Goal: Information Seeking & Learning: Learn about a topic

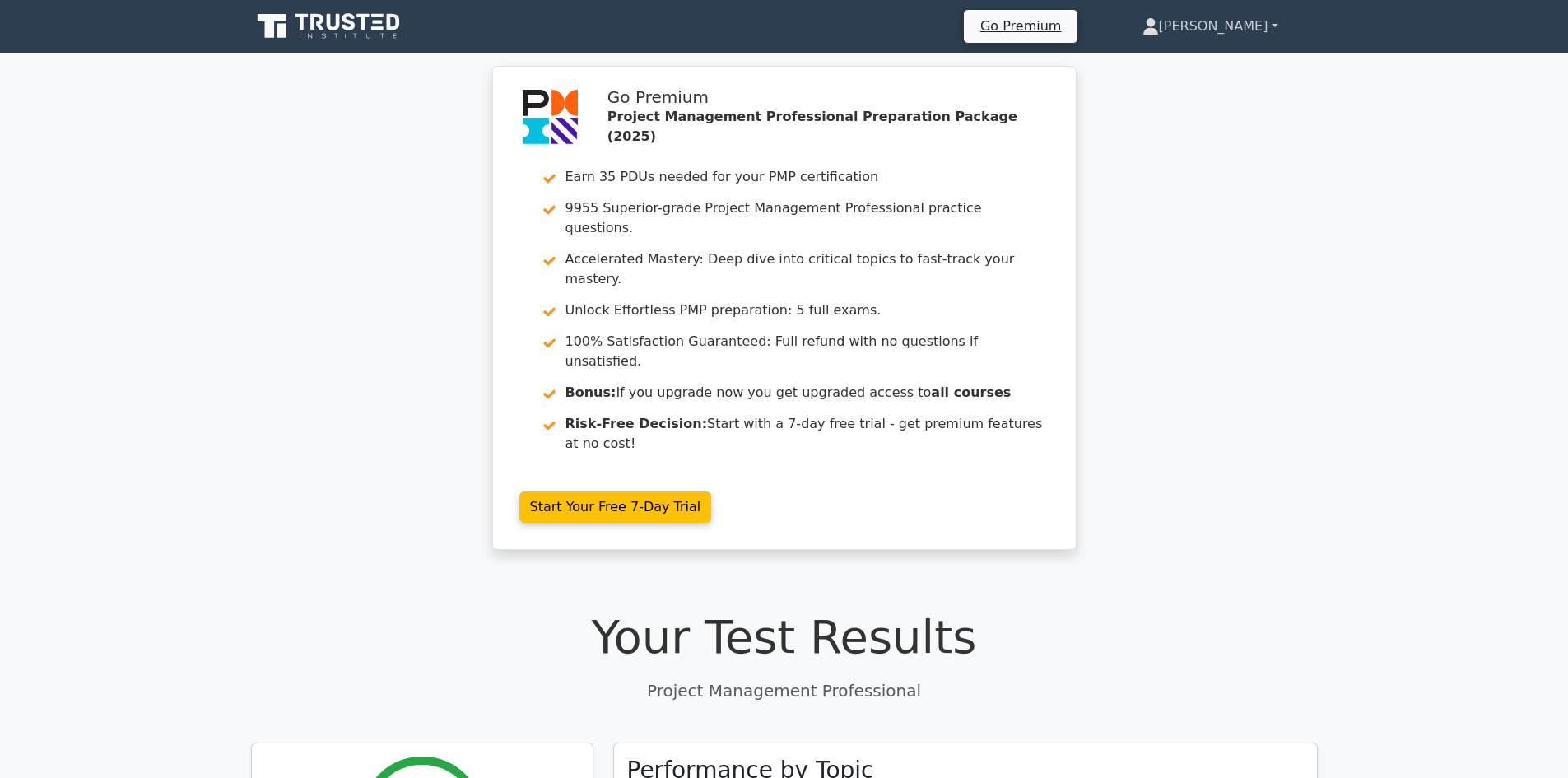
click at [1277, 26] on link "[PERSON_NAME]" at bounding box center [1210, 26] width 215 height 33
click at [1213, 64] on link "Profile" at bounding box center [1168, 65] width 130 height 27
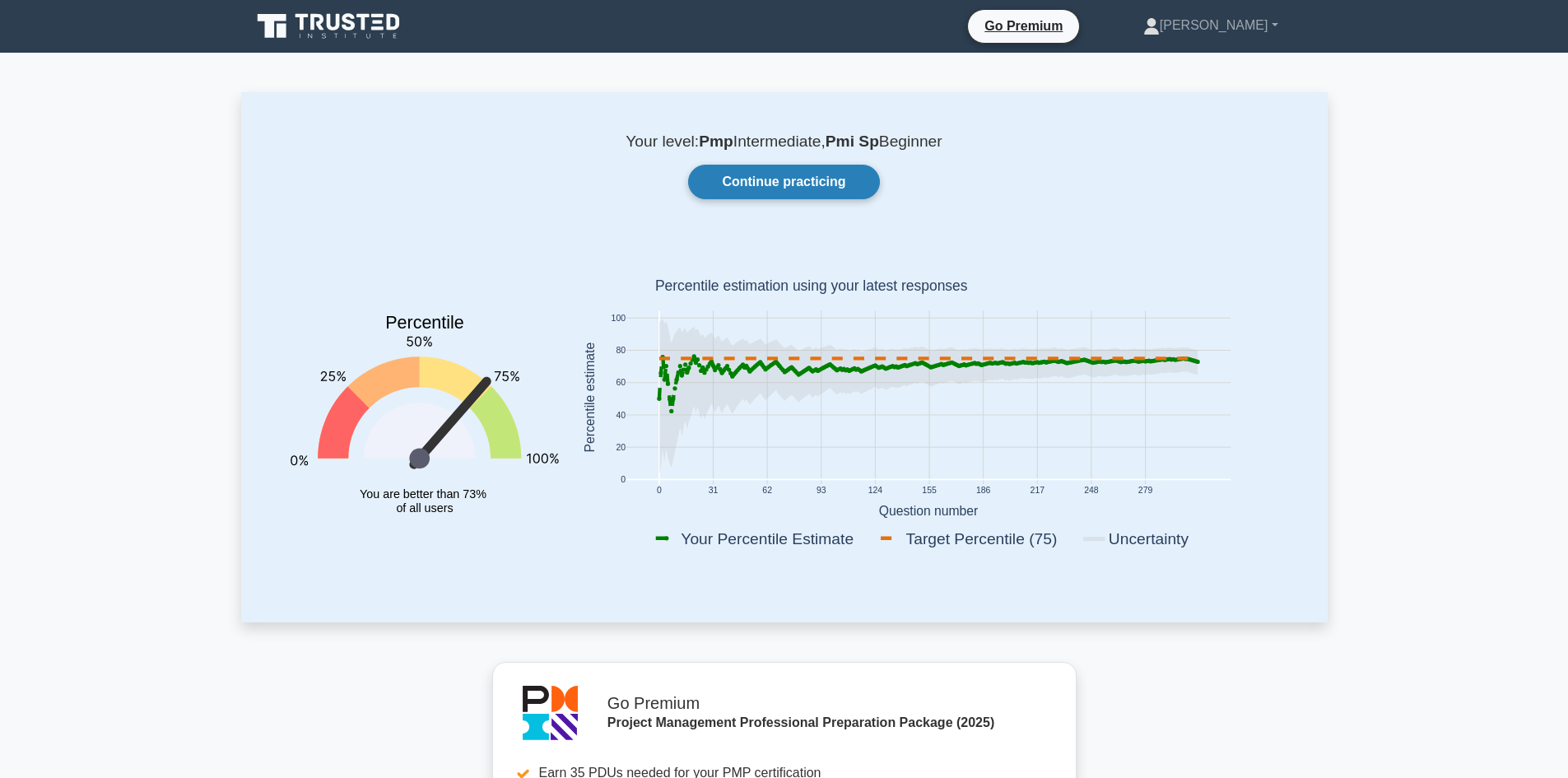
click at [783, 185] on link "Continue practicing" at bounding box center [783, 181] width 191 height 35
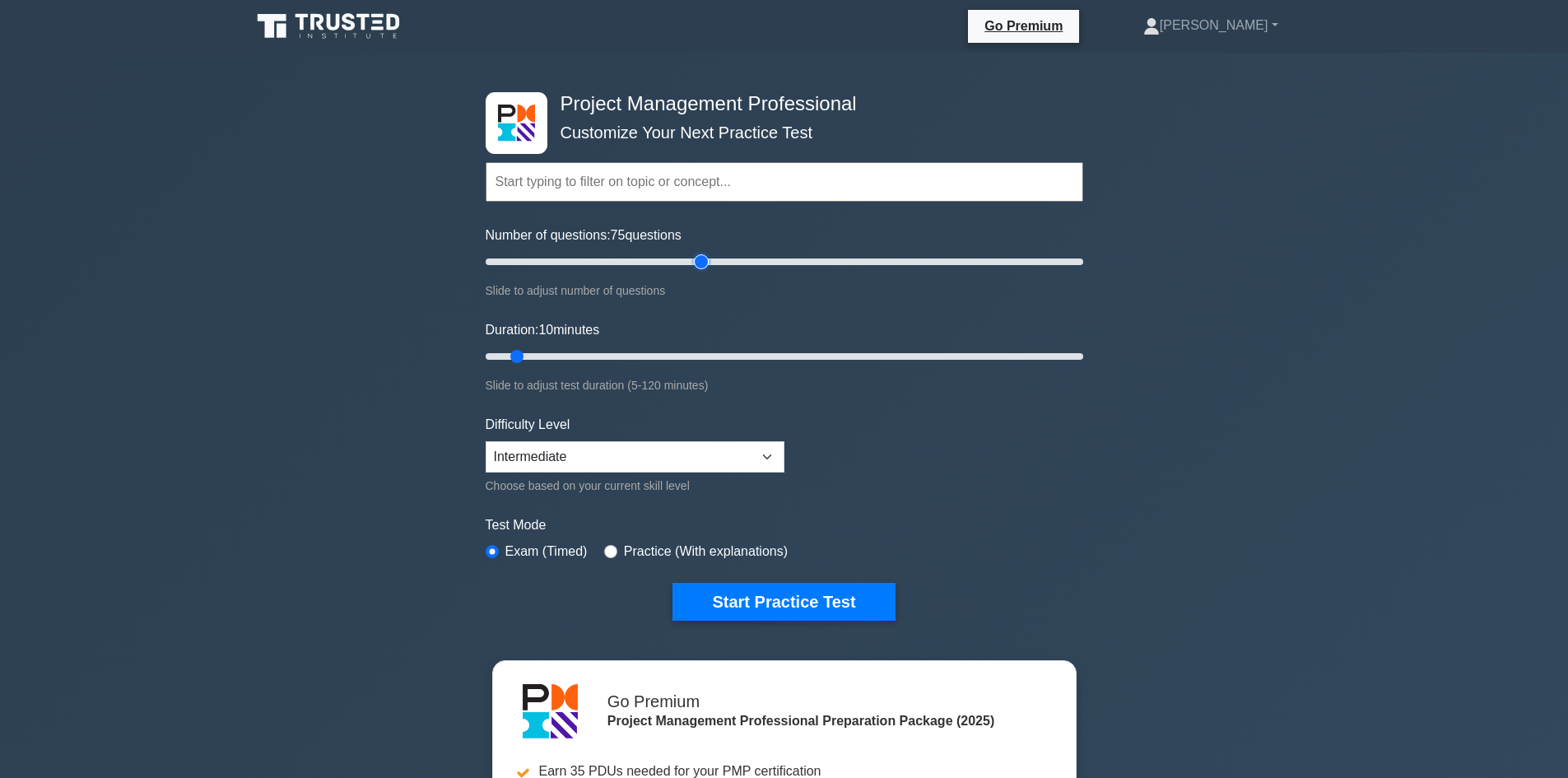
click at [706, 263] on input "Number of questions: 75 questions" at bounding box center [784, 262] width 597 height 19
click at [669, 268] on input "Number of questions: 75 questions" at bounding box center [784, 262] width 597 height 19
click at [686, 263] on input "Number of questions: 65 questions" at bounding box center [784, 262] width 597 height 19
type input "60"
click at [659, 265] on input "Number of questions: 60 questions" at bounding box center [784, 262] width 597 height 19
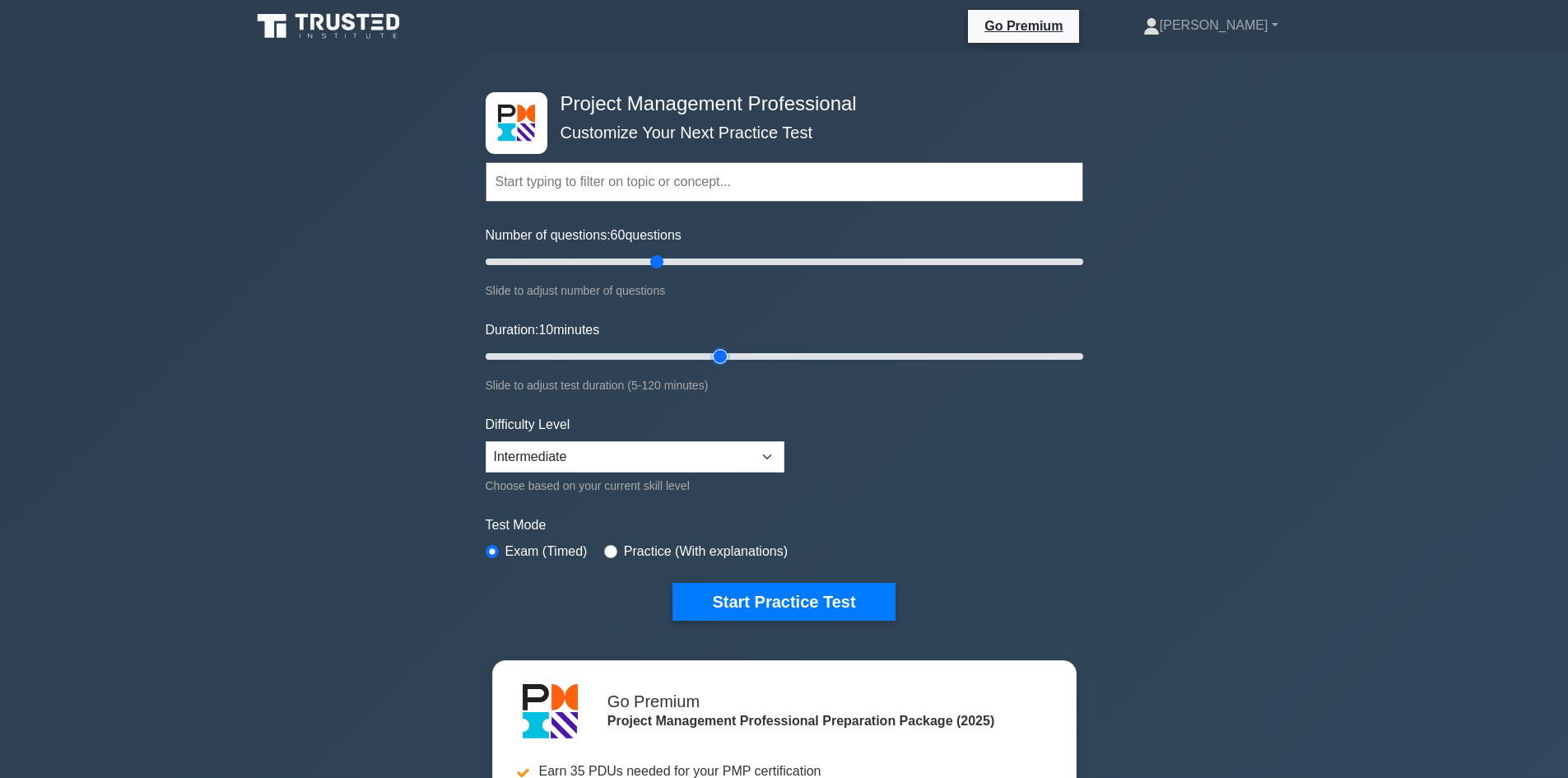
click at [709, 351] on input "Duration: 10 minutes" at bounding box center [784, 357] width 597 height 19
click at [734, 355] on input "Duration: 55 minutes" at bounding box center [784, 357] width 597 height 19
type input "60"
click at [758, 354] on input "Duration: 55 minutes" at bounding box center [784, 357] width 597 height 19
click at [772, 596] on button "Start Practice Test" at bounding box center [783, 601] width 222 height 38
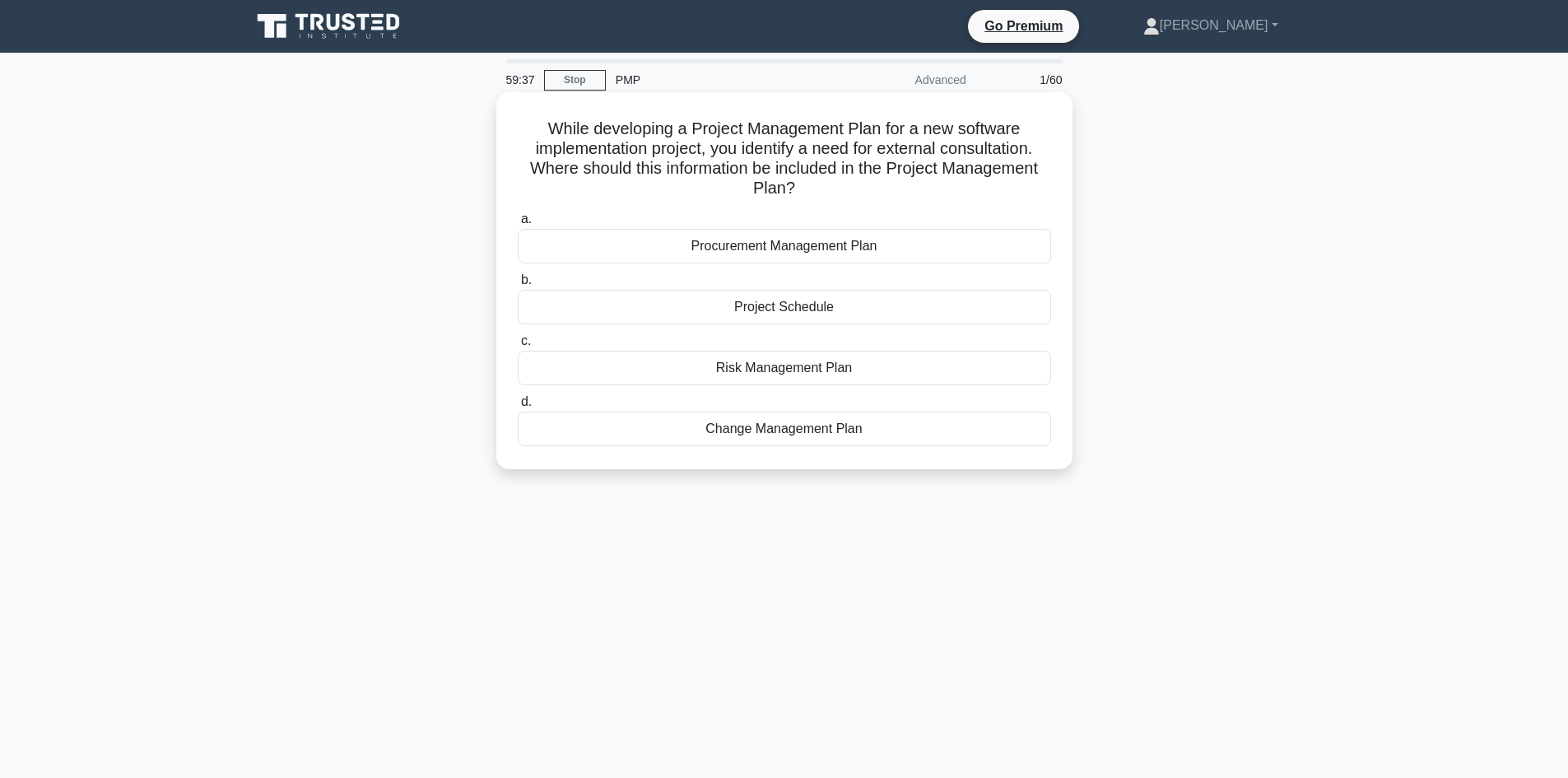
click at [611, 141] on h5 "While developing a Project Management Plan for a new software implementation pr…" at bounding box center [784, 158] width 536 height 81
drag, startPoint x: 611, startPoint y: 141, endPoint x: 661, endPoint y: 134, distance: 50.5
click at [612, 141] on h5 "While developing a Project Management Plan for a new software implementation pr…" at bounding box center [784, 158] width 536 height 81
click at [703, 131] on h5 "While developing a Project Management Plan for a new software implementation pr…" at bounding box center [784, 158] width 536 height 81
click at [703, 130] on h5 "While developing a Project Management Plan for a new software implementation pr…" at bounding box center [784, 158] width 536 height 81
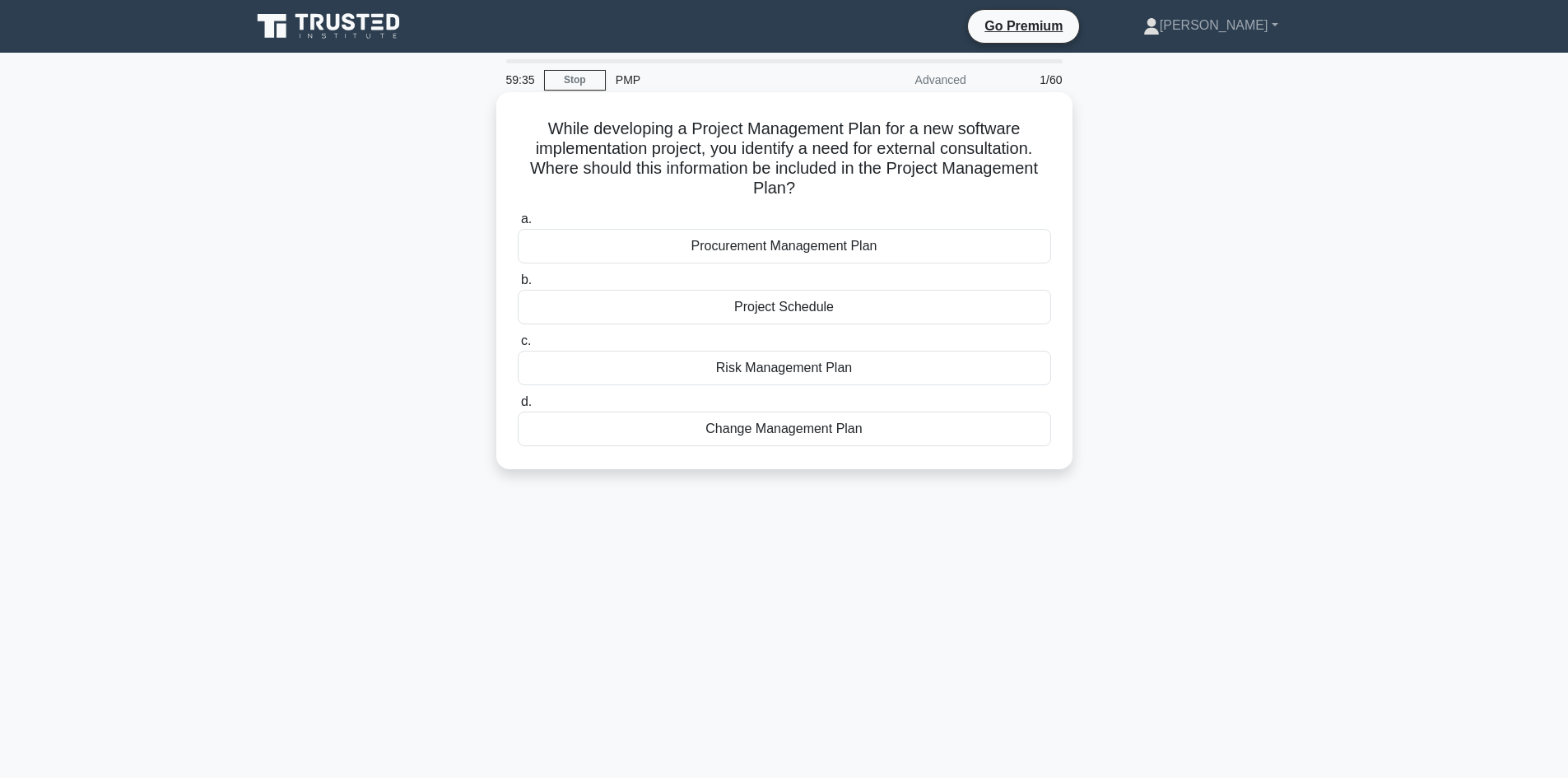
click at [781, 125] on h5 "While developing a Project Management Plan for a new software implementation pr…" at bounding box center [784, 158] width 536 height 81
click at [633, 124] on h5 "While developing a Project Management Plan for a new software implementation pr…" at bounding box center [784, 158] width 536 height 81
drag, startPoint x: 633, startPoint y: 123, endPoint x: 723, endPoint y: 123, distance: 90.0
click at [636, 122] on h5 "While developing a Project Management Plan for a new software implementation pr…" at bounding box center [784, 158] width 536 height 81
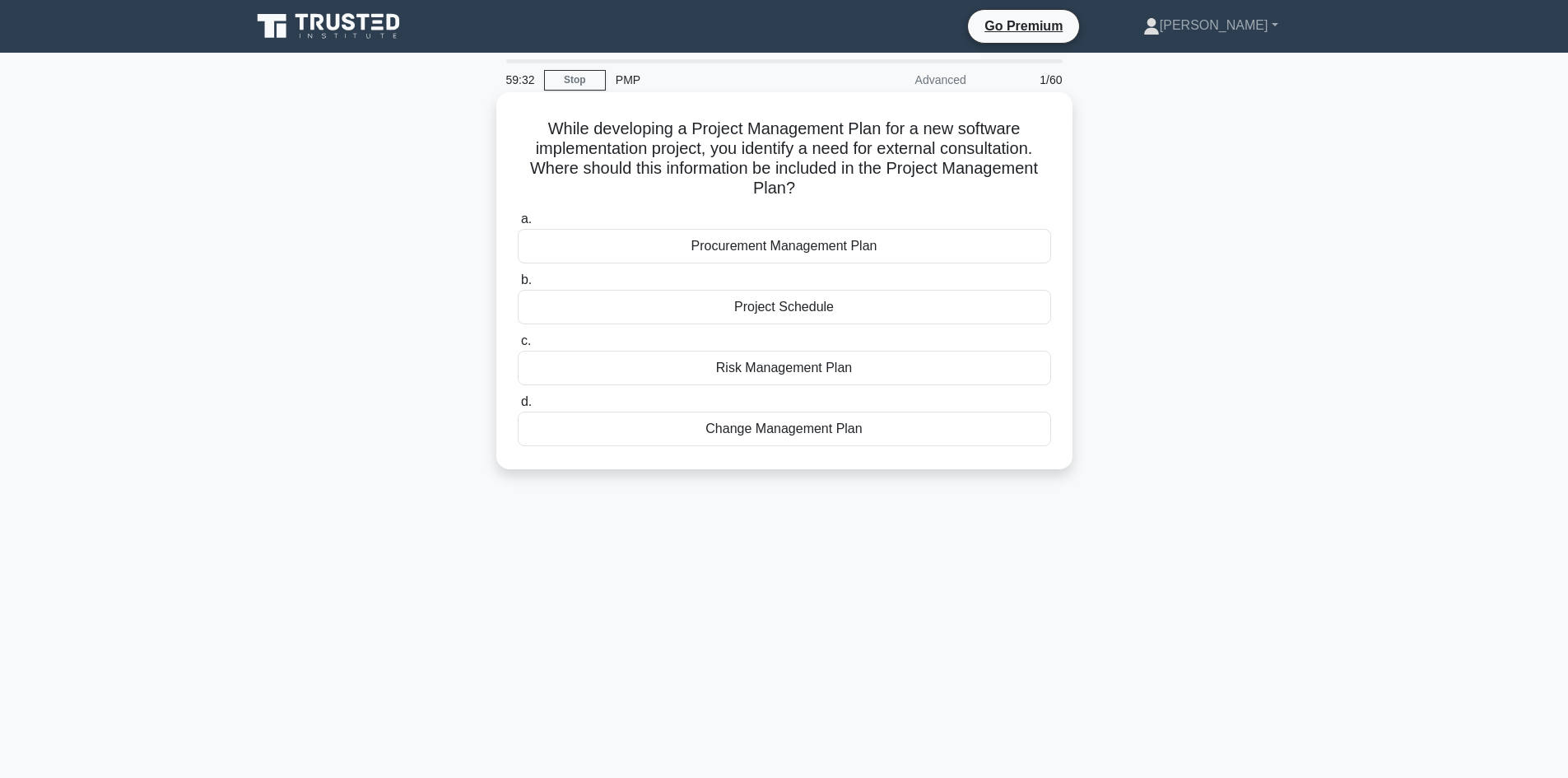
click at [729, 125] on h5 "While developing a Project Management Plan for a new software implementation pr…" at bounding box center [784, 158] width 536 height 81
drag, startPoint x: 690, startPoint y: 125, endPoint x: 879, endPoint y: 125, distance: 189.0
click at [879, 125] on h5 "While developing a Project Management Plan for a new software implementation pr…" at bounding box center [784, 158] width 536 height 81
click at [834, 148] on h5 "While developing a Project Management Plan for a new software implementation pr…" at bounding box center [784, 158] width 536 height 81
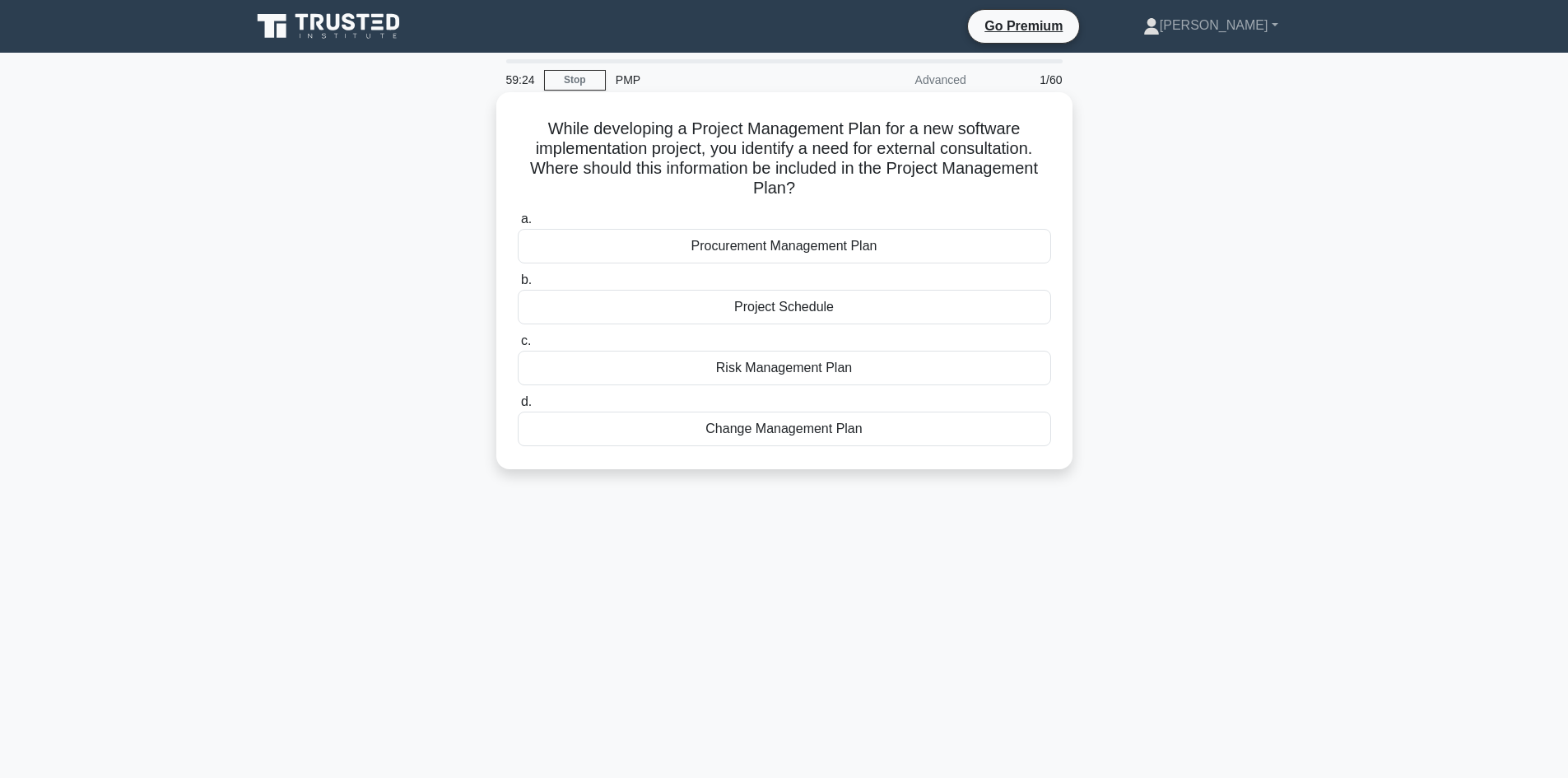
click at [885, 150] on h5 "While developing a Project Management Plan for a new software implementation pr…" at bounding box center [784, 158] width 536 height 81
click at [887, 150] on h5 "While developing a Project Management Plan for a new software implementation pr…" at bounding box center [784, 158] width 536 height 81
click at [983, 146] on h5 "While developing a Project Management Plan for a new software implementation pr…" at bounding box center [784, 158] width 536 height 81
drag, startPoint x: 696, startPoint y: 122, endPoint x: 834, endPoint y: 128, distance: 138.1
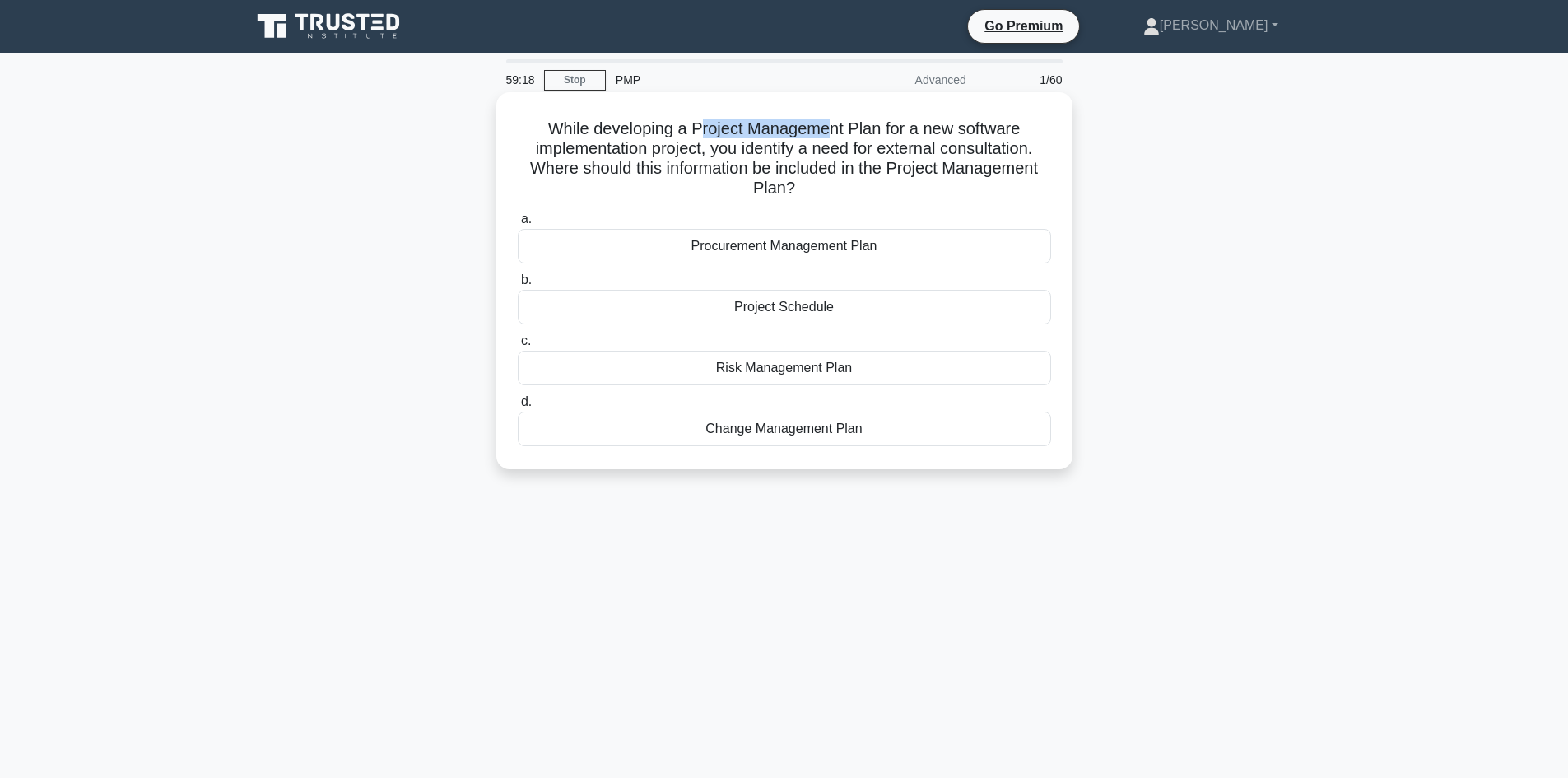
click at [834, 128] on h5 "While developing a Project Management Plan for a new software implementation pr…" at bounding box center [784, 158] width 536 height 81
click at [716, 158] on h5 "While developing a Project Management Plan for a new software implementation pr…" at bounding box center [784, 158] width 536 height 81
click at [816, 252] on div "Procurement Management Plan" at bounding box center [784, 246] width 534 height 35
click at [518, 225] on input "a. Procurement Management Plan" at bounding box center [518, 220] width 0 height 11
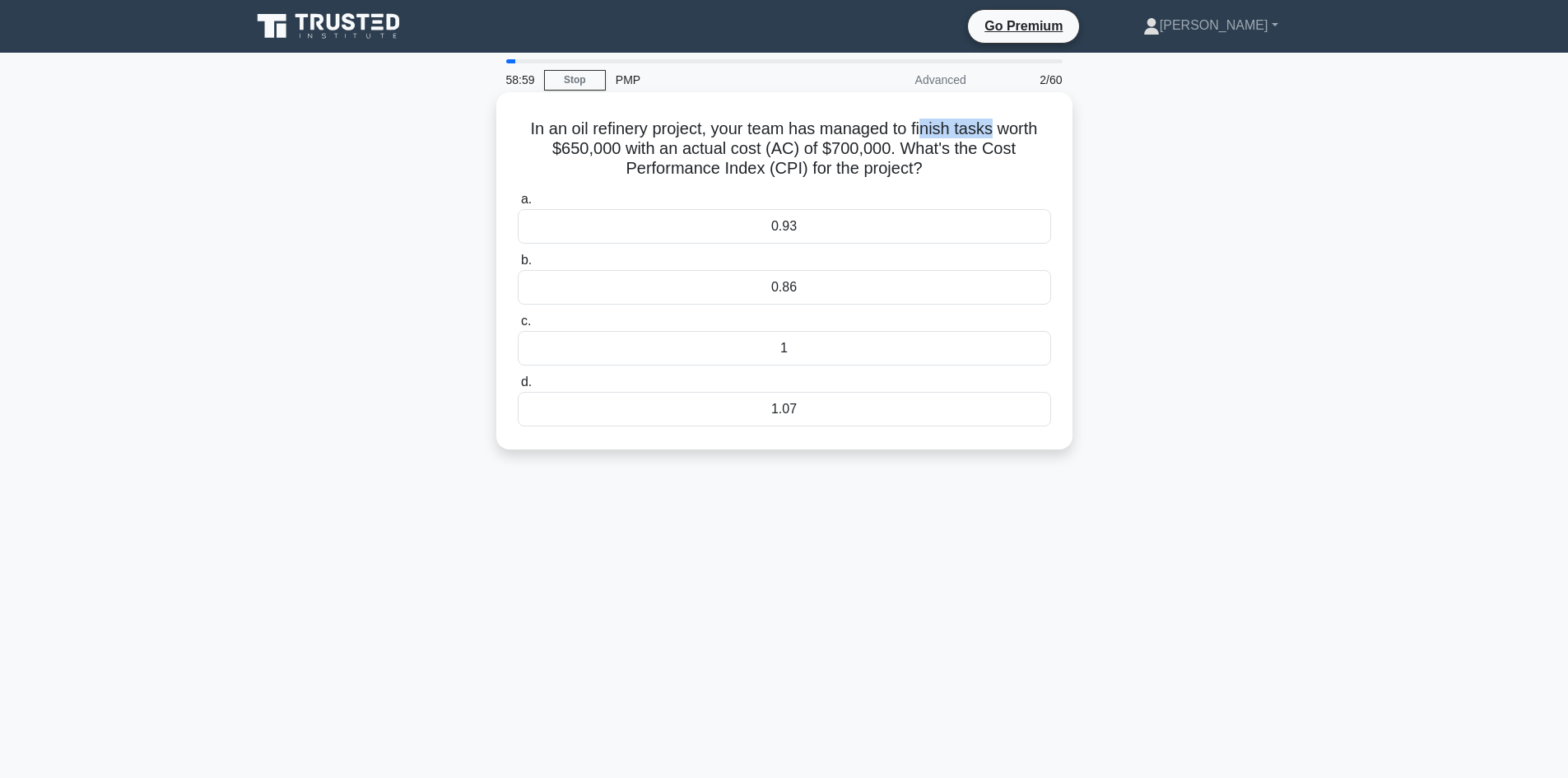
drag, startPoint x: 926, startPoint y: 130, endPoint x: 1009, endPoint y: 130, distance: 83.0
click at [996, 126] on h5 "In an oil refinery project, your team has managed to finish tasks worth $650,00…" at bounding box center [784, 149] width 536 height 61
click at [921, 148] on h5 "In an oil refinery project, your team has managed to finish tasks worth $650,00…" at bounding box center [784, 149] width 536 height 61
click at [641, 141] on h5 "In an oil refinery project, your team has managed to finish tasks worth $650,00…" at bounding box center [784, 149] width 536 height 61
click at [835, 229] on div "0.93" at bounding box center [784, 226] width 534 height 35
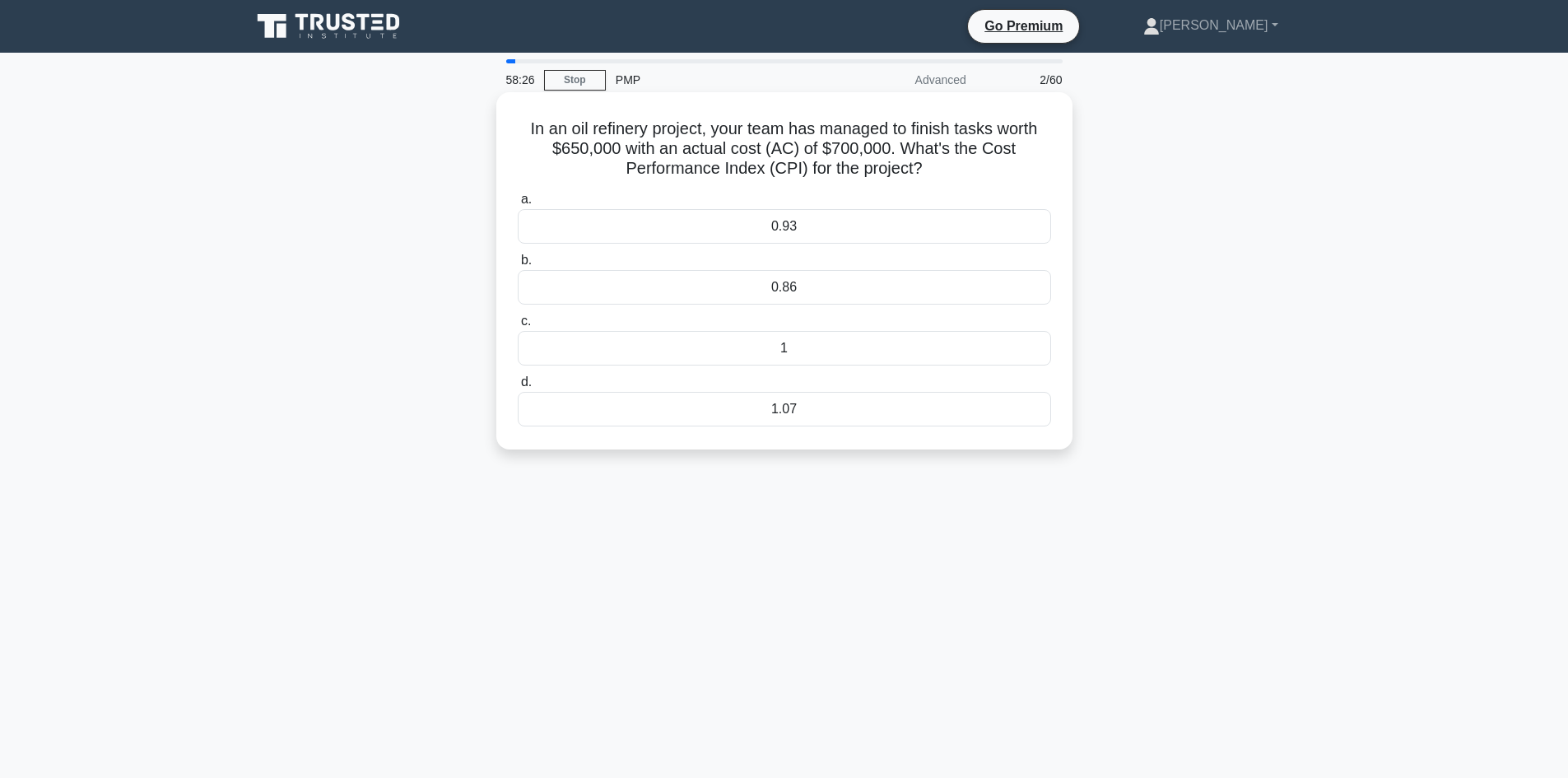
click at [518, 205] on input "a. 0.93" at bounding box center [518, 199] width 0 height 11
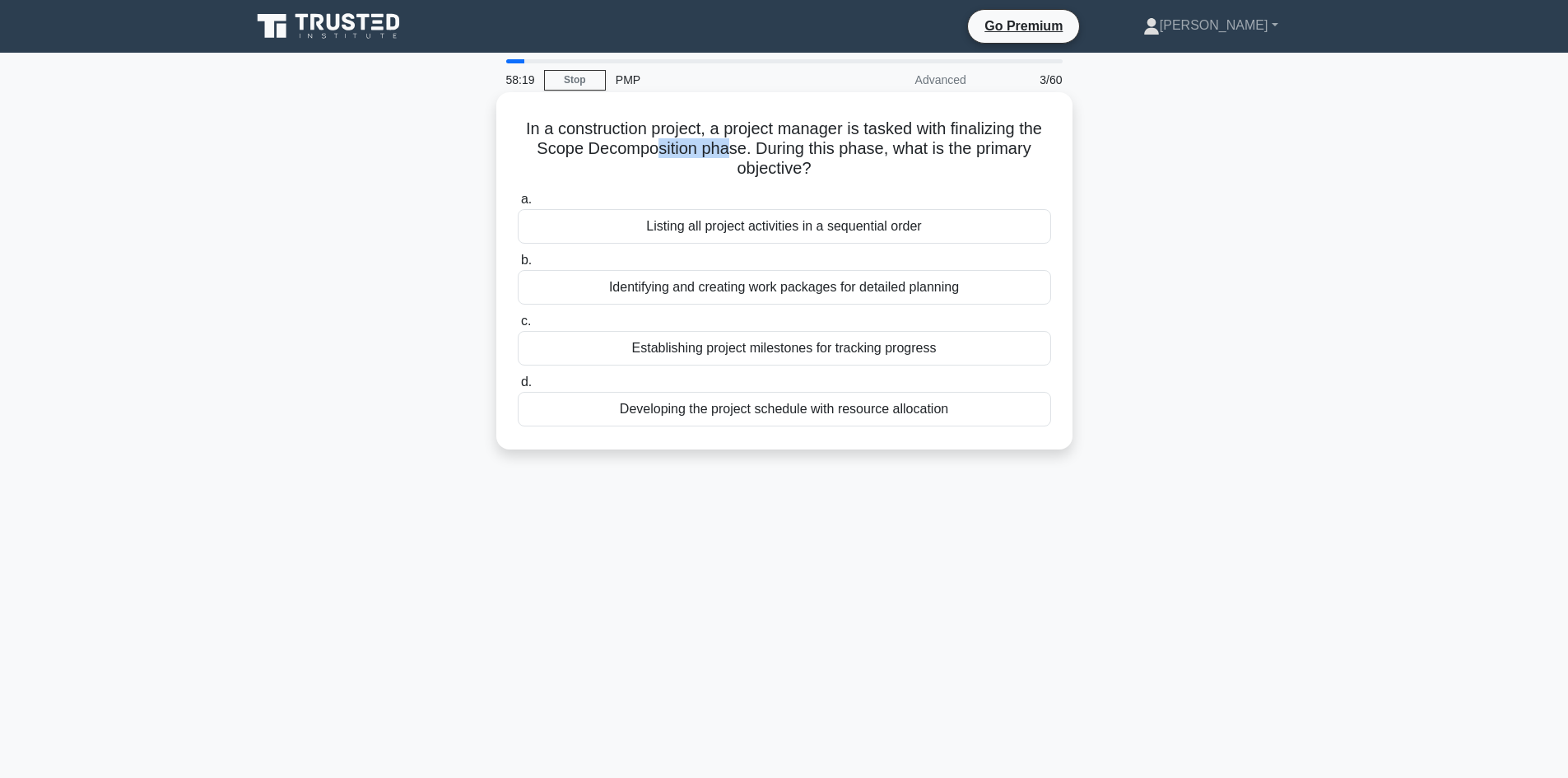
drag, startPoint x: 649, startPoint y: 146, endPoint x: 723, endPoint y: 154, distance: 74.4
click at [723, 154] on h5 "In a construction project, a project manager is tasked with finalizing the Scop…" at bounding box center [784, 149] width 536 height 61
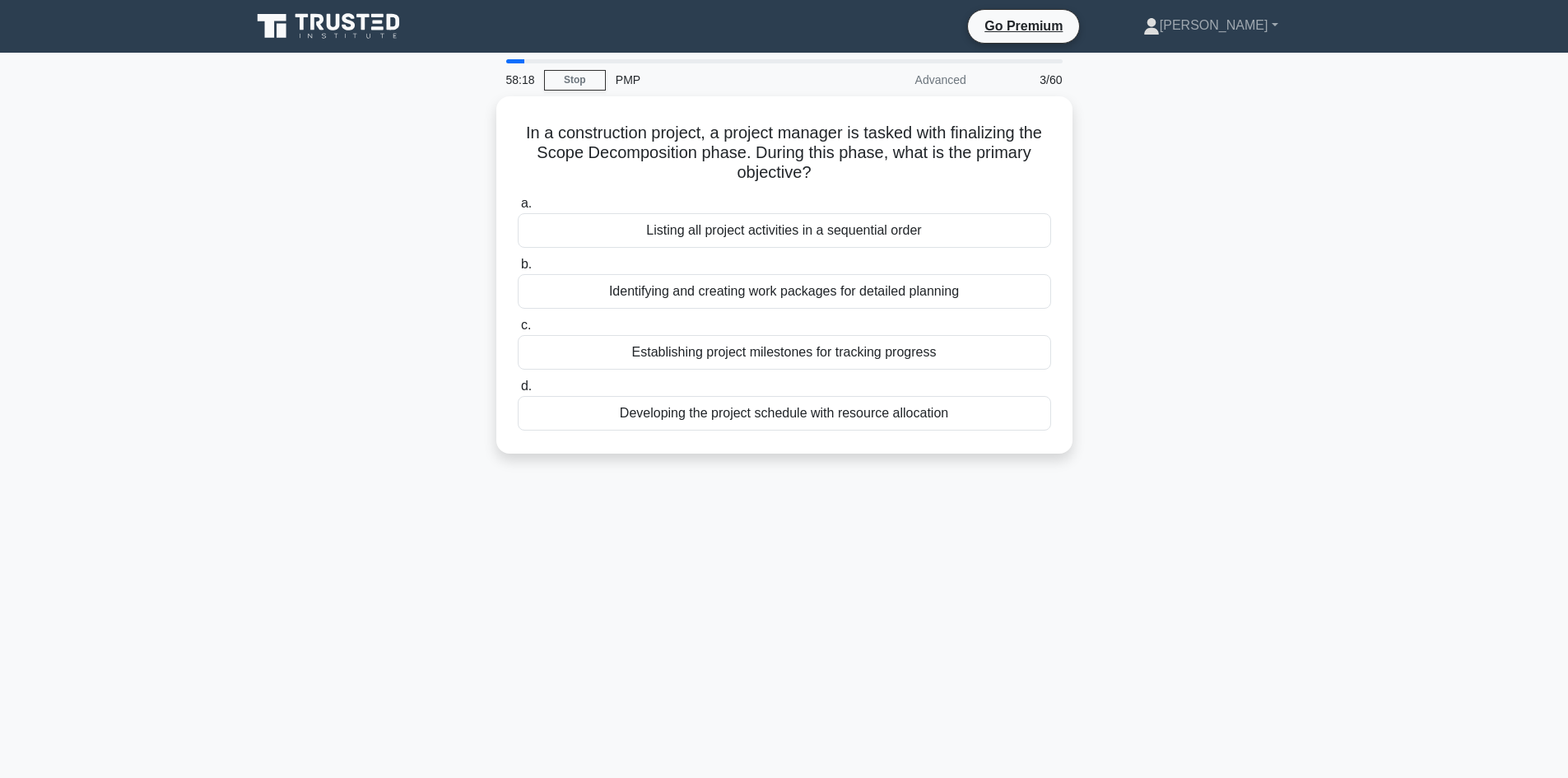
drag, startPoint x: 393, startPoint y: 212, endPoint x: 486, endPoint y: 182, distance: 97.7
click at [394, 212] on div "In a construction project, a project manager is tasked with finalizing the Scop…" at bounding box center [784, 285] width 1087 height 377
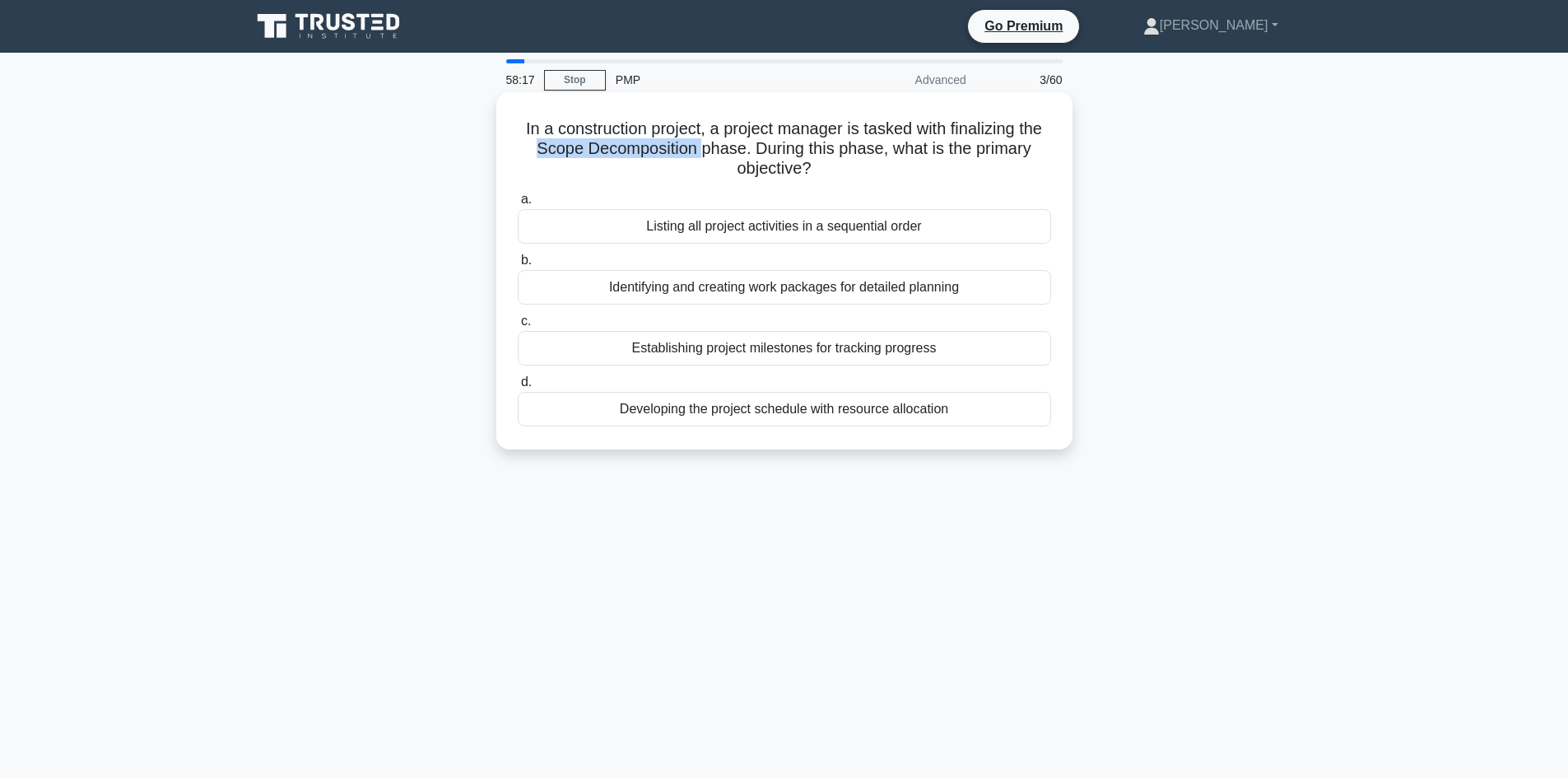
drag, startPoint x: 534, startPoint y: 147, endPoint x: 698, endPoint y: 155, distance: 164.2
click at [698, 155] on h5 "In a construction project, a project manager is tasked with finalizing the Scop…" at bounding box center [784, 149] width 536 height 61
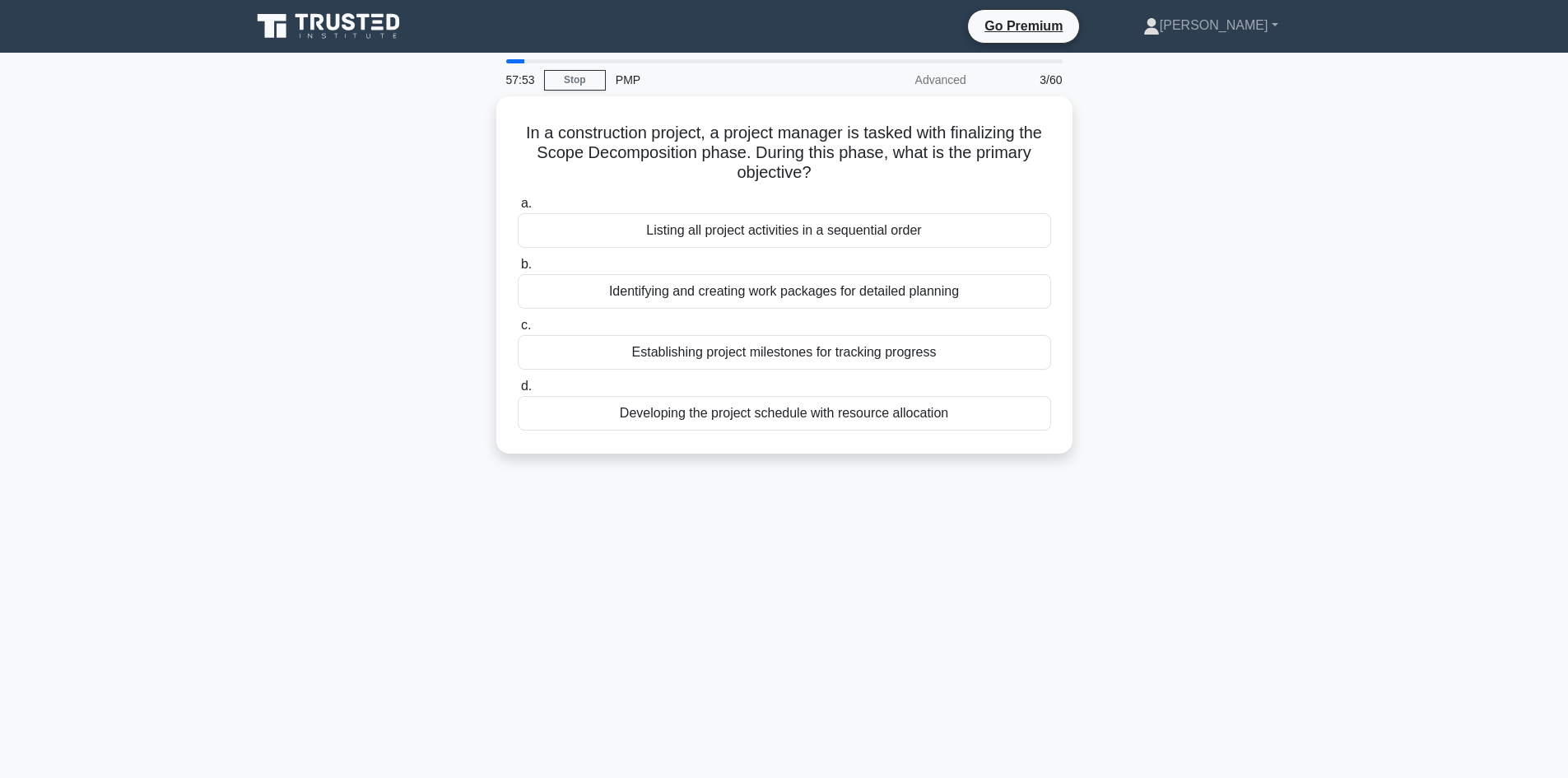
drag, startPoint x: 324, startPoint y: 250, endPoint x: 629, endPoint y: 185, distance: 311.8
click at [327, 250] on div "In a construction project, a project manager is tasked with finalizing the Scop…" at bounding box center [784, 285] width 1087 height 377
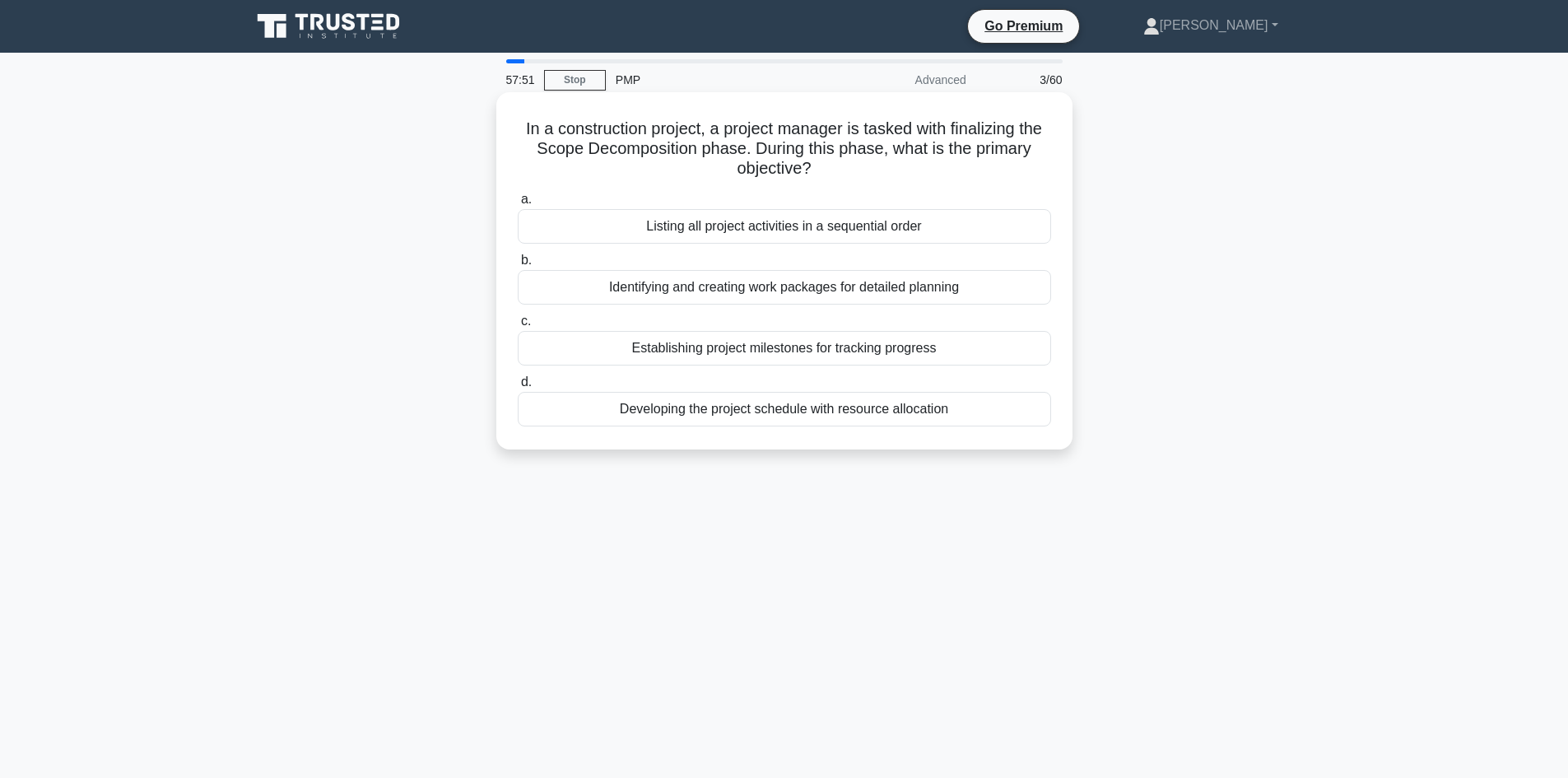
click at [758, 172] on h5 "In a construction project, a project manager is tasked with finalizing the Scop…" at bounding box center [784, 149] width 536 height 61
click at [798, 289] on div "Identifying and creating work packages for detailed planning" at bounding box center [784, 287] width 534 height 35
click at [518, 266] on input "b. Identifying and creating work packages for detailed planning" at bounding box center [518, 260] width 0 height 11
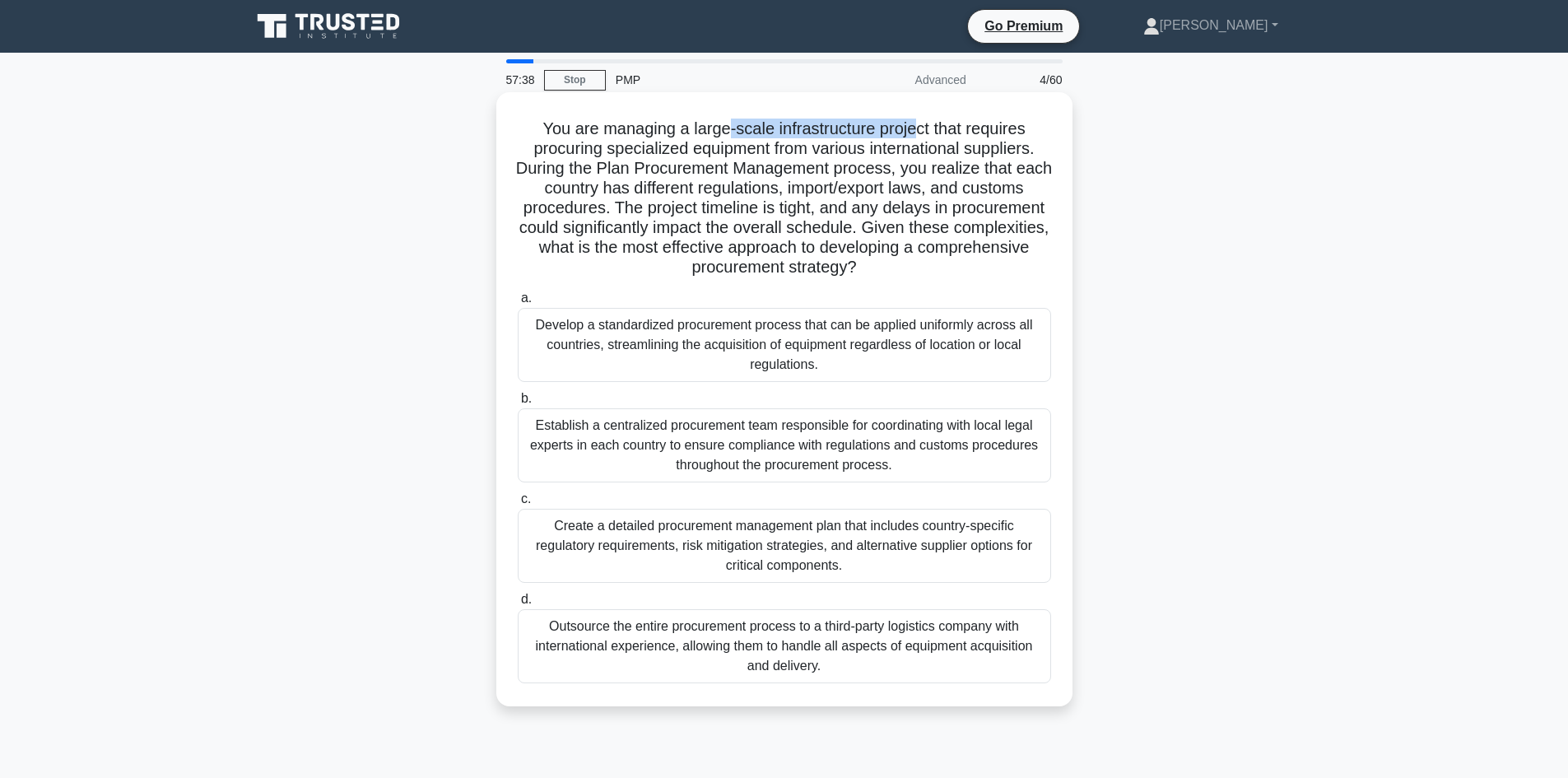
drag, startPoint x: 725, startPoint y: 131, endPoint x: 919, endPoint y: 131, distance: 194.0
click at [919, 131] on h5 "You are managing a large-scale infrastructure project that requires procuring s…" at bounding box center [784, 198] width 536 height 159
drag, startPoint x: 629, startPoint y: 143, endPoint x: 763, endPoint y: 156, distance: 134.6
click at [763, 156] on h5 "You are managing a large-scale infrastructure project that requires procuring s…" at bounding box center [784, 198] width 536 height 159
drag, startPoint x: 789, startPoint y: 151, endPoint x: 911, endPoint y: 146, distance: 122.1
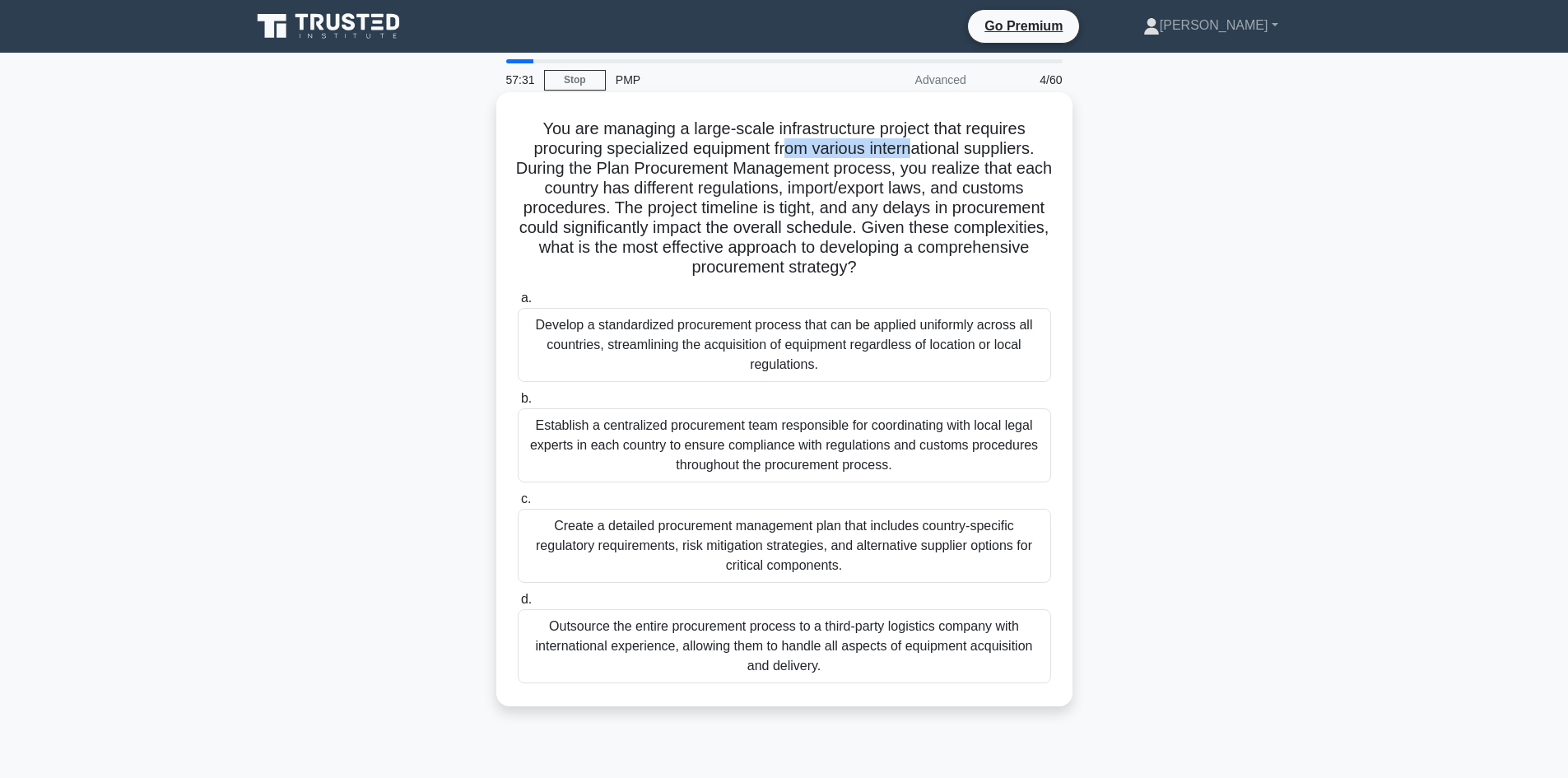
click at [911, 146] on h5 "You are managing a large-scale infrastructure project that requires procuring s…" at bounding box center [784, 198] width 536 height 159
drag, startPoint x: 945, startPoint y: 148, endPoint x: 988, endPoint y: 158, distance: 44.1
click at [996, 156] on h5 "You are managing a large-scale infrastructure project that requires procuring s…" at bounding box center [784, 198] width 536 height 159
drag, startPoint x: 893, startPoint y: 187, endPoint x: 794, endPoint y: 181, distance: 99.2
click at [892, 187] on h5 "You are managing a large-scale infrastructure project that requires procuring s…" at bounding box center [784, 198] width 536 height 159
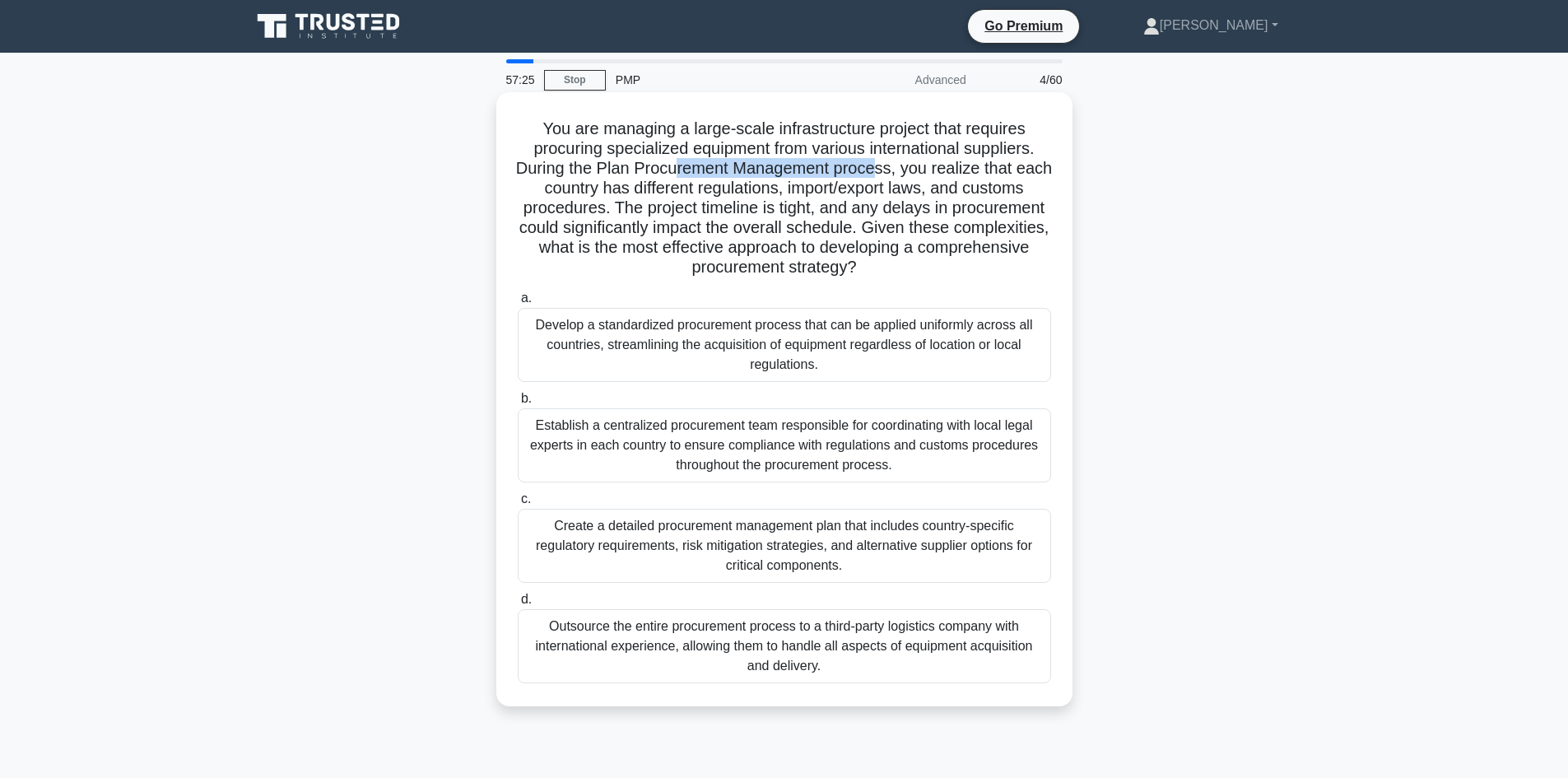
drag, startPoint x: 694, startPoint y: 170, endPoint x: 897, endPoint y: 170, distance: 203.0
click at [897, 170] on h5 "You are managing a large-scale infrastructure project that requires procuring s…" at bounding box center [784, 198] width 536 height 159
drag, startPoint x: 726, startPoint y: 190, endPoint x: 805, endPoint y: 186, distance: 79.1
click at [805, 186] on h5 "You are managing a large-scale infrastructure project that requires procuring s…" at bounding box center [784, 198] width 536 height 159
drag, startPoint x: 860, startPoint y: 184, endPoint x: 962, endPoint y: 194, distance: 102.5
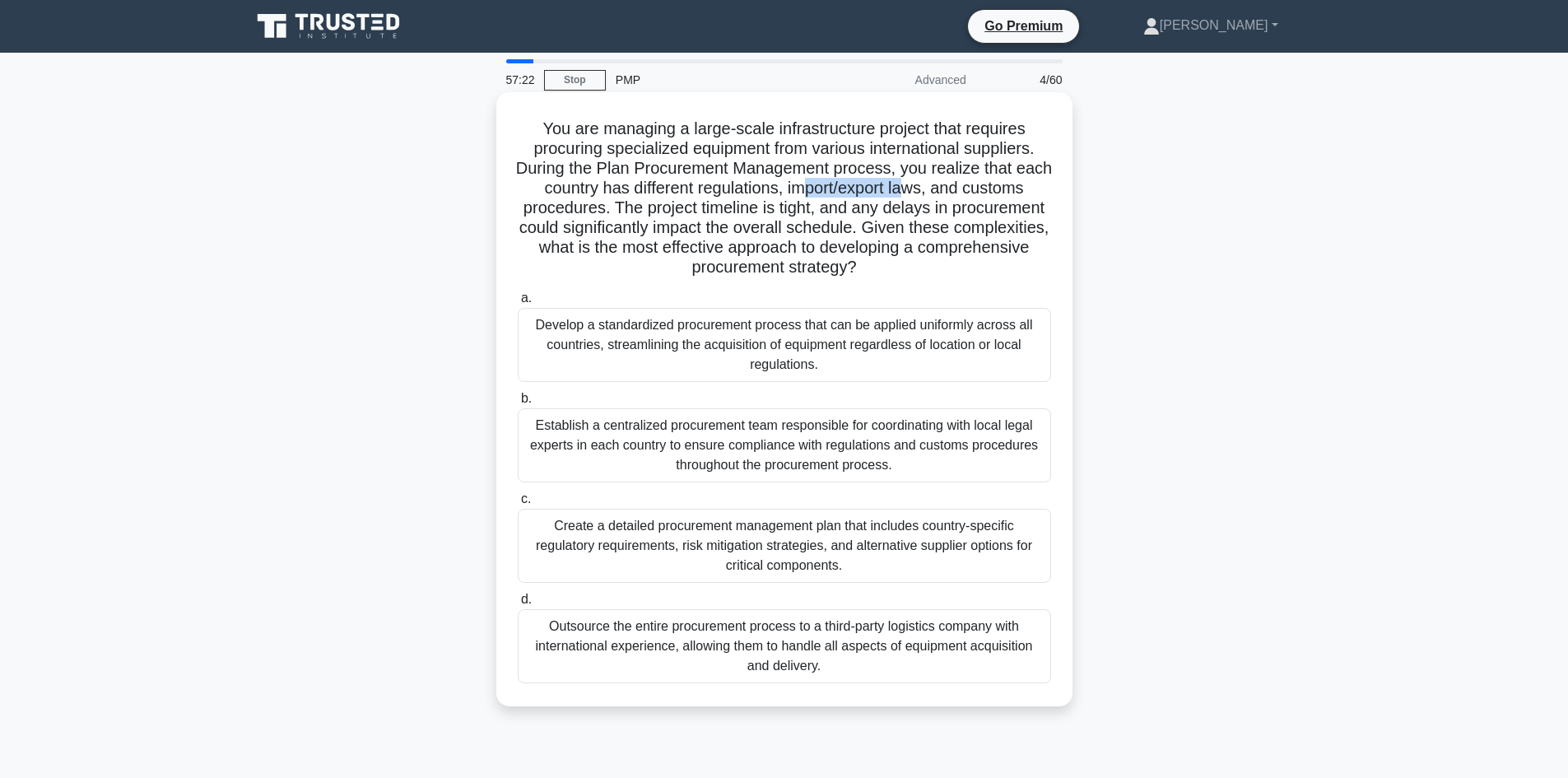
click at [962, 194] on h5 "You are managing a large-scale infrastructure project that requires procuring s…" at bounding box center [784, 198] width 536 height 159
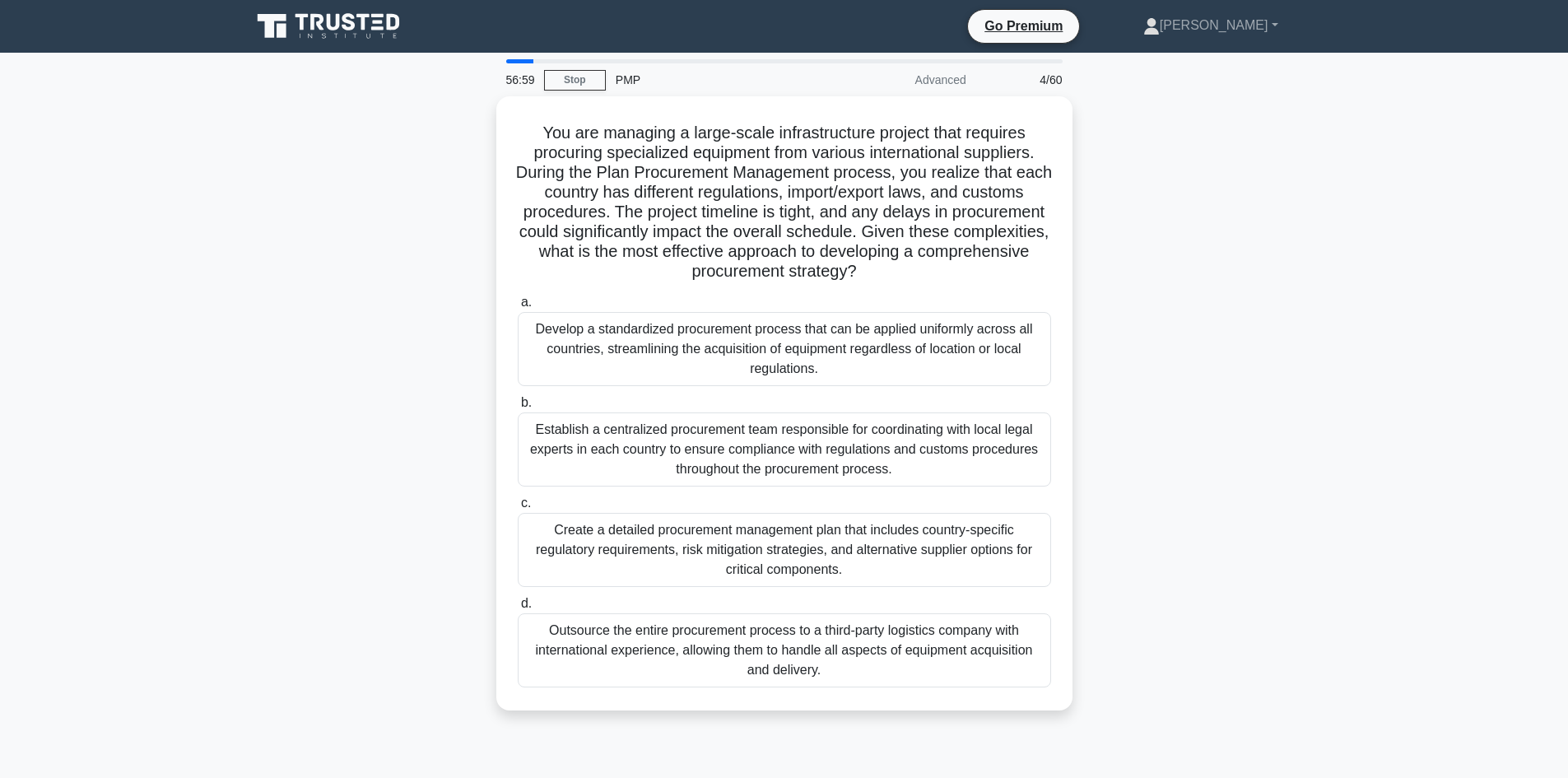
click at [365, 443] on div "You are managing a large-scale infrastructure project that requires procuring s…" at bounding box center [784, 413] width 1087 height 634
click at [339, 511] on div "You are managing a large-scale infrastructure project that requires procuring s…" at bounding box center [784, 413] width 1087 height 634
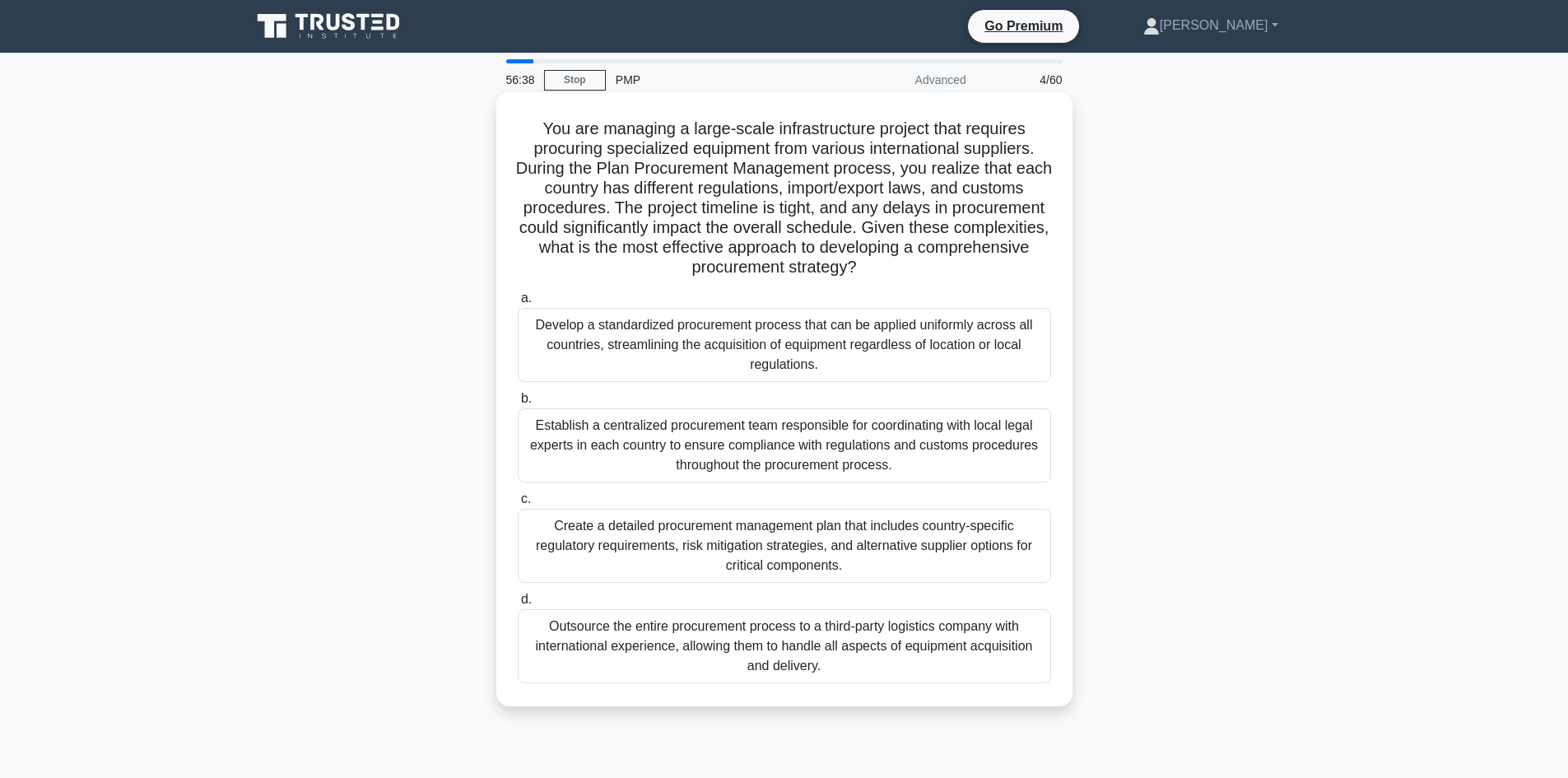
click at [832, 571] on div "Create a detailed procurement management plan that includes country-specific re…" at bounding box center [784, 546] width 534 height 74
click at [518, 505] on input "c. Create a detailed procurement management plan that includes country-specific…" at bounding box center [518, 499] width 0 height 11
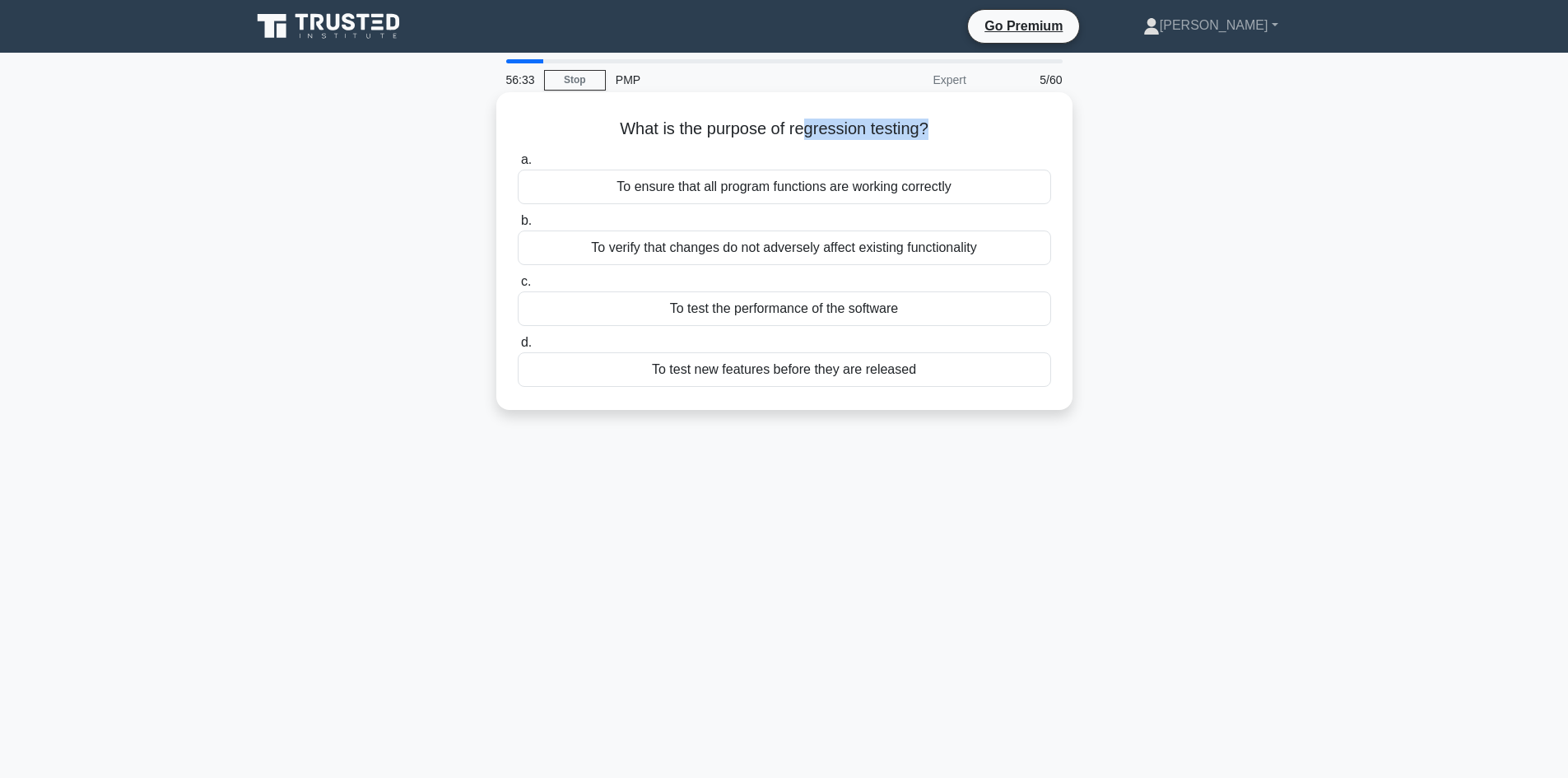
drag, startPoint x: 863, startPoint y: 133, endPoint x: 929, endPoint y: 128, distance: 66.2
click at [929, 128] on h5 "What is the purpose of regression testing? .spinner_0XTQ{transform-origin:cente…" at bounding box center [784, 129] width 536 height 21
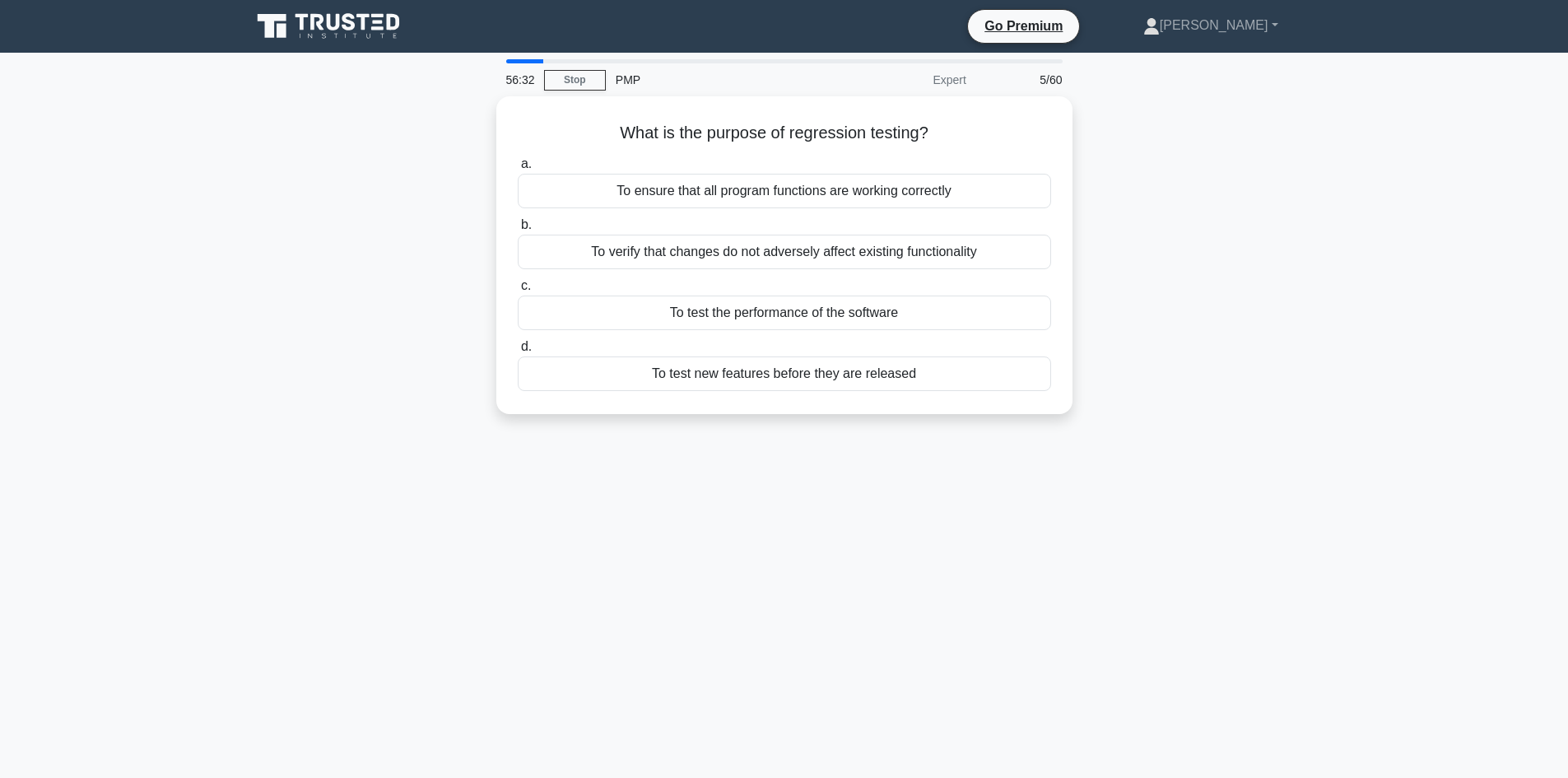
click at [288, 324] on div "What is the purpose of regression testing? .spinner_0XTQ{transform-origin:cente…" at bounding box center [784, 265] width 1087 height 337
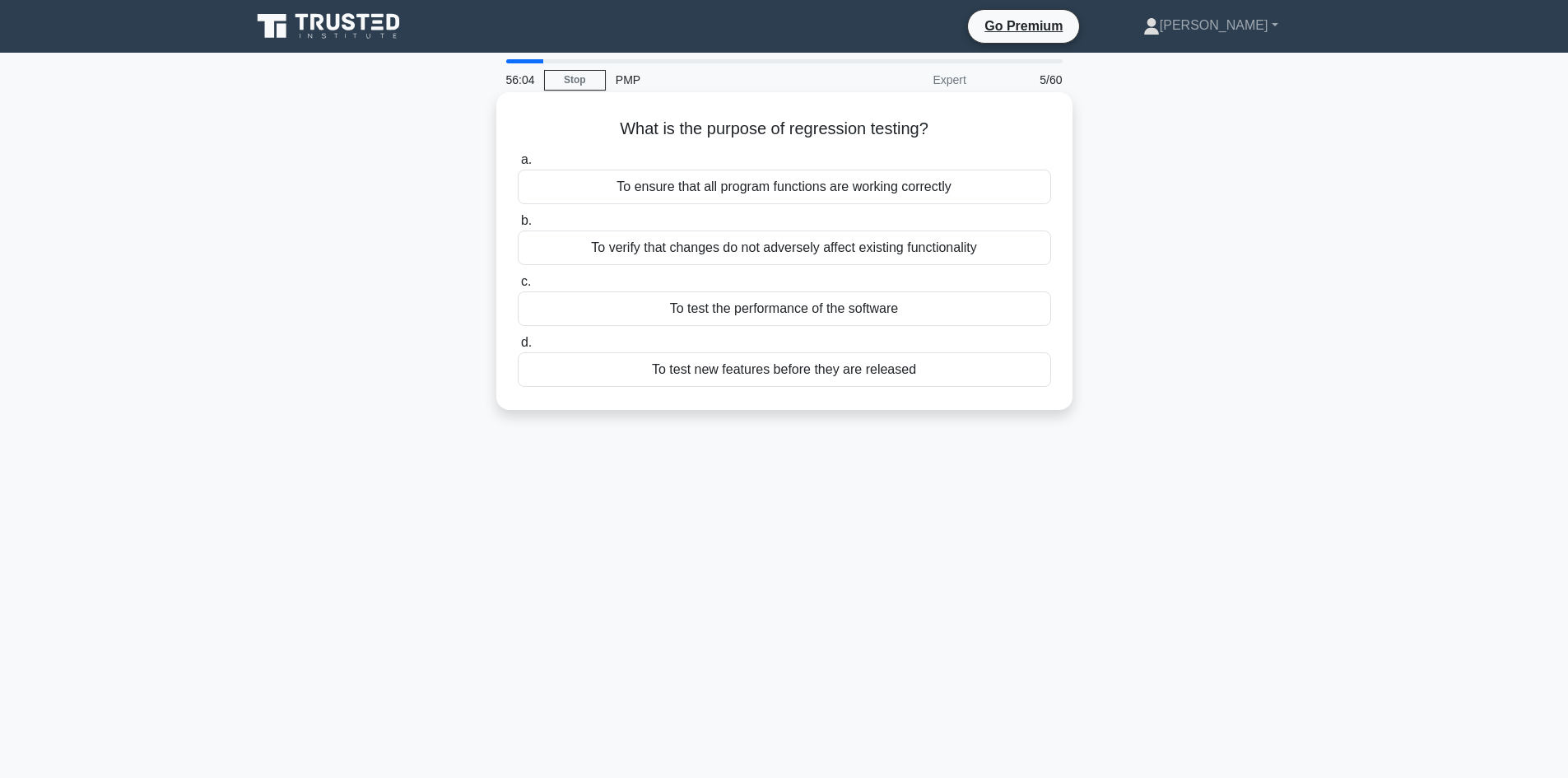
click at [817, 376] on div "To test new features before they are released" at bounding box center [784, 369] width 534 height 35
click at [518, 348] on input "d. To test new features before they are released" at bounding box center [518, 343] width 0 height 11
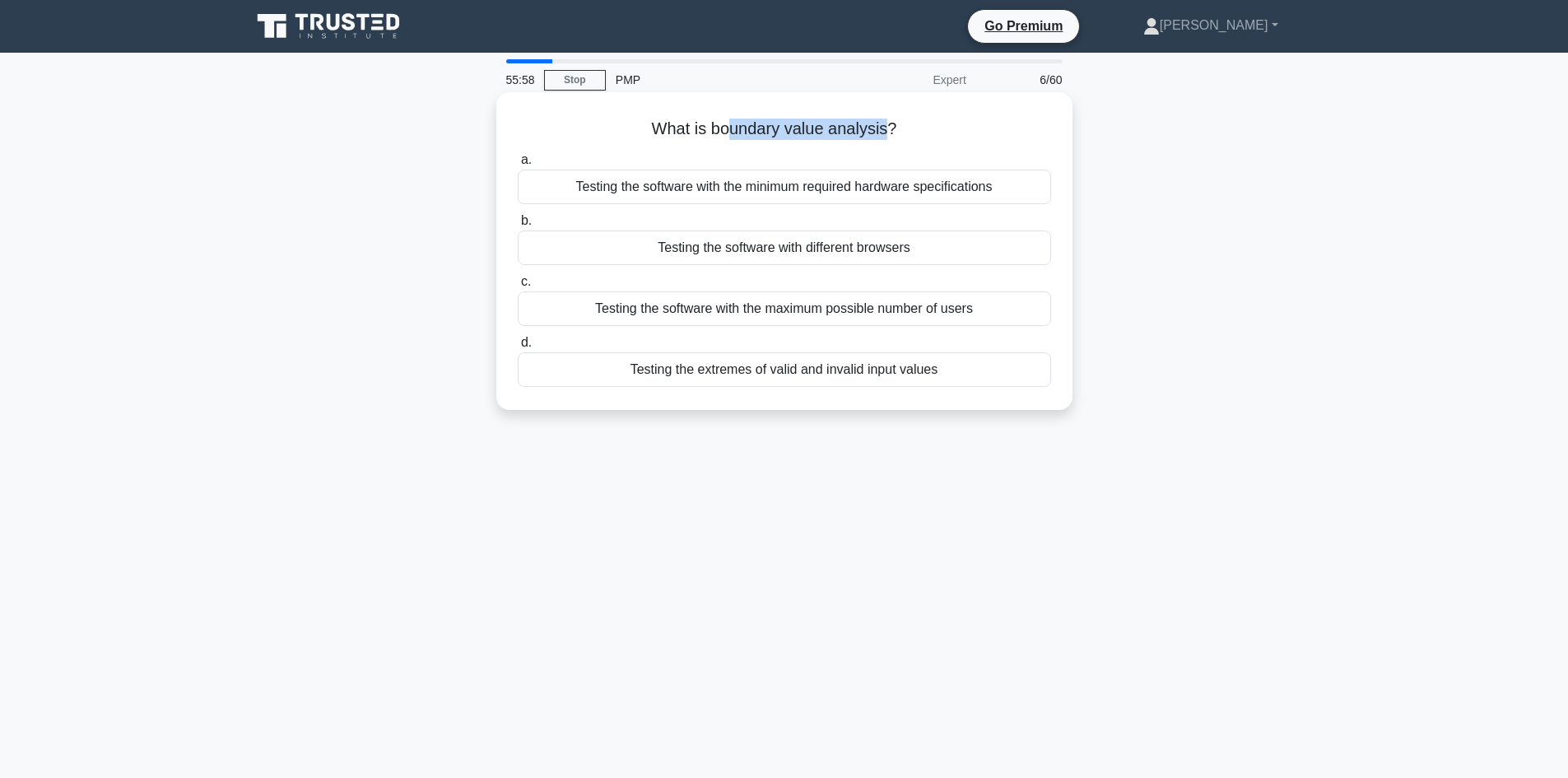
drag, startPoint x: 731, startPoint y: 127, endPoint x: 888, endPoint y: 129, distance: 157.0
click at [888, 129] on h5 "What is boundary value analysis? .spinner_0XTQ{transform-origin:center;animatio…" at bounding box center [784, 129] width 536 height 21
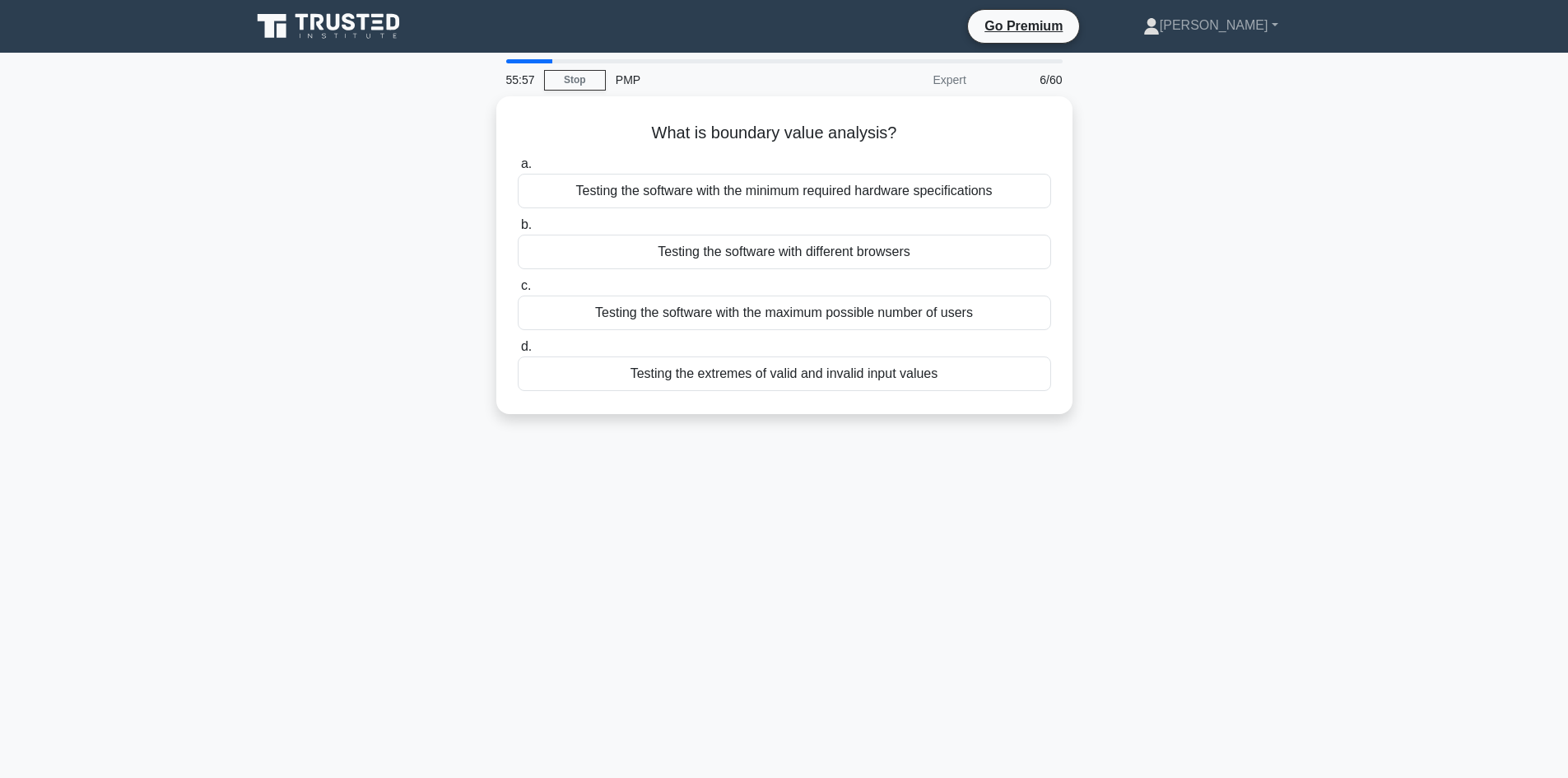
drag, startPoint x: 259, startPoint y: 257, endPoint x: 267, endPoint y: 258, distance: 8.1
click at [265, 258] on div "What is boundary value analysis? .spinner_0XTQ{transform-origin:center;animatio…" at bounding box center [784, 265] width 1087 height 337
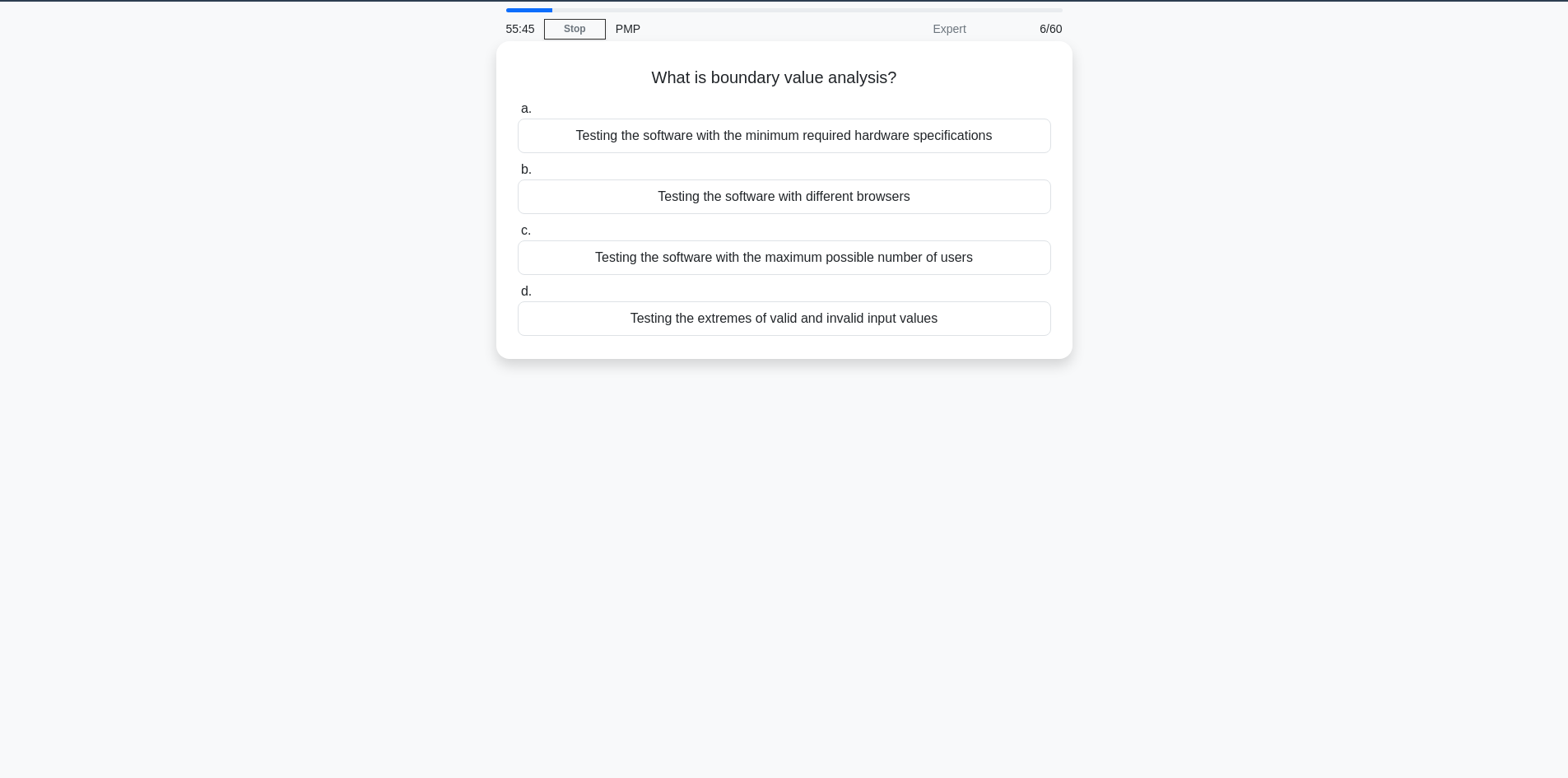
scroll to position [112, 0]
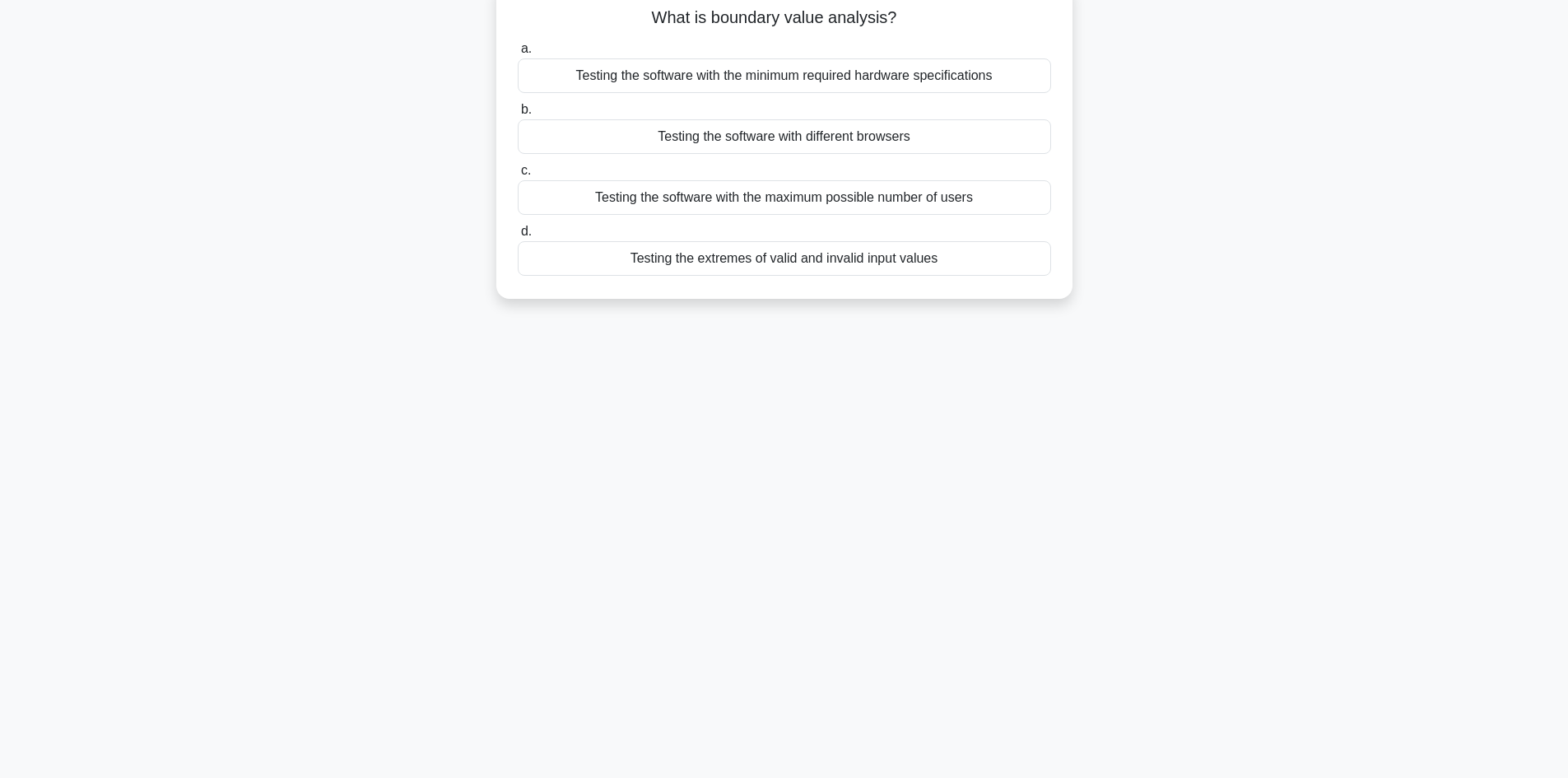
click at [809, 266] on div "Testing the extremes of valid and invalid input values" at bounding box center [784, 258] width 534 height 35
click at [518, 237] on input "d. Testing the extremes of valid and invalid input values" at bounding box center [518, 232] width 0 height 11
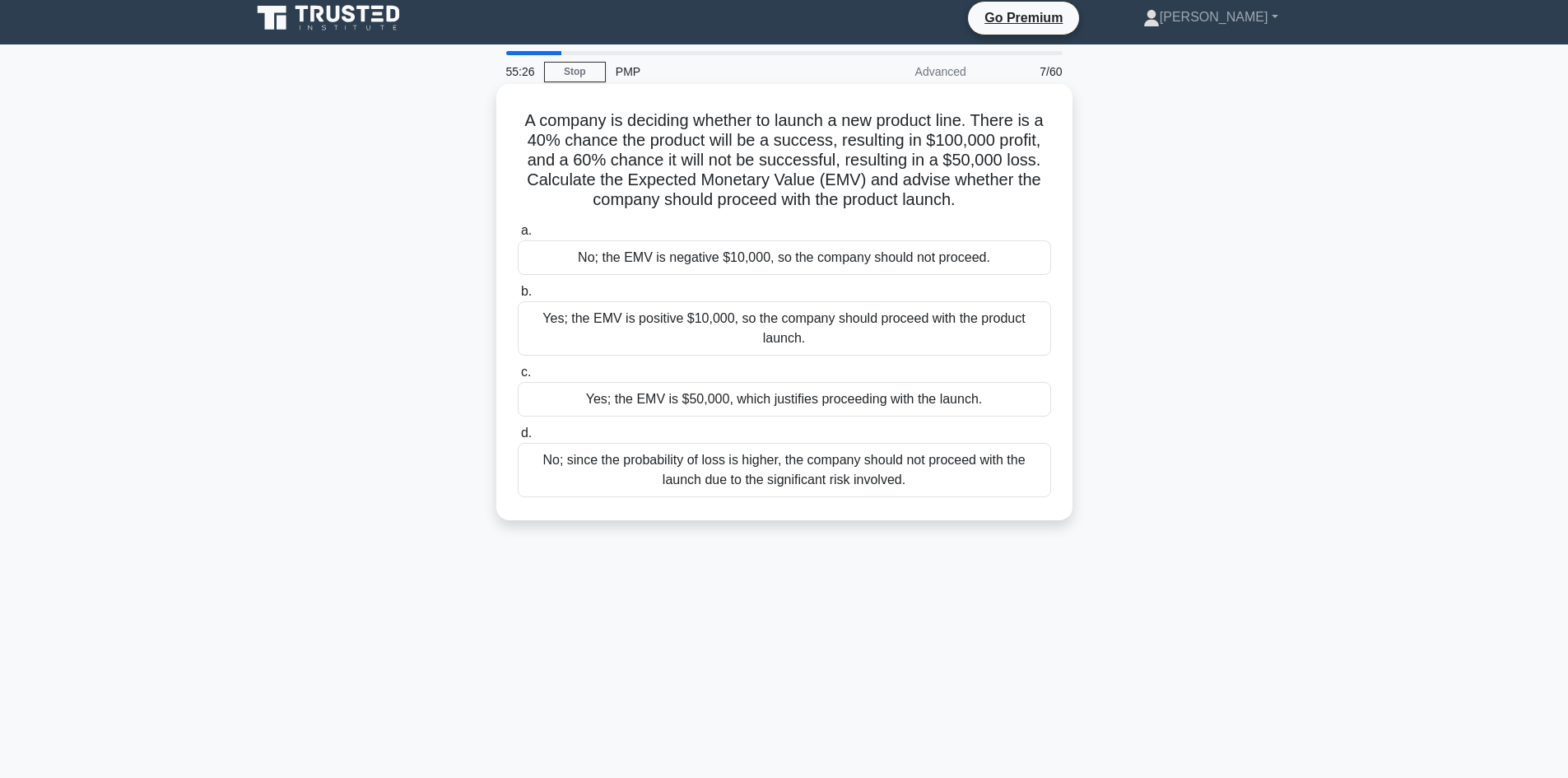
scroll to position [0, 0]
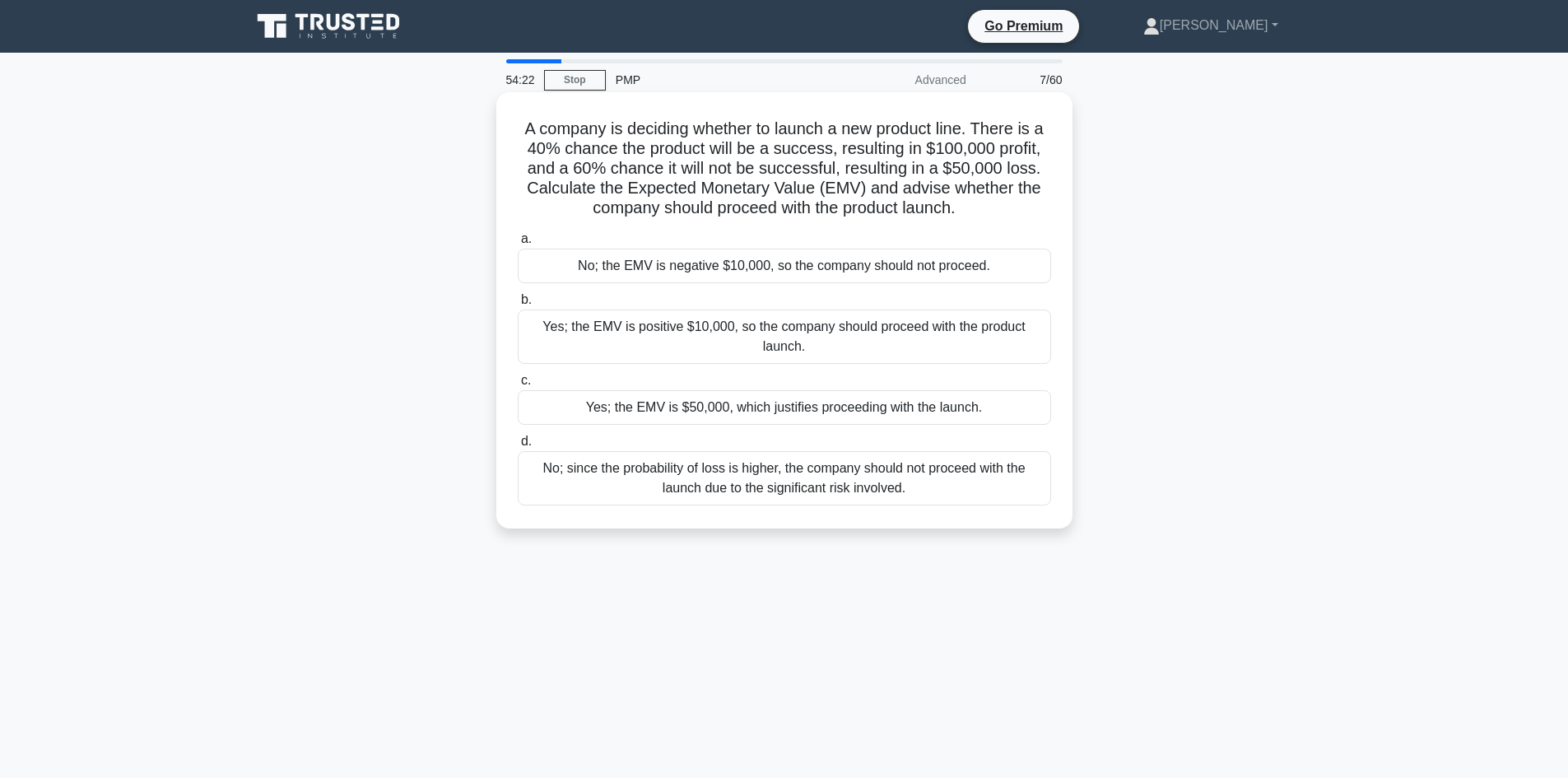
click at [778, 343] on div "Yes; the EMV is positive $10,000, so the company should proceed with the produc…" at bounding box center [784, 336] width 534 height 54
click at [518, 305] on input "b. Yes; the EMV is positive $10,000, so the company should proceed with the pro…" at bounding box center [518, 300] width 0 height 11
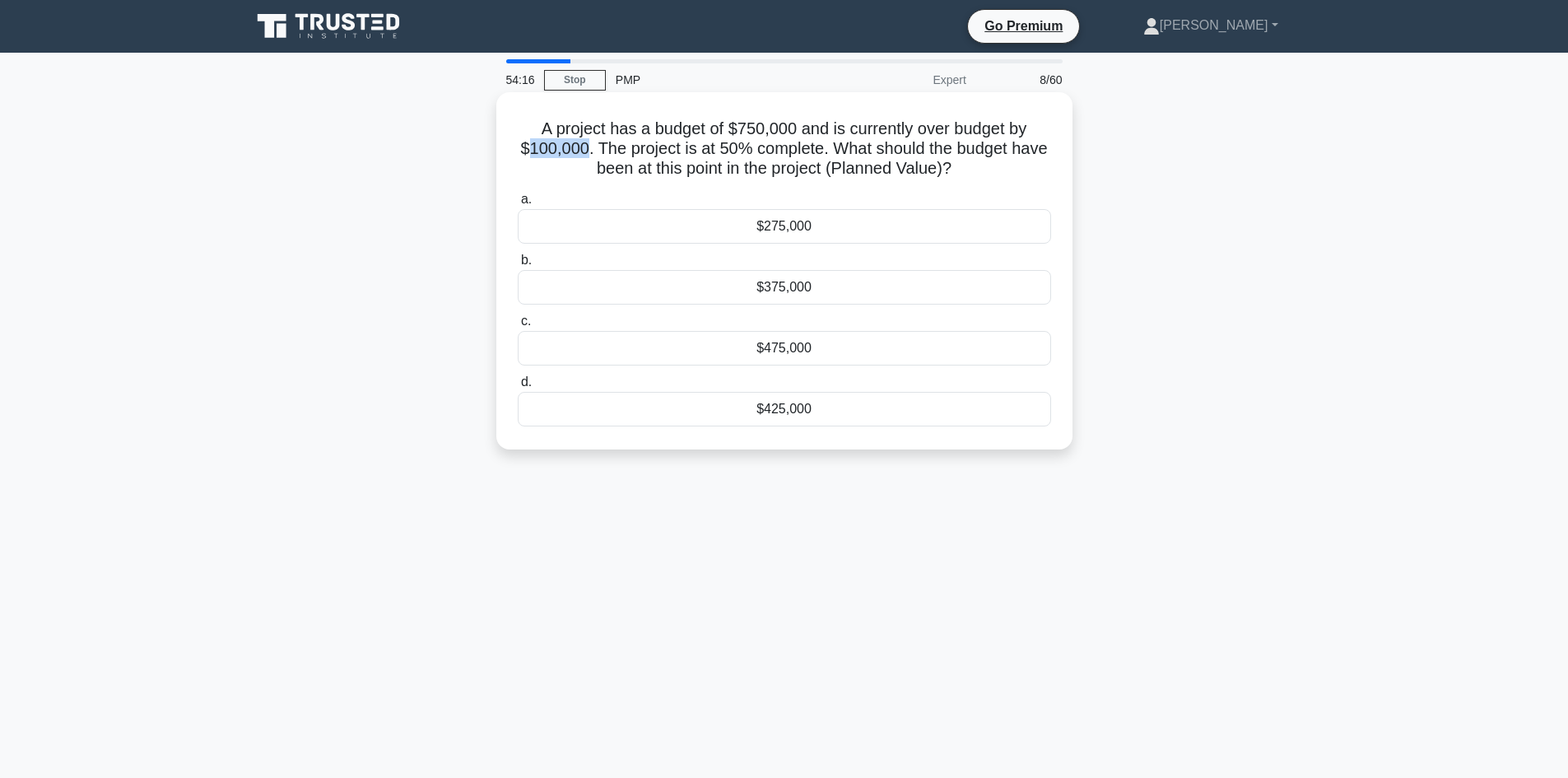
drag, startPoint x: 526, startPoint y: 151, endPoint x: 582, endPoint y: 154, distance: 56.1
click at [582, 154] on h5 "A project has a budget of $750,000 and is currently over budget by $100,000. Th…" at bounding box center [784, 149] width 536 height 61
drag, startPoint x: 417, startPoint y: 204, endPoint x: 428, endPoint y: 202, distance: 11.2
click at [417, 205] on div "A project has a budget of $750,000 and is currently over budget by $100,000. Th…" at bounding box center [784, 285] width 1087 height 377
drag, startPoint x: 534, startPoint y: 127, endPoint x: 855, endPoint y: 440, distance: 448.3
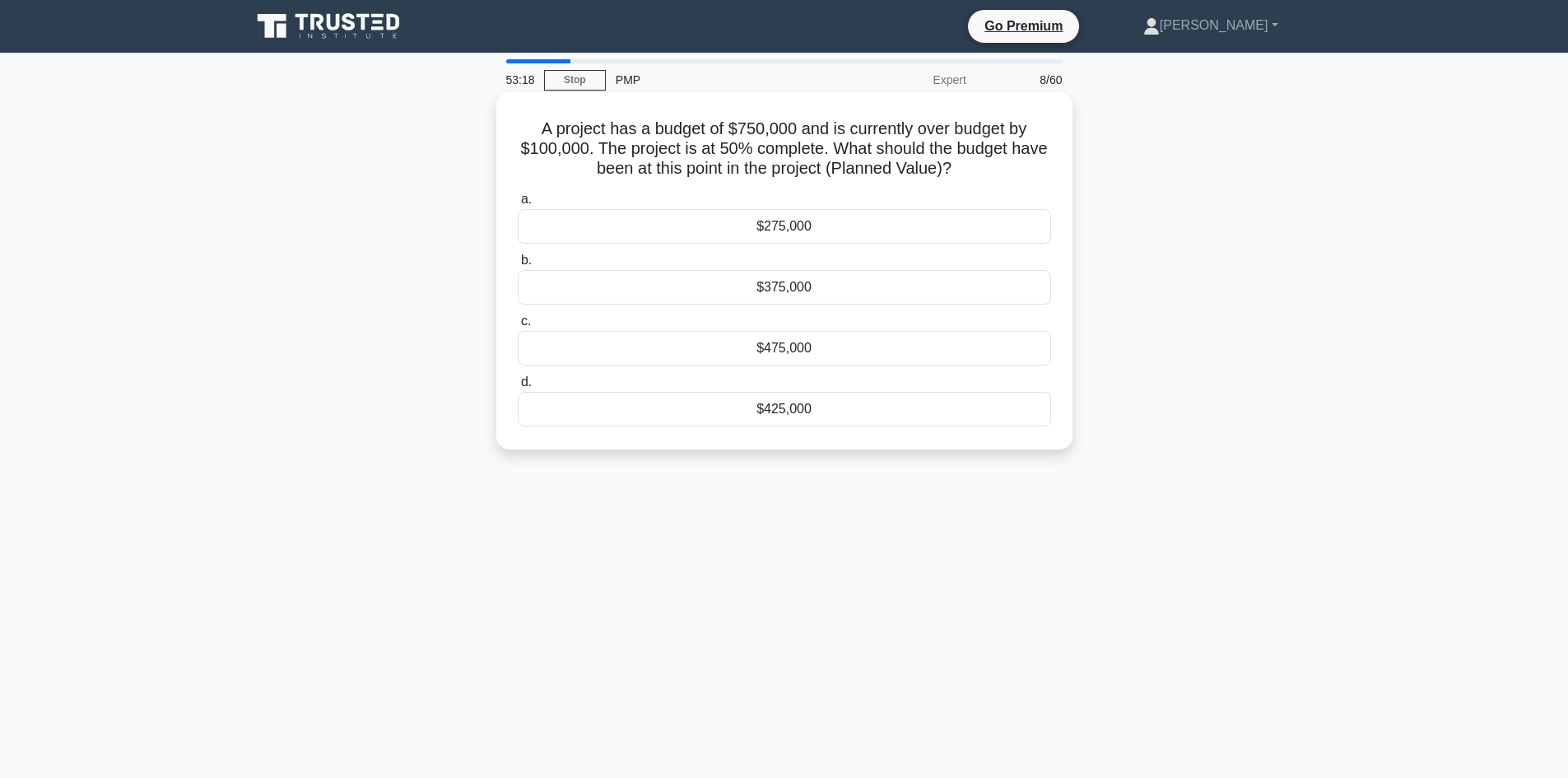
click at [855, 440] on div "A project has a budget of $750,000 and is currently over budget by $100,000. Th…" at bounding box center [784, 271] width 563 height 344
copy div "A project has a budget of $750,000 and is currently over budget by $100,000. Th…"
click at [398, 296] on div "A project has a budget of $750,000 and is currently over budget by $100,000. Th…" at bounding box center [784, 285] width 1087 height 377
click at [796, 408] on div "$425,000" at bounding box center [784, 409] width 534 height 35
click at [518, 388] on input "d. $425,000" at bounding box center [518, 382] width 0 height 11
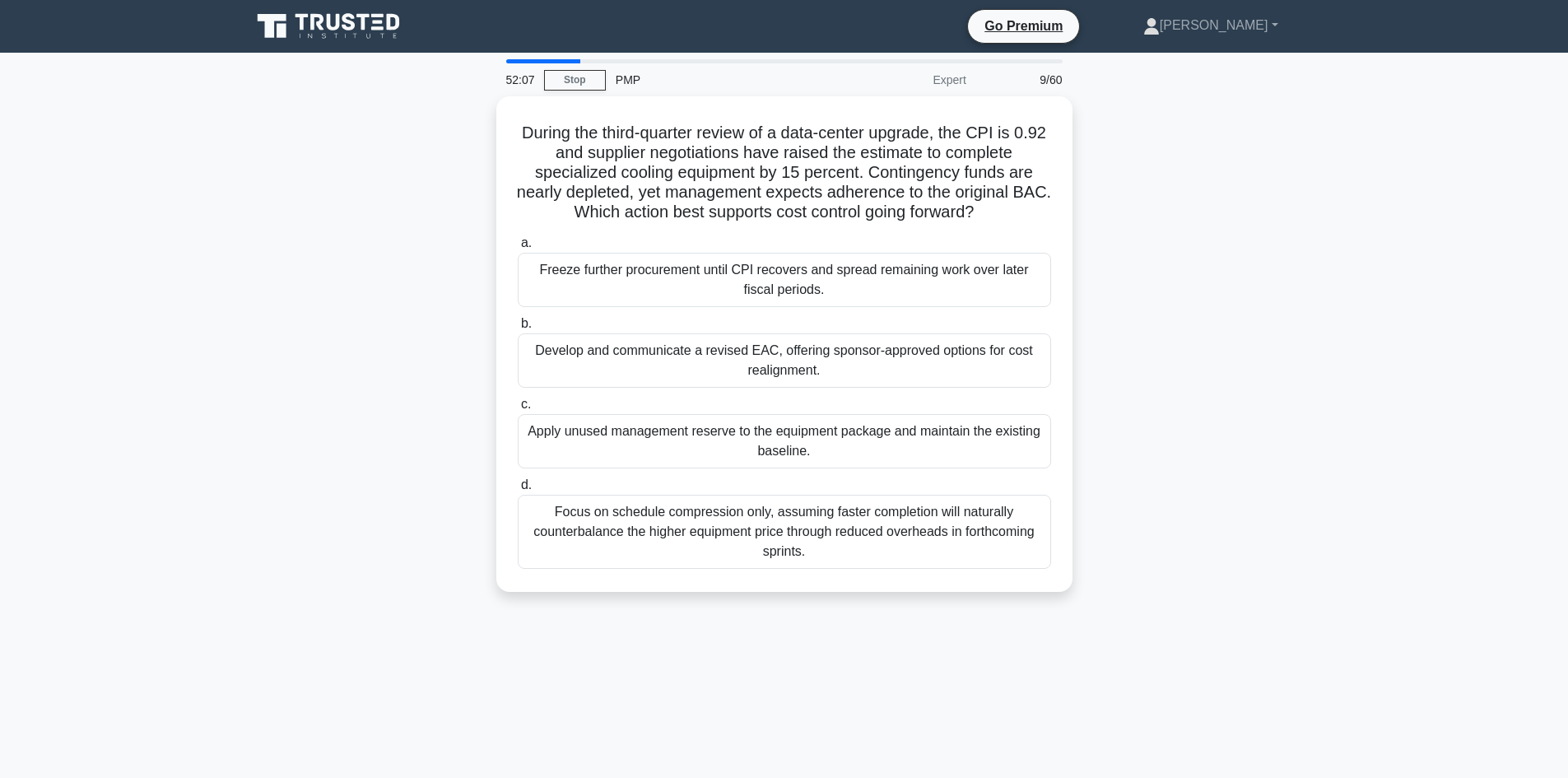
drag, startPoint x: 414, startPoint y: 360, endPoint x: 418, endPoint y: 335, distance: 25.3
click at [409, 352] on div "During the third-quarter review of a data-center upgrade, the CPI is 0.92 and s…" at bounding box center [784, 354] width 1087 height 515
drag, startPoint x: 442, startPoint y: 321, endPoint x: 485, endPoint y: 268, distance: 68.2
click at [442, 321] on div "During the third-quarter review of a data-center upgrade, the CPI is 0.92 and s…" at bounding box center [784, 354] width 1087 height 515
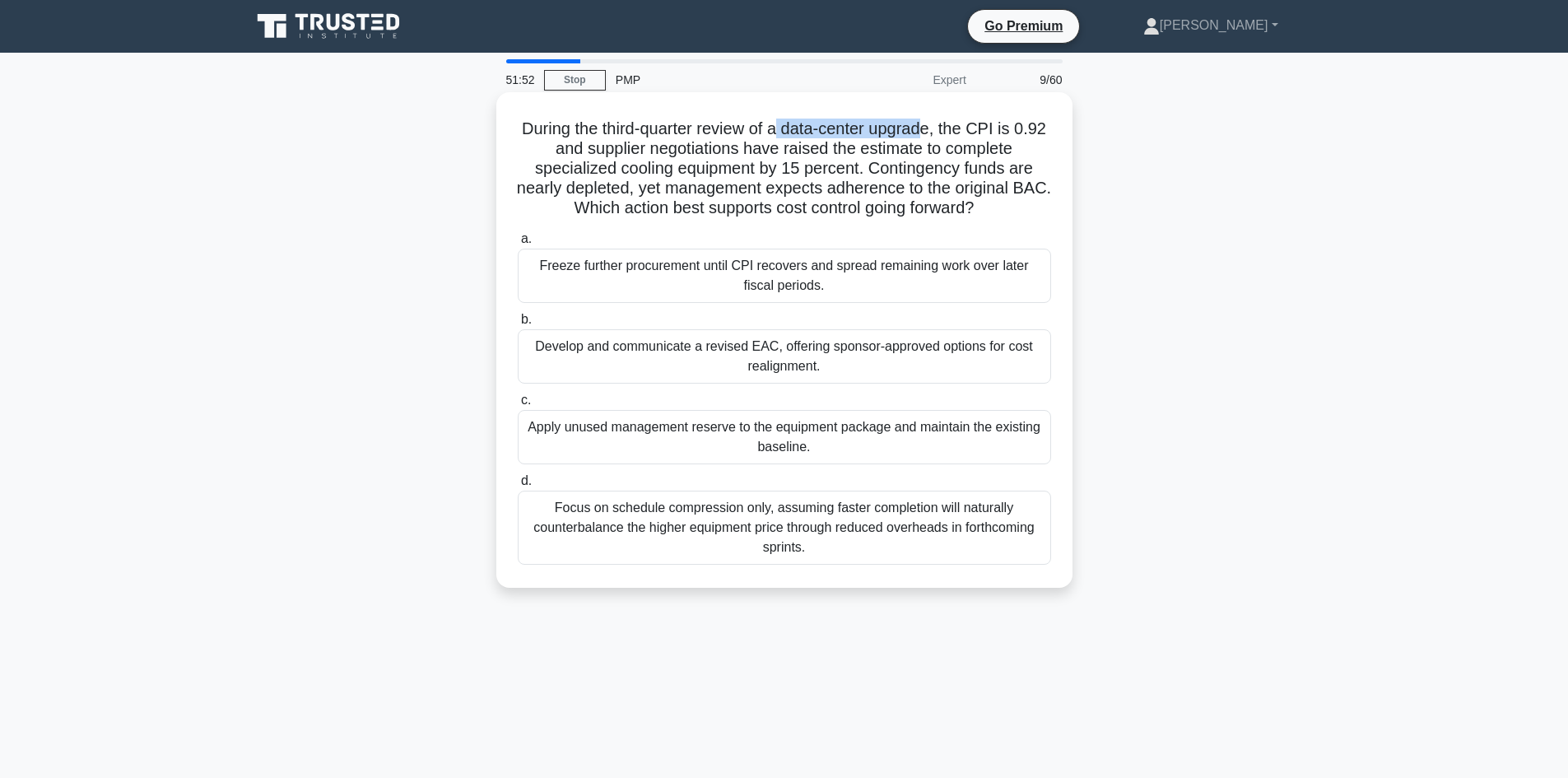
drag, startPoint x: 799, startPoint y: 129, endPoint x: 949, endPoint y: 138, distance: 150.3
click at [949, 138] on h5 "During the third-quarter review of a data-center upgrade, the CPI is 0.92 and s…" at bounding box center [784, 168] width 536 height 100
click at [903, 165] on h5 "During the third-quarter review of a data-center upgrade, the CPI is 0.92 and s…" at bounding box center [784, 168] width 536 height 100
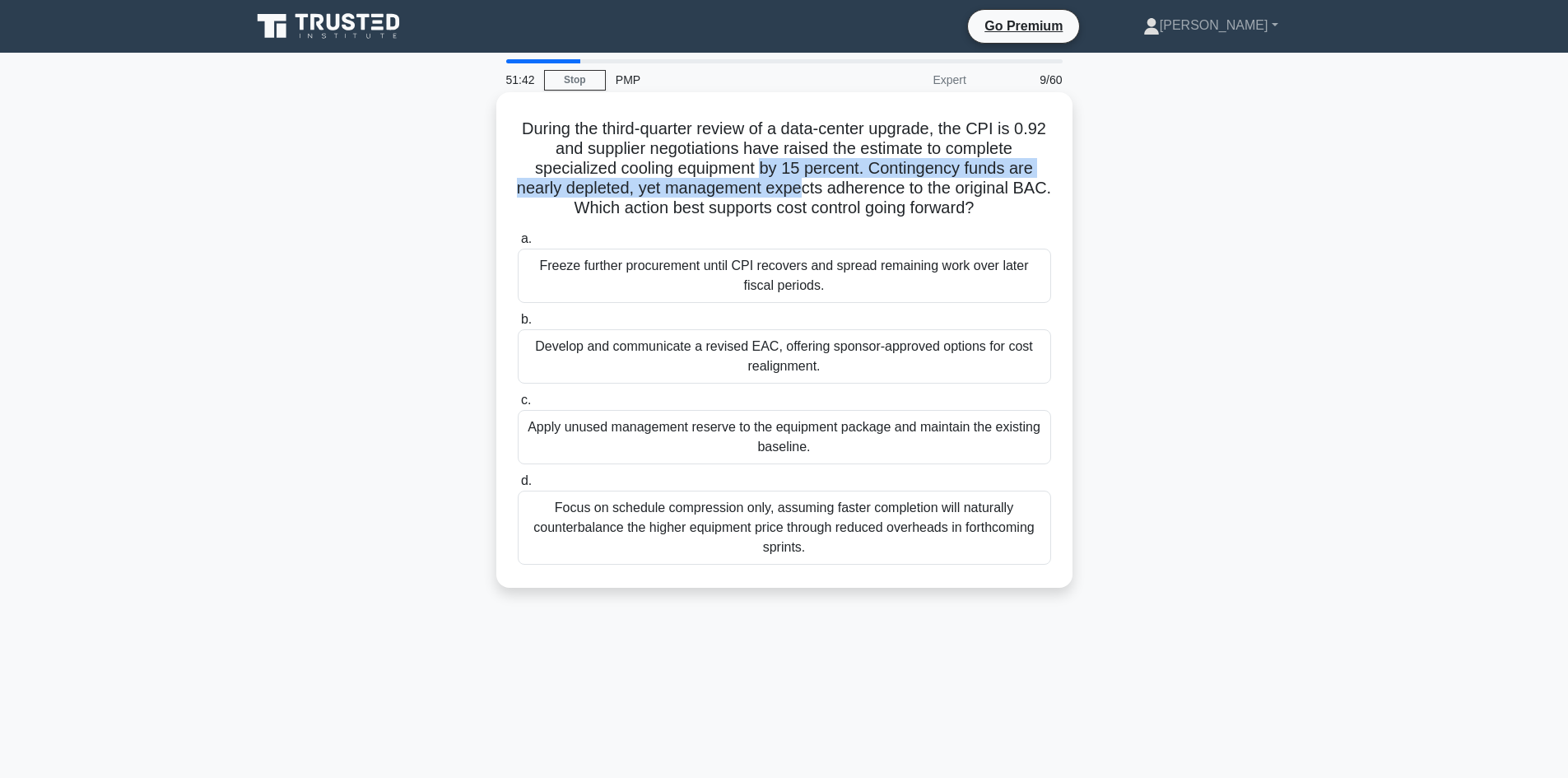
drag, startPoint x: 763, startPoint y: 170, endPoint x: 845, endPoint y: 170, distance: 82.0
click at [828, 180] on h5 "During the third-quarter review of a data-center upgrade, the CPI is 0.92 and s…" at bounding box center [784, 168] width 536 height 100
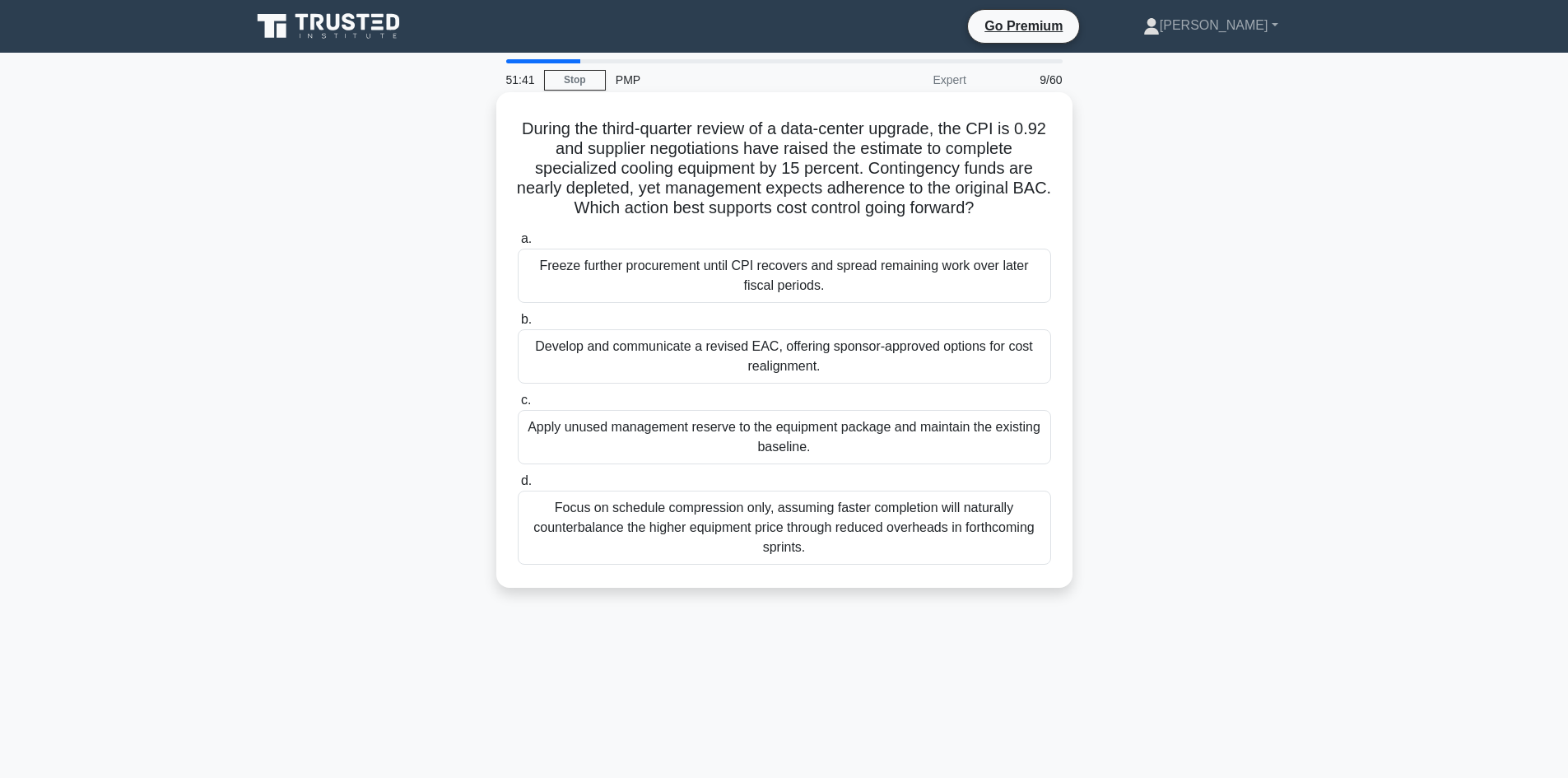
drag, startPoint x: 864, startPoint y: 139, endPoint x: 905, endPoint y: 144, distance: 41.3
click at [865, 138] on h5 "During the third-quarter review of a data-center upgrade, the CPI is 0.92 and s…" at bounding box center [784, 168] width 536 height 100
click at [979, 150] on h5 "During the third-quarter review of a data-center upgrade, the CPI is 0.92 and s…" at bounding box center [784, 168] width 536 height 100
click at [779, 440] on div "Apply unused management reserve to the equipment package and maintain the exist…" at bounding box center [784, 436] width 534 height 54
click at [518, 405] on input "c. Apply unused management reserve to the equipment package and maintain the ex…" at bounding box center [518, 400] width 0 height 11
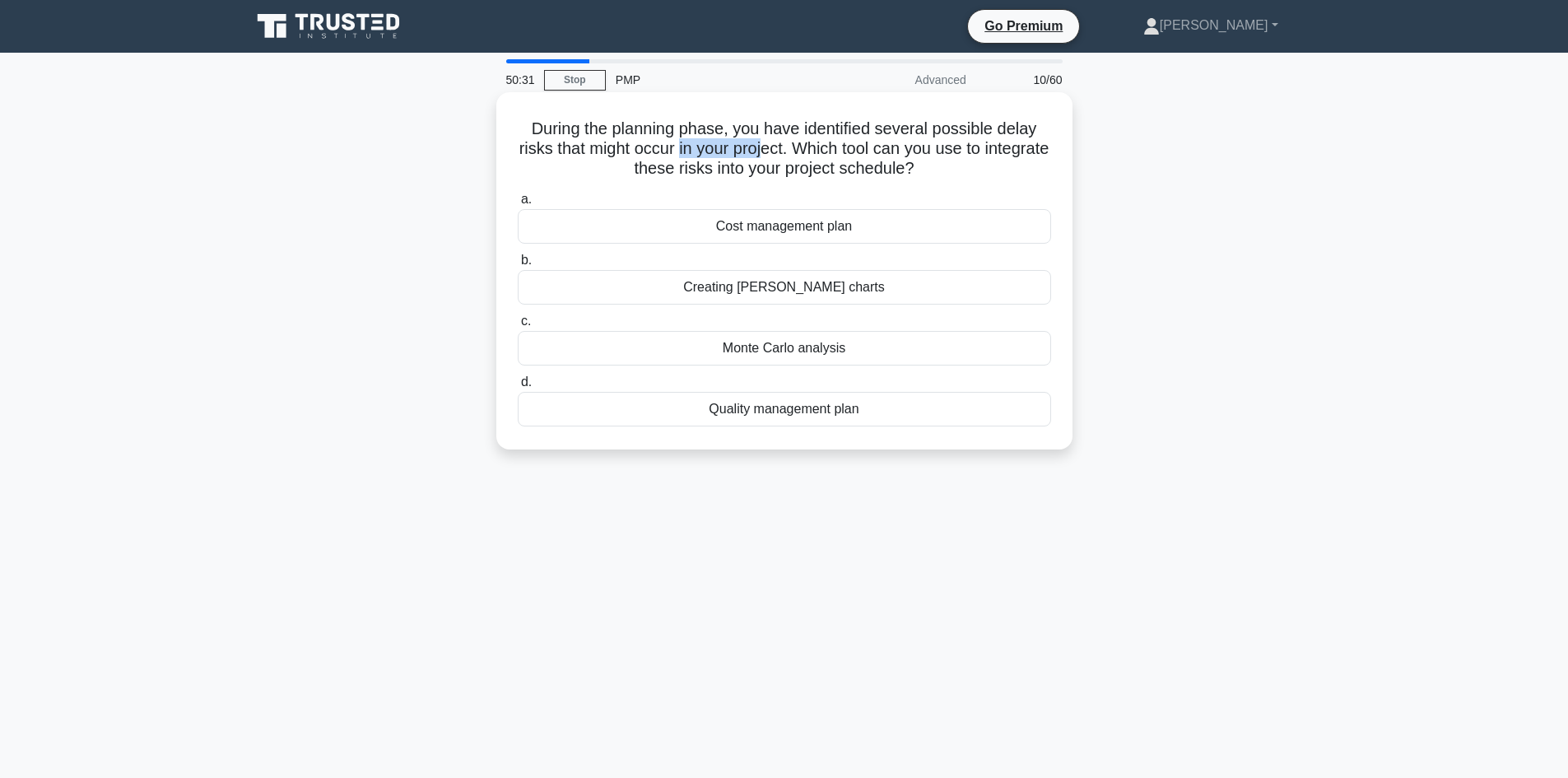
drag, startPoint x: 747, startPoint y: 152, endPoint x: 797, endPoint y: 154, distance: 50.0
click at [797, 154] on h5 "During the planning phase, you have identified several possible delay risks tha…" at bounding box center [784, 149] width 536 height 61
click at [671, 135] on h5 "During the planning phase, you have identified several possible delay risks tha…" at bounding box center [784, 149] width 536 height 61
click at [816, 158] on h5 "During the planning phase, you have identified several possible delay risks tha…" at bounding box center [784, 149] width 536 height 61
click at [811, 292] on div "Creating Gantt charts" at bounding box center [784, 287] width 534 height 35
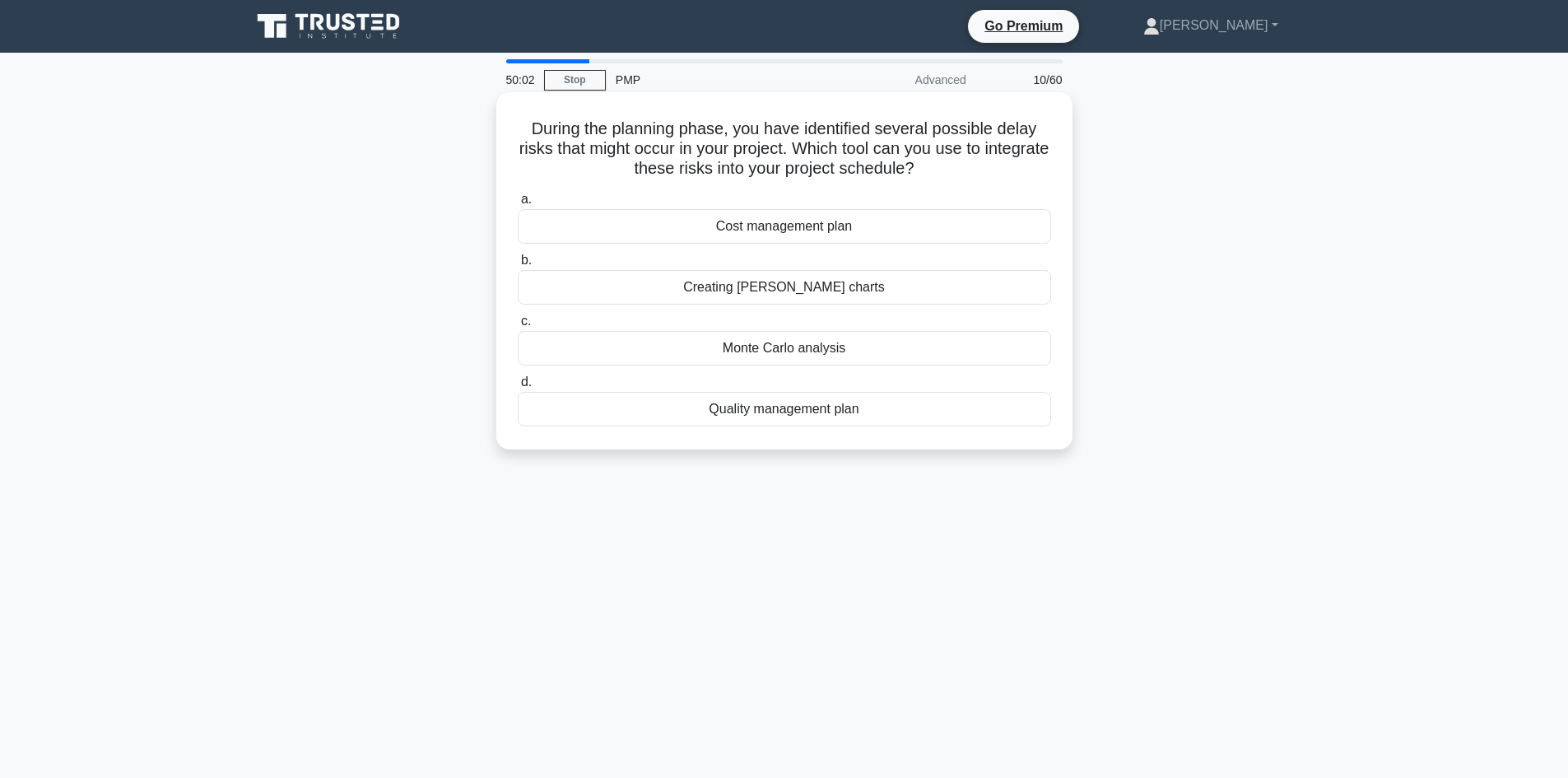
click at [518, 266] on input "b. Creating Gantt charts" at bounding box center [518, 260] width 0 height 11
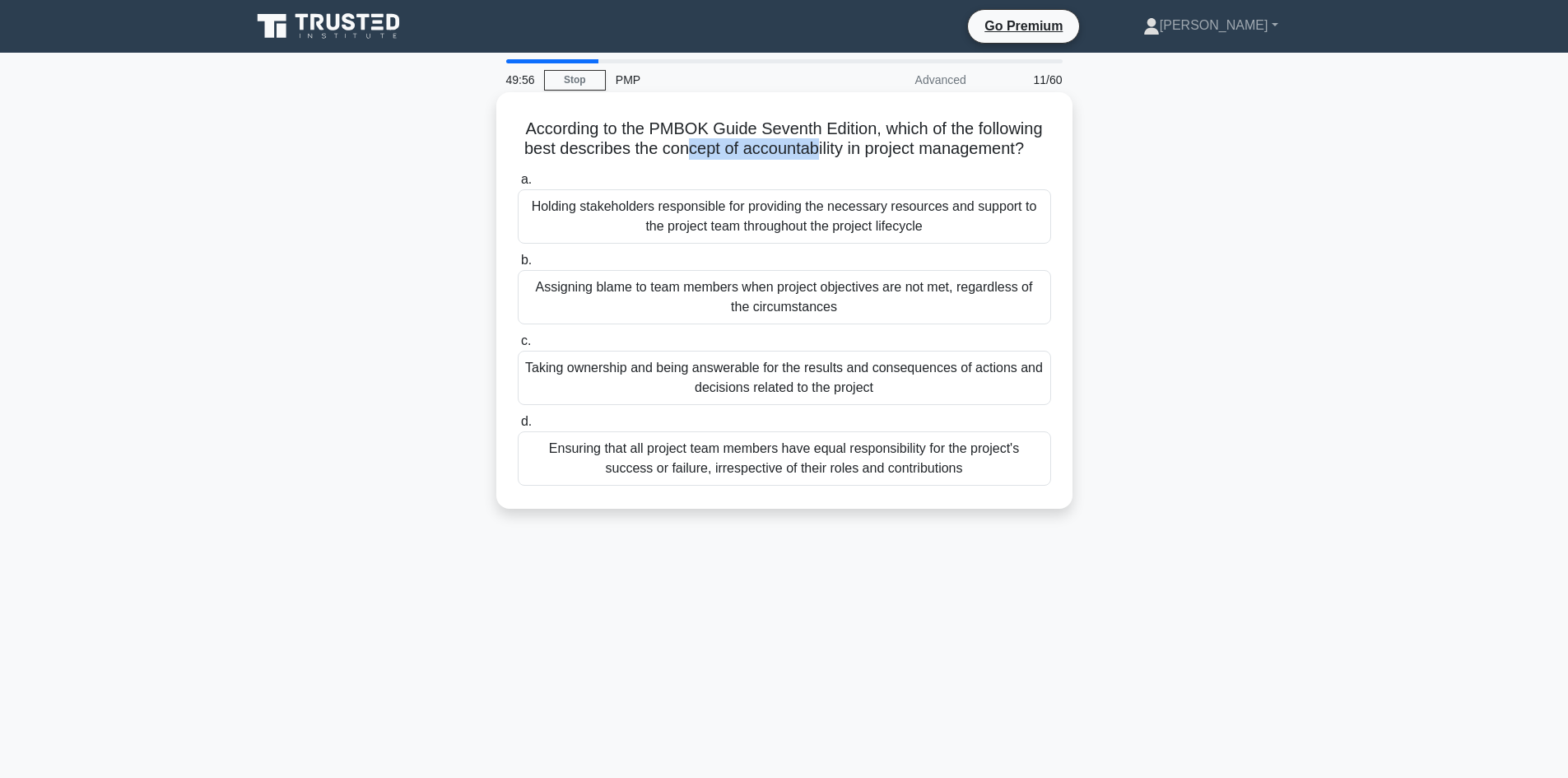
drag, startPoint x: 739, startPoint y: 151, endPoint x: 840, endPoint y: 153, distance: 101.0
click at [827, 158] on h5 "According to the PMBOK Guide Seventh Edition, which of the following best descr…" at bounding box center [784, 139] width 536 height 41
click at [931, 152] on h5 "According to the PMBOK Guide Seventh Edition, which of the following best descr…" at bounding box center [784, 139] width 536 height 41
click at [786, 402] on div "Taking ownership and being answerable for the results and consequences of actio…" at bounding box center [784, 377] width 534 height 54
click at [518, 347] on input "c. Taking ownership and being answerable for the results and consequences of ac…" at bounding box center [518, 341] width 0 height 11
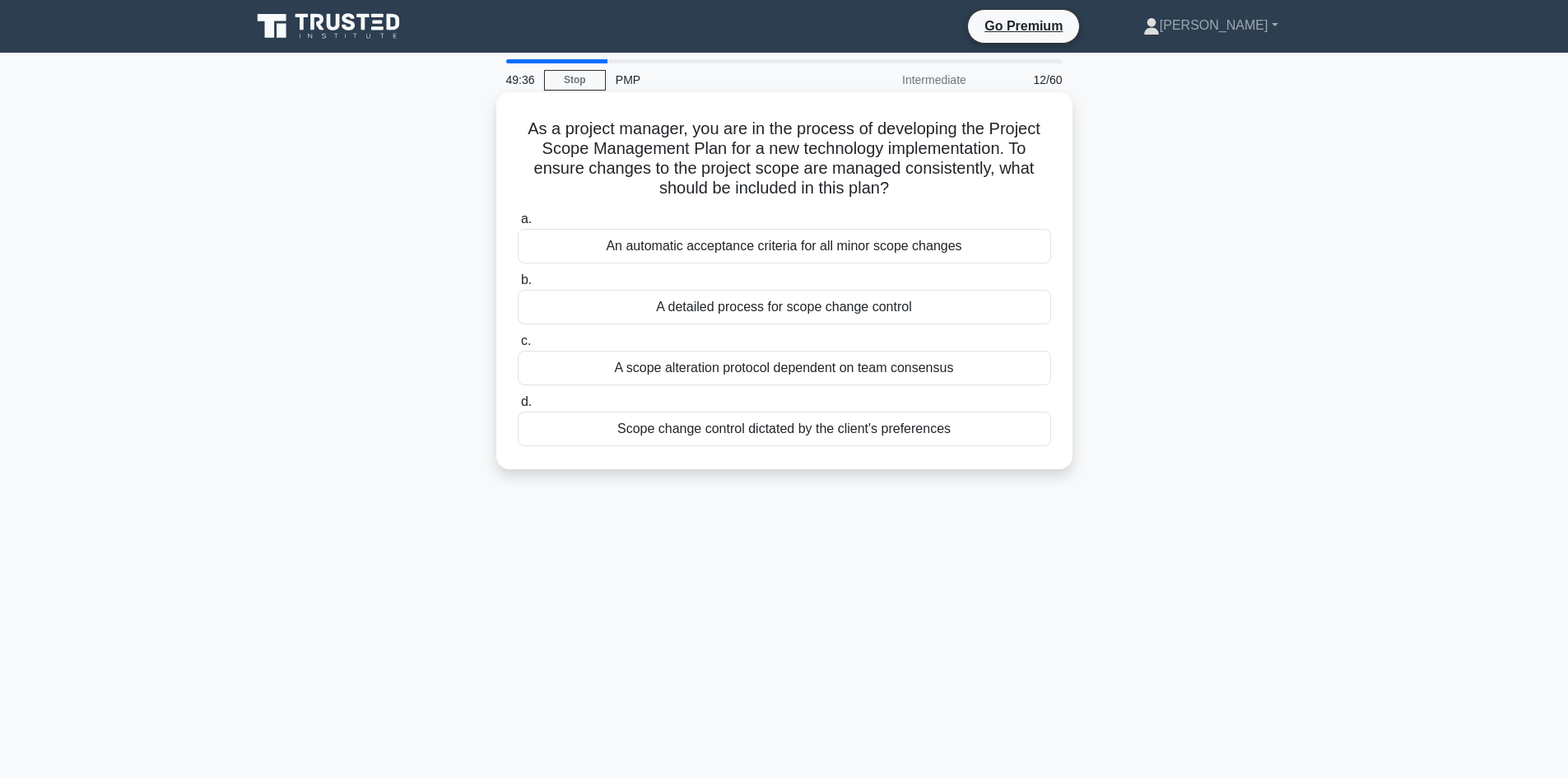
click at [975, 136] on h5 "As a project manager, you are in the process of developing the Project Scope Ma…" at bounding box center [784, 158] width 536 height 81
drag, startPoint x: 899, startPoint y: 132, endPoint x: 935, endPoint y: 136, distance: 36.2
click at [935, 136] on h5 "As a project manager, you are in the process of developing the Project Scope Ma…" at bounding box center [784, 158] width 536 height 81
click at [942, 157] on h5 "As a project manager, you are in the process of developing the Project Scope Ma…" at bounding box center [784, 158] width 536 height 81
drag, startPoint x: 558, startPoint y: 153, endPoint x: 712, endPoint y: 148, distance: 154.1
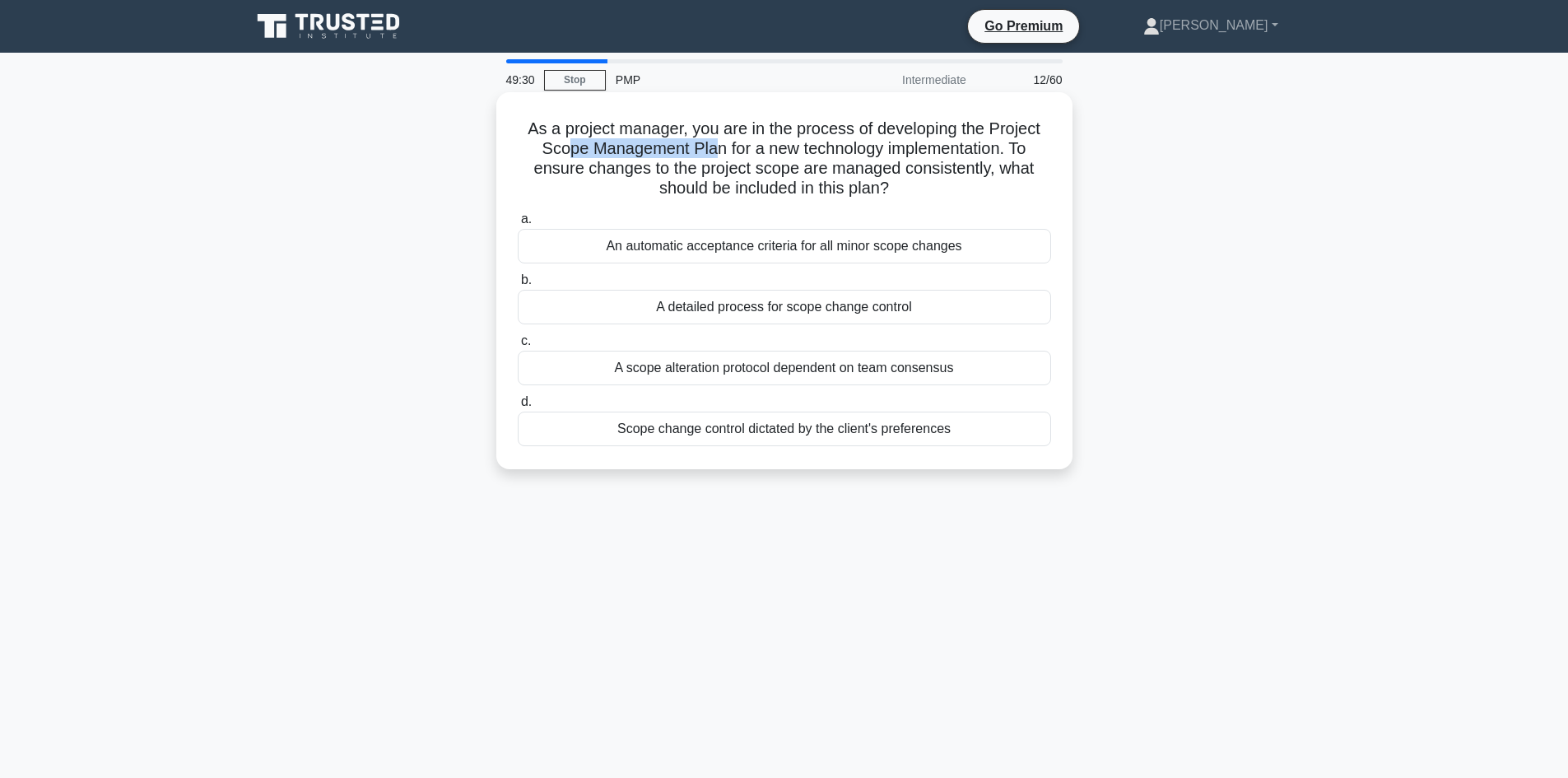
click at [712, 148] on h5 "As a project manager, you are in the process of developing the Project Scope Ma…" at bounding box center [784, 158] width 536 height 81
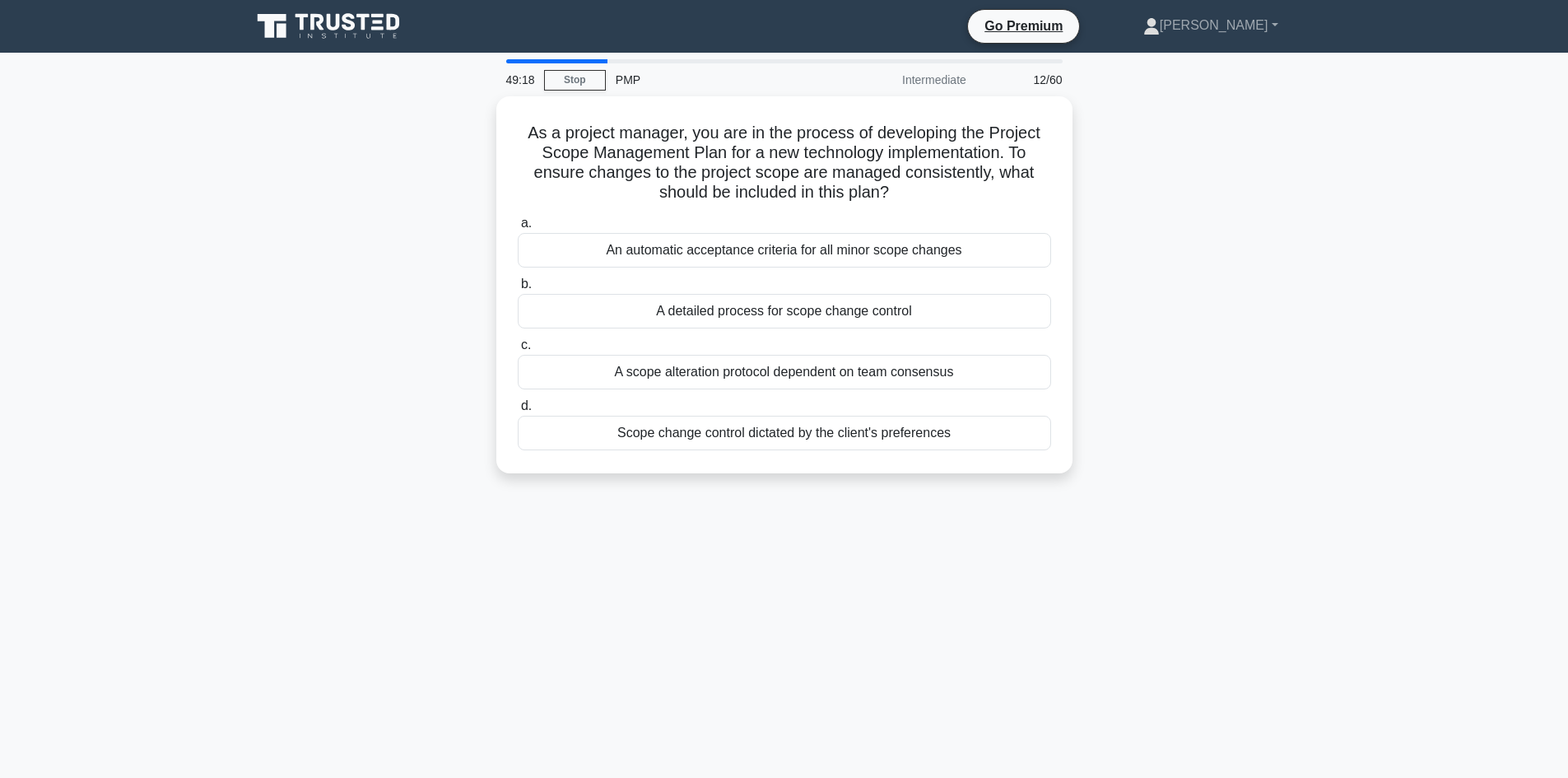
click at [404, 288] on div "As a project manager, you are in the process of developing the Project Scope Ma…" at bounding box center [784, 295] width 1087 height 397
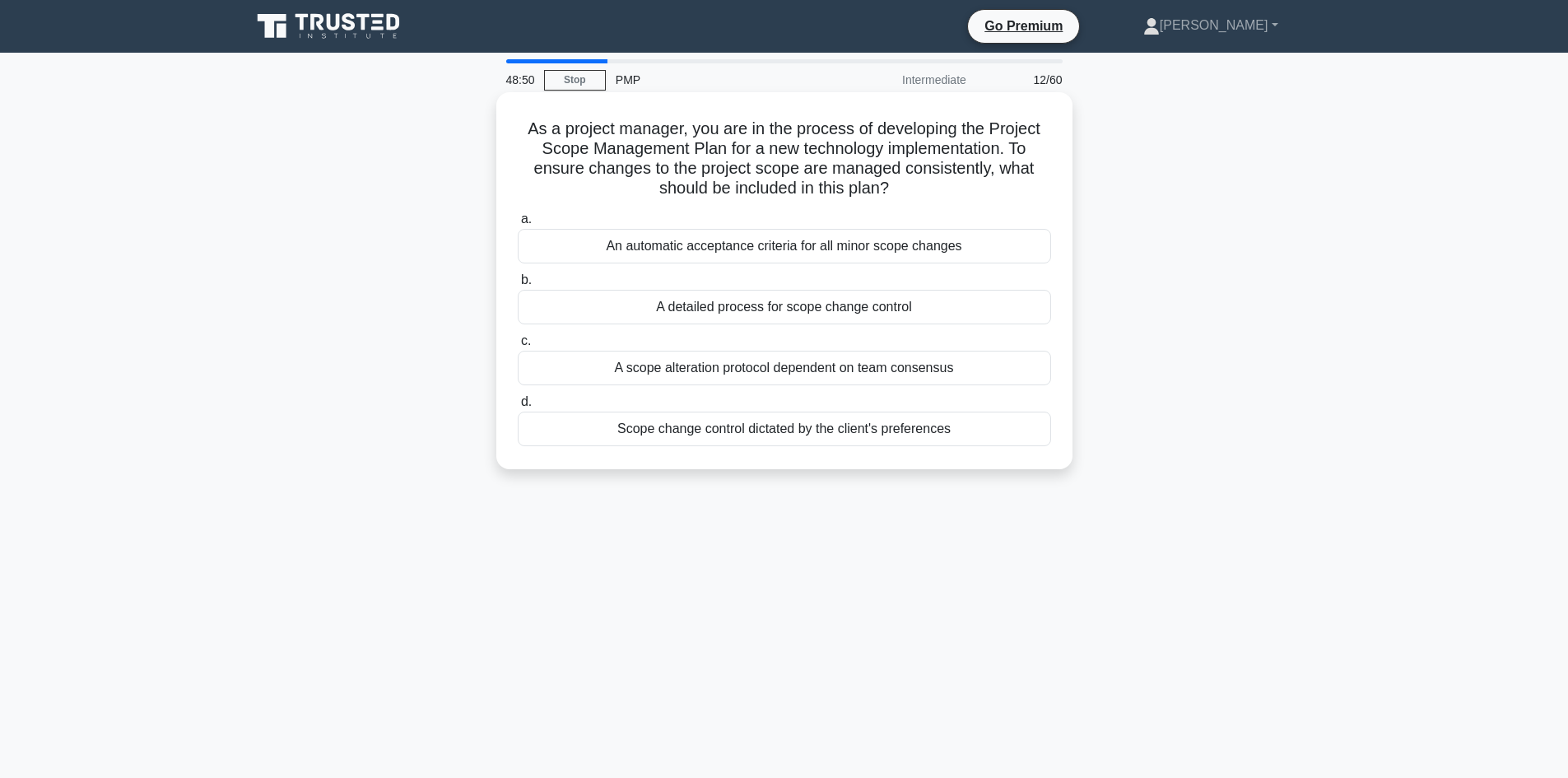
click at [793, 314] on div "A detailed process for scope change control" at bounding box center [784, 306] width 534 height 35
click at [518, 286] on input "b. A detailed process for scope change control" at bounding box center [518, 281] width 0 height 11
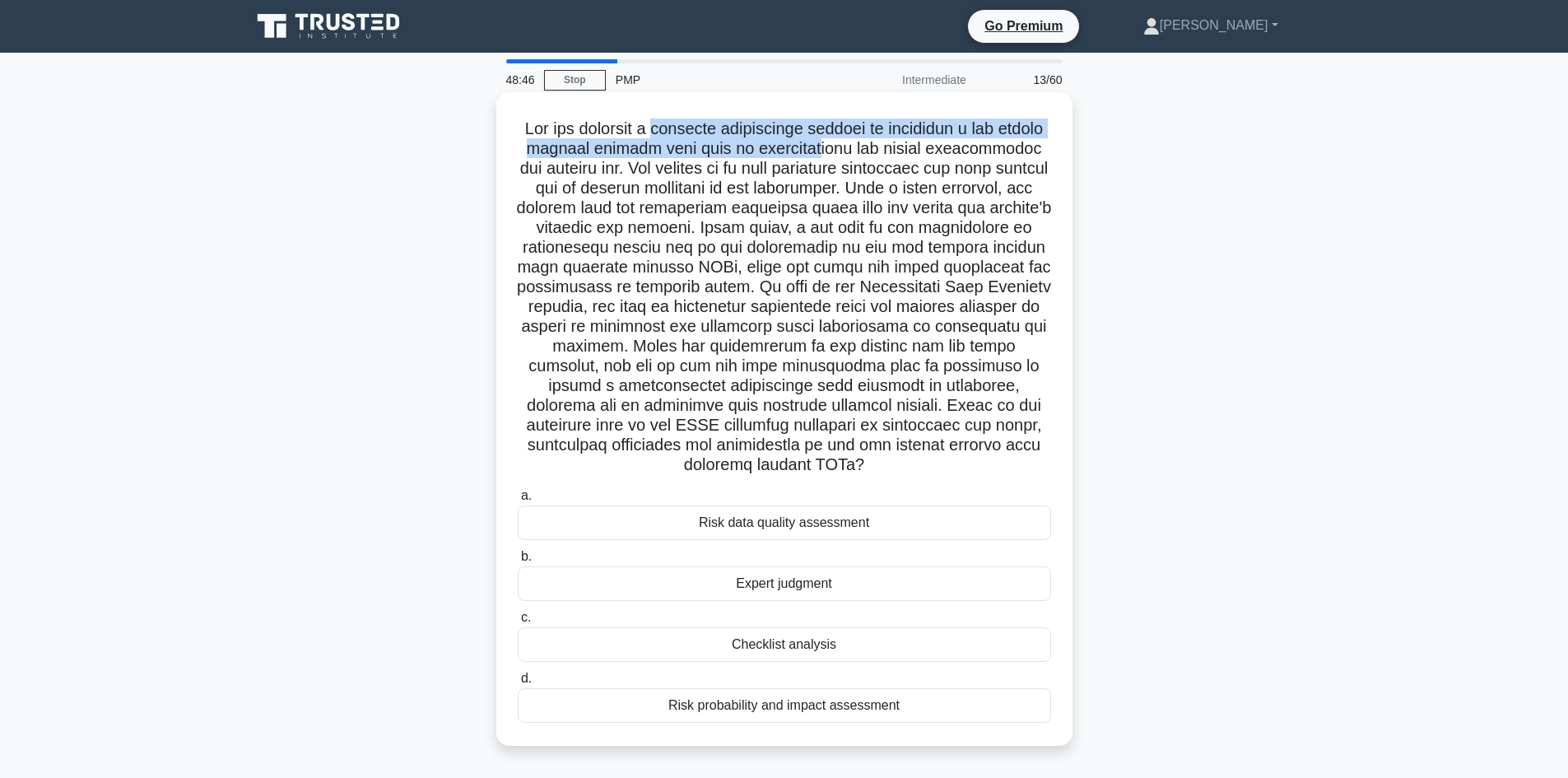
drag, startPoint x: 675, startPoint y: 127, endPoint x: 900, endPoint y: 140, distance: 225.4
click at [900, 140] on h5 ".spinner_0XTQ{transform-origin:center;animation:spinner_y6GP .75s linear infini…" at bounding box center [784, 297] width 536 height 358
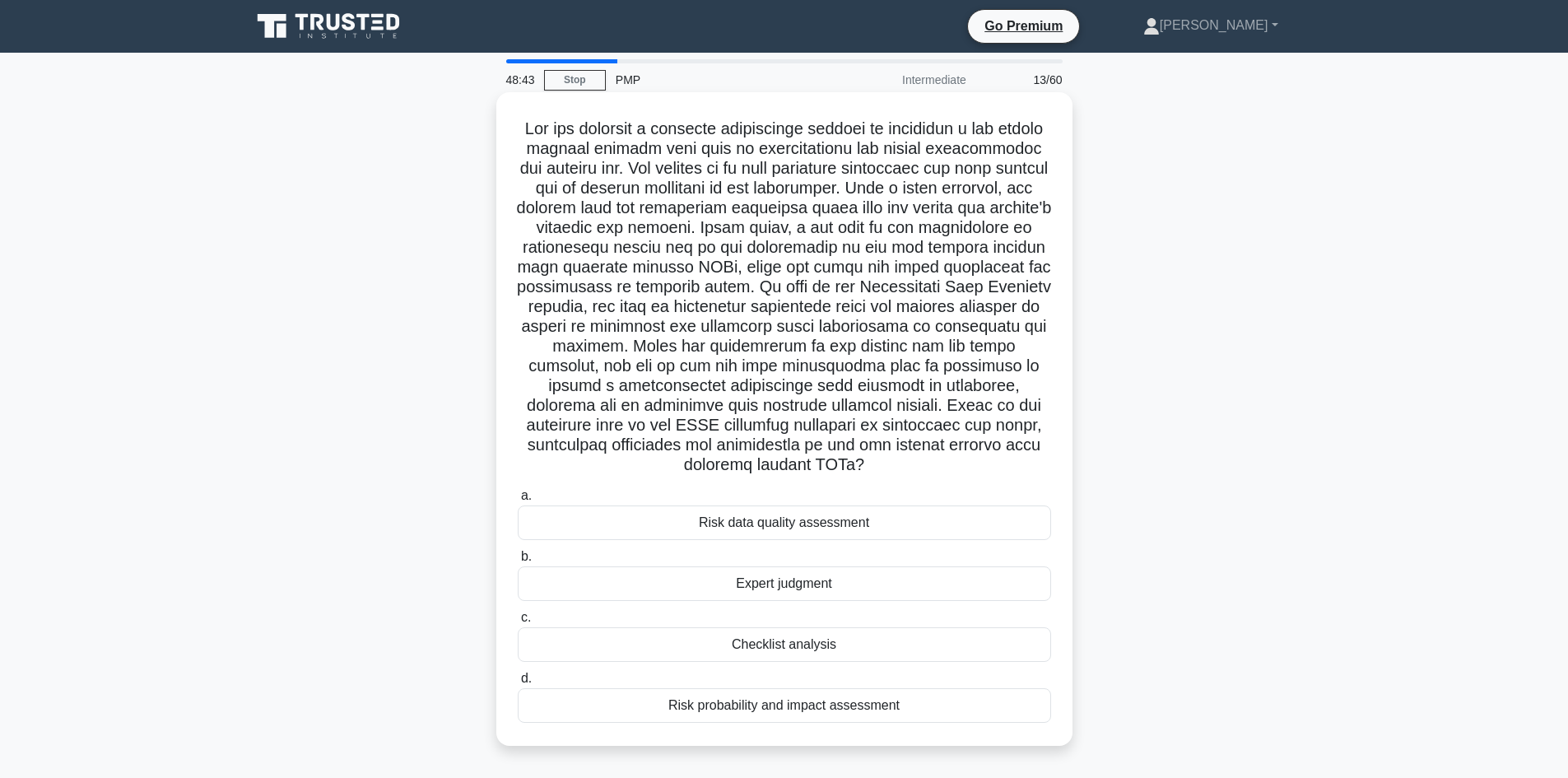
click at [883, 177] on h5 ".spinner_0XTQ{transform-origin:center;animation:spinner_y6GP .75s linear infini…" at bounding box center [784, 297] width 536 height 358
drag, startPoint x: 634, startPoint y: 170, endPoint x: 706, endPoint y: 180, distance: 72.7
click at [706, 173] on h5 ".spinner_0XTQ{transform-origin:center;animation:spinner_y6GP .75s linear infini…" at bounding box center [784, 297] width 536 height 358
drag, startPoint x: 721, startPoint y: 230, endPoint x: 729, endPoint y: 227, distance: 8.5
click at [724, 228] on h5 ".spinner_0XTQ{transform-origin:center;animation:spinner_y6GP .75s linear infini…" at bounding box center [784, 297] width 536 height 358
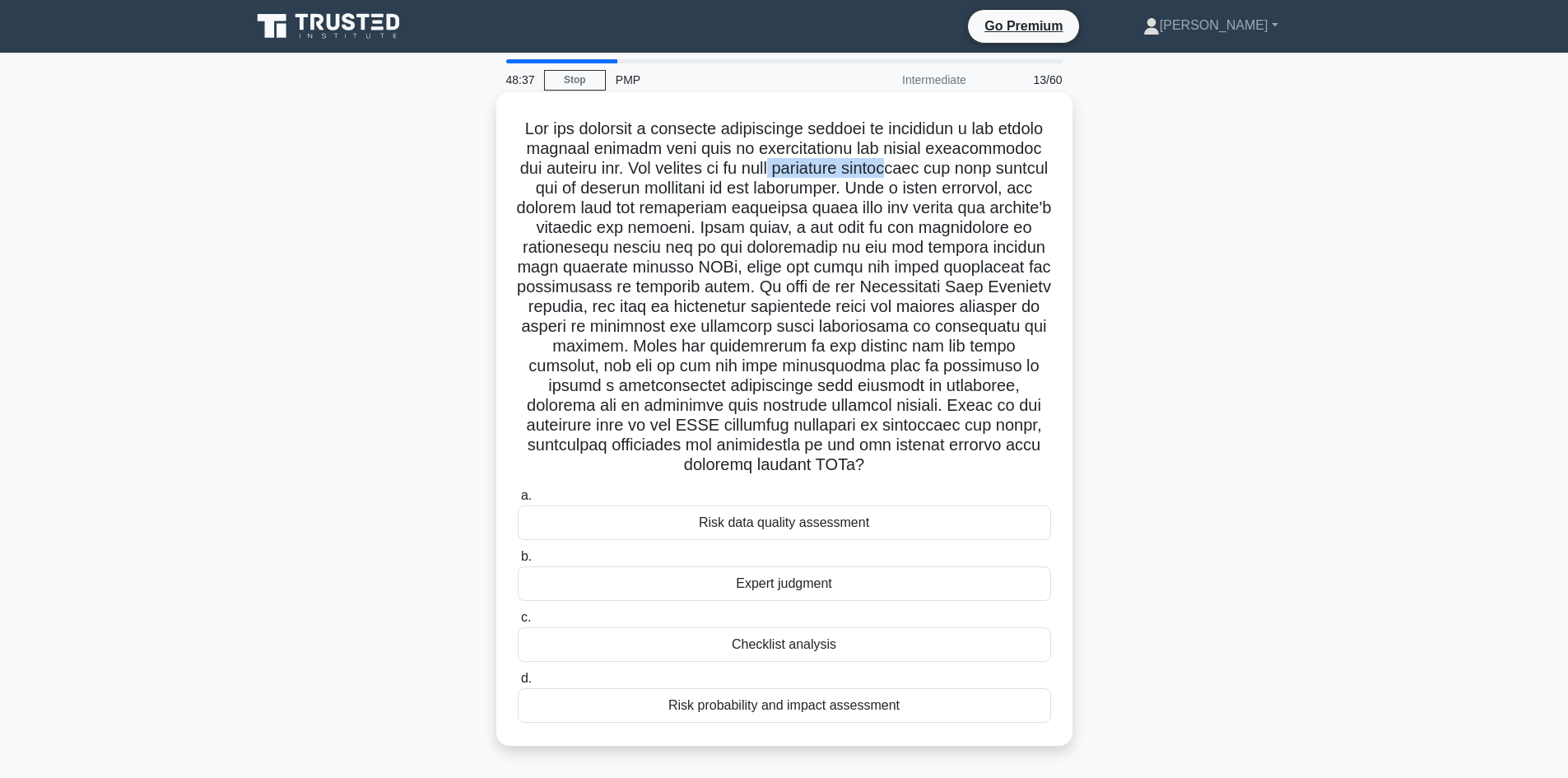
drag, startPoint x: 887, startPoint y: 168, endPoint x: 1014, endPoint y: 168, distance: 127.0
click at [1014, 168] on h5 ".spinner_0XTQ{transform-origin:center;animation:spinner_y6GP .75s linear infini…" at bounding box center [784, 297] width 536 height 358
click at [573, 190] on h5 ".spinner_0XTQ{transform-origin:center;animation:spinner_y6GP .75s linear infini…" at bounding box center [784, 297] width 536 height 358
drag, startPoint x: 779, startPoint y: 191, endPoint x: 952, endPoint y: 189, distance: 173.0
click at [952, 189] on h5 ".spinner_0XTQ{transform-origin:center;animation:spinner_y6GP .75s linear infini…" at bounding box center [784, 297] width 536 height 358
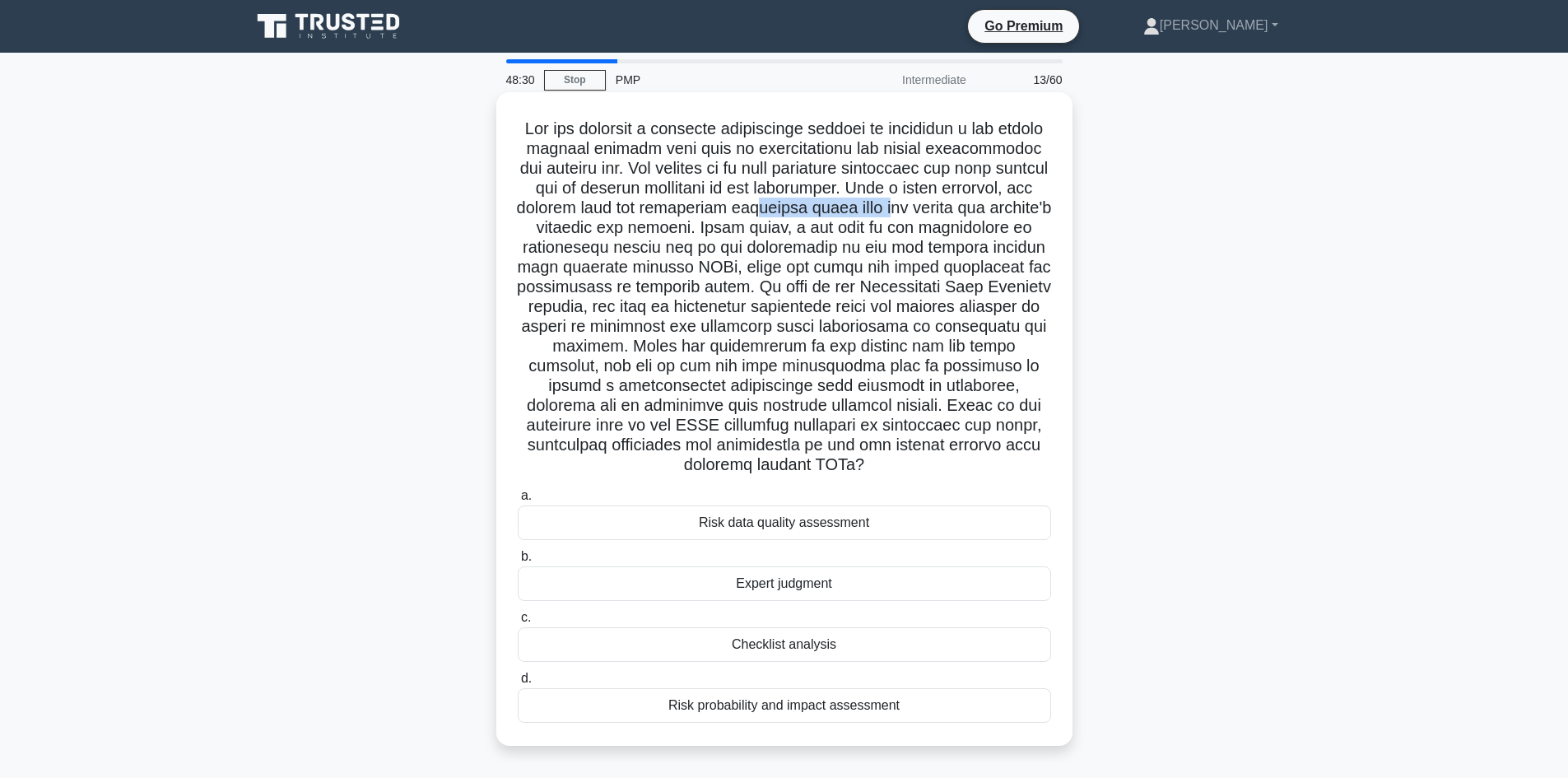
drag, startPoint x: 896, startPoint y: 206, endPoint x: 1026, endPoint y: 210, distance: 130.1
click at [1026, 210] on h5 ".spinner_0XTQ{transform-origin:center;animation:spinner_y6GP .75s linear infini…" at bounding box center [784, 297] width 536 height 358
drag, startPoint x: 602, startPoint y: 229, endPoint x: 730, endPoint y: 235, distance: 128.1
click at [730, 235] on h5 ".spinner_0XTQ{transform-origin:center;animation:spinner_y6GP .75s linear infini…" at bounding box center [784, 297] width 536 height 358
drag, startPoint x: 758, startPoint y: 227, endPoint x: 792, endPoint y: 225, distance: 34.1
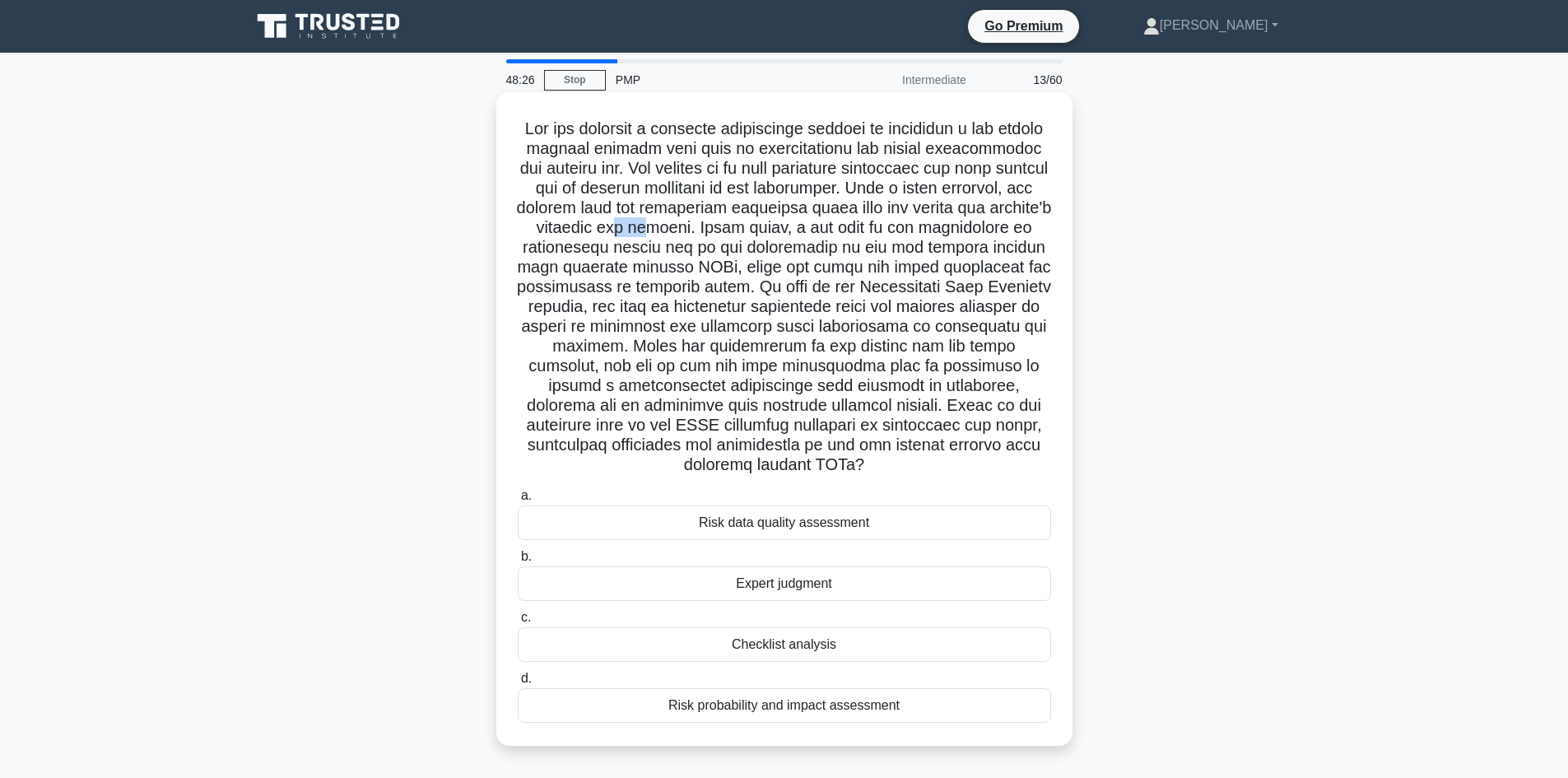
click at [792, 225] on h5 ".spinner_0XTQ{transform-origin:center;animation:spinner_y6GP .75s linear infini…" at bounding box center [784, 297] width 536 height 358
click at [800, 276] on h5 ".spinner_0XTQ{transform-origin:center;animation:spinner_y6GP .75s linear infini…" at bounding box center [784, 297] width 536 height 358
drag, startPoint x: 617, startPoint y: 250, endPoint x: 772, endPoint y: 244, distance: 155.1
click at [772, 244] on h5 ".spinner_0XTQ{transform-origin:center;animation:spinner_y6GP .75s linear infini…" at bounding box center [784, 297] width 536 height 358
drag, startPoint x: 823, startPoint y: 243, endPoint x: 760, endPoint y: 272, distance: 69.4
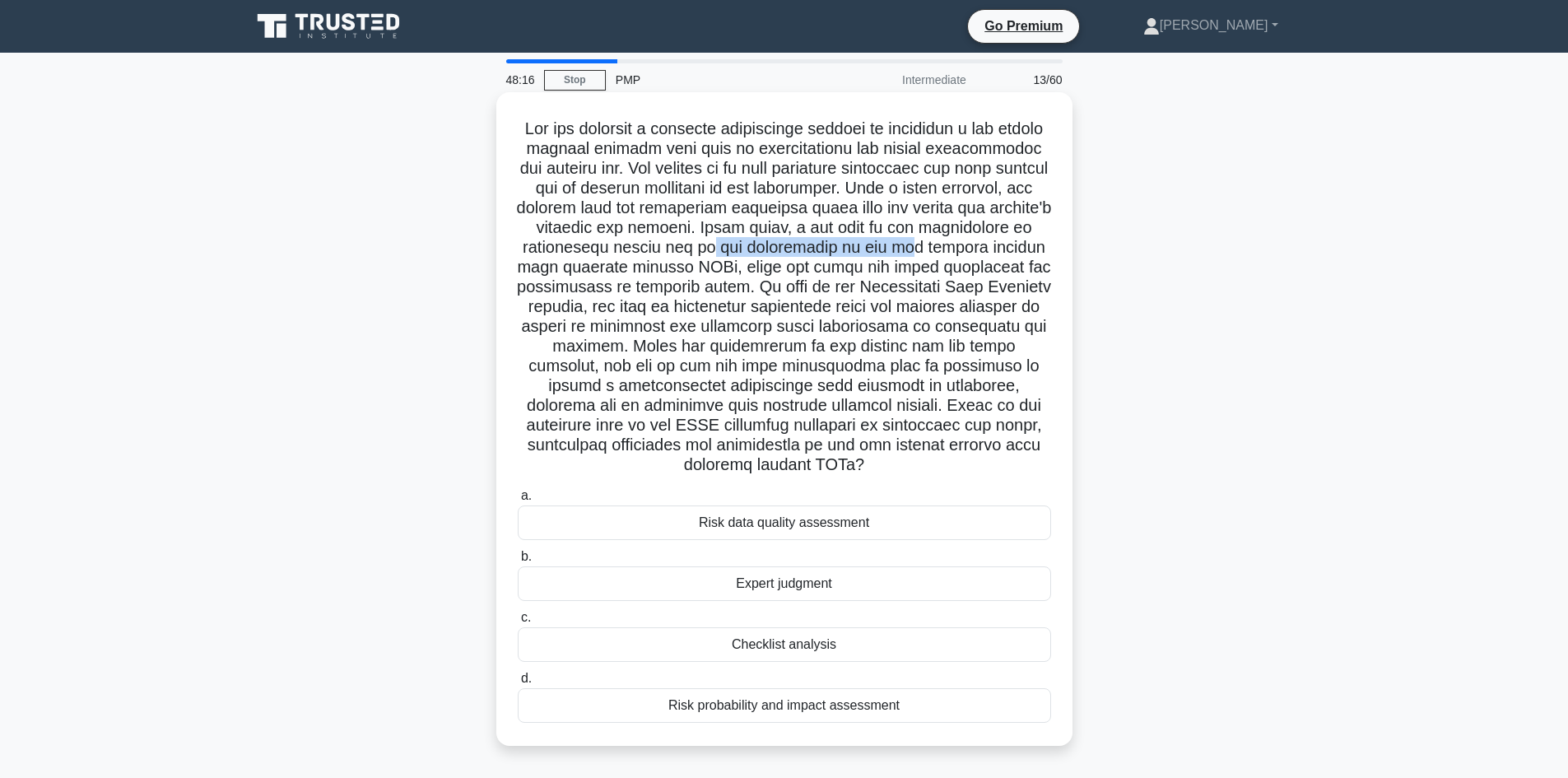
click at [1012, 246] on h5 ".spinner_0XTQ{transform-origin:center;animation:spinner_y6GP .75s linear infini…" at bounding box center [784, 297] width 536 height 358
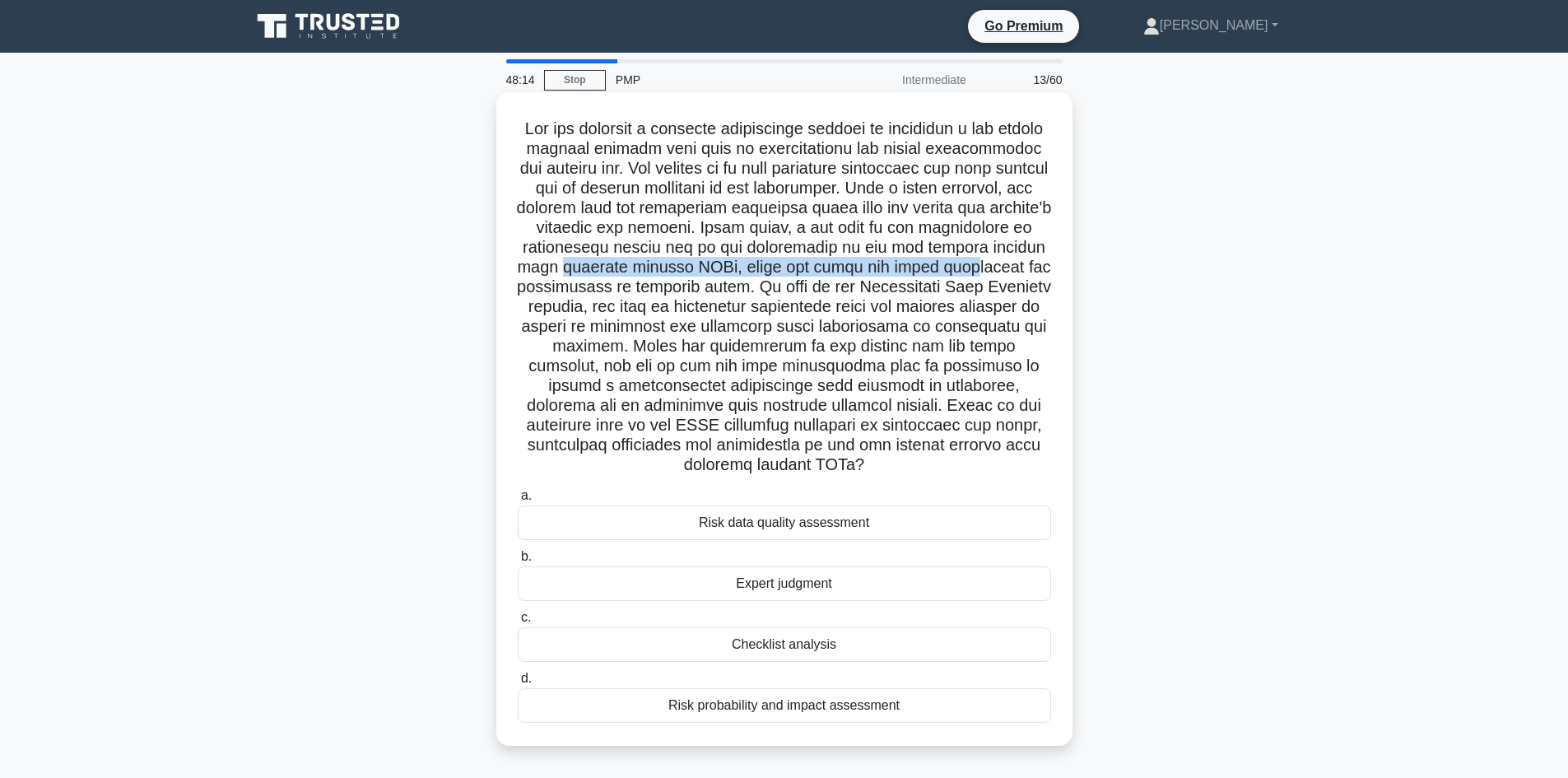
drag, startPoint x: 570, startPoint y: 278, endPoint x: 688, endPoint y: 270, distance: 118.3
click at [688, 270] on h5 ".spinner_0XTQ{transform-origin:center;animation:spinner_y6GP .75s linear infini…" at bounding box center [784, 297] width 536 height 358
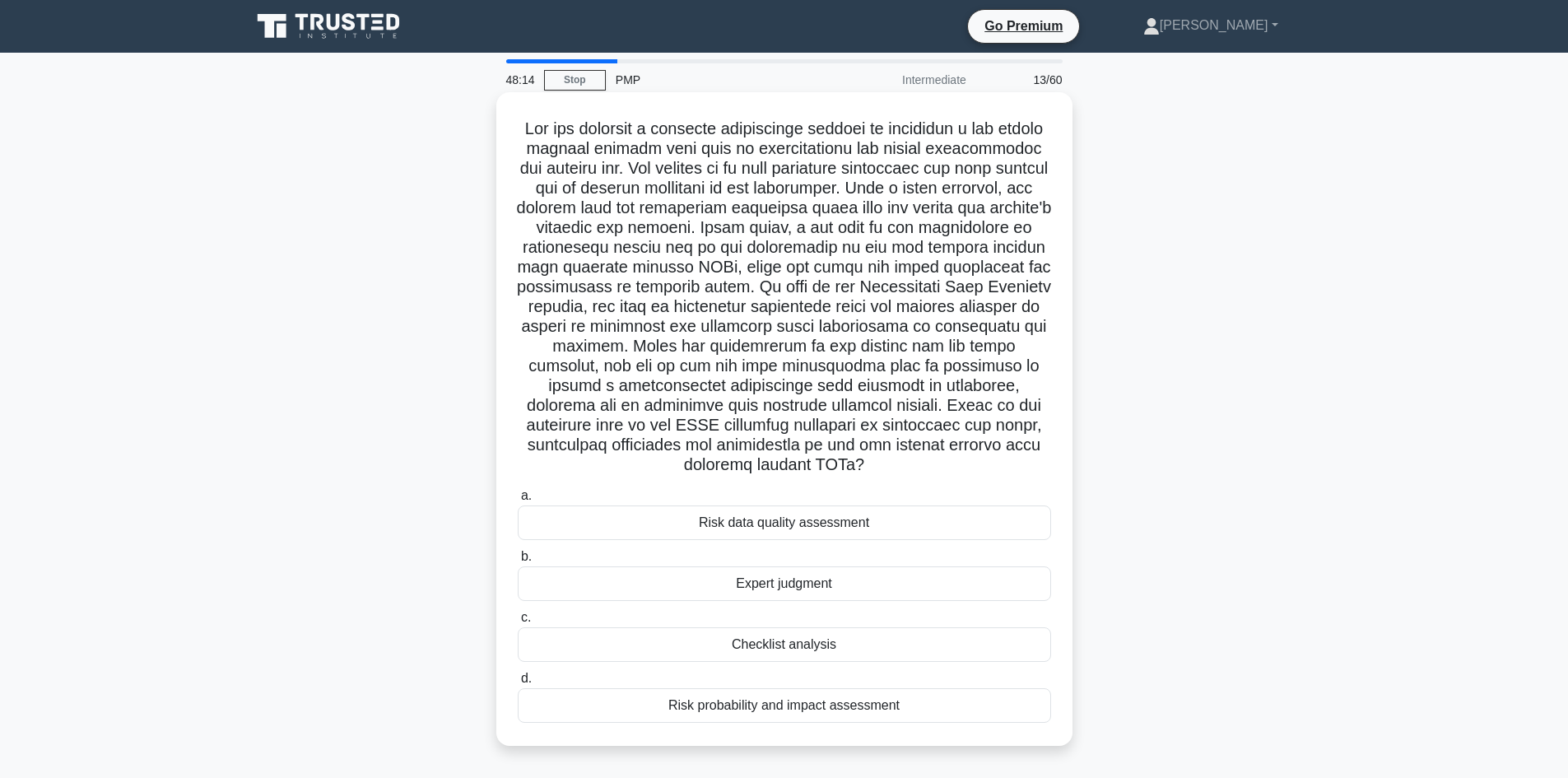
click at [814, 283] on h5 ".spinner_0XTQ{transform-origin:center;animation:spinner_y6GP .75s linear infini…" at bounding box center [784, 297] width 536 height 358
drag, startPoint x: 543, startPoint y: 304, endPoint x: 641, endPoint y: 300, distance: 98.1
click at [641, 300] on h5 ".spinner_0XTQ{transform-origin:center;animation:spinner_y6GP .75s linear infini…" at bounding box center [784, 297] width 536 height 358
drag, startPoint x: 904, startPoint y: 335, endPoint x: 999, endPoint y: 327, distance: 95.3
click at [999, 327] on h5 ".spinner_0XTQ{transform-origin:center;animation:spinner_y6GP .75s linear infini…" at bounding box center [784, 297] width 536 height 358
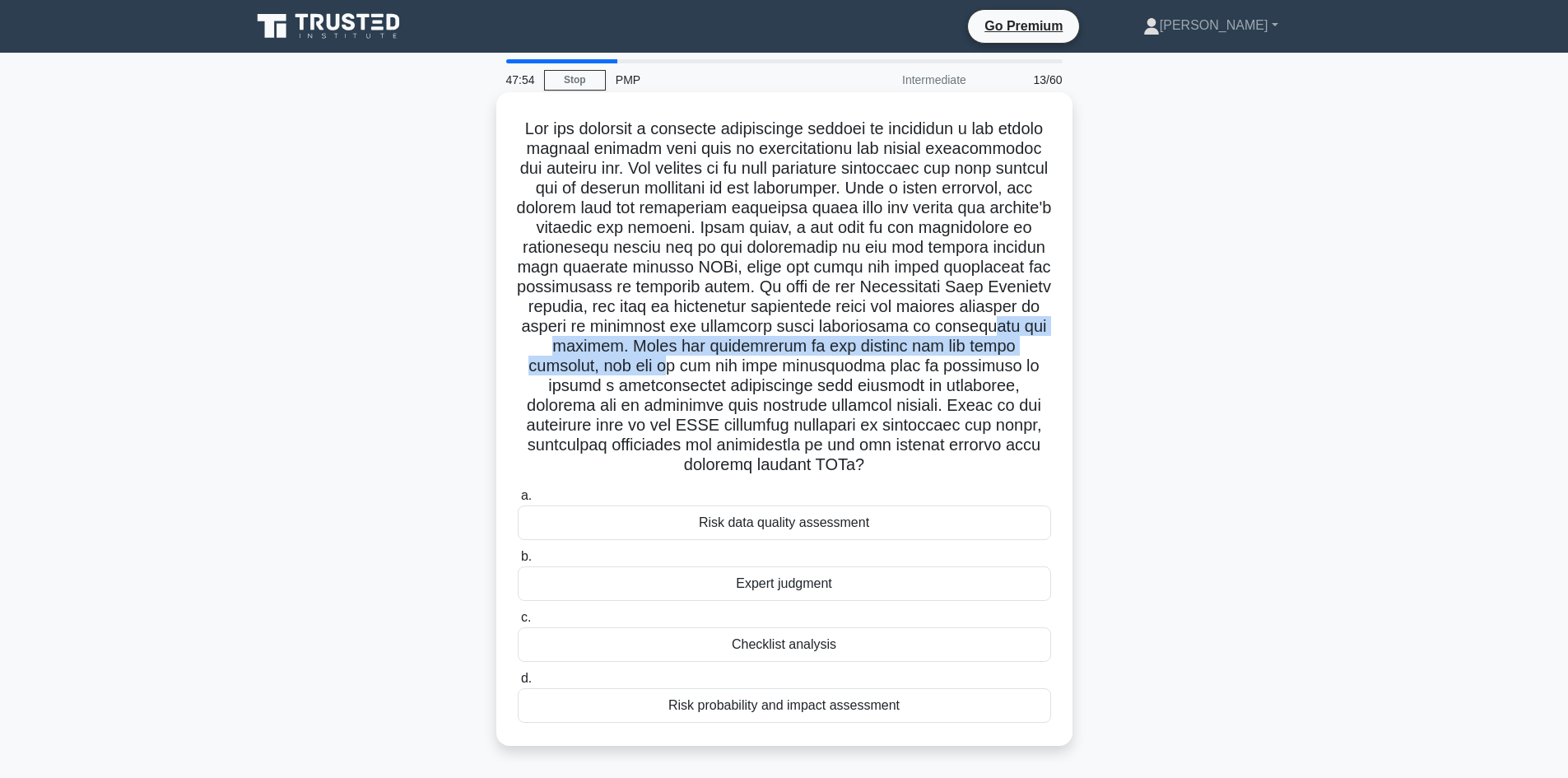
drag, startPoint x: 595, startPoint y: 350, endPoint x: 686, endPoint y: 362, distance: 91.8
click at [678, 360] on h5 ".spinner_0XTQ{transform-origin:center;animation:spinner_y6GP .75s linear infini…" at bounding box center [784, 297] width 536 height 358
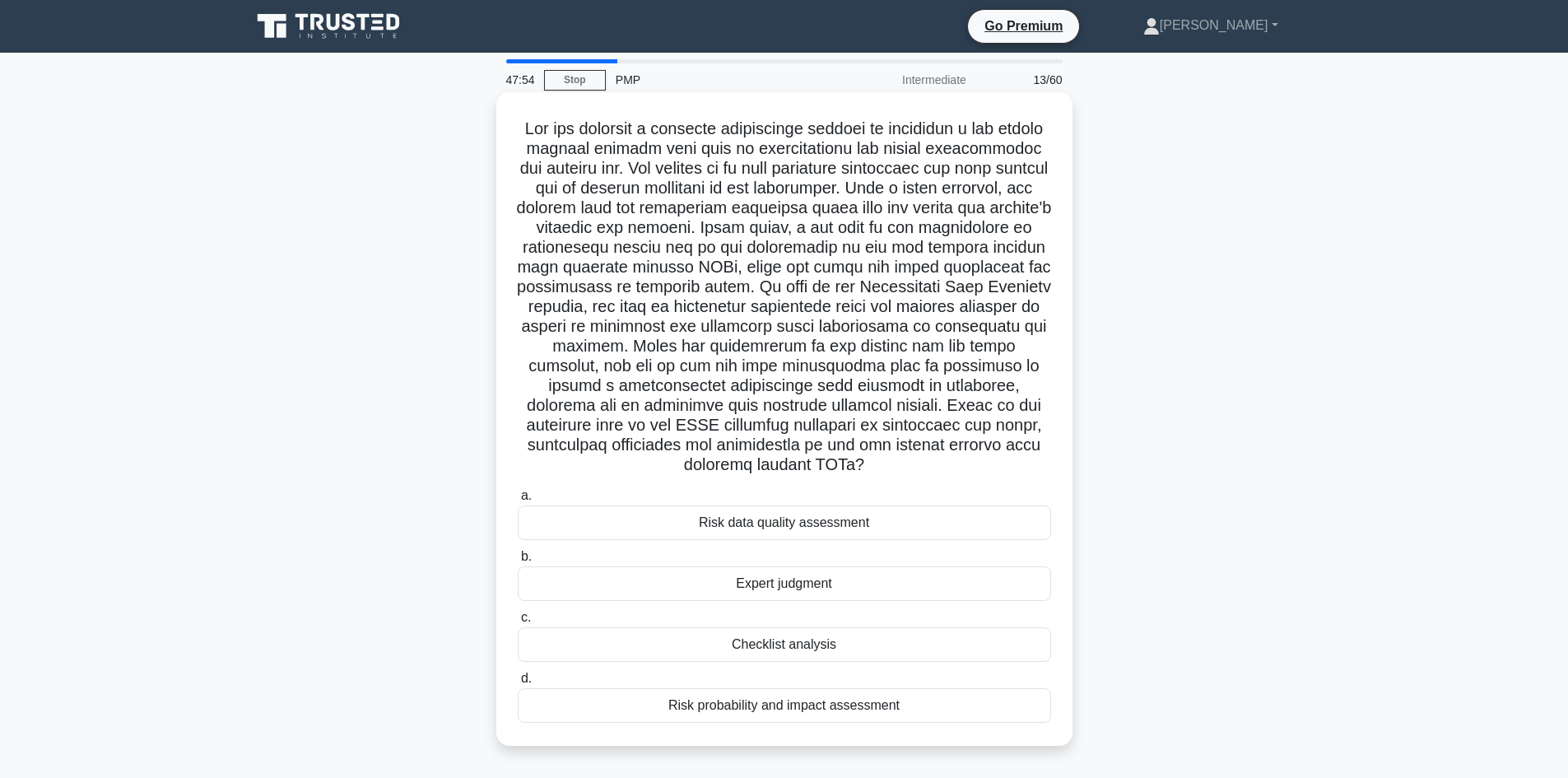
click at [713, 367] on h5 ".spinner_0XTQ{transform-origin:center;animation:spinner_y6GP .75s linear infini…" at bounding box center [784, 297] width 536 height 358
drag, startPoint x: 903, startPoint y: 347, endPoint x: 935, endPoint y: 350, distance: 32.1
click at [934, 350] on h5 ".spinner_0XTQ{transform-origin:center;animation:spinner_y6GP .75s linear infini…" at bounding box center [784, 297] width 536 height 358
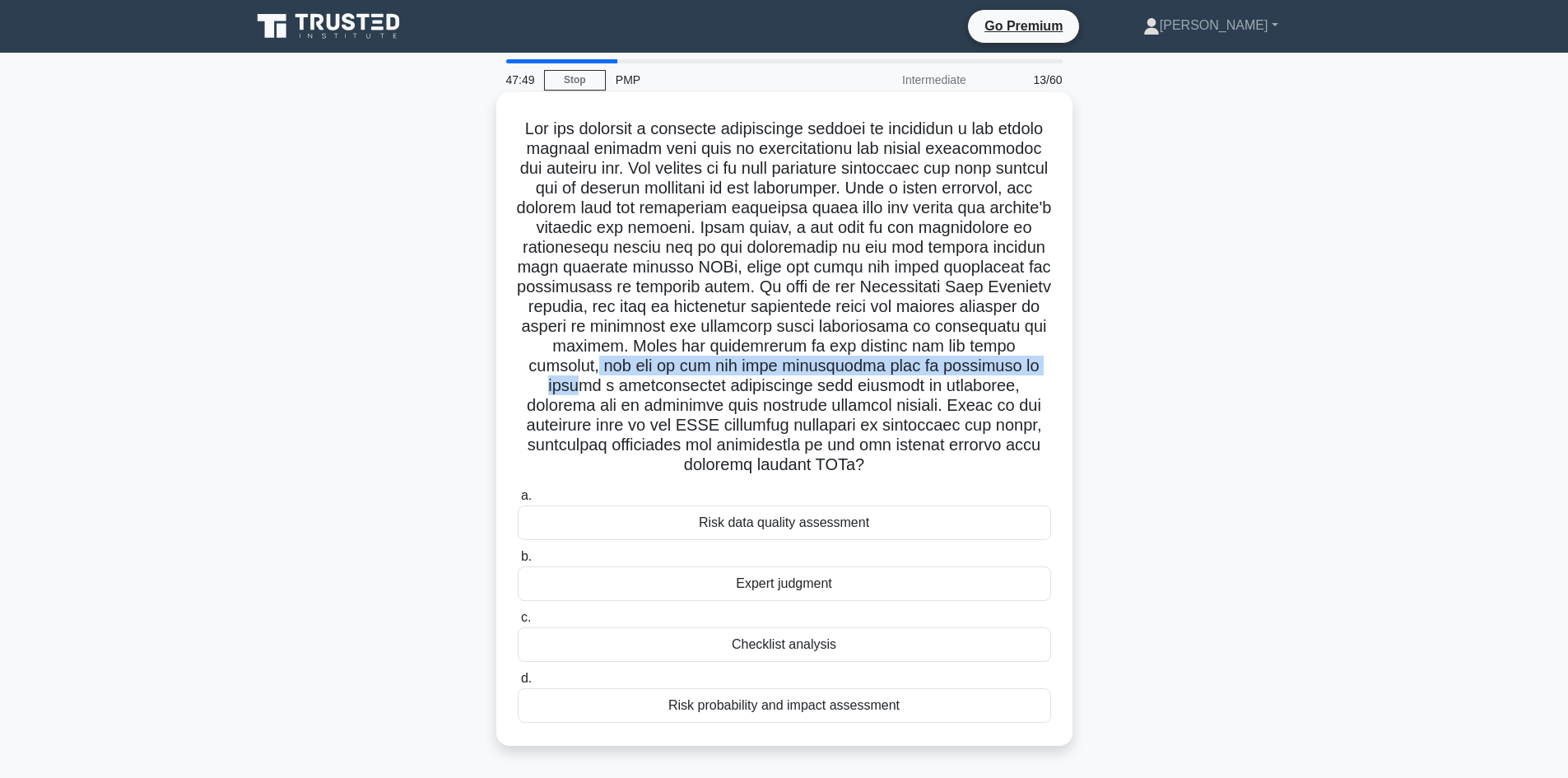
drag, startPoint x: 555, startPoint y: 381, endPoint x: 605, endPoint y: 376, distance: 50.2
click at [605, 376] on h5 ".spinner_0XTQ{transform-origin:center;animation:spinner_y6GP .75s linear infini…" at bounding box center [784, 297] width 536 height 358
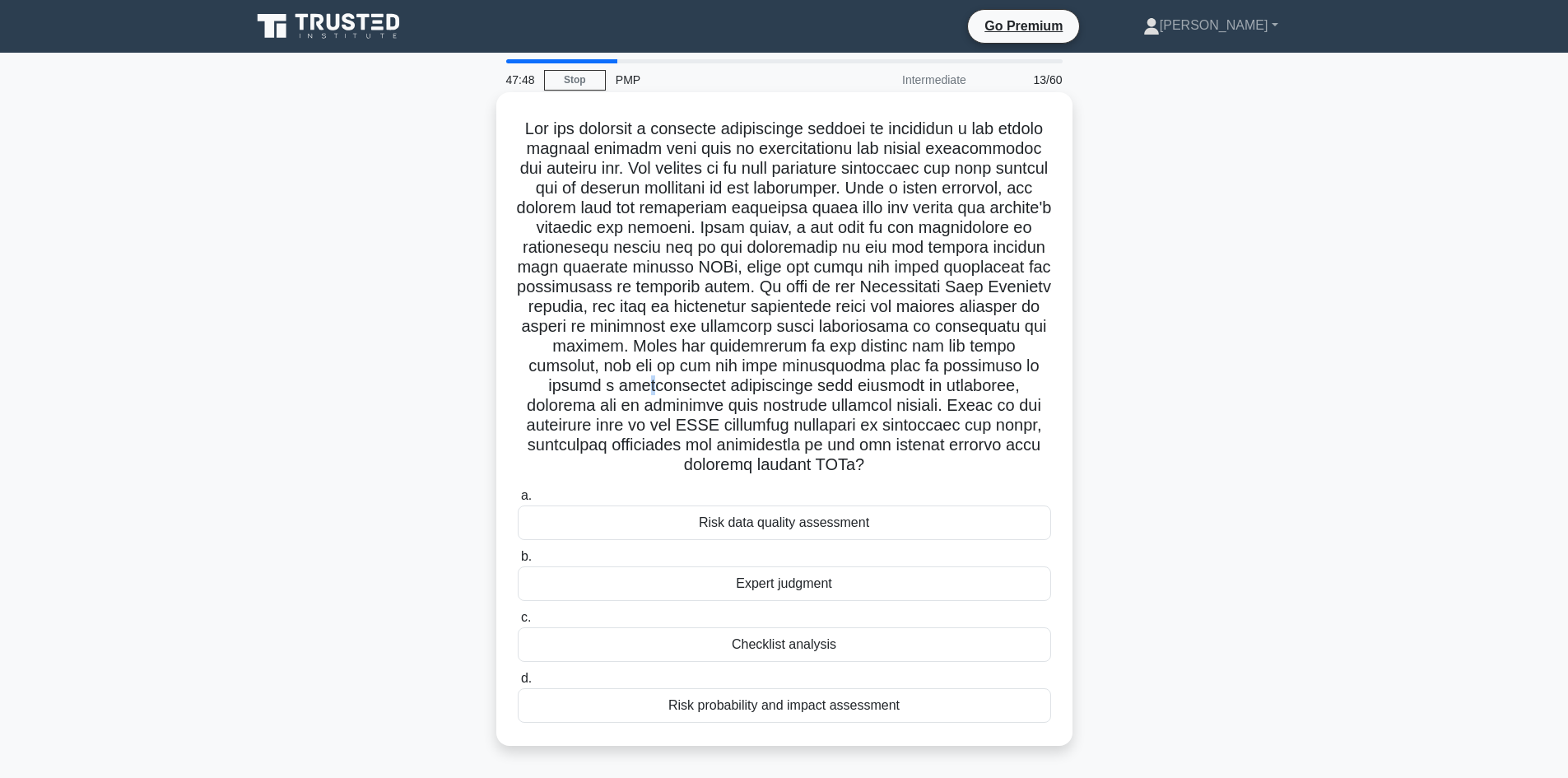
click at [627, 384] on h5 ".spinner_0XTQ{transform-origin:center;animation:spinner_y6GP .75s linear infini…" at bounding box center [784, 297] width 536 height 358
drag, startPoint x: 652, startPoint y: 393, endPoint x: 888, endPoint y: 394, distance: 236.0
click at [888, 394] on h5 ".spinner_0XTQ{transform-origin:center;animation:spinner_y6GP .75s linear infini…" at bounding box center [784, 297] width 536 height 358
click at [857, 422] on h5 ".spinner_0XTQ{transform-origin:center;animation:spinner_y6GP .75s linear infini…" at bounding box center [784, 297] width 536 height 358
click at [796, 712] on div "Risk probability and impact assessment" at bounding box center [784, 705] width 534 height 35
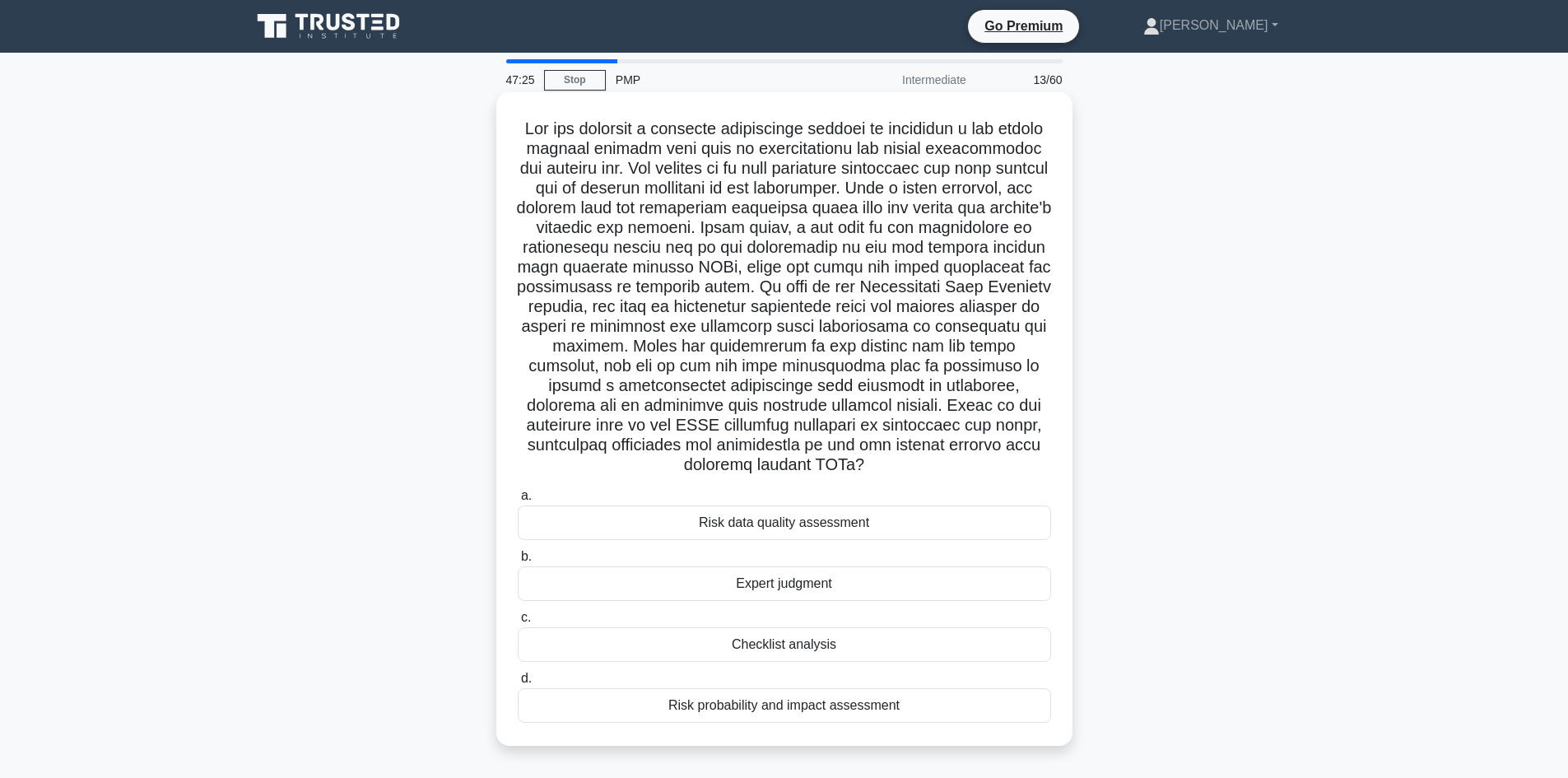
click at [518, 684] on input "d. Risk probability and impact assessment" at bounding box center [518, 679] width 0 height 11
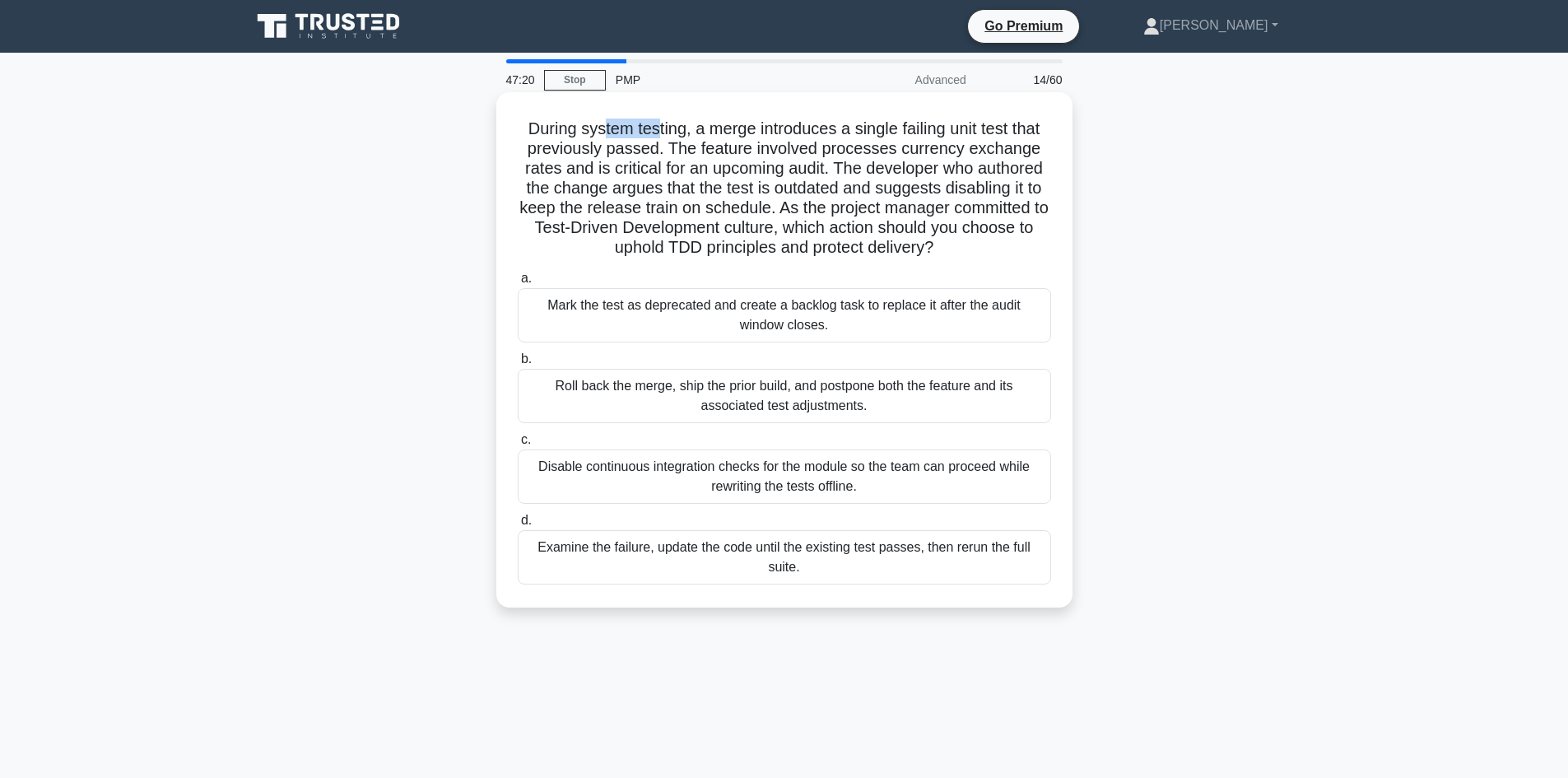
drag, startPoint x: 598, startPoint y: 132, endPoint x: 688, endPoint y: 159, distance: 94.0
click at [656, 127] on h5 "During system testing, a merge introduces a single failing unit test that previ…" at bounding box center [784, 189] width 536 height 140
drag, startPoint x: 688, startPoint y: 159, endPoint x: 722, endPoint y: 150, distance: 35.2
click at [691, 159] on h5 "During system testing, a merge introduces a single failing unit test that previ…" at bounding box center [784, 189] width 536 height 140
drag, startPoint x: 862, startPoint y: 124, endPoint x: 956, endPoint y: 146, distance: 96.5
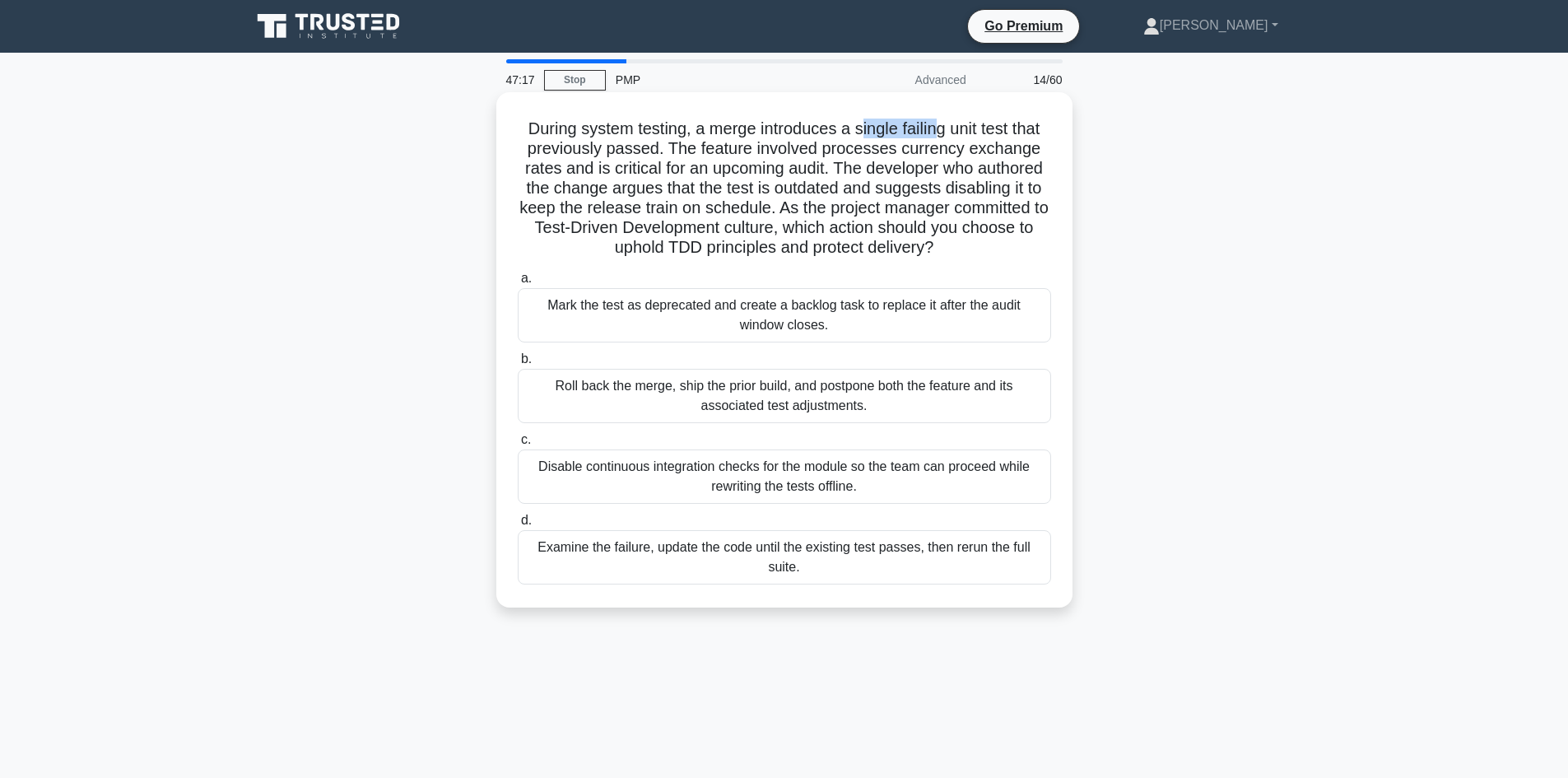
click at [944, 134] on h5 "During system testing, a merge introduces a single failing unit test that previ…" at bounding box center [784, 189] width 536 height 140
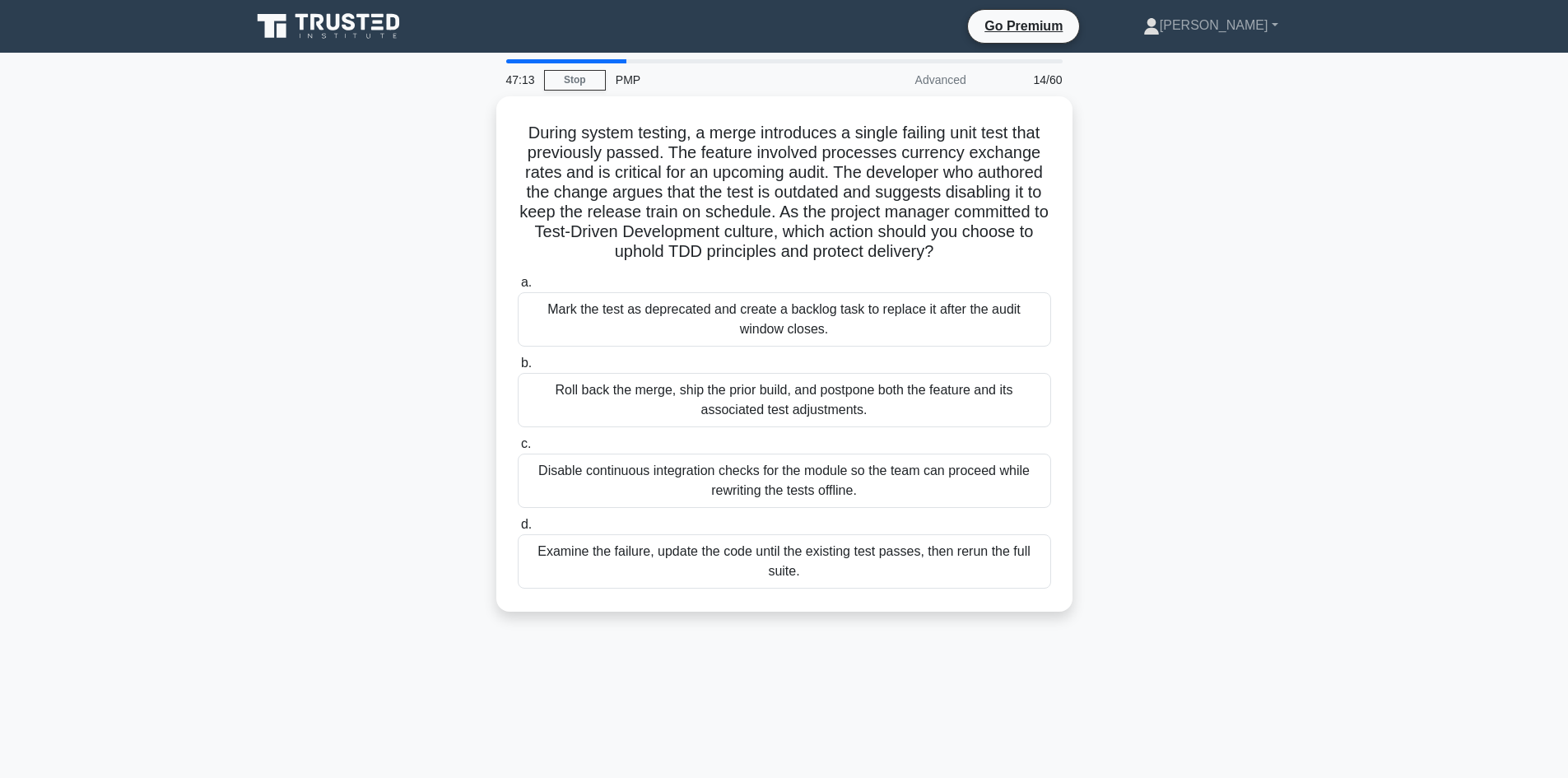
click at [387, 243] on div "During system testing, a merge introduces a single failing unit test that previ…" at bounding box center [784, 364] width 1087 height 535
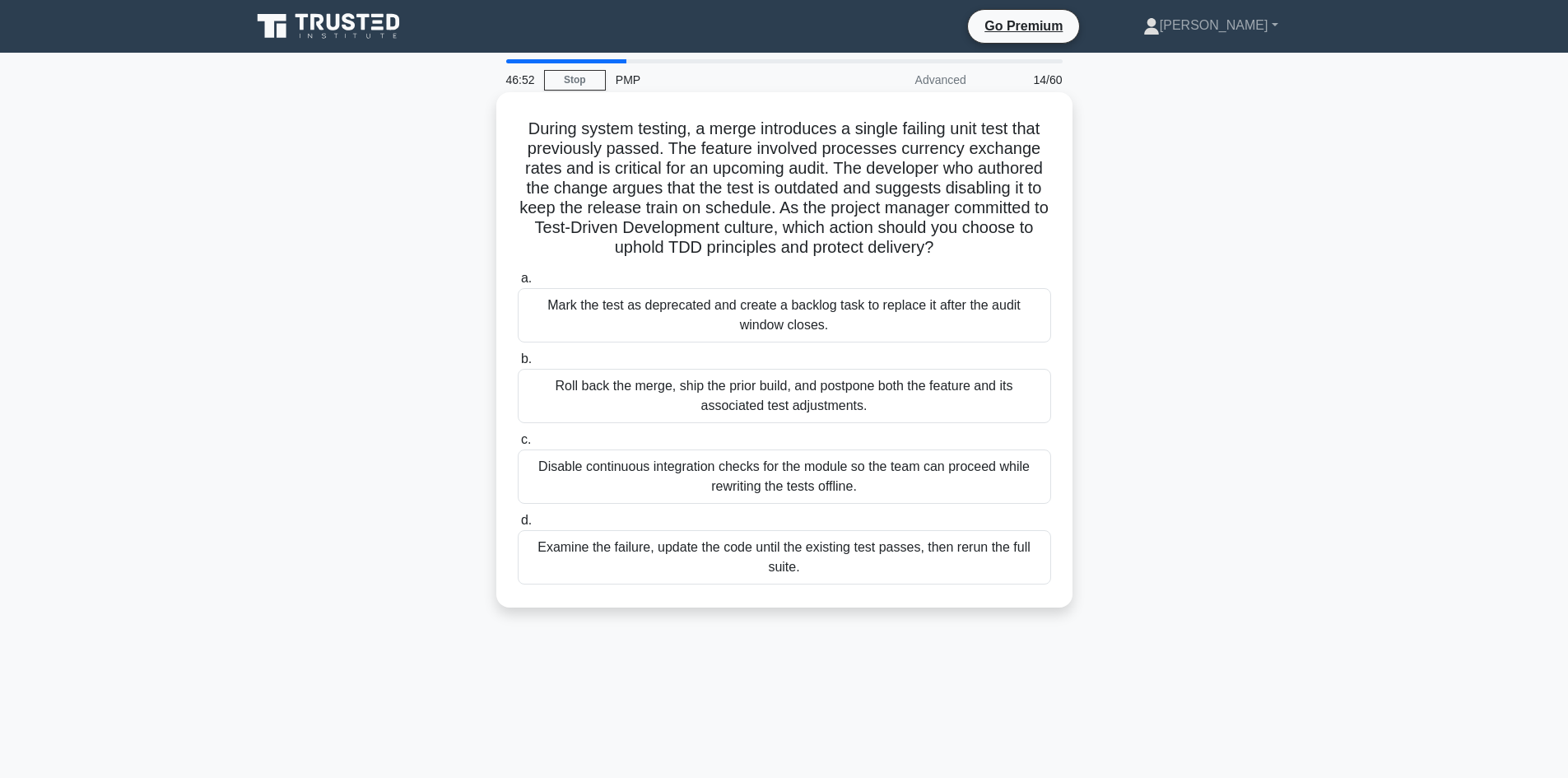
click at [848, 151] on h5 "During system testing, a merge introduces a single failing unit test that previ…" at bounding box center [784, 189] width 536 height 140
drag, startPoint x: 848, startPoint y: 151, endPoint x: 856, endPoint y: 156, distance: 9.4
click at [849, 151] on h5 "During system testing, a merge introduces a single failing unit test that previ…" at bounding box center [784, 189] width 536 height 140
drag, startPoint x: 751, startPoint y: 161, endPoint x: 799, endPoint y: 170, distance: 48.8
click at [799, 170] on h5 "During system testing, a merge introduces a single failing unit test that previ…" at bounding box center [784, 189] width 536 height 140
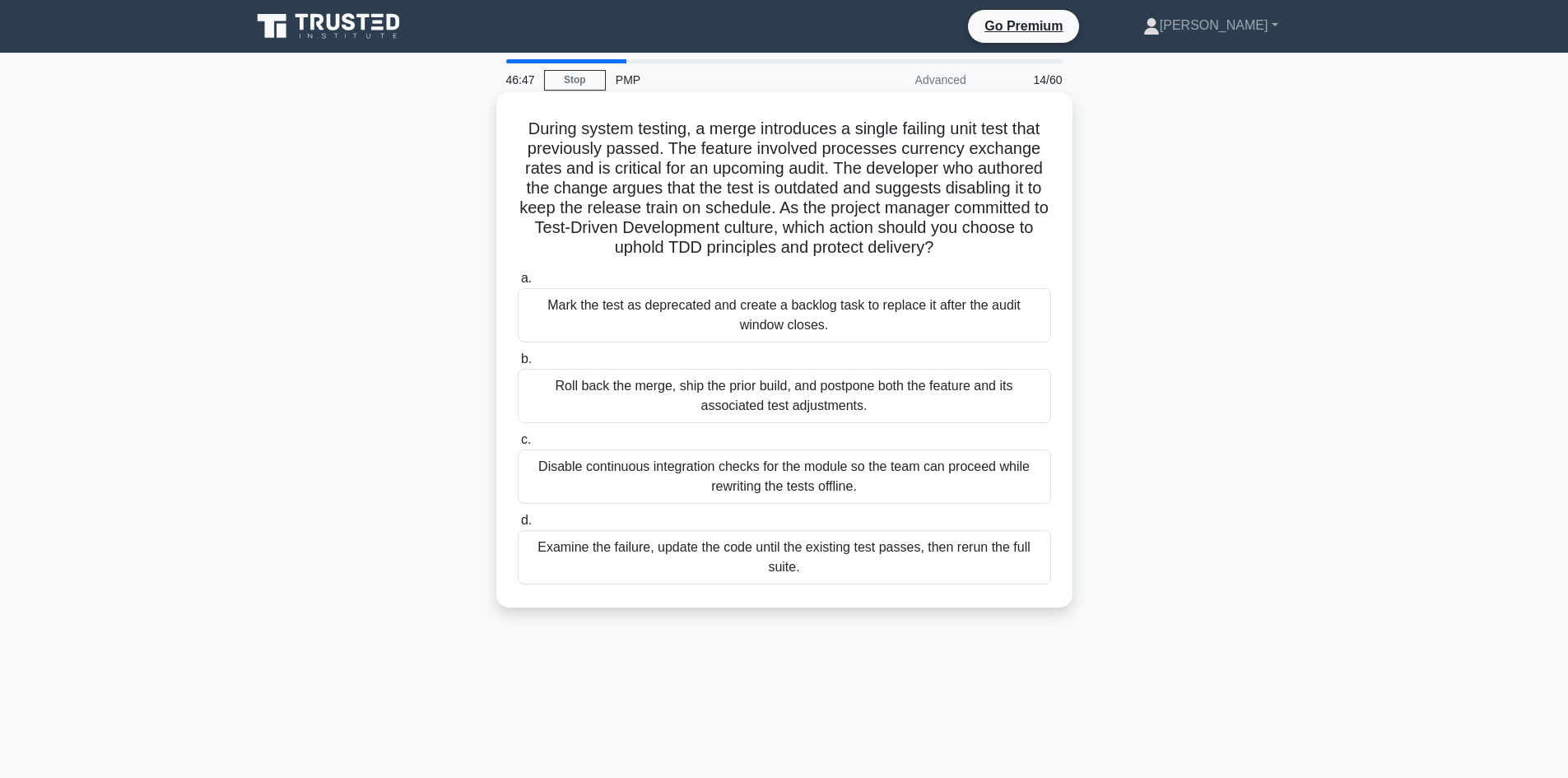
click at [805, 179] on h5 "During system testing, a merge introduces a single failing unit test that previ…" at bounding box center [784, 189] width 536 height 140
drag, startPoint x: 614, startPoint y: 213, endPoint x: 748, endPoint y: 210, distance: 134.0
click at [748, 210] on h5 "During system testing, a merge introduces a single failing unit test that previ…" at bounding box center [784, 189] width 536 height 140
click at [767, 566] on div "Examine the failure, update the code until the existing test passes, then rerun…" at bounding box center [784, 557] width 534 height 54
click at [518, 526] on input "d. Examine the failure, update the code until the existing test passes, then re…" at bounding box center [518, 520] width 0 height 11
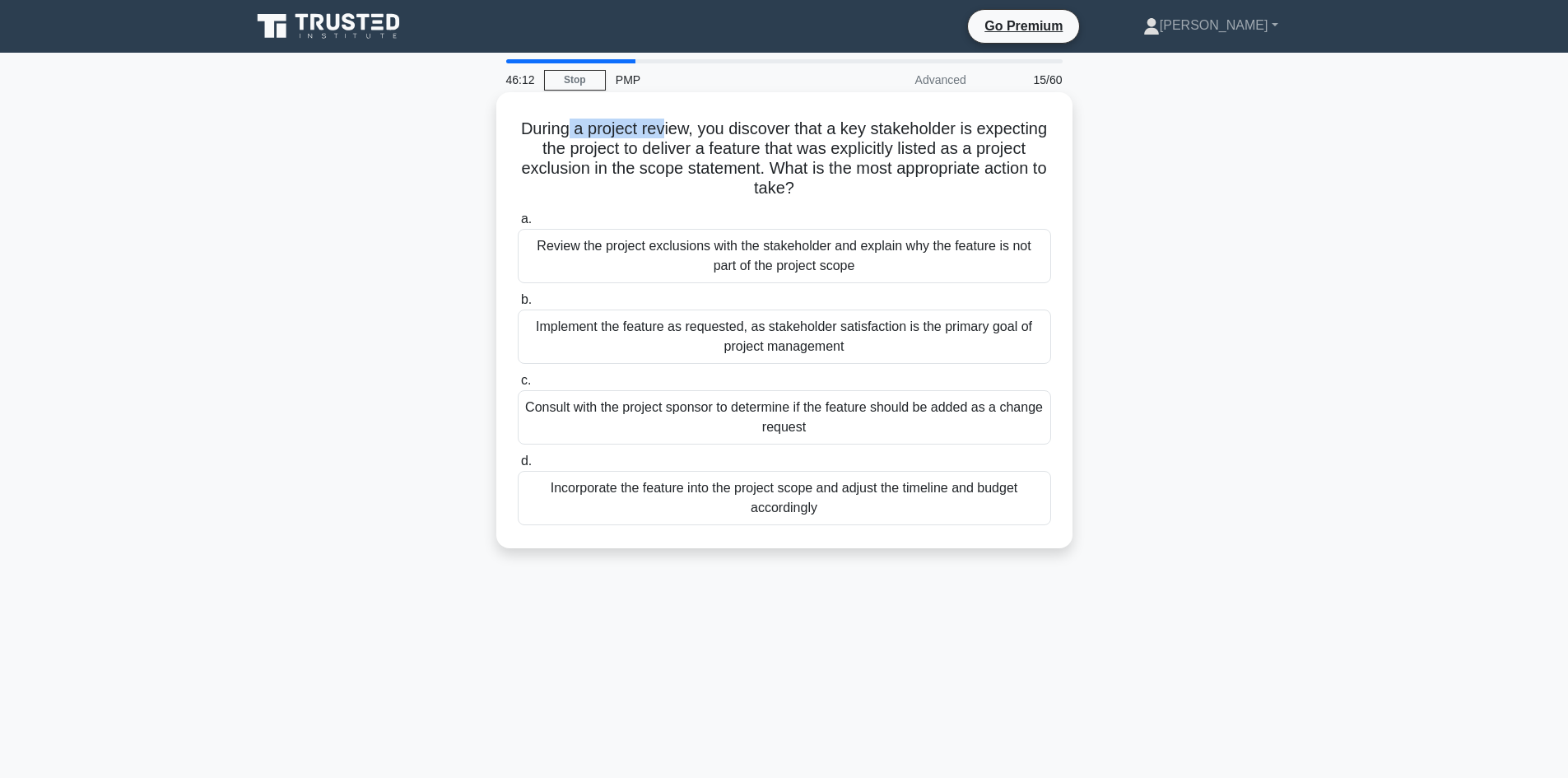
drag, startPoint x: 606, startPoint y: 127, endPoint x: 699, endPoint y: 128, distance: 93.0
click at [699, 128] on h5 "During a project review, you discover that a key stakeholder is expecting the p…" at bounding box center [784, 158] width 536 height 81
drag, startPoint x: 964, startPoint y: 123, endPoint x: 1017, endPoint y: 126, distance: 53.1
click at [1017, 126] on h5 "During a project review, you discover that a key stakeholder is expecting the p…" at bounding box center [784, 158] width 536 height 81
drag, startPoint x: 628, startPoint y: 150, endPoint x: 802, endPoint y: 158, distance: 174.2
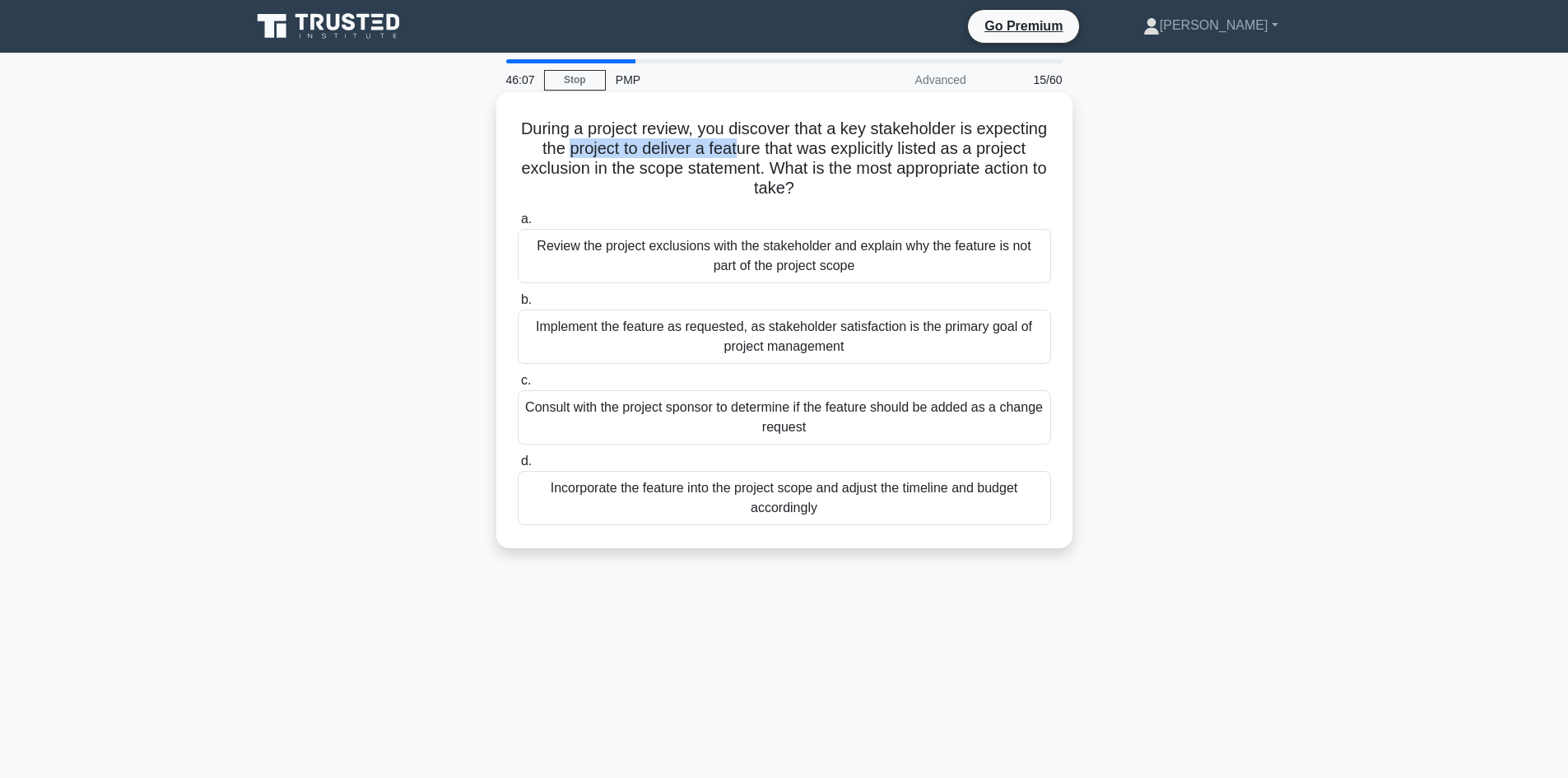
click at [802, 158] on h5 "During a project review, you discover that a key stakeholder is expecting the p…" at bounding box center [784, 158] width 536 height 81
click at [619, 137] on h5 "During a project review, you discover that a key stakeholder is expecting the p…" at bounding box center [784, 158] width 536 height 81
drag, startPoint x: 559, startPoint y: 176, endPoint x: 633, endPoint y: 180, distance: 74.1
click at [633, 180] on h5 "During a project review, you discover that a key stakeholder is expecting the p…" at bounding box center [784, 158] width 536 height 81
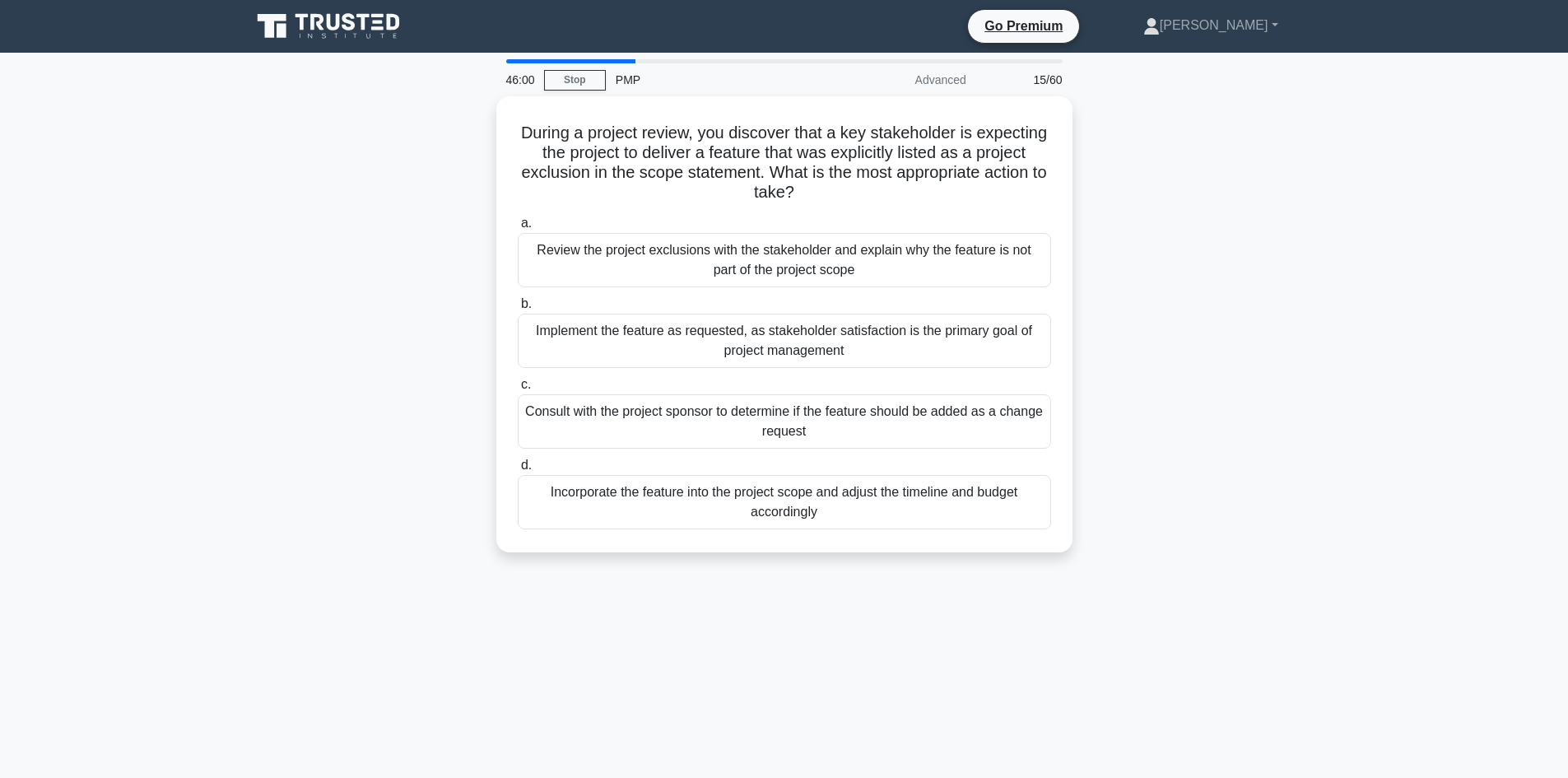
click at [421, 222] on div "During a project review, you discover that a key stakeholder is expecting the p…" at bounding box center [784, 335] width 1087 height 476
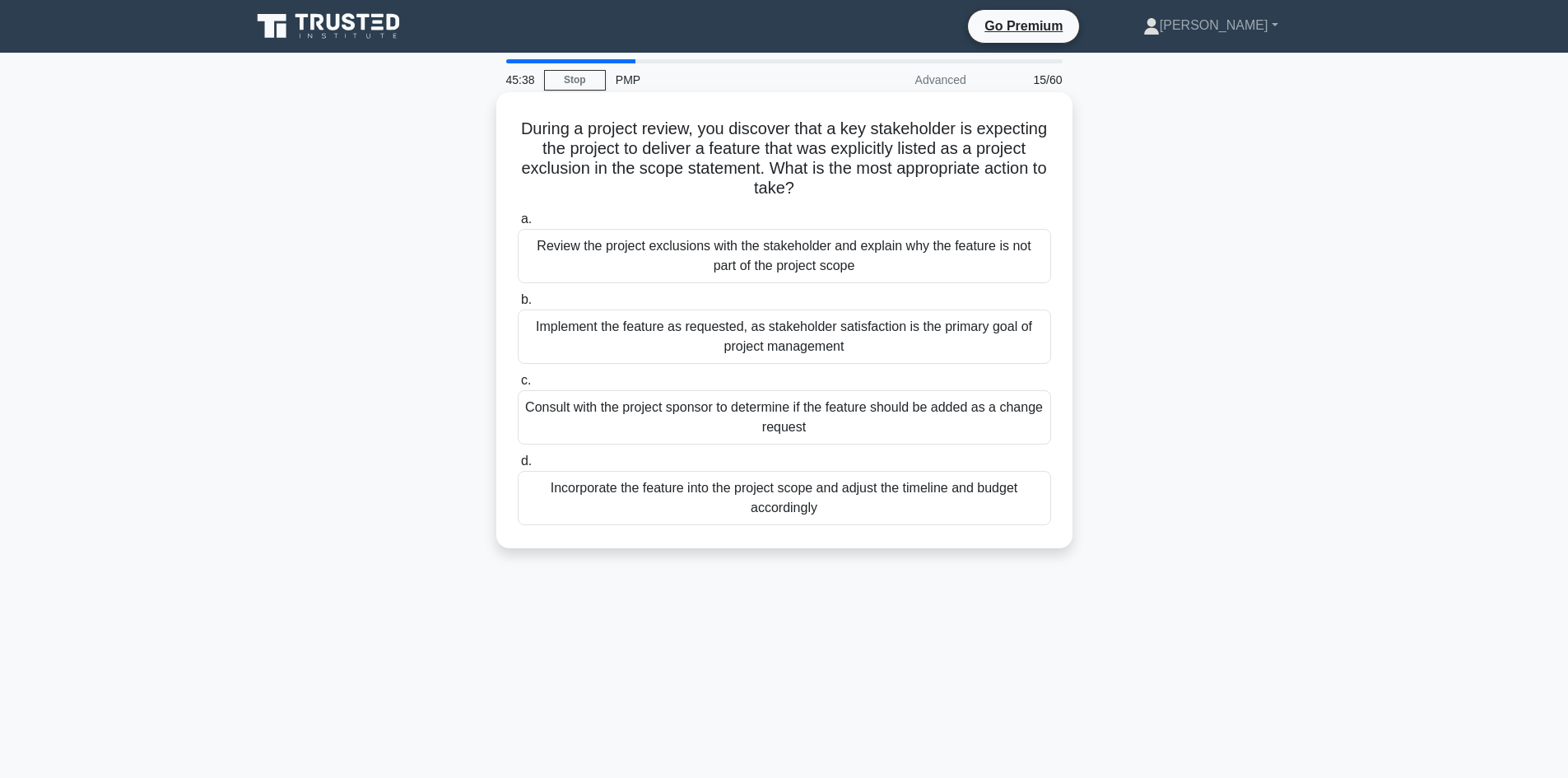
click at [760, 270] on div "Review the project exclusions with the stakeholder and explain why the feature …" at bounding box center [784, 256] width 534 height 54
click at [518, 225] on input "a. Review the project exclusions with the stakeholder and explain why the featu…" at bounding box center [518, 220] width 0 height 11
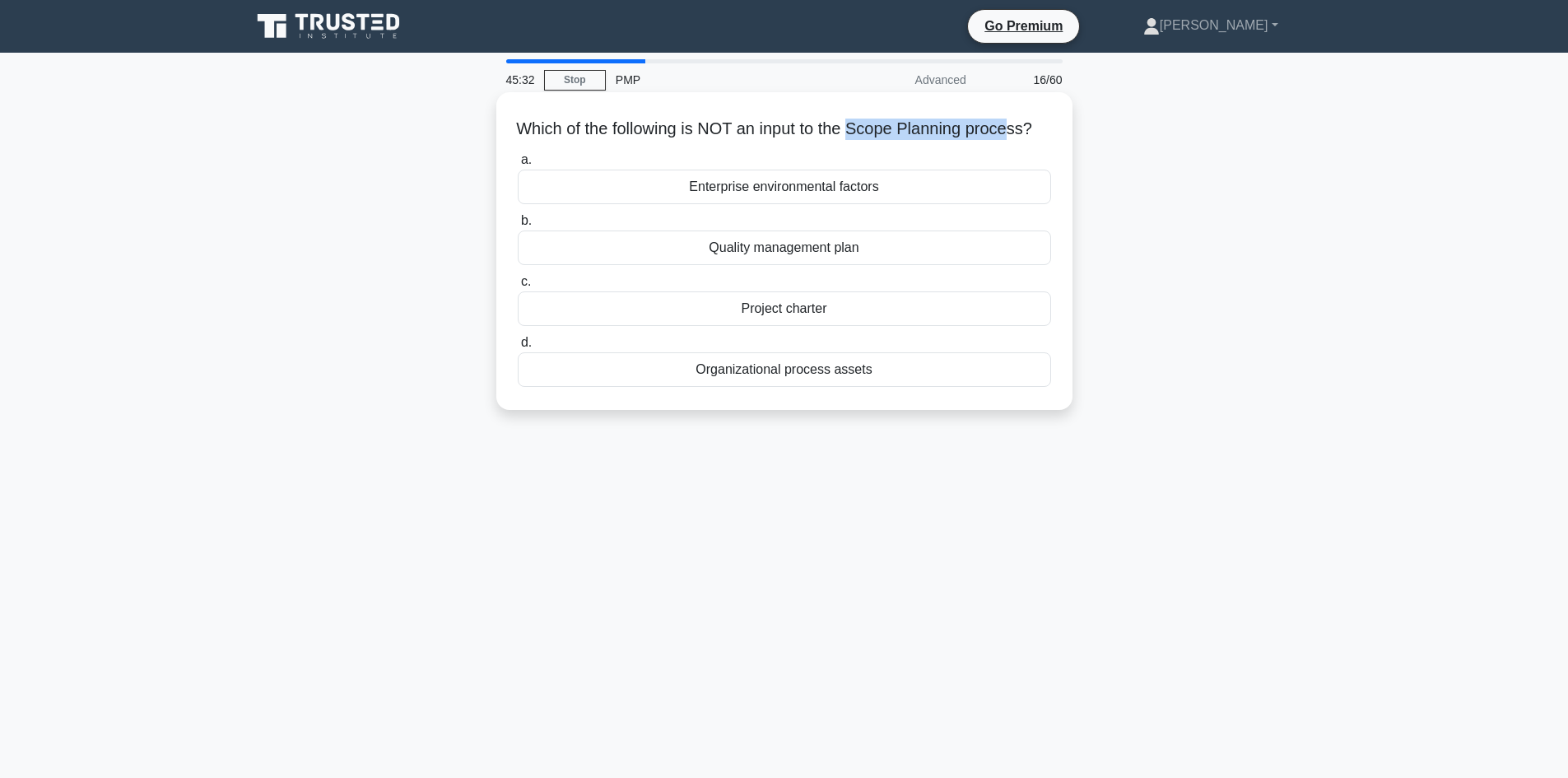
drag, startPoint x: 865, startPoint y: 126, endPoint x: 1024, endPoint y: 137, distance: 159.4
click at [1024, 137] on h5 "Which of the following is NOT an input to the Scope Planning process? .spinner_…" at bounding box center [784, 129] width 536 height 21
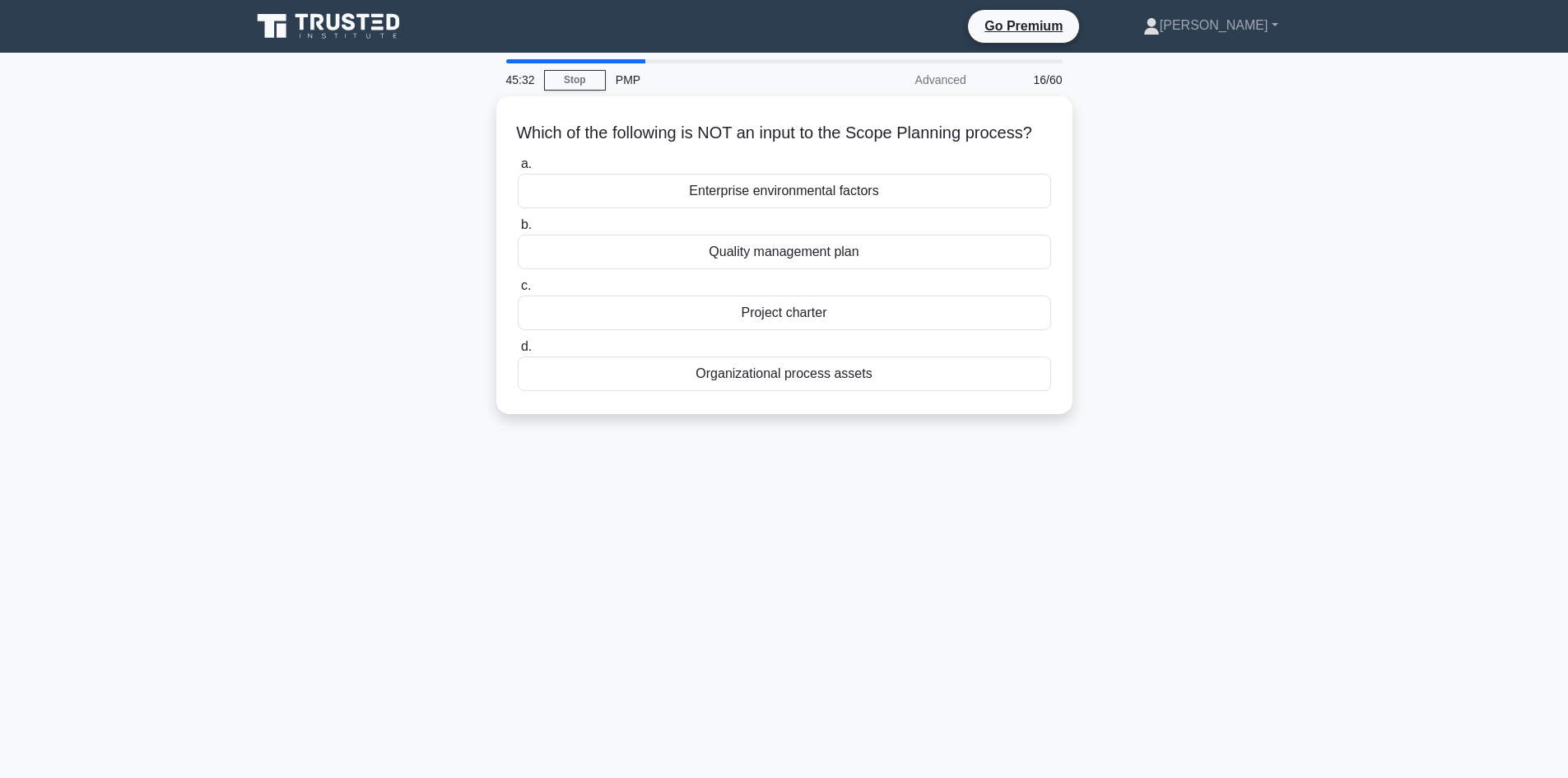
click at [1114, 197] on div "Which of the following is NOT an input to the Scope Planning process? .spinner_…" at bounding box center [784, 265] width 1087 height 337
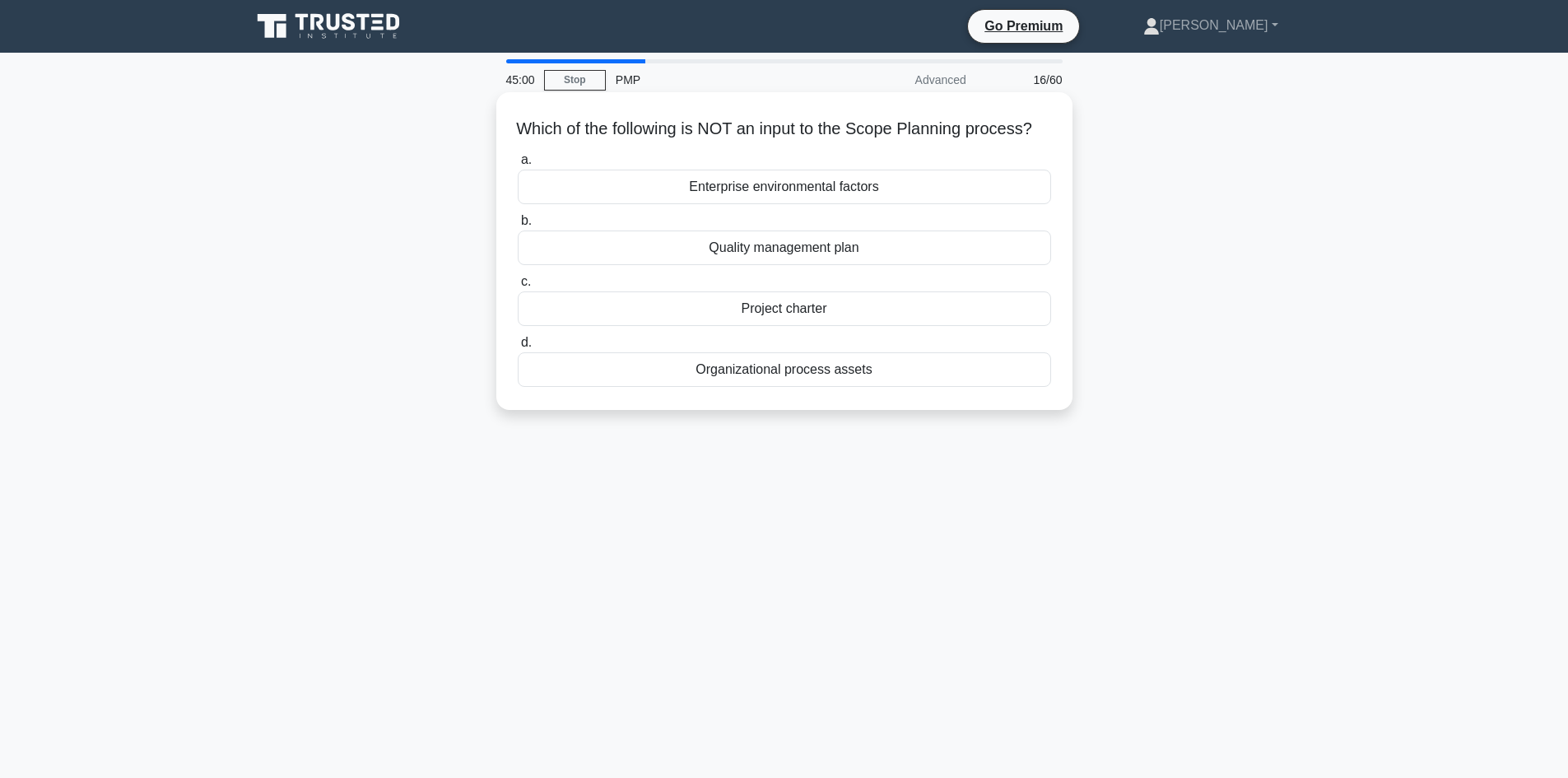
click at [785, 204] on div "Enterprise environmental factors" at bounding box center [784, 187] width 534 height 35
click at [518, 166] on input "a. Enterprise environmental factors" at bounding box center [518, 160] width 0 height 11
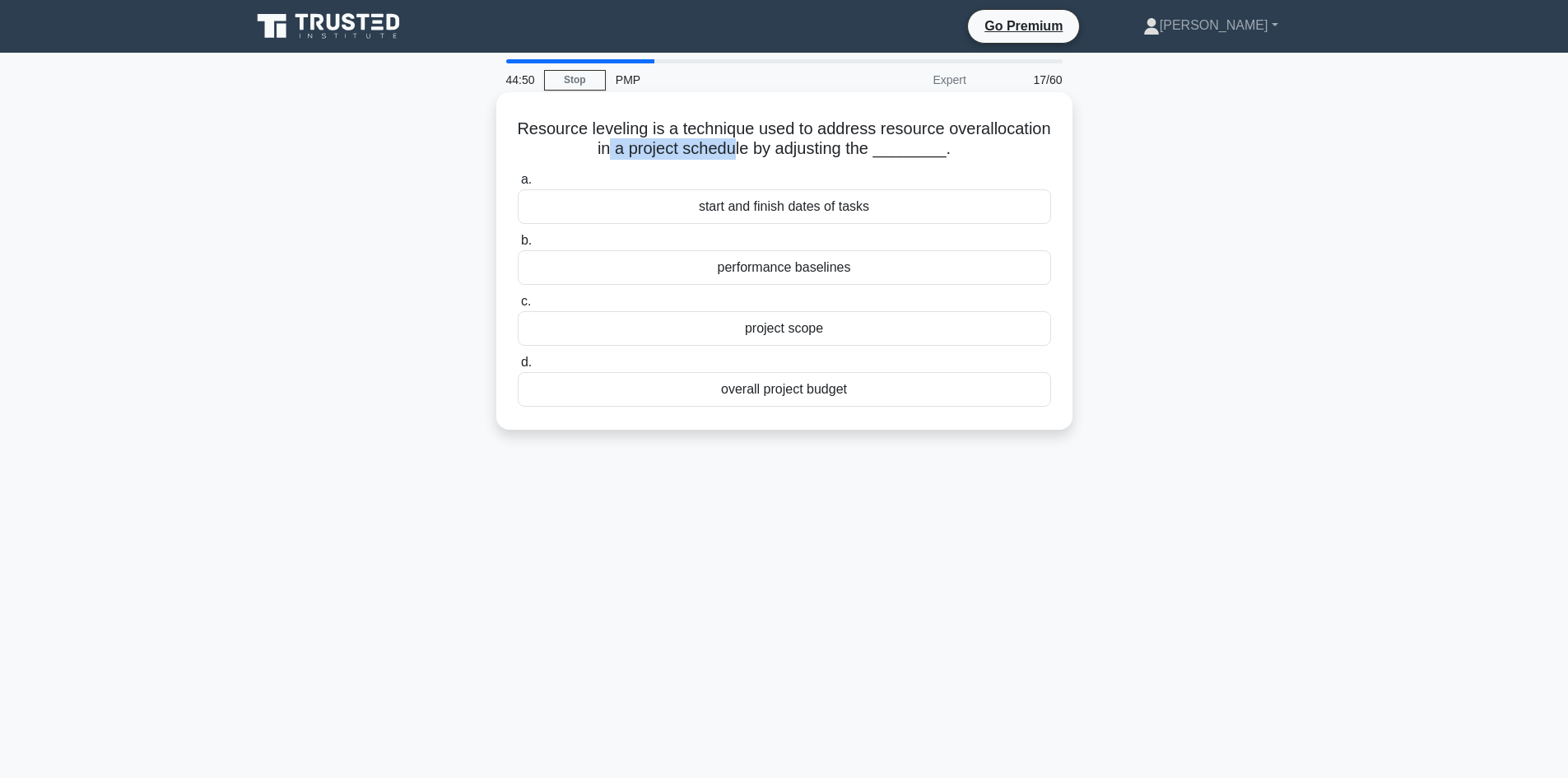
drag, startPoint x: 671, startPoint y: 146, endPoint x: 798, endPoint y: 150, distance: 127.1
click at [798, 150] on h5 "Resource leveling is a technique used to address resource overallocation in a p…" at bounding box center [784, 139] width 536 height 41
drag, startPoint x: 828, startPoint y: 149, endPoint x: 924, endPoint y: 156, distance: 96.3
click at [924, 156] on h5 "Resource leveling is a technique used to address resource overallocation in a p…" at bounding box center [784, 139] width 536 height 41
drag, startPoint x: 594, startPoint y: 154, endPoint x: 685, endPoint y: 146, distance: 91.4
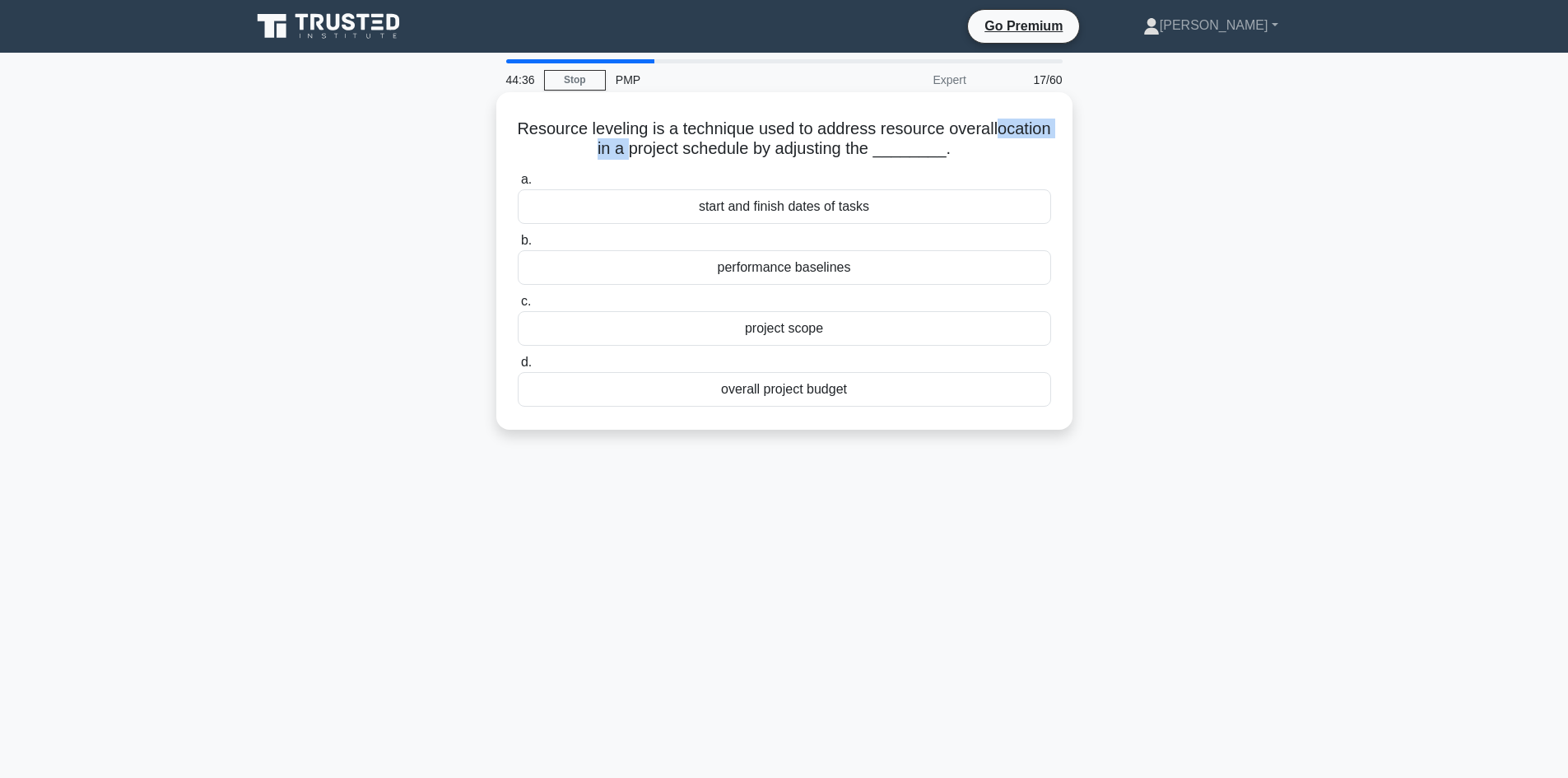
click at [686, 147] on h5 "Resource leveling is a technique used to address resource overallocation in a p…" at bounding box center [784, 139] width 536 height 41
click at [780, 211] on div "start and finish dates of tasks" at bounding box center [784, 206] width 534 height 35
click at [518, 185] on input "a. start and finish dates of tasks" at bounding box center [518, 180] width 0 height 11
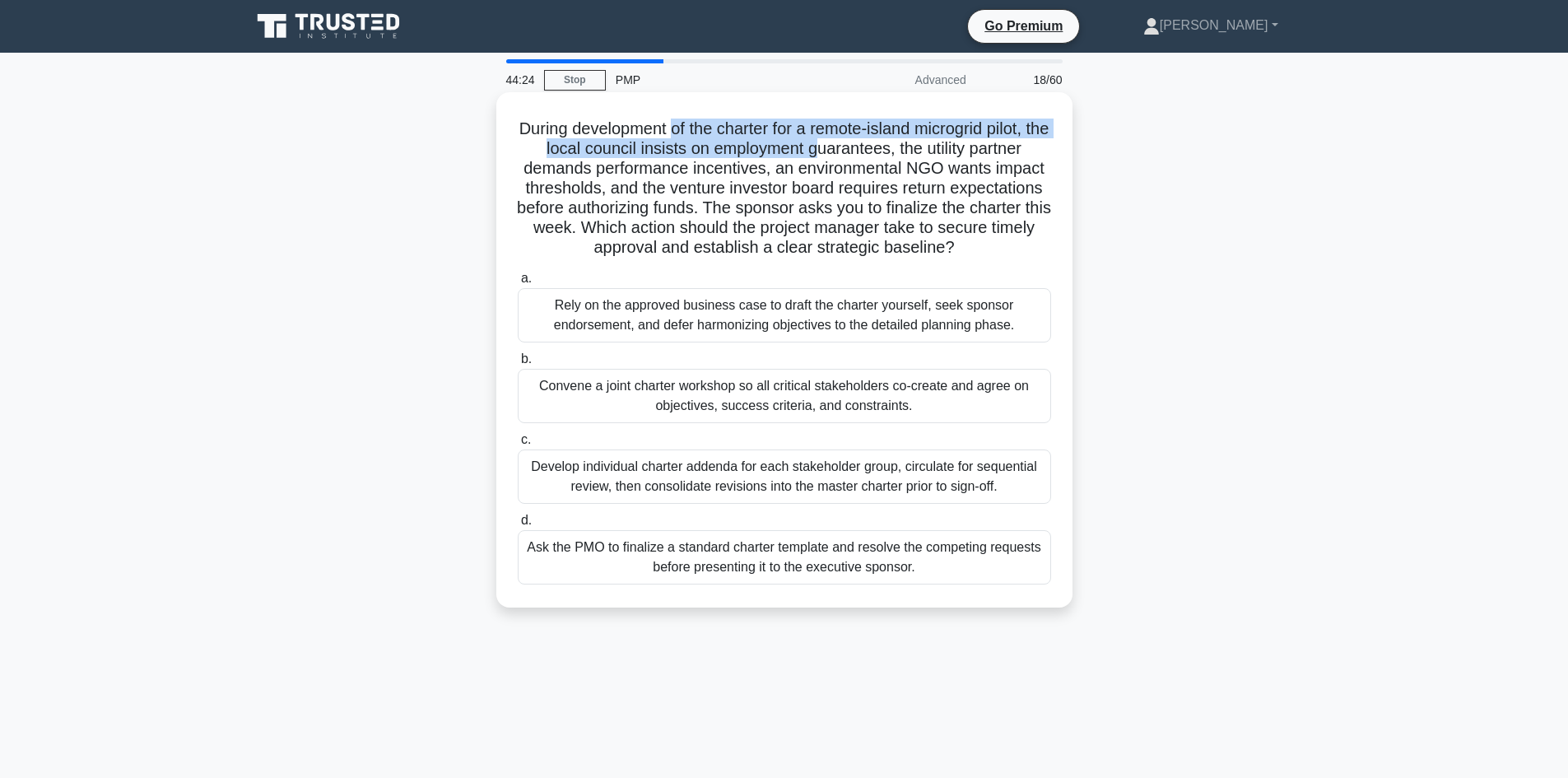
drag, startPoint x: 678, startPoint y: 132, endPoint x: 840, endPoint y: 140, distance: 162.2
click at [834, 142] on h5 "During development of the charter for a remote-island microgrid pilot, the loca…" at bounding box center [784, 189] width 536 height 140
drag, startPoint x: 880, startPoint y: 127, endPoint x: 920, endPoint y: 145, distance: 43.9
click at [881, 127] on h5 "During development of the charter for a remote-island microgrid pilot, the loca…" at bounding box center [784, 189] width 536 height 140
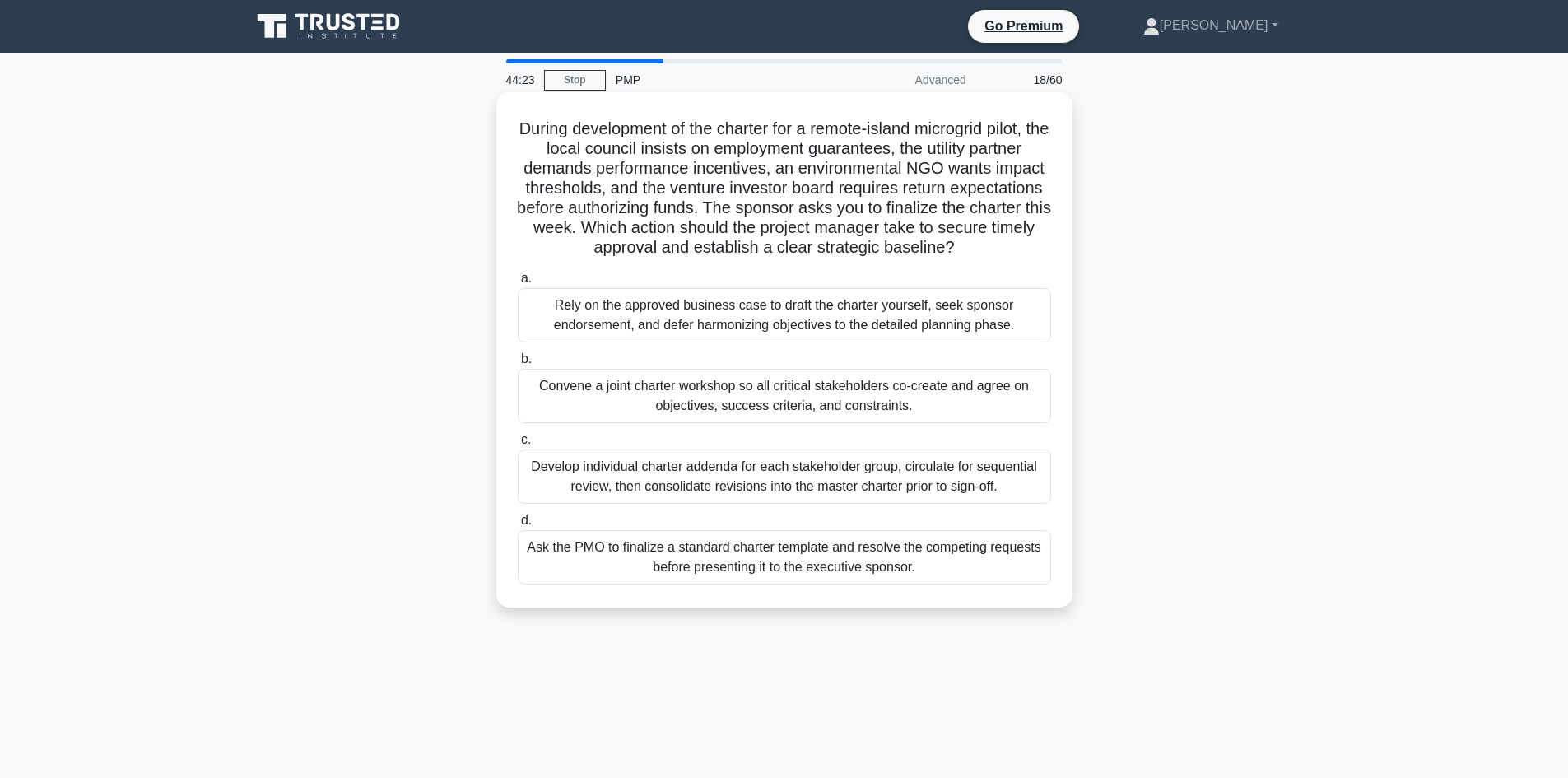
click at [922, 147] on h5 "During development of the charter for a remote-island microgrid pilot, the loca…" at bounding box center [784, 189] width 536 height 140
drag, startPoint x: 849, startPoint y: 166, endPoint x: 982, endPoint y: 168, distance: 133.0
click at [982, 168] on h5 "During development of the charter for a remote-island microgrid pilot, the loca…" at bounding box center [784, 189] width 536 height 140
drag, startPoint x: 814, startPoint y: 248, endPoint x: 949, endPoint y: 258, distance: 135.4
click at [949, 258] on h5 "During development of the charter for a remote-island microgrid pilot, the loca…" at bounding box center [784, 189] width 536 height 140
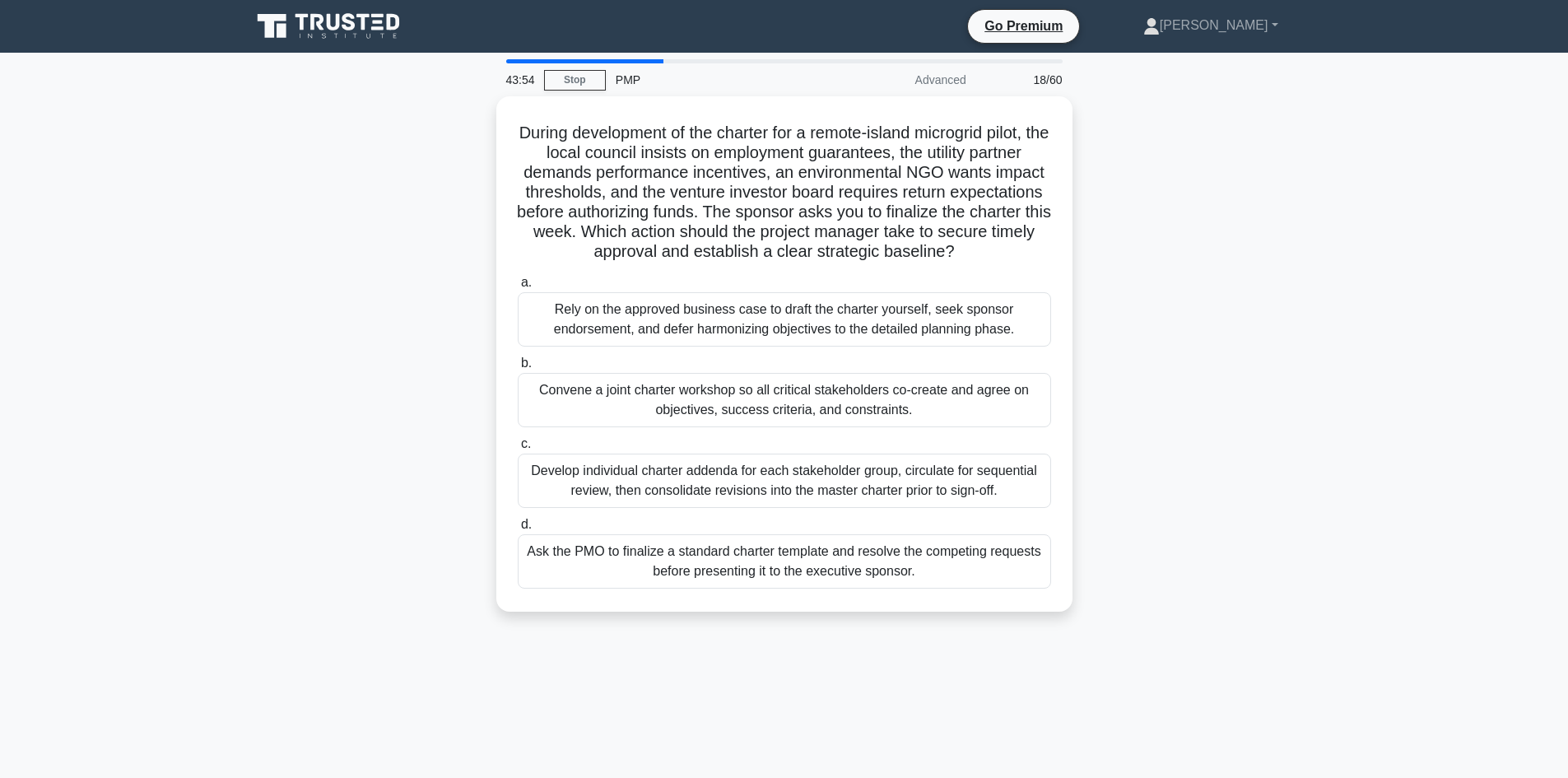
click at [359, 352] on div "During development of the charter for a remote-island microgrid pilot, the loca…" at bounding box center [784, 364] width 1087 height 535
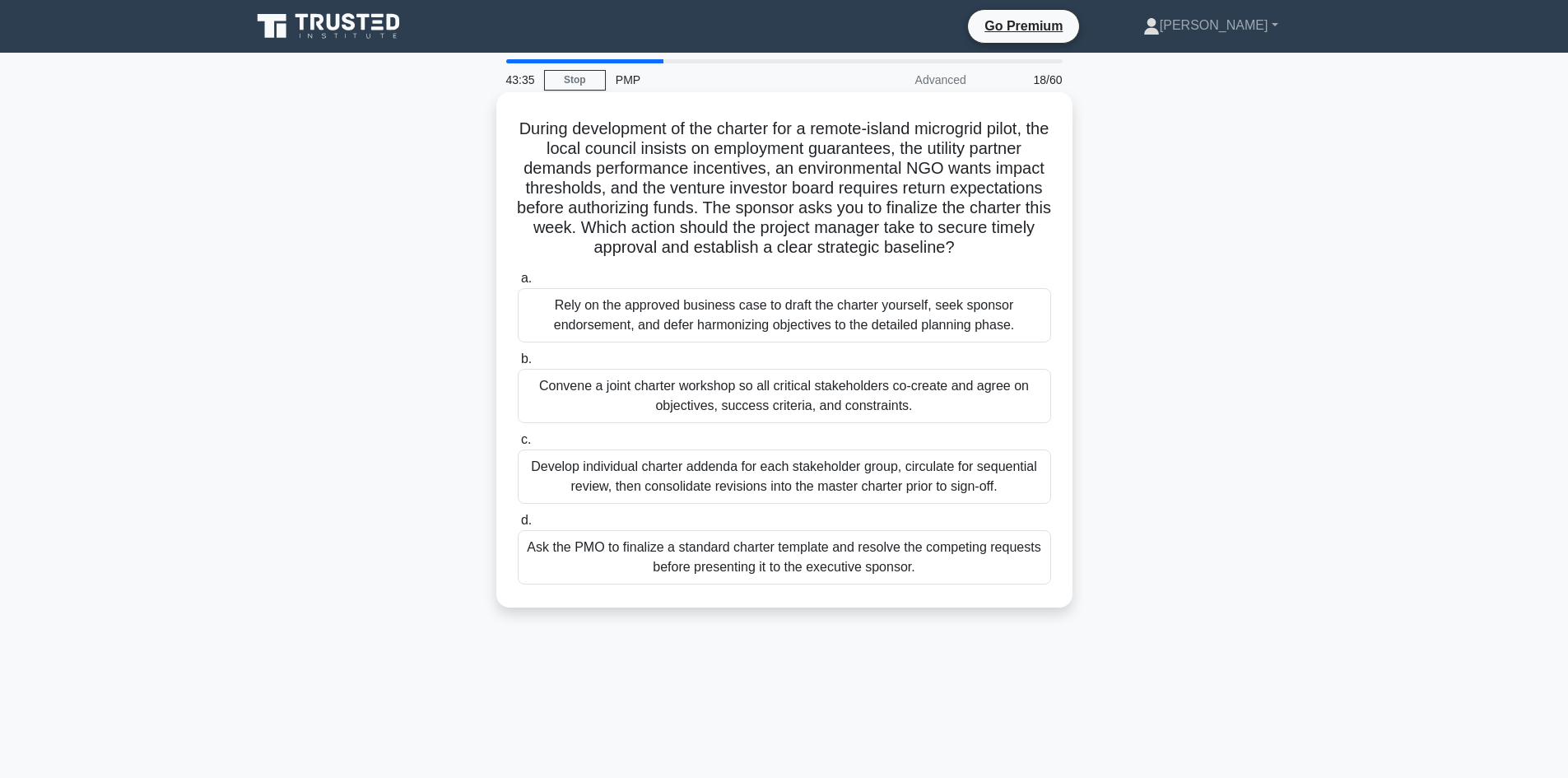
click at [755, 396] on div "Convene a joint charter workshop so all critical stakeholders co-create and agr…" at bounding box center [784, 396] width 534 height 54
click at [518, 365] on input "b. Convene a joint charter workshop so all critical stakeholders co-create and …" at bounding box center [518, 359] width 0 height 11
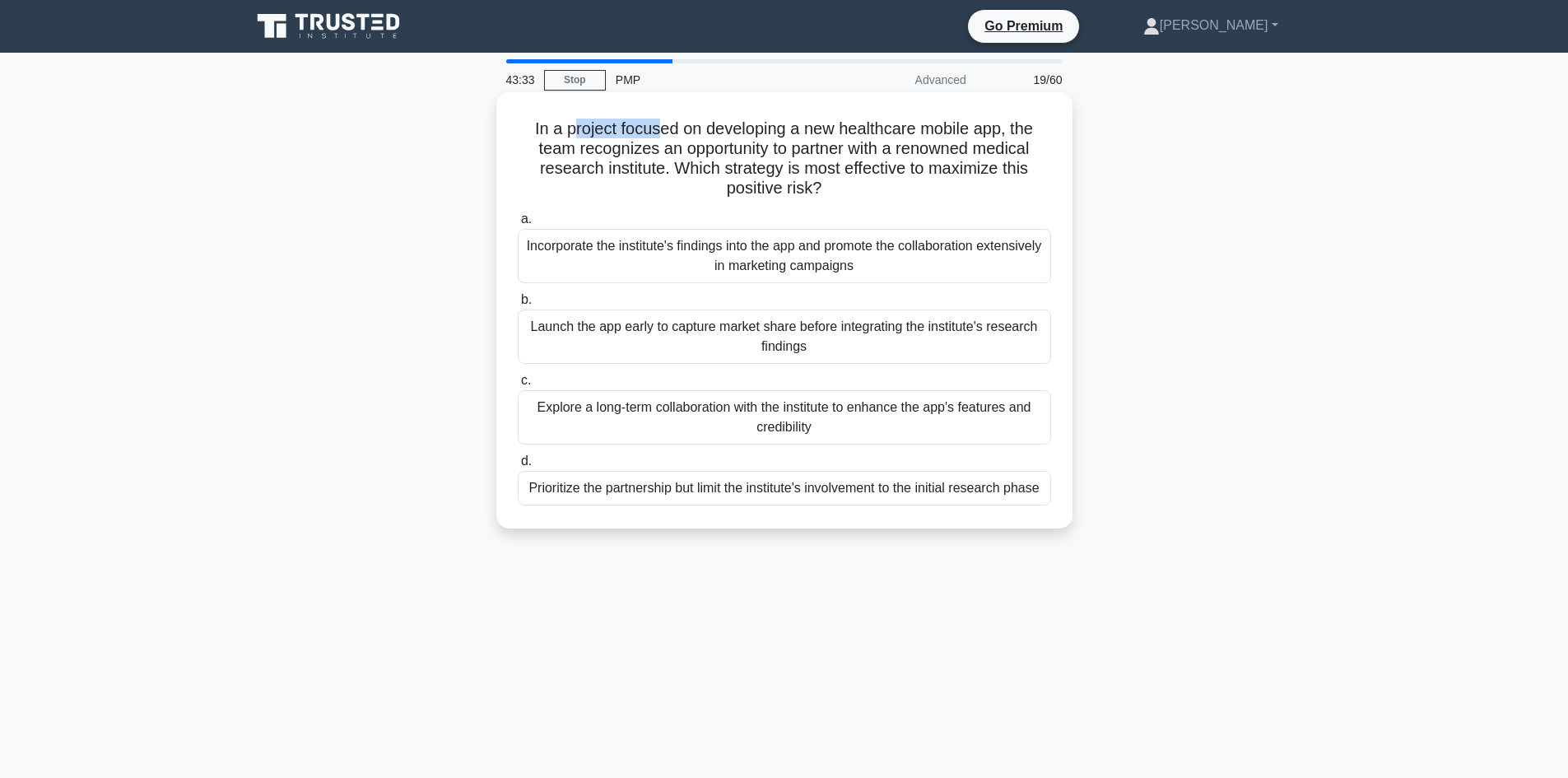
drag, startPoint x: 570, startPoint y: 134, endPoint x: 659, endPoint y: 123, distance: 89.7
click at [659, 123] on h5 "In a project focused on developing a new healthcare mobile app, the team recogn…" at bounding box center [784, 158] width 536 height 81
drag, startPoint x: 713, startPoint y: 130, endPoint x: 827, endPoint y: 147, distance: 115.3
click at [760, 131] on h5 "In a project focused on developing a new healthcare mobile app, the team recogn…" at bounding box center [784, 158] width 536 height 81
drag, startPoint x: 823, startPoint y: 134, endPoint x: 996, endPoint y: 133, distance: 173.0
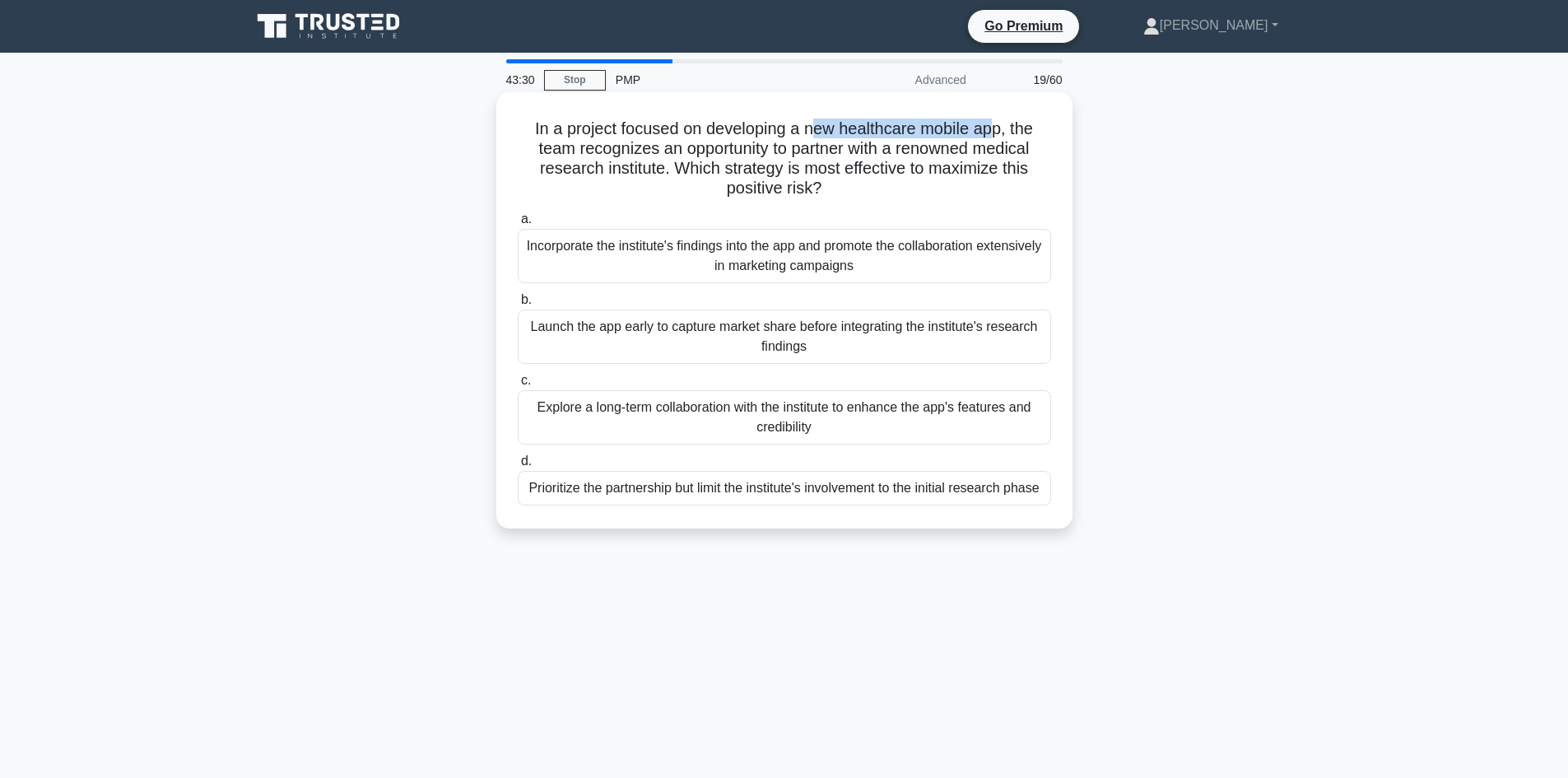
click at [996, 133] on h5 "In a project focused on developing a new healthcare mobile app, the team recogn…" at bounding box center [784, 158] width 536 height 81
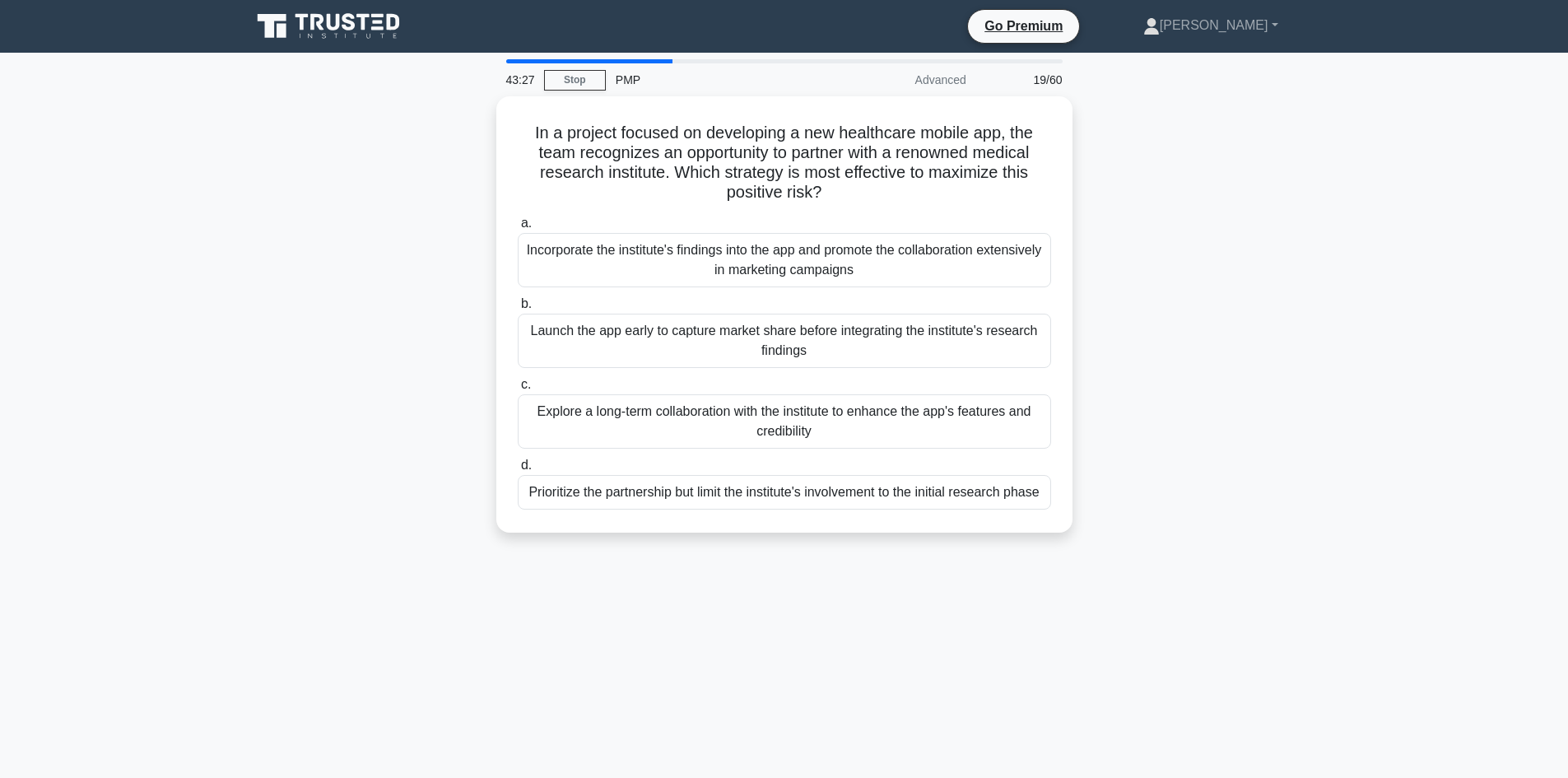
click at [444, 190] on div "In a project focused on developing a new healthcare mobile app, the team recogn…" at bounding box center [784, 324] width 1087 height 456
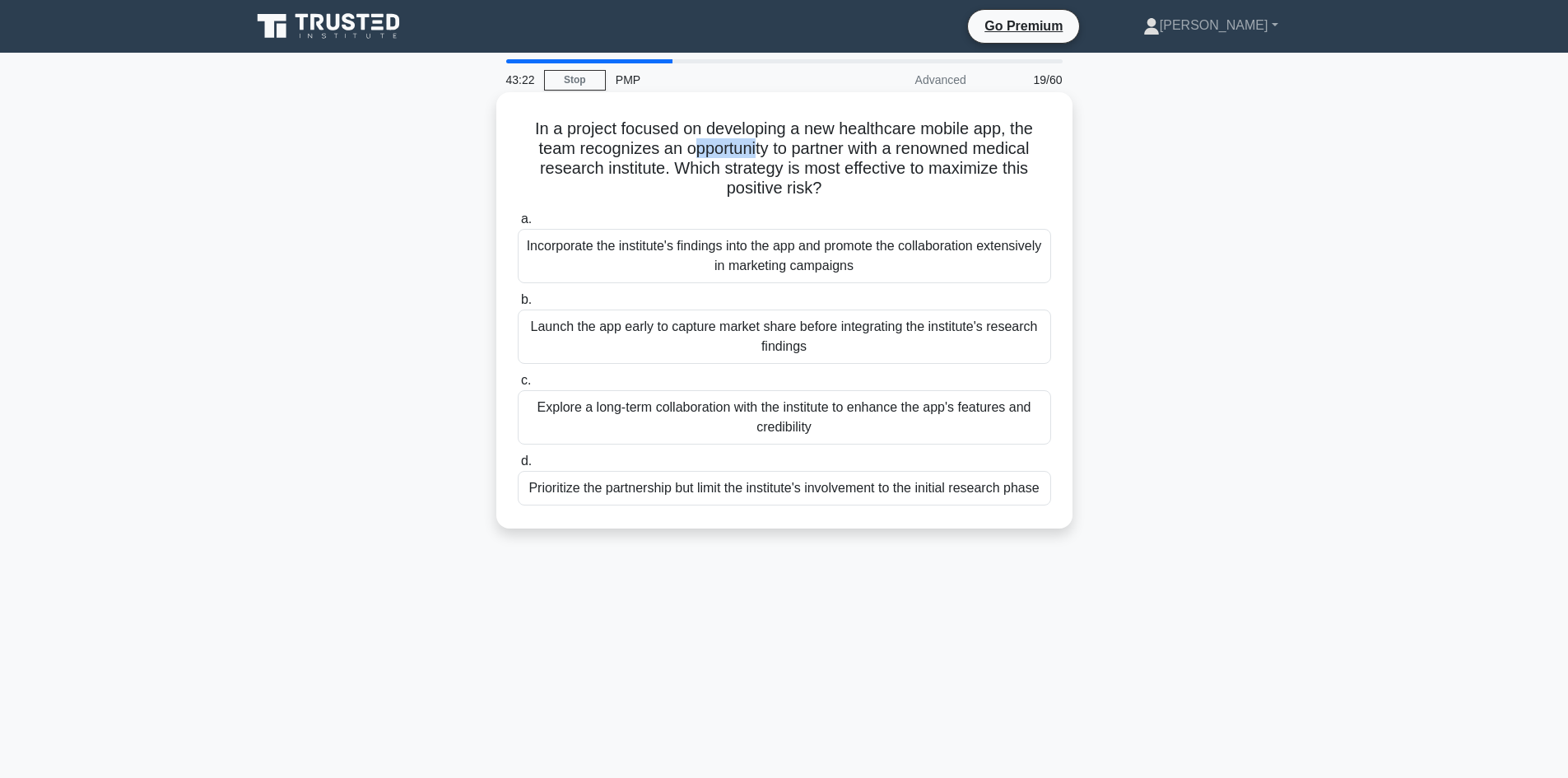
drag, startPoint x: 688, startPoint y: 150, endPoint x: 780, endPoint y: 155, distance: 92.1
click at [757, 152] on h5 "In a project focused on developing a new healthcare mobile app, the team recogn…" at bounding box center [784, 158] width 536 height 81
drag, startPoint x: 782, startPoint y: 150, endPoint x: 818, endPoint y: 159, distance: 37.1
click at [818, 159] on h5 "In a project focused on developing a new healthcare mobile app, the team recogn…" at bounding box center [784, 158] width 536 height 81
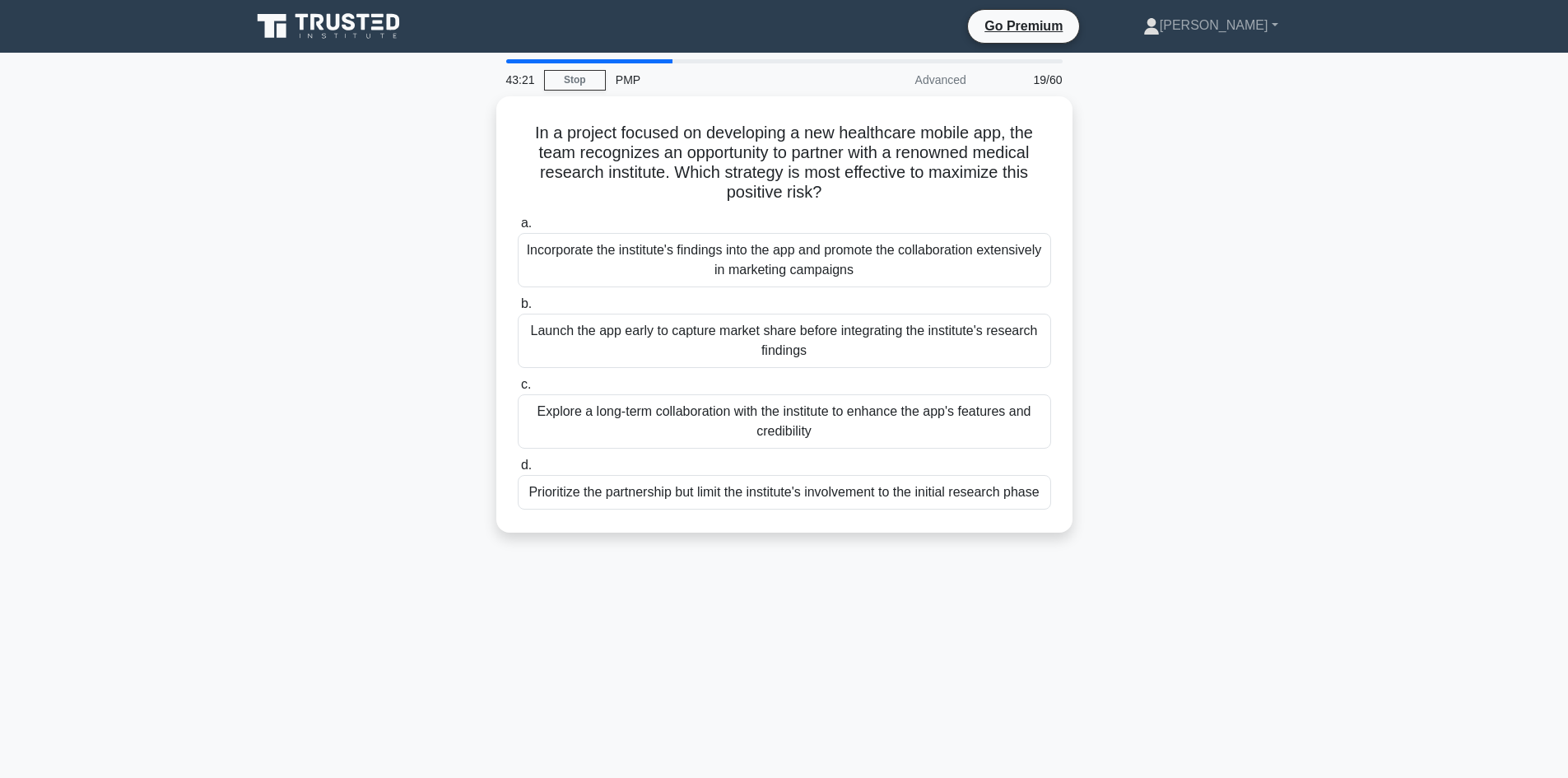
drag, startPoint x: 1078, startPoint y: 173, endPoint x: 1069, endPoint y: 173, distance: 9.0
click at [1075, 173] on div "In a project focused on developing a new healthcare mobile app, the team recogn…" at bounding box center [784, 324] width 1087 height 456
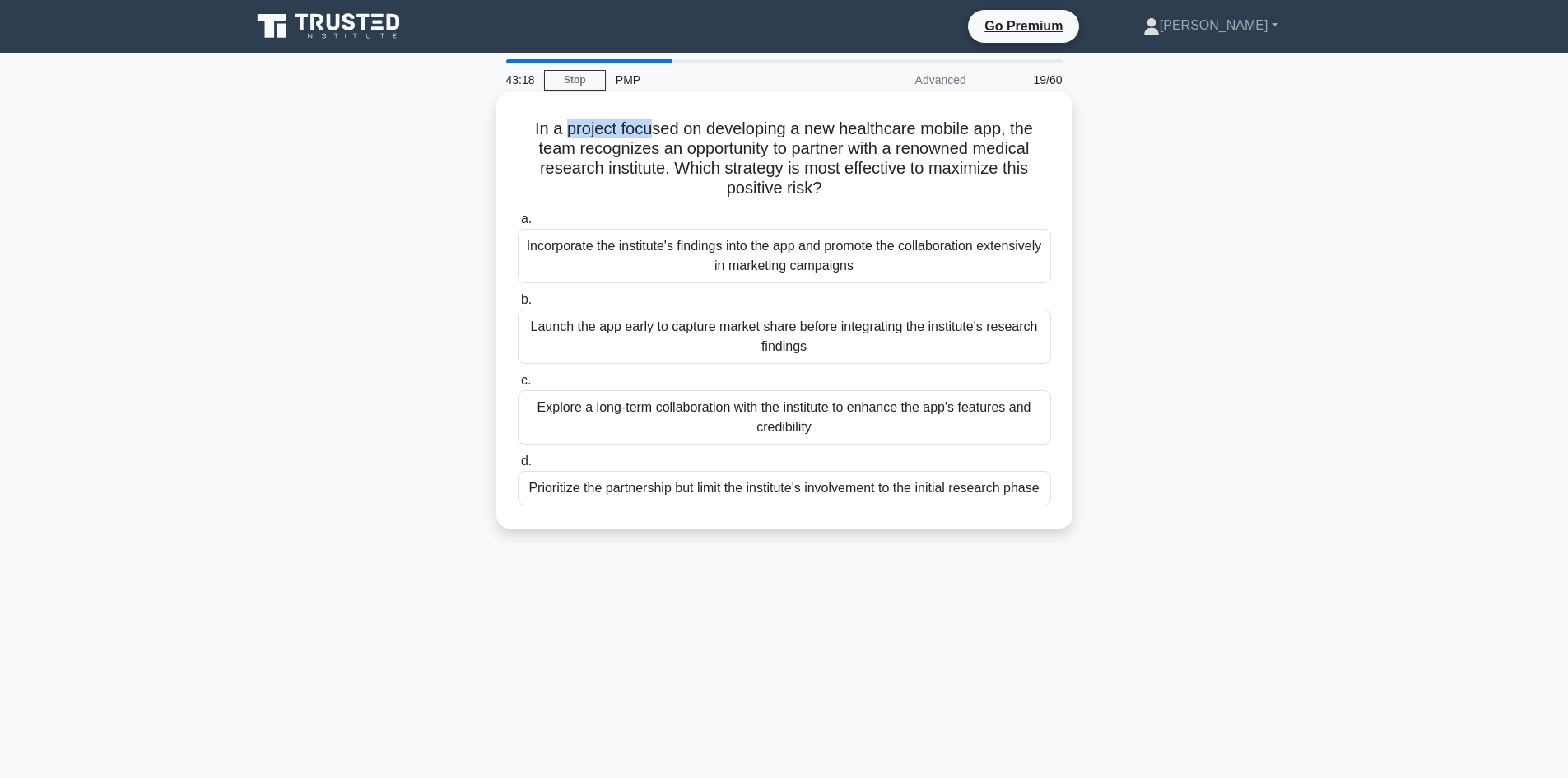
drag, startPoint x: 564, startPoint y: 124, endPoint x: 652, endPoint y: 138, distance: 89.1
click at [652, 138] on h5 "In a project focused on developing a new healthcare mobile app, the team recogn…" at bounding box center [784, 158] width 536 height 81
click at [574, 135] on h5 "In a project focused on developing a new healthcare mobile app, the team recogn…" at bounding box center [784, 158] width 536 height 81
click at [600, 156] on h5 "In a project focused on developing a new healthcare mobile app, the team recogn…" at bounding box center [784, 158] width 536 height 81
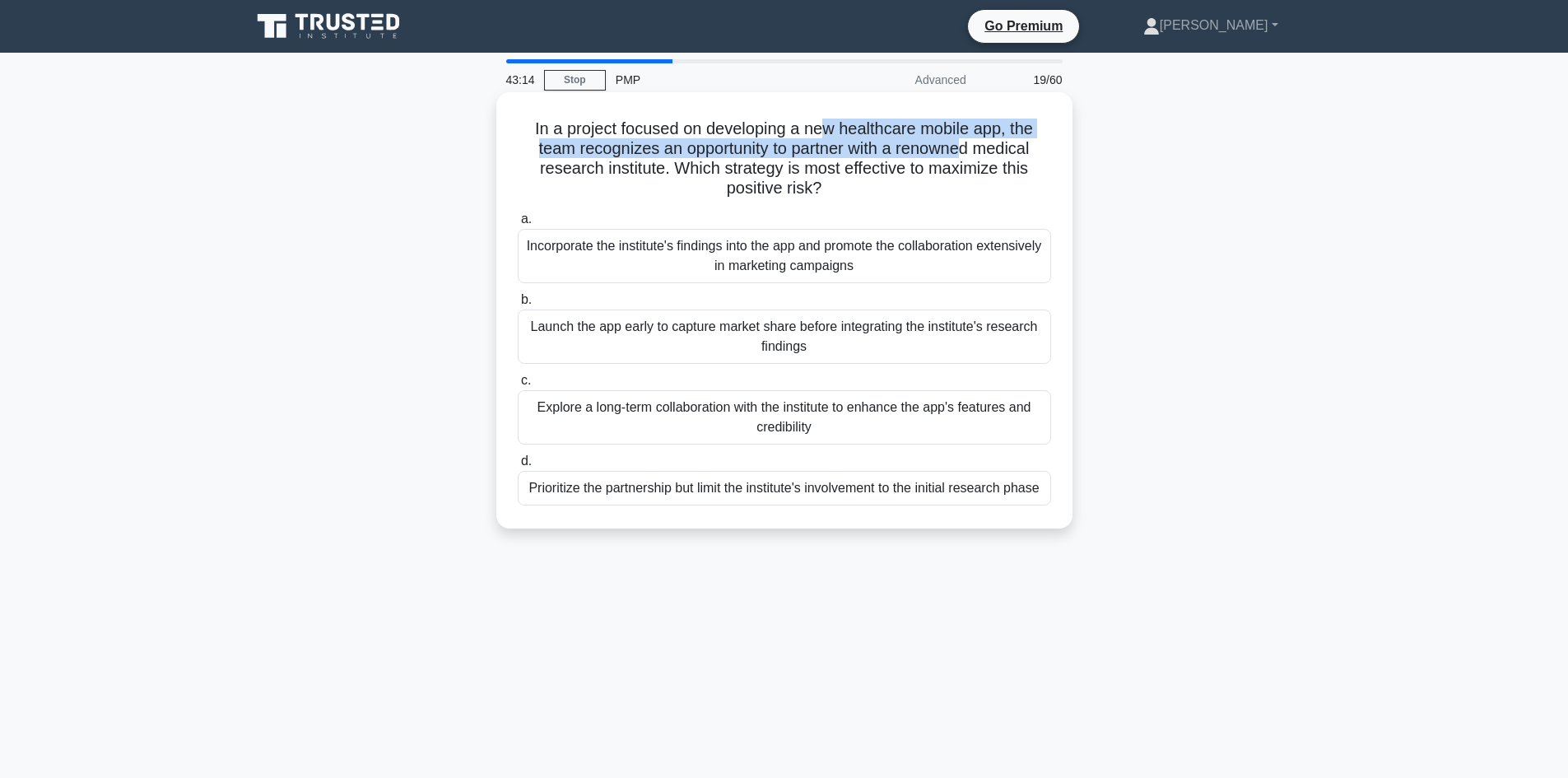
drag, startPoint x: 825, startPoint y: 122, endPoint x: 965, endPoint y: 140, distance: 141.2
click at [965, 140] on h5 "In a project focused on developing a new healthcare mobile app, the team recogn…" at bounding box center [784, 158] width 536 height 81
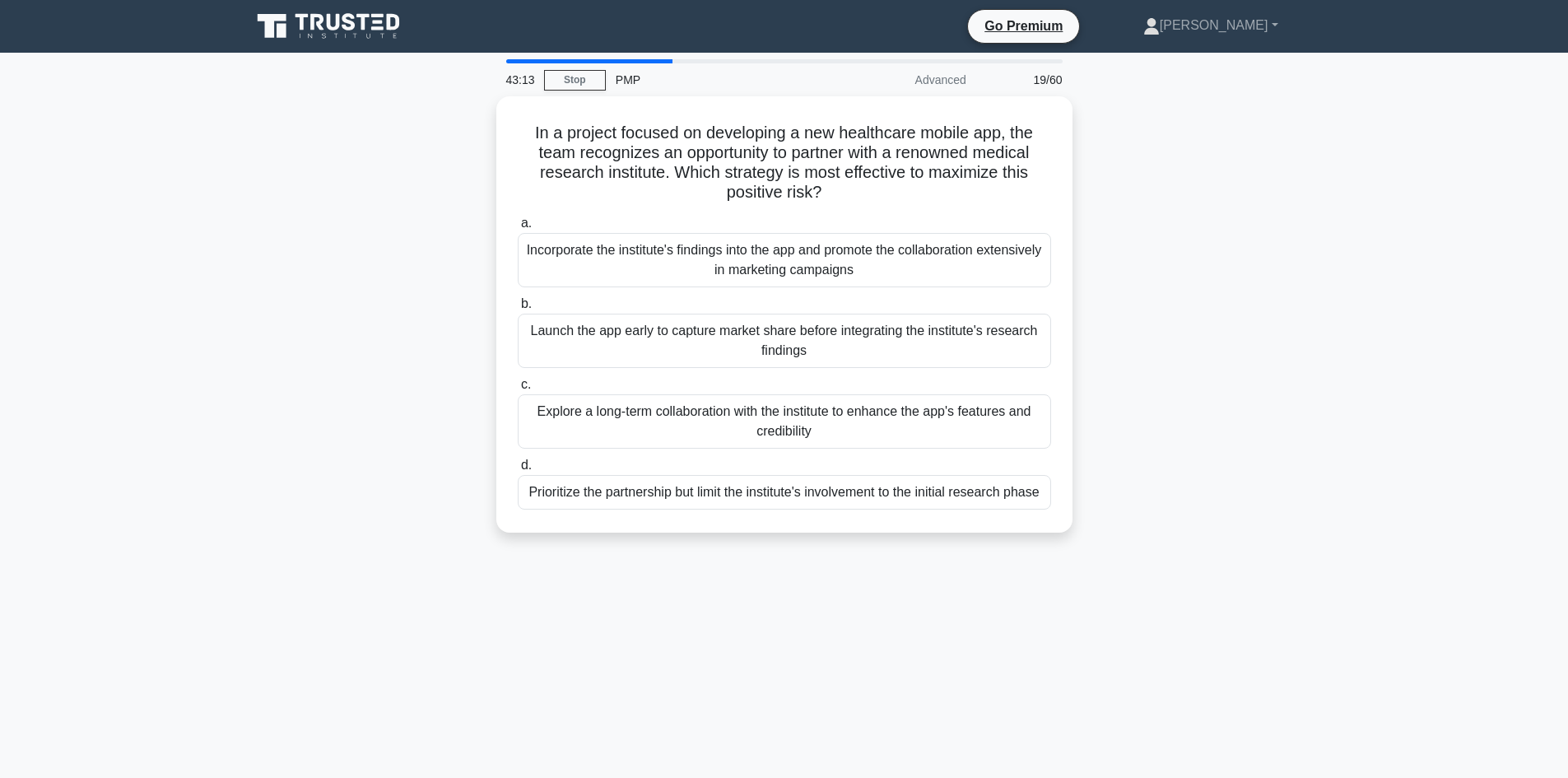
click at [1088, 173] on div "In a project focused on developing a new healthcare mobile app, the team recogn…" at bounding box center [784, 324] width 1087 height 456
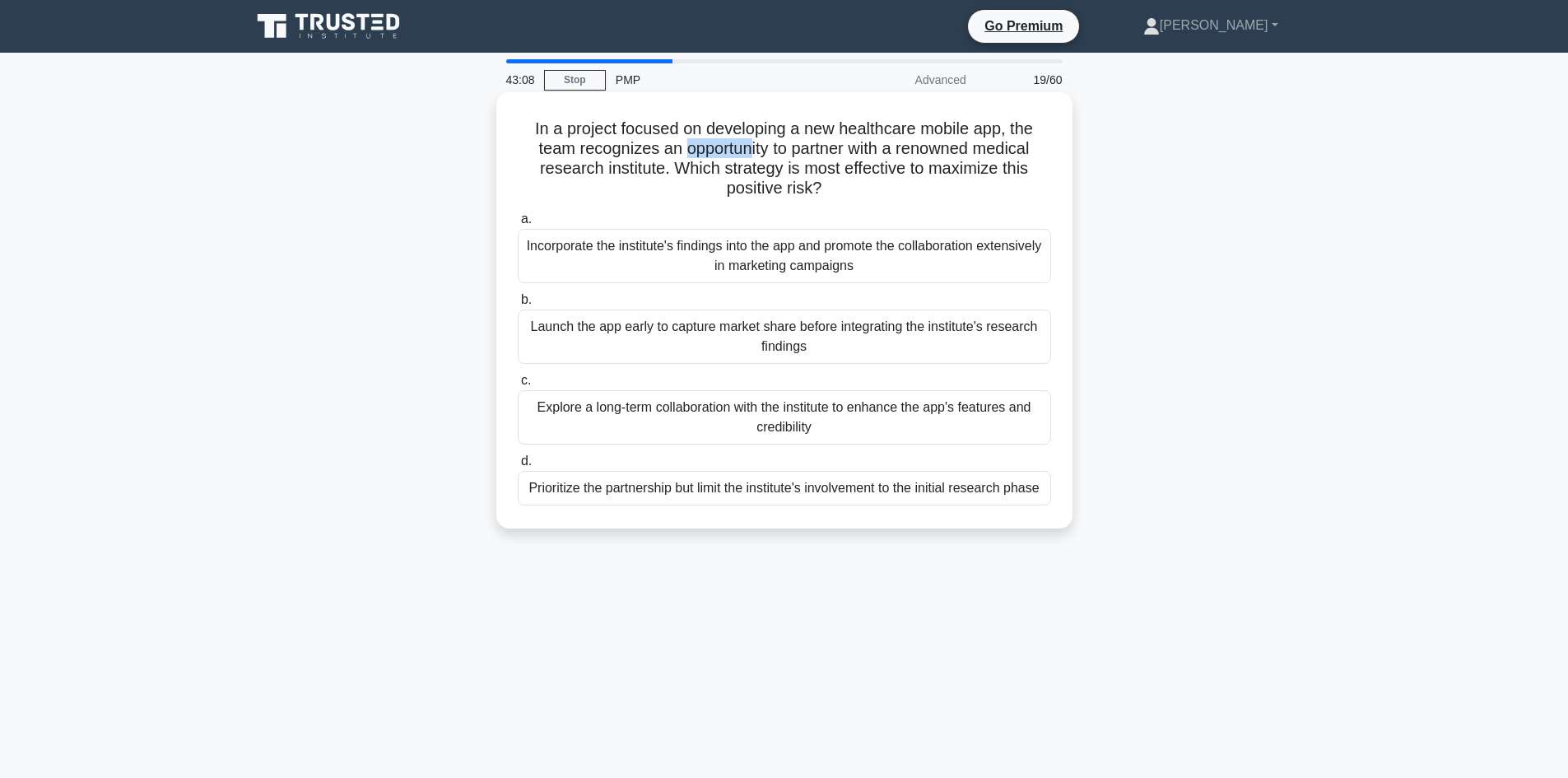
drag, startPoint x: 682, startPoint y: 152, endPoint x: 747, endPoint y: 146, distance: 65.3
click at [747, 146] on h5 "In a project focused on developing a new healthcare mobile app, the team recogn…" at bounding box center [784, 158] width 536 height 81
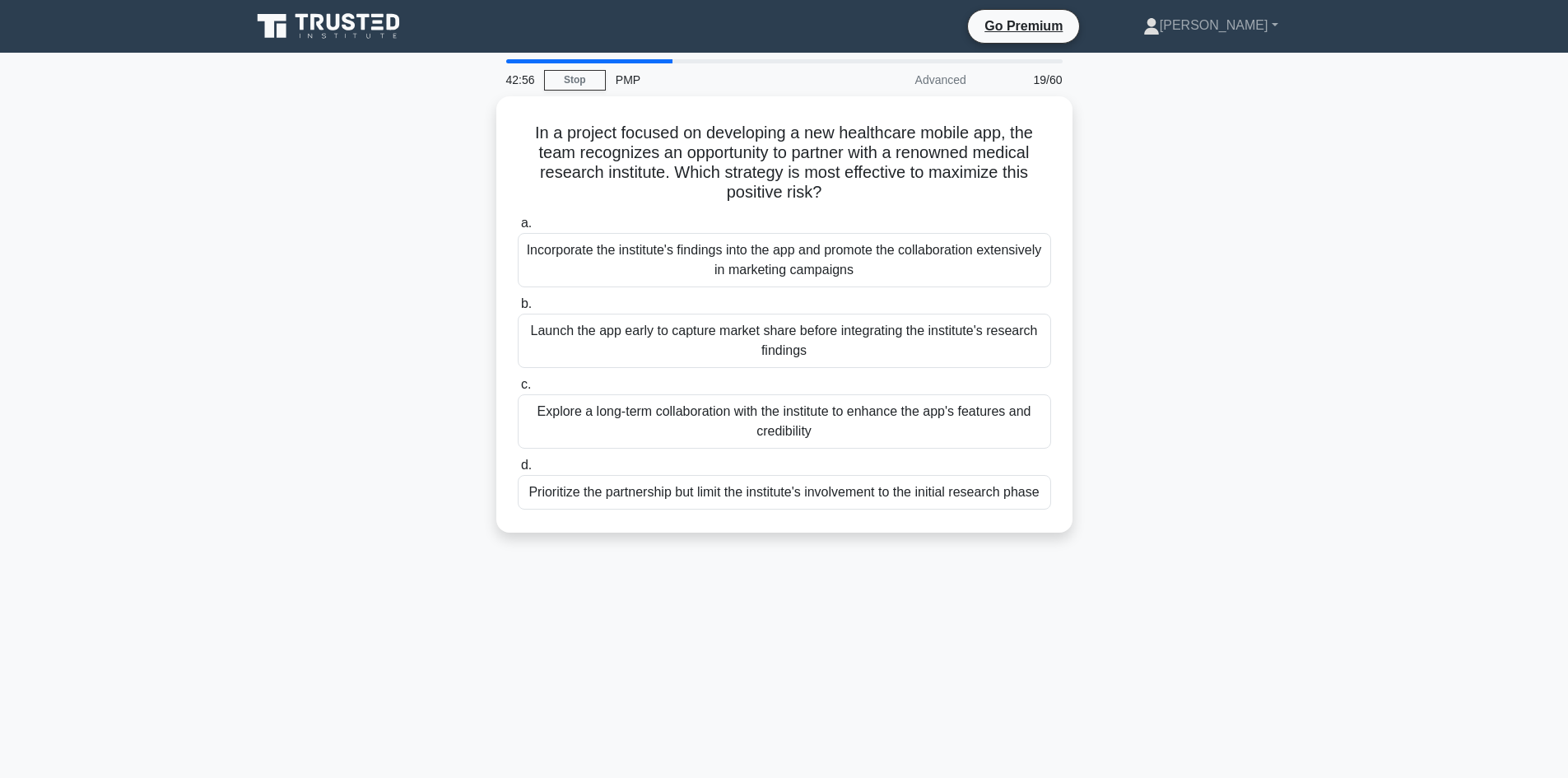
click at [419, 202] on div "In a project focused on developing a new healthcare mobile app, the team recogn…" at bounding box center [784, 324] width 1087 height 456
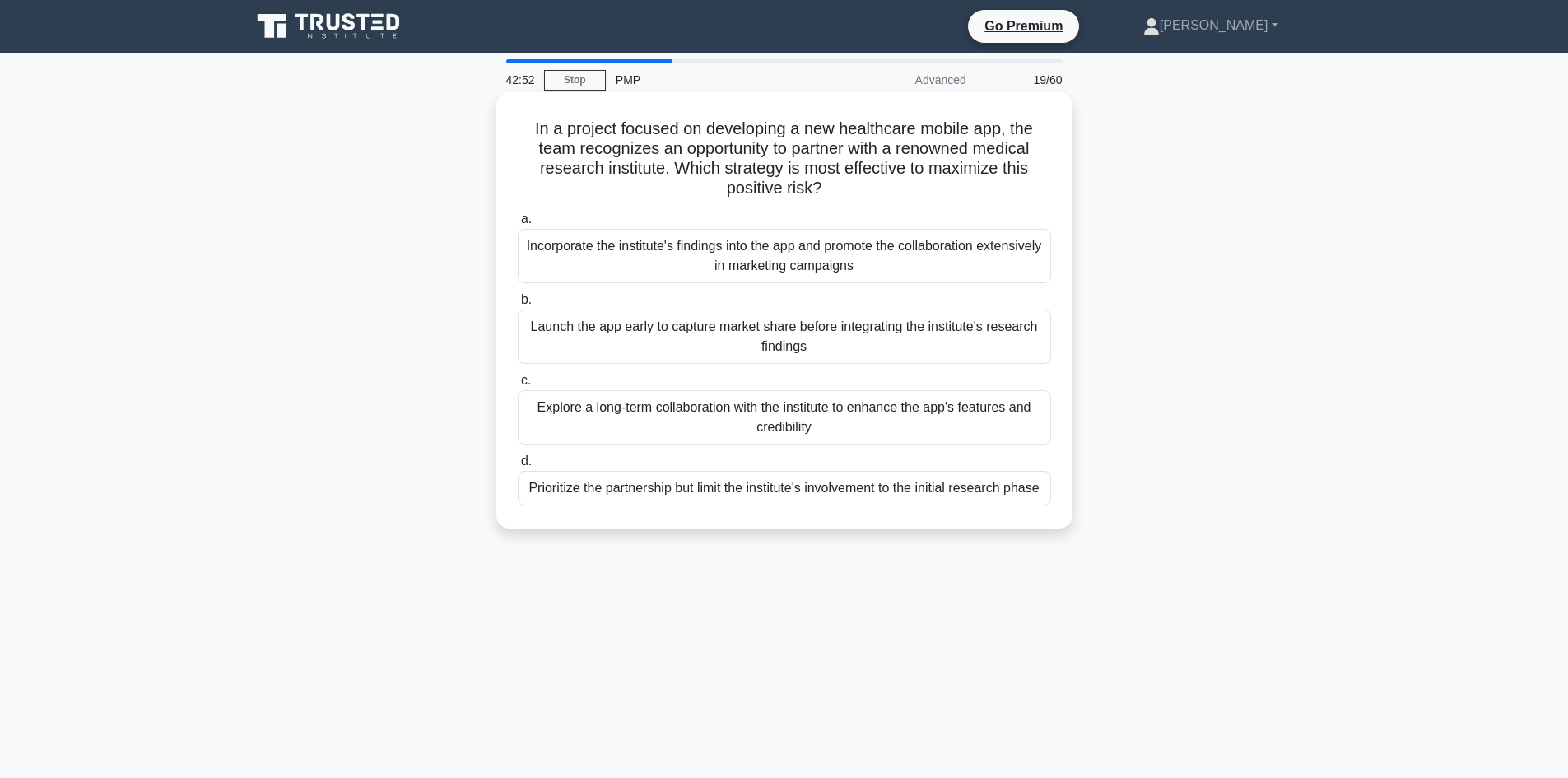
click at [776, 192] on h5 "In a project focused on developing a new healthcare mobile app, the team recogn…" at bounding box center [784, 158] width 536 height 81
drag, startPoint x: 723, startPoint y: 130, endPoint x: 911, endPoint y: 138, distance: 188.2
click at [911, 137] on h5 "In a project focused on developing a new healthcare mobile app, the team recogn…" at bounding box center [784, 158] width 536 height 81
drag, startPoint x: 916, startPoint y: 144, endPoint x: 640, endPoint y: 179, distance: 278.2
click at [662, 171] on h5 "In a project focused on developing a new healthcare mobile app, the team recogn…" at bounding box center [784, 158] width 536 height 81
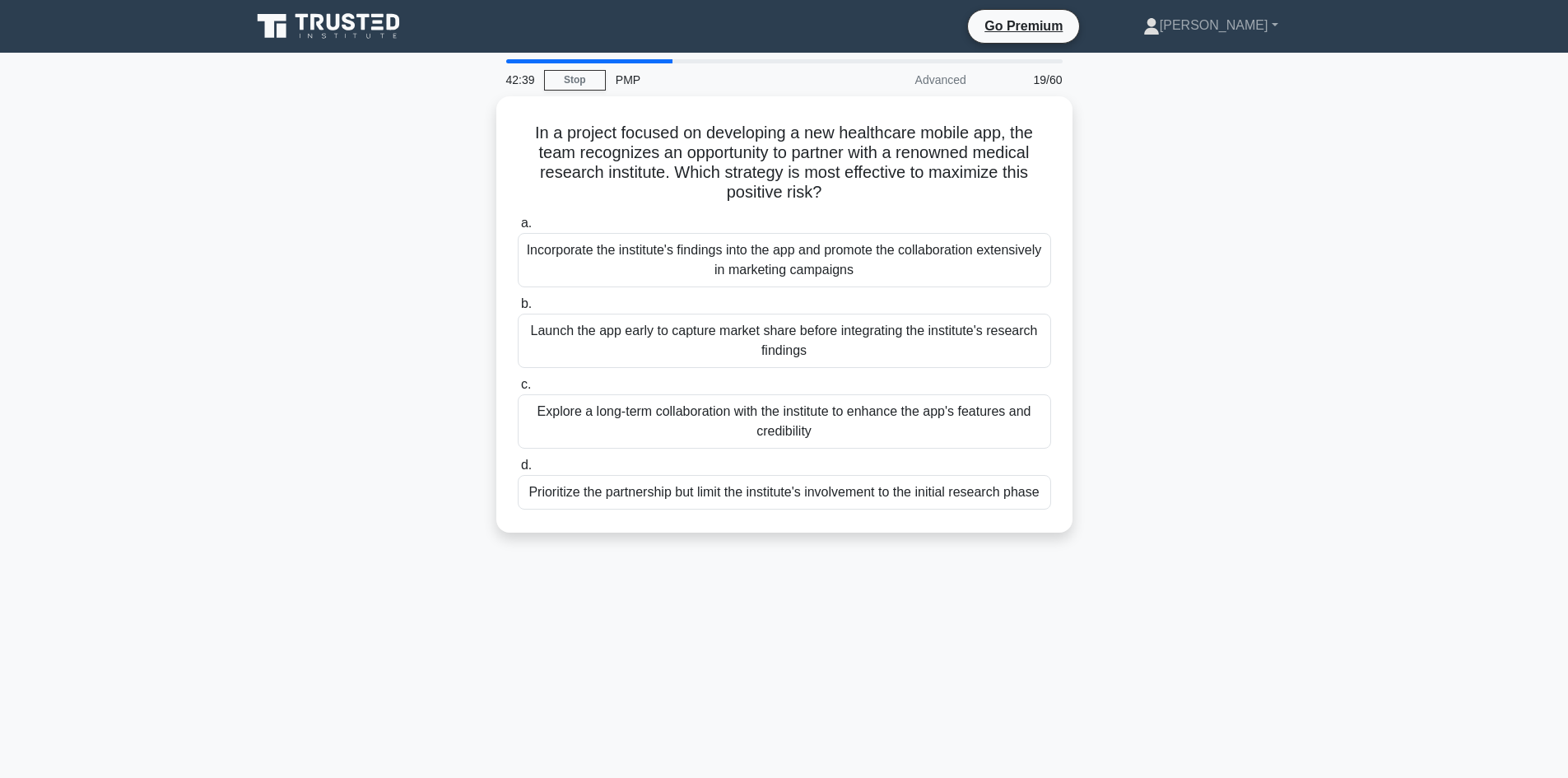
click at [421, 295] on div "In a project focused on developing a new healthcare mobile app, the team recogn…" at bounding box center [784, 324] width 1087 height 456
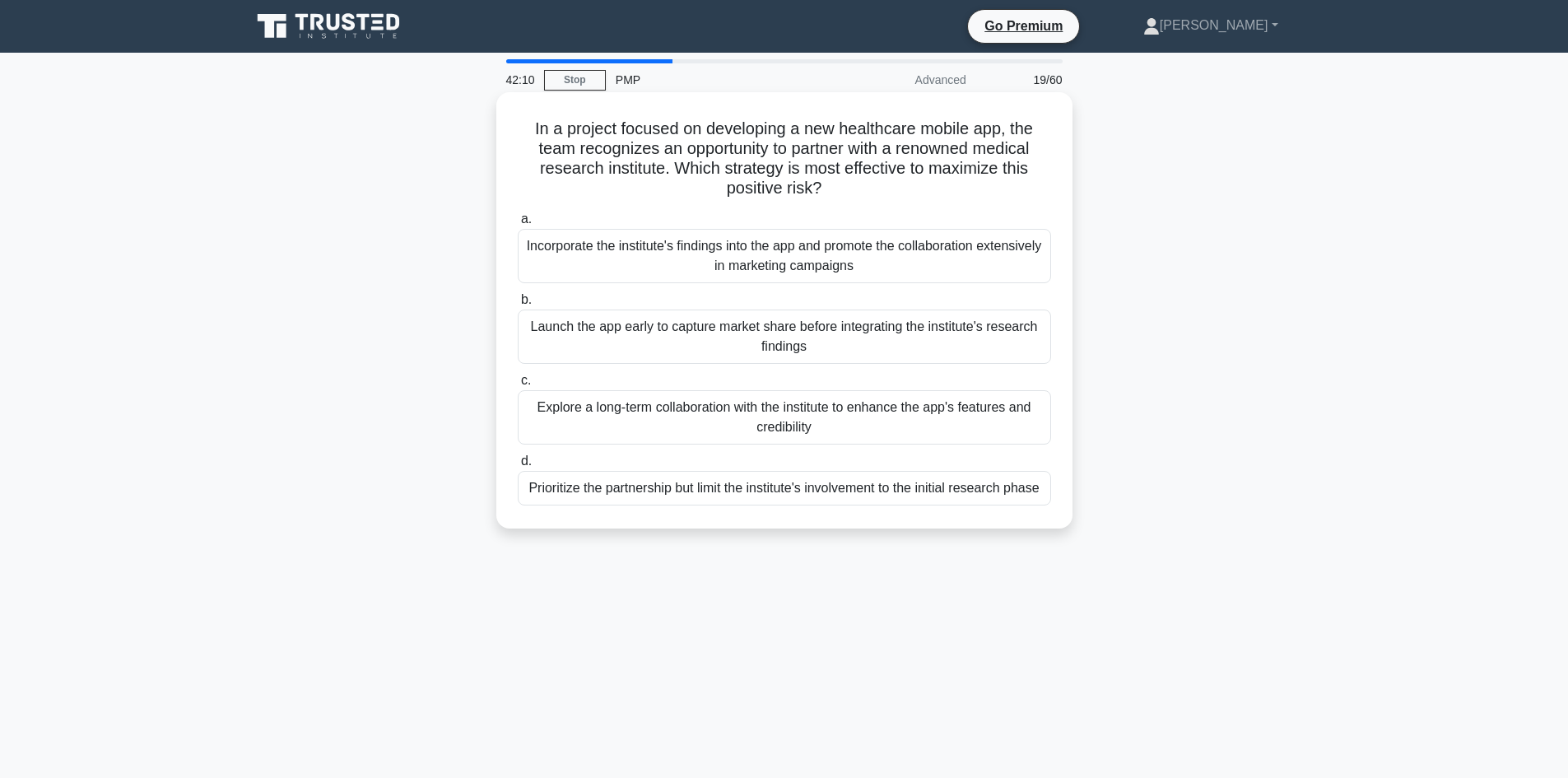
click at [806, 434] on div "Explore a long-term collaboration with the institute to enhance the app's featu…" at bounding box center [784, 417] width 534 height 54
click at [518, 386] on input "c. Explore a long-term collaboration with the institute to enhance the app's fe…" at bounding box center [518, 381] width 0 height 11
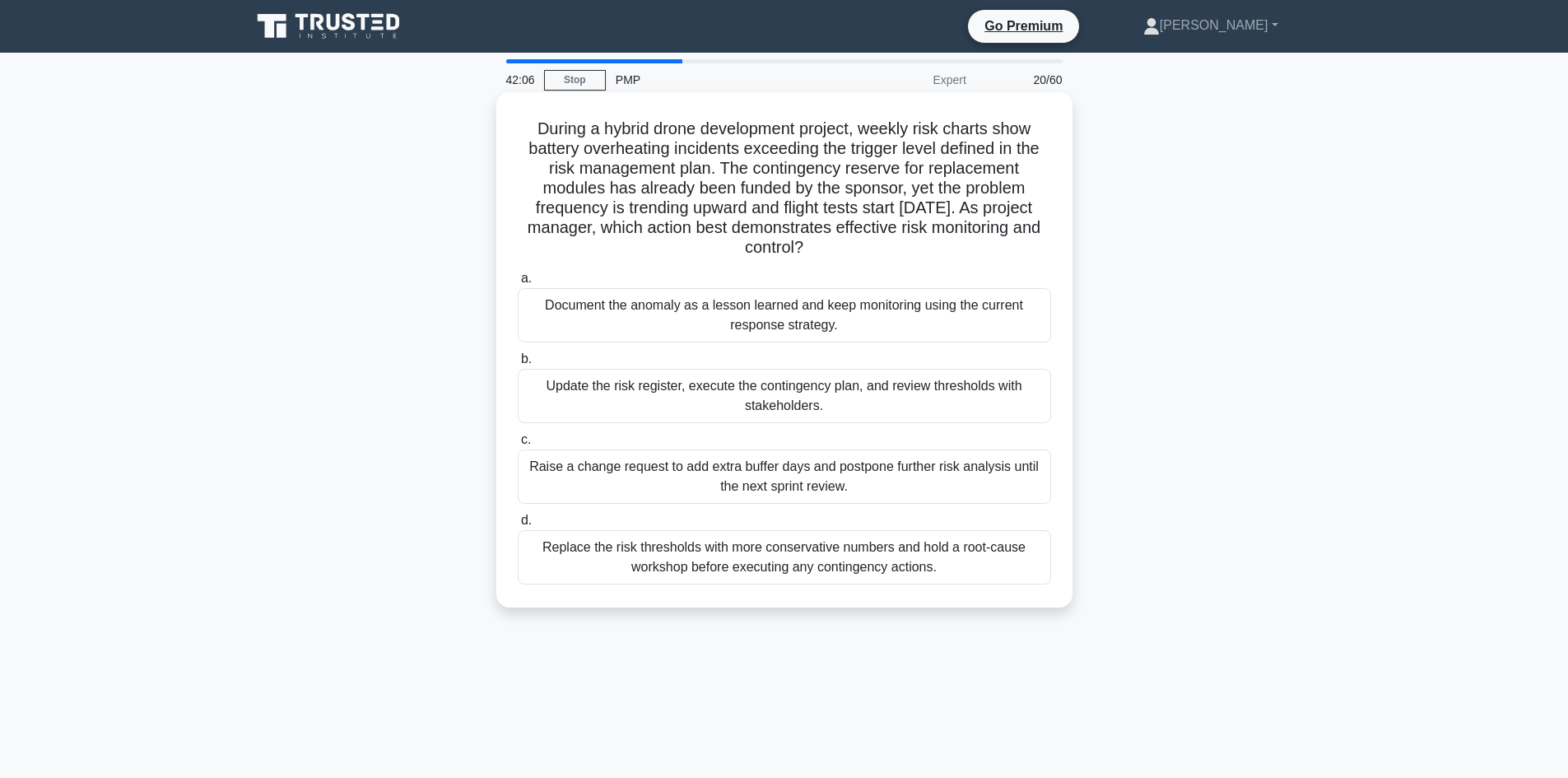
drag, startPoint x: 614, startPoint y: 131, endPoint x: 648, endPoint y: 130, distance: 34.0
click at [615, 131] on h5 "During a hybrid drone development project, weekly risk charts show battery over…" at bounding box center [784, 189] width 536 height 140
drag, startPoint x: 724, startPoint y: 129, endPoint x: 829, endPoint y: 137, distance: 105.3
click at [829, 137] on h5 "During a hybrid drone development project, weekly risk charts show battery over…" at bounding box center [784, 189] width 536 height 140
drag, startPoint x: 709, startPoint y: 166, endPoint x: 673, endPoint y: 148, distance: 40.2
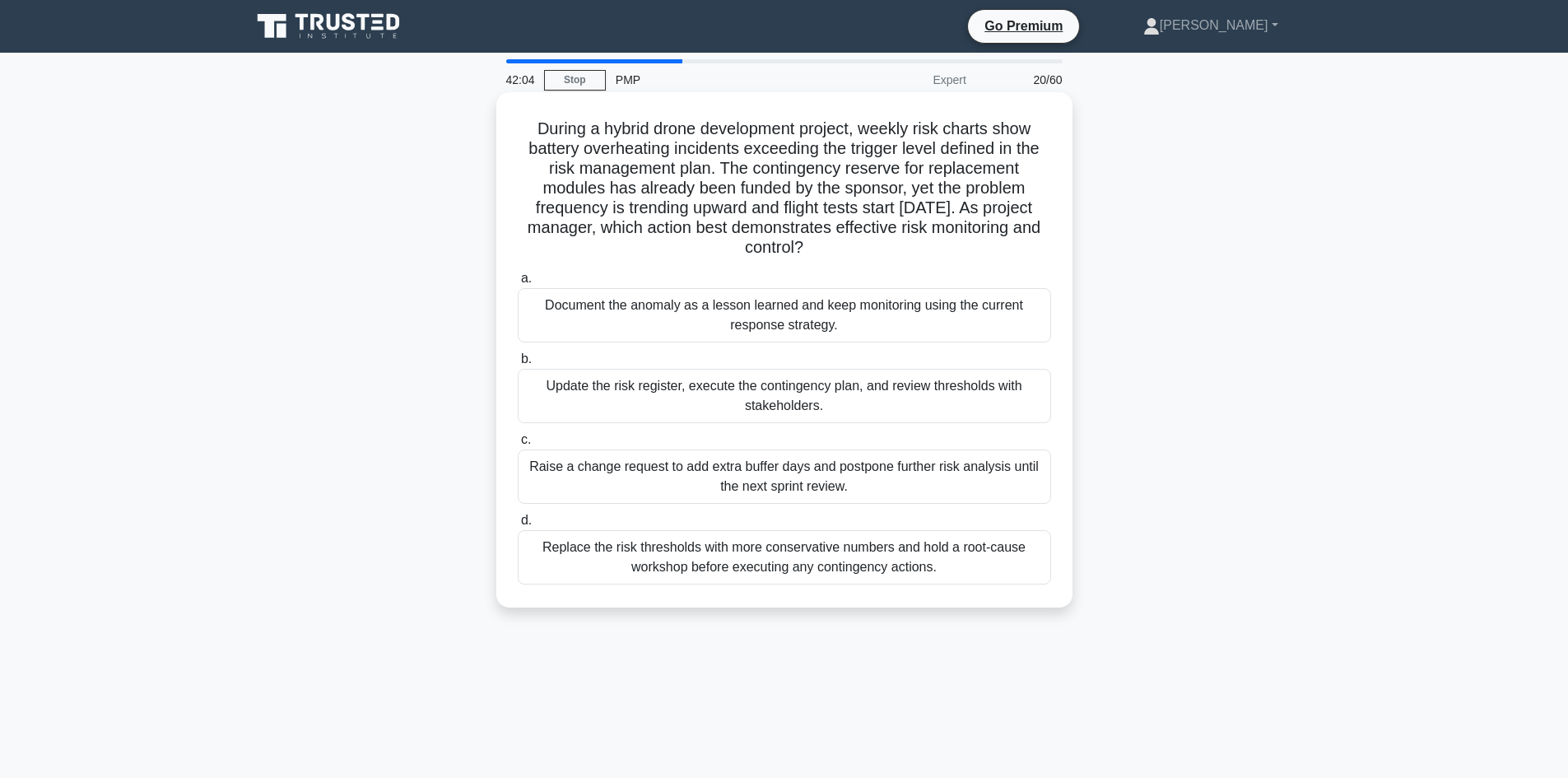
click at [708, 166] on h5 "During a hybrid drone development project, weekly risk charts show battery over…" at bounding box center [784, 189] width 536 height 140
drag, startPoint x: 617, startPoint y: 127, endPoint x: 891, endPoint y: 137, distance: 274.2
click at [820, 135] on h5 "During a hybrid drone development project, weekly risk charts show battery over…" at bounding box center [784, 189] width 536 height 140
drag, startPoint x: 926, startPoint y: 130, endPoint x: 984, endPoint y: 134, distance: 58.1
click at [984, 134] on h5 "During a hybrid drone development project, weekly risk charts show battery over…" at bounding box center [784, 189] width 536 height 140
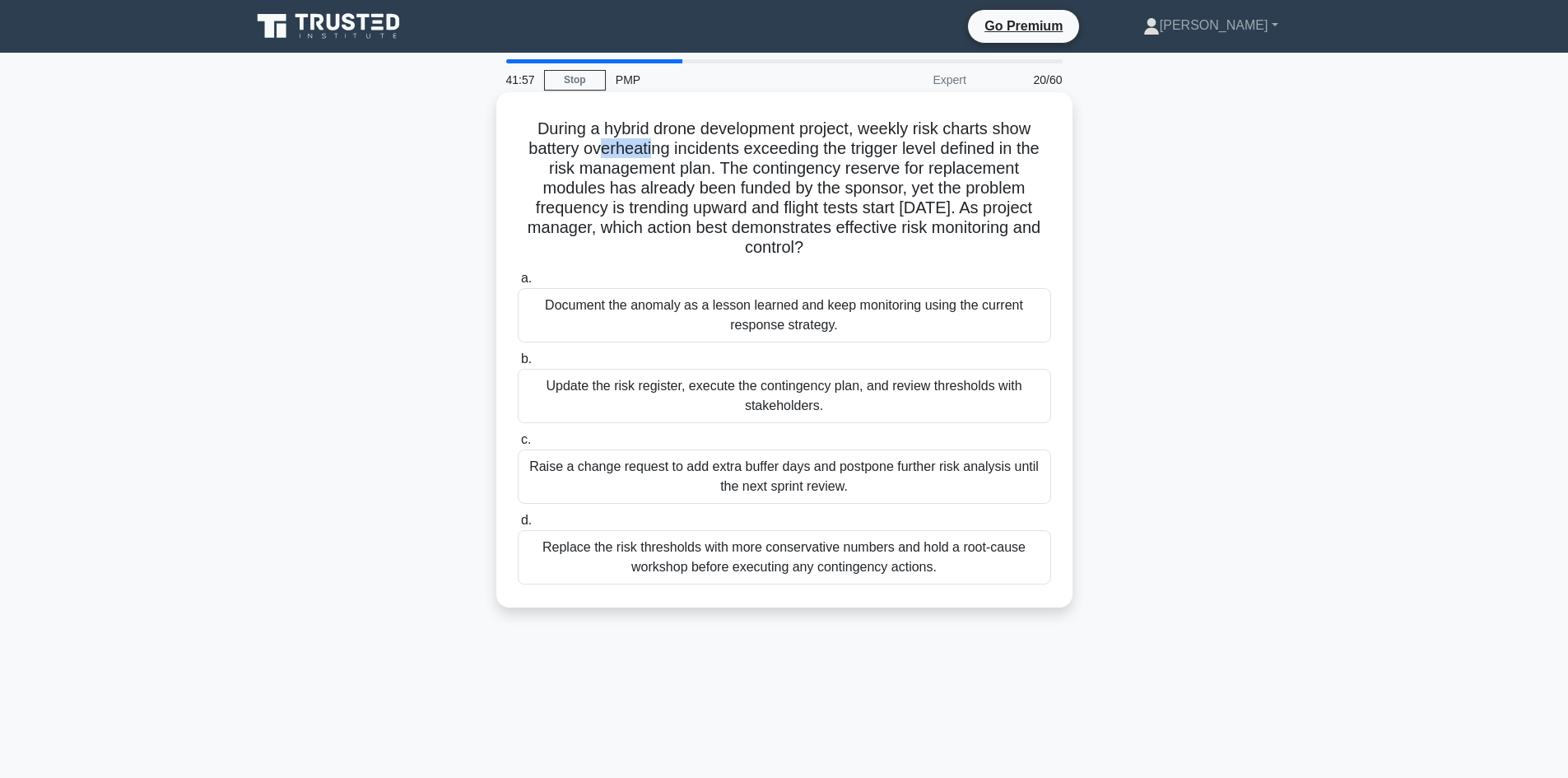
drag, startPoint x: 592, startPoint y: 149, endPoint x: 645, endPoint y: 155, distance: 53.3
click at [645, 155] on h5 "During a hybrid drone development project, weekly risk charts show battery over…" at bounding box center [784, 189] width 536 height 140
drag, startPoint x: 876, startPoint y: 126, endPoint x: 982, endPoint y: 135, distance: 106.4
click at [985, 135] on h5 "During a hybrid drone development project, weekly risk charts show battery over…" at bounding box center [784, 189] width 536 height 140
drag, startPoint x: 857, startPoint y: 153, endPoint x: 981, endPoint y: 155, distance: 124.0
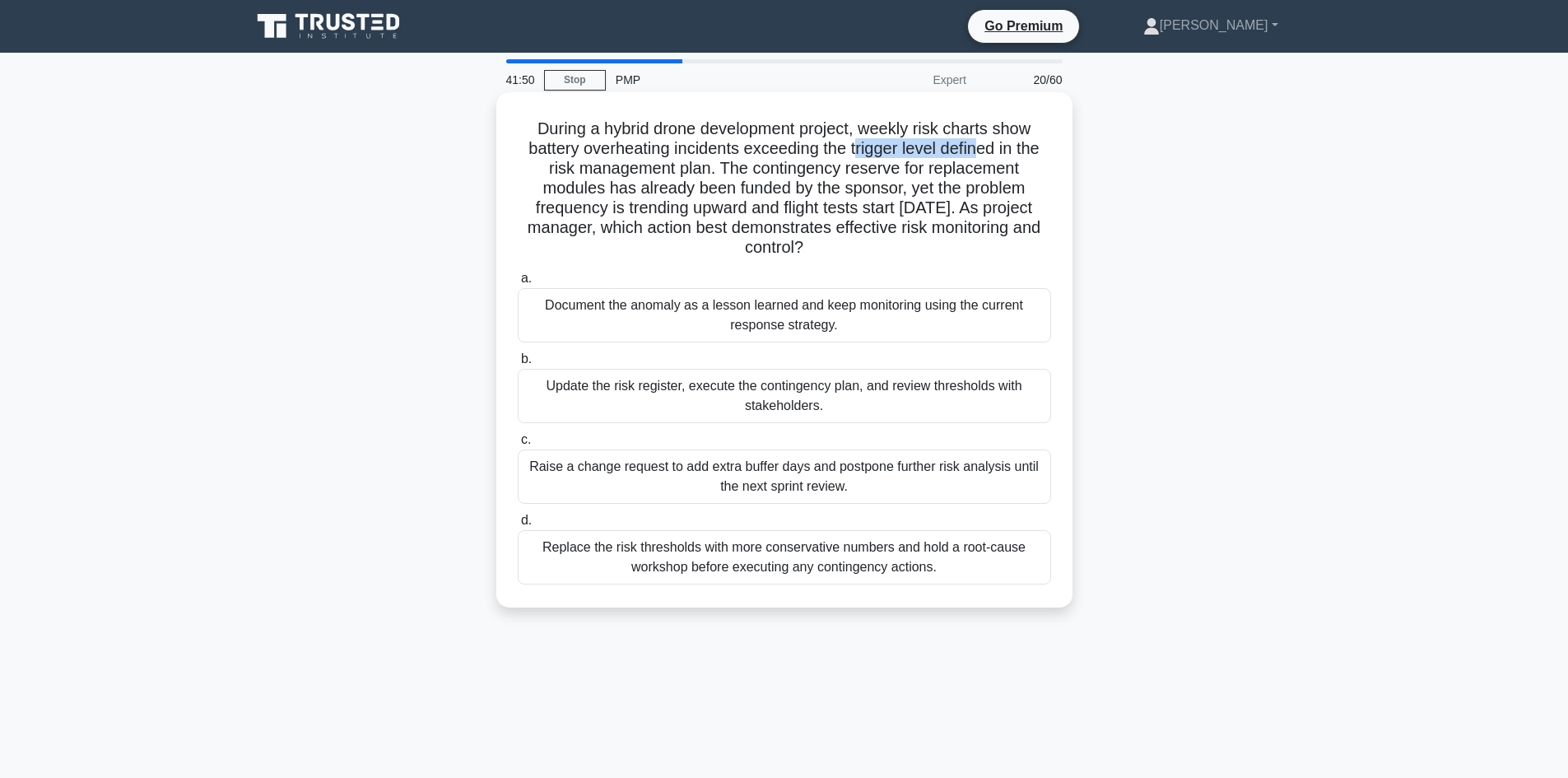
click at [981, 155] on h5 "During a hybrid drone development project, weekly risk charts show battery over…" at bounding box center [784, 189] width 536 height 140
drag, startPoint x: 663, startPoint y: 172, endPoint x: 750, endPoint y: 173, distance: 87.0
click at [750, 173] on h5 "During a hybrid drone development project, weekly risk charts show battery over…" at bounding box center [784, 189] width 536 height 140
click at [798, 187] on h5 "During a hybrid drone development project, weekly risk charts show battery over…" at bounding box center [784, 189] width 536 height 140
drag, startPoint x: 694, startPoint y: 191, endPoint x: 734, endPoint y: 195, distance: 40.2
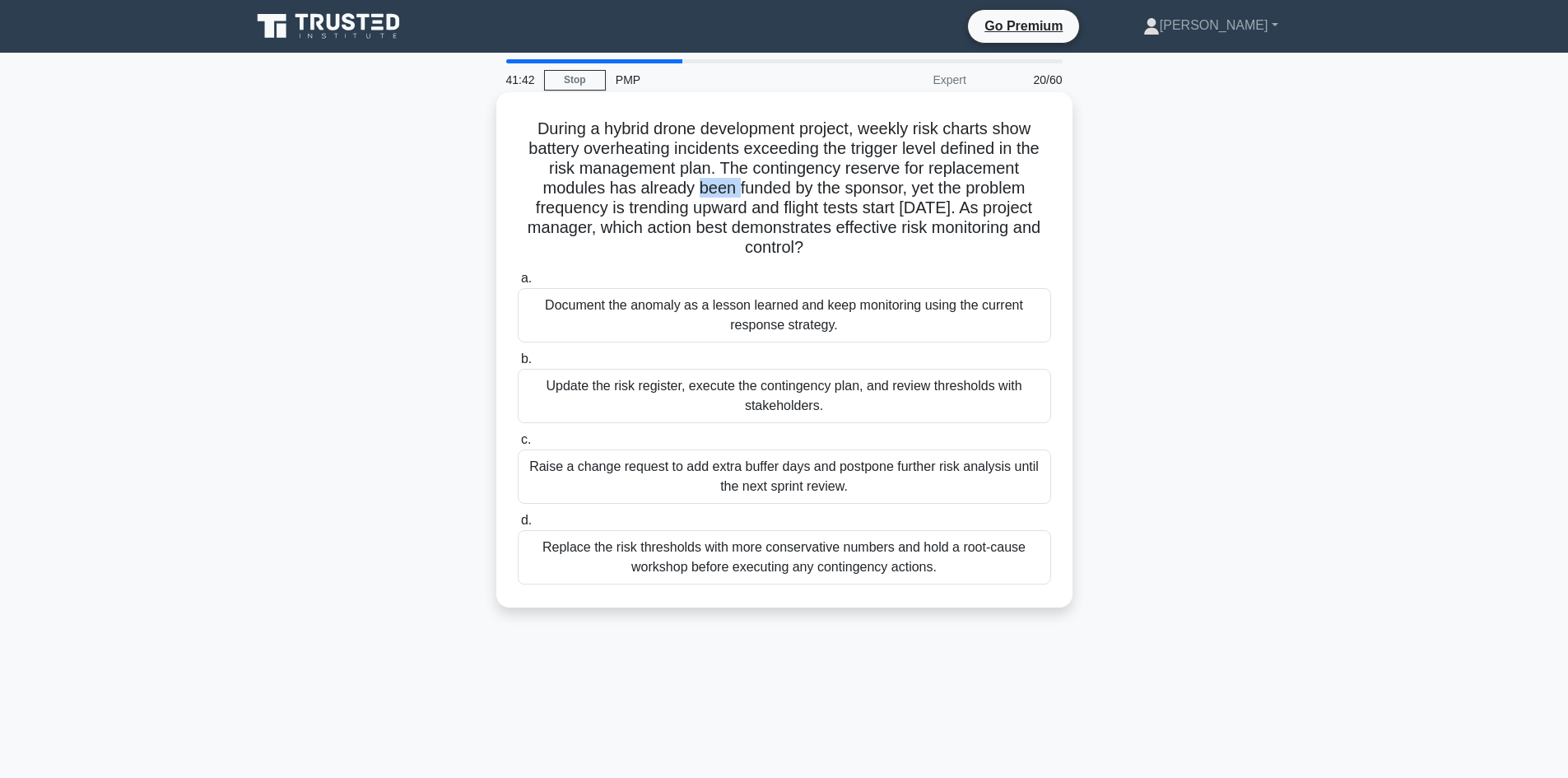
click at [734, 195] on h5 "During a hybrid drone development project, weekly risk charts show battery over…" at bounding box center [784, 189] width 536 height 140
click at [787, 191] on h5 "During a hybrid drone development project, weekly risk charts show battery over…" at bounding box center [784, 189] width 536 height 140
drag, startPoint x: 644, startPoint y: 211, endPoint x: 754, endPoint y: 211, distance: 110.0
click at [754, 211] on h5 "During a hybrid drone development project, weekly risk charts show battery over…" at bounding box center [784, 189] width 536 height 140
click at [751, 397] on div "Update the risk register, execute the contingency plan, and review thresholds w…" at bounding box center [784, 396] width 534 height 54
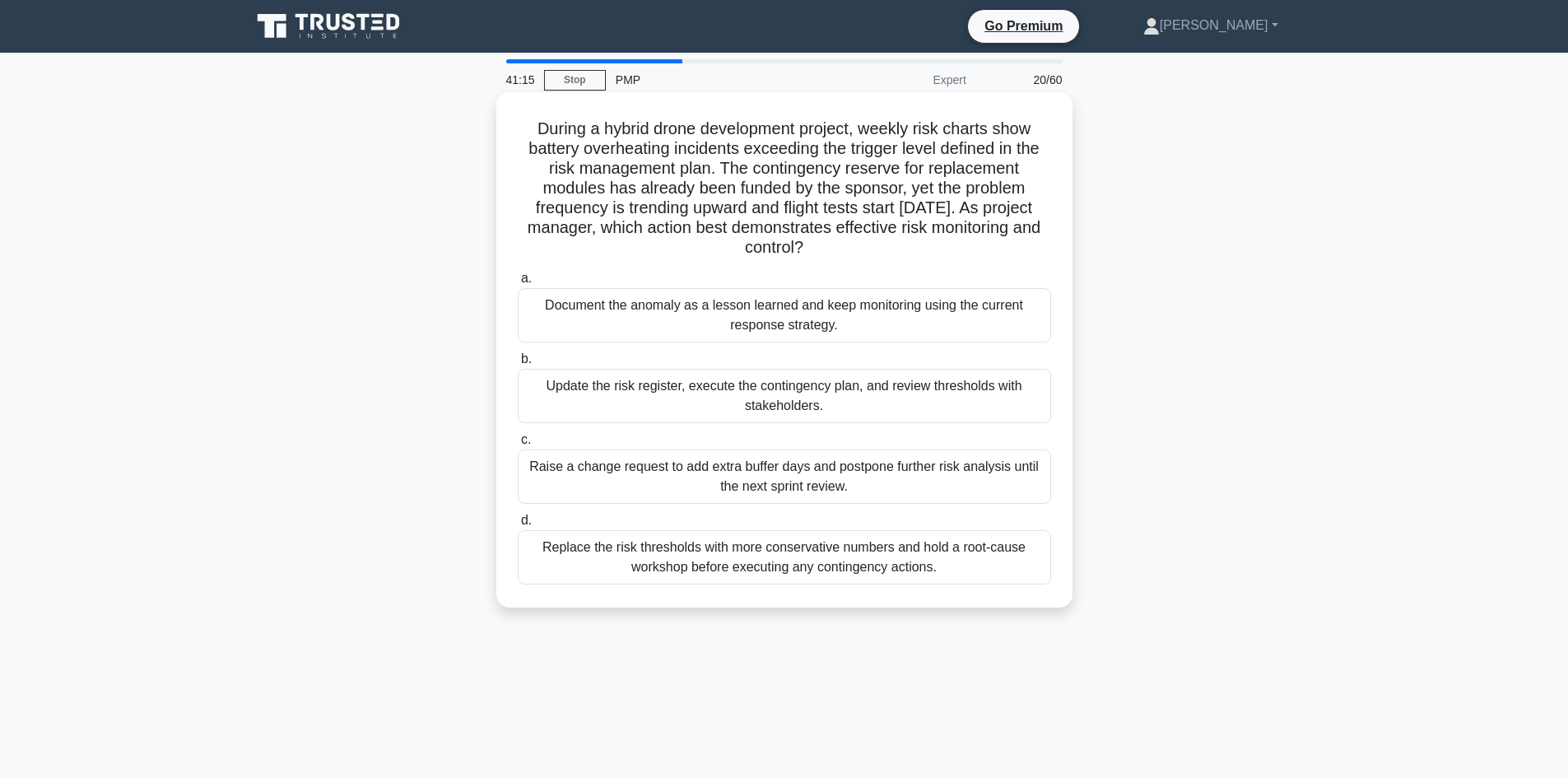
click at [518, 365] on input "b. Update the risk register, execute the contingency plan, and review threshold…" at bounding box center [518, 359] width 0 height 11
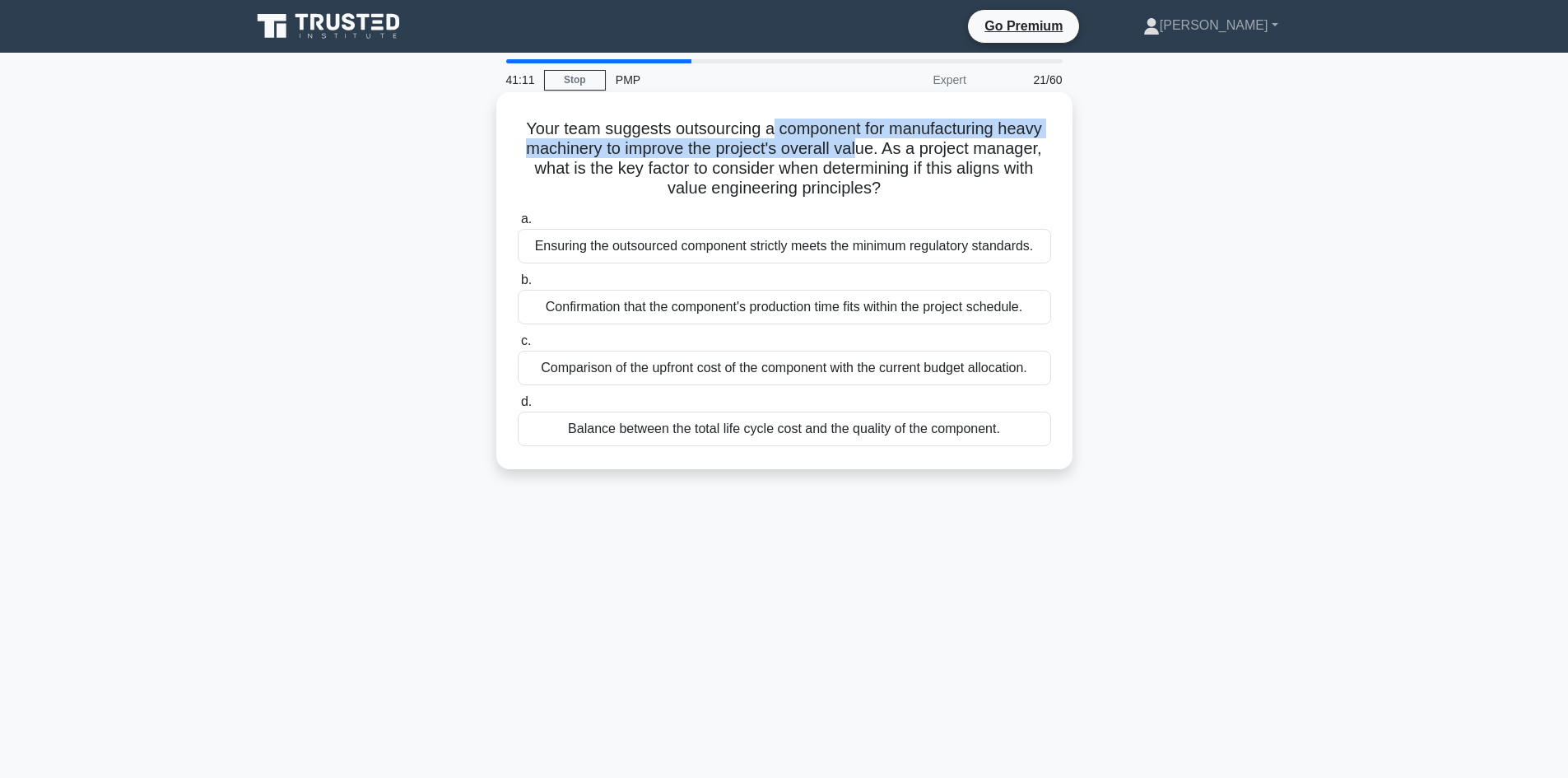
drag, startPoint x: 767, startPoint y: 127, endPoint x: 864, endPoint y: 144, distance: 98.5
click at [864, 144] on h5 "Your team suggests outsourcing a component for manufacturing heavy machinery to…" at bounding box center [784, 158] width 536 height 81
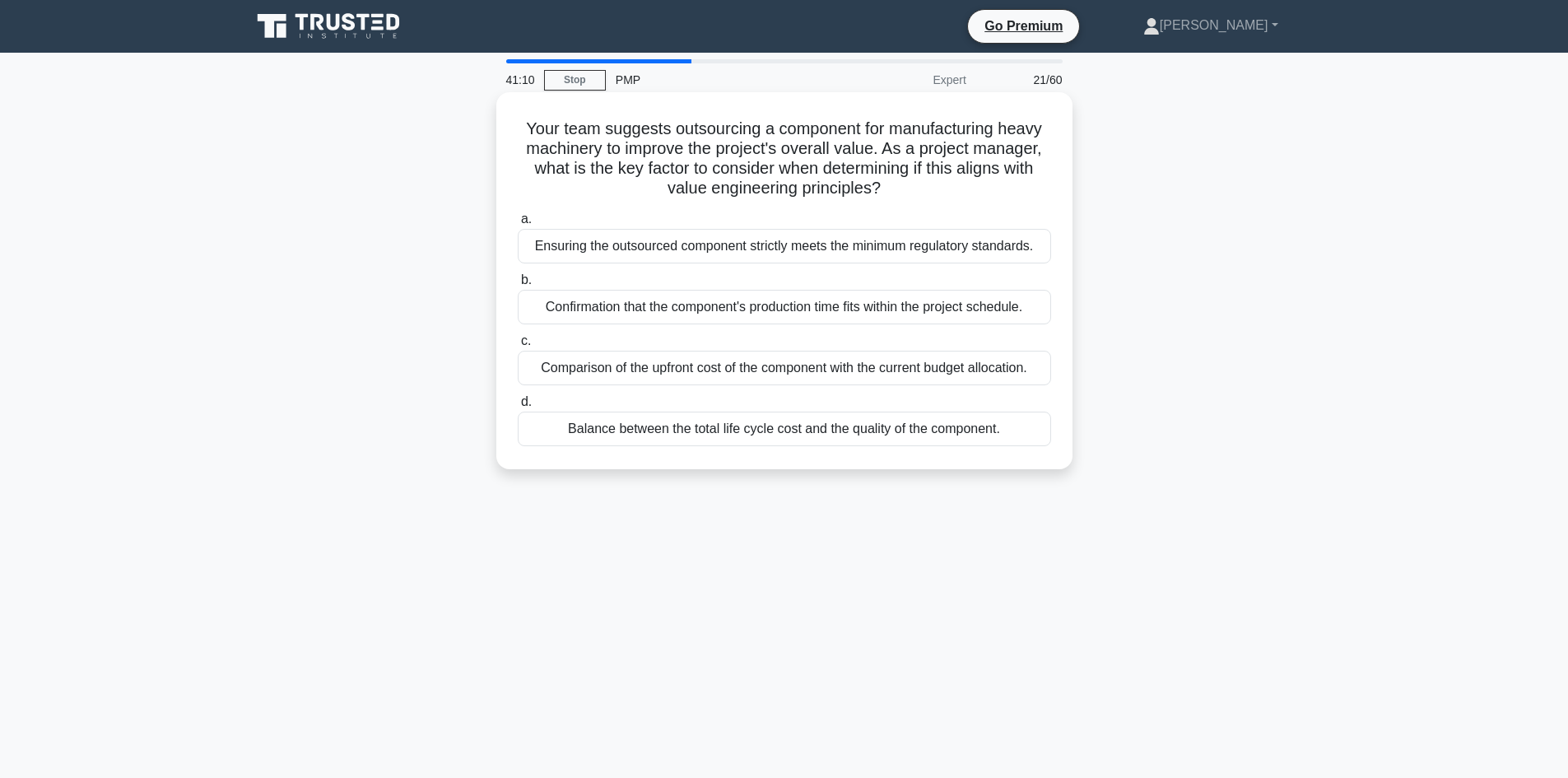
click at [628, 139] on h5 "Your team suggests outsourcing a component for manufacturing heavy machinery to…" at bounding box center [784, 158] width 536 height 81
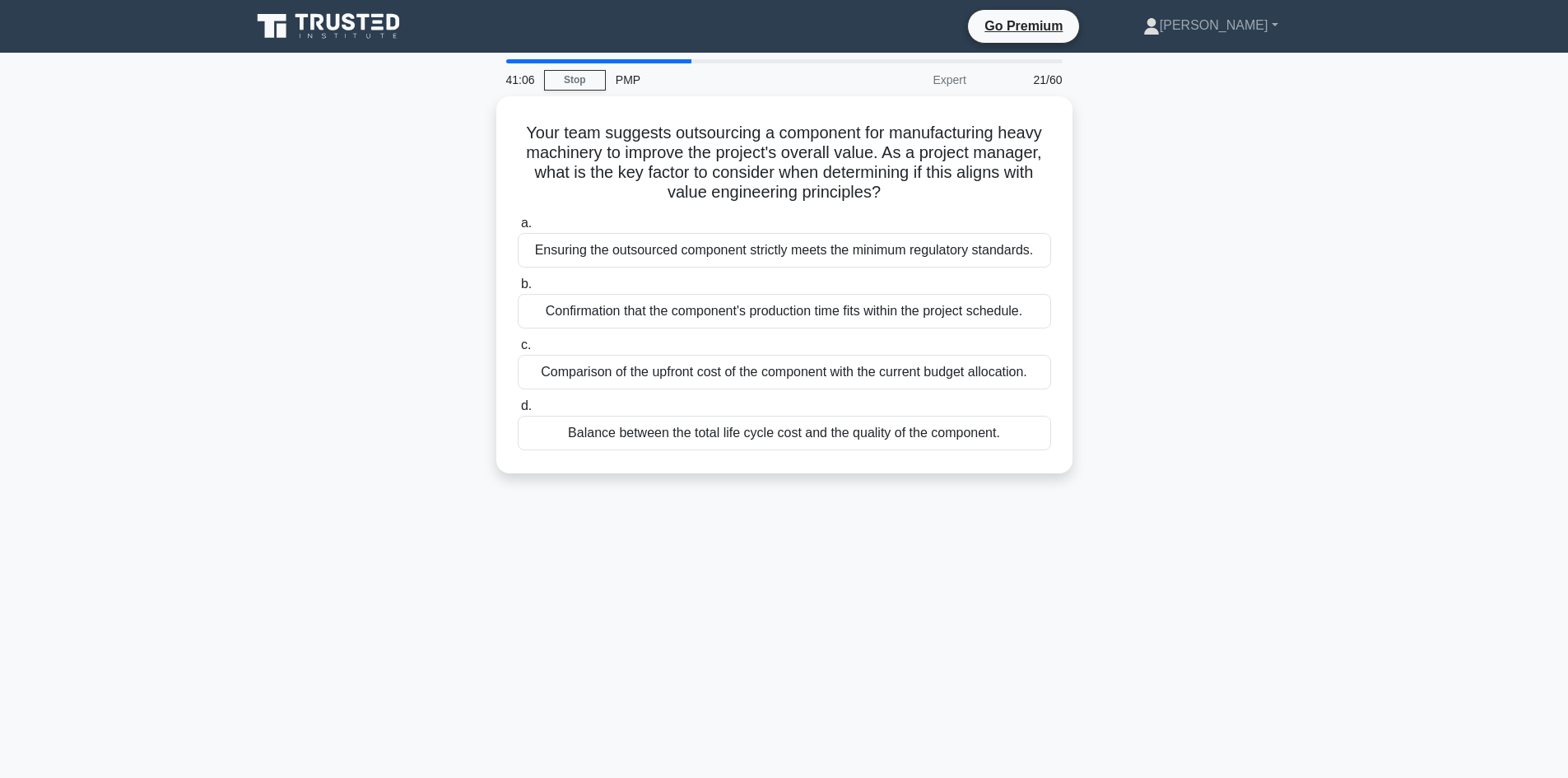
click at [431, 213] on div "Your team suggests outsourcing a component for manufacturing heavy machinery to…" at bounding box center [784, 295] width 1087 height 397
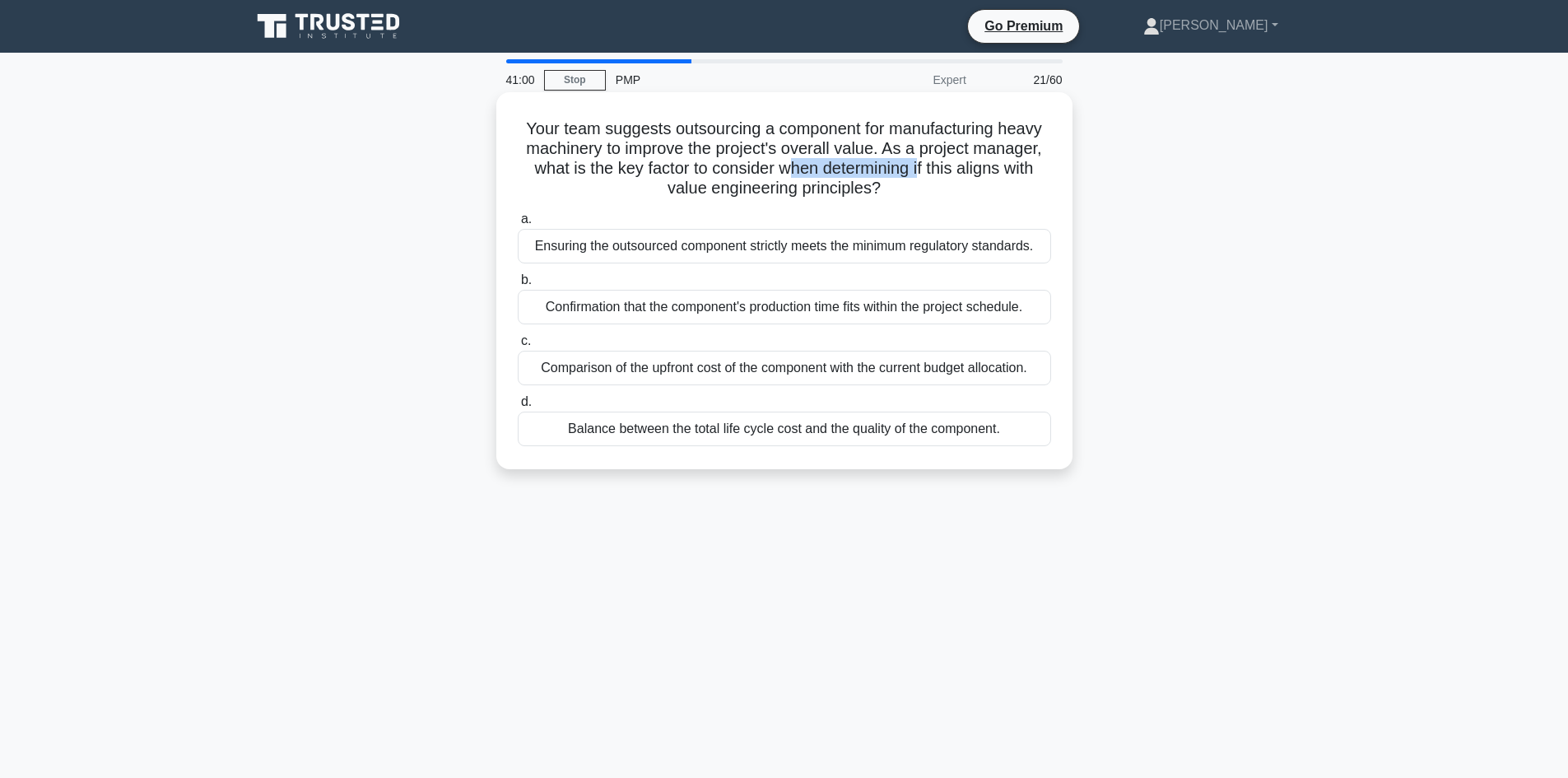
drag, startPoint x: 785, startPoint y: 169, endPoint x: 922, endPoint y: 172, distance: 137.0
click at [922, 172] on h5 "Your team suggests outsourcing a component for manufacturing heavy machinery to…" at bounding box center [784, 158] width 536 height 81
drag, startPoint x: 969, startPoint y: 172, endPoint x: 1030, endPoint y: 163, distance: 61.7
click at [988, 172] on h5 "Your team suggests outsourcing a component for manufacturing heavy machinery to…" at bounding box center [784, 158] width 536 height 81
drag, startPoint x: 1030, startPoint y: 163, endPoint x: 938, endPoint y: 182, distance: 93.9
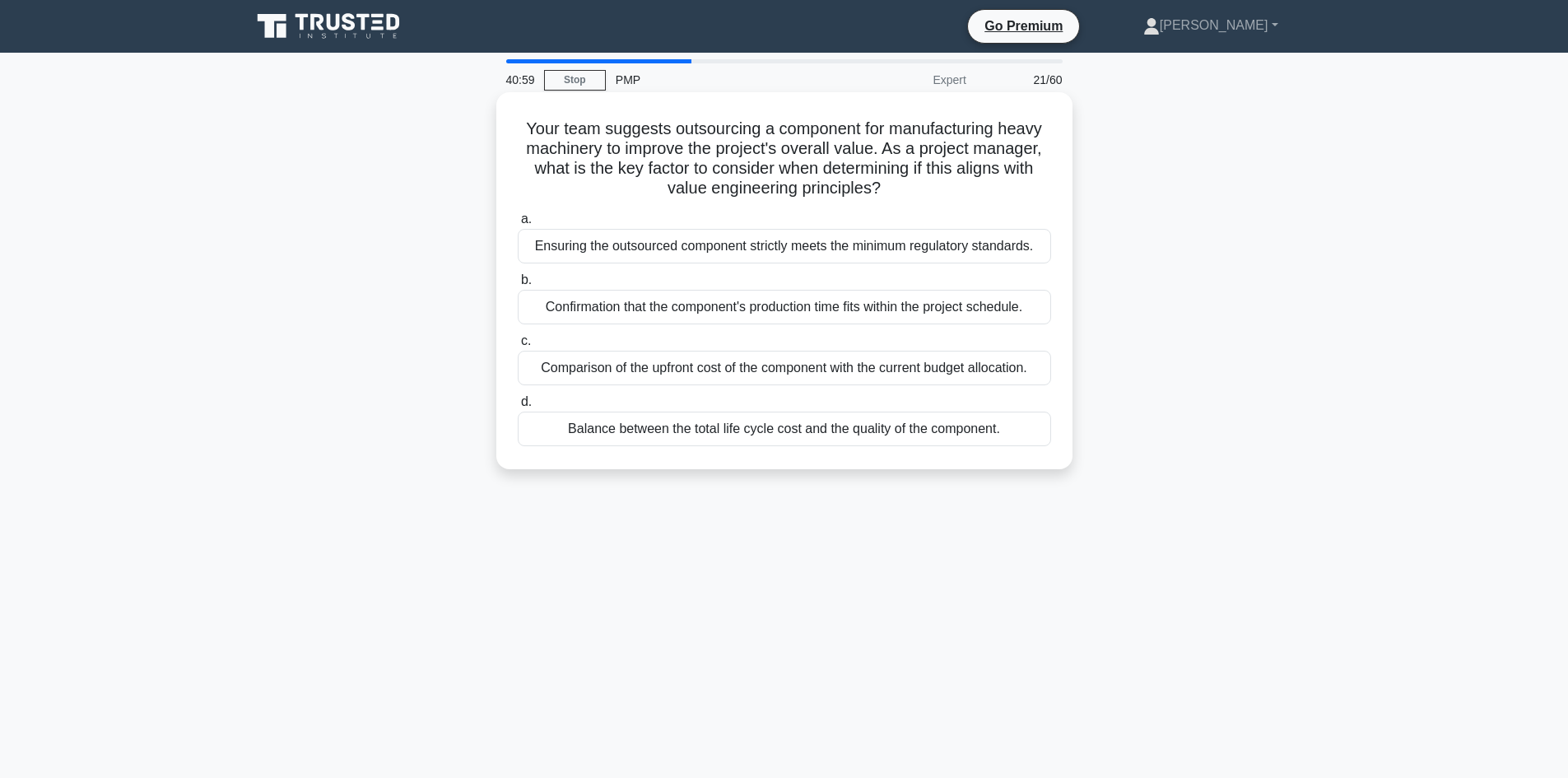
click at [1030, 162] on h5 "Your team suggests outsourcing a component for manufacturing heavy machinery to…" at bounding box center [784, 158] width 536 height 81
drag, startPoint x: 926, startPoint y: 185, endPoint x: 911, endPoint y: 189, distance: 15.5
click at [916, 189] on h5 "Your team suggests outsourcing a component for manufacturing heavy machinery to…" at bounding box center [784, 158] width 536 height 81
drag, startPoint x: 678, startPoint y: 191, endPoint x: 709, endPoint y: 194, distance: 31.1
click at [705, 194] on h5 "Your team suggests outsourcing a component for manufacturing heavy machinery to…" at bounding box center [784, 158] width 536 height 81
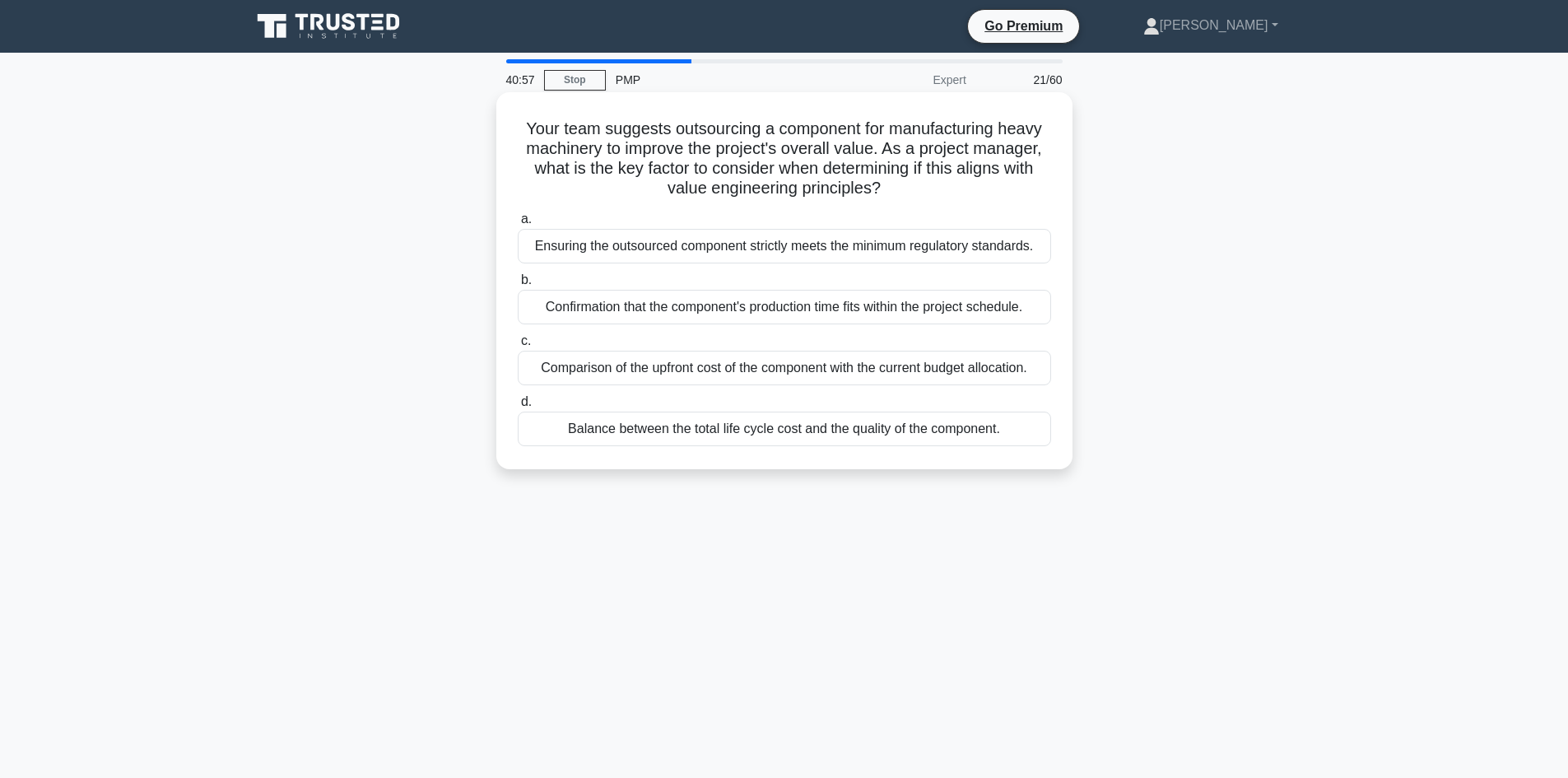
click at [747, 196] on h5 "Your team suggests outsourcing a component for manufacturing heavy machinery to…" at bounding box center [784, 158] width 536 height 81
click at [840, 194] on h5 "Your team suggests outsourcing a component for manufacturing heavy machinery to…" at bounding box center [784, 158] width 536 height 81
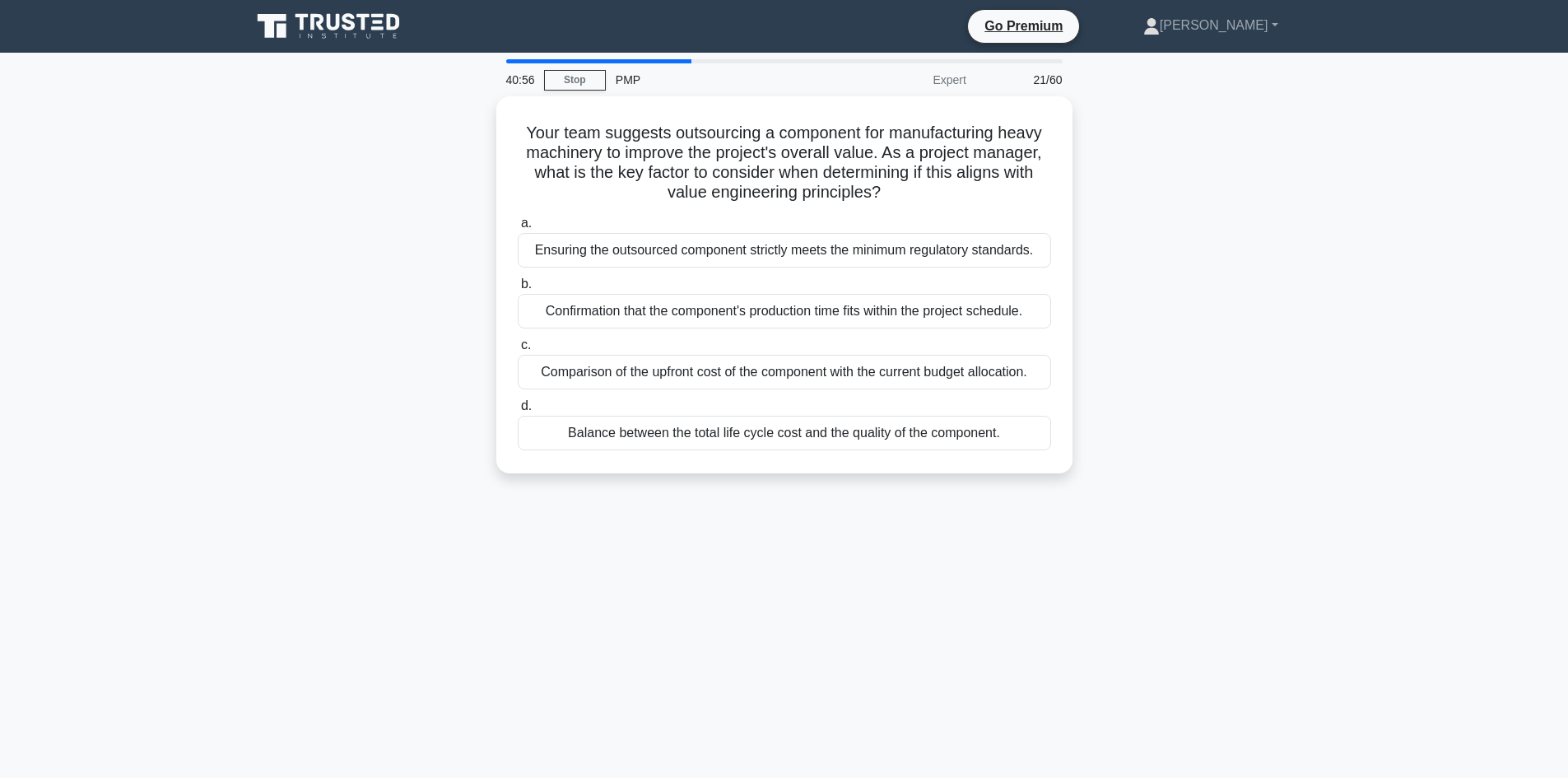
click at [408, 214] on div "Your team suggests outsourcing a component for manufacturing heavy machinery to…" at bounding box center [784, 295] width 1087 height 397
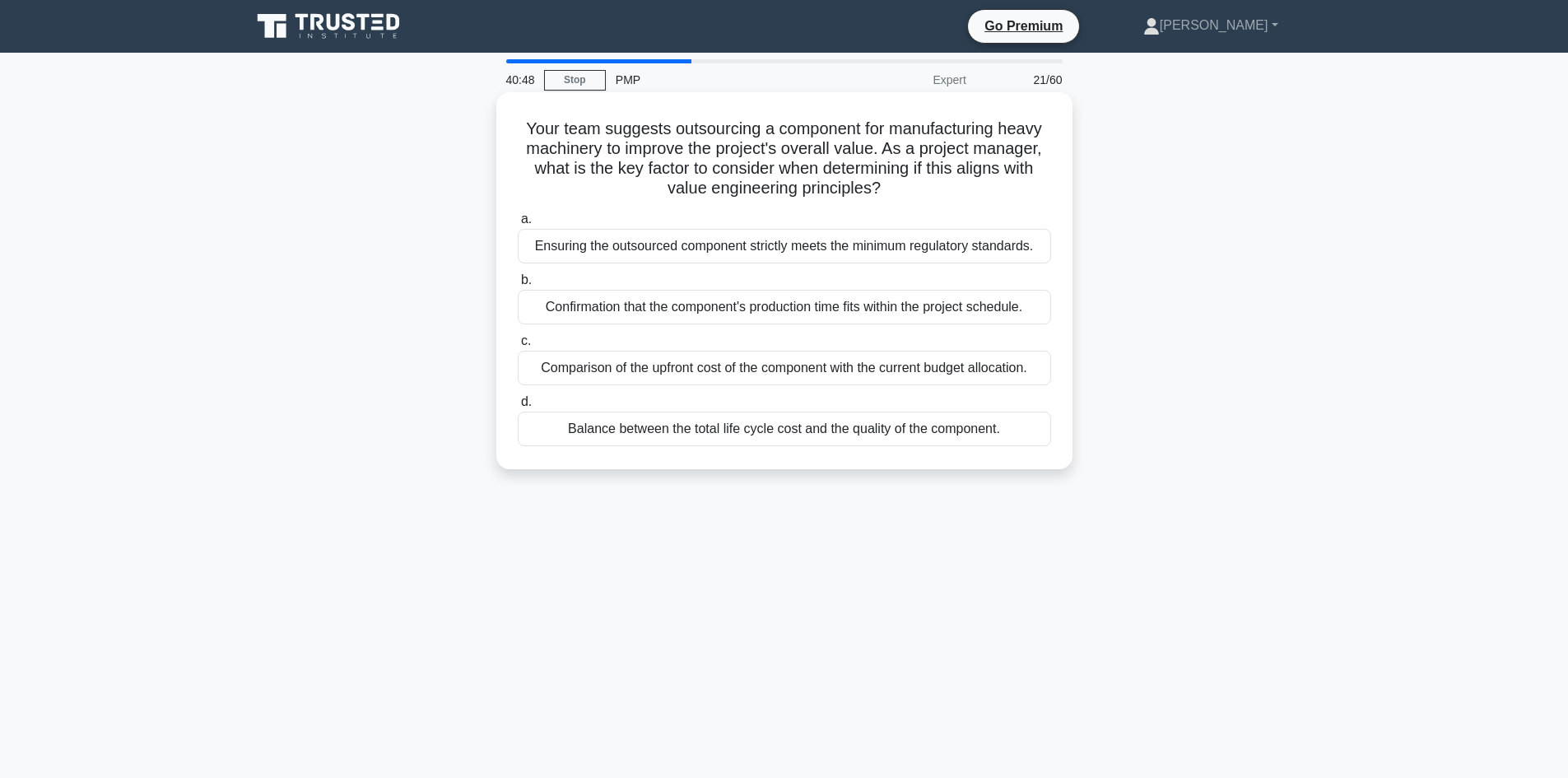
click at [618, 127] on h5 "Your team suggests outsourcing a component for manufacturing heavy machinery to…" at bounding box center [784, 158] width 536 height 81
click at [702, 125] on h5 "Your team suggests outsourcing a component for manufacturing heavy machinery to…" at bounding box center [784, 158] width 536 height 81
click at [705, 126] on h5 "Your team suggests outsourcing a component for manufacturing heavy machinery to…" at bounding box center [784, 158] width 536 height 81
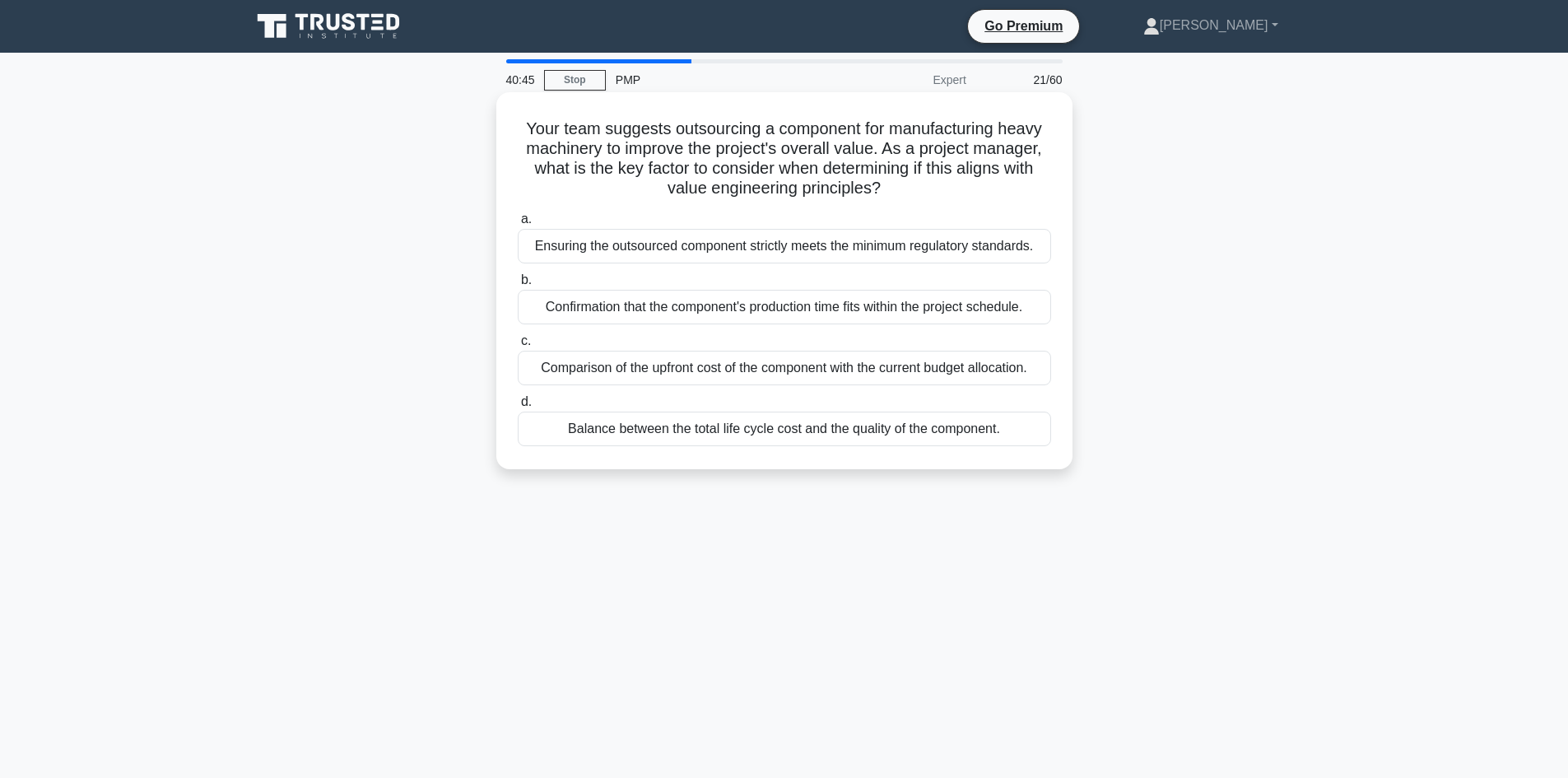
click at [788, 130] on h5 "Your team suggests outsourcing a component for manufacturing heavy machinery to…" at bounding box center [784, 158] width 536 height 81
click at [932, 126] on h5 "Your team suggests outsourcing a component for manufacturing heavy machinery to…" at bounding box center [784, 158] width 536 height 81
click at [1014, 131] on h5 "Your team suggests outsourcing a component for manufacturing heavy machinery to…" at bounding box center [784, 158] width 536 height 81
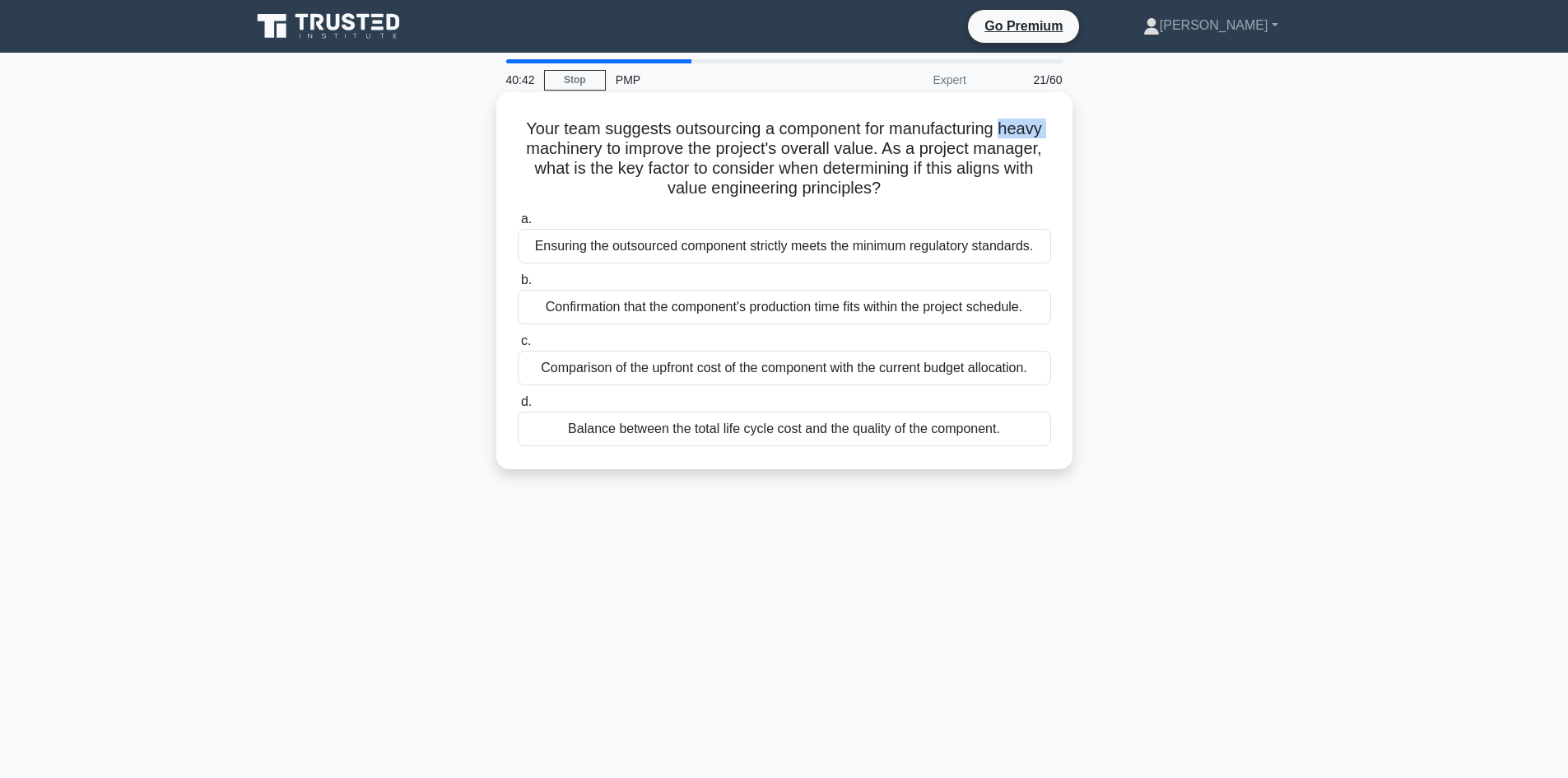
click at [1014, 131] on h5 "Your team suggests outsourcing a component for manufacturing heavy machinery to…" at bounding box center [784, 158] width 536 height 81
click at [937, 134] on h5 "Your team suggests outsourcing a component for manufacturing heavy machinery to…" at bounding box center [784, 158] width 536 height 81
drag, startPoint x: 688, startPoint y: 150, endPoint x: 833, endPoint y: 148, distance: 145.0
click at [848, 139] on h5 "Your team suggests outsourcing a component for manufacturing heavy machinery to…" at bounding box center [784, 158] width 536 height 81
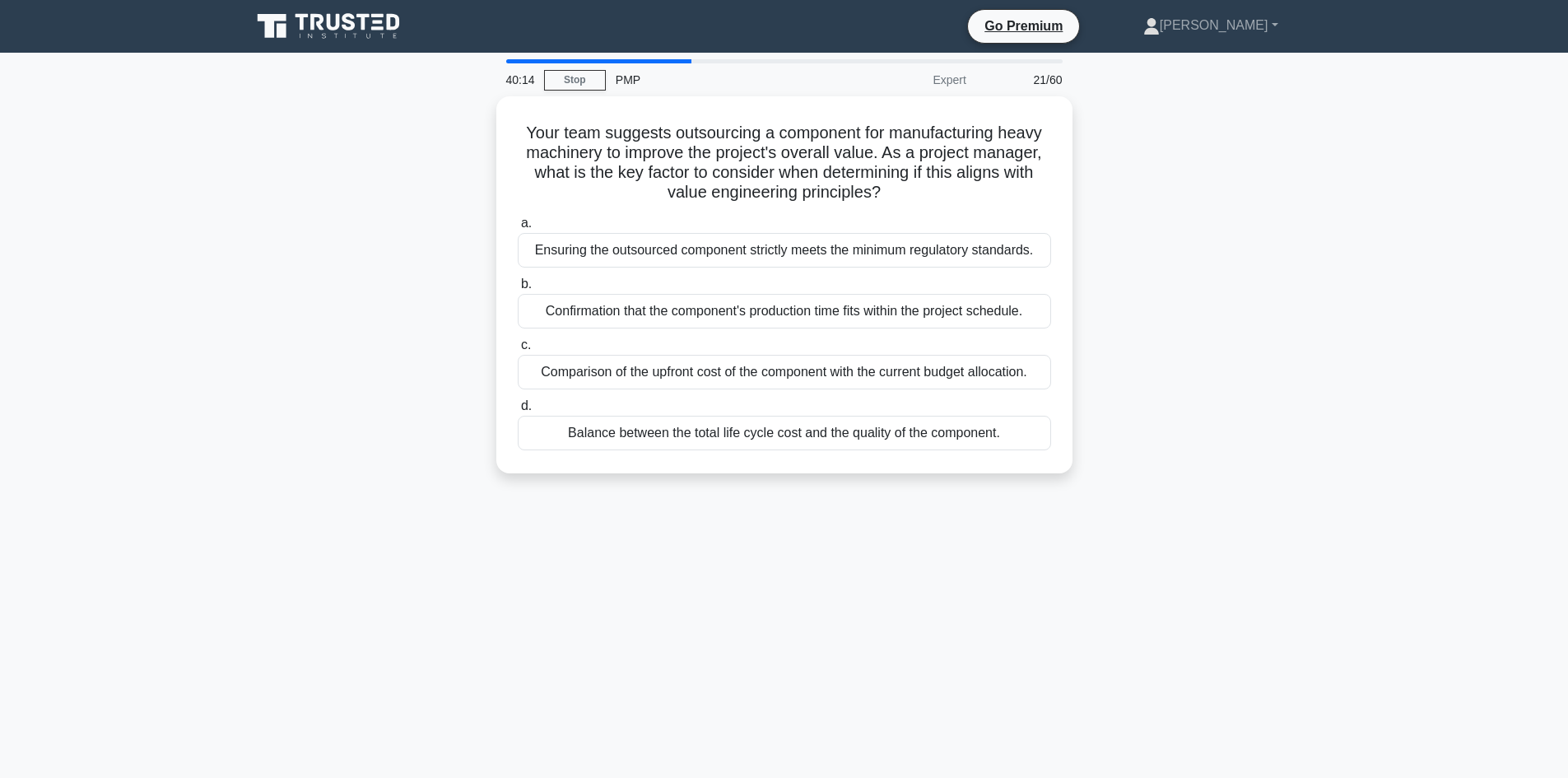
drag, startPoint x: 205, startPoint y: 413, endPoint x: 327, endPoint y: 465, distance: 132.6
click at [208, 412] on main "40:14 Stop PMP Expert 21/60 Your team suggests outsourcing a component for manu…" at bounding box center [784, 471] width 1568 height 836
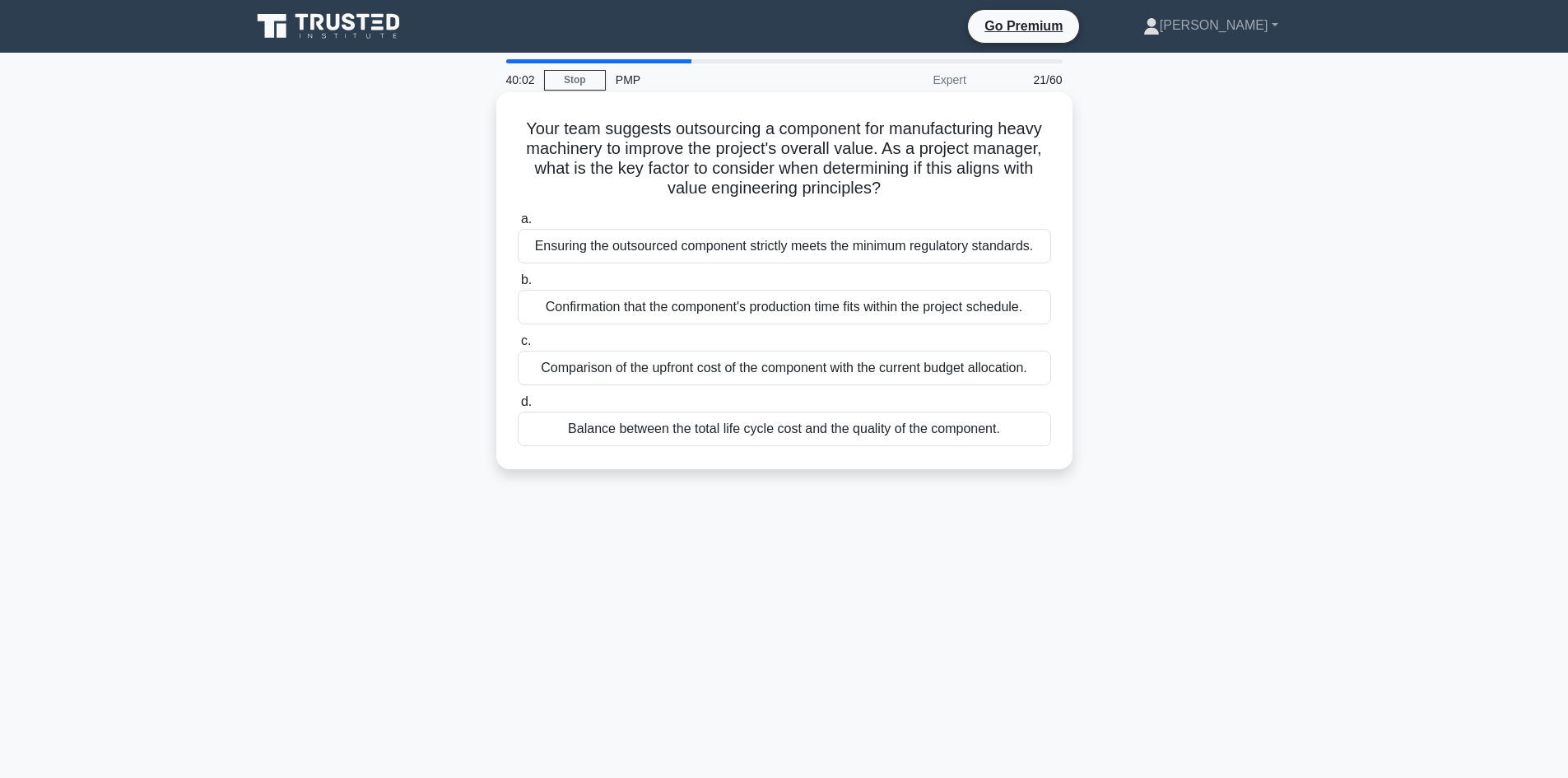
click at [708, 441] on div "Balance between the total life cycle cost and the quality of the component." at bounding box center [784, 428] width 534 height 35
click at [518, 407] on input "d. Balance between the total life cycle cost and the quality of the component." at bounding box center [518, 402] width 0 height 11
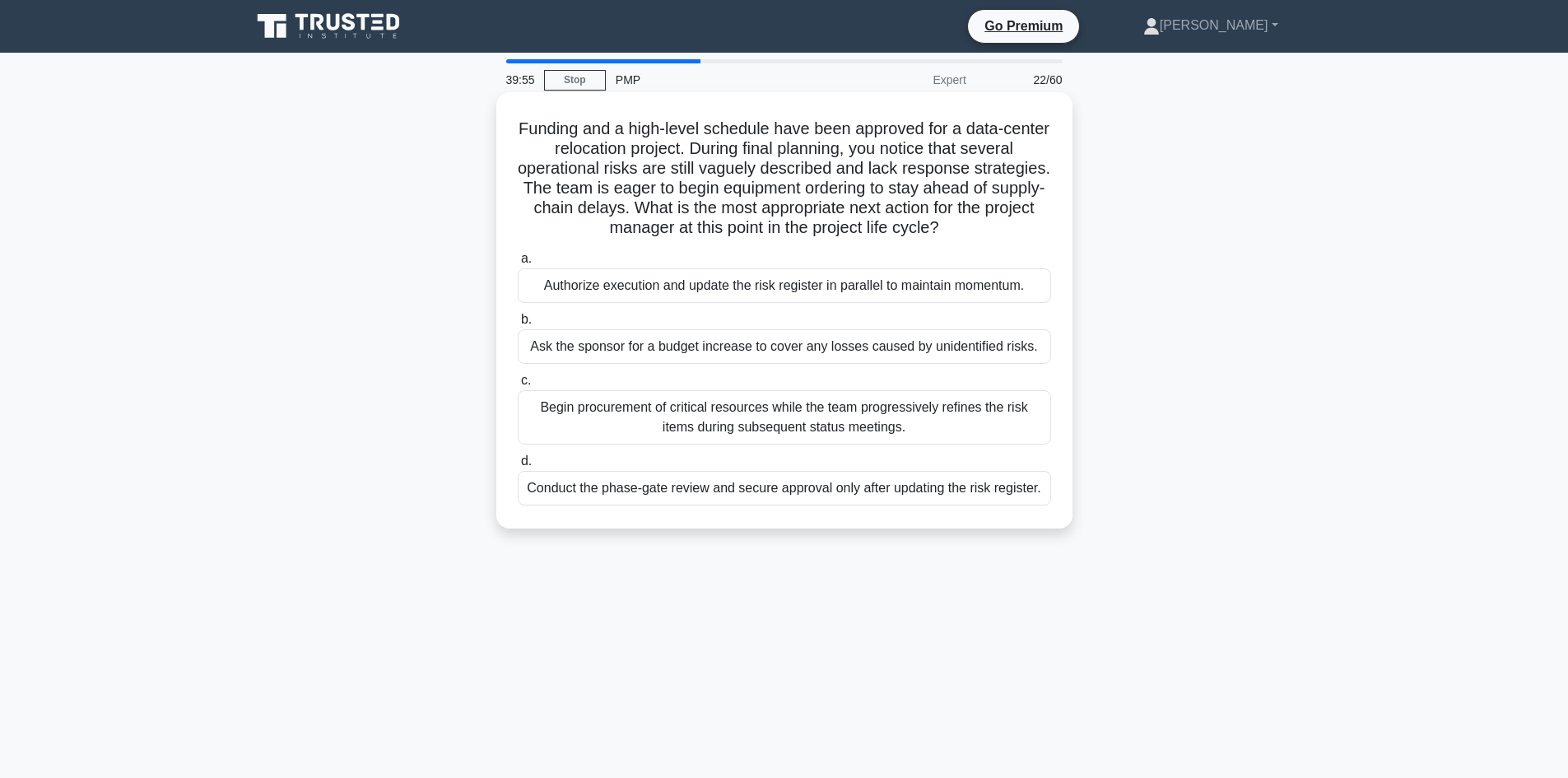
click at [589, 125] on h5 "Funding and a high-level schedule have been approved for a data-center relocati…" at bounding box center [784, 179] width 536 height 120
click at [589, 126] on h5 "Funding and a high-level schedule have been approved for a data-center relocati…" at bounding box center [784, 179] width 536 height 120
drag, startPoint x: 652, startPoint y: 127, endPoint x: 786, endPoint y: 122, distance: 134.1
click at [786, 122] on h5 "Funding and a high-level schedule have been approved for a data-center relocati…" at bounding box center [784, 179] width 536 height 120
click at [584, 158] on h5 "Funding and a high-level schedule have been approved for a data-center relocati…" at bounding box center [784, 179] width 536 height 120
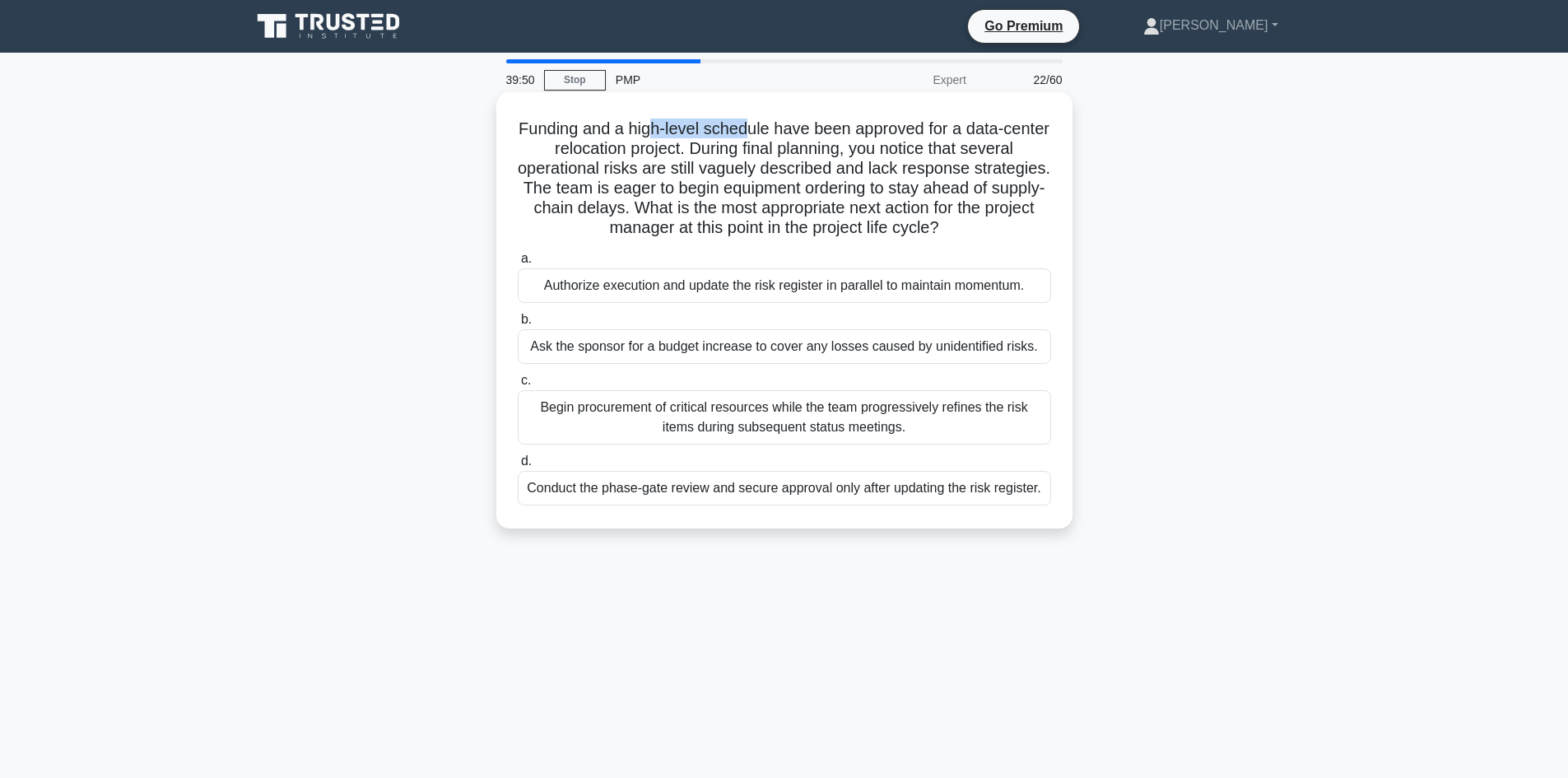
drag, startPoint x: 667, startPoint y: 129, endPoint x: 836, endPoint y: 130, distance: 169.0
click at [772, 119] on h5 "Funding and a high-level schedule have been approved for a data-center relocati…" at bounding box center [784, 179] width 536 height 120
click at [665, 183] on h5 "Funding and a high-level schedule have been approved for a data-center relocati…" at bounding box center [784, 179] width 536 height 120
click at [664, 183] on h5 "Funding and a high-level schedule have been approved for a data-center relocati…" at bounding box center [784, 179] width 536 height 120
click at [740, 189] on h5 "Funding and a high-level schedule have been approved for a data-center relocati…" at bounding box center [784, 179] width 536 height 120
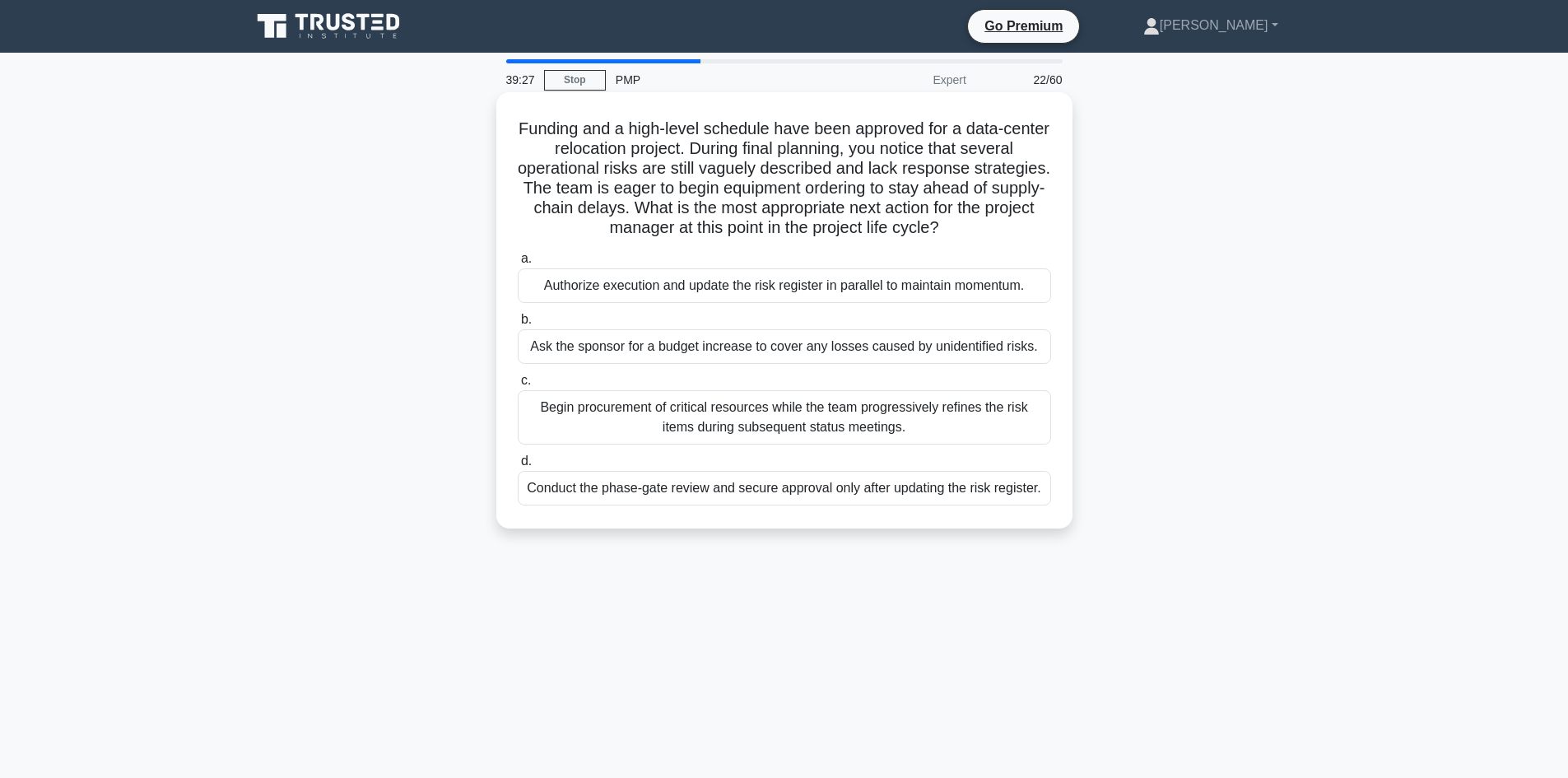
click at [744, 191] on h5 "Funding and a high-level schedule have been approved for a data-center relocati…" at bounding box center [784, 179] width 536 height 120
click at [789, 186] on h5 "Funding and a high-level schedule have been approved for a data-center relocati…" at bounding box center [784, 179] width 536 height 120
click at [868, 189] on h5 "Funding and a high-level schedule have been approved for a data-center relocati…" at bounding box center [784, 179] width 536 height 120
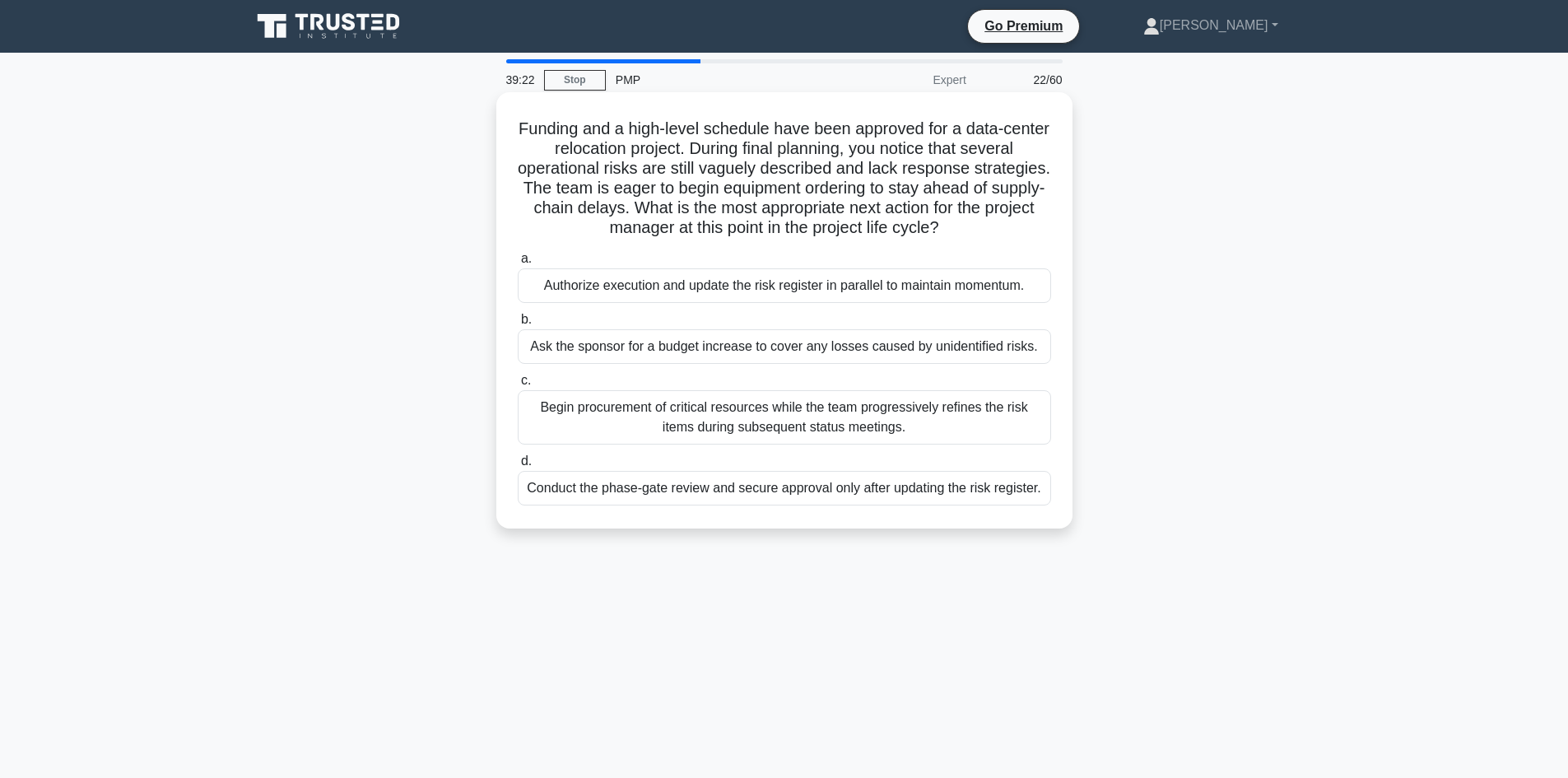
click at [947, 189] on h5 "Funding and a high-level schedule have been approved for a data-center relocati…" at bounding box center [784, 179] width 536 height 120
click at [749, 485] on div "Conduct the phase-gate review and secure approval only after updating the risk …" at bounding box center [784, 488] width 534 height 35
click at [518, 466] on input "d. Conduct the phase-gate review and secure approval only after updating the ri…" at bounding box center [518, 461] width 0 height 11
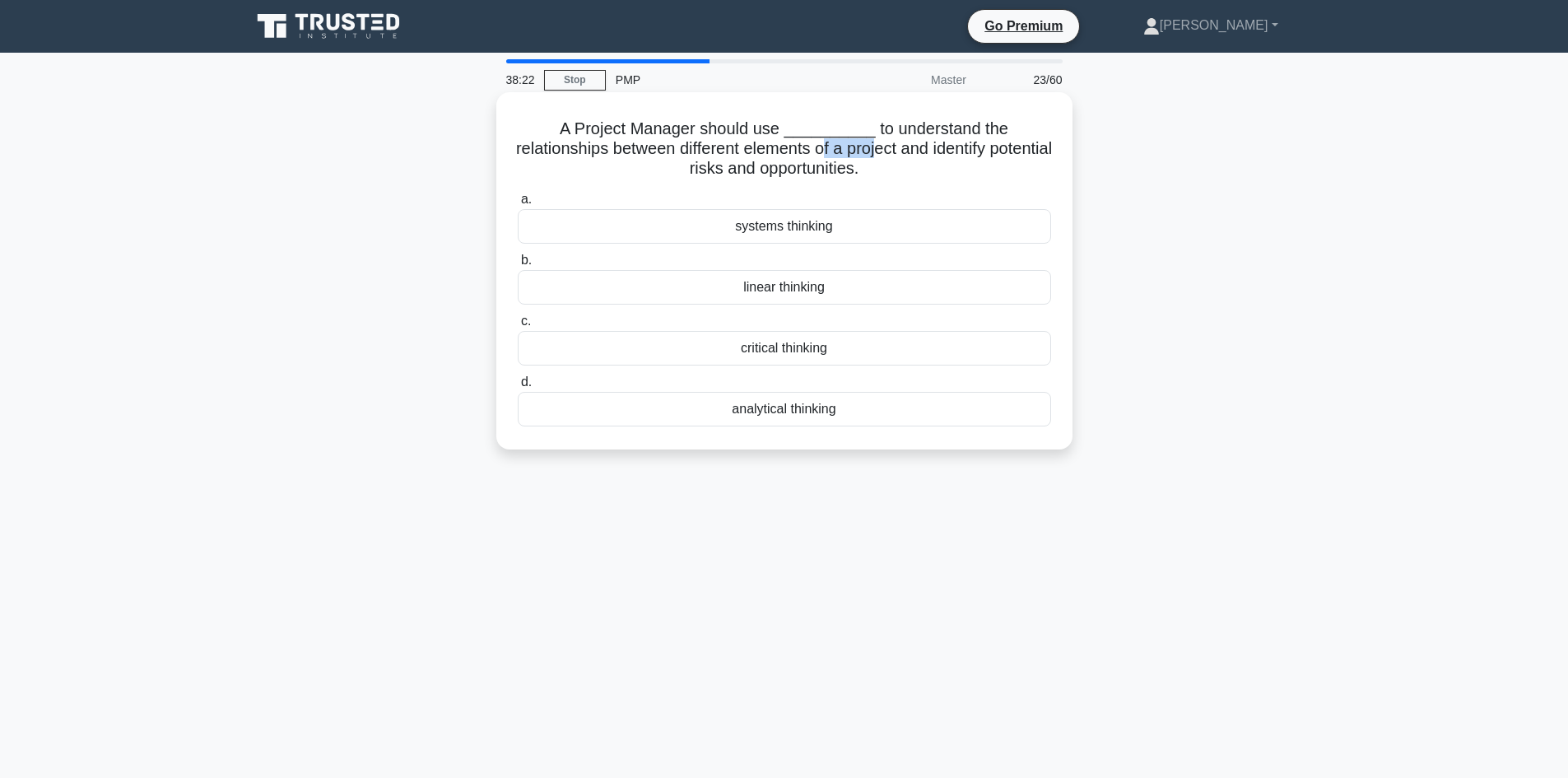
drag, startPoint x: 734, startPoint y: 152, endPoint x: 795, endPoint y: 155, distance: 61.1
click at [795, 155] on h5 "A Project Manager should use __________ to understand the relationships between…" at bounding box center [784, 149] width 536 height 61
drag, startPoint x: 862, startPoint y: 138, endPoint x: 997, endPoint y: 162, distance: 137.1
click at [997, 162] on h5 "A Project Manager should use __________ to understand the relationships between…" at bounding box center [784, 149] width 536 height 61
click at [956, 166] on h5 "A Project Manager should use __________ to understand the relationships between…" at bounding box center [784, 149] width 536 height 61
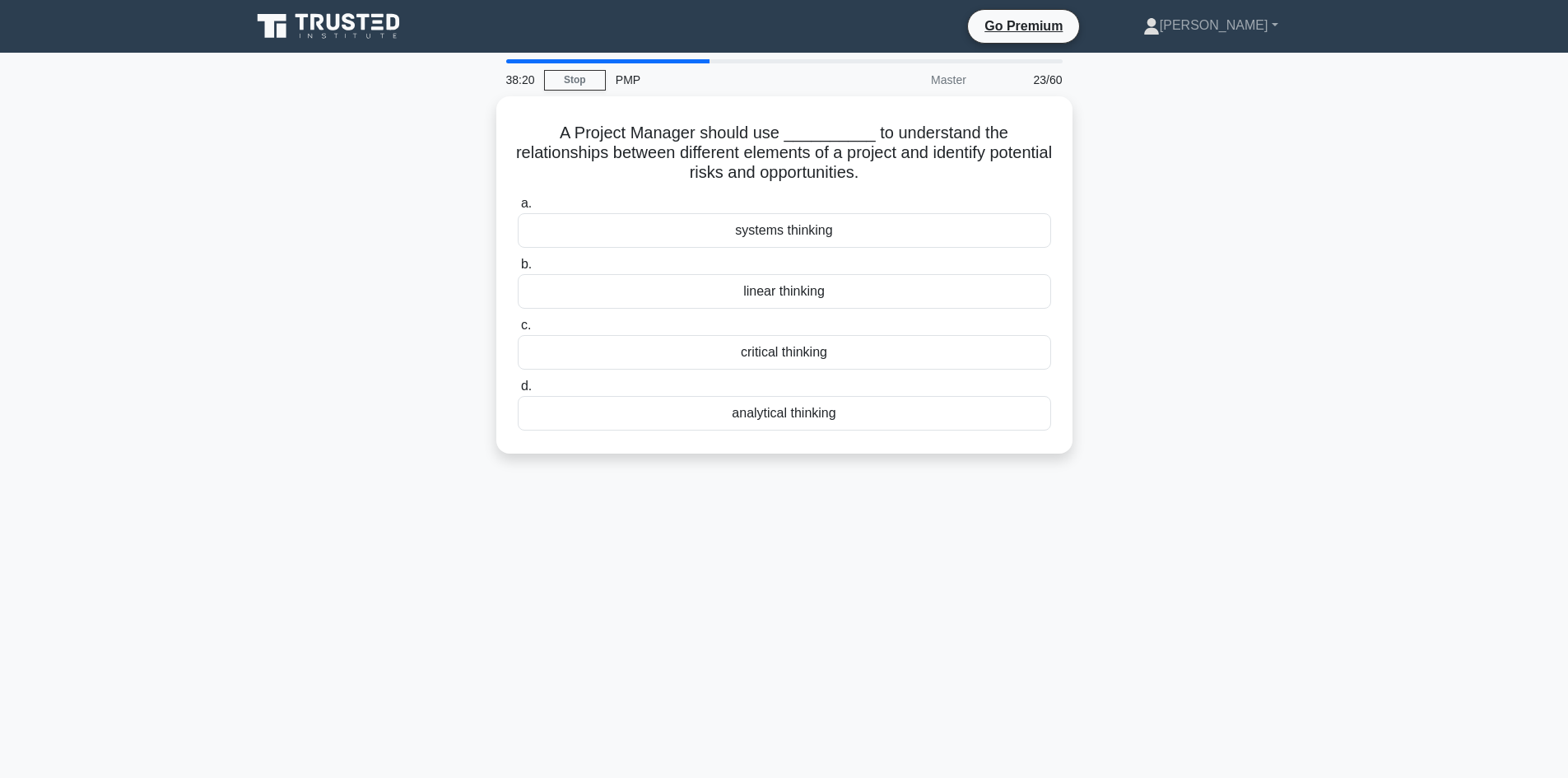
click at [1225, 289] on div "A Project Manager should use __________ to understand the relationships between…" at bounding box center [784, 285] width 1087 height 377
click at [821, 351] on div "critical thinking" at bounding box center [784, 348] width 534 height 35
click at [518, 327] on input "c. critical thinking" at bounding box center [518, 321] width 0 height 11
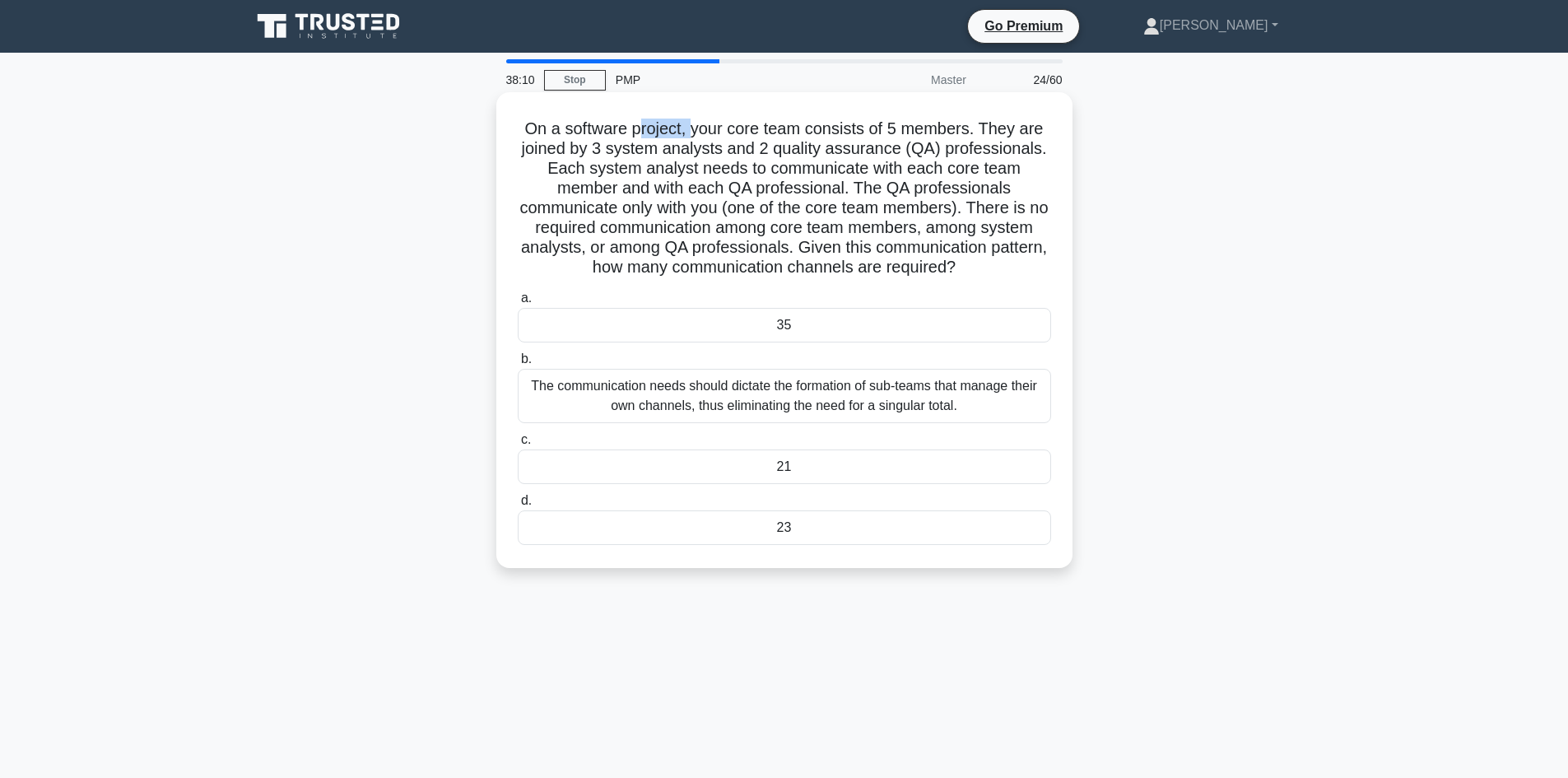
drag, startPoint x: 641, startPoint y: 131, endPoint x: 692, endPoint y: 131, distance: 51.0
click at [692, 131] on h5 "On a software project, your core team consists of 5 members. They are joined by…" at bounding box center [784, 198] width 536 height 159
click at [722, 154] on h5 "On a software project, your core team consists of 5 members. They are joined by…" at bounding box center [784, 198] width 536 height 159
drag, startPoint x: 871, startPoint y: 127, endPoint x: 943, endPoint y: 129, distance: 72.0
click at [943, 129] on h5 "On a software project, your core team consists of 5 members. They are joined by…" at bounding box center [784, 198] width 536 height 159
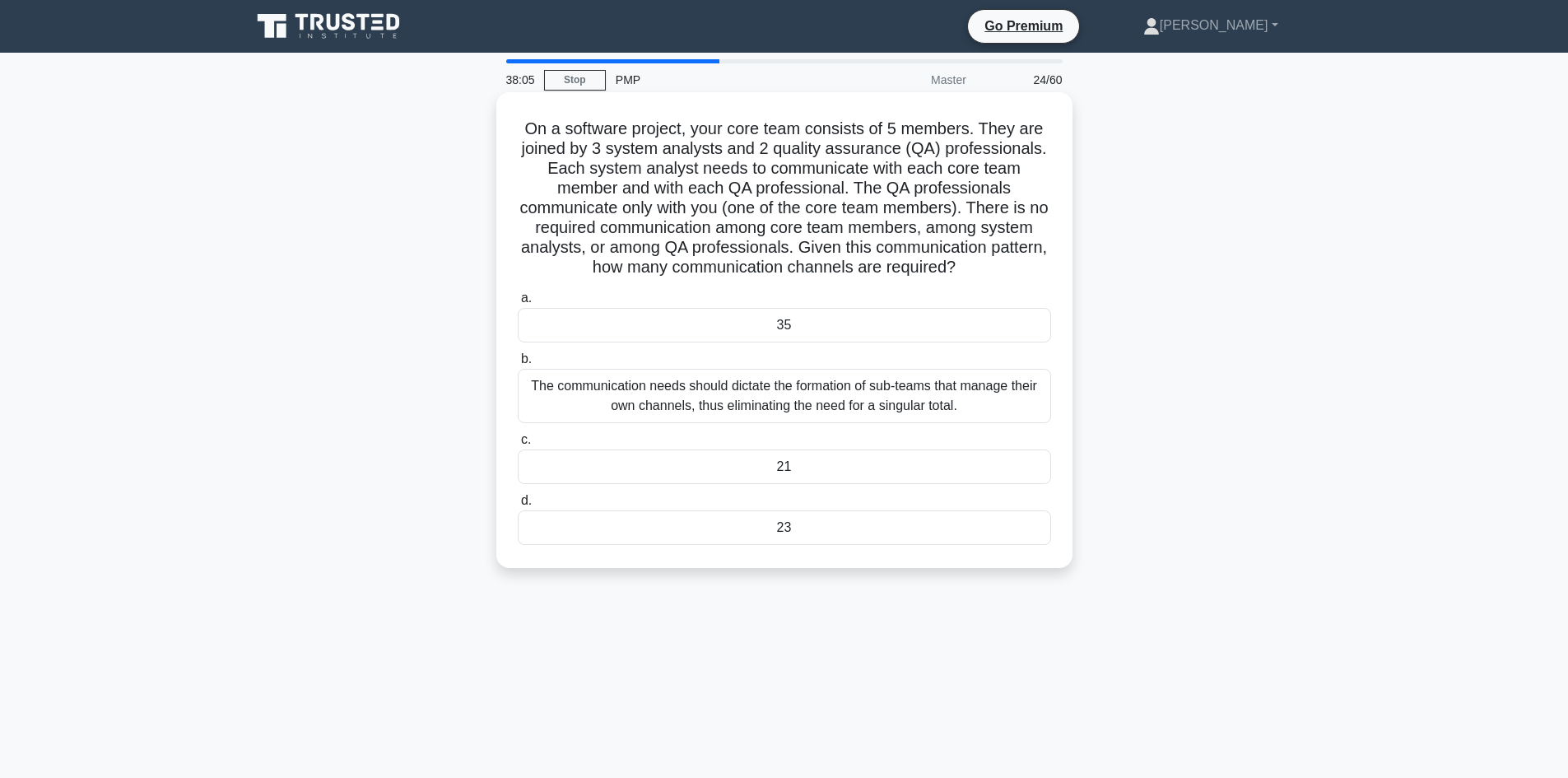
click at [703, 156] on h5 "On a software project, your core team consists of 5 members. They are joined by…" at bounding box center [784, 198] width 536 height 159
drag, startPoint x: 564, startPoint y: 127, endPoint x: 677, endPoint y: 136, distance: 113.4
click at [677, 136] on h5 "On a software project, your core team consists of 5 members. They are joined by…" at bounding box center [784, 198] width 536 height 159
drag, startPoint x: 934, startPoint y: 123, endPoint x: 962, endPoint y: 124, distance: 28.0
click at [962, 124] on h5 "On a software project, your core team consists of 5 members. They are joined by…" at bounding box center [784, 198] width 536 height 159
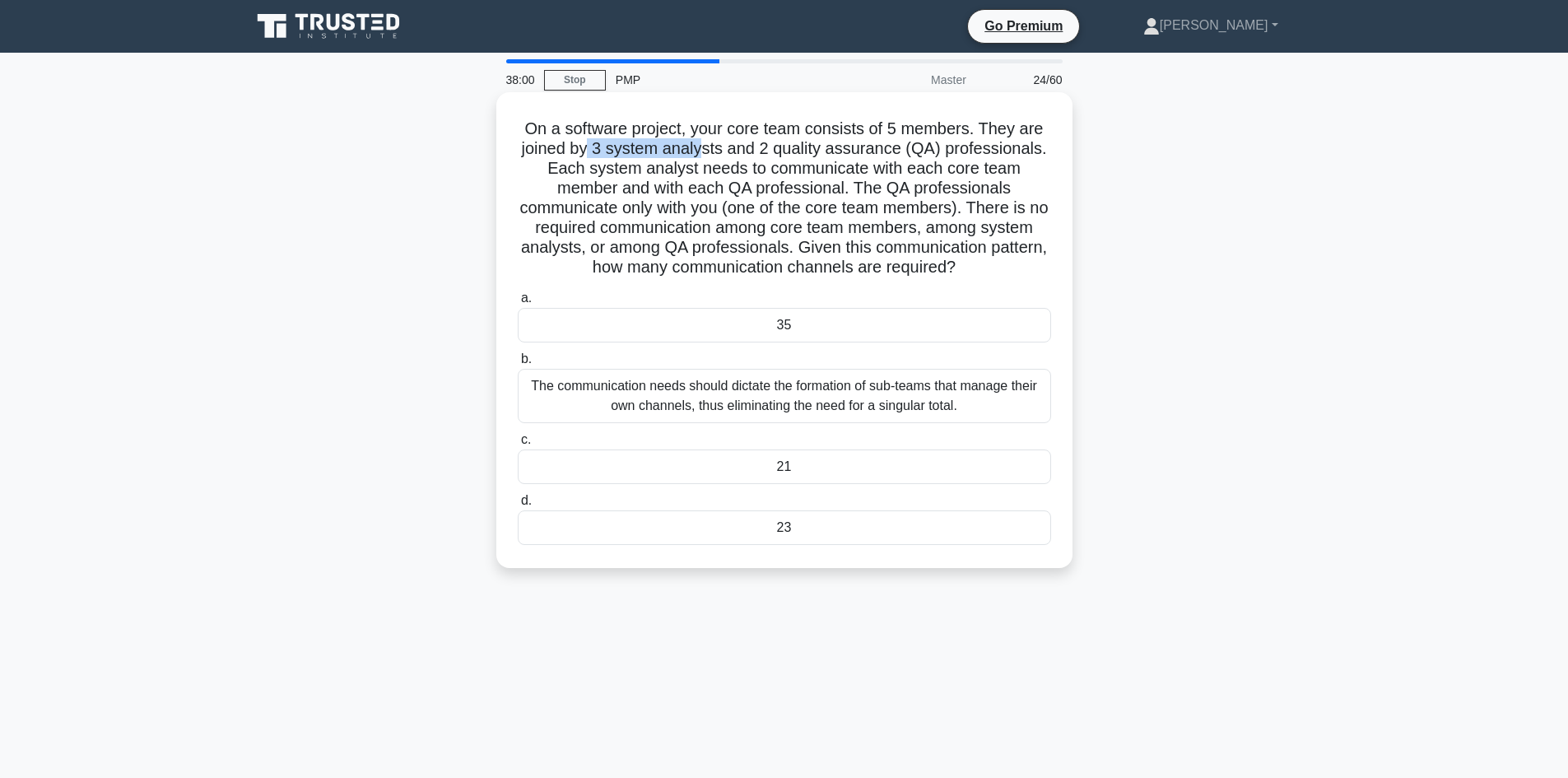
drag, startPoint x: 587, startPoint y: 143, endPoint x: 754, endPoint y: 155, distance: 167.4
click at [708, 158] on h5 "On a software project, your core team consists of 5 members. They are joined by…" at bounding box center [784, 198] width 536 height 159
drag, startPoint x: 815, startPoint y: 147, endPoint x: 888, endPoint y: 155, distance: 73.4
click at [888, 155] on h5 "On a software project, your core team consists of 5 members. They are joined by…" at bounding box center [784, 198] width 536 height 159
drag, startPoint x: 731, startPoint y: 188, endPoint x: 798, endPoint y: 193, distance: 67.2
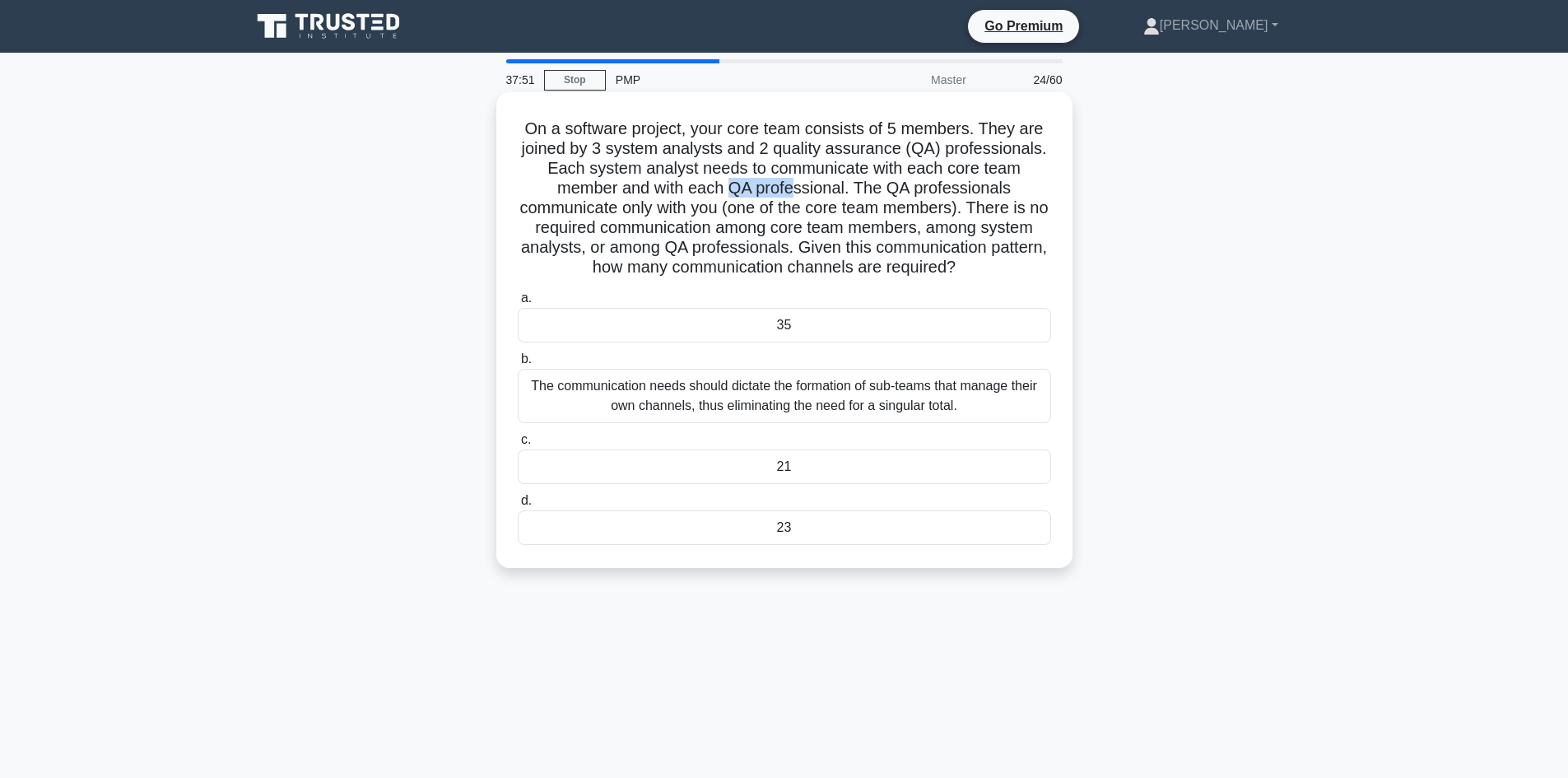
click at [798, 193] on h5 "On a software project, your core team consists of 5 members. They are joined by…" at bounding box center [784, 198] width 536 height 159
click at [803, 316] on div "35" at bounding box center [784, 325] width 534 height 35
click at [518, 304] on input "a. 35" at bounding box center [518, 298] width 0 height 11
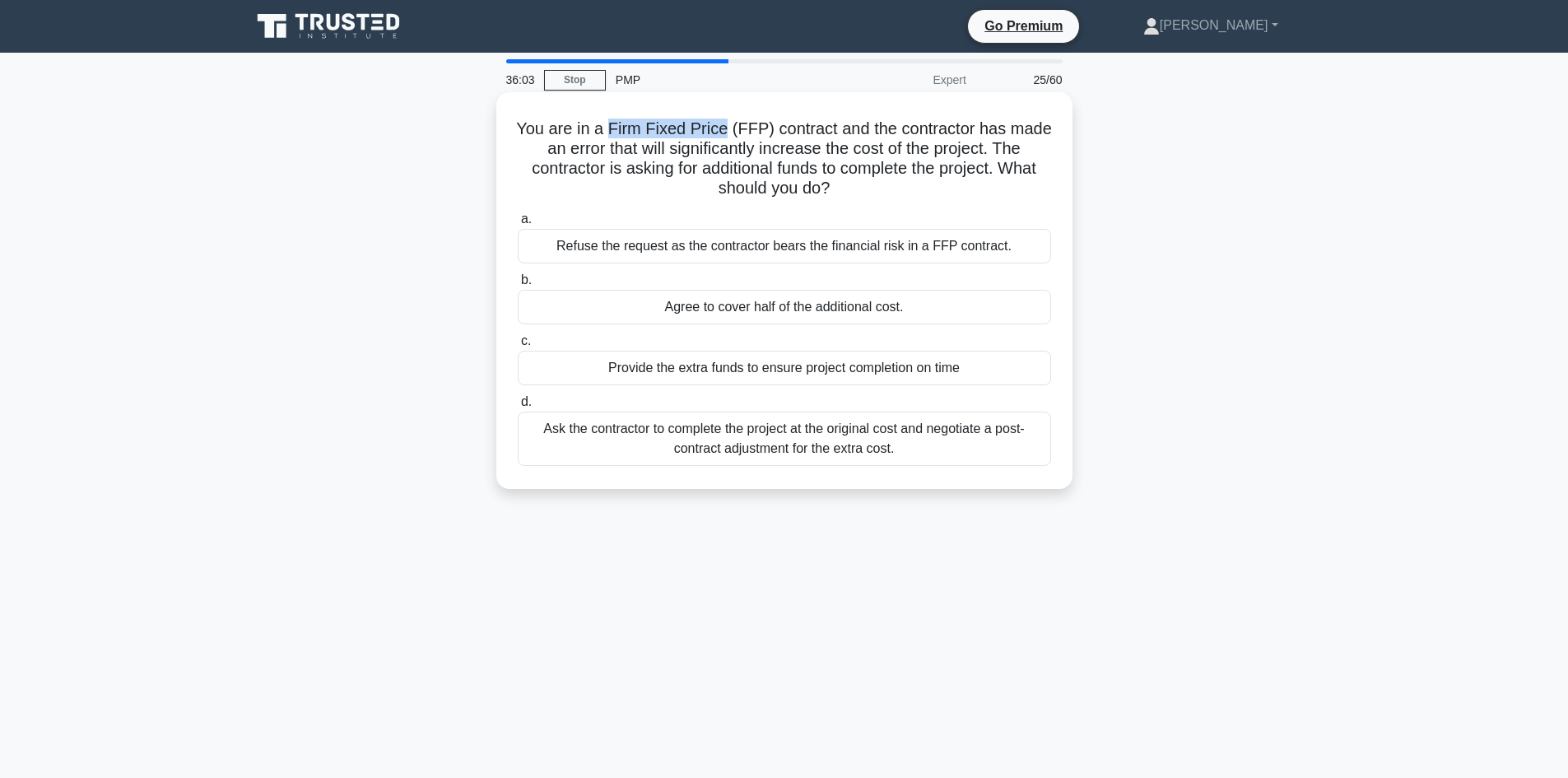
drag, startPoint x: 608, startPoint y: 126, endPoint x: 725, endPoint y: 128, distance: 117.0
click at [725, 128] on h5 "You are in a Firm Fixed Price (FFP) contract and the contractor has made an err…" at bounding box center [784, 158] width 536 height 81
drag, startPoint x: 699, startPoint y: 167, endPoint x: 813, endPoint y: 172, distance: 114.1
click at [809, 173] on h5 "You are in a Firm Fixed Price (FFP) contract and the contractor has made an err…" at bounding box center [784, 158] width 536 height 81
drag, startPoint x: 903, startPoint y: 162, endPoint x: 1016, endPoint y: 173, distance: 113.5
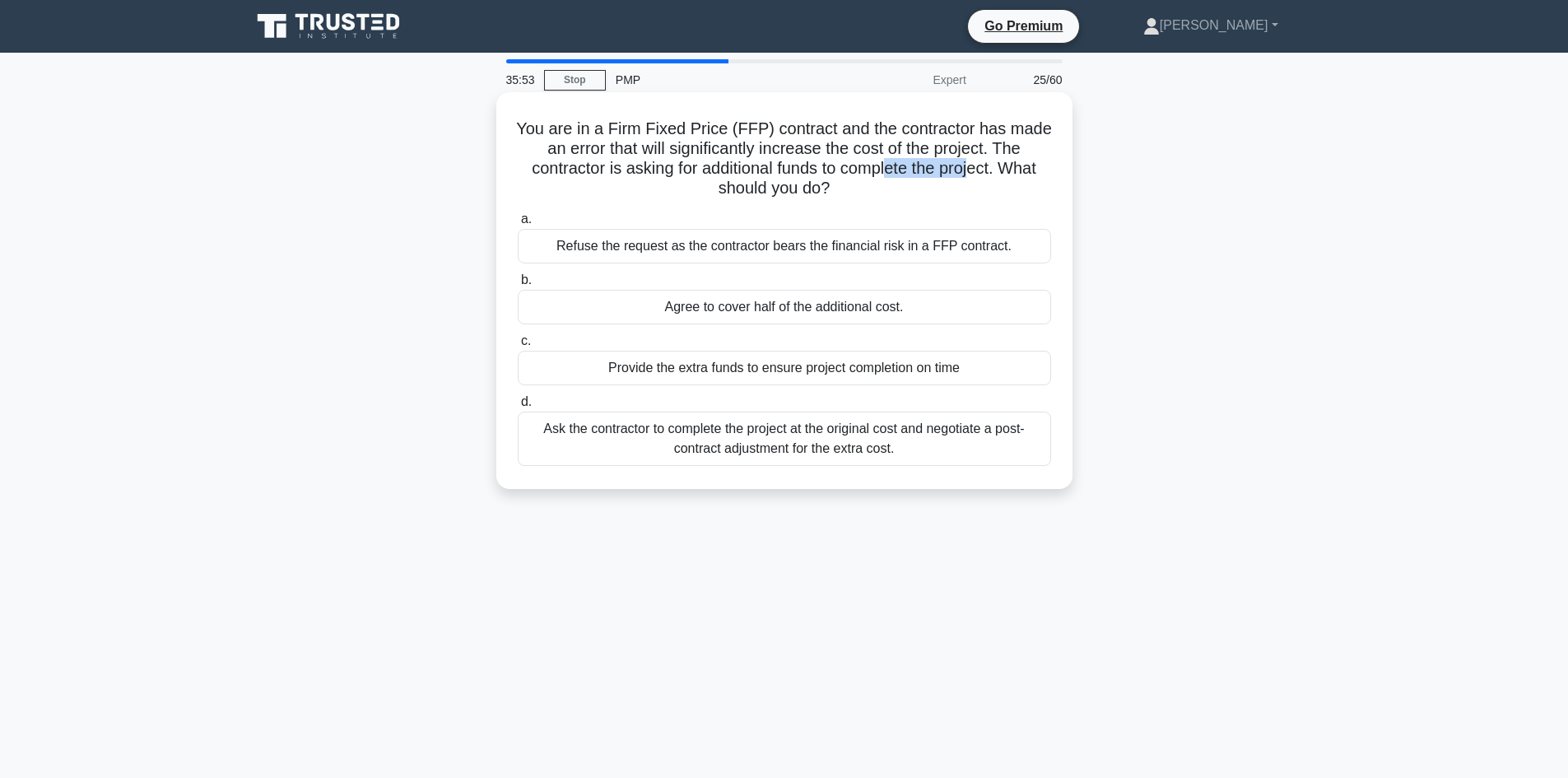
click at [980, 166] on h5 "You are in a Firm Fixed Price (FFP) contract and the contractor has made an err…" at bounding box center [784, 158] width 536 height 81
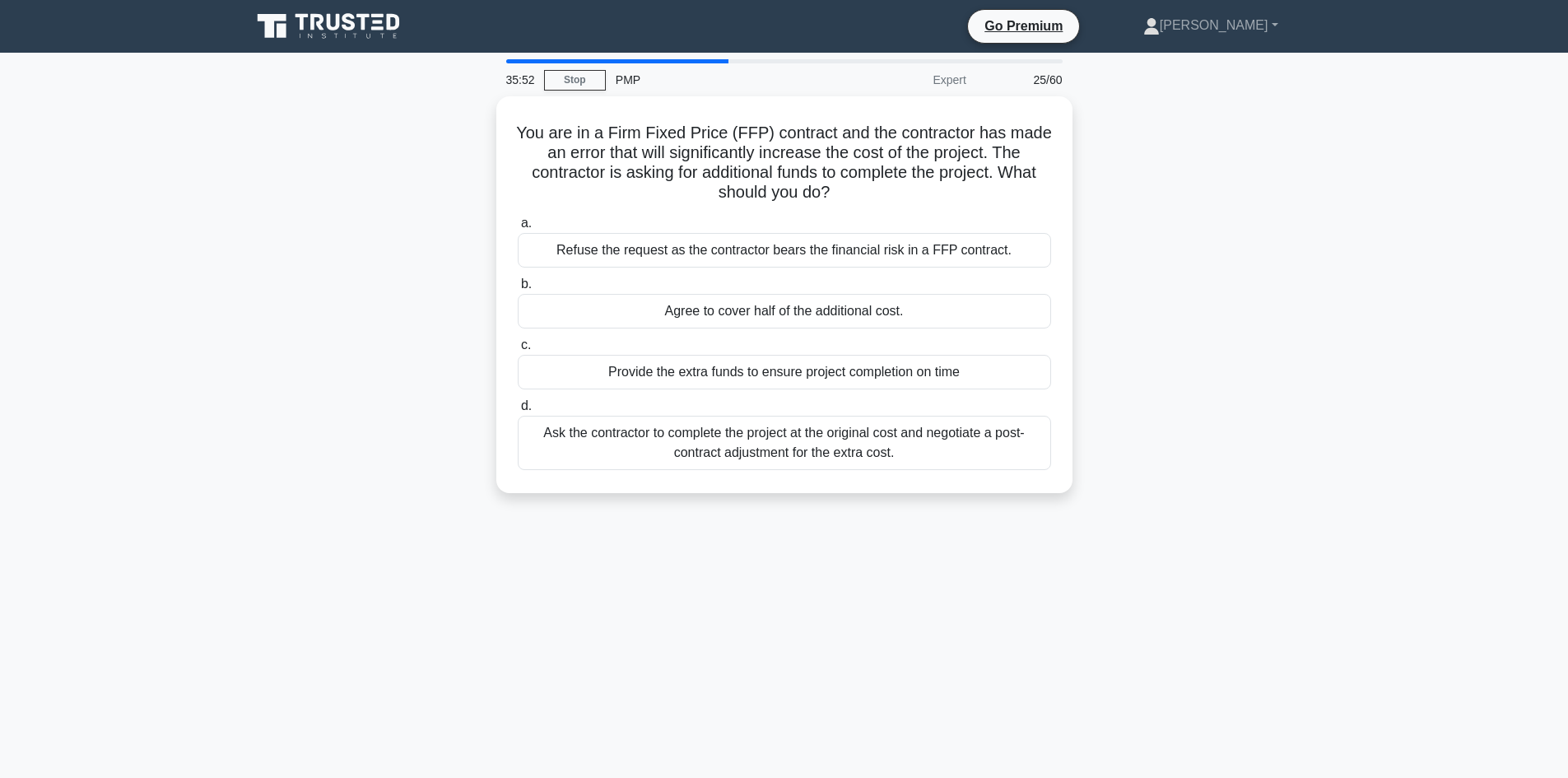
click at [408, 296] on div "You are in a Firm Fixed Price (FFP) contract and the contractor has made an err…" at bounding box center [784, 304] width 1087 height 417
click at [325, 319] on div "You are in a Firm Fixed Price (FFP) contract and the contractor has made an err…" at bounding box center [784, 304] width 1087 height 417
click at [771, 444] on div "Ask the contractor to complete the project at the original cost and negotiate a…" at bounding box center [784, 438] width 534 height 54
click at [518, 407] on input "d. Ask the contractor to complete the project at the original cost and negotiat…" at bounding box center [518, 402] width 0 height 11
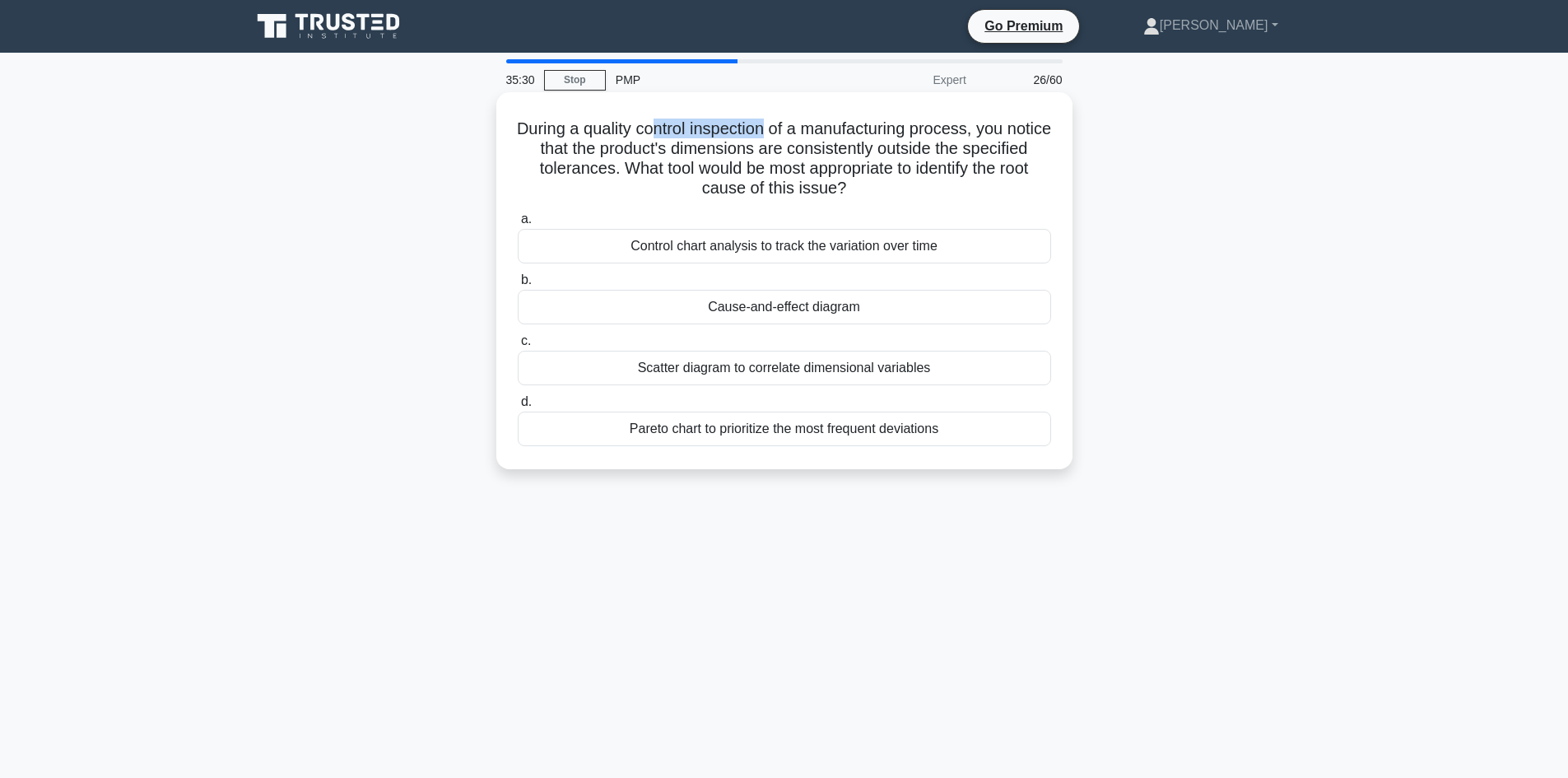
drag, startPoint x: 675, startPoint y: 130, endPoint x: 787, endPoint y: 129, distance: 112.0
click at [787, 129] on h5 "During a quality control inspection of a manufacturing process, you notice that…" at bounding box center [784, 158] width 536 height 81
click at [729, 162] on h5 "During a quality control inspection of a manufacturing process, you notice that…" at bounding box center [784, 158] width 536 height 81
drag, startPoint x: 619, startPoint y: 127, endPoint x: 775, endPoint y: 133, distance: 156.1
click at [775, 133] on h5 "During a quality control inspection of a manufacturing process, you notice that…" at bounding box center [784, 158] width 536 height 81
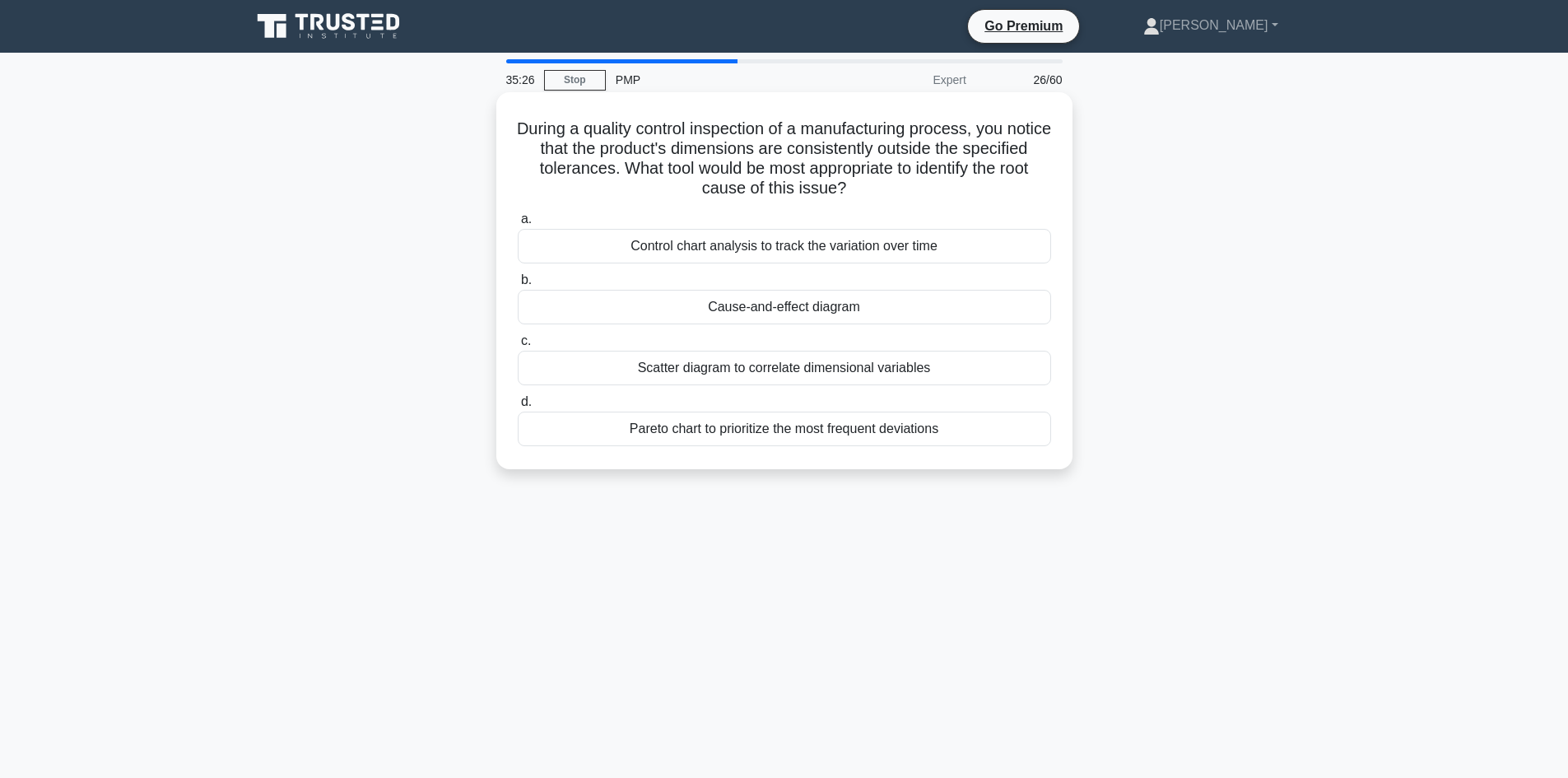
click at [950, 127] on h5 "During a quality control inspection of a manufacturing process, you notice that…" at bounding box center [784, 158] width 536 height 81
click at [952, 127] on h5 "During a quality control inspection of a manufacturing process, you notice that…" at bounding box center [784, 158] width 536 height 81
drag, startPoint x: 645, startPoint y: 171, endPoint x: 600, endPoint y: 152, distance: 48.8
click at [600, 152] on h5 "During a quality control inspection of a manufacturing process, you notice that…" at bounding box center [784, 158] width 536 height 81
drag, startPoint x: 633, startPoint y: 124, endPoint x: 716, endPoint y: 131, distance: 83.3
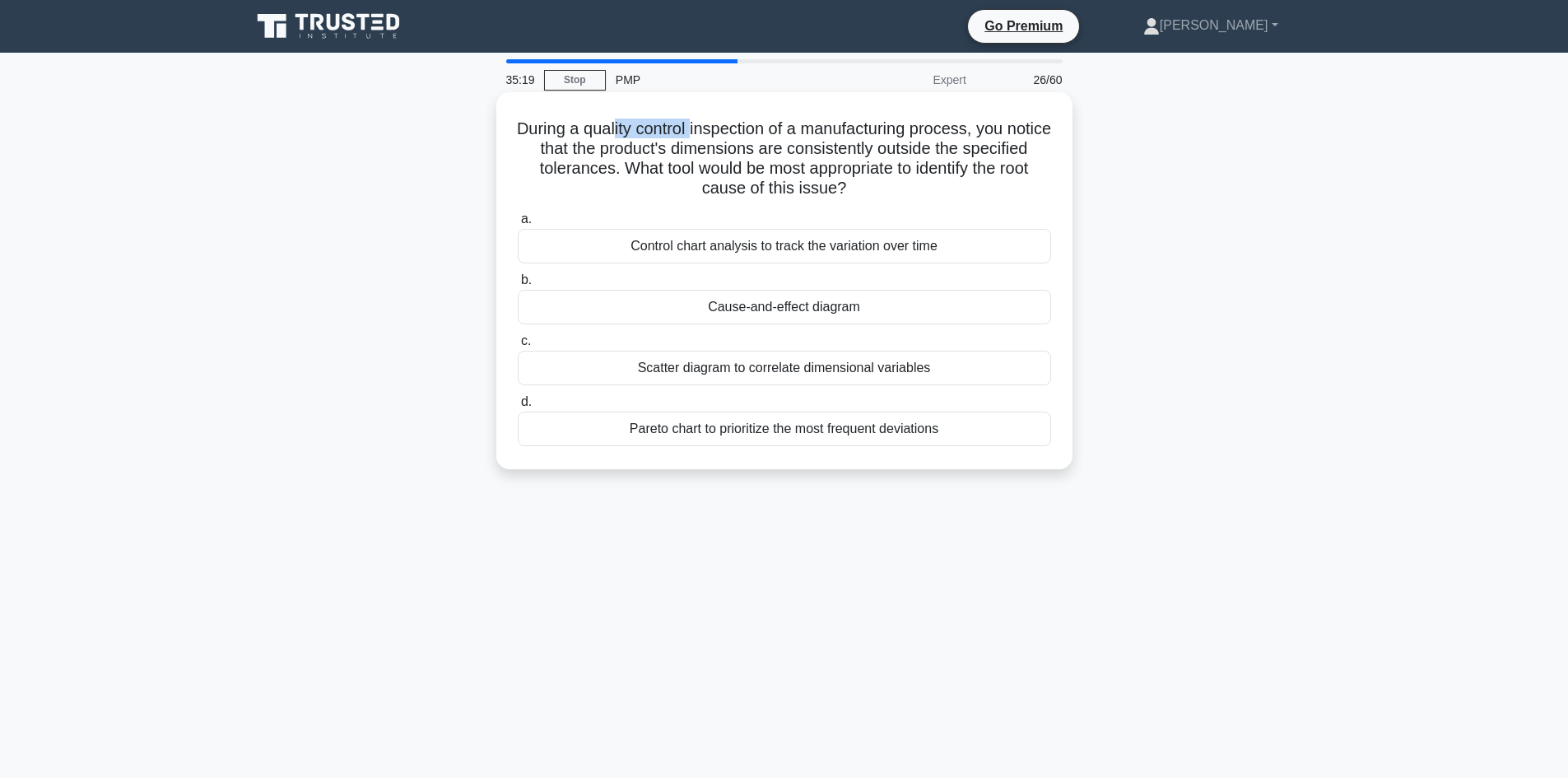
click at [716, 131] on h5 "During a quality control inspection of a manufacturing process, you notice that…" at bounding box center [784, 158] width 536 height 81
drag, startPoint x: 765, startPoint y: 253, endPoint x: 772, endPoint y: 250, distance: 7.6
click at [767, 253] on div "Control chart analysis to track the variation over time" at bounding box center [784, 246] width 534 height 35
click at [742, 243] on div "Control chart analysis to track the variation over time" at bounding box center [784, 246] width 534 height 35
click at [518, 225] on input "a. Control chart analysis to track the variation over time" at bounding box center [518, 220] width 0 height 11
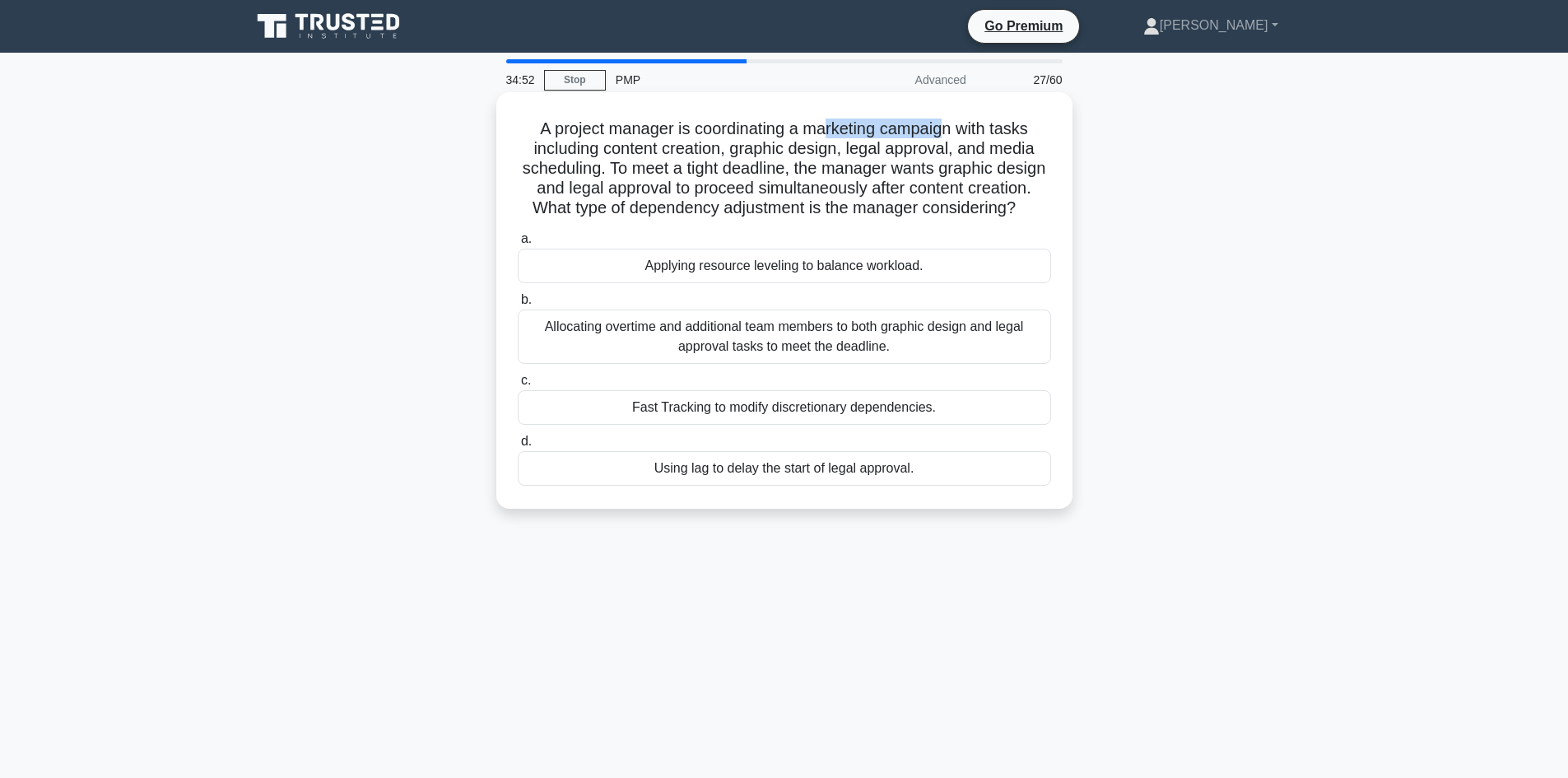
drag, startPoint x: 824, startPoint y: 130, endPoint x: 948, endPoint y: 123, distance: 124.2
click at [948, 123] on h5 "A project manager is coordinating a marketing campaign with tasks including con…" at bounding box center [784, 168] width 536 height 100
drag, startPoint x: 622, startPoint y: 155, endPoint x: 721, endPoint y: 154, distance: 99.0
click at [702, 152] on h5 "A project manager is coordinating a marketing campaign with tasks including con…" at bounding box center [784, 168] width 536 height 100
drag, startPoint x: 757, startPoint y: 153, endPoint x: 872, endPoint y: 154, distance: 115.0
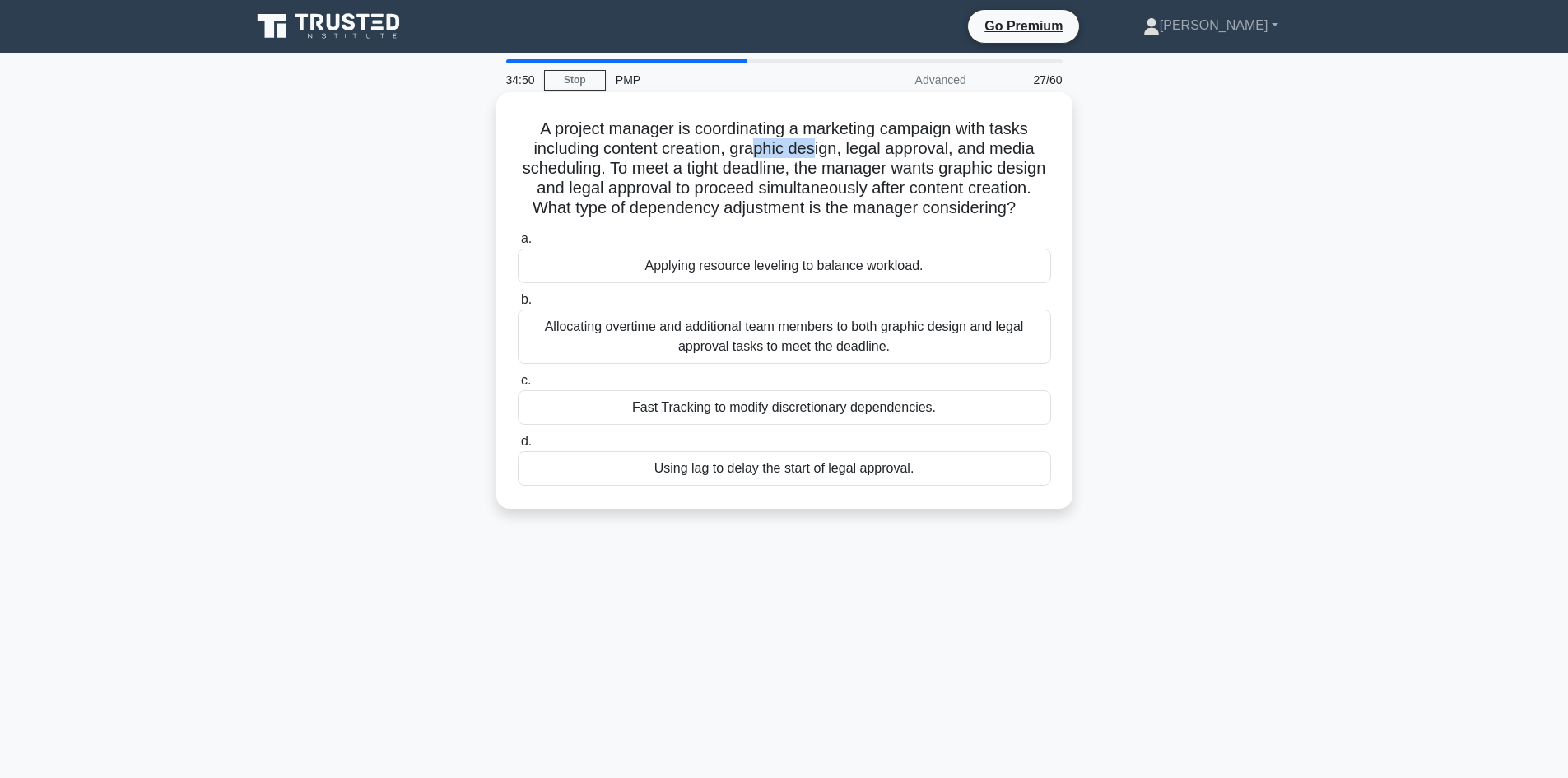
click at [817, 151] on h5 "A project manager is coordinating a marketing campaign with tasks including con…" at bounding box center [784, 168] width 536 height 100
drag, startPoint x: 857, startPoint y: 150, endPoint x: 936, endPoint y: 157, distance: 79.3
click at [936, 157] on h5 "A project manager is coordinating a marketing campaign with tasks including con…" at bounding box center [784, 168] width 536 height 100
drag, startPoint x: 1049, startPoint y: 151, endPoint x: 1012, endPoint y: 158, distance: 37.7
click at [1043, 152] on h5 "A project manager is coordinating a marketing campaign with tasks including con…" at bounding box center [784, 168] width 536 height 100
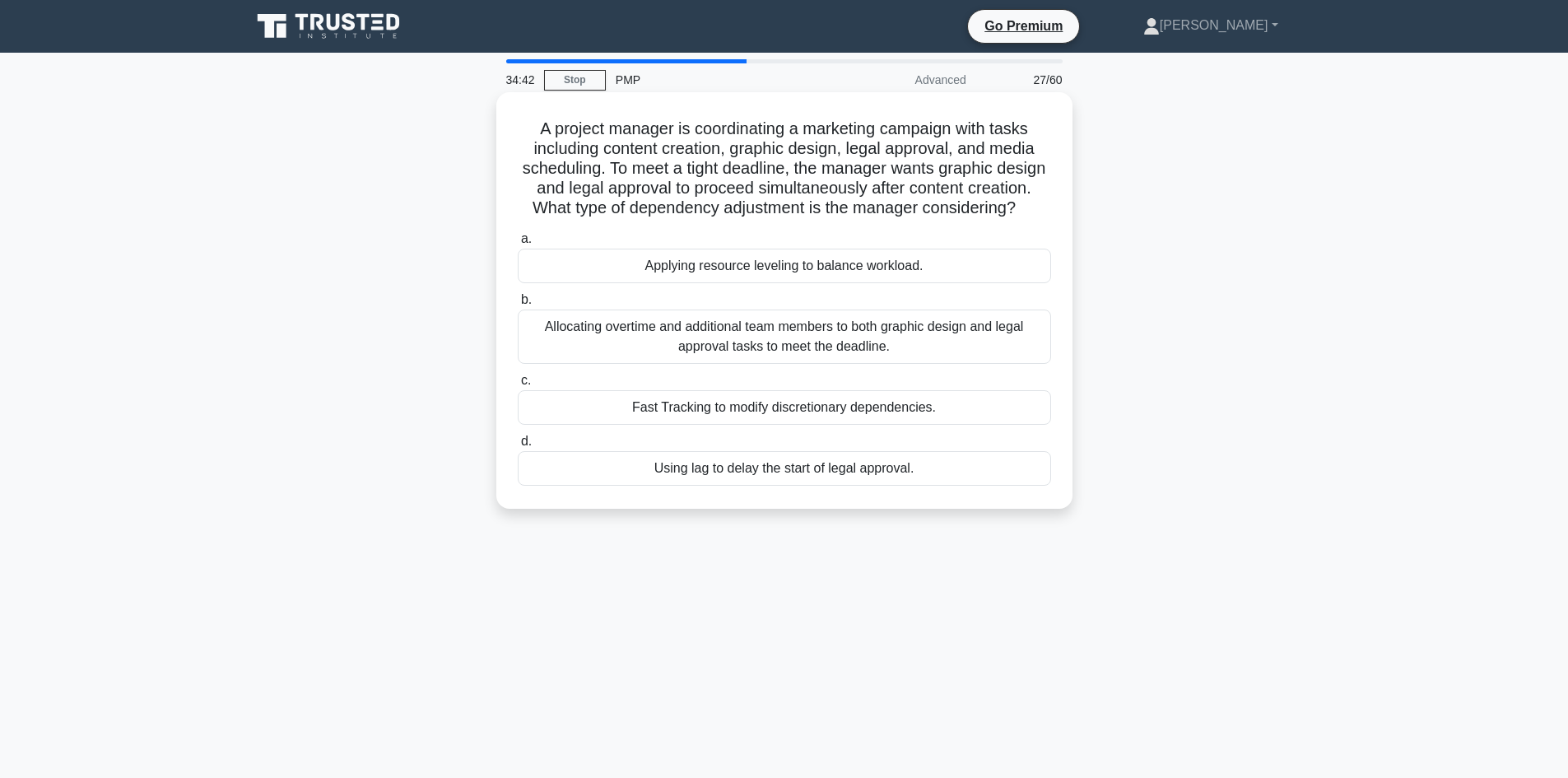
click at [654, 185] on h5 "A project manager is coordinating a marketing campaign with tasks including con…" at bounding box center [784, 168] width 536 height 100
drag, startPoint x: 711, startPoint y: 171, endPoint x: 809, endPoint y: 172, distance: 98.0
click at [809, 172] on h5 "A project manager is coordinating a marketing campaign with tasks including con…" at bounding box center [784, 168] width 536 height 100
drag, startPoint x: 851, startPoint y: 164, endPoint x: 1010, endPoint y: 162, distance: 159.0
click at [1010, 162] on h5 "A project manager is coordinating a marketing campaign with tasks including con…" at bounding box center [784, 168] width 536 height 100
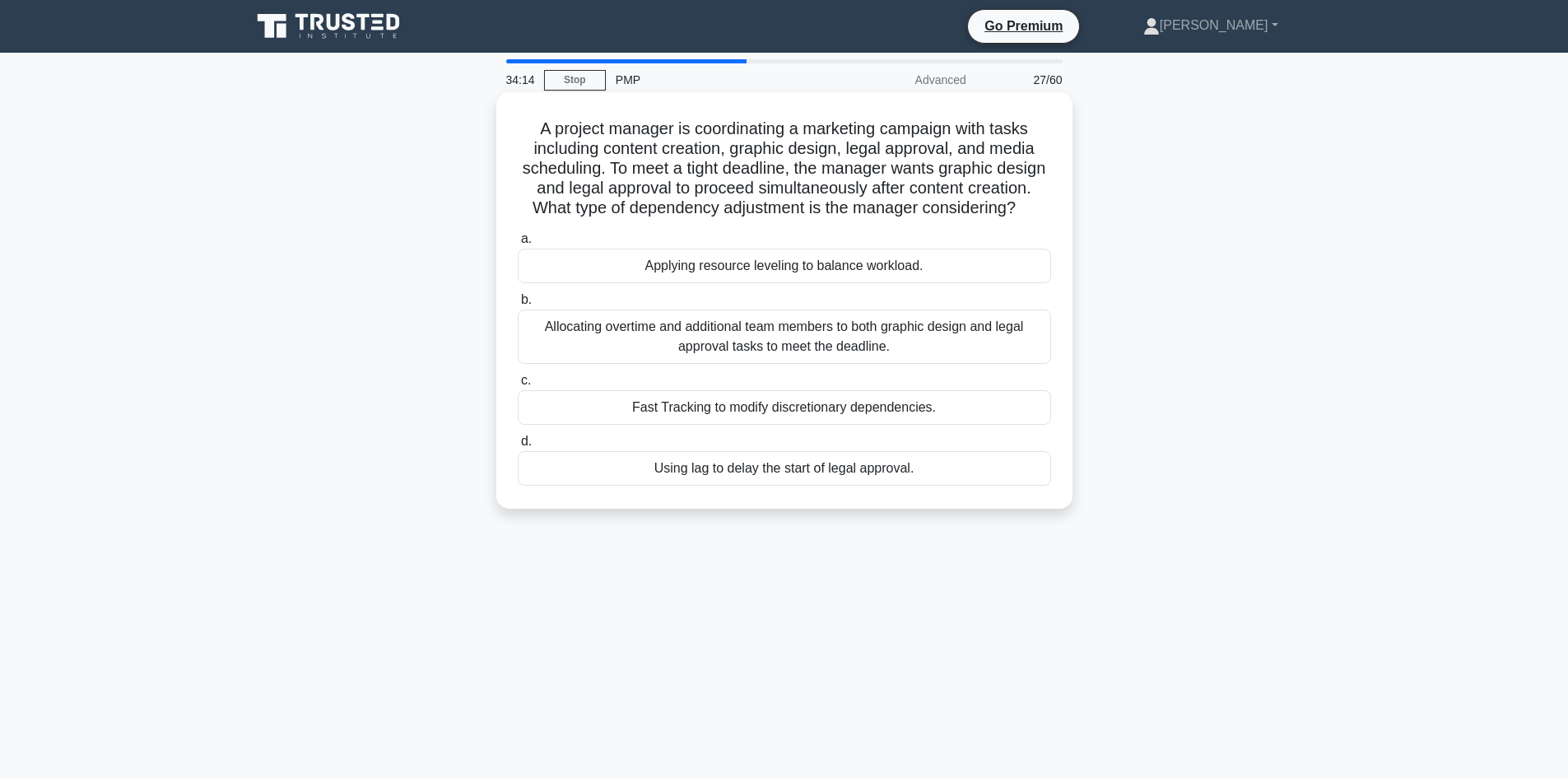
click at [886, 190] on h5 "A project manager is coordinating a marketing campaign with tasks including con…" at bounding box center [784, 168] width 536 height 100
click at [743, 283] on div "Applying resource leveling to balance workload." at bounding box center [784, 266] width 534 height 35
click at [518, 244] on input "a. Applying resource leveling to balance workload." at bounding box center [518, 239] width 0 height 11
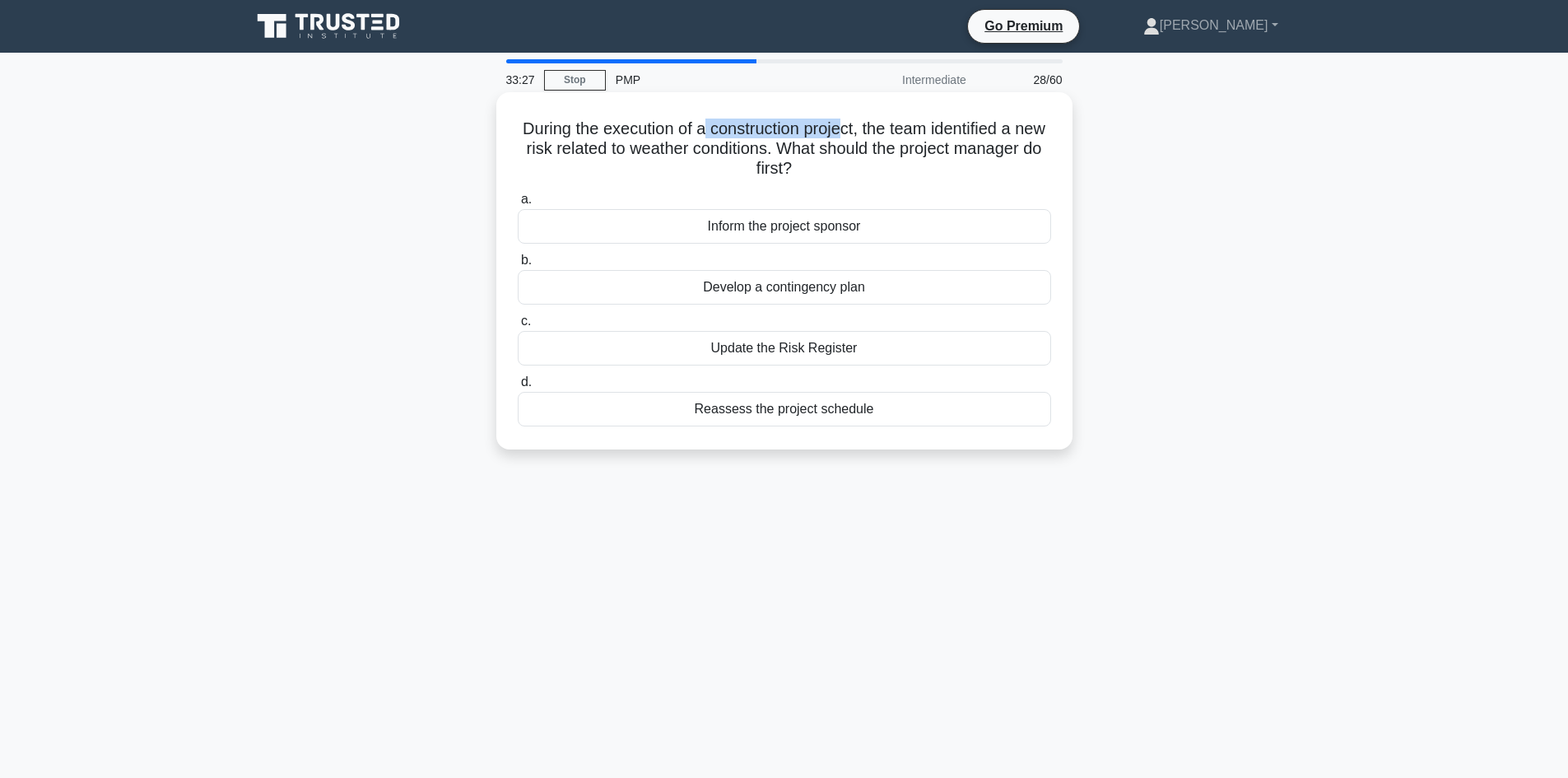
drag, startPoint x: 720, startPoint y: 133, endPoint x: 864, endPoint y: 135, distance: 144.0
click at [864, 135] on h5 "During the execution of a construction project, the team identified a new risk …" at bounding box center [784, 149] width 536 height 61
drag, startPoint x: 703, startPoint y: 147, endPoint x: 812, endPoint y: 157, distance: 109.5
click at [812, 157] on h5 "During the execution of a construction project, the team identified a new risk …" at bounding box center [784, 149] width 536 height 61
click at [794, 352] on div "Update the Risk Register" at bounding box center [784, 348] width 534 height 35
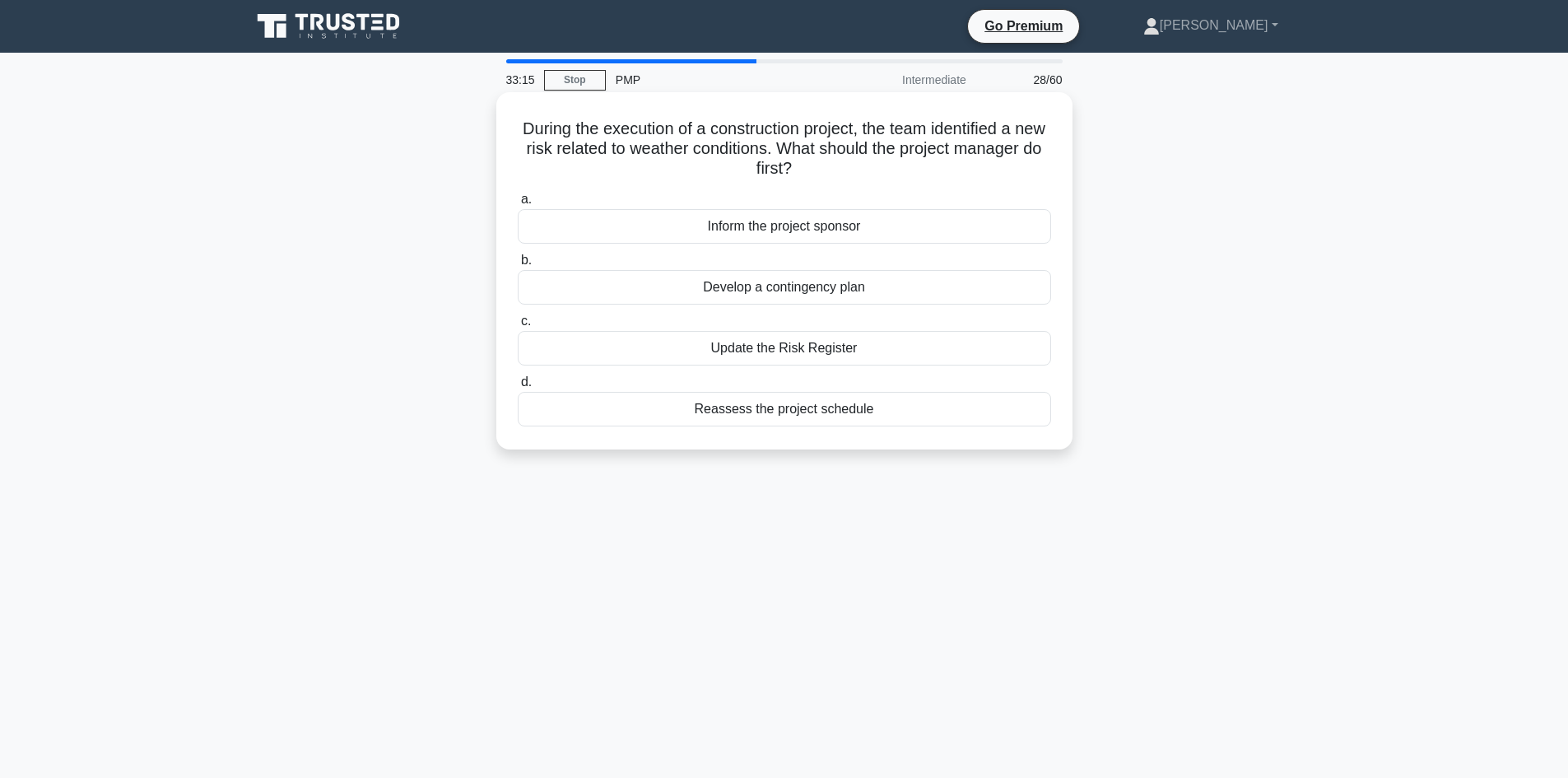
click at [518, 327] on input "c. Update the Risk Register" at bounding box center [518, 321] width 0 height 11
drag, startPoint x: 702, startPoint y: 130, endPoint x: 823, endPoint y: 129, distance: 121.0
click at [823, 129] on h5 "During a large-scale infrastructure project, you notice delays in material proc…" at bounding box center [784, 149] width 536 height 61
click at [663, 125] on h5 "During a large-scale infrastructure project, you notice delays in material proc…" at bounding box center [784, 149] width 536 height 61
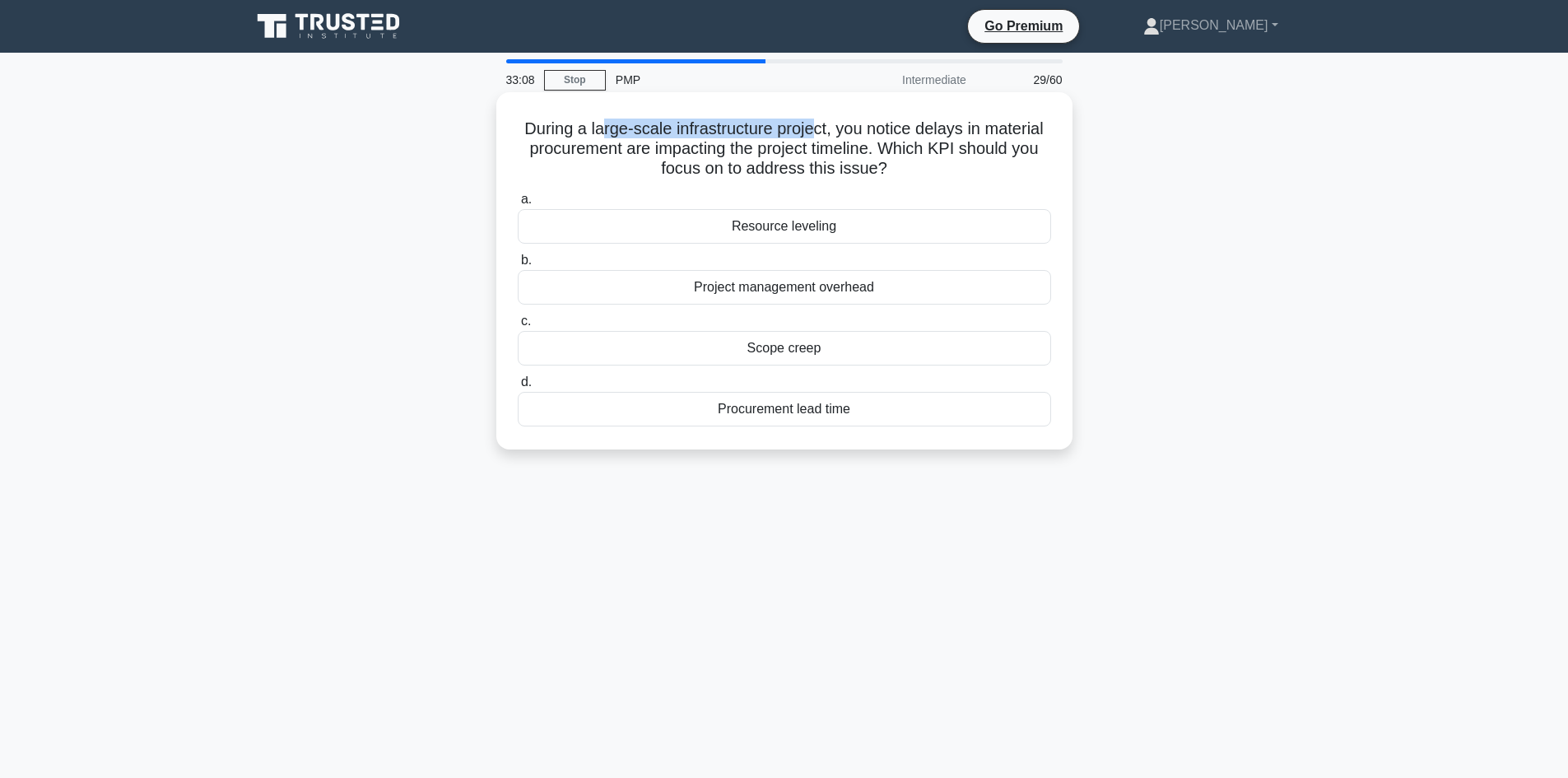
drag, startPoint x: 601, startPoint y: 130, endPoint x: 816, endPoint y: 135, distance: 215.1
click at [816, 135] on h5 "During a large-scale infrastructure project, you notice delays in material proc…" at bounding box center [784, 149] width 536 height 61
drag, startPoint x: 933, startPoint y: 128, endPoint x: 617, endPoint y: 158, distance: 317.4
click at [617, 158] on h5 "During a large-scale infrastructure project, you notice delays in material proc…" at bounding box center [784, 149] width 536 height 61
drag, startPoint x: 699, startPoint y: 151, endPoint x: 844, endPoint y: 150, distance: 145.0
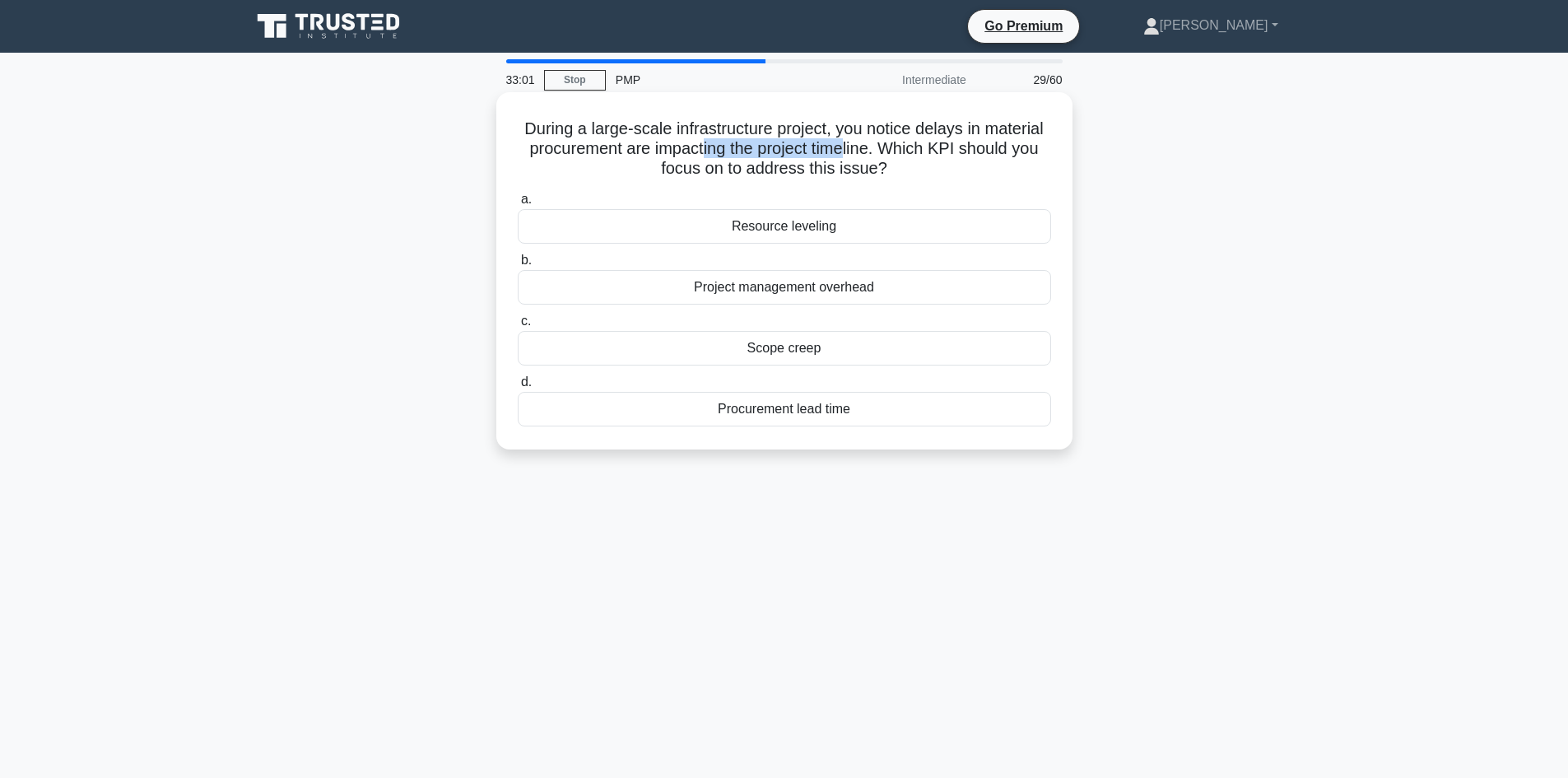
click at [844, 150] on h5 "During a large-scale infrastructure project, you notice delays in material proc…" at bounding box center [784, 149] width 536 height 61
click at [911, 135] on h5 "During a large-scale infrastructure project, you notice delays in material proc…" at bounding box center [784, 149] width 536 height 61
click at [776, 412] on div "Procurement lead time" at bounding box center [784, 409] width 534 height 35
click at [518, 388] on input "d. Procurement lead time" at bounding box center [518, 382] width 0 height 11
click at [652, 131] on h5 "As a project manager you are interested in avoiding any unnecessary work. Which…" at bounding box center [784, 149] width 536 height 61
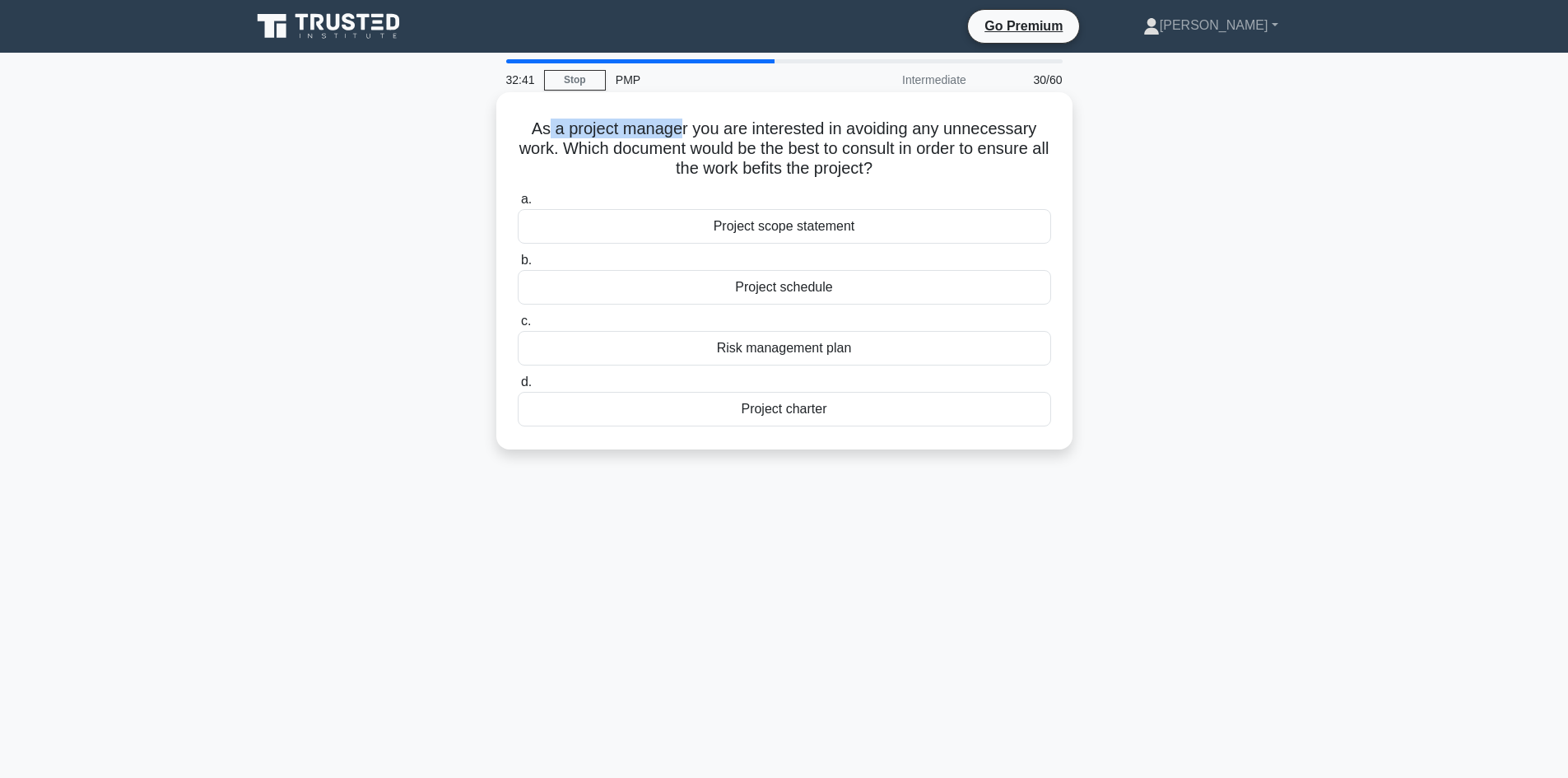
drag, startPoint x: 544, startPoint y: 129, endPoint x: 680, endPoint y: 137, distance: 136.2
click at [680, 137] on h5 "As a project manager you are interested in avoiding any unnecessary work. Which…" at bounding box center [784, 149] width 536 height 61
click at [722, 135] on h5 "As a project manager you are interested in avoiding any unnecessary work. Which…" at bounding box center [784, 149] width 536 height 61
drag, startPoint x: 851, startPoint y: 126, endPoint x: 1036, endPoint y: 137, distance: 185.3
click at [1036, 137] on h5 "As a project manager you are interested in avoiding any unnecessary work. Which…" at bounding box center [784, 149] width 536 height 61
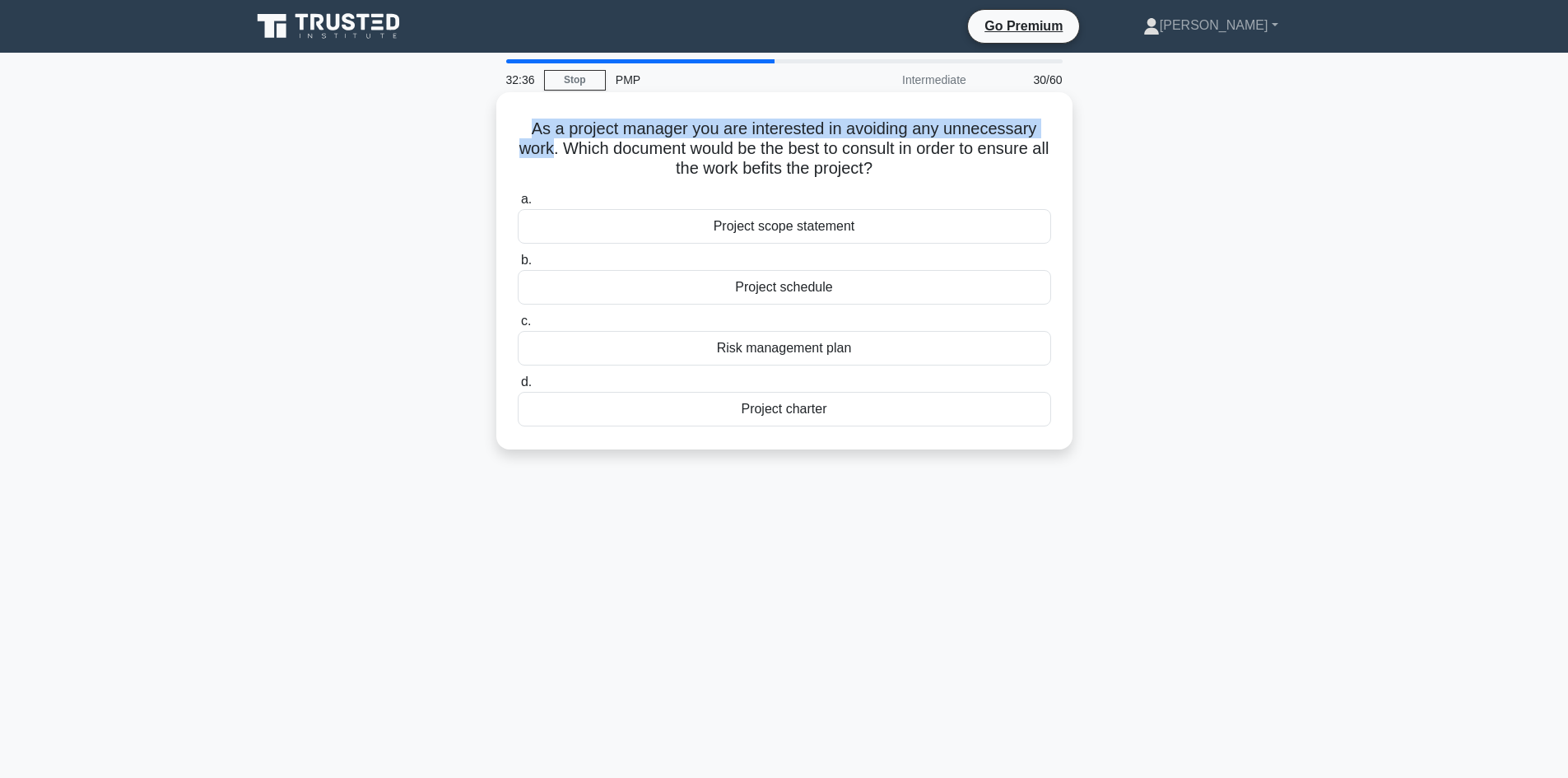
drag, startPoint x: 553, startPoint y: 153, endPoint x: 523, endPoint y: 129, distance: 38.4
click at [523, 129] on h5 "As a project manager you are interested in avoiding any unnecessary work. Which…" at bounding box center [784, 149] width 536 height 61
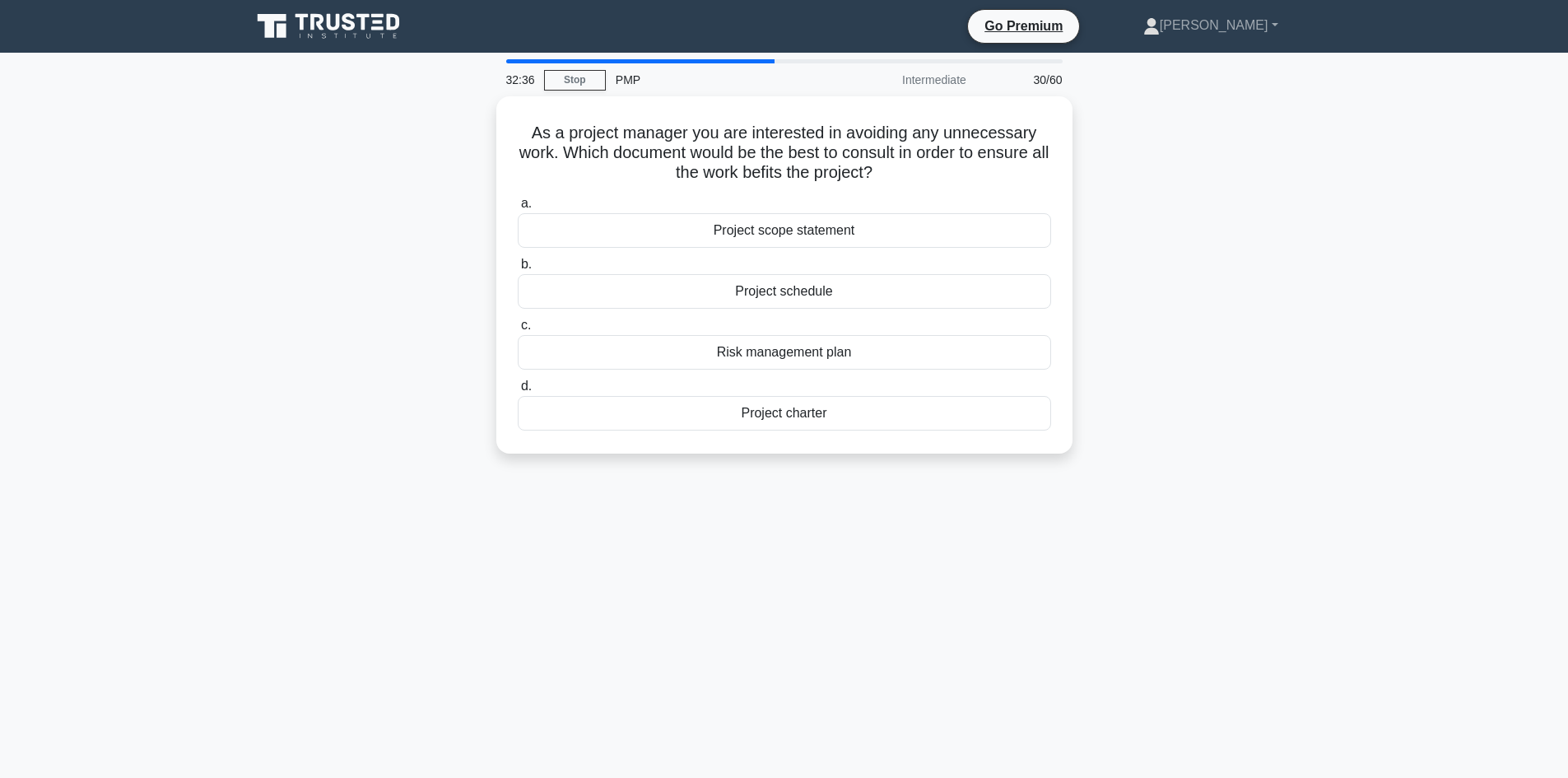
click at [356, 200] on div "As a project manager you are interested in avoiding any unnecessary work. Which…" at bounding box center [784, 285] width 1087 height 377
click at [803, 292] on div "Project schedule" at bounding box center [784, 287] width 534 height 35
click at [518, 266] on input "b. Project schedule" at bounding box center [518, 260] width 0 height 11
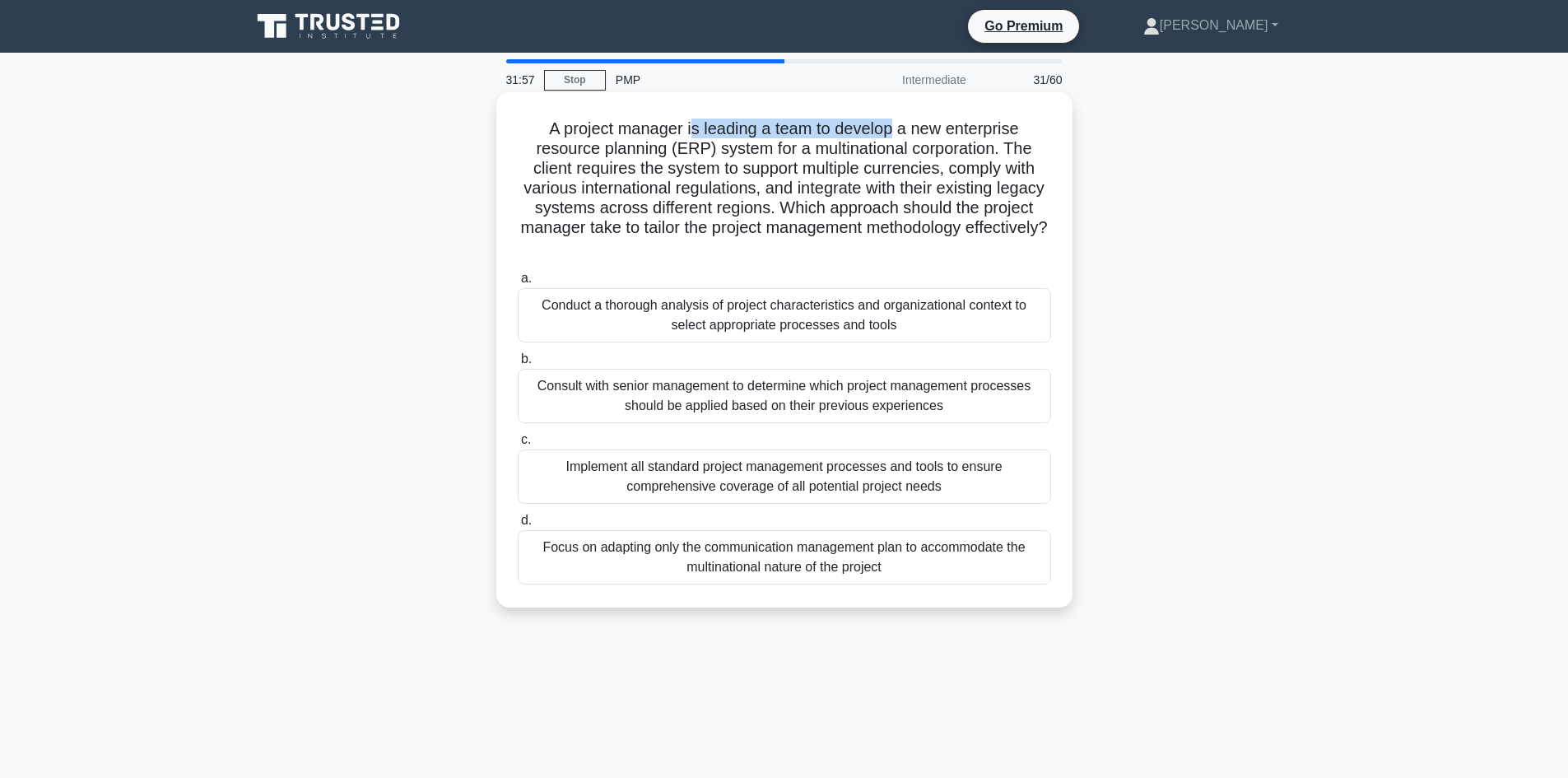
drag, startPoint x: 688, startPoint y: 127, endPoint x: 896, endPoint y: 128, distance: 208.0
click at [896, 128] on h5 "A project manager is leading a team to develop a new enterprise resource planni…" at bounding box center [784, 189] width 536 height 140
drag, startPoint x: 1033, startPoint y: 135, endPoint x: 817, endPoint y: 141, distance: 216.1
click at [1028, 135] on h5 "A project manager is leading a team to develop a new enterprise resource planni…" at bounding box center [784, 189] width 536 height 140
click at [632, 154] on h5 "A project manager is leading a team to develop a new enterprise resource planni…" at bounding box center [784, 189] width 536 height 140
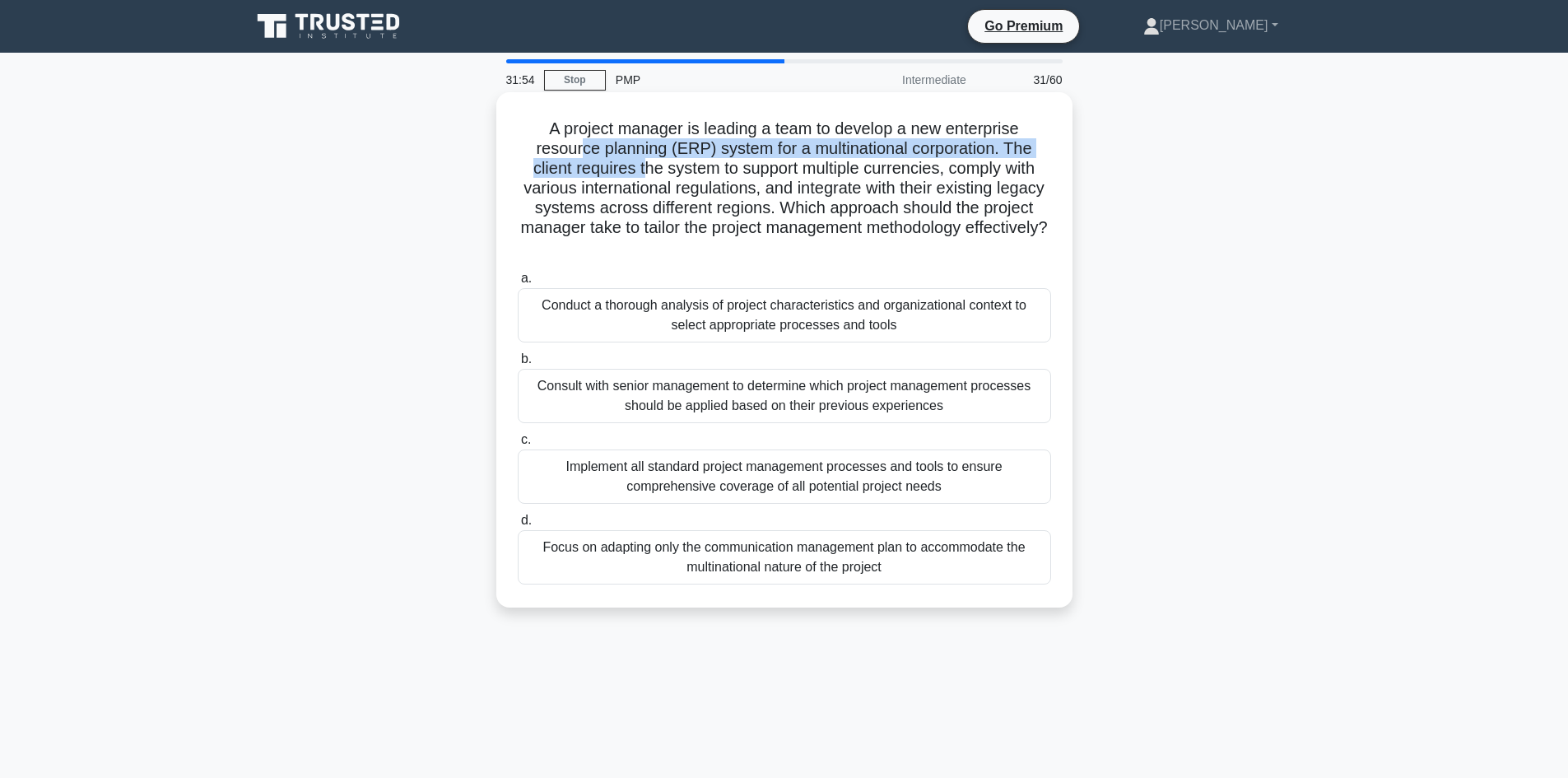
drag, startPoint x: 577, startPoint y: 150, endPoint x: 642, endPoint y: 160, distance: 65.8
click at [642, 160] on h5 "A project manager is leading a team to develop a new enterprise resource planni…" at bounding box center [784, 189] width 536 height 140
drag, startPoint x: 658, startPoint y: 170, endPoint x: 683, endPoint y: 167, distance: 25.2
click at [664, 170] on h5 "A project manager is leading a team to develop a new enterprise resource planni…" at bounding box center [784, 189] width 536 height 140
drag, startPoint x: 835, startPoint y: 120, endPoint x: 1019, endPoint y: 150, distance: 186.4
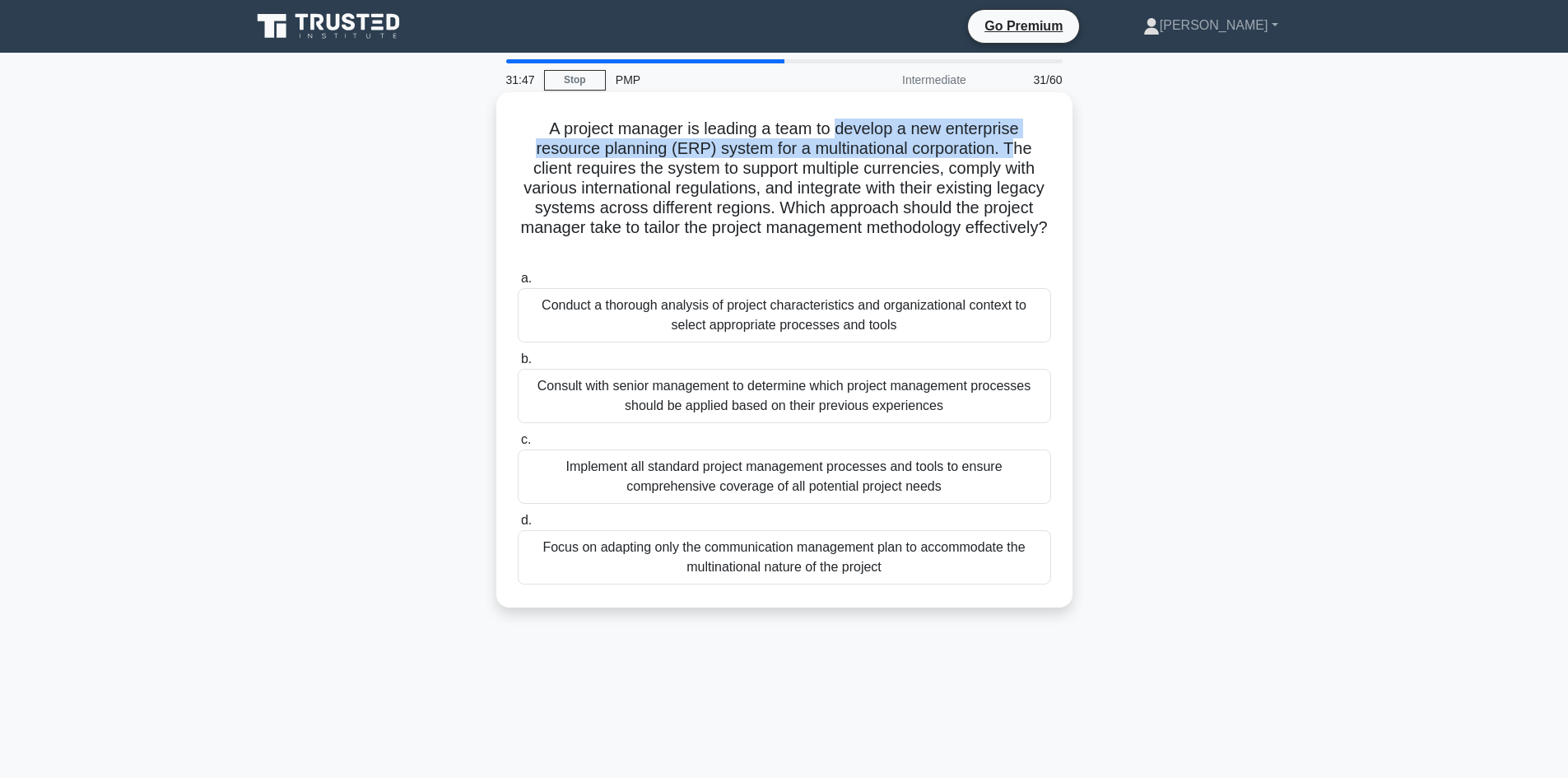
click at [1019, 150] on h5 "A project manager is leading a team to develop a new enterprise resource planni…" at bounding box center [784, 189] width 536 height 140
click at [1013, 151] on h5 "A project manager is leading a team to develop a new enterprise resource planni…" at bounding box center [784, 189] width 536 height 140
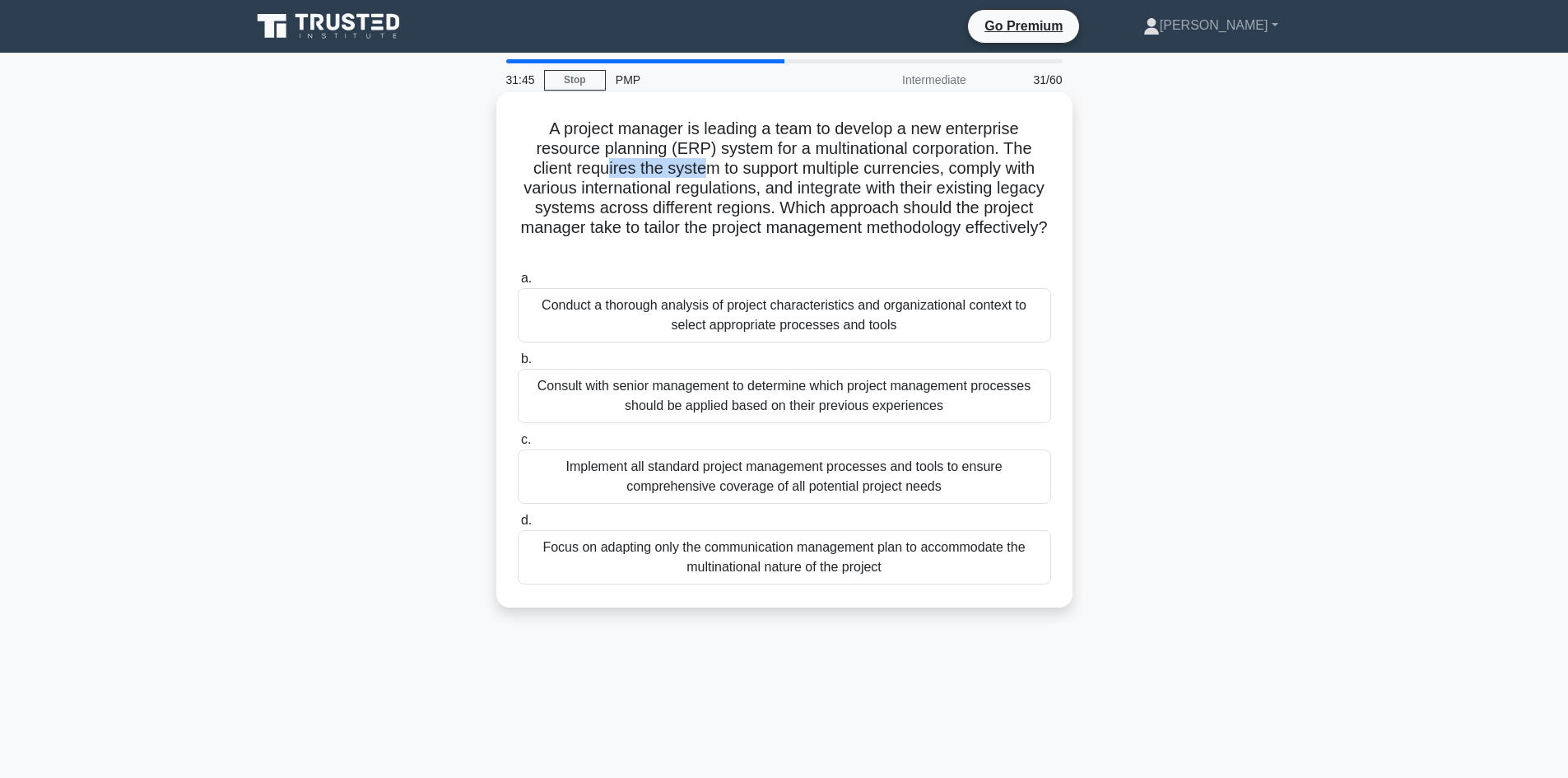
drag, startPoint x: 598, startPoint y: 167, endPoint x: 701, endPoint y: 169, distance: 103.0
click at [701, 169] on h5 "A project manager is leading a team to develop a new enterprise resource planni…" at bounding box center [784, 189] width 536 height 140
drag, startPoint x: 734, startPoint y: 167, endPoint x: 923, endPoint y: 174, distance: 189.1
click at [923, 174] on h5 "A project manager is leading a team to develop a new enterprise resource planni…" at bounding box center [784, 189] width 536 height 140
drag, startPoint x: 834, startPoint y: 194, endPoint x: 865, endPoint y: 189, distance: 31.4
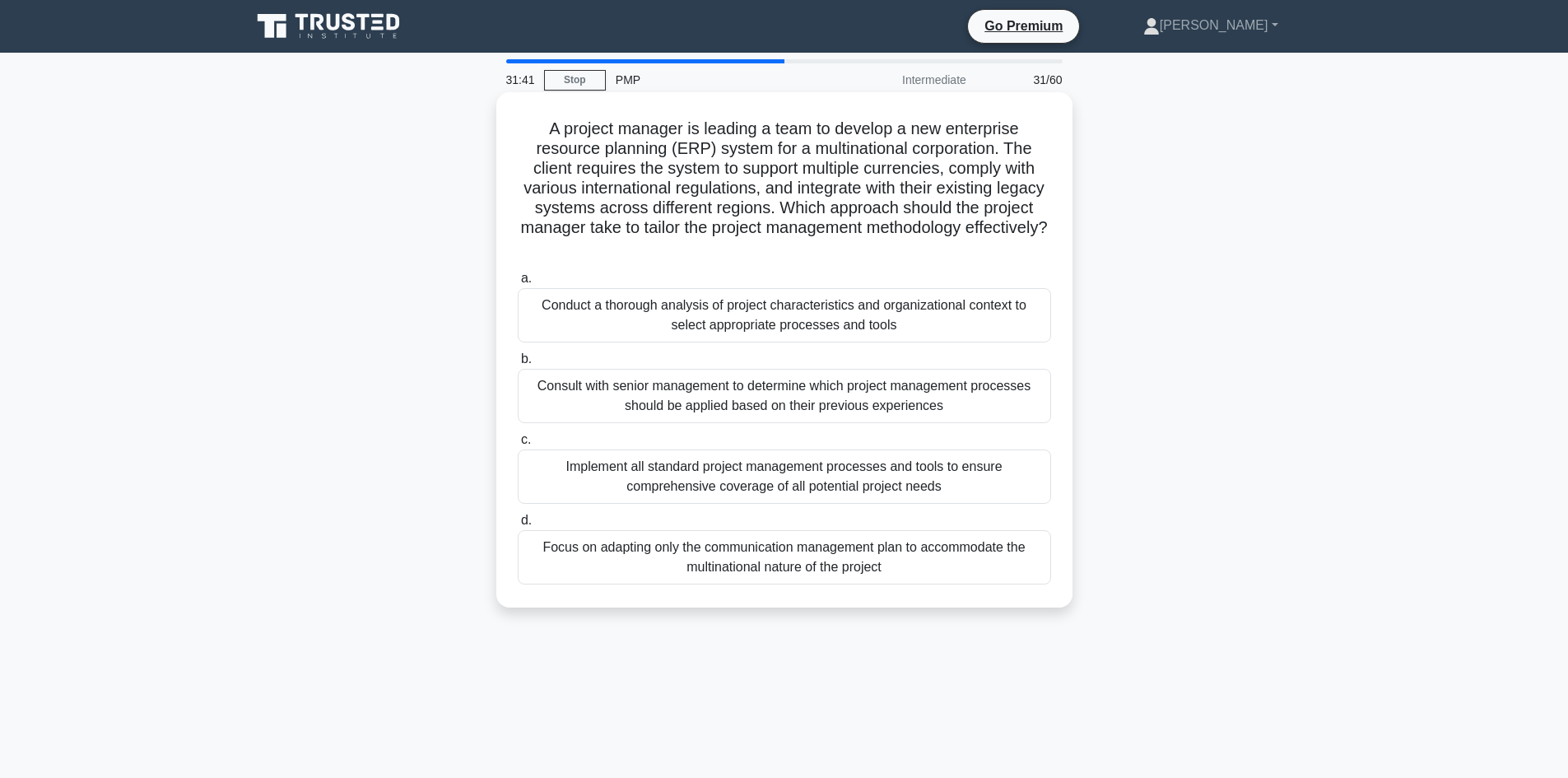
click at [834, 195] on h5 "A project manager is leading a team to develop a new enterprise resource planni…" at bounding box center [784, 189] width 536 height 140
drag, startPoint x: 734, startPoint y: 189, endPoint x: 748, endPoint y: 190, distance: 14.0
click at [737, 189] on h5 "A project manager is leading a team to develop a new enterprise resource planni…" at bounding box center [784, 189] width 536 height 140
drag, startPoint x: 742, startPoint y: 205, endPoint x: 785, endPoint y: 194, distance: 44.4
click at [785, 194] on h5 "A project manager is leading a team to develop a new enterprise resource planni…" at bounding box center [784, 189] width 536 height 140
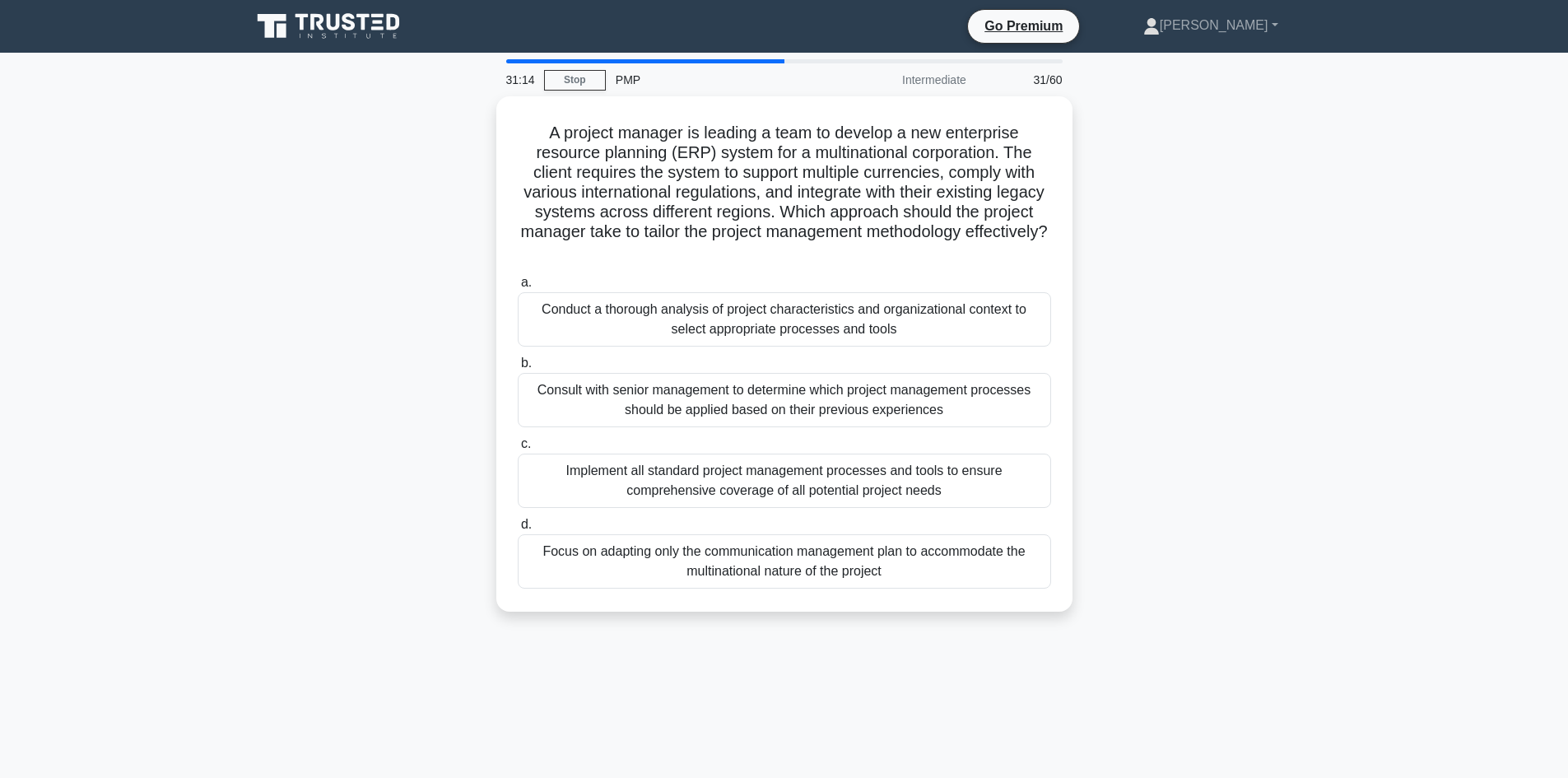
click at [1217, 232] on div "A project manager is leading a team to develop a new enterprise resource planni…" at bounding box center [784, 364] width 1087 height 535
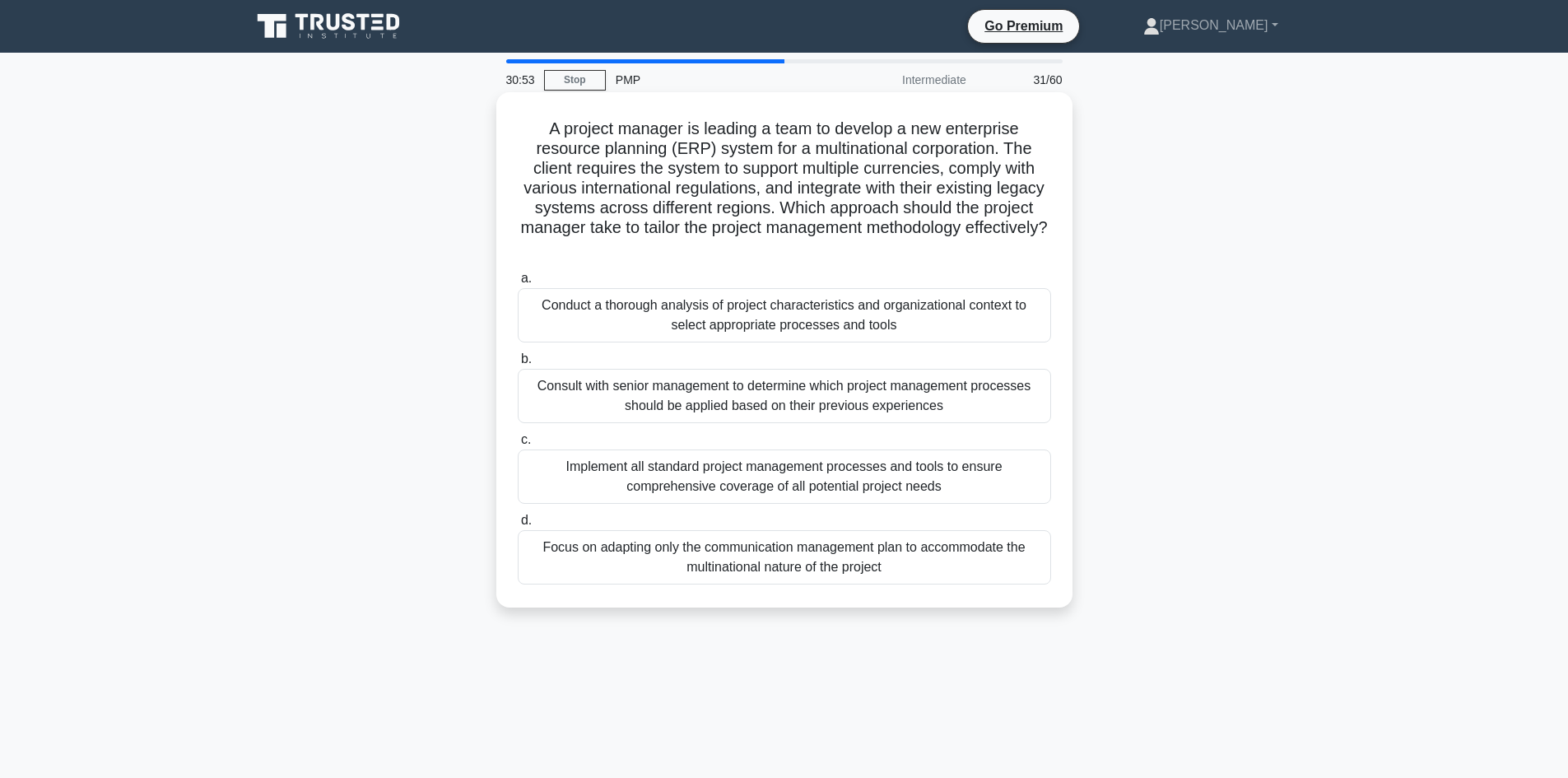
drag, startPoint x: 708, startPoint y: 229, endPoint x: 980, endPoint y: 243, distance: 272.4
click at [980, 243] on h5 "A project manager is leading a team to develop a new enterprise resource planni…" at bounding box center [784, 189] width 536 height 140
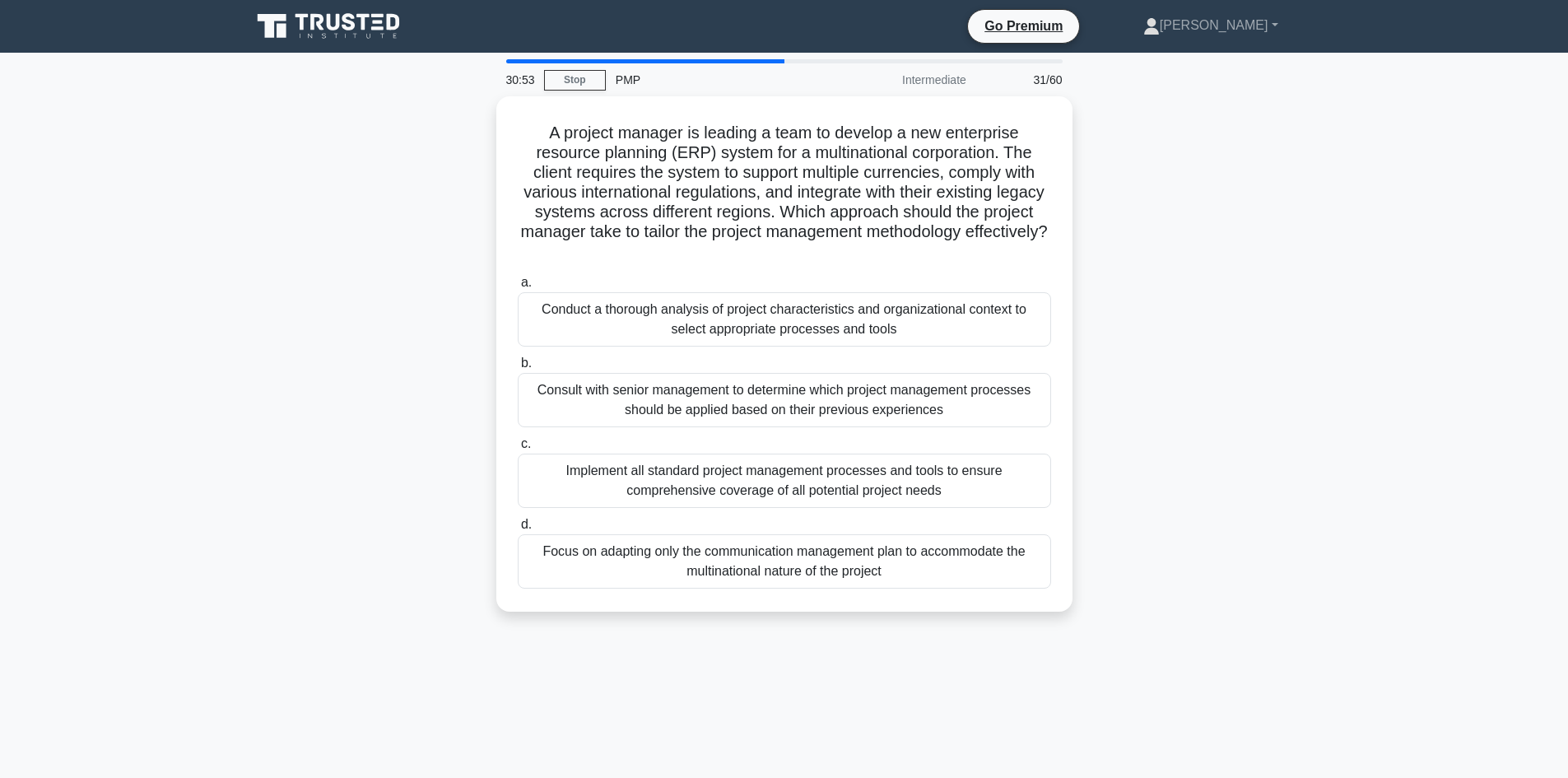
click at [1138, 288] on div "A project manager is leading a team to develop a new enterprise resource planni…" at bounding box center [784, 364] width 1087 height 535
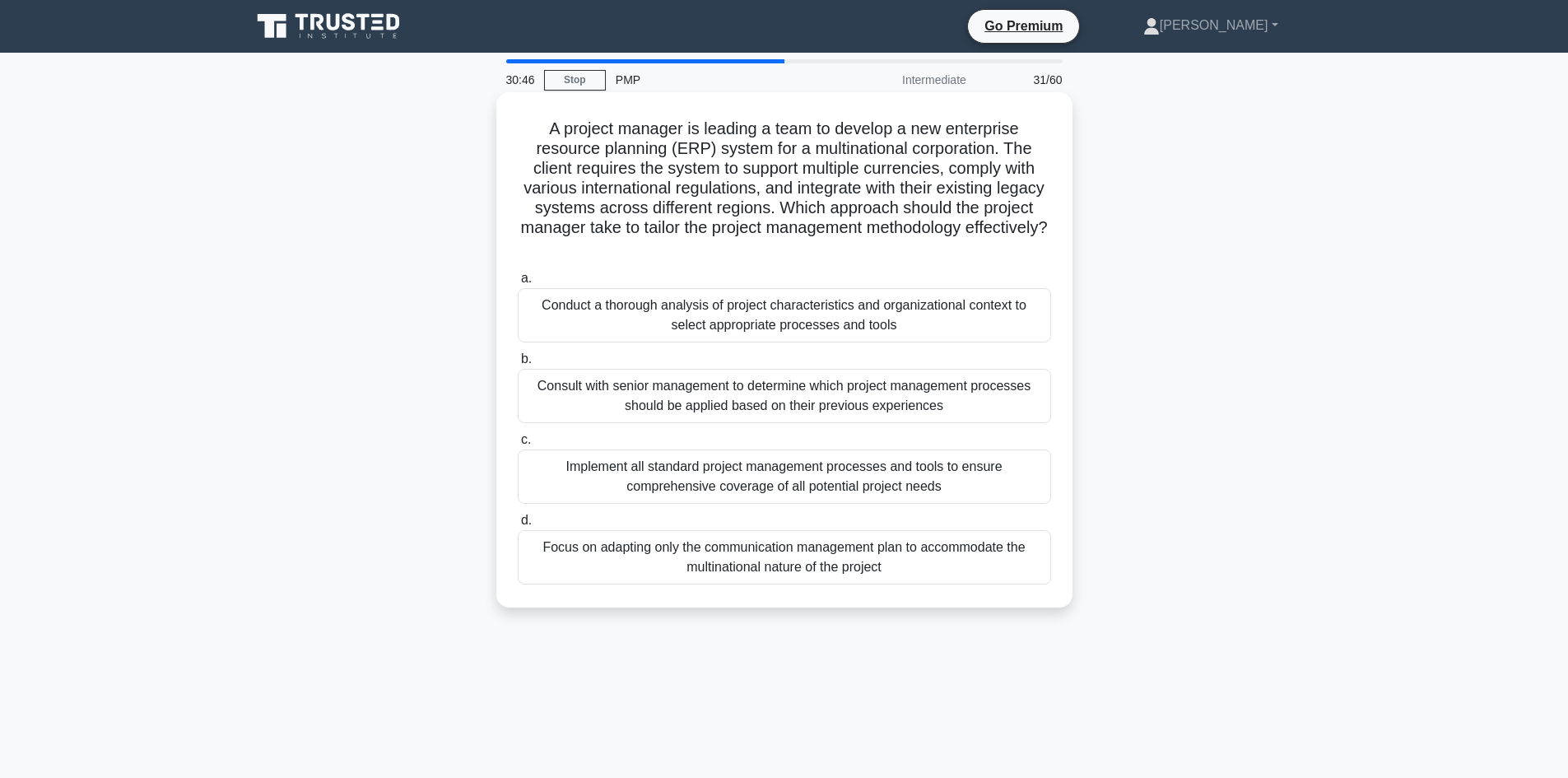
click at [781, 532] on div "Focus on adapting only the communication management plan to accommodate the mul…" at bounding box center [784, 557] width 534 height 54
click at [518, 526] on input "d. Focus on adapting only the communication management plan to accommodate the …" at bounding box center [518, 520] width 0 height 11
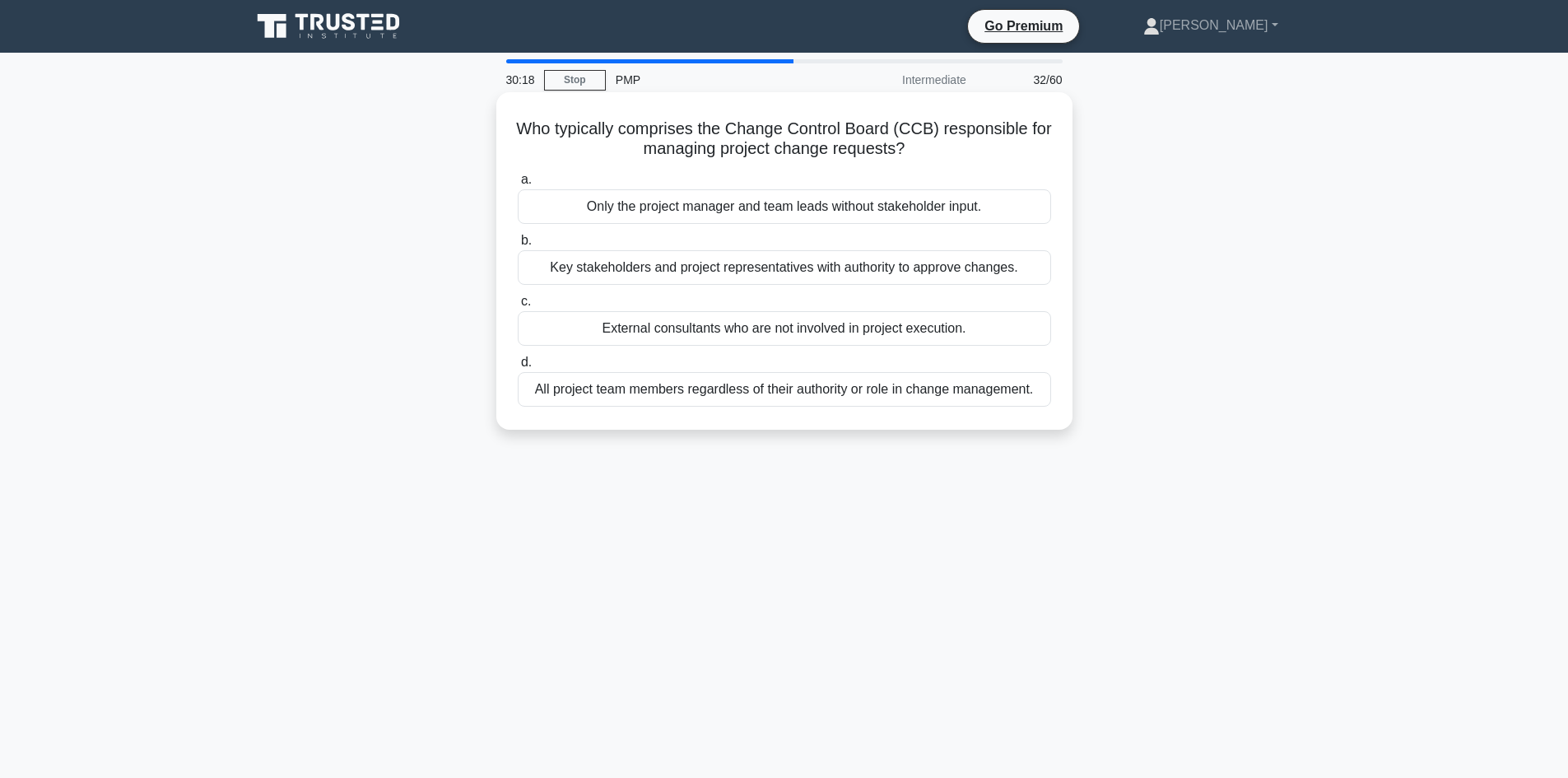
click at [760, 274] on div "Key stakeholders and project representatives with authority to approve changes." at bounding box center [784, 267] width 534 height 35
click at [518, 246] on input "b. Key stakeholders and project representatives with authority to approve chang…" at bounding box center [518, 241] width 0 height 11
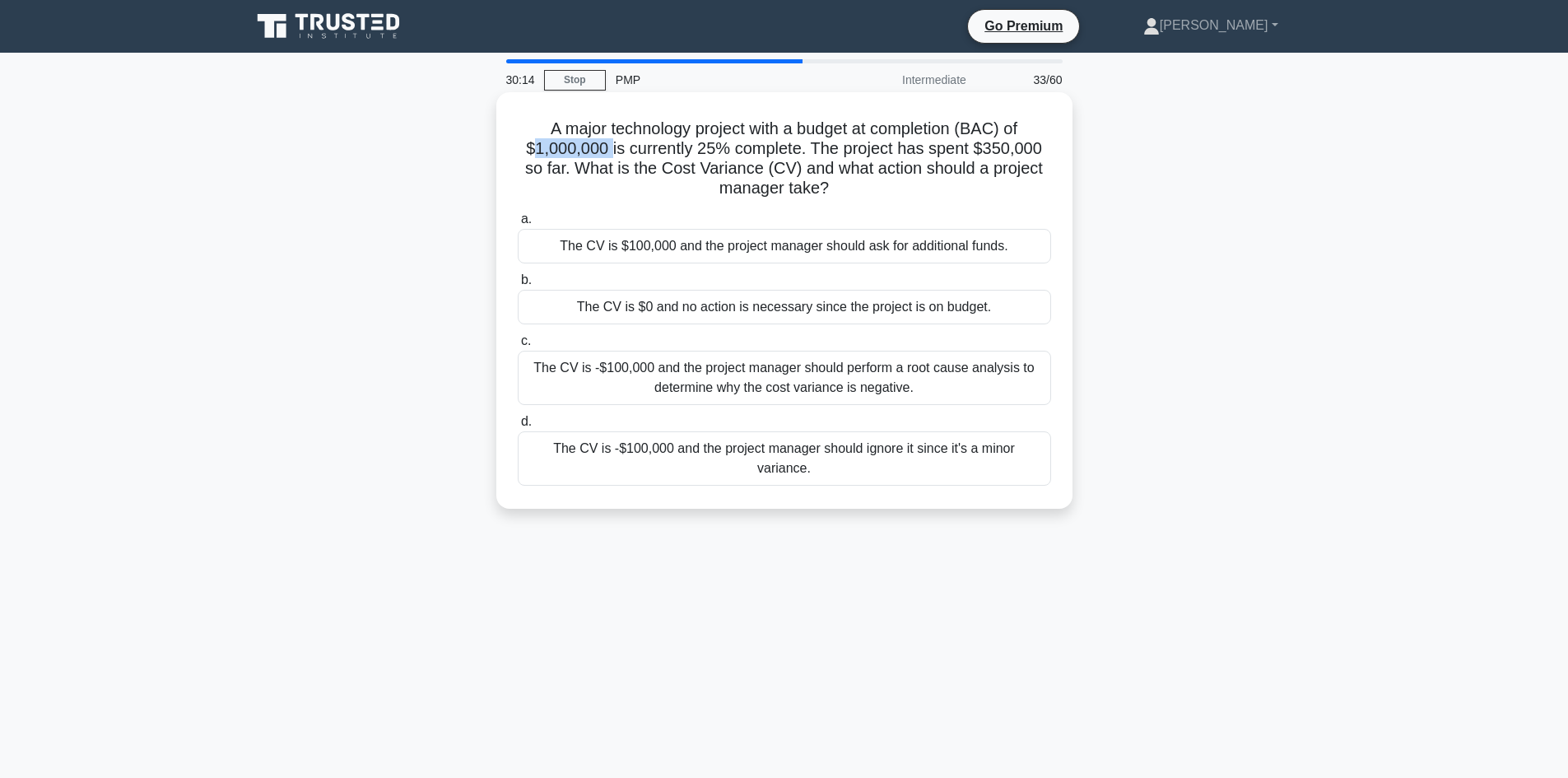
drag, startPoint x: 531, startPoint y: 147, endPoint x: 609, endPoint y: 143, distance: 78.1
click at [609, 143] on h5 "A major technology project with a budget at completion (BAC) of $1,000,000 is c…" at bounding box center [784, 158] width 536 height 81
click at [706, 166] on h5 "A major technology project with a budget at completion (BAC) of $1,000,000 is c…" at bounding box center [784, 158] width 536 height 81
click at [849, 380] on div "The CV is -$100,000 and the project manager should perform a root cause analysi…" at bounding box center [784, 377] width 534 height 54
click at [518, 347] on input "c. The CV is -$100,000 and the project manager should perform a root cause anal…" at bounding box center [518, 341] width 0 height 11
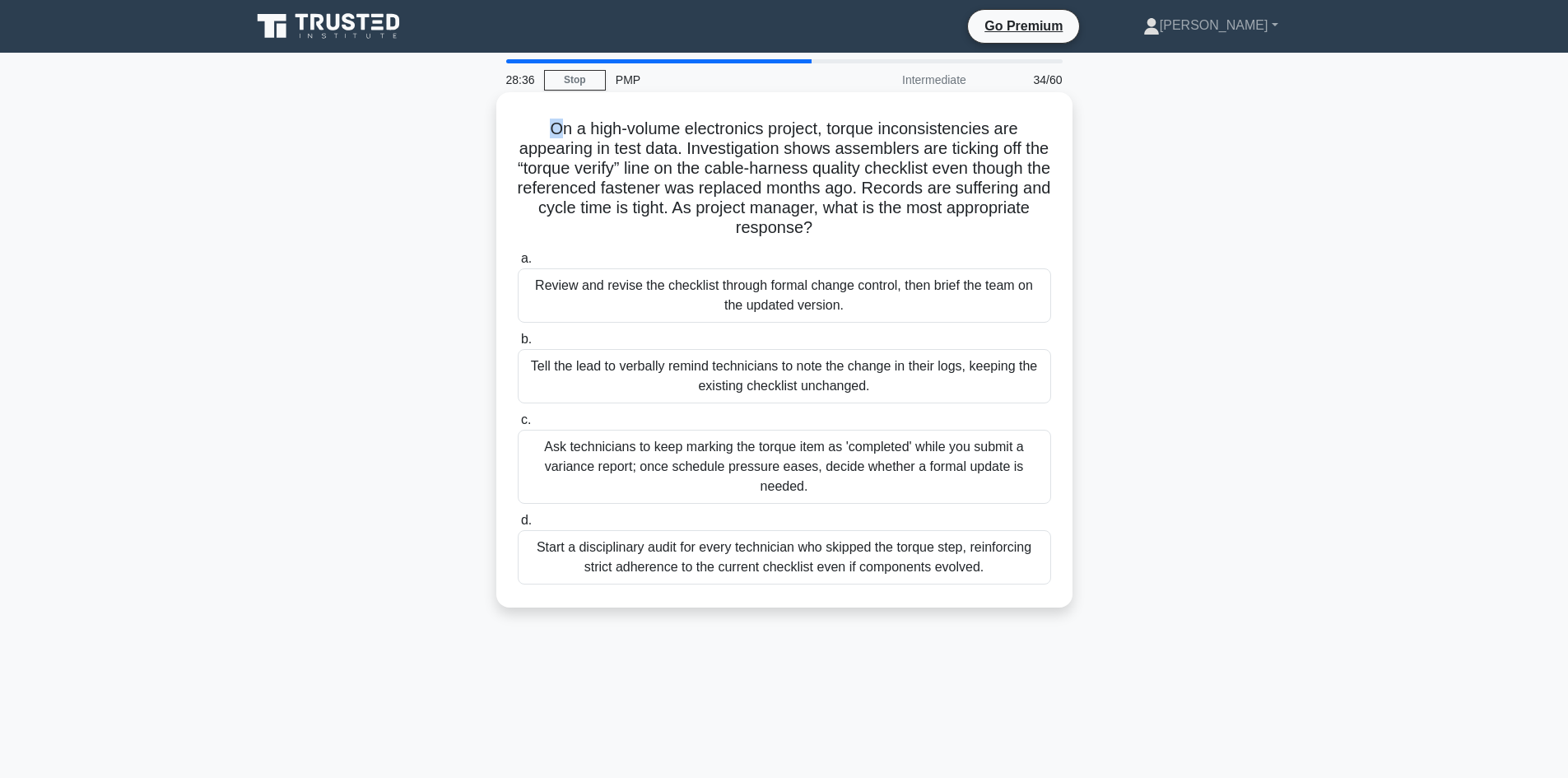
click at [550, 129] on h5 "On a high-volume electronics project, torque inconsistencies are appearing in t…" at bounding box center [784, 179] width 536 height 120
click at [573, 130] on h5 "On a high-volume electronics project, torque inconsistencies are appearing in t…" at bounding box center [784, 179] width 536 height 120
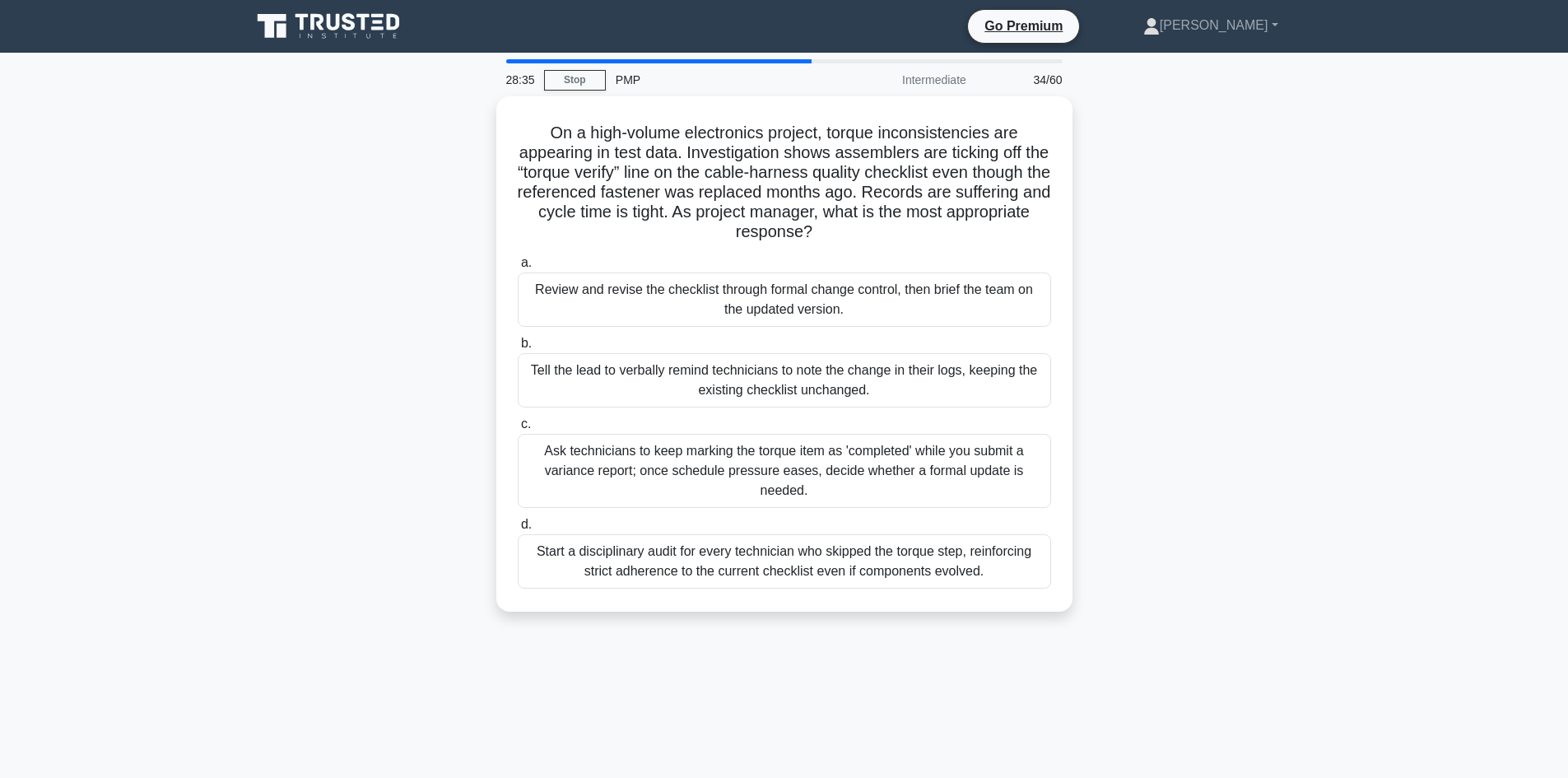
click at [454, 159] on div "On a high-volume electronics project, torque inconsistencies are appearing in t…" at bounding box center [784, 364] width 1087 height 535
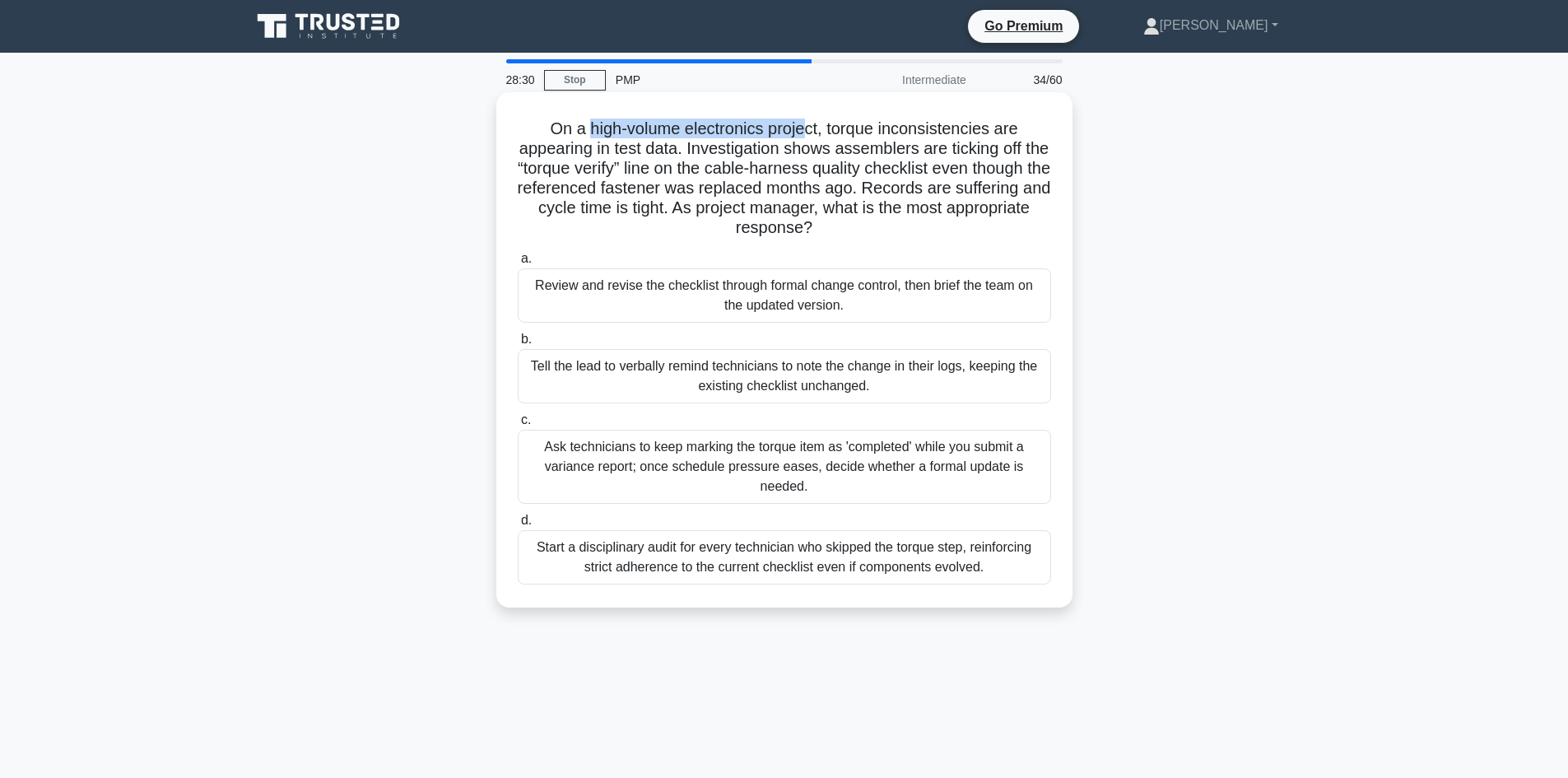
drag, startPoint x: 588, startPoint y: 125, endPoint x: 809, endPoint y: 120, distance: 221.1
click at [809, 120] on h5 "On a high-volume electronics project, torque inconsistencies are appearing in t…" at bounding box center [784, 179] width 536 height 120
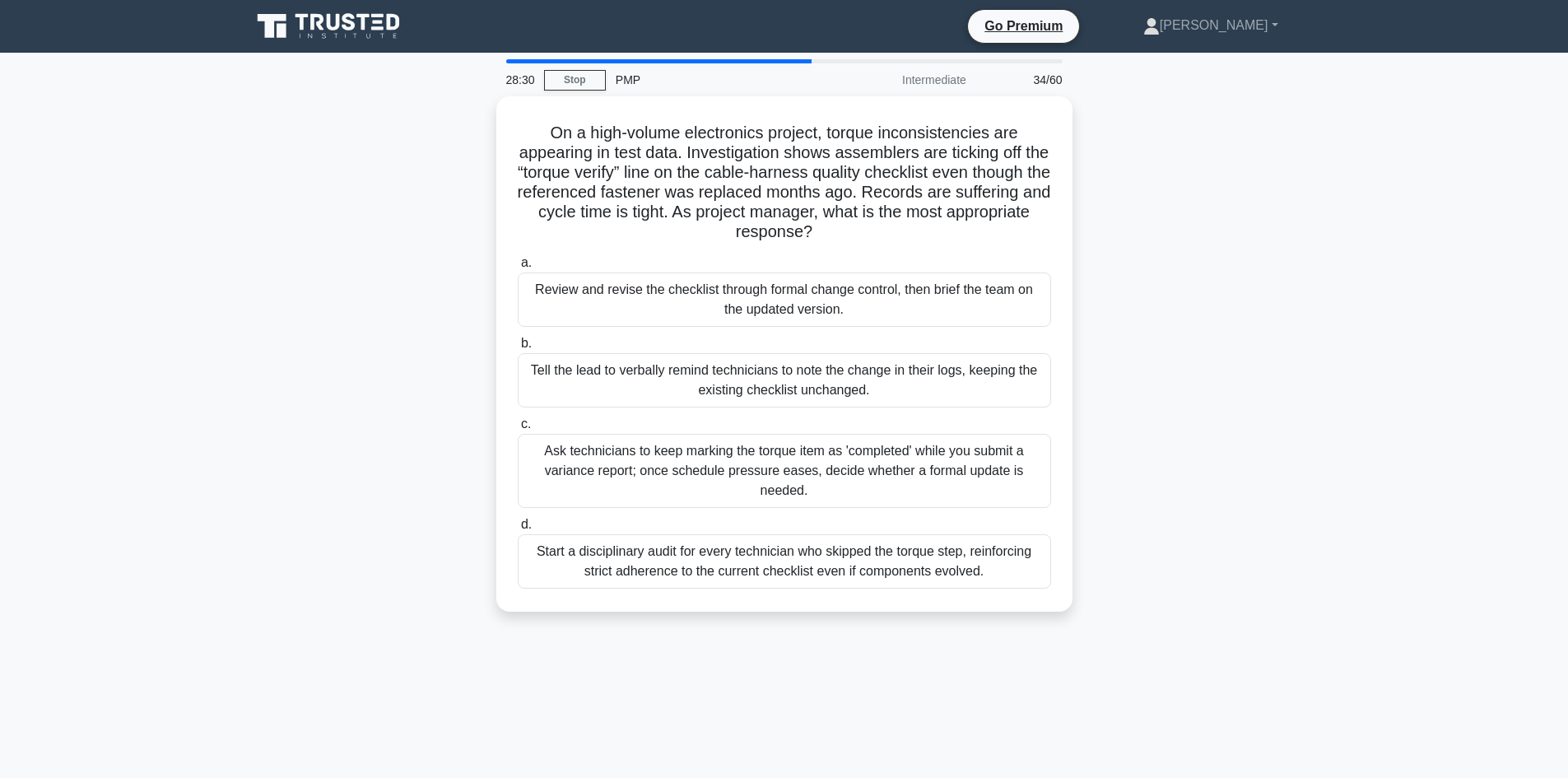
click at [469, 186] on div "On a high-volume electronics project, torque inconsistencies are appearing in t…" at bounding box center [784, 364] width 1087 height 535
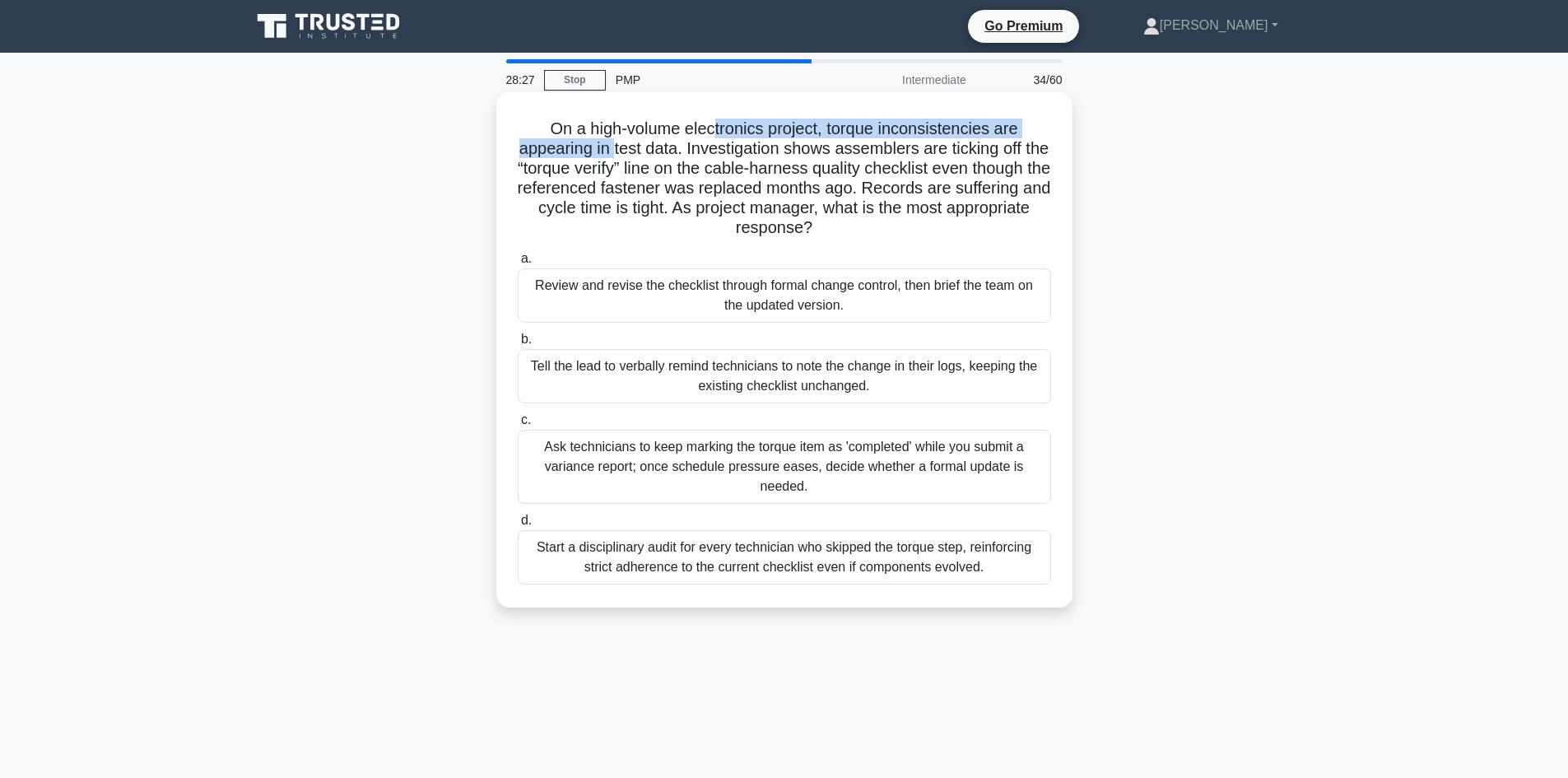
click at [714, 139] on h5 "On a high-volume electronics project, torque inconsistencies are appearing in t…" at bounding box center [784, 179] width 536 height 120
click at [688, 151] on h5 "On a high-volume electronics project, torque inconsistencies are appearing in t…" at bounding box center [784, 179] width 536 height 120
drag, startPoint x: 628, startPoint y: 148, endPoint x: 696, endPoint y: 143, distance: 68.2
click at [696, 143] on h5 "On a high-volume electronics project, torque inconsistencies are appearing in t…" at bounding box center [784, 179] width 536 height 120
click at [652, 157] on h5 "On a high-volume electronics project, torque inconsistencies are appearing in t…" at bounding box center [784, 179] width 536 height 120
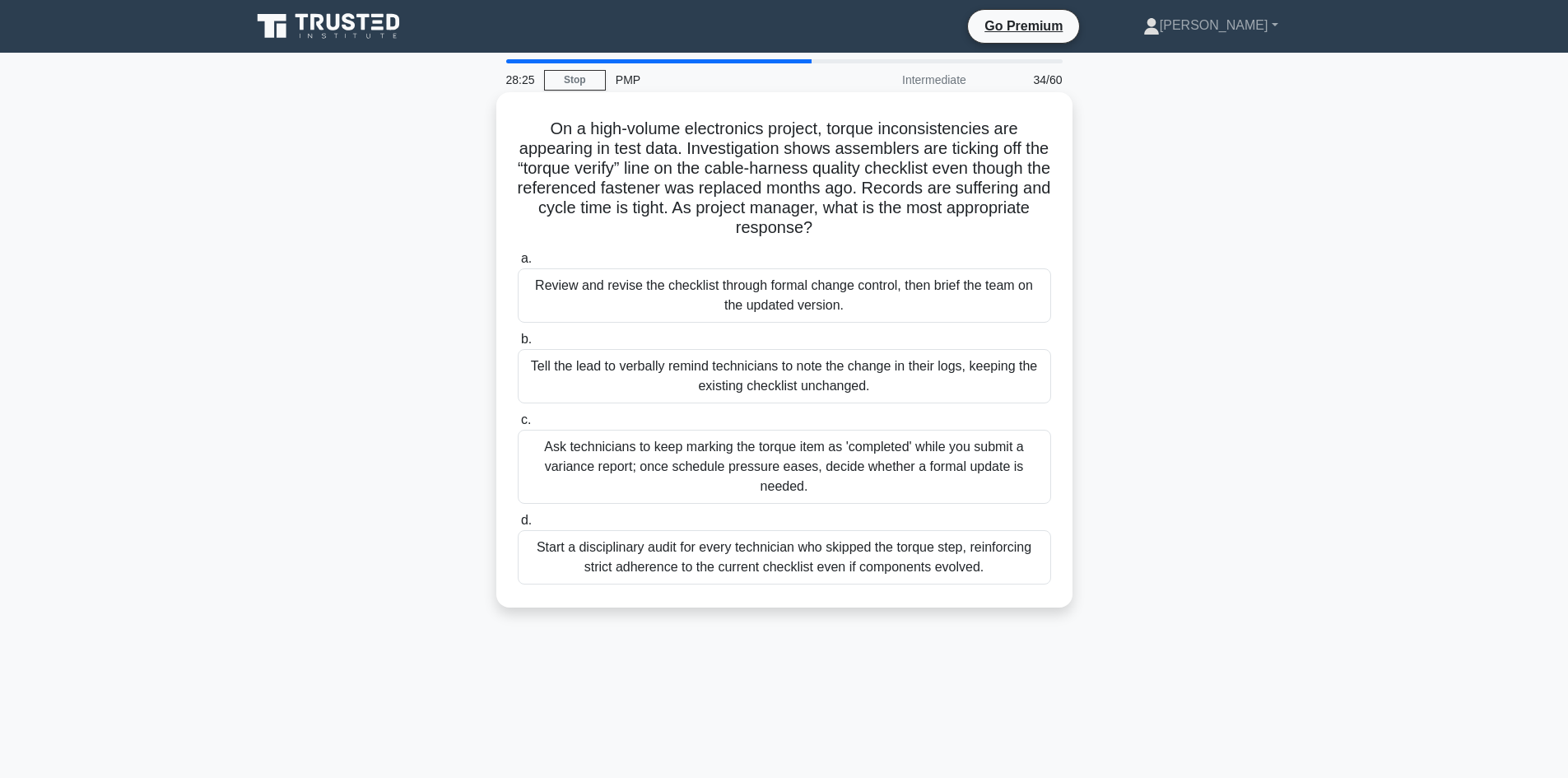
drag, startPoint x: 650, startPoint y: 163, endPoint x: 631, endPoint y: 166, distance: 19.2
click at [649, 169] on h5 "On a high-volume electronics project, torque inconsistencies are appearing in t…" at bounding box center [784, 179] width 536 height 120
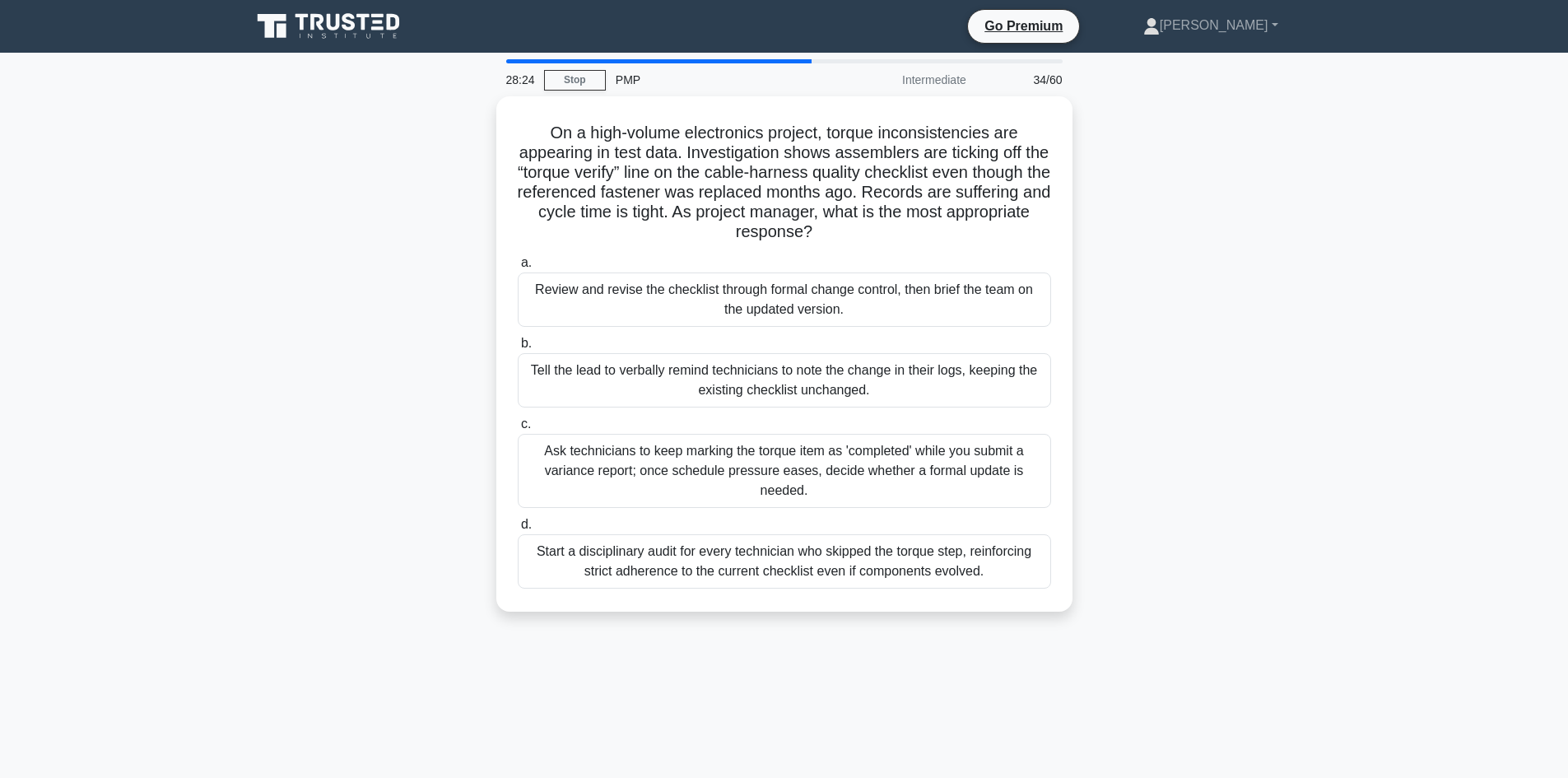
click at [415, 205] on div "On a high-volume electronics project, torque inconsistencies are appearing in t…" at bounding box center [784, 364] width 1087 height 535
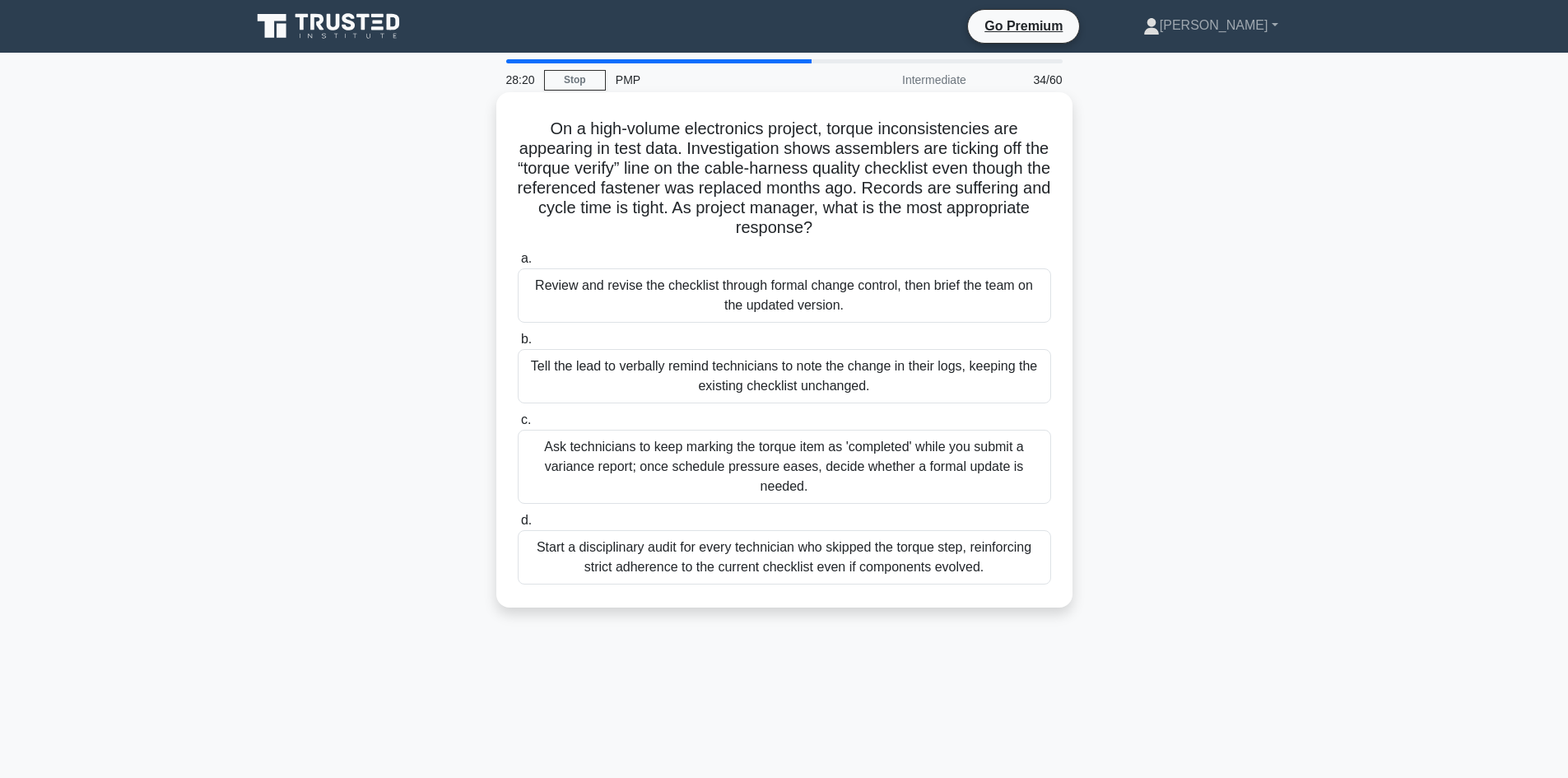
click at [517, 204] on h5 "On a high-volume electronics project, torque inconsistencies are appearing in t…" at bounding box center [784, 179] width 536 height 120
drag, startPoint x: 965, startPoint y: 147, endPoint x: 1016, endPoint y: 155, distance: 51.6
click at [1016, 155] on h5 "On a high-volume electronics project, torque inconsistencies are appearing in t…" at bounding box center [784, 179] width 536 height 120
drag, startPoint x: 575, startPoint y: 167, endPoint x: 627, endPoint y: 170, distance: 52.1
click at [619, 173] on h5 "On a high-volume electronics project, torque inconsistencies are appearing in t…" at bounding box center [784, 179] width 536 height 120
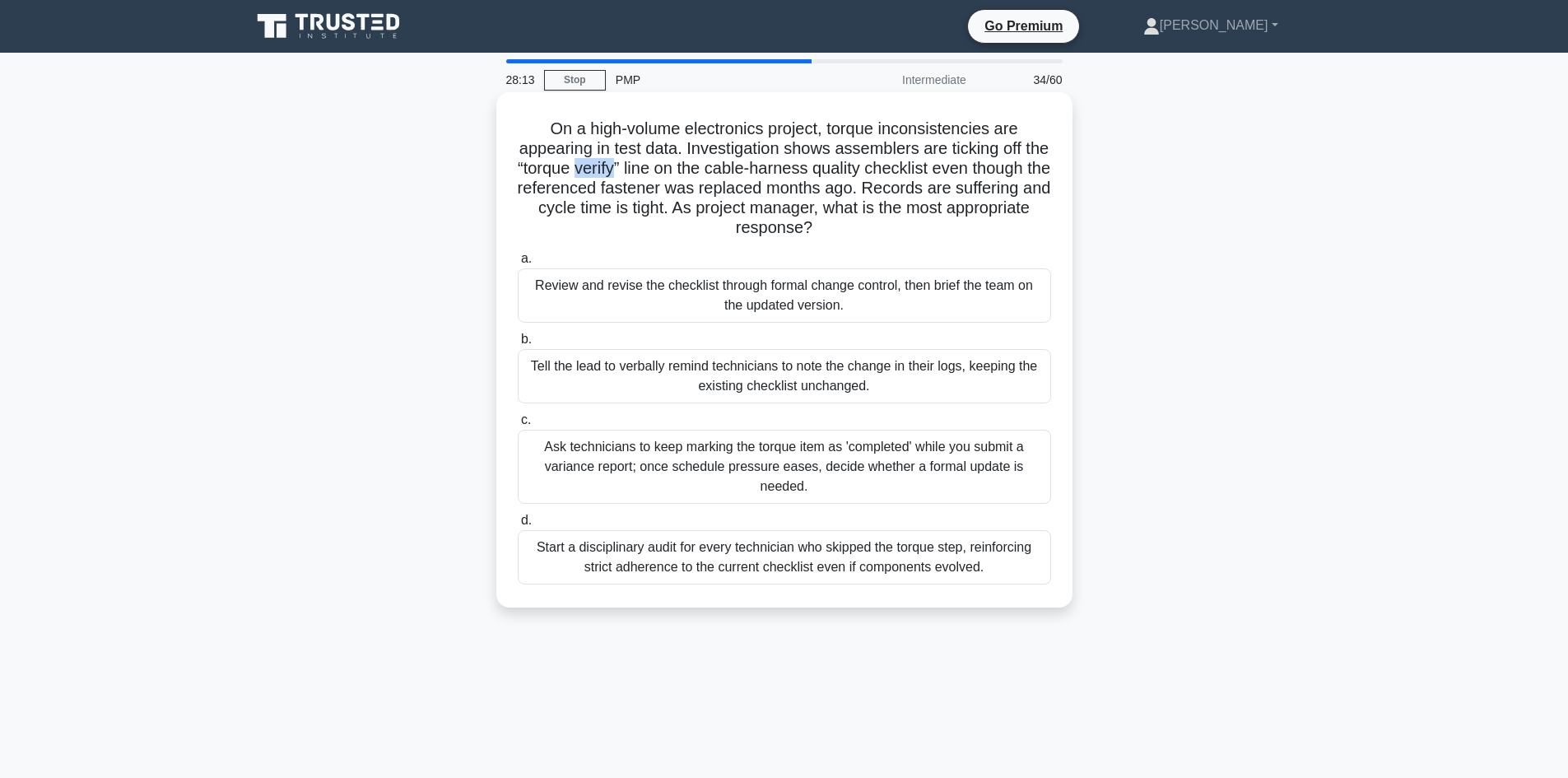
drag, startPoint x: 628, startPoint y: 170, endPoint x: 668, endPoint y: 172, distance: 40.0
click at [668, 172] on h5 "On a high-volume electronics project, torque inconsistencies are appearing in t…" at bounding box center [784, 179] width 536 height 120
click at [703, 171] on h5 "On a high-volume electronics project, torque inconsistencies are appearing in t…" at bounding box center [784, 179] width 536 height 120
drag, startPoint x: 713, startPoint y: 170, endPoint x: 746, endPoint y: 169, distance: 33.0
click at [744, 170] on h5 "On a high-volume electronics project, torque inconsistencies are appearing in t…" at bounding box center [784, 179] width 536 height 120
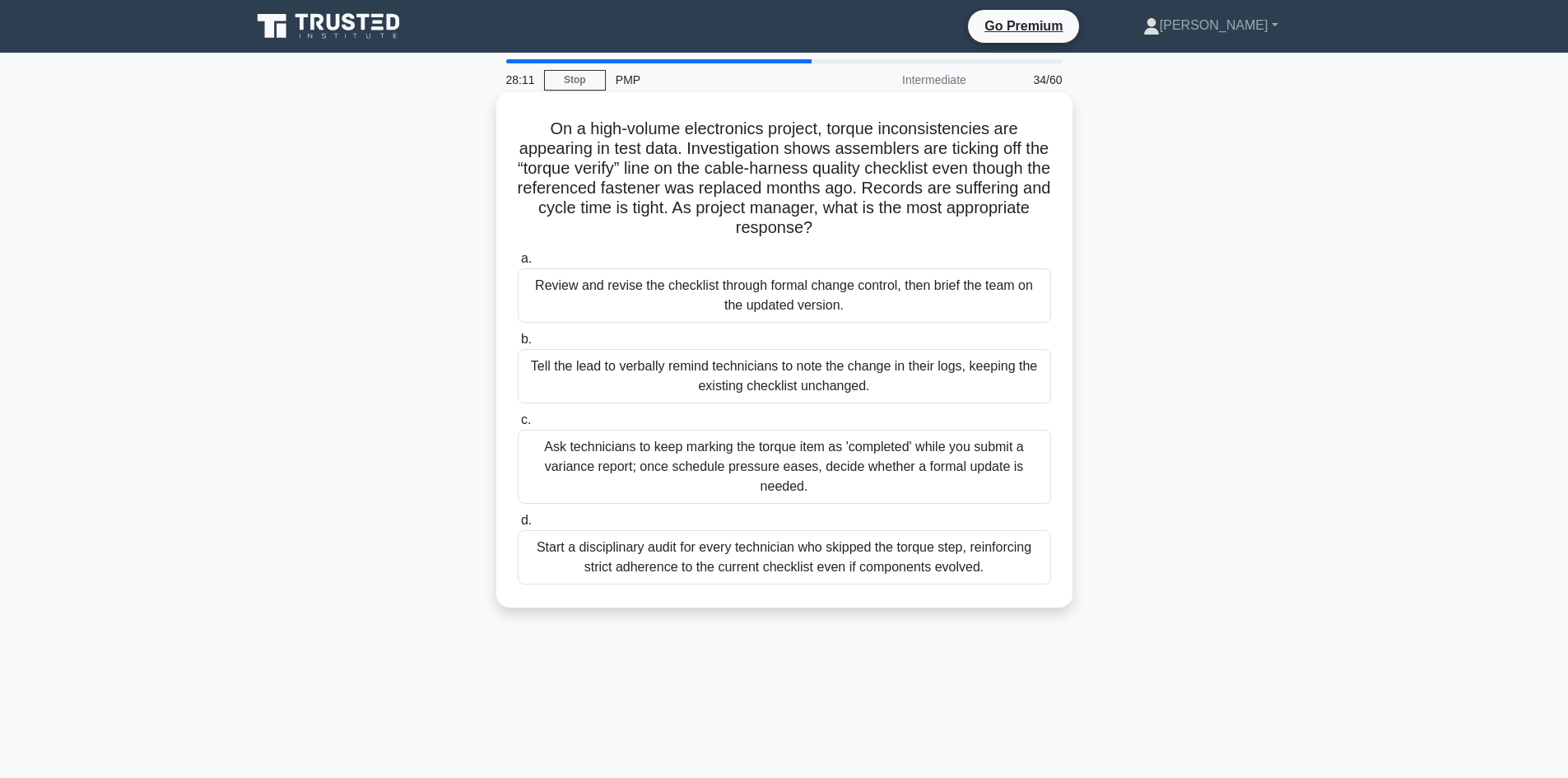
click at [753, 166] on h5 "On a high-volume electronics project, torque inconsistencies are appearing in t…" at bounding box center [784, 179] width 536 height 120
drag, startPoint x: 768, startPoint y: 170, endPoint x: 866, endPoint y: 171, distance: 98.0
click at [866, 171] on h5 "On a high-volume electronics project, torque inconsistencies are appearing in t…" at bounding box center [784, 179] width 536 height 120
drag, startPoint x: 880, startPoint y: 169, endPoint x: 905, endPoint y: 169, distance: 25.0
click at [904, 169] on h5 "On a high-volume electronics project, torque inconsistencies are appearing in t…" at bounding box center [784, 179] width 536 height 120
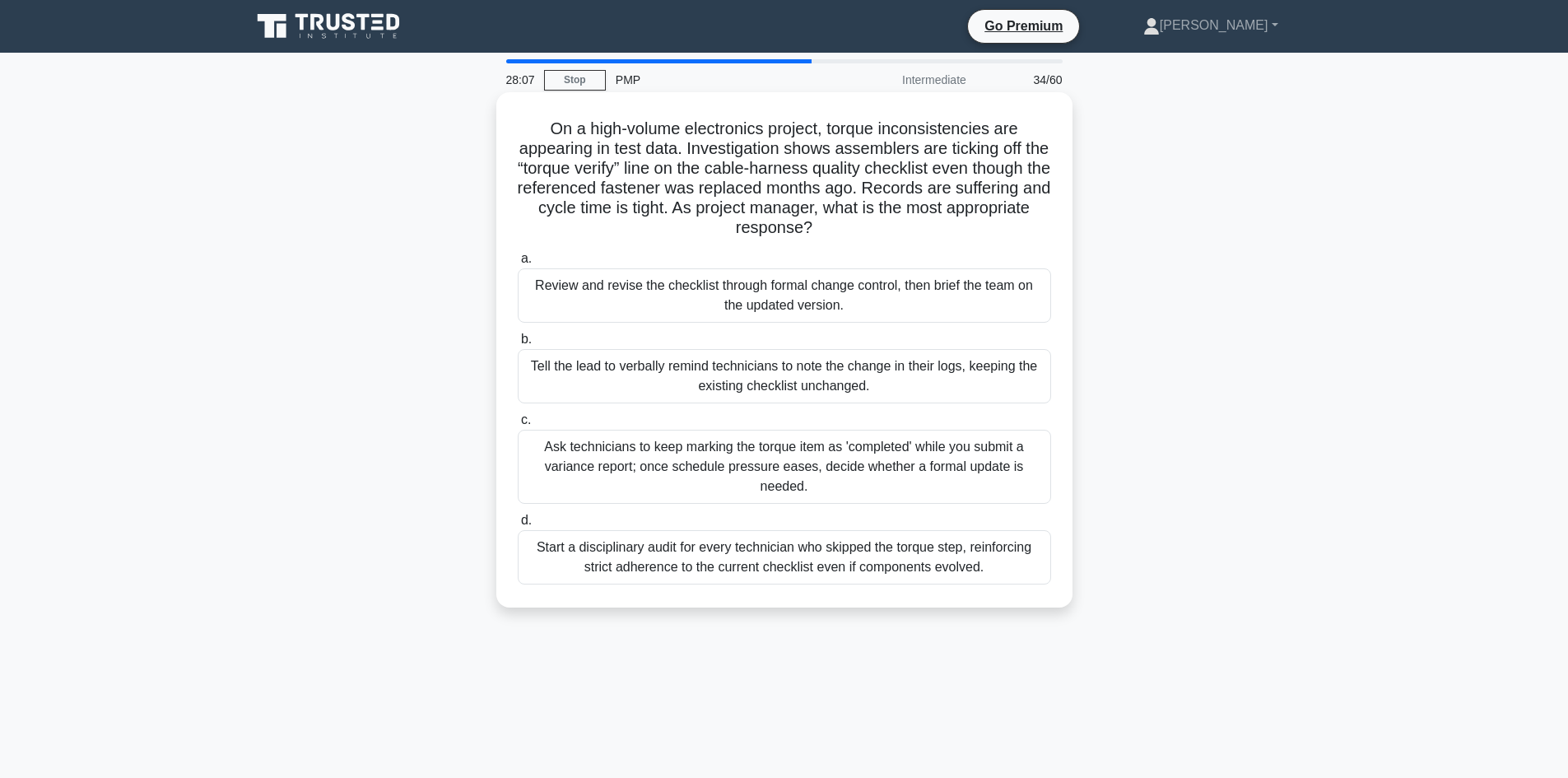
drag, startPoint x: 963, startPoint y: 163, endPoint x: 948, endPoint y: 165, distance: 15.1
click at [964, 163] on h5 "On a high-volume electronics project, torque inconsistencies are appearing in t…" at bounding box center [784, 179] width 536 height 120
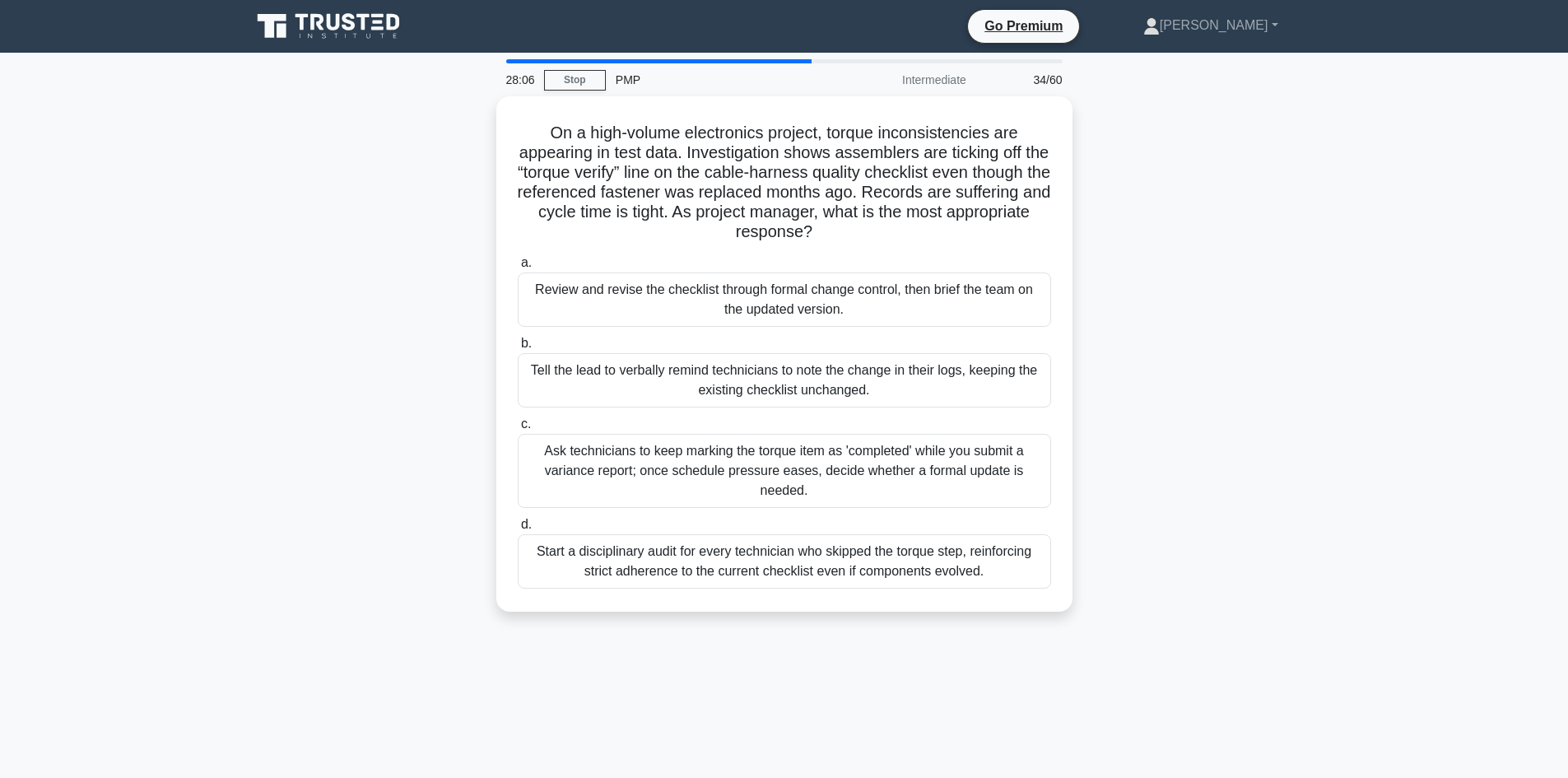
click at [404, 237] on div "On a high-volume electronics project, torque inconsistencies are appearing in t…" at bounding box center [784, 364] width 1087 height 535
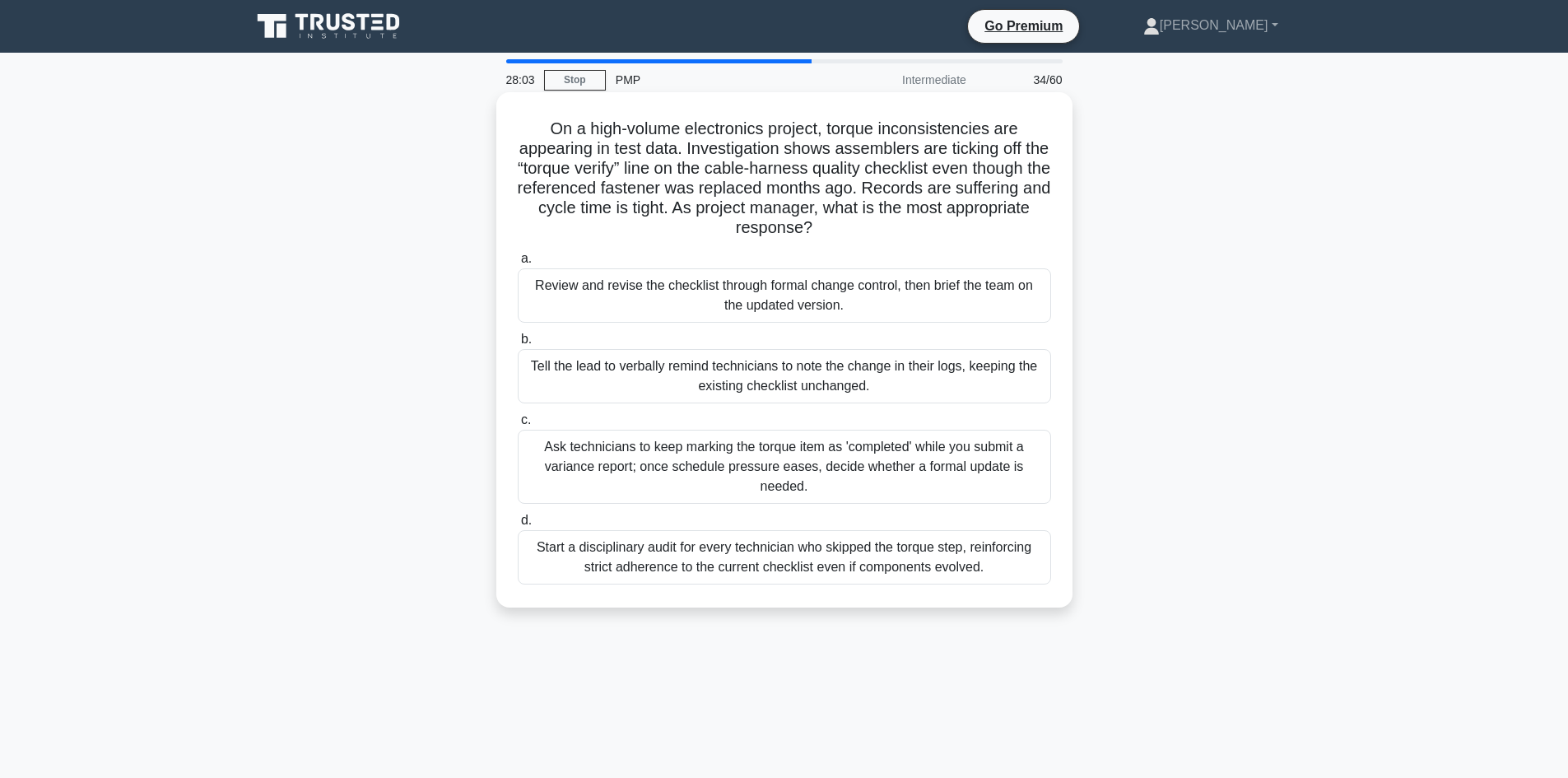
click at [803, 127] on h5 "On a high-volume electronics project, torque inconsistencies are appearing in t…" at bounding box center [784, 179] width 536 height 120
click at [856, 133] on h5 "On a high-volume electronics project, torque inconsistencies are appearing in t…" at bounding box center [784, 179] width 536 height 120
click at [926, 136] on h5 "On a high-volume electronics project, torque inconsistencies are appearing in t…" at bounding box center [784, 179] width 536 height 120
click at [919, 123] on h5 "On a high-volume electronics project, torque inconsistencies are appearing in t…" at bounding box center [784, 179] width 536 height 120
drag, startPoint x: 583, startPoint y: 168, endPoint x: 660, endPoint y: 170, distance: 77.0
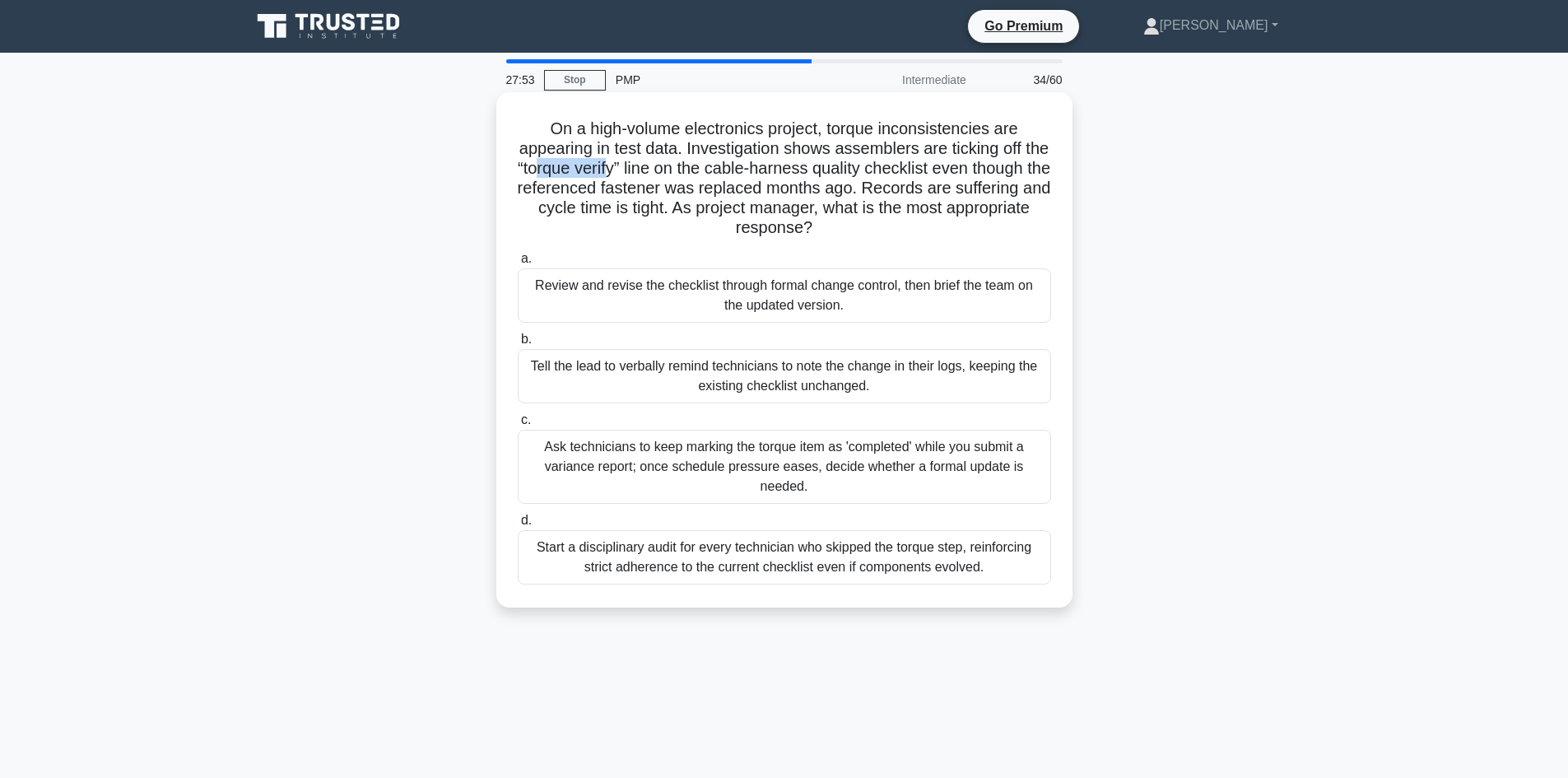
click at [660, 170] on h5 "On a high-volume electronics project, torque inconsistencies are appearing in t…" at bounding box center [784, 179] width 536 height 120
drag, startPoint x: 819, startPoint y: 189, endPoint x: 1011, endPoint y: 201, distance: 192.4
click at [933, 197] on h5 "On a high-volume electronics project, torque inconsistencies are appearing in t…" at bounding box center [784, 179] width 536 height 120
click at [758, 284] on div "Review and revise the checklist through formal change control, then brief the t…" at bounding box center [784, 295] width 534 height 54
click at [518, 265] on input "a. Review and revise the checklist through formal change control, then brief th…" at bounding box center [518, 258] width 0 height 11
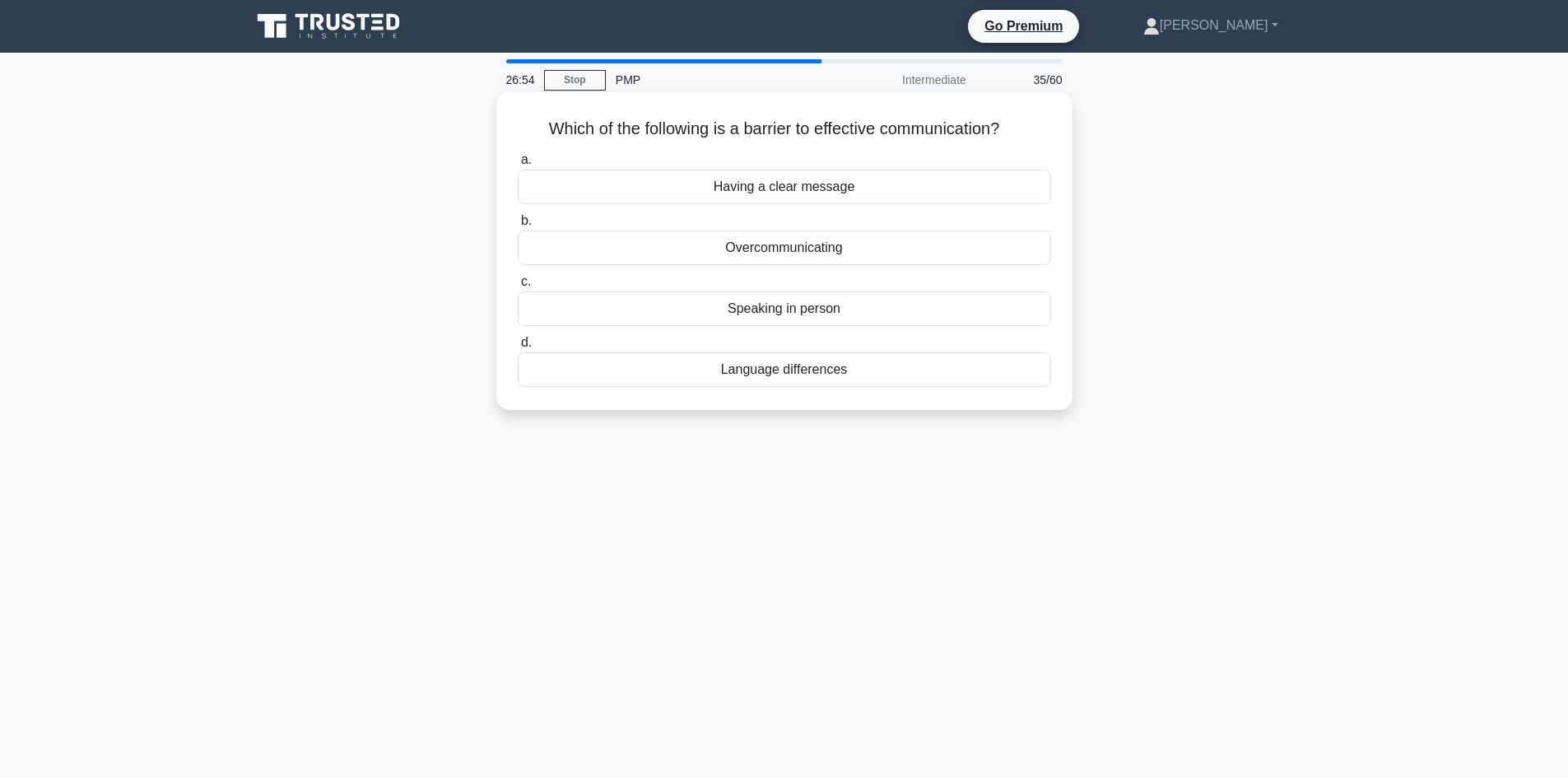
click at [760, 251] on div "Overcommunicating" at bounding box center [784, 247] width 534 height 35
click at [518, 227] on input "b. Overcommunicating" at bounding box center [518, 221] width 0 height 11
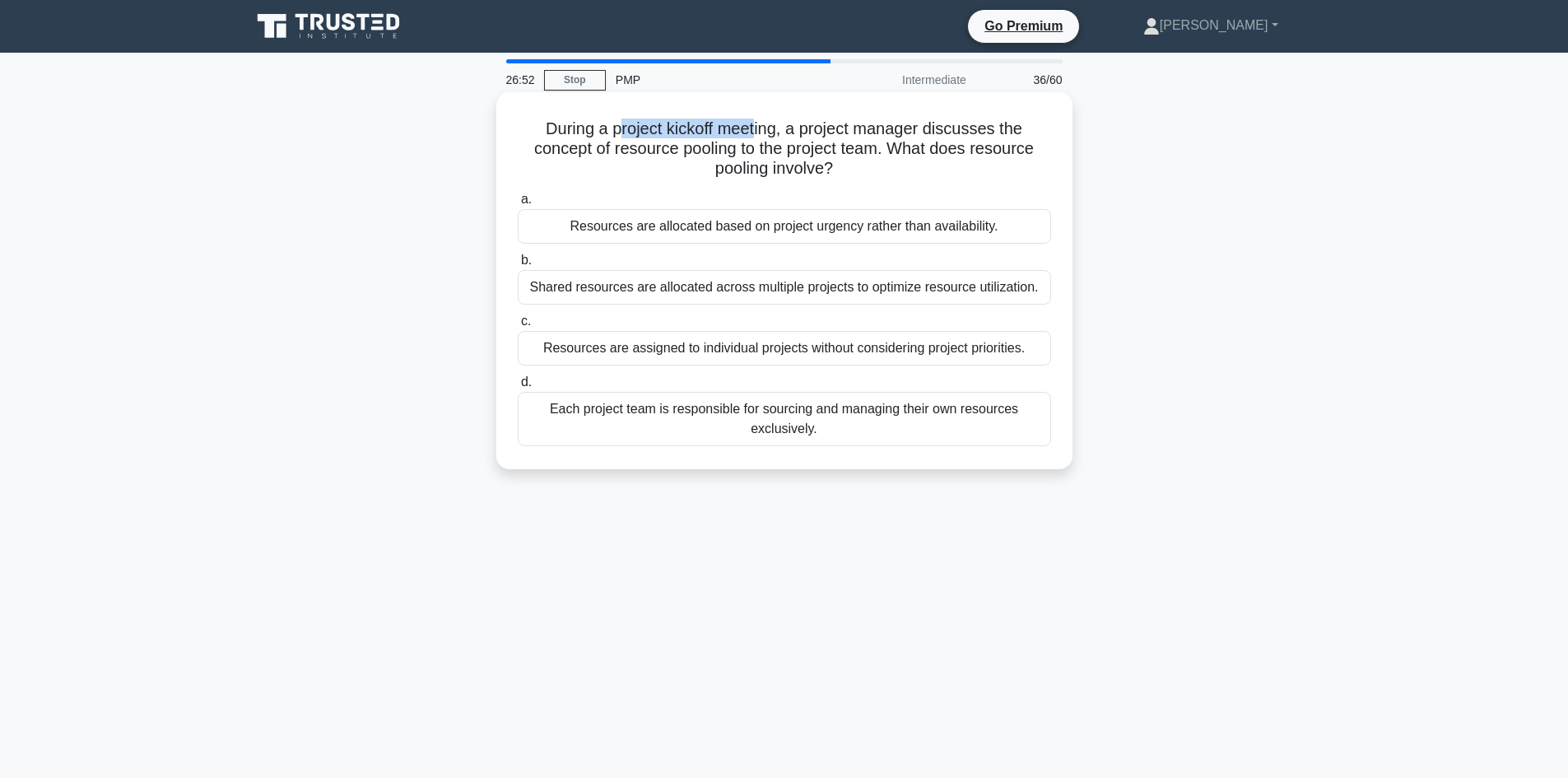
drag, startPoint x: 614, startPoint y: 123, endPoint x: 757, endPoint y: 123, distance: 143.0
click at [757, 123] on h5 "During a project kickoff meeting, a project manager discusses the concept of re…" at bounding box center [784, 149] width 536 height 61
drag, startPoint x: 365, startPoint y: 198, endPoint x: 499, endPoint y: 174, distance: 136.1
click at [367, 198] on div "During a project kickoff meeting, a project manager discusses the concept of re…" at bounding box center [784, 295] width 1087 height 397
drag, startPoint x: 620, startPoint y: 127, endPoint x: 768, endPoint y: 132, distance: 148.1
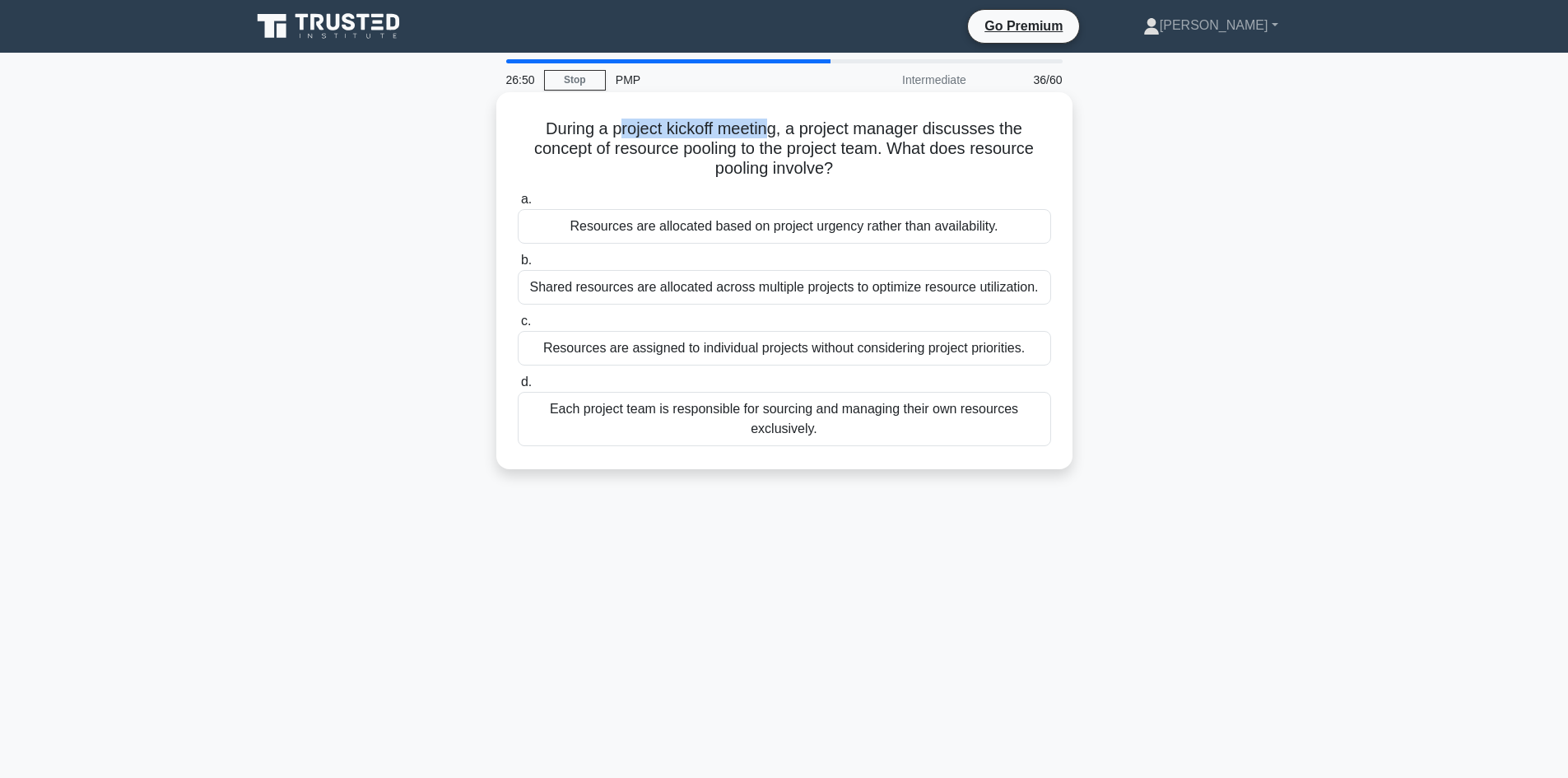
click at [768, 132] on h5 "During a project kickoff meeting, a project manager discusses the concept of re…" at bounding box center [784, 149] width 536 height 61
drag, startPoint x: 826, startPoint y: 128, endPoint x: 932, endPoint y: 135, distance: 106.2
click at [905, 135] on h5 "During a project kickoff meeting, a project manager discusses the concept of re…" at bounding box center [784, 149] width 536 height 61
drag, startPoint x: 941, startPoint y: 131, endPoint x: 972, endPoint y: 132, distance: 31.0
click at [949, 131] on h5 "During a project kickoff meeting, a project manager discusses the concept of re…" at bounding box center [784, 149] width 536 height 61
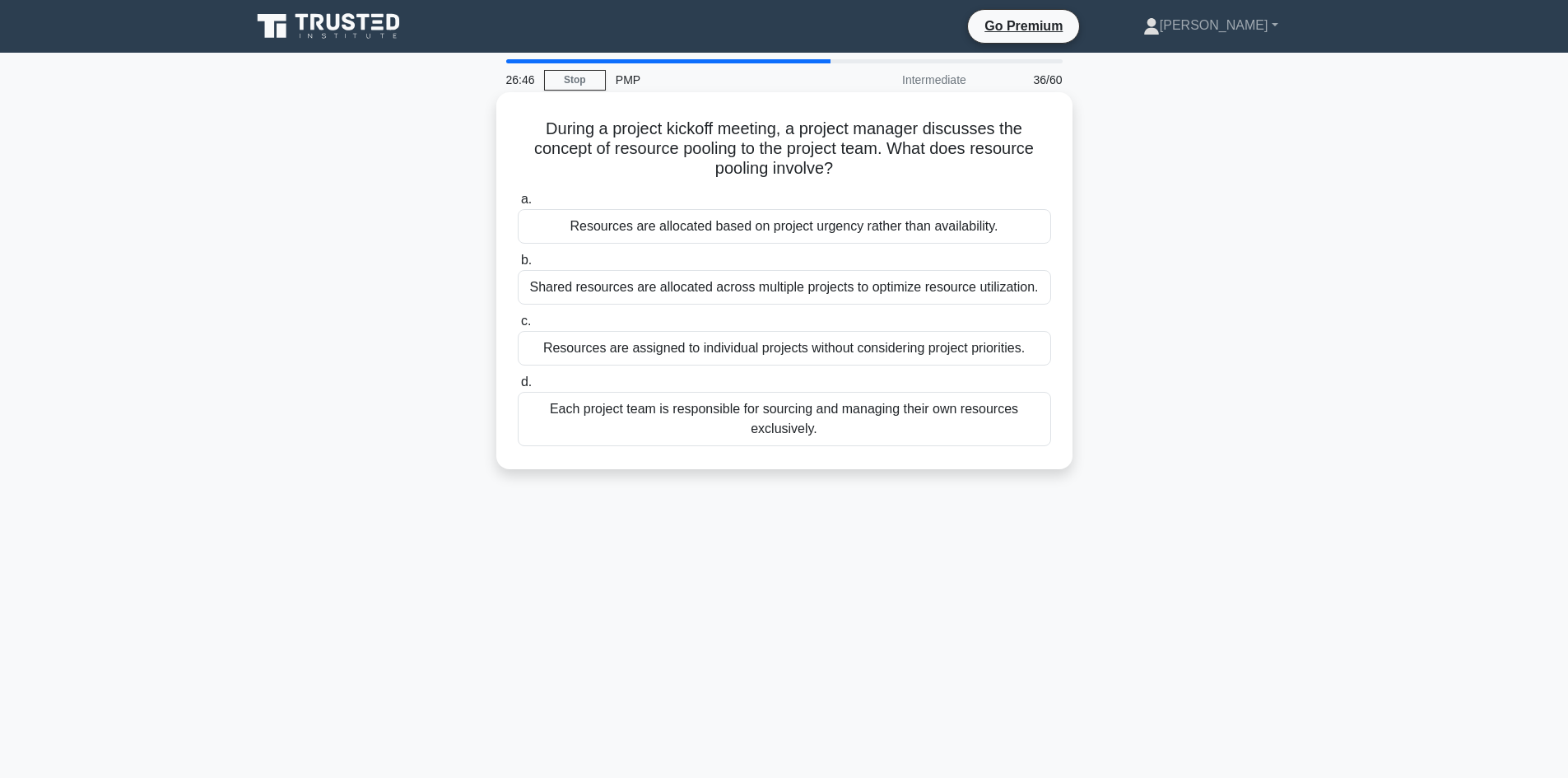
click at [972, 132] on h5 "During a project kickoff meeting, a project manager discusses the concept of re…" at bounding box center [784, 149] width 536 height 61
drag, startPoint x: 992, startPoint y: 127, endPoint x: 1003, endPoint y: 126, distance: 11.0
click at [1003, 126] on h5 "During a project kickoff meeting, a project manager discusses the concept of re…" at bounding box center [784, 149] width 536 height 61
click at [565, 150] on h5 "During a project kickoff meeting, a project manager discusses the concept of re…" at bounding box center [784, 149] width 536 height 61
click at [642, 158] on h5 "During a project kickoff meeting, a project manager discusses the concept of re…" at bounding box center [784, 149] width 536 height 61
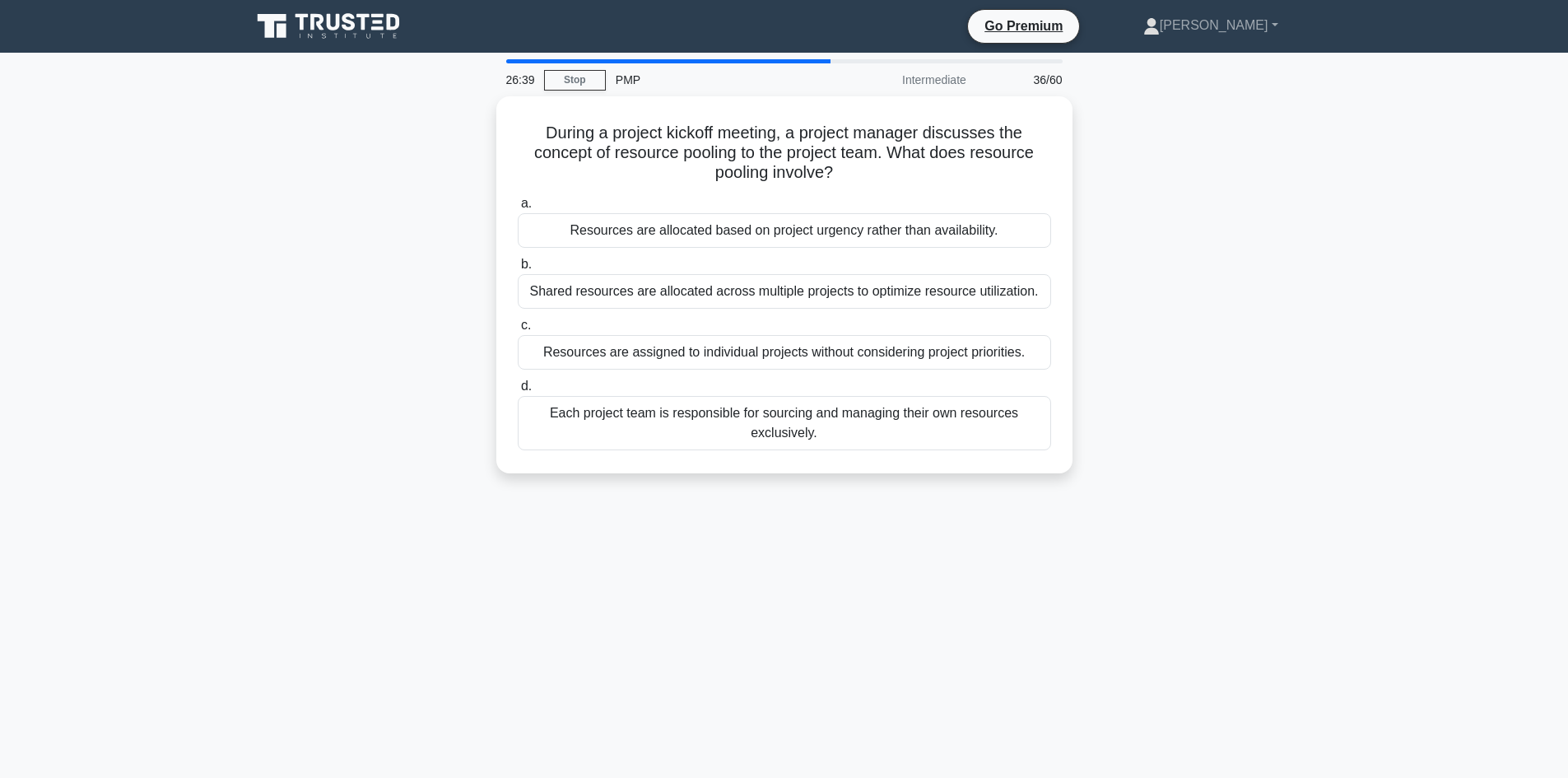
click at [342, 196] on div "During a project kickoff meeting, a project manager discusses the concept of re…" at bounding box center [784, 295] width 1087 height 397
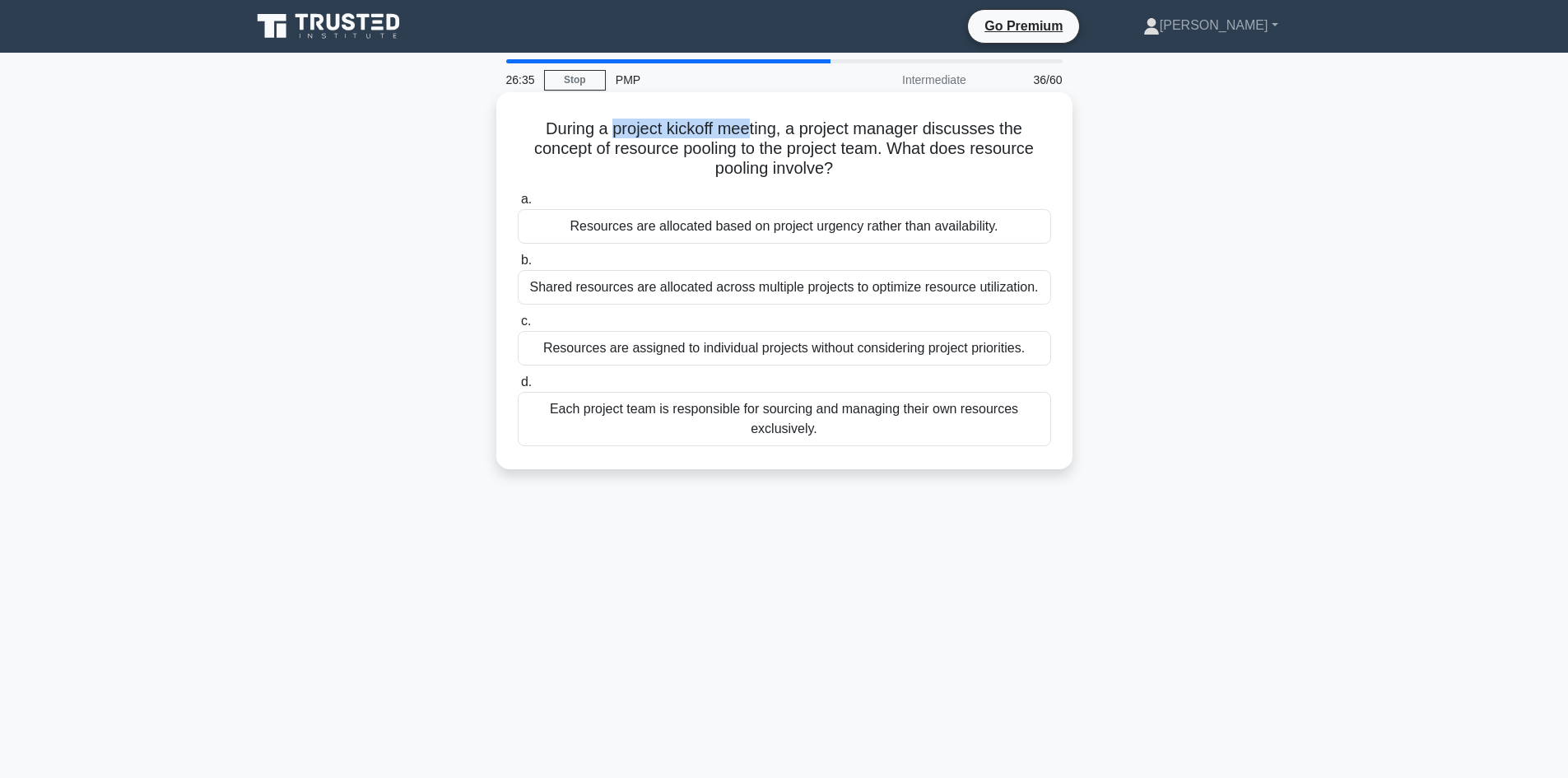
drag, startPoint x: 612, startPoint y: 132, endPoint x: 752, endPoint y: 126, distance: 140.1
click at [752, 126] on h5 "During a project kickoff meeting, a project manager discusses the concept of re…" at bounding box center [784, 149] width 536 height 61
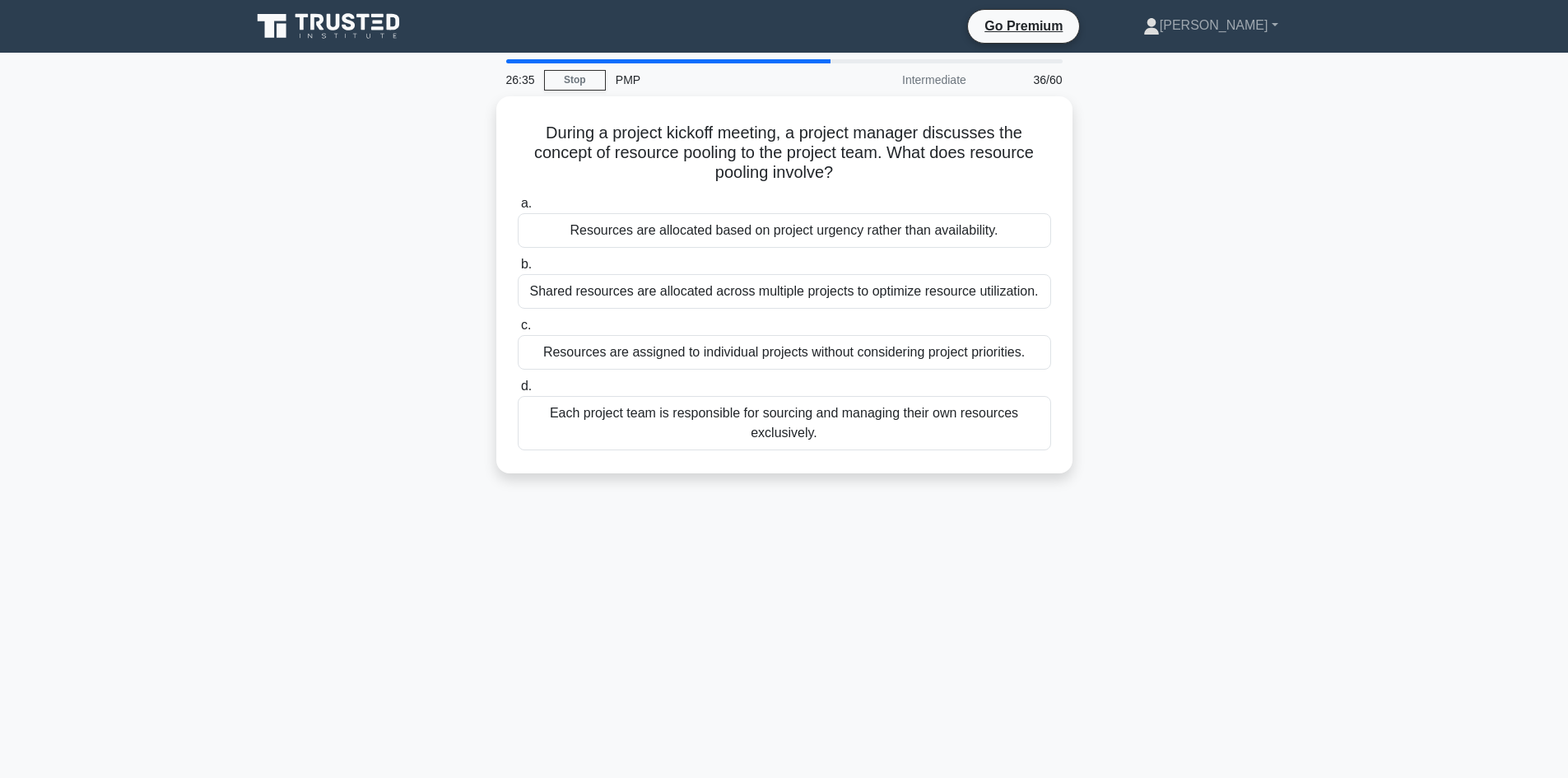
click at [439, 173] on div "During a project kickoff meeting, a project manager discusses the concept of re…" at bounding box center [784, 295] width 1087 height 397
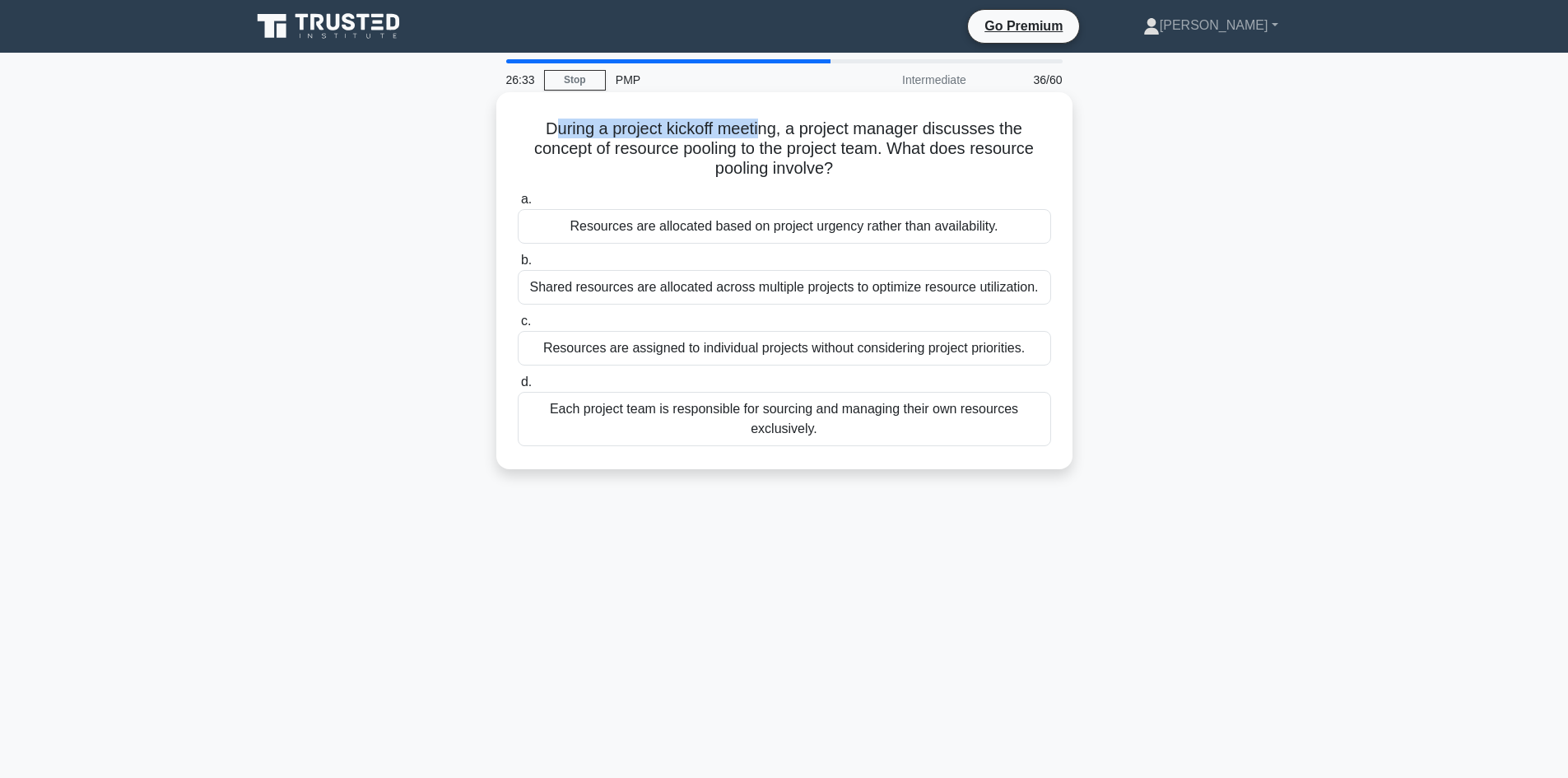
drag, startPoint x: 546, startPoint y: 128, endPoint x: 766, endPoint y: 127, distance: 220.0
click at [766, 127] on h5 "During a project kickoff meeting, a project manager discusses the concept of re…" at bounding box center [784, 149] width 536 height 61
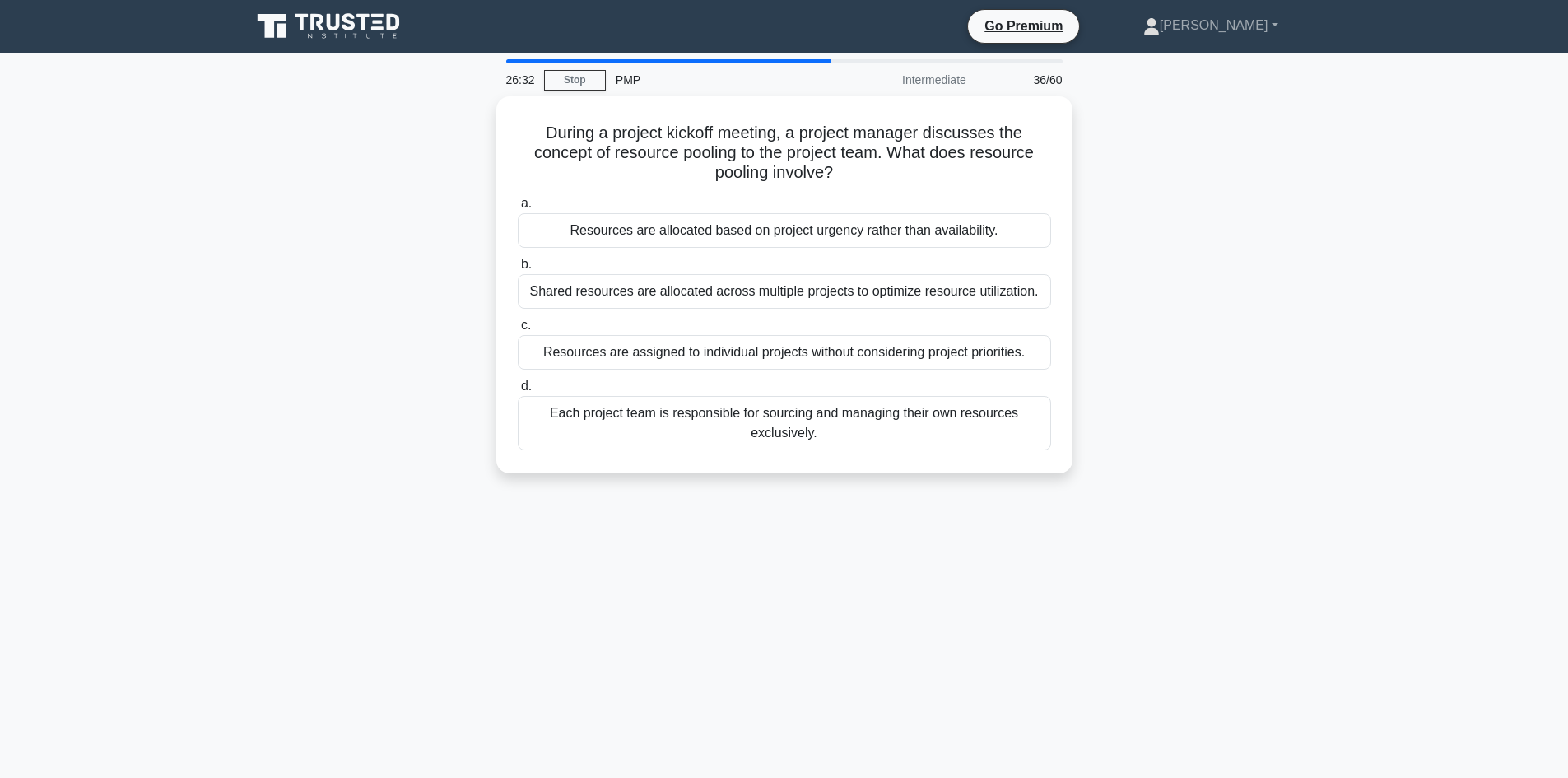
drag, startPoint x: 337, startPoint y: 200, endPoint x: 352, endPoint y: 200, distance: 15.0
click at [336, 201] on div "During a project kickoff meeting, a project manager discusses the concept of re…" at bounding box center [784, 295] width 1087 height 397
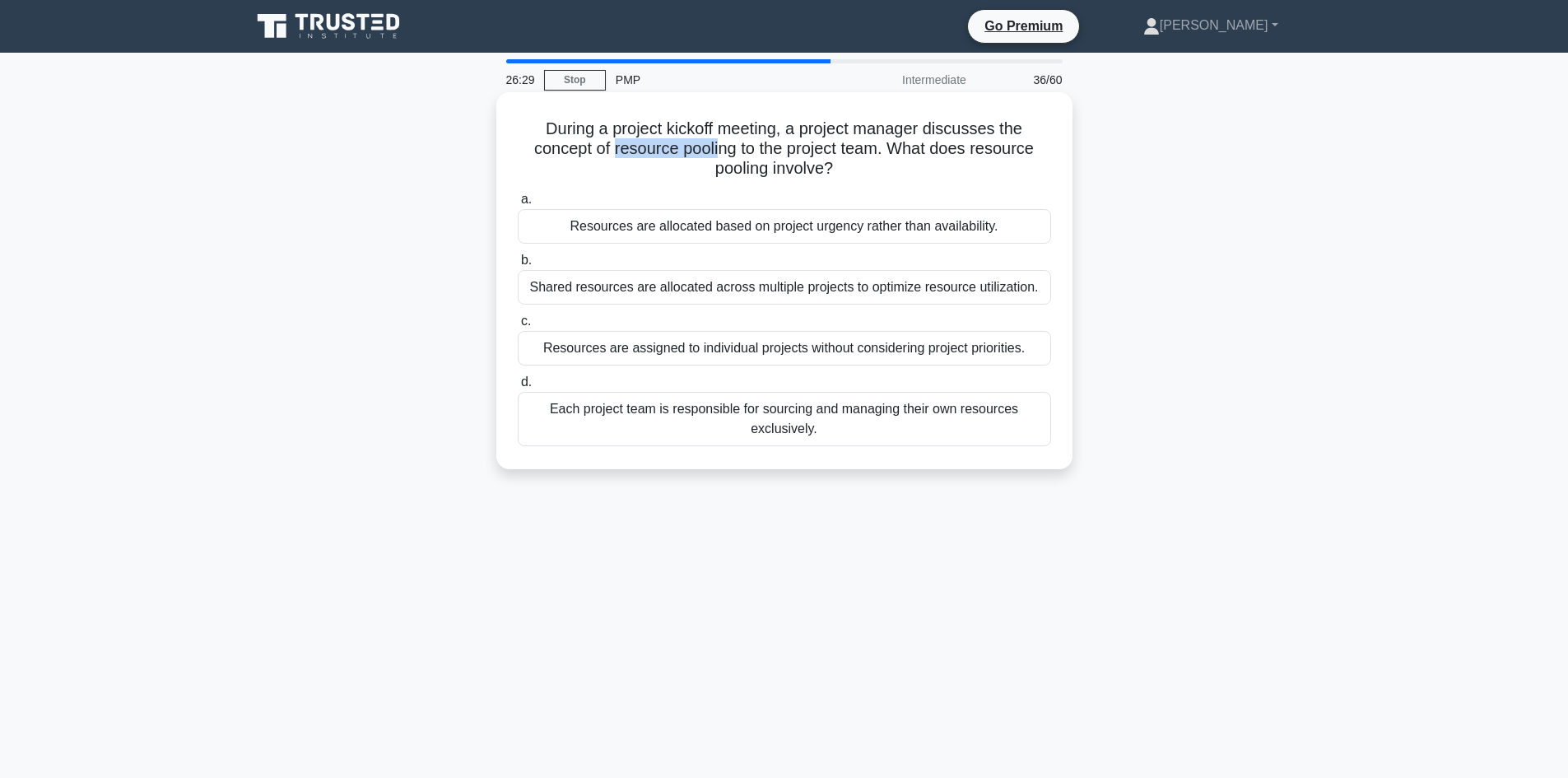
drag, startPoint x: 614, startPoint y: 150, endPoint x: 720, endPoint y: 151, distance: 106.0
click at [720, 151] on h5 "During a project kickoff meeting, a project manager discusses the concept of re…" at bounding box center [784, 149] width 536 height 61
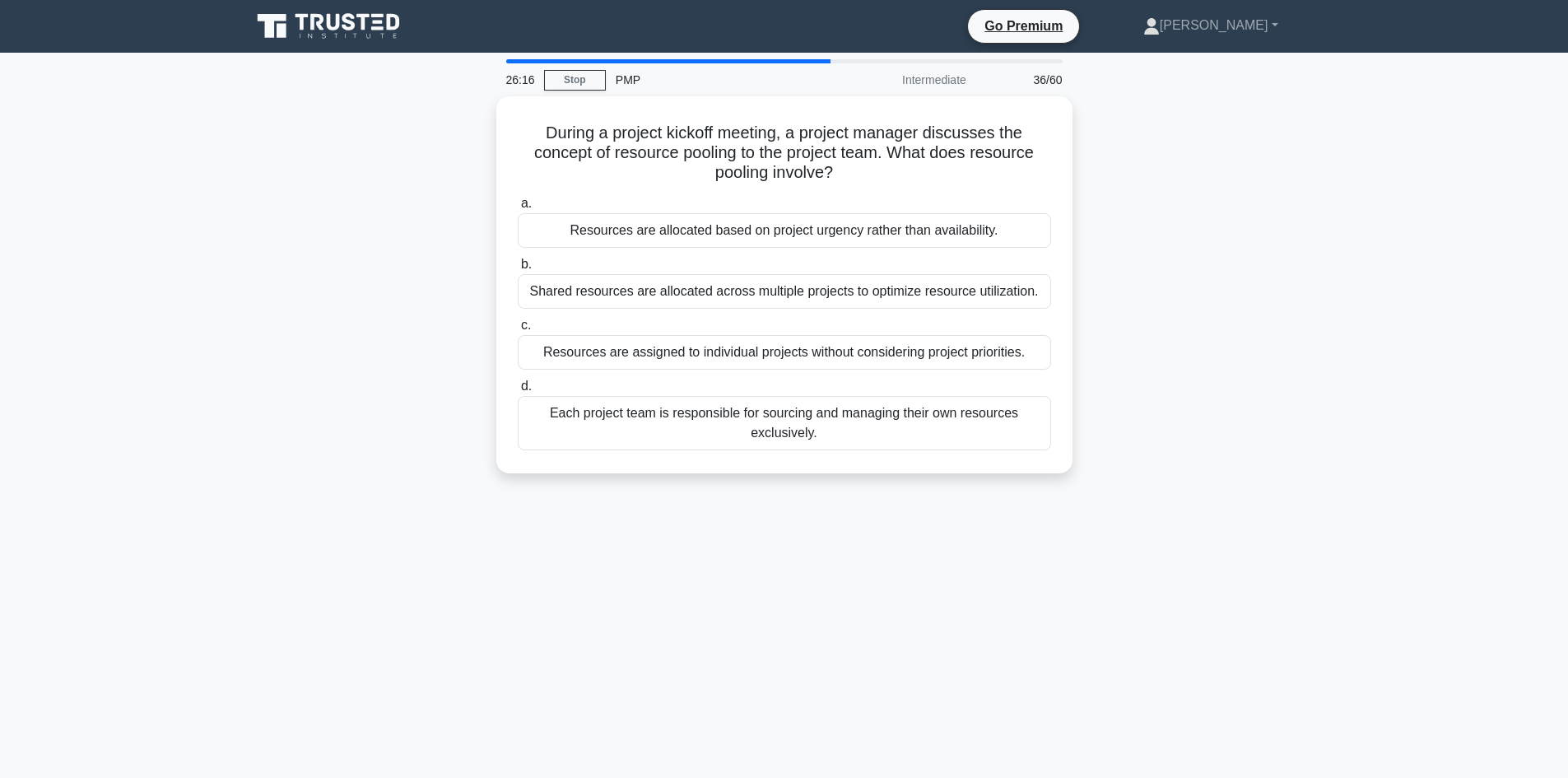
click at [349, 259] on div "During a project kickoff meeting, a project manager discusses the concept of re…" at bounding box center [784, 295] width 1087 height 397
click at [410, 218] on div "During a project kickoff meeting, a project manager discusses the concept of re…" at bounding box center [784, 295] width 1087 height 397
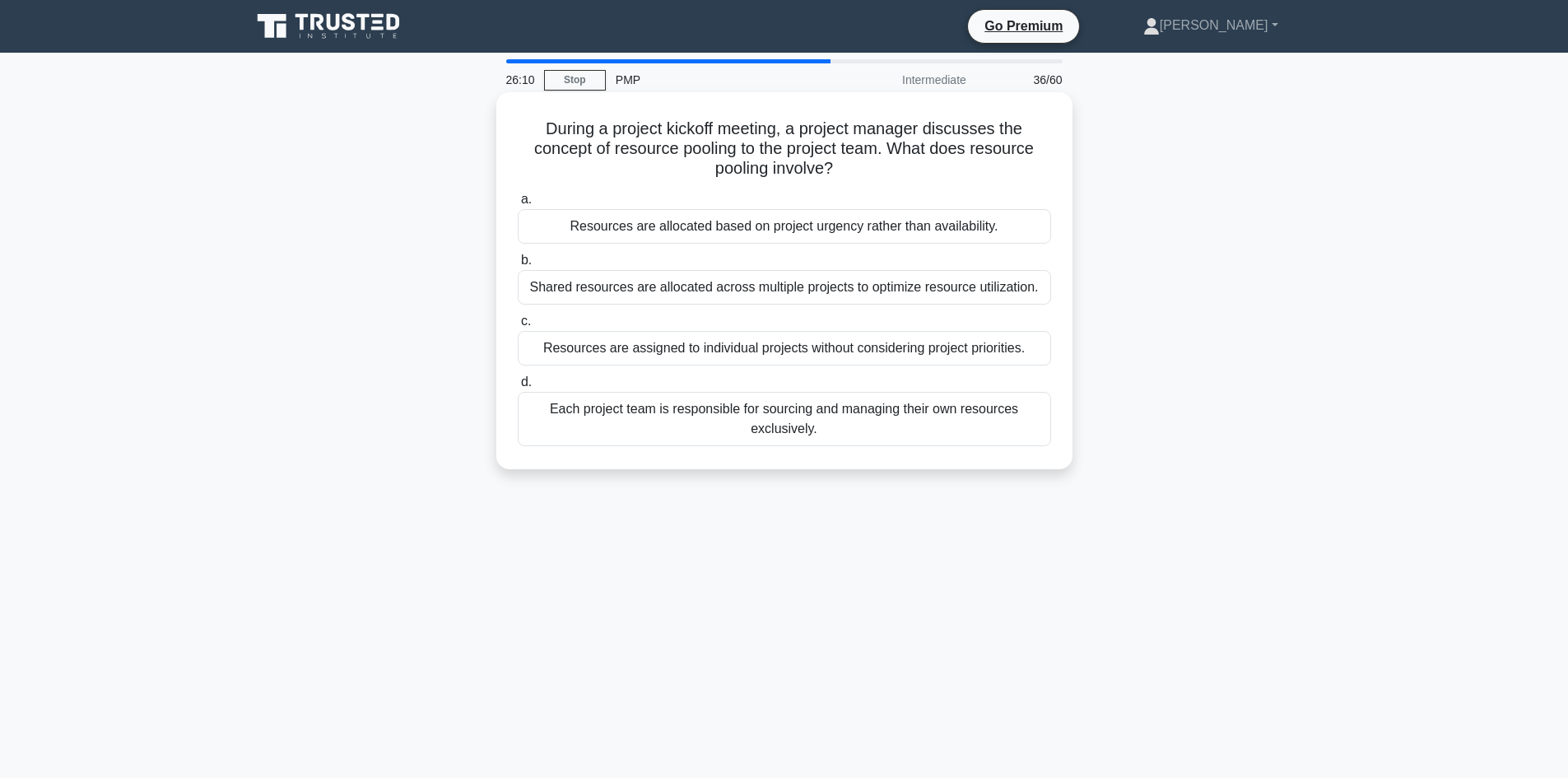
click at [564, 150] on h5 "During a project kickoff meeting, a project manager discusses the concept of re…" at bounding box center [784, 149] width 536 height 61
click at [562, 151] on h5 "During a project kickoff meeting, a project manager discusses the concept of re…" at bounding box center [784, 149] width 536 height 61
click at [639, 148] on h5 "During a project kickoff meeting, a project manager discusses the concept of re…" at bounding box center [784, 149] width 536 height 61
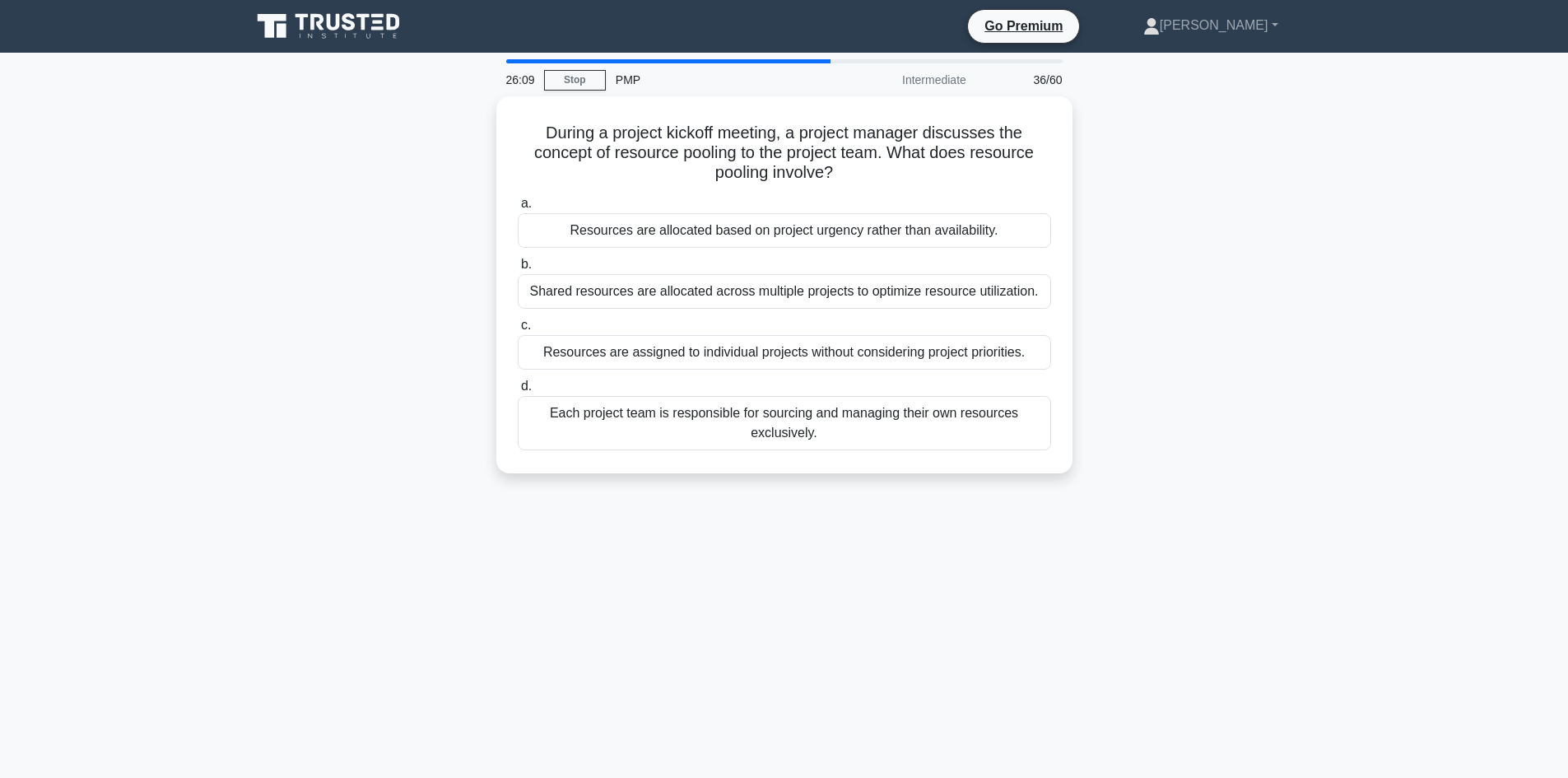
click at [403, 188] on div "During a project kickoff meeting, a project manager discusses the concept of re…" at bounding box center [784, 295] width 1087 height 397
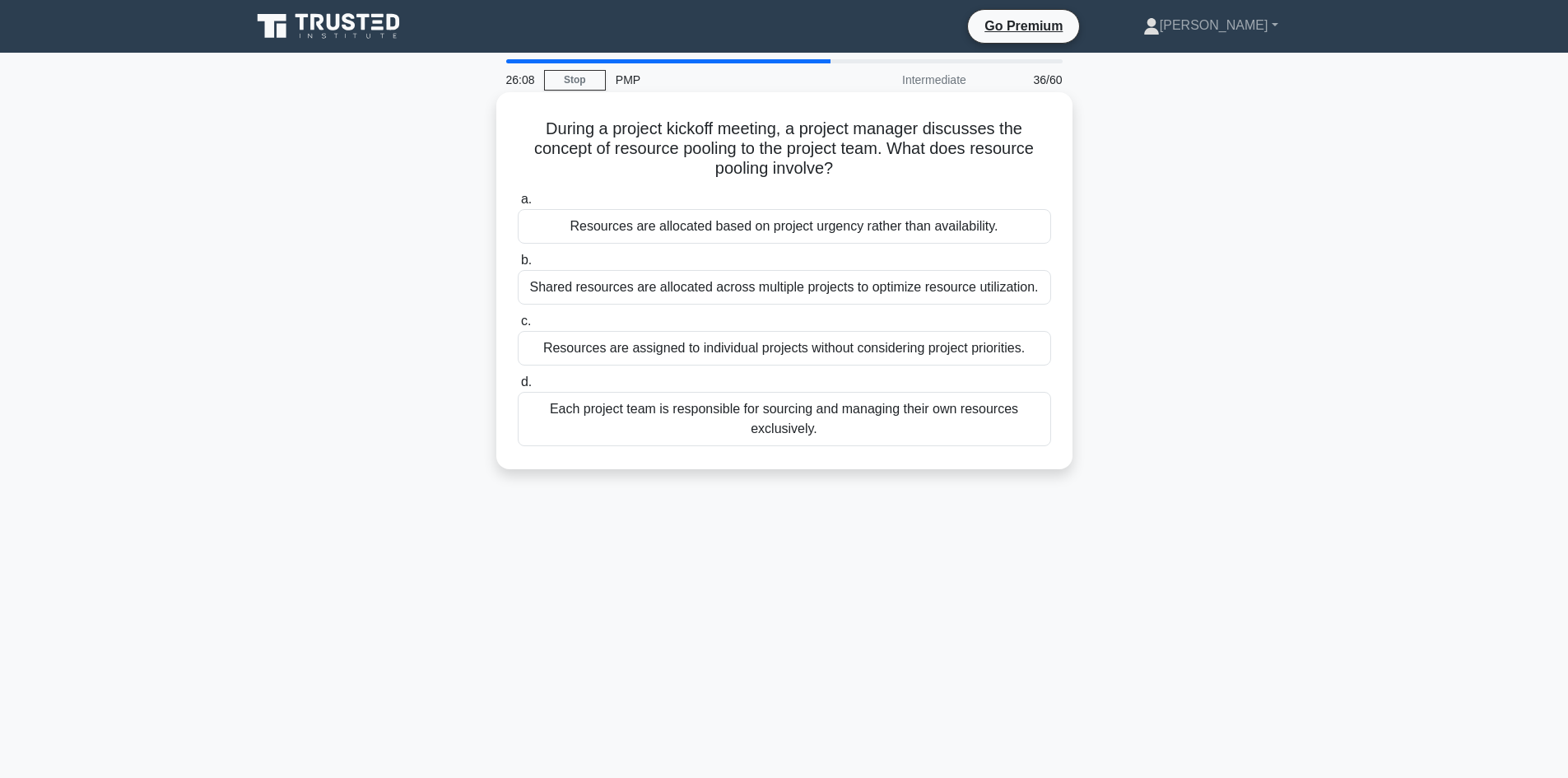
click at [705, 158] on h5 "During a project kickoff meeting, a project manager discusses the concept of re…" at bounding box center [784, 149] width 536 height 61
click at [704, 158] on h5 "During a project kickoff meeting, a project manager discusses the concept of re…" at bounding box center [784, 149] width 536 height 61
click at [826, 150] on h5 "During a project kickoff meeting, a project manager discusses the concept of re…" at bounding box center [784, 149] width 536 height 61
click at [859, 150] on h5 "During a project kickoff meeting, a project manager discusses the concept of re…" at bounding box center [784, 149] width 536 height 61
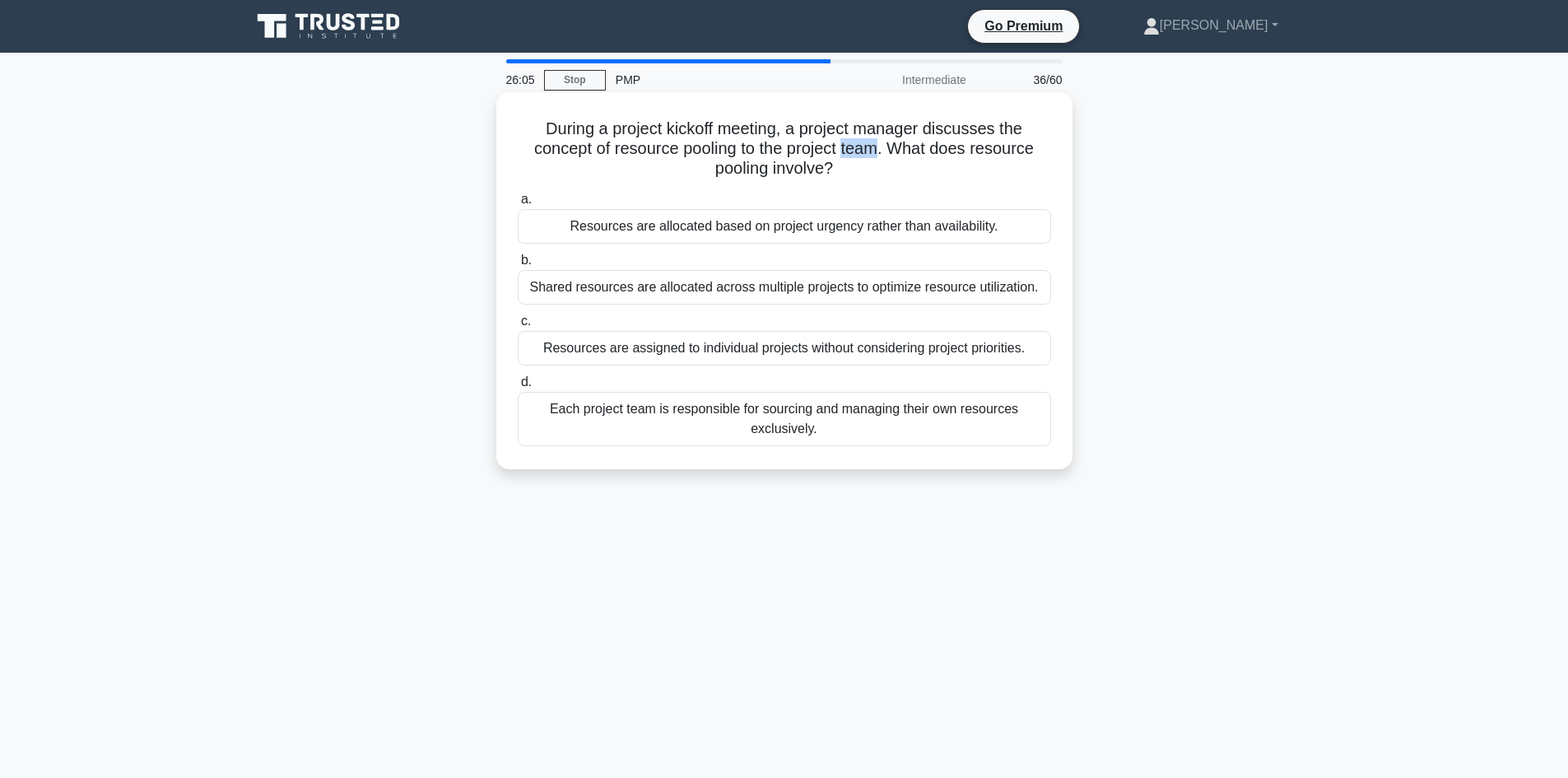
click at [859, 150] on h5 "During a project kickoff meeting, a project manager discusses the concept of re…" at bounding box center [784, 149] width 536 height 61
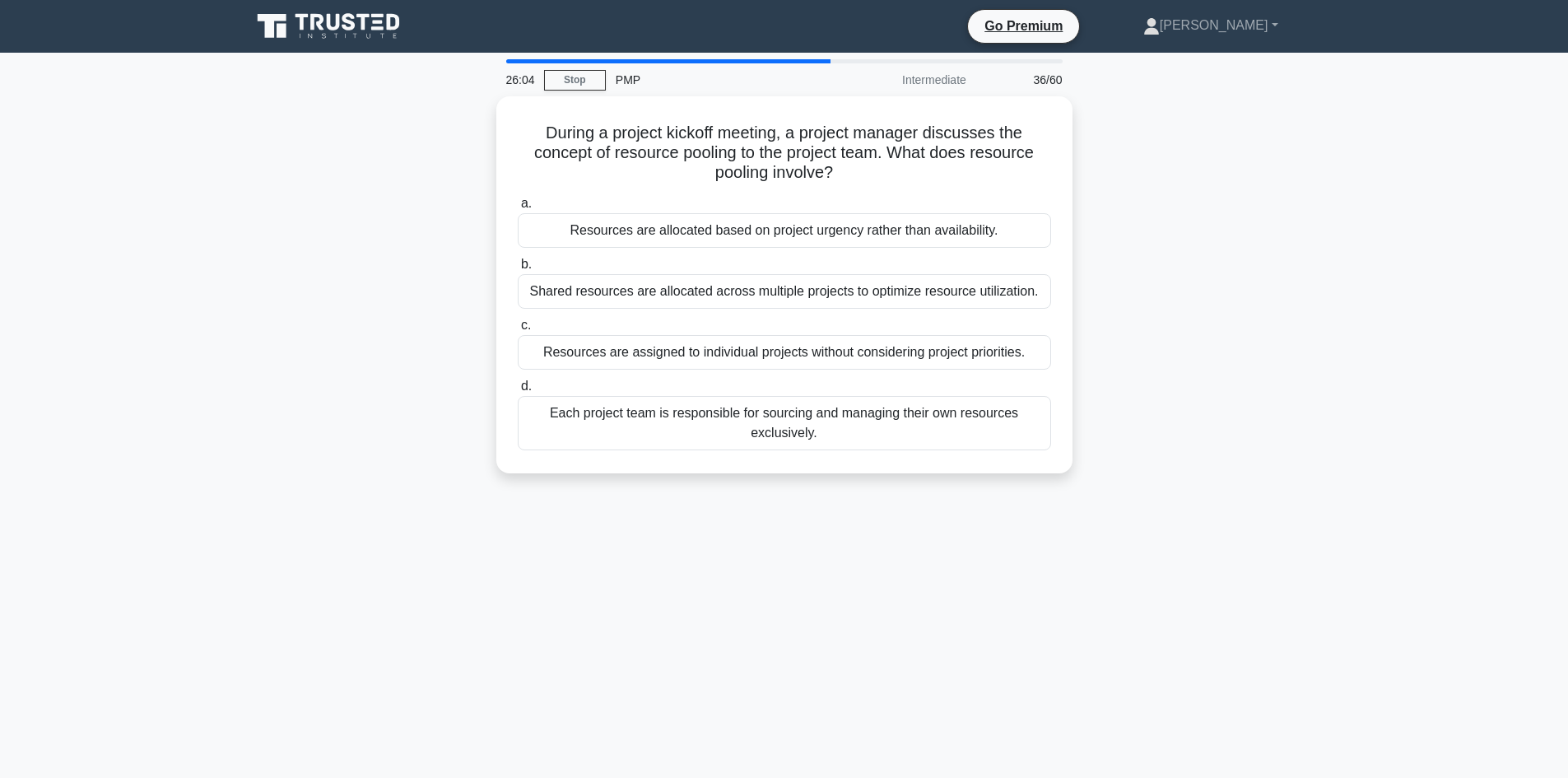
click at [381, 220] on div "During a project kickoff meeting, a project manager discusses the concept of re…" at bounding box center [784, 295] width 1087 height 397
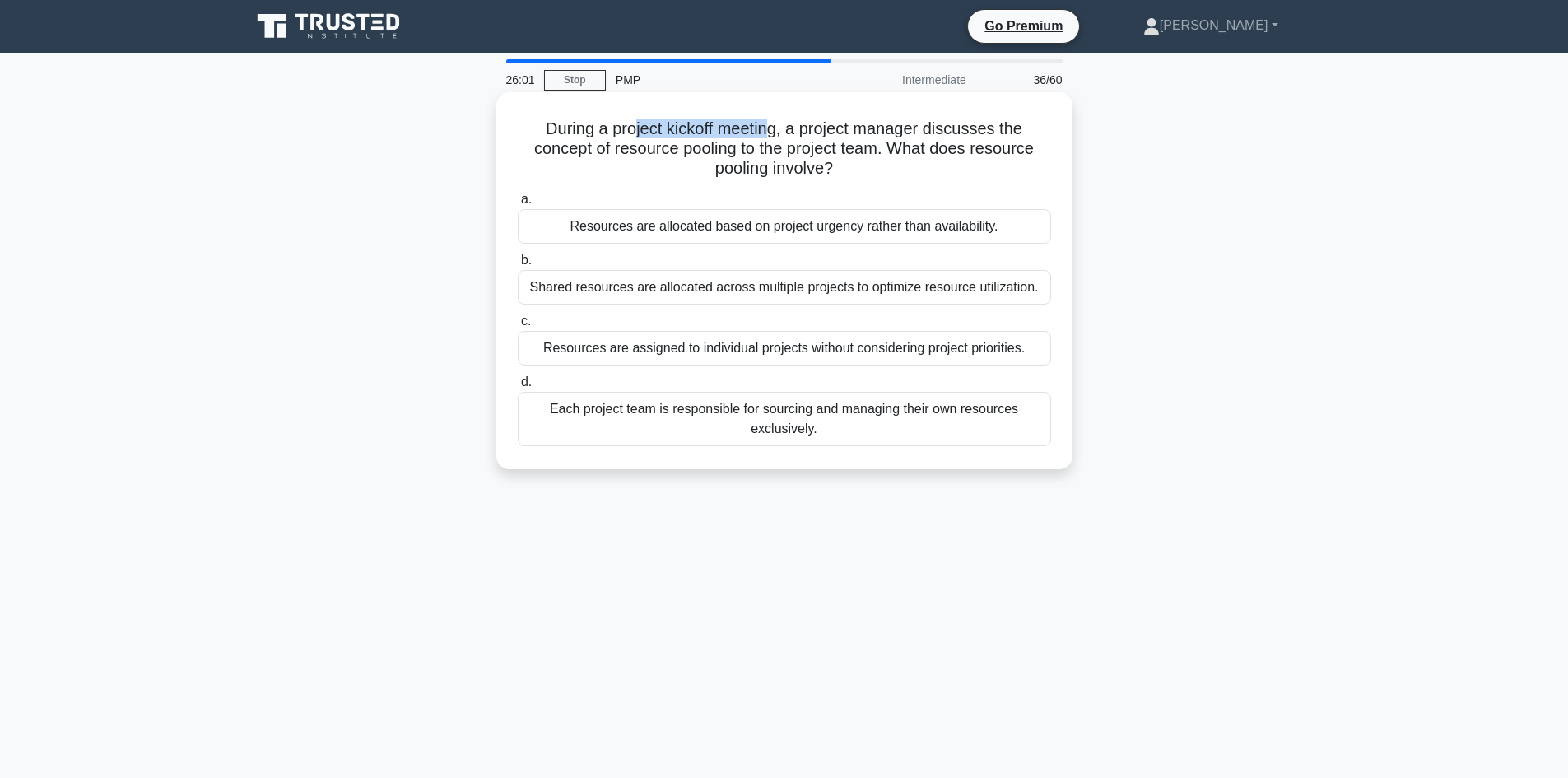
drag, startPoint x: 630, startPoint y: 135, endPoint x: 771, endPoint y: 130, distance: 141.1
click at [771, 130] on h5 "During a project kickoff meeting, a project manager discusses the concept of re…" at bounding box center [784, 149] width 536 height 61
drag, startPoint x: 618, startPoint y: 147, endPoint x: 790, endPoint y: 157, distance: 172.3
click at [728, 158] on h5 "During a project kickoff meeting, a project manager discusses the concept of re…" at bounding box center [784, 149] width 536 height 61
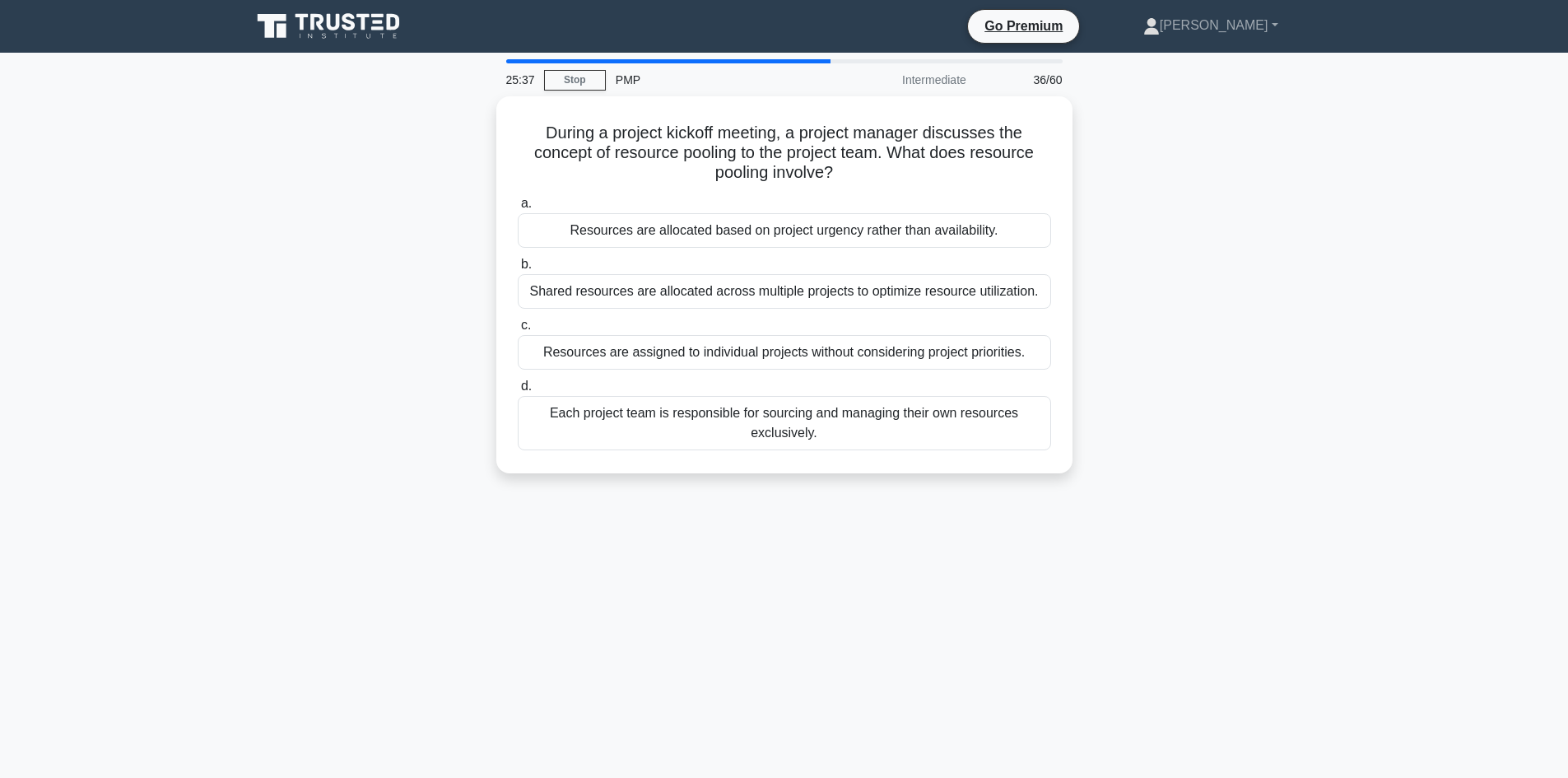
click at [375, 281] on div "During a project kickoff meeting, a project manager discusses the concept of re…" at bounding box center [784, 295] width 1087 height 397
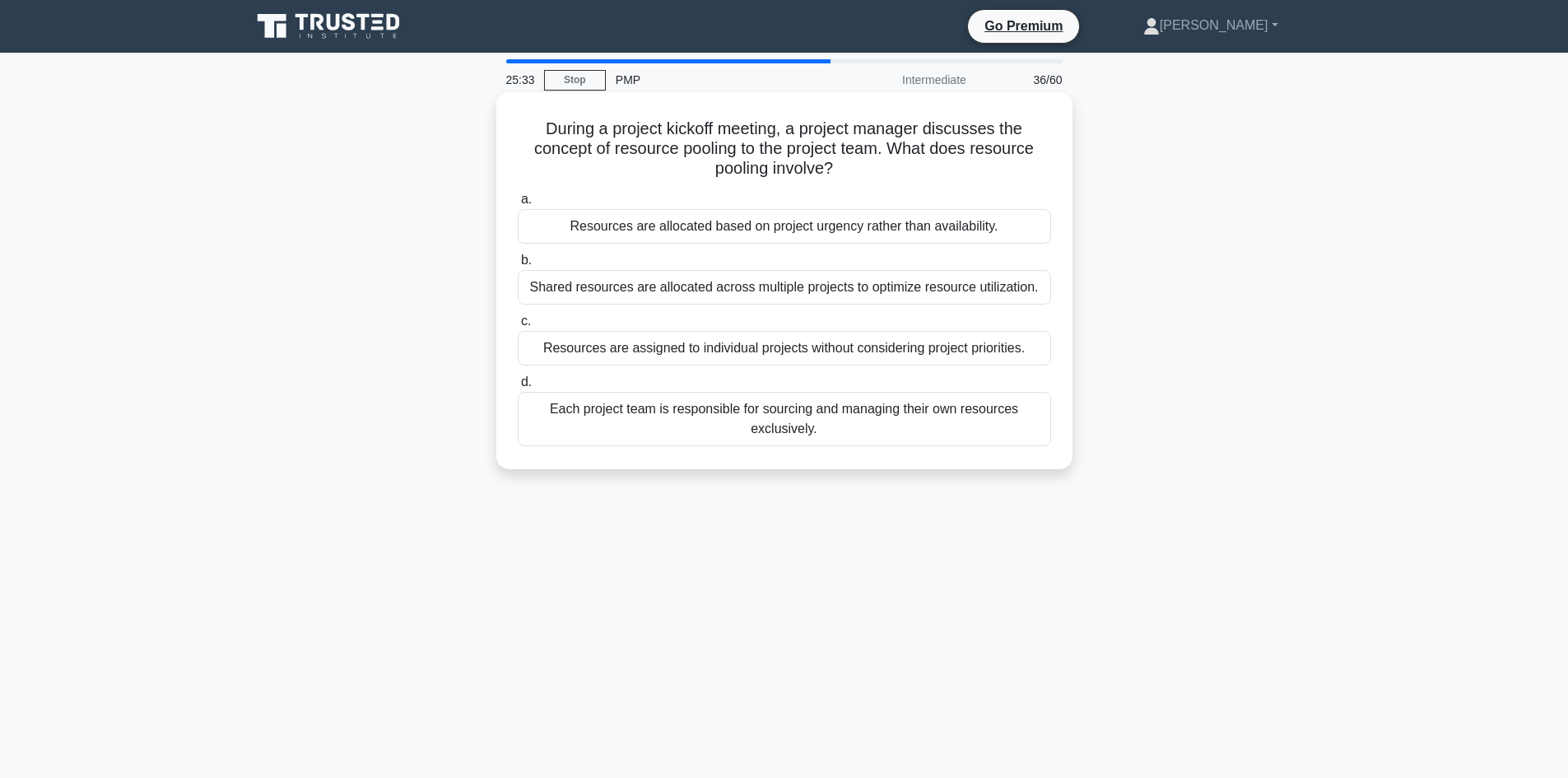
click at [794, 229] on div "Resources are allocated based on project urgency rather than availability." at bounding box center [784, 226] width 534 height 35
click at [518, 205] on input "a. Resources are allocated based on project urgency rather than availability." at bounding box center [518, 199] width 0 height 11
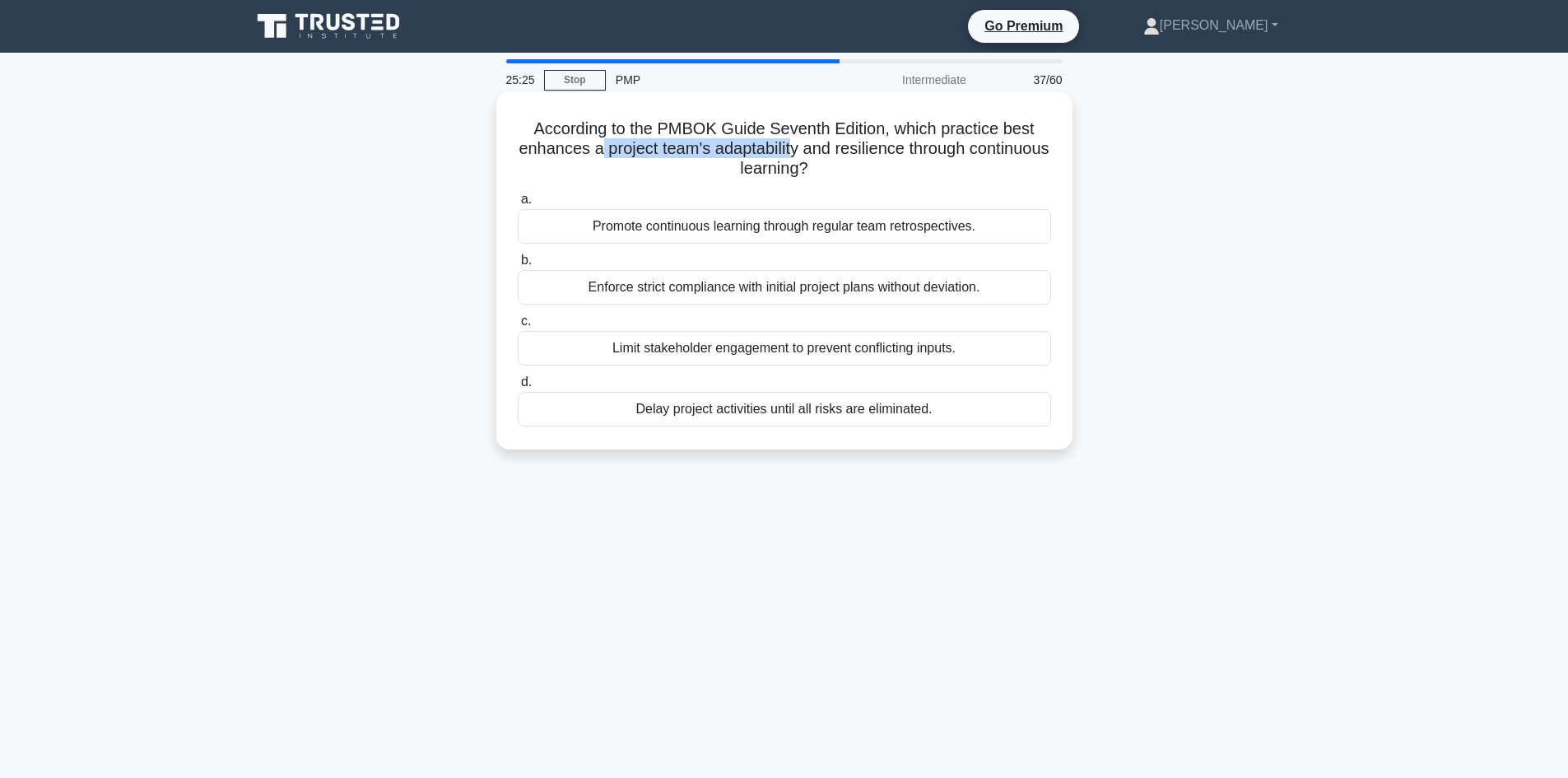
drag, startPoint x: 639, startPoint y: 148, endPoint x: 833, endPoint y: 154, distance: 194.1
click at [833, 154] on h5 "According to the PMBOK Guide Seventh Edition, which practice best enhances a pr…" at bounding box center [784, 149] width 536 height 61
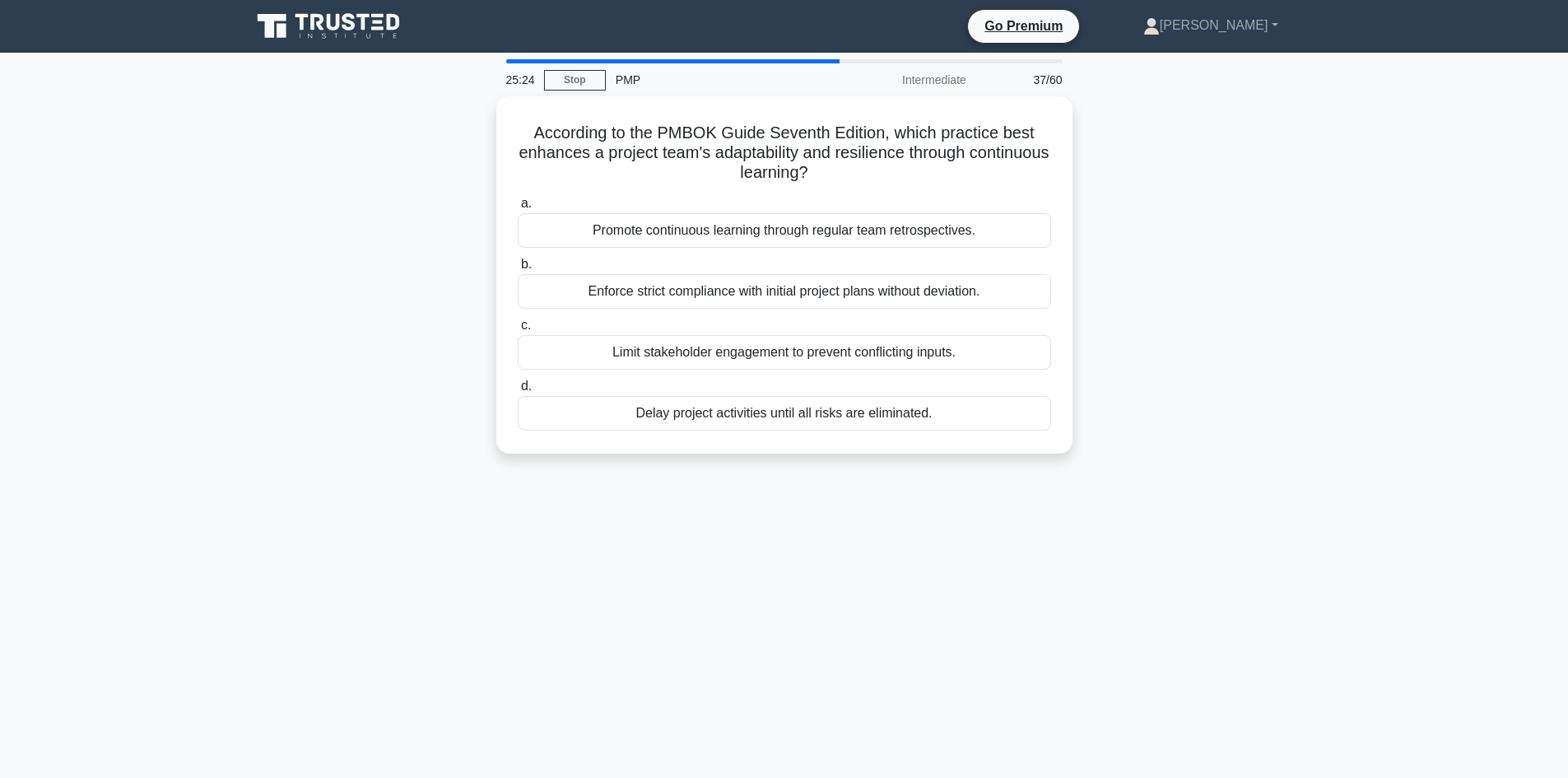
drag, startPoint x: 135, startPoint y: 297, endPoint x: 144, endPoint y: 289, distance: 12.0
click at [135, 297] on main "25:24 Stop PMP Intermediate 37/60 According to the PMBOK Guide Seventh Edition,…" at bounding box center [784, 471] width 1568 height 836
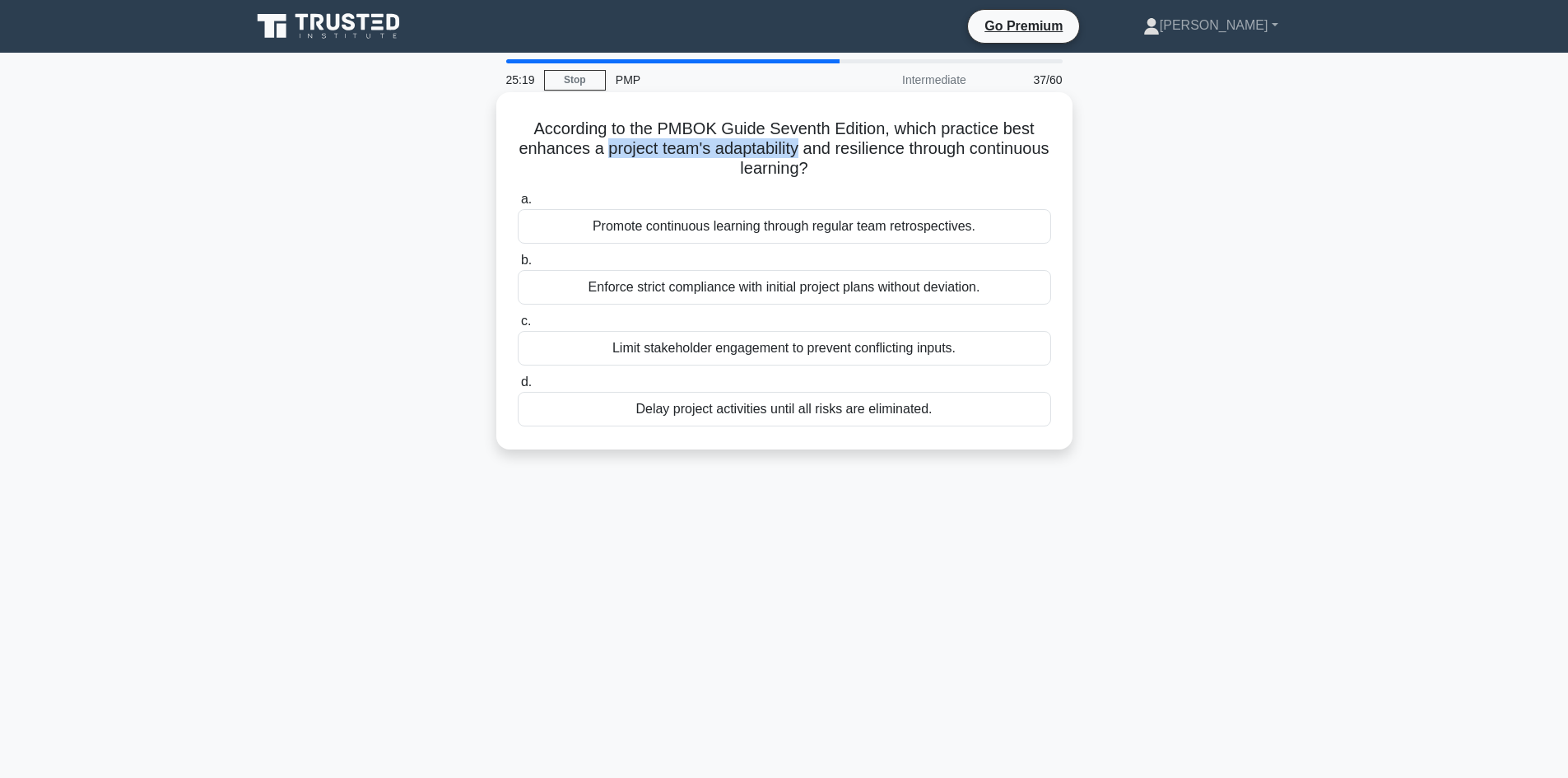
drag, startPoint x: 647, startPoint y: 149, endPoint x: 840, endPoint y: 150, distance: 193.0
click at [840, 150] on h5 "According to the PMBOK Guide Seventh Edition, which practice best enhances a pr…" at bounding box center [784, 149] width 536 height 61
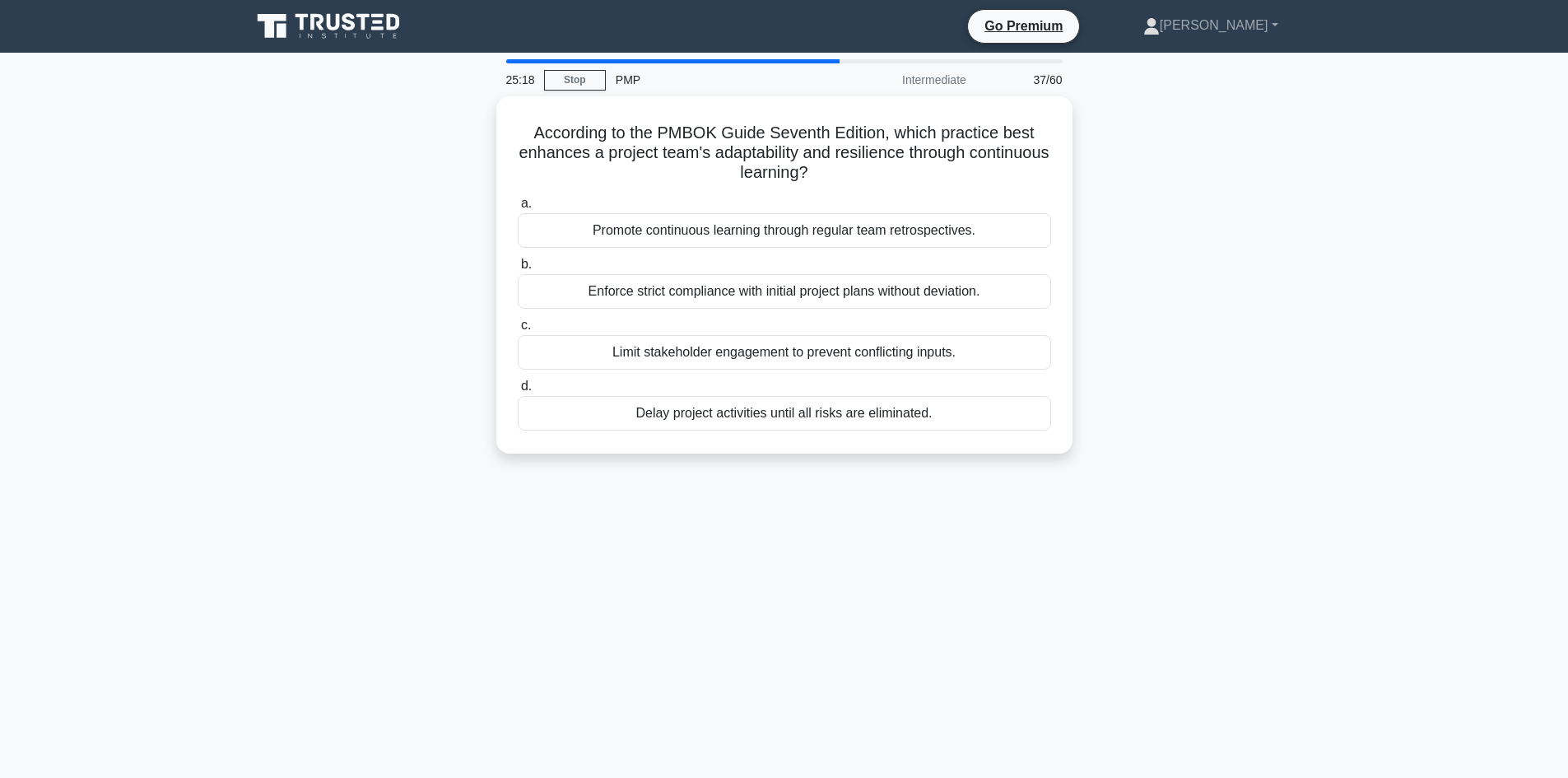
drag, startPoint x: 328, startPoint y: 229, endPoint x: 675, endPoint y: 225, distance: 347.0
click at [333, 229] on div "According to the PMBOK Guide Seventh Edition, which practice best enhances a pr…" at bounding box center [784, 285] width 1087 height 377
click at [362, 300] on div "According to the PMBOK Guide Seventh Edition, which practice best enhances a pr…" at bounding box center [784, 285] width 1087 height 377
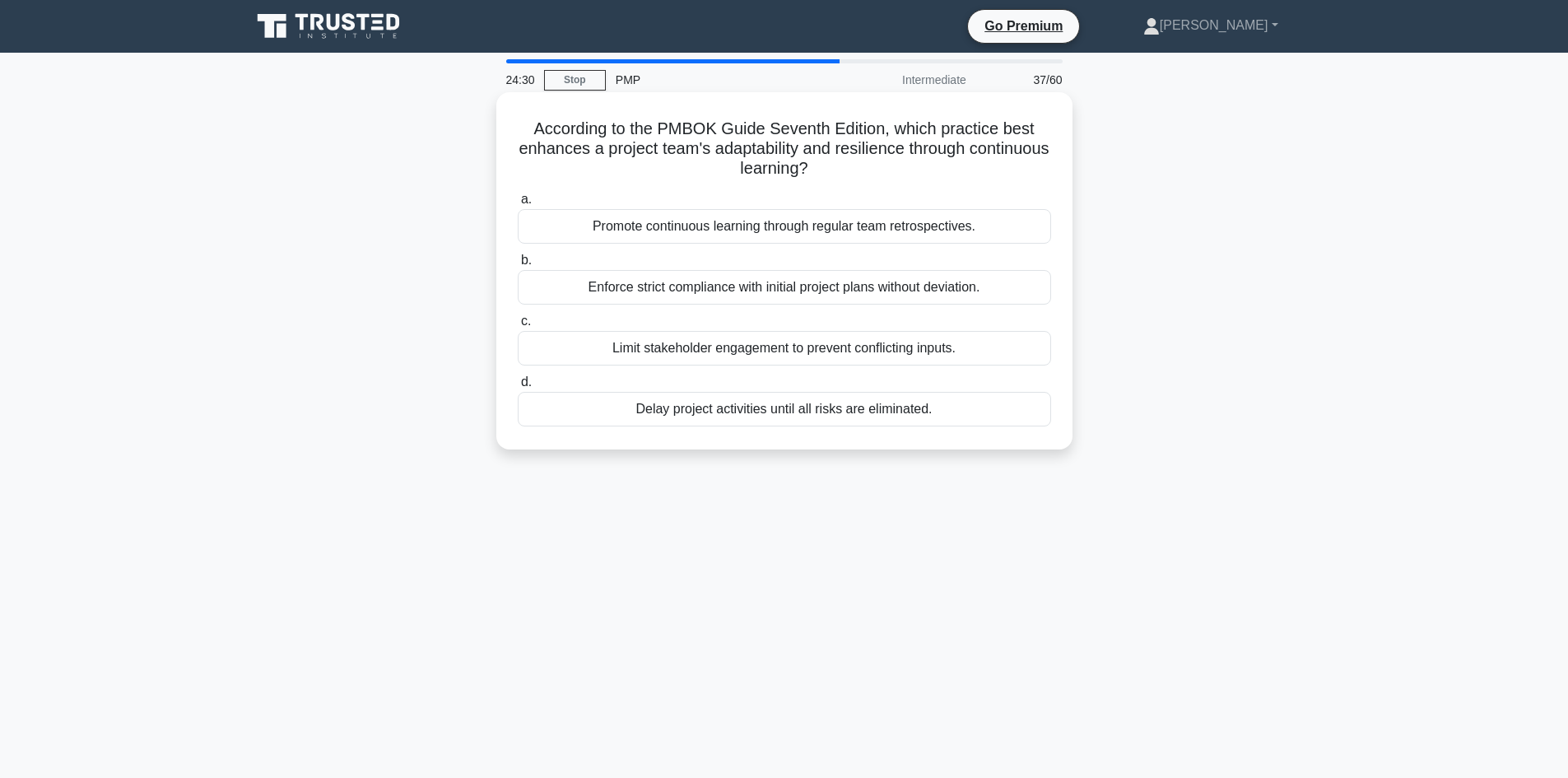
click at [779, 225] on div "Promote continuous learning through regular team retrospectives." at bounding box center [784, 226] width 534 height 35
click at [518, 205] on input "a. Promote continuous learning through regular team retrospectives." at bounding box center [518, 199] width 0 height 11
drag, startPoint x: 593, startPoint y: 132, endPoint x: 686, endPoint y: 121, distance: 93.6
click at [686, 121] on h5 "The risk register indicates that four risks have been successfully mitigated, b…" at bounding box center [784, 149] width 536 height 61
click at [732, 123] on h5 "The risk register indicates that four risks have been successfully mitigated, b…" at bounding box center [784, 149] width 536 height 61
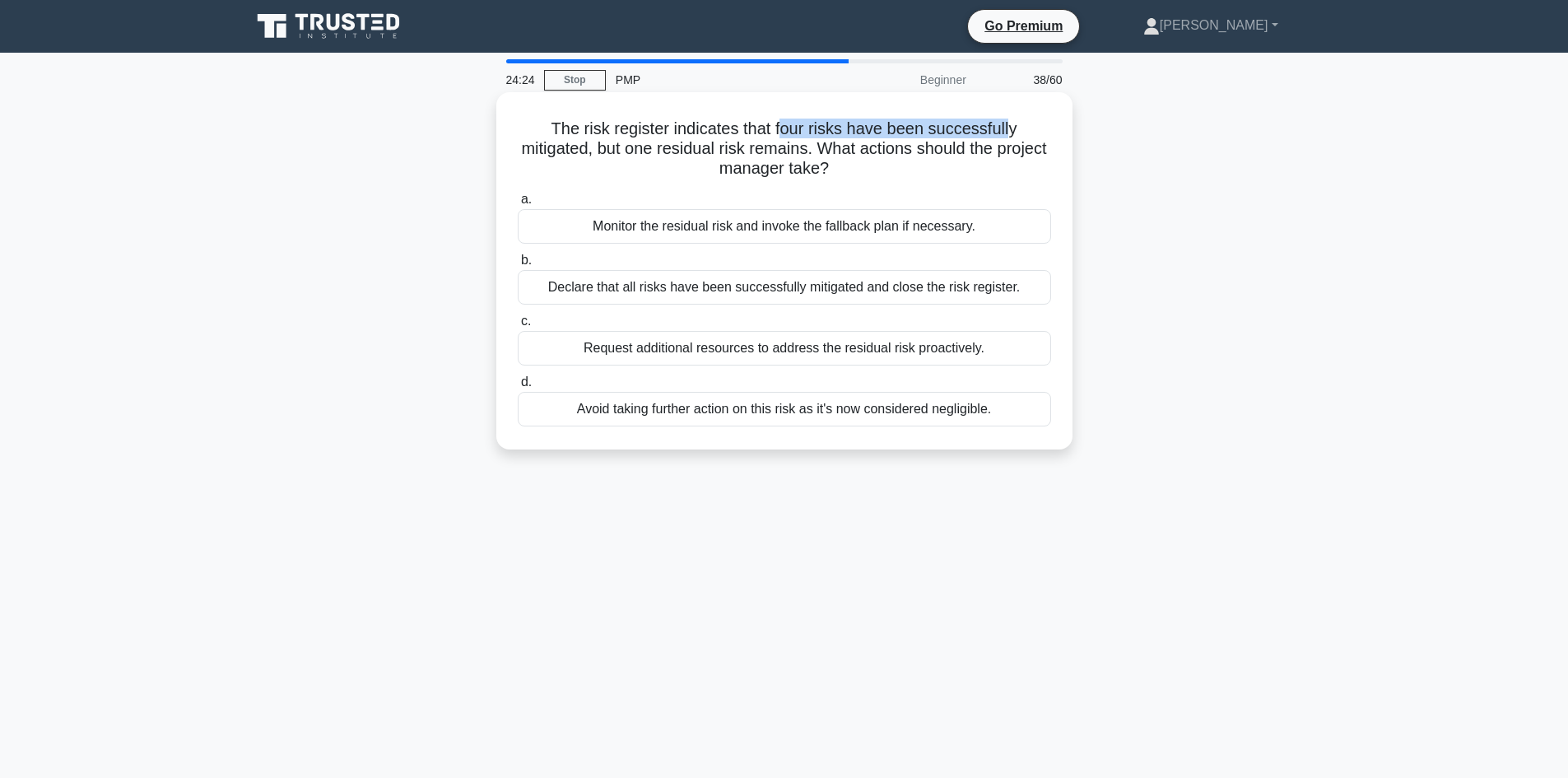
drag, startPoint x: 788, startPoint y: 128, endPoint x: 675, endPoint y: 144, distance: 114.1
click at [1011, 135] on h5 "The risk register indicates that four risks have been successfully mitigated, b…" at bounding box center [784, 149] width 536 height 61
drag, startPoint x: 560, startPoint y: 156, endPoint x: 616, endPoint y: 158, distance: 56.0
click at [616, 158] on h5 "The risk register indicates that four risks have been successfully mitigated, b…" at bounding box center [784, 149] width 536 height 61
drag, startPoint x: 676, startPoint y: 148, endPoint x: 798, endPoint y: 152, distance: 122.1
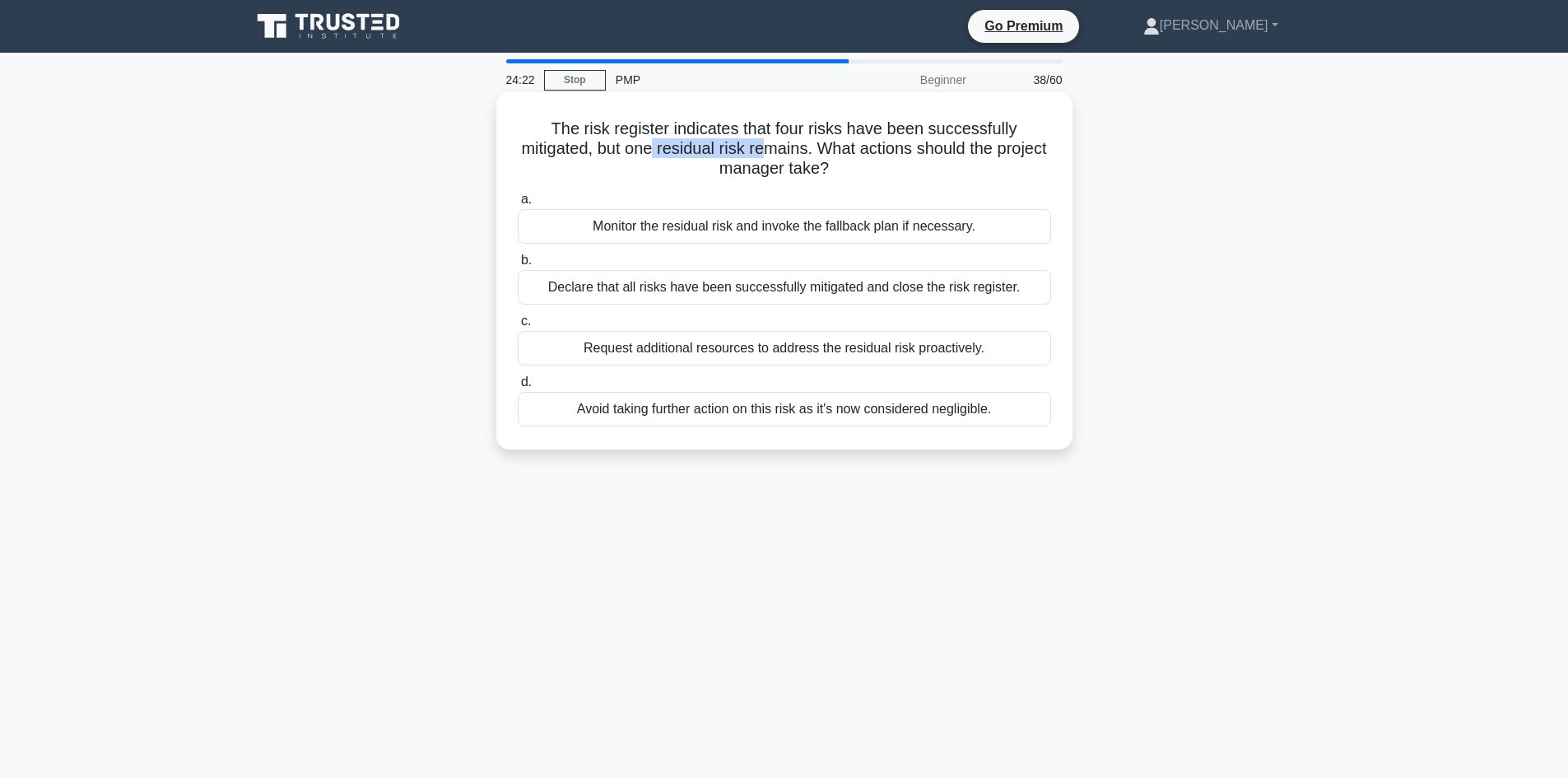
click at [798, 152] on h5 "The risk register indicates that four risks have been successfully mitigated, b…" at bounding box center [784, 149] width 536 height 61
click at [808, 234] on div "Monitor the residual risk and invoke the fallback plan if necessary." at bounding box center [784, 226] width 534 height 35
click at [518, 205] on input "a. Monitor the residual risk and invoke the fallback plan if necessary." at bounding box center [518, 199] width 0 height 11
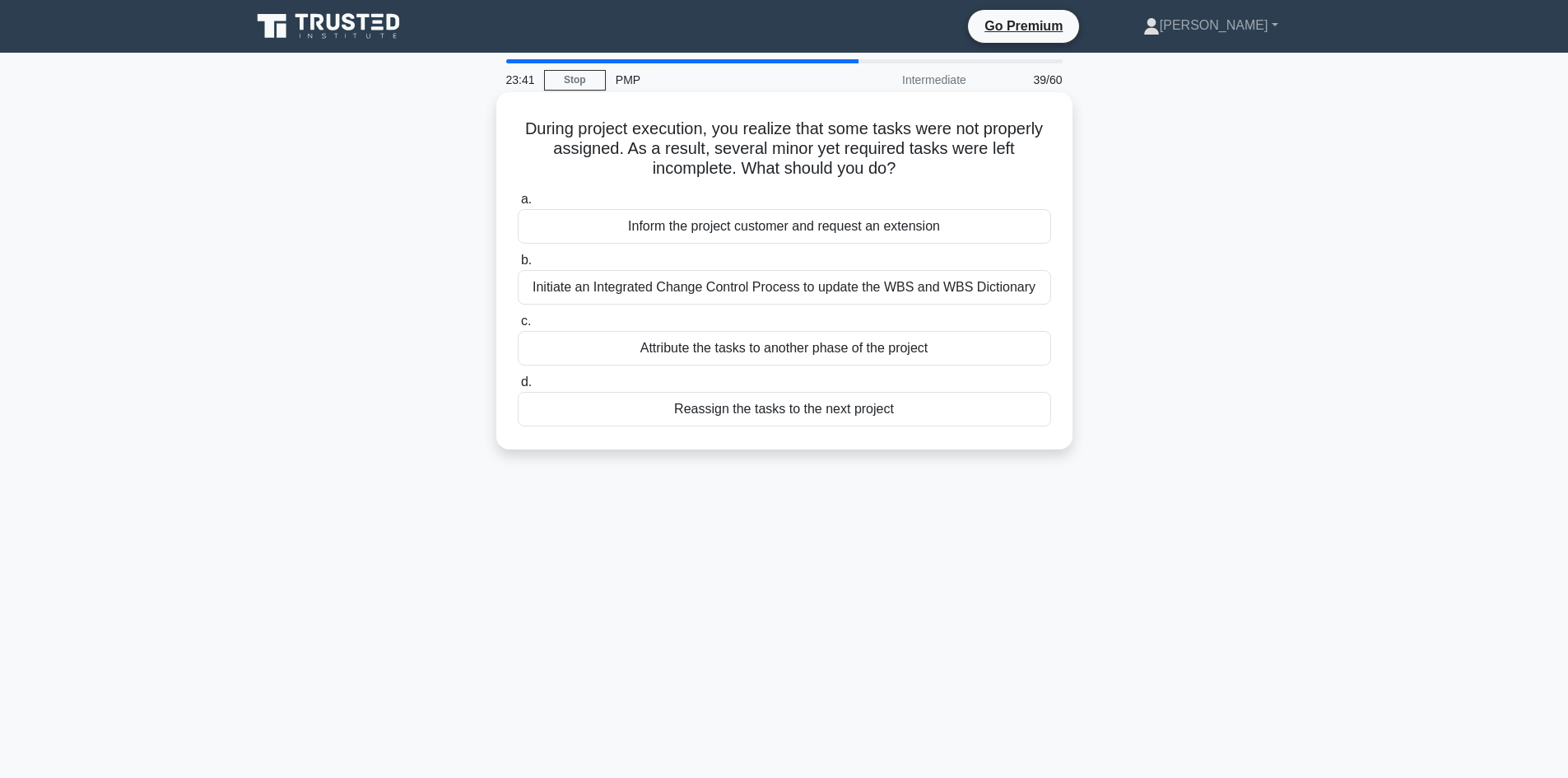
drag, startPoint x: 522, startPoint y: 132, endPoint x: 609, endPoint y: 131, distance: 87.0
click at [529, 132] on h5 "During project execution, you realize that some tasks were not properly assigne…" at bounding box center [784, 149] width 536 height 61
click at [645, 132] on h5 "During project execution, you realize that some tasks were not properly assigne…" at bounding box center [784, 149] width 536 height 61
drag, startPoint x: 523, startPoint y: 129, endPoint x: 665, endPoint y: 135, distance: 142.1
click at [665, 135] on h5 "During project execution, you realize that some tasks were not properly assigne…" at bounding box center [784, 149] width 536 height 61
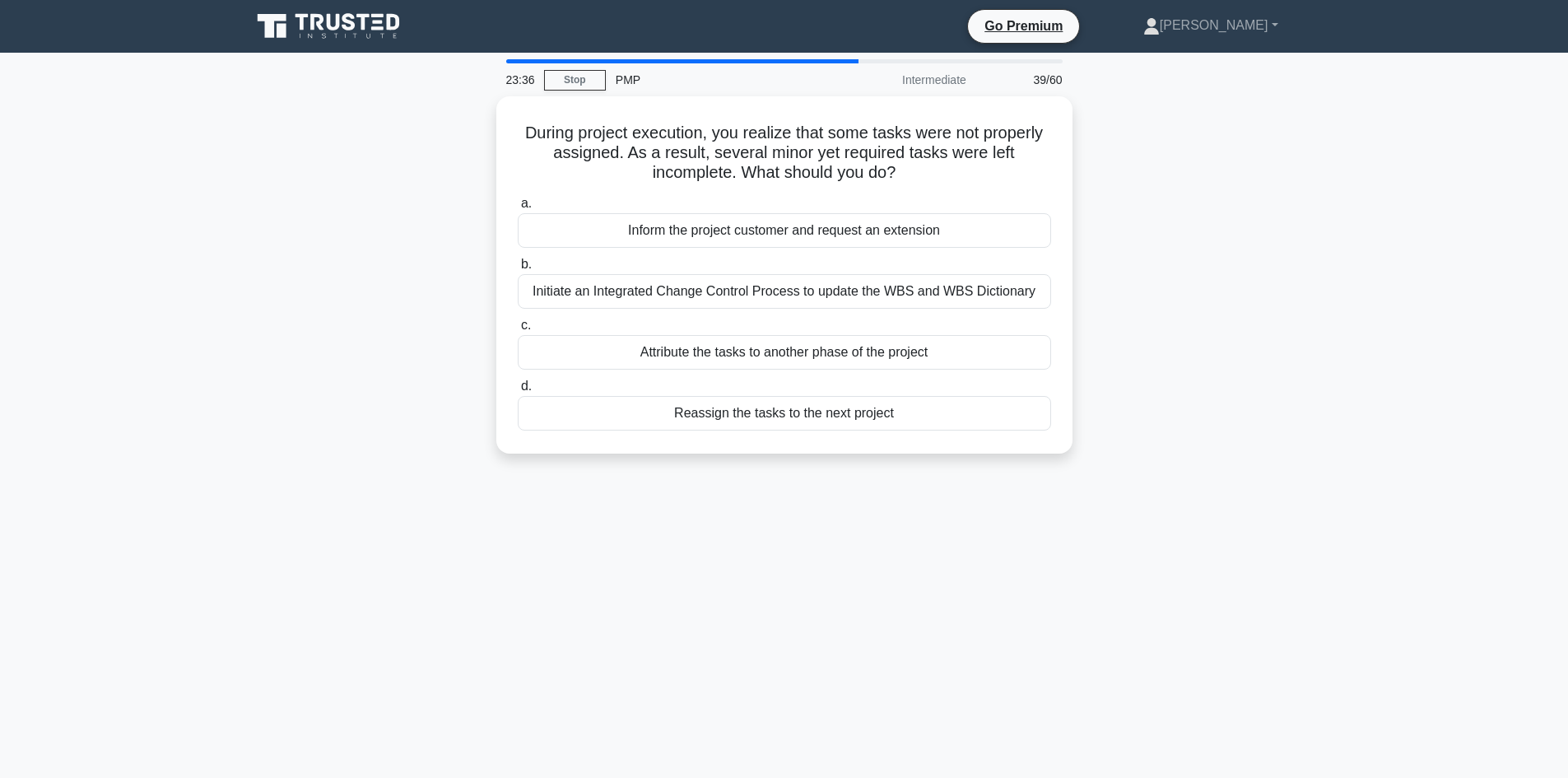
click at [397, 162] on div "During project execution, you realize that some tasks were not properly assigne…" at bounding box center [784, 285] width 1087 height 377
click at [384, 165] on div "During project execution, you realize that some tasks were not properly assigne…" at bounding box center [784, 285] width 1087 height 377
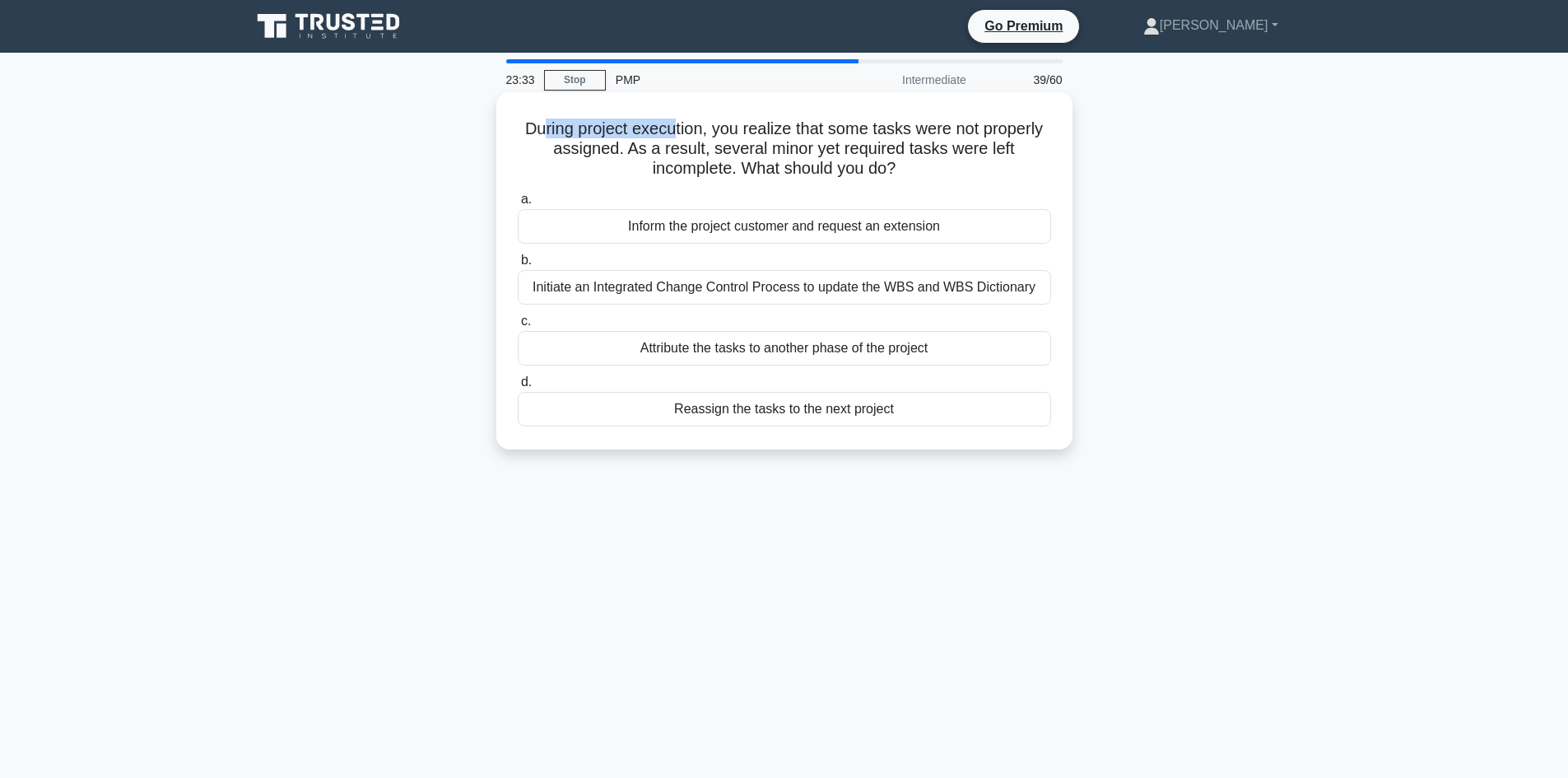
drag, startPoint x: 540, startPoint y: 131, endPoint x: 516, endPoint y: 173, distance: 48.4
click at [674, 135] on h5 "During project execution, you realize that some tasks were not properly assigne…" at bounding box center [784, 149] width 536 height 61
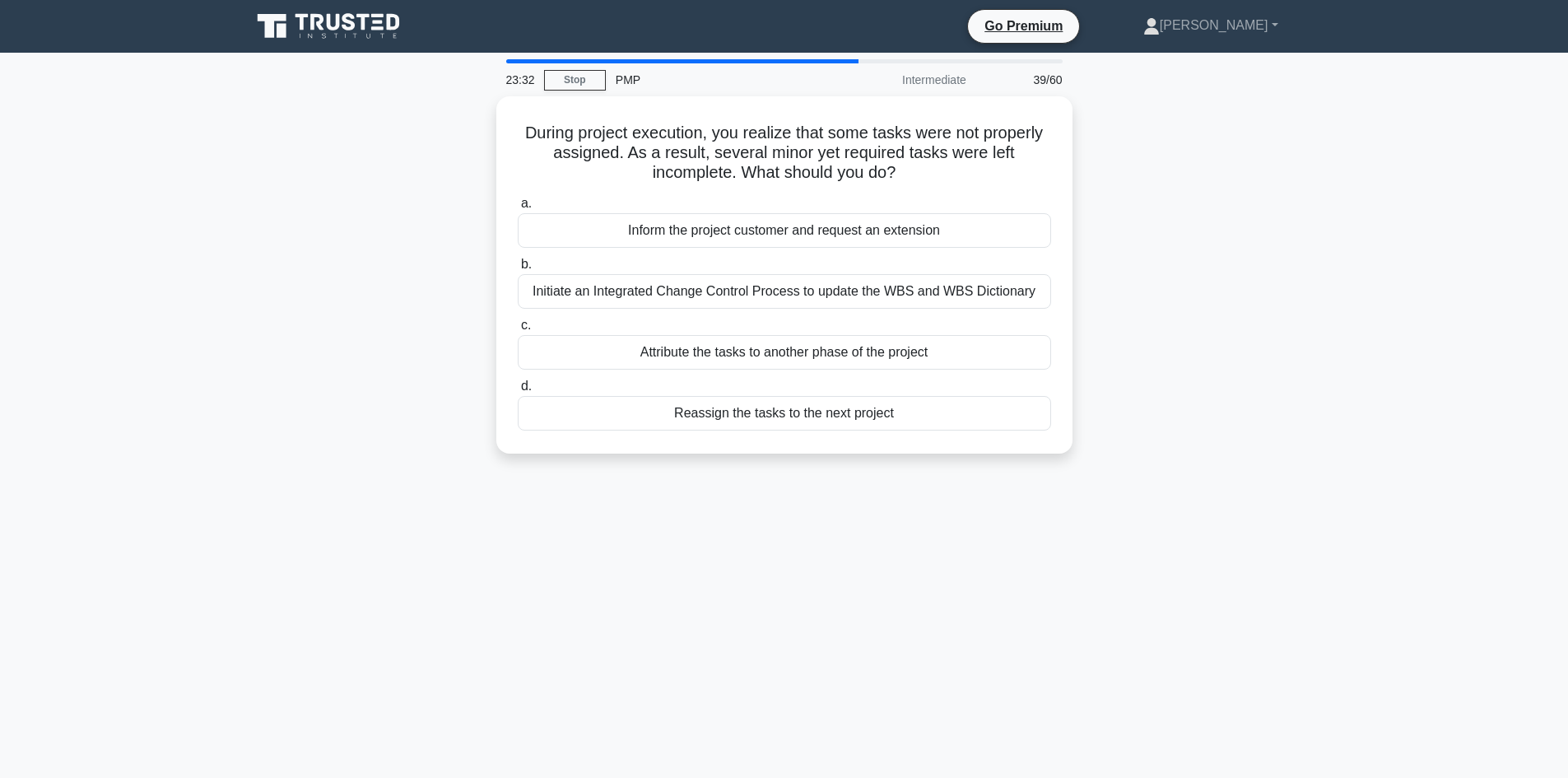
drag, startPoint x: 442, startPoint y: 205, endPoint x: 427, endPoint y: 212, distance: 16.6
click at [436, 212] on div "During project execution, you realize that some tasks were not properly assigne…" at bounding box center [784, 285] width 1087 height 377
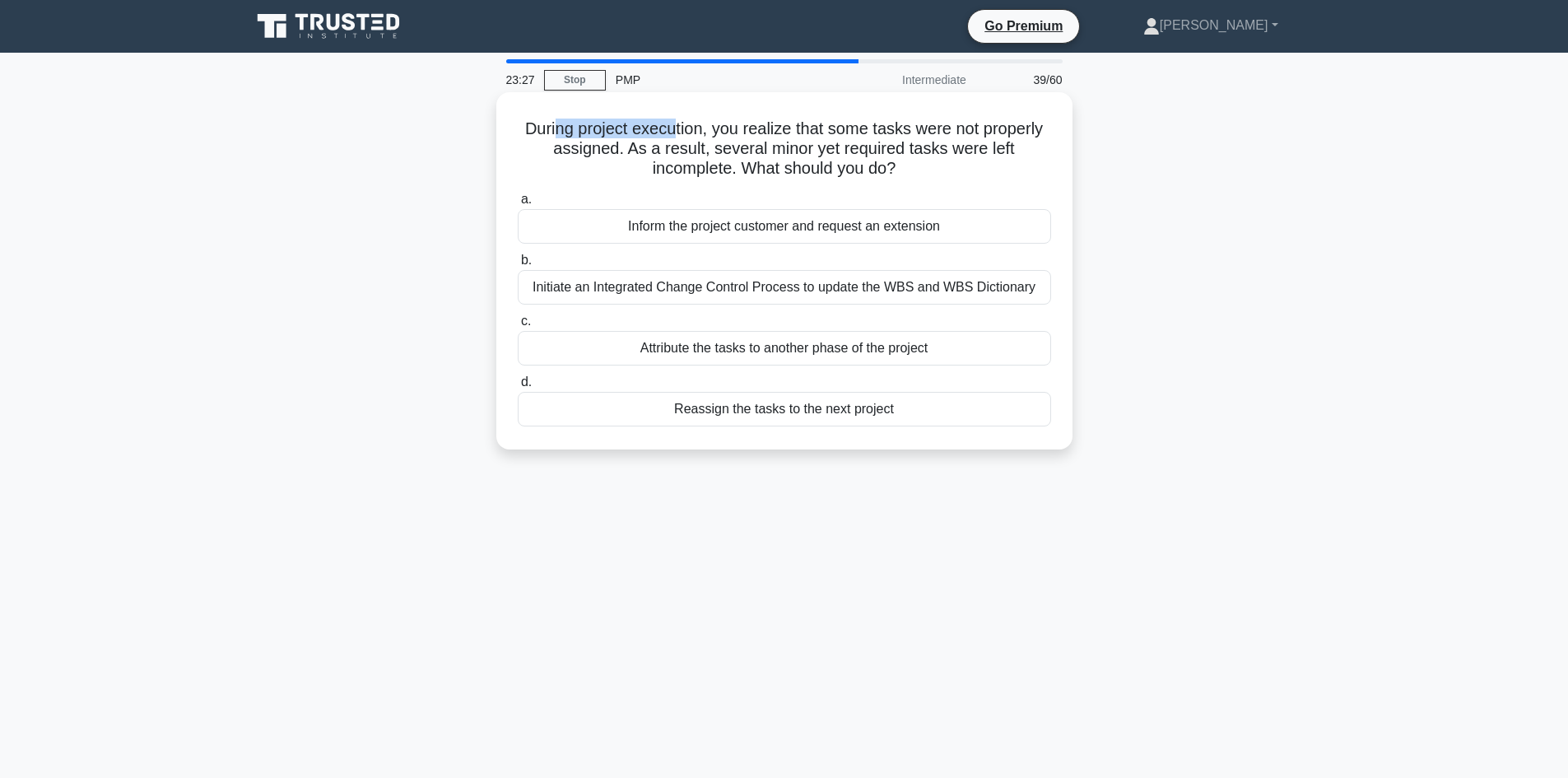
drag, startPoint x: 550, startPoint y: 134, endPoint x: 671, endPoint y: 135, distance: 121.0
click at [671, 135] on h5 "During project execution, you realize that some tasks were not properly assigne…" at bounding box center [784, 149] width 536 height 61
drag, startPoint x: 849, startPoint y: 130, endPoint x: 1003, endPoint y: 133, distance: 154.0
click at [1003, 133] on h5 "During project execution, you realize that some tasks were not properly assigne…" at bounding box center [784, 149] width 536 height 61
click at [588, 151] on h5 "During project execution, you realize that some tasks were not properly assigne…" at bounding box center [784, 149] width 536 height 61
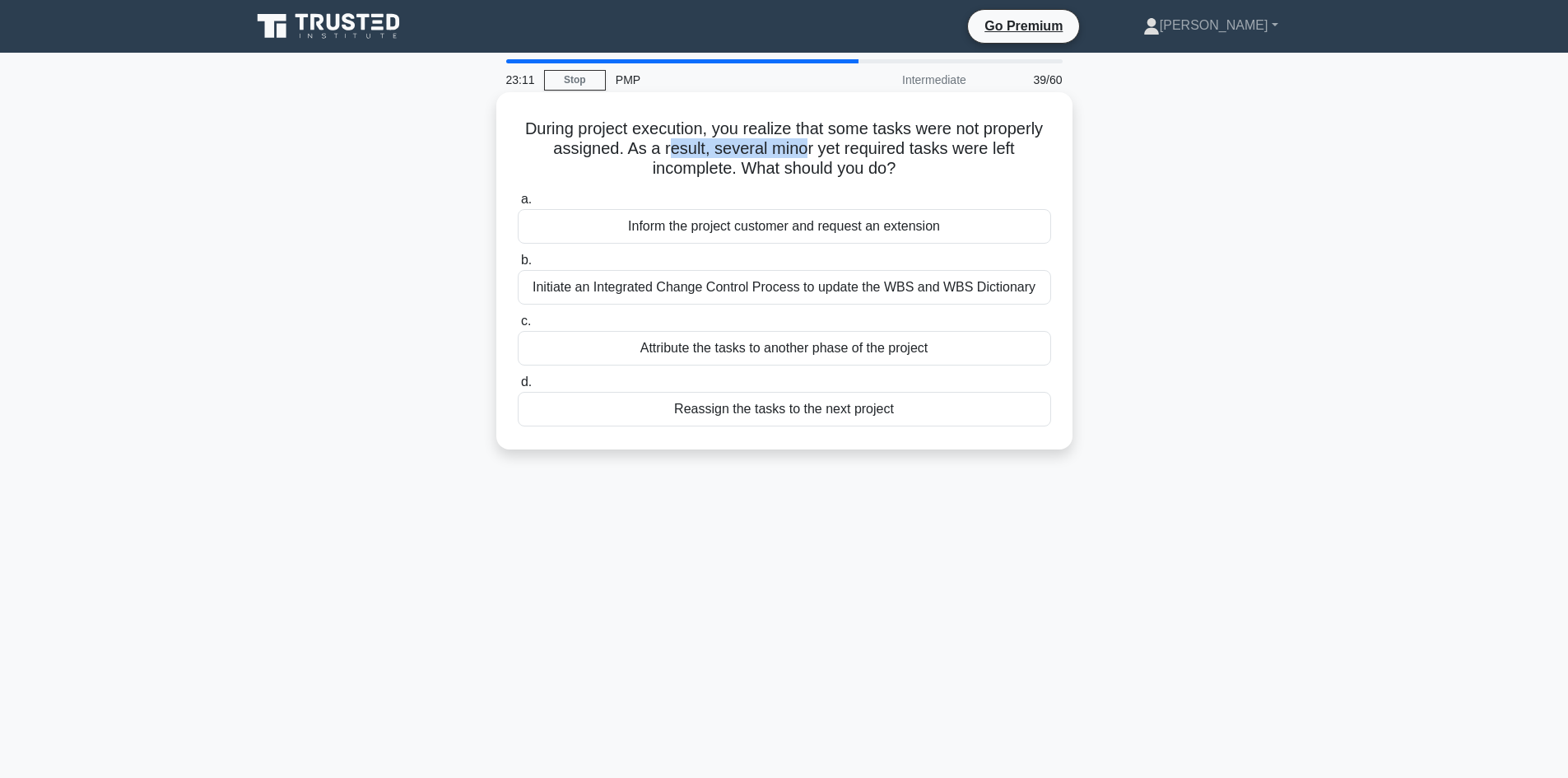
drag, startPoint x: 665, startPoint y: 150, endPoint x: 804, endPoint y: 147, distance: 139.0
click at [804, 147] on h5 "During project execution, you realize that some tasks were not properly assigne…" at bounding box center [784, 149] width 536 height 61
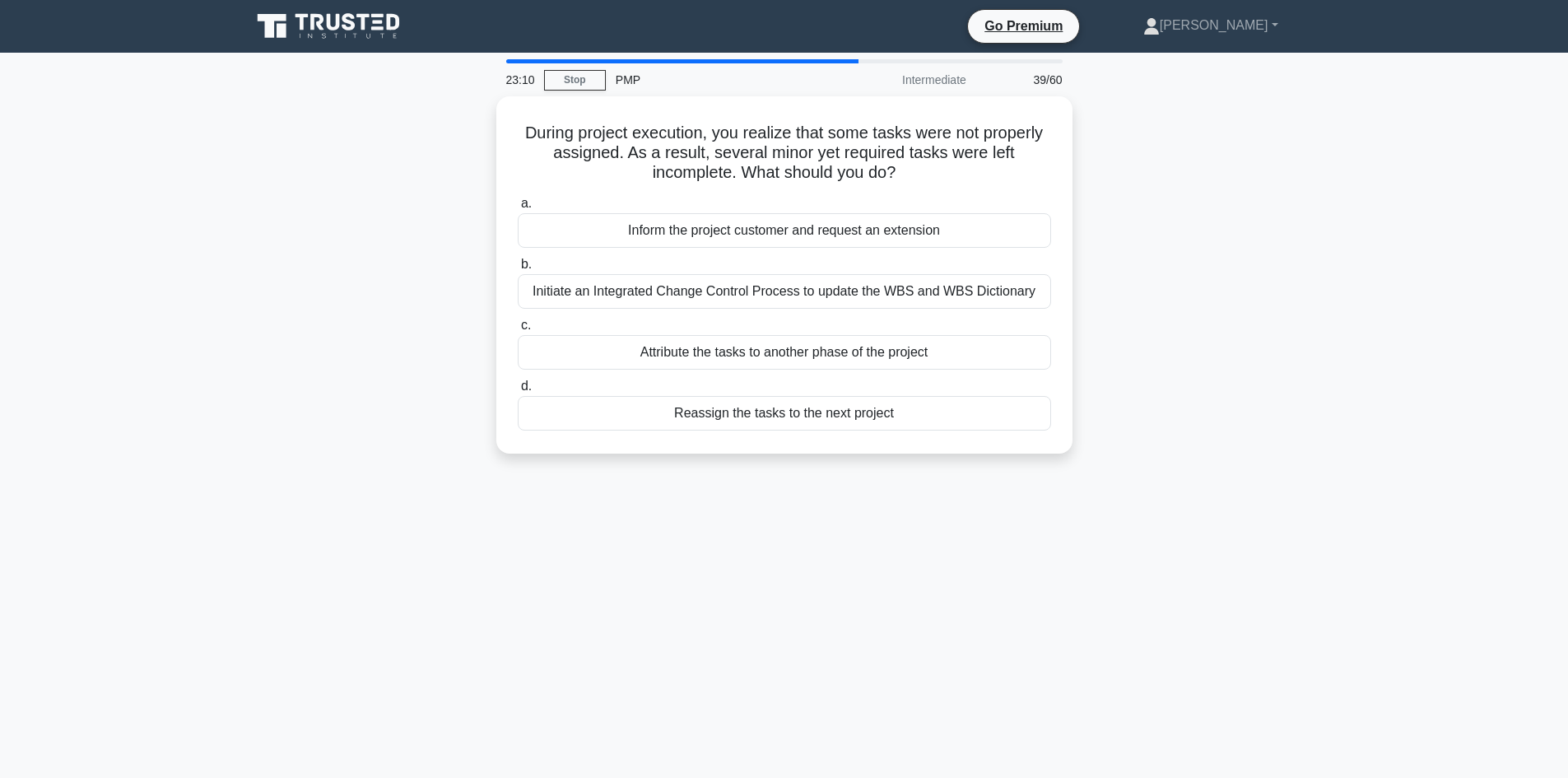
click at [308, 237] on div "During project execution, you realize that some tasks were not properly assigne…" at bounding box center [784, 285] width 1087 height 377
click at [343, 211] on div "During project execution, you realize that some tasks were not properly assigne…" at bounding box center [784, 285] width 1087 height 377
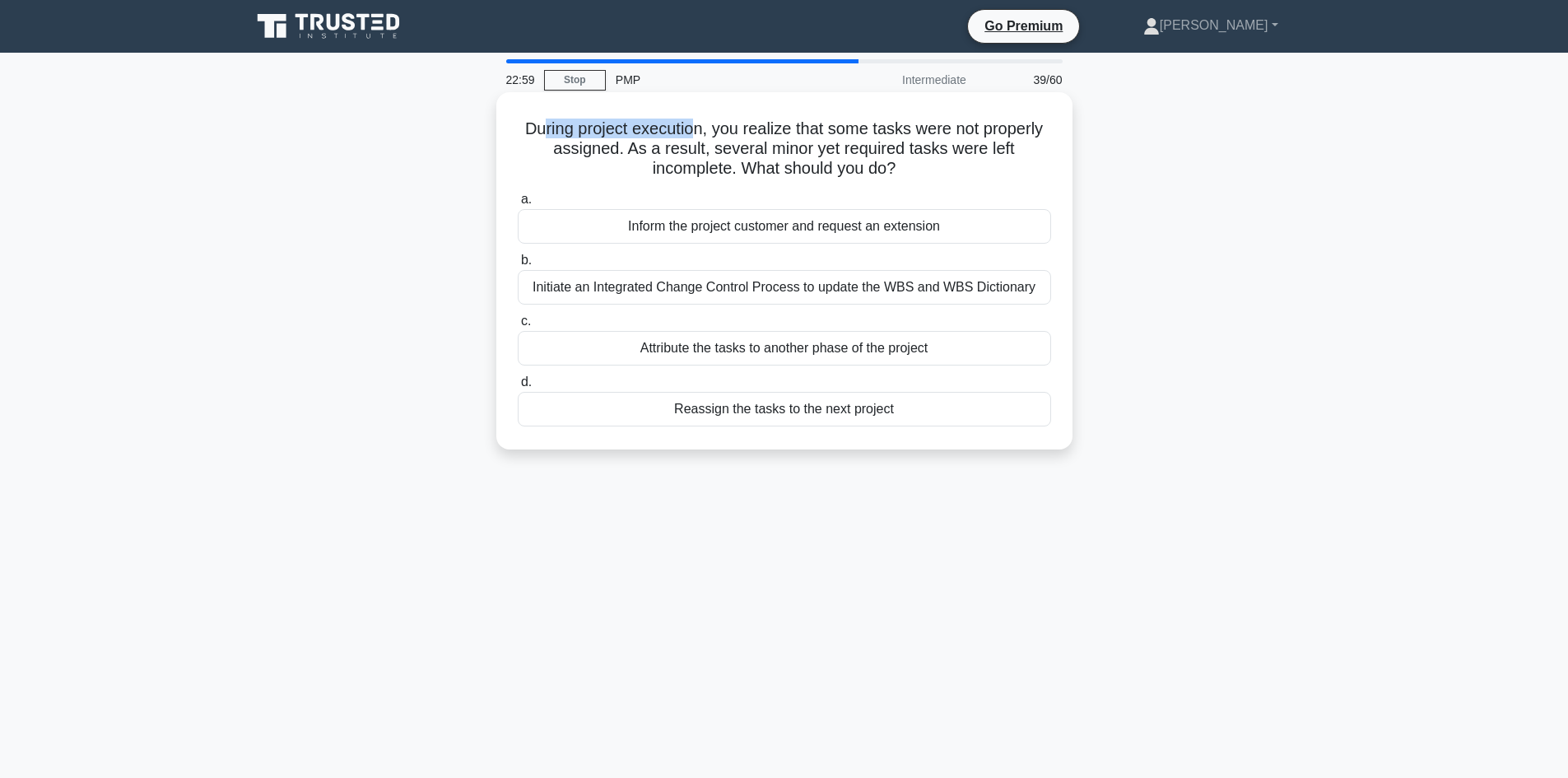
drag, startPoint x: 540, startPoint y: 130, endPoint x: 697, endPoint y: 128, distance: 157.0
click at [697, 128] on h5 "During project execution, you realize that some tasks were not properly assigne…" at bounding box center [784, 149] width 536 height 61
drag, startPoint x: 566, startPoint y: 149, endPoint x: 588, endPoint y: 156, distance: 23.1
click at [588, 156] on h5 "During project execution, you realize that some tasks were not properly assigne…" at bounding box center [784, 149] width 536 height 61
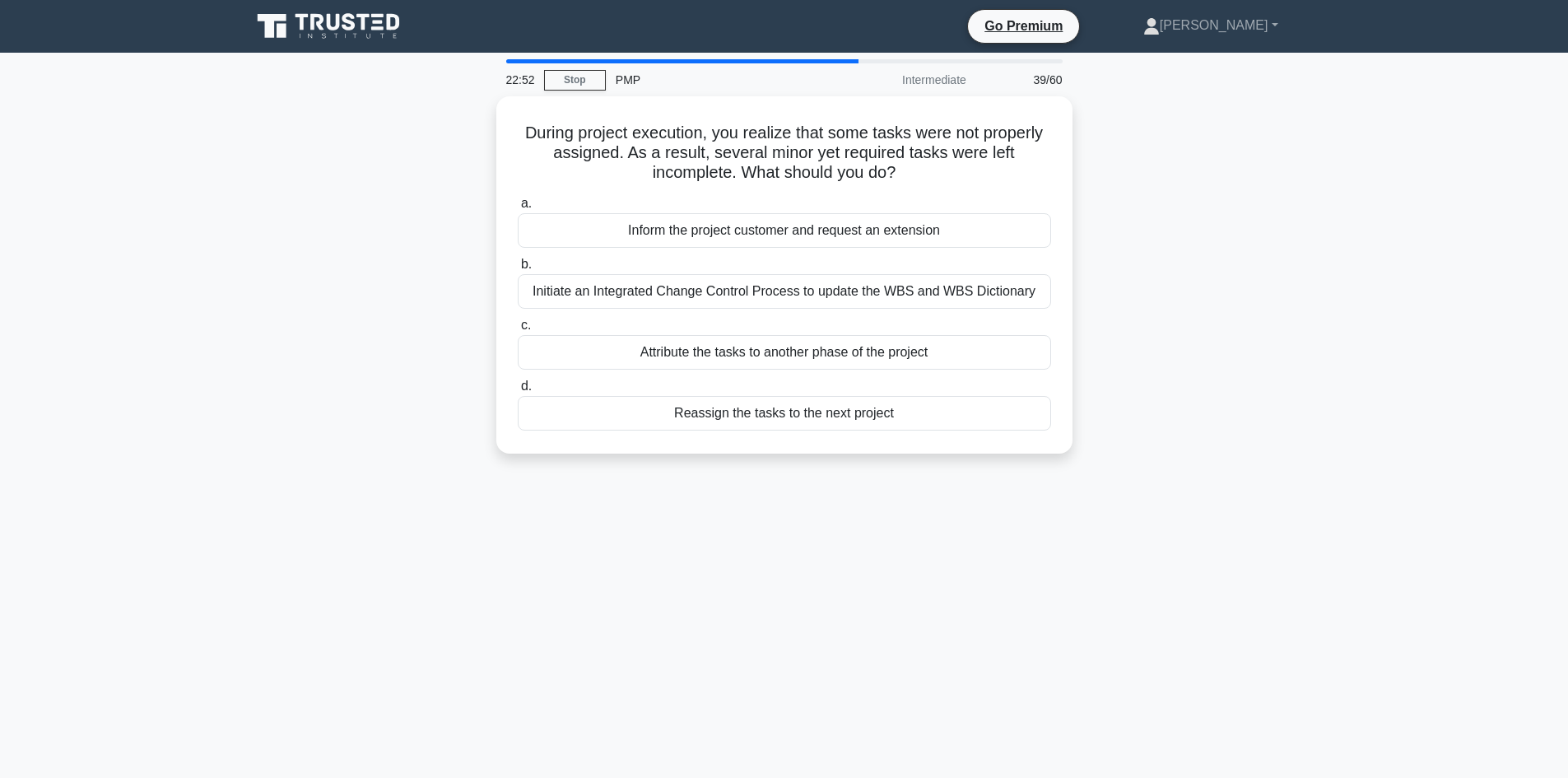
click at [393, 231] on div "During project execution, you realize that some tasks were not properly assigne…" at bounding box center [784, 285] width 1087 height 377
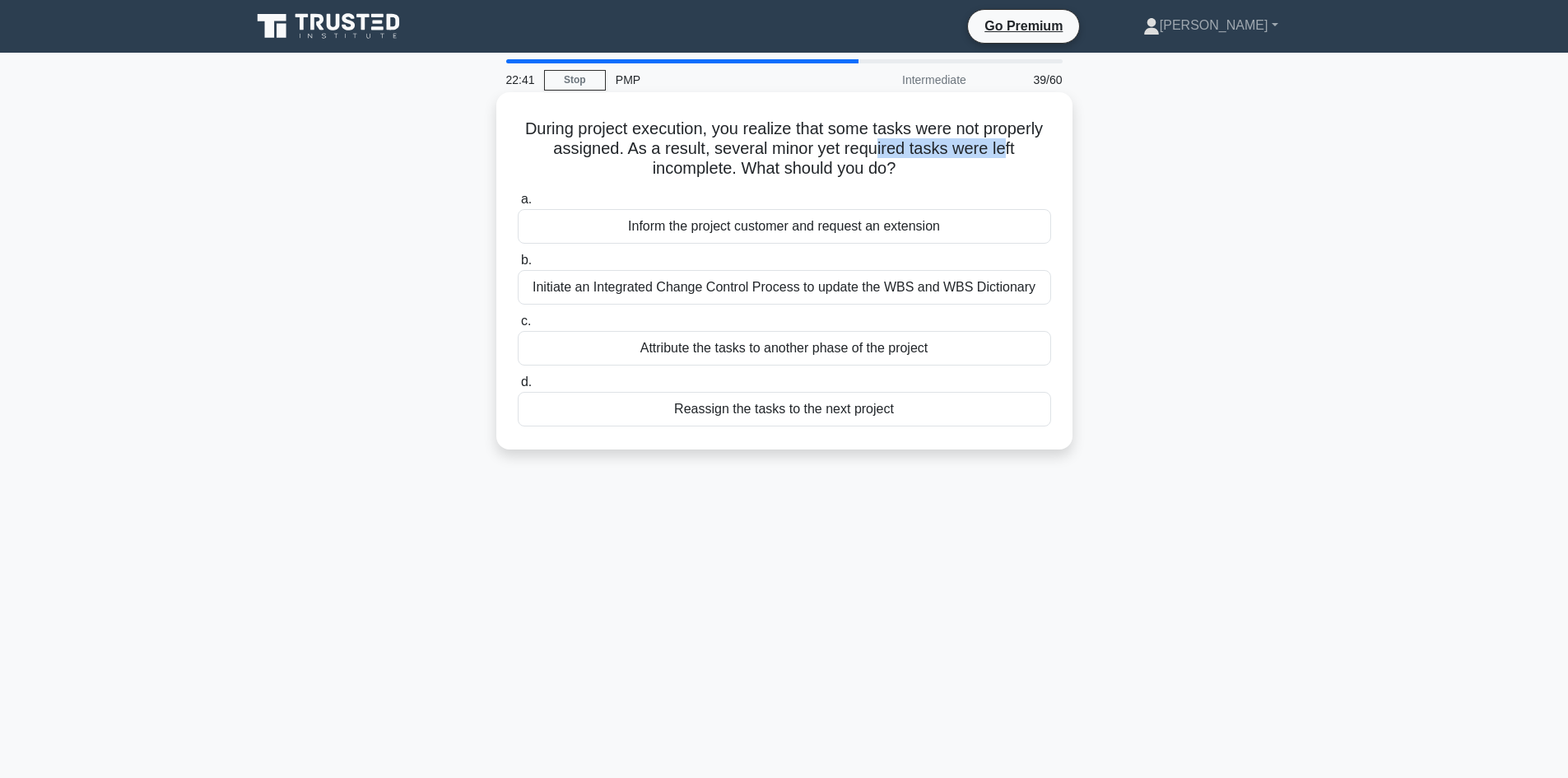
drag, startPoint x: 903, startPoint y: 150, endPoint x: 1004, endPoint y: 150, distance: 101.0
click at [1004, 150] on h5 "During project execution, you realize that some tasks were not properly assigne…" at bounding box center [784, 149] width 536 height 61
drag, startPoint x: 684, startPoint y: 170, endPoint x: 708, endPoint y: 176, distance: 24.7
click at [708, 176] on h5 "During project execution, you realize that some tasks were not properly assigne…" at bounding box center [784, 149] width 536 height 61
drag, startPoint x: 734, startPoint y: 153, endPoint x: 994, endPoint y: 165, distance: 260.3
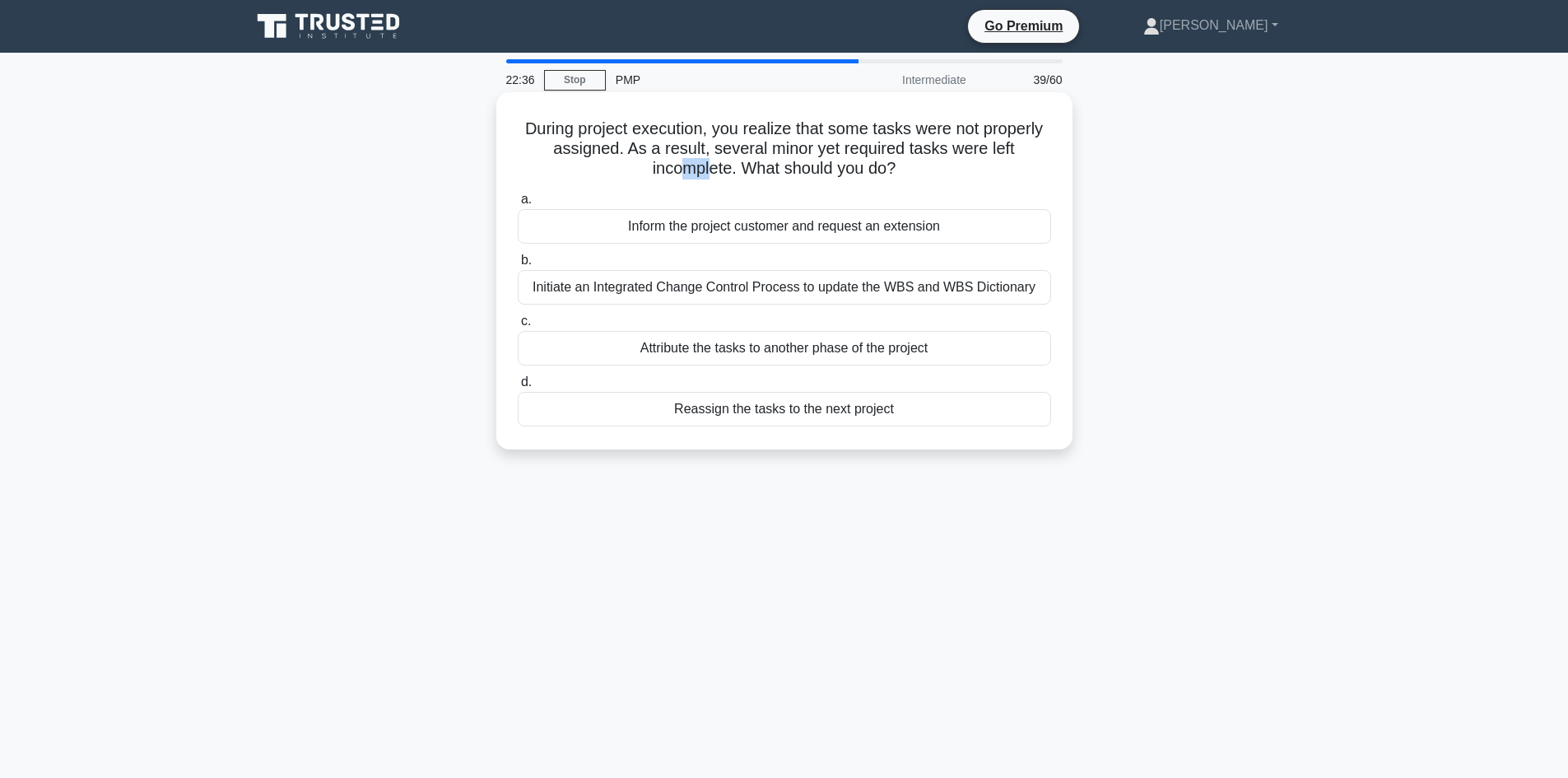
click at [994, 165] on h5 "During project execution, you realize that some tasks were not properly assigne…" at bounding box center [784, 149] width 536 height 61
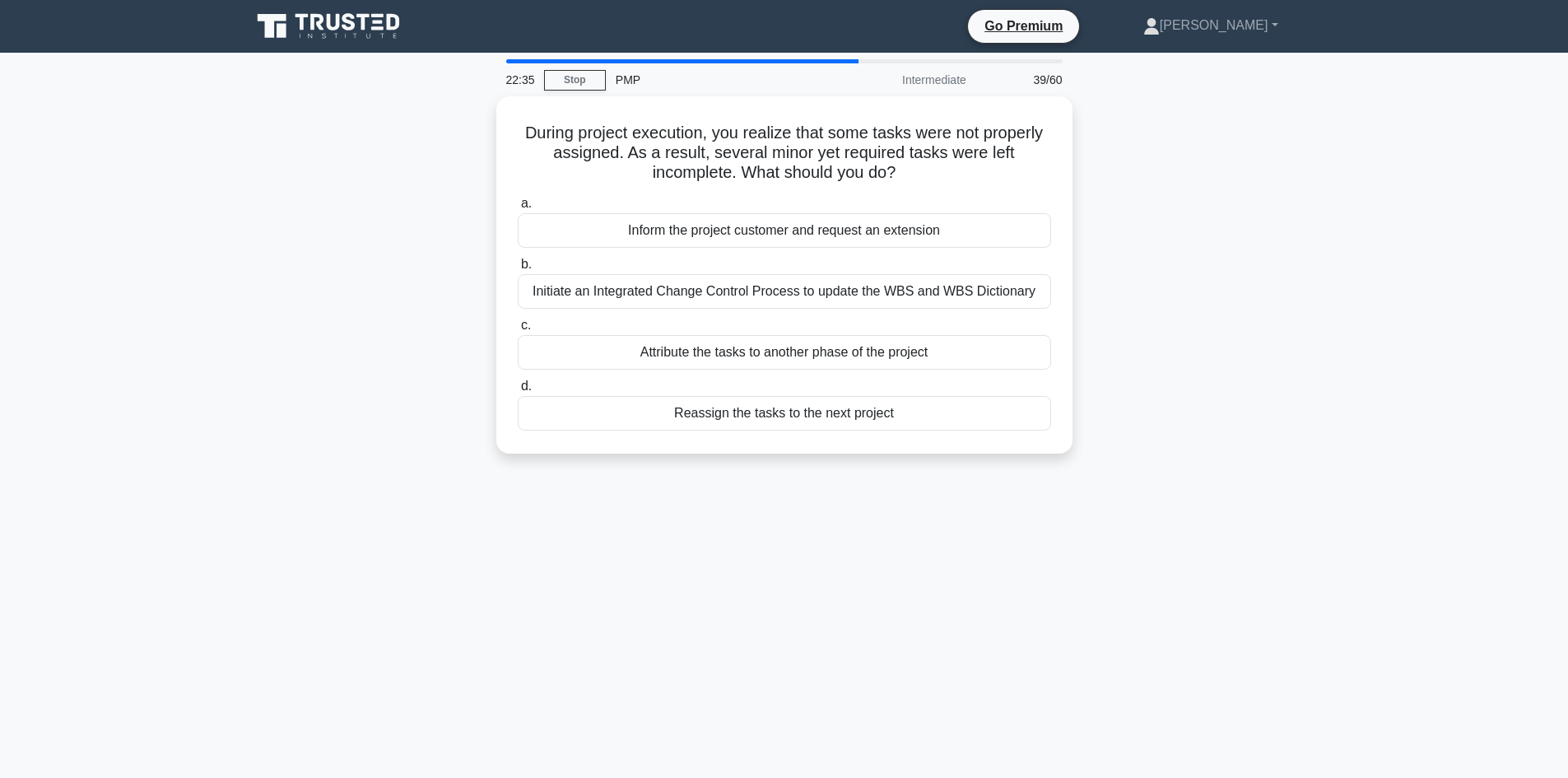
drag, startPoint x: 354, startPoint y: 253, endPoint x: 390, endPoint y: 270, distance: 39.8
click at [360, 256] on div "During project execution, you realize that some tasks were not properly assigne…" at bounding box center [784, 285] width 1087 height 377
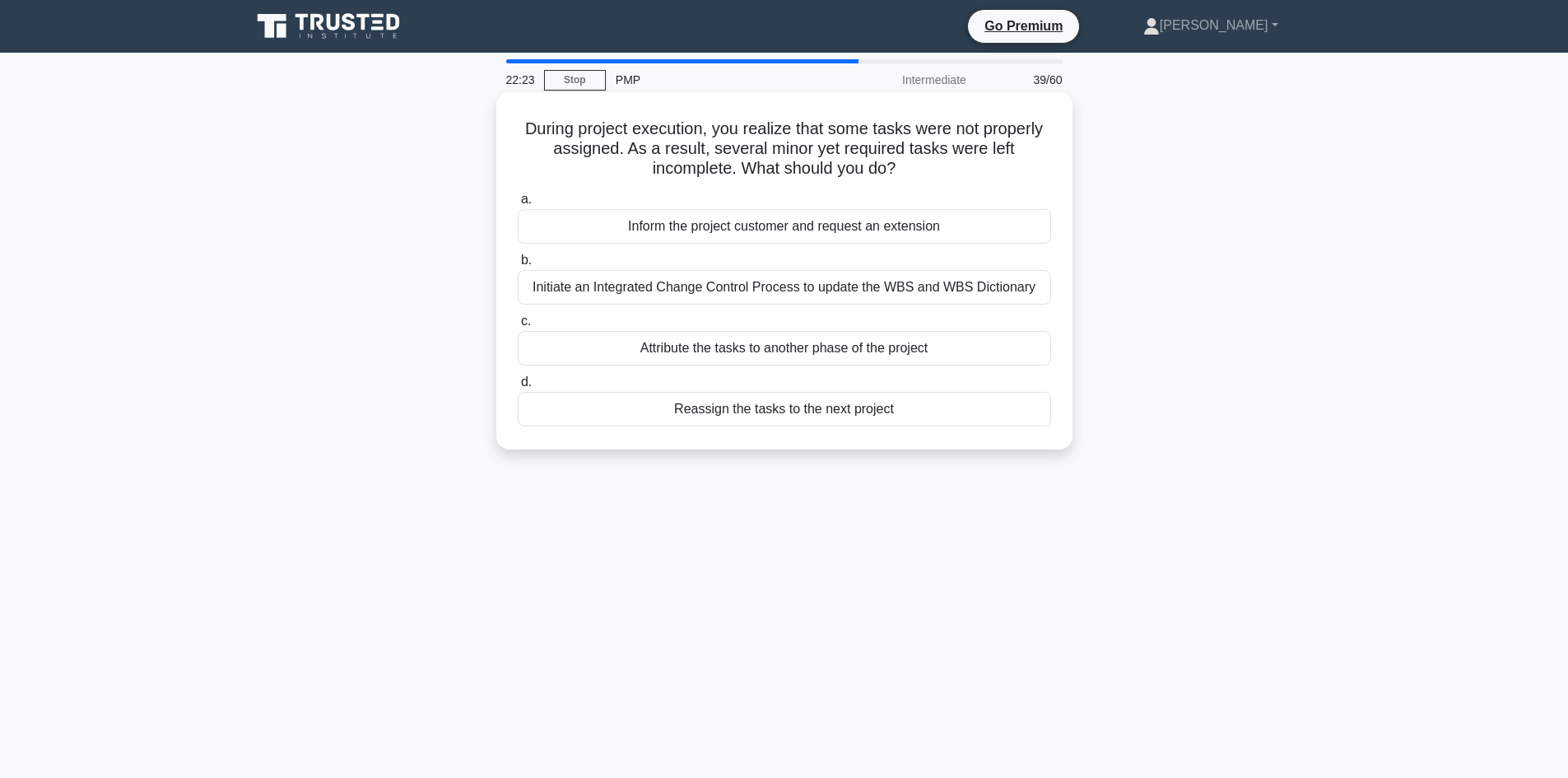
click at [770, 294] on div "Initiate an Integrated Change Control Process to update the WBS and WBS Diction…" at bounding box center [784, 287] width 534 height 35
click at [518, 266] on input "b. Initiate an Integrated Change Control Process to update the WBS and WBS Dict…" at bounding box center [518, 260] width 0 height 11
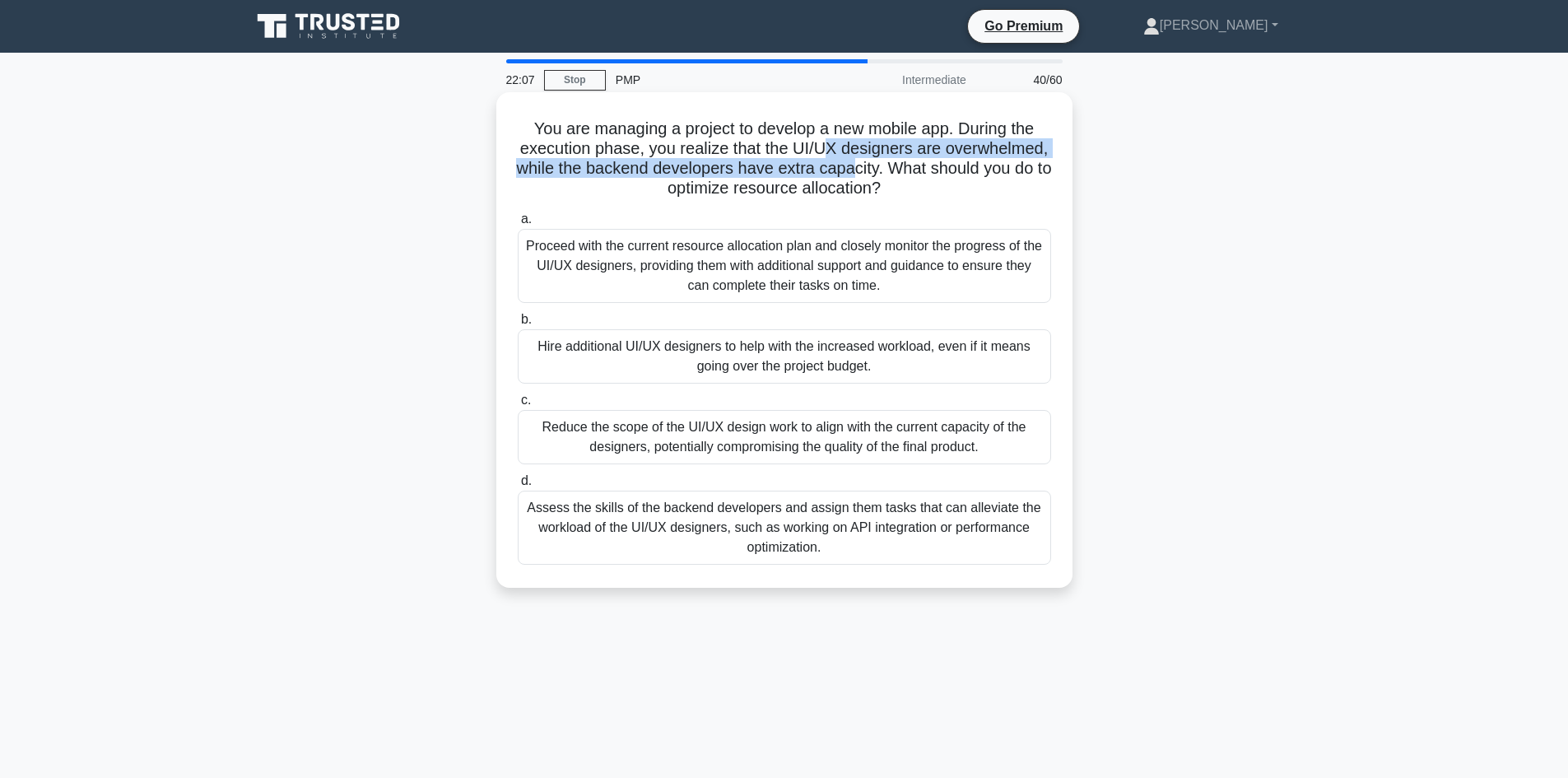
drag, startPoint x: 977, startPoint y: 173, endPoint x: 951, endPoint y: 186, distance: 29.1
click at [885, 152] on h5 "You are managing a project to develop a new mobile app. During the execution ph…" at bounding box center [784, 158] width 536 height 81
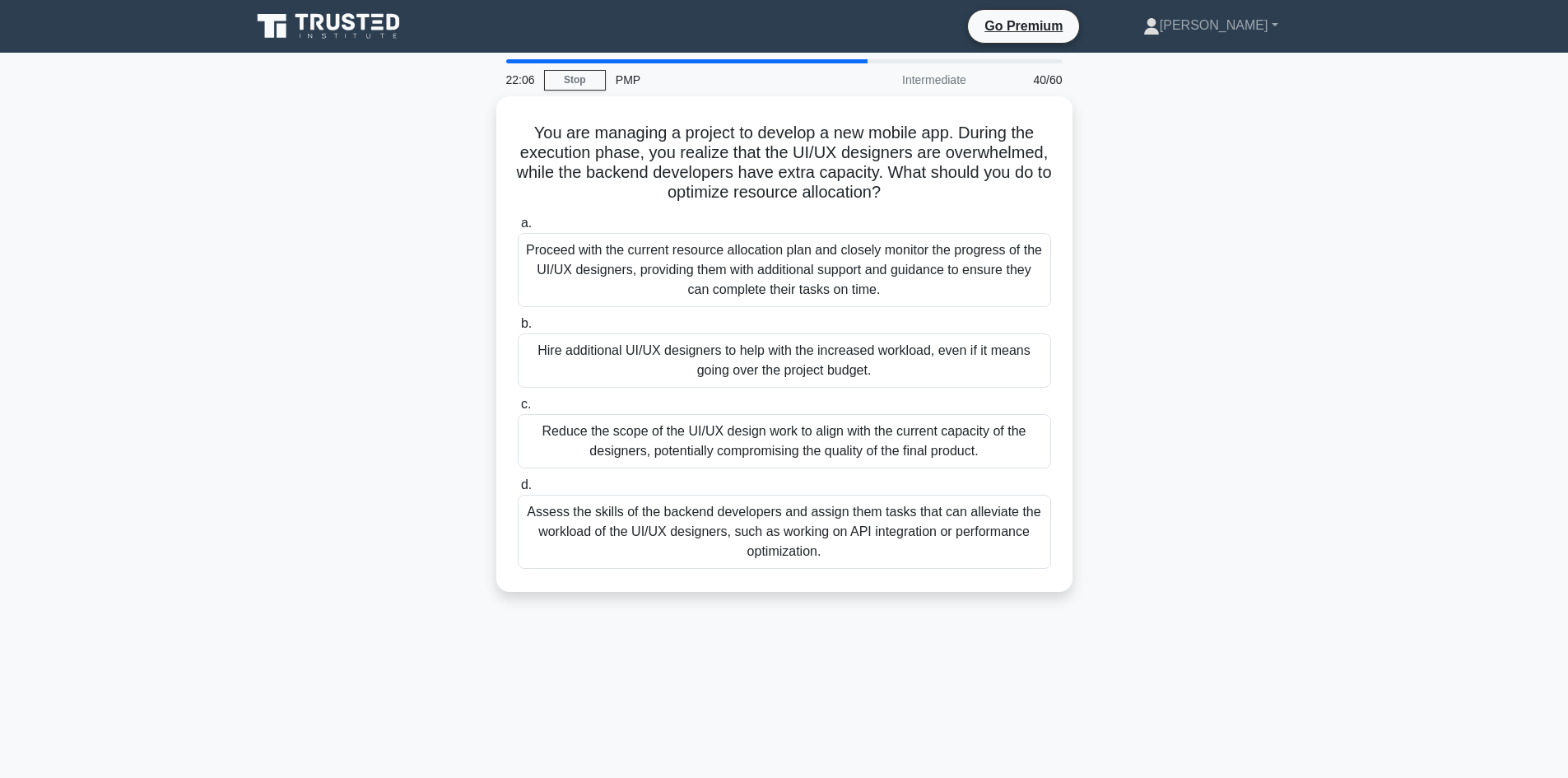
click at [393, 274] on div "You are managing a project to develop a new mobile app. During the execution ph…" at bounding box center [784, 354] width 1087 height 515
click at [775, 288] on div "Proceed with the current resource allocation plan and closely monitor the progr…" at bounding box center [784, 266] width 534 height 74
click at [518, 225] on input "a. Proceed with the current resource allocation plan and closely monitor the pr…" at bounding box center [518, 220] width 0 height 11
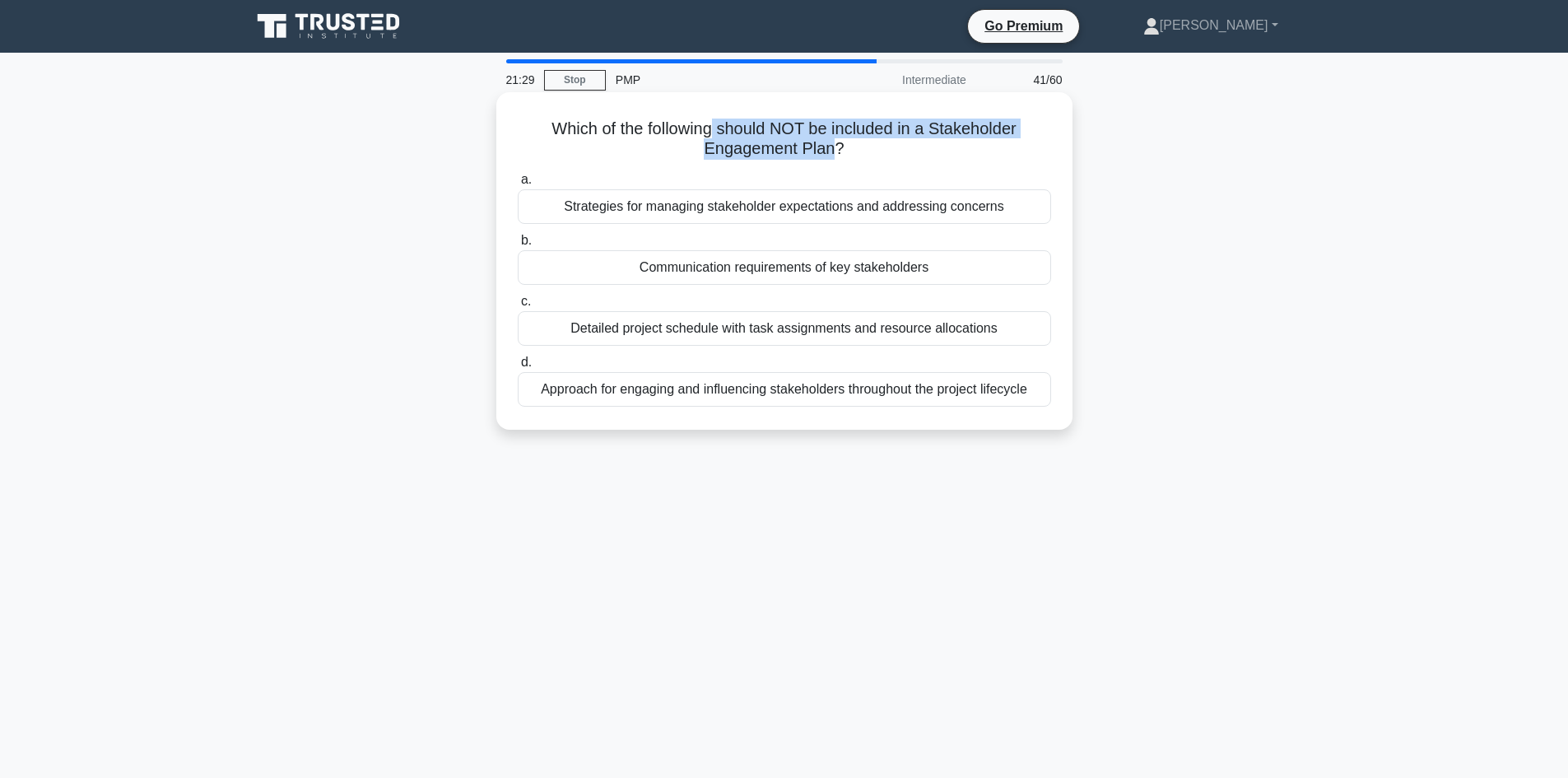
drag, startPoint x: 828, startPoint y: 149, endPoint x: 715, endPoint y: 124, distance: 115.7
click at [715, 124] on h5 "Which of the following should NOT be included in a Stakeholder Engagement Plan?…" at bounding box center [784, 139] width 536 height 41
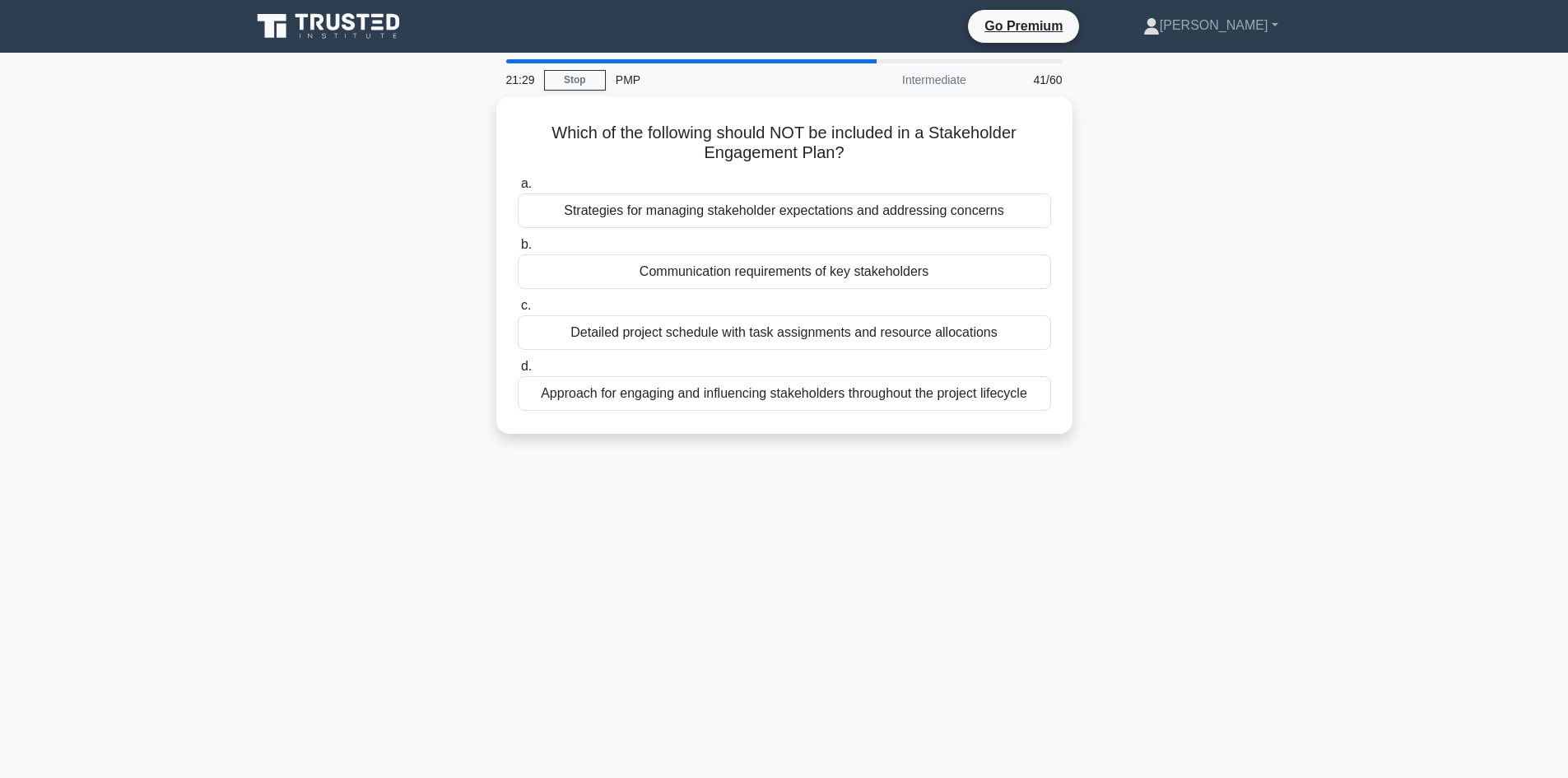
click at [410, 210] on div "Which of the following should NOT be included in a Stakeholder Engagement Plan?…" at bounding box center [784, 275] width 1087 height 358
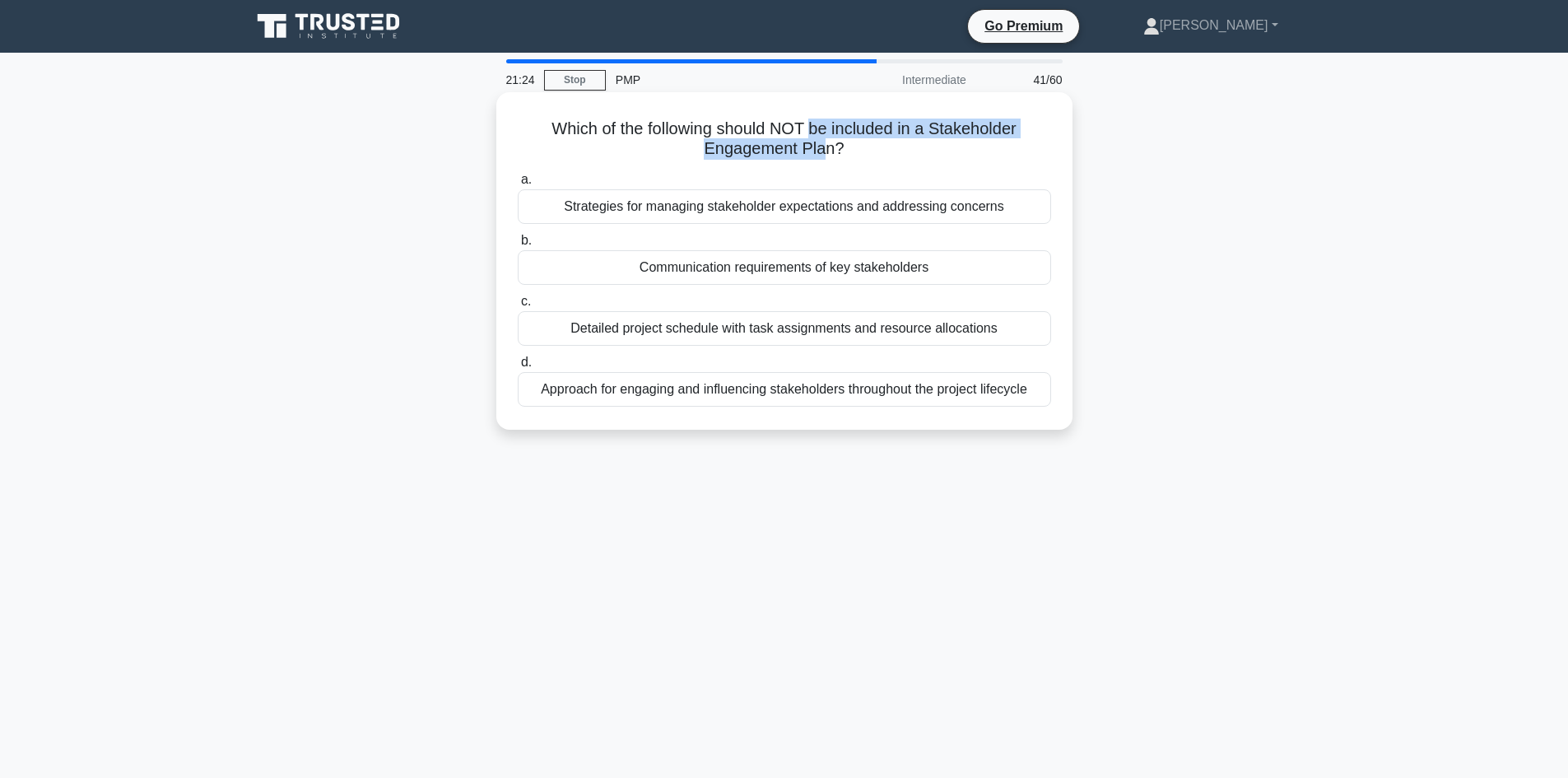
drag, startPoint x: 828, startPoint y: 158, endPoint x: 817, endPoint y: 137, distance: 23.7
click at [817, 137] on h5 "Which of the following should NOT be included in a Stakeholder Engagement Plan?…" at bounding box center [784, 139] width 536 height 41
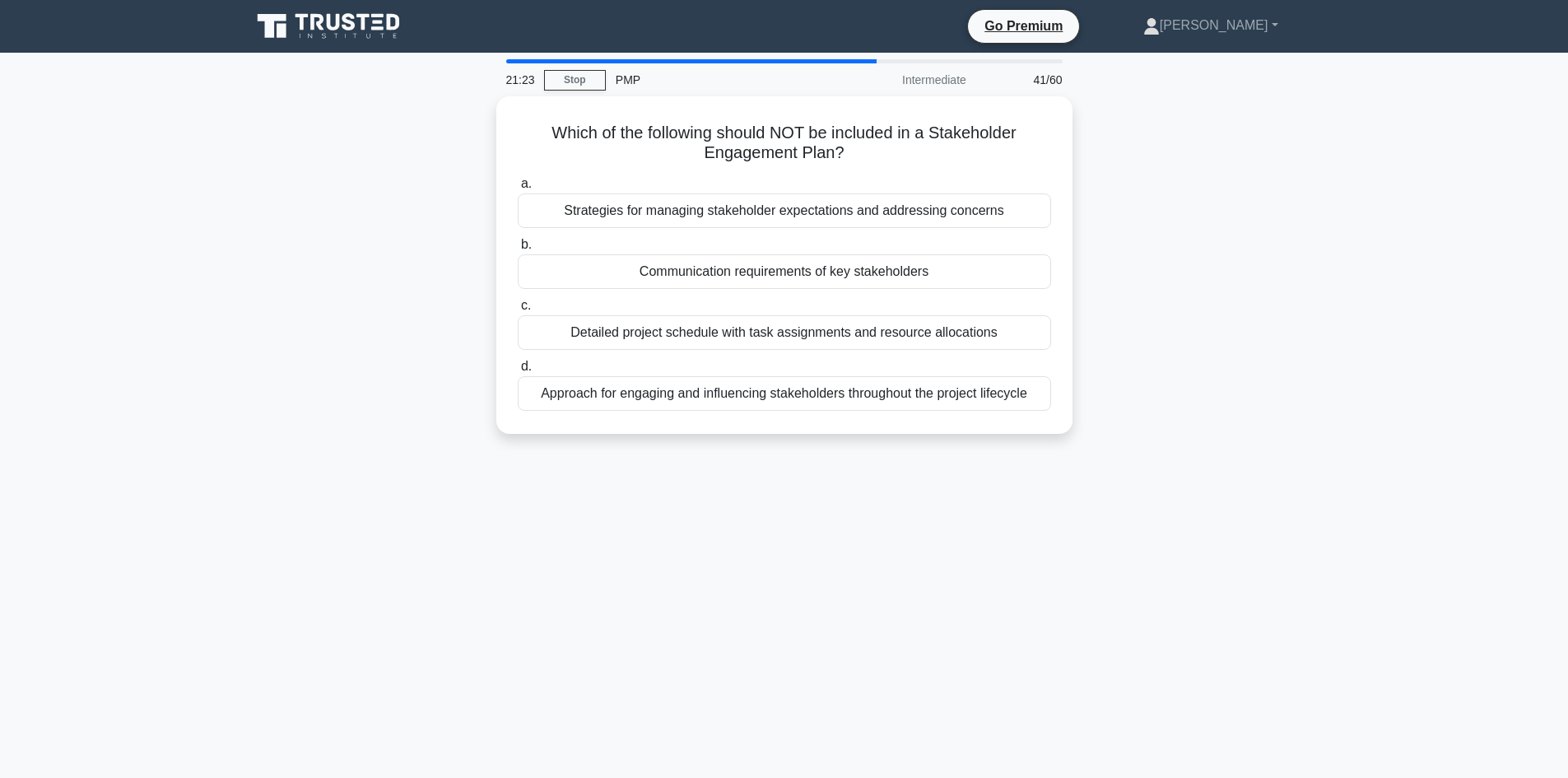
drag, startPoint x: 315, startPoint y: 441, endPoint x: 327, endPoint y: 447, distance: 13.4
click at [313, 441] on div "Which of the following should NOT be included in a Stakeholder Engagement Plan?…" at bounding box center [784, 275] width 1087 height 358
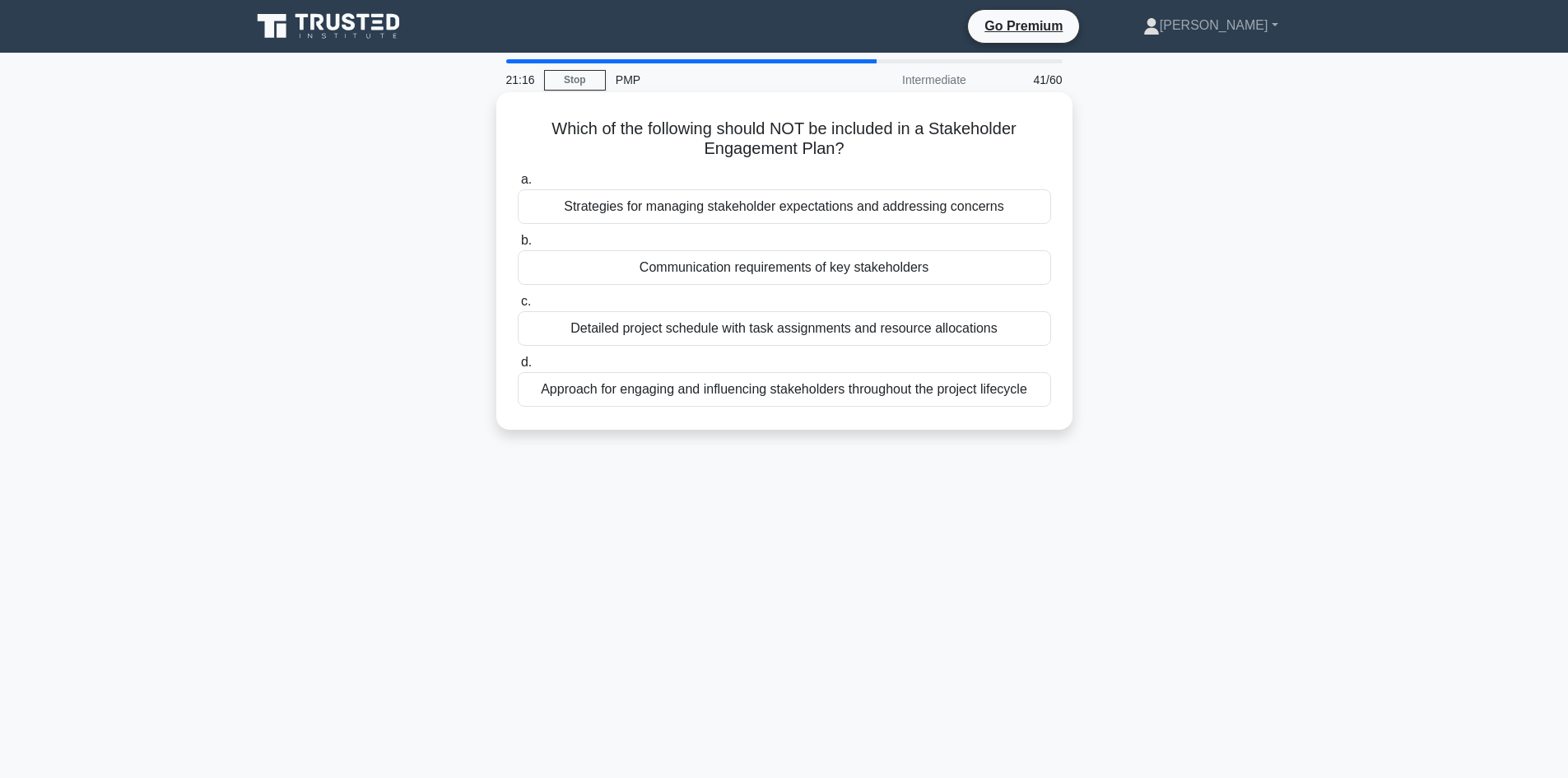
click at [731, 326] on div "Detailed project schedule with task assignments and resource allocations" at bounding box center [784, 328] width 534 height 35
click at [518, 307] on input "c. Detailed project schedule with task assignments and resource allocations" at bounding box center [518, 302] width 0 height 11
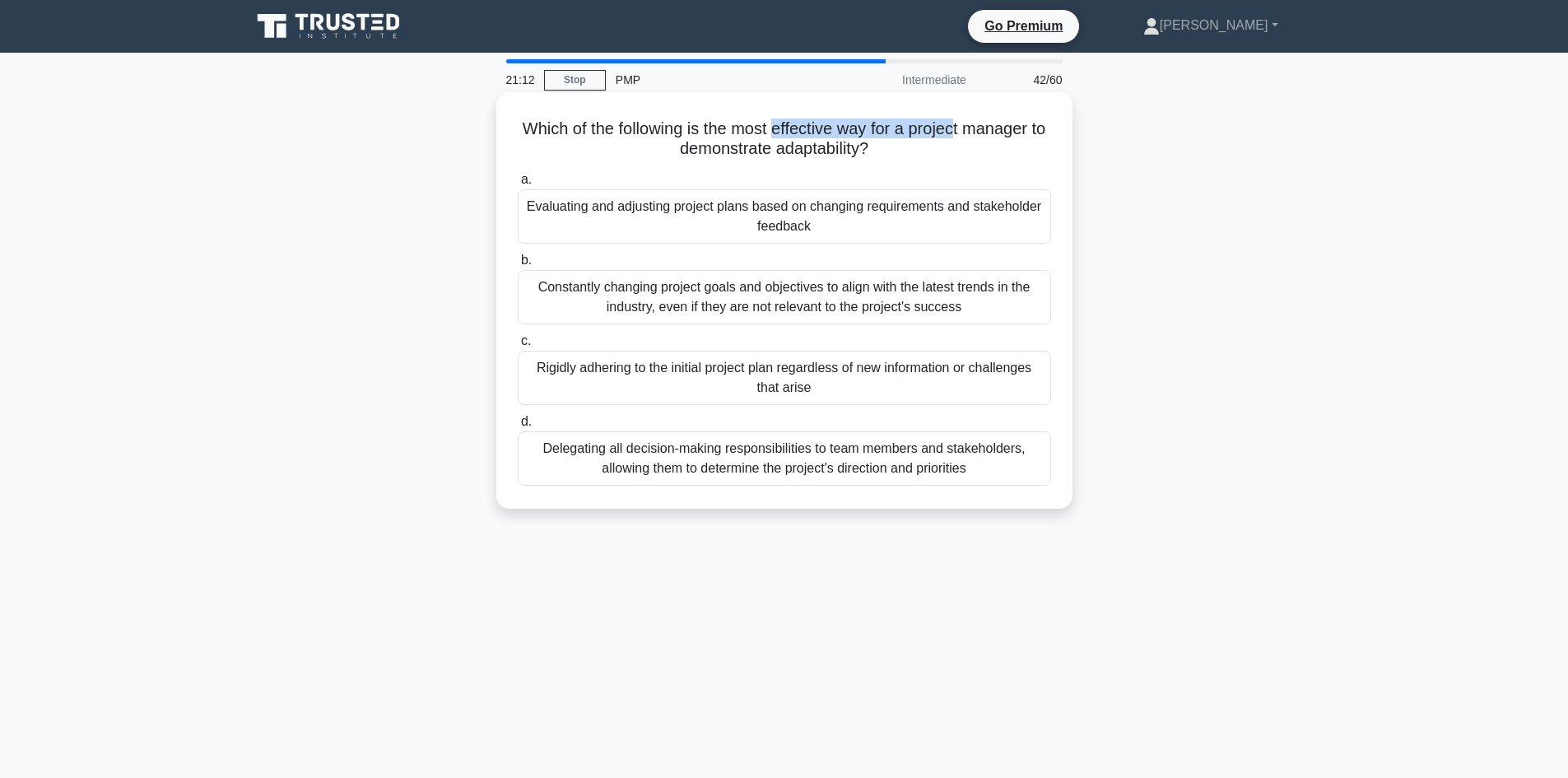
drag, startPoint x: 787, startPoint y: 129, endPoint x: 972, endPoint y: 135, distance: 185.1
click at [972, 135] on h5 "Which of the following is the most effective way for a project manager to demon…" at bounding box center [784, 139] width 536 height 41
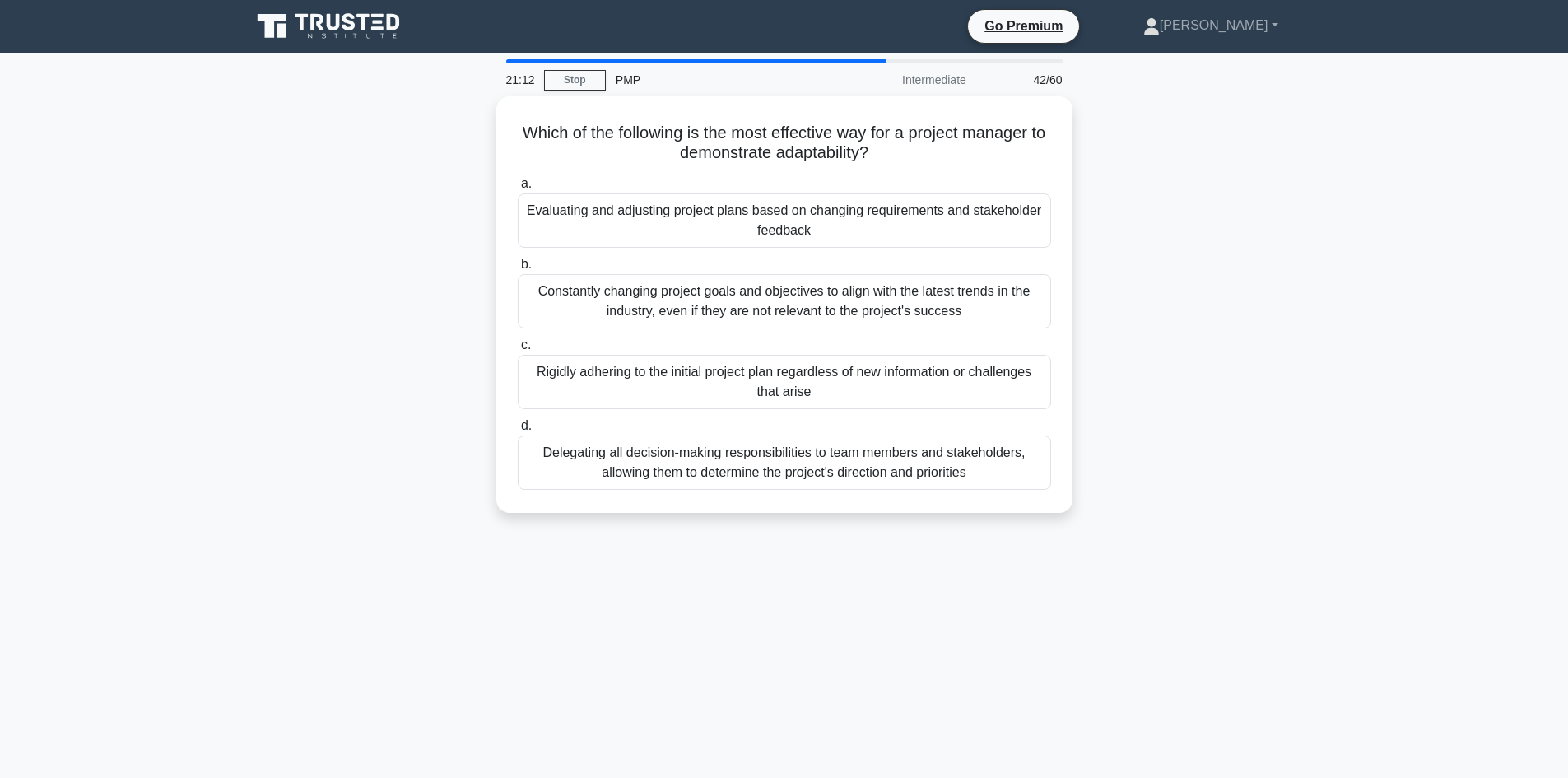
click at [1103, 158] on div "Which of the following is the most effective way for a project manager to demon…" at bounding box center [784, 314] width 1087 height 436
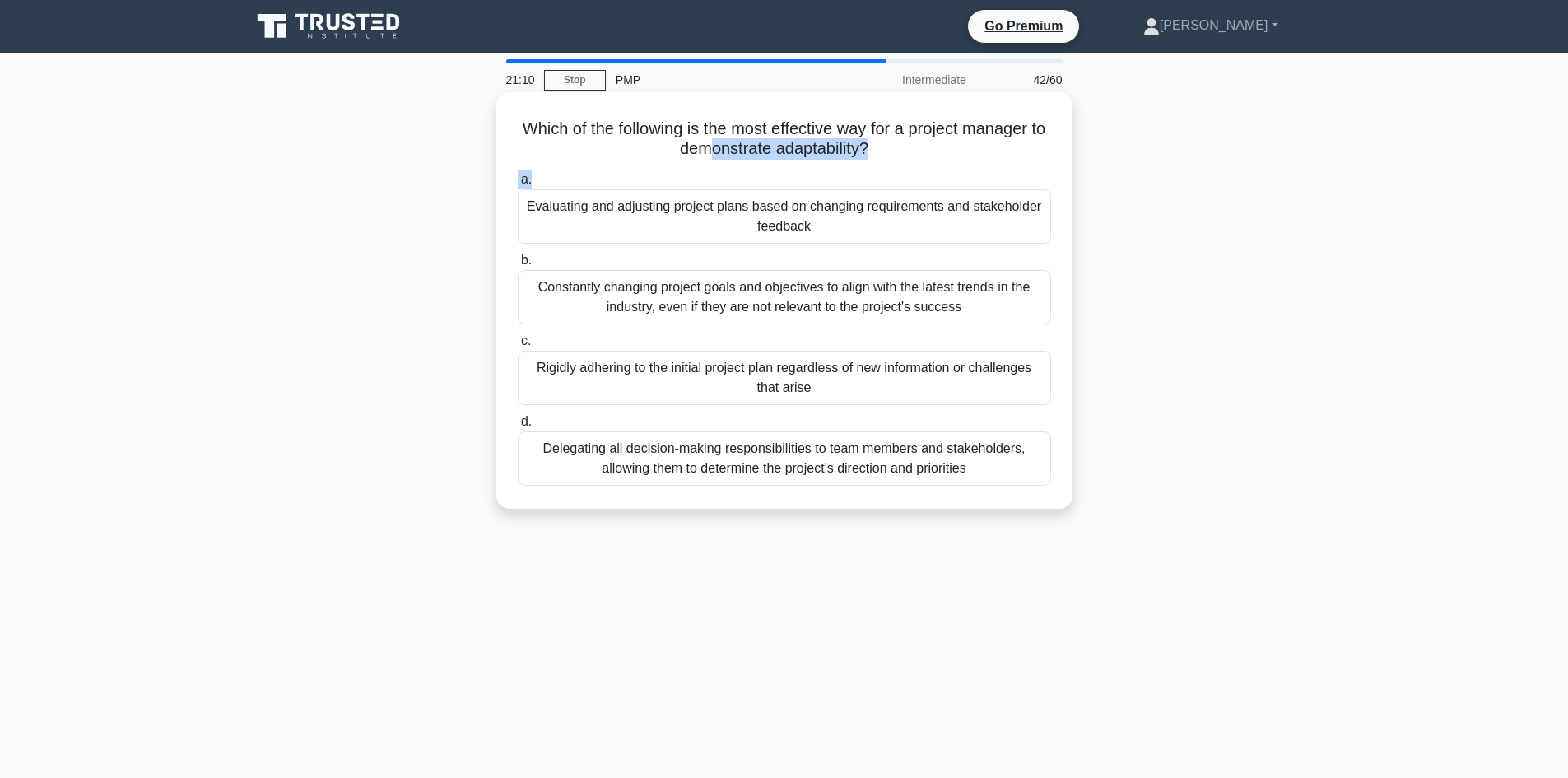
drag, startPoint x: 712, startPoint y: 143, endPoint x: 864, endPoint y: 164, distance: 153.4
click at [864, 164] on div "Which of the following is the most effective way for a project manager to demon…" at bounding box center [784, 301] width 563 height 404
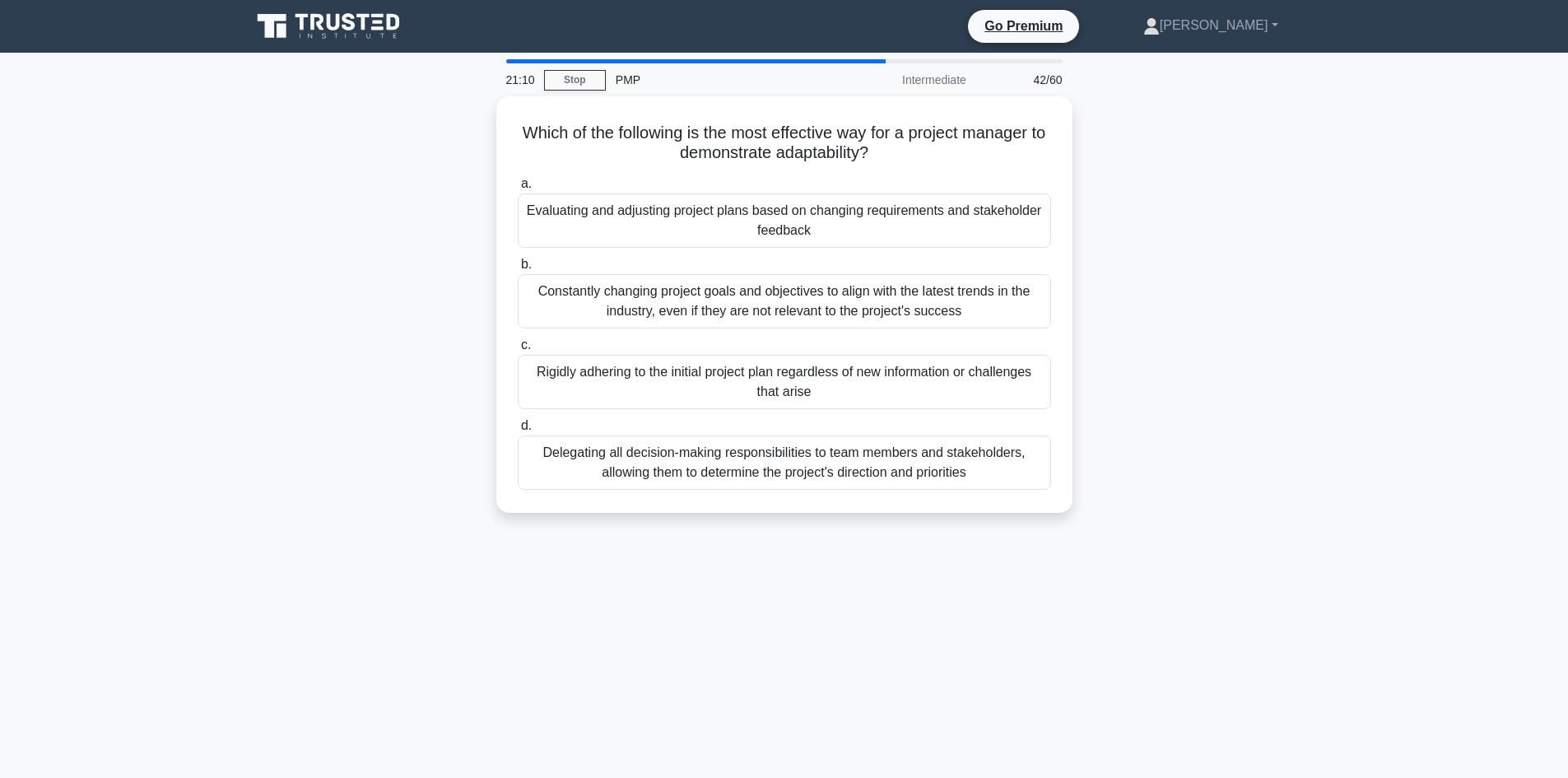
drag, startPoint x: 314, startPoint y: 313, endPoint x: 414, endPoint y: 339, distance: 103.3
click at [325, 311] on div "Which of the following is the most effective way for a project manager to demon…" at bounding box center [784, 314] width 1087 height 436
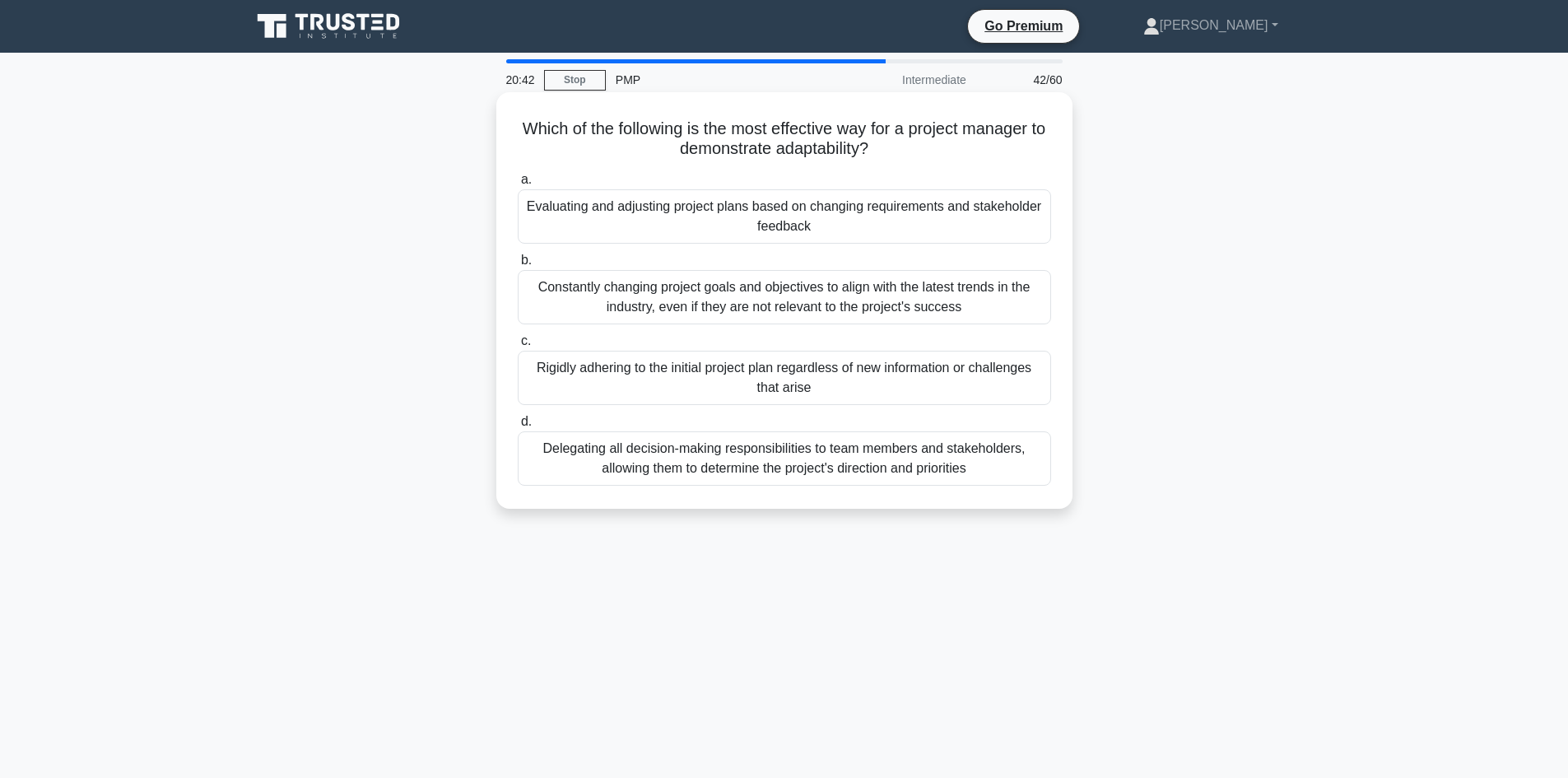
click at [674, 216] on div "Evaluating and adjusting project plans based on changing requirements and stake…" at bounding box center [784, 216] width 534 height 54
click at [518, 185] on input "a. Evaluating and adjusting project plans based on changing requirements and st…" at bounding box center [518, 180] width 0 height 11
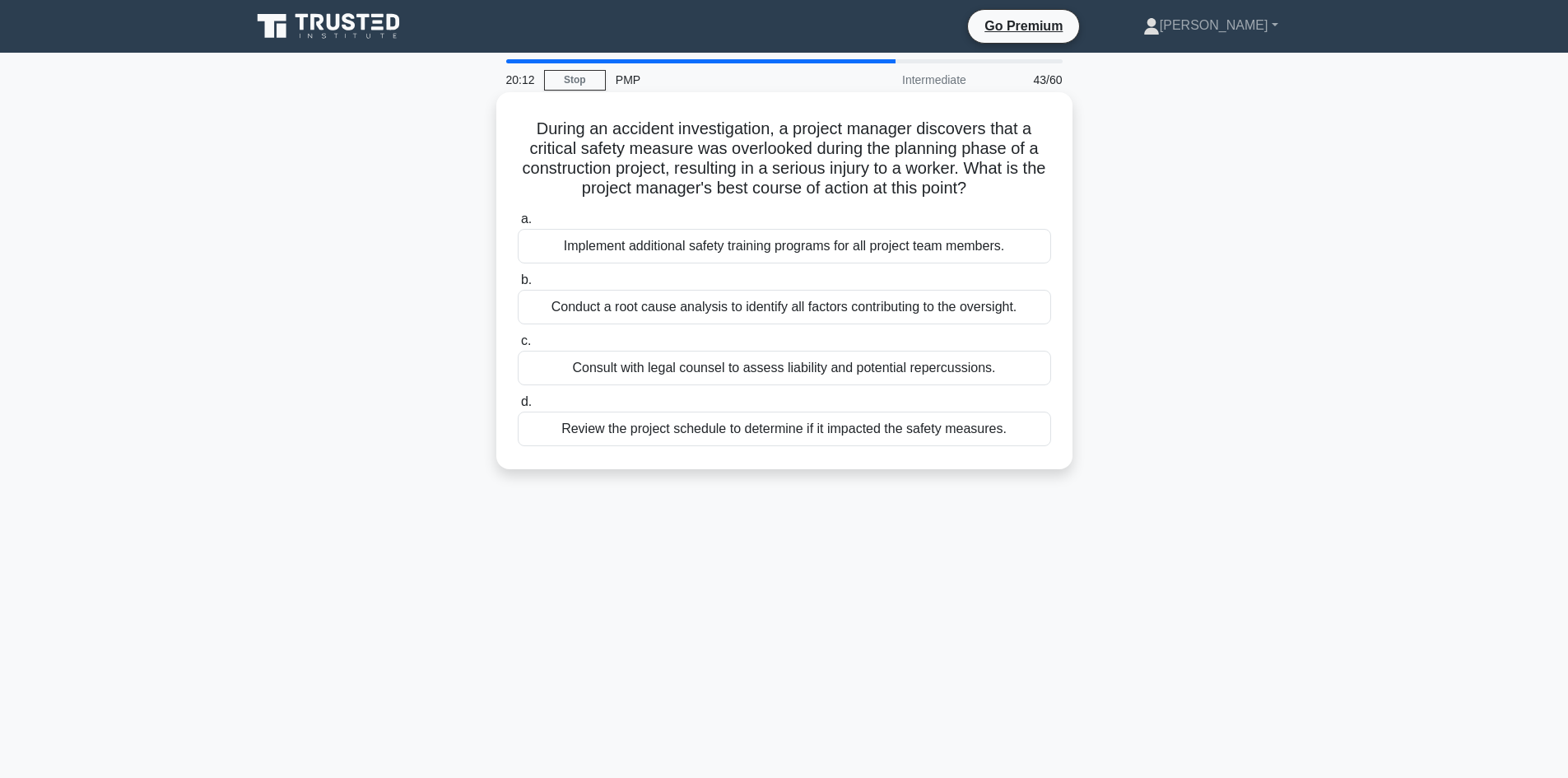
click at [767, 309] on div "Conduct a root cause analysis to identify all factors contributing to the overs…" at bounding box center [784, 306] width 534 height 35
click at [518, 286] on input "b. Conduct a root cause analysis to identify all factors contributing to the ov…" at bounding box center [518, 281] width 0 height 11
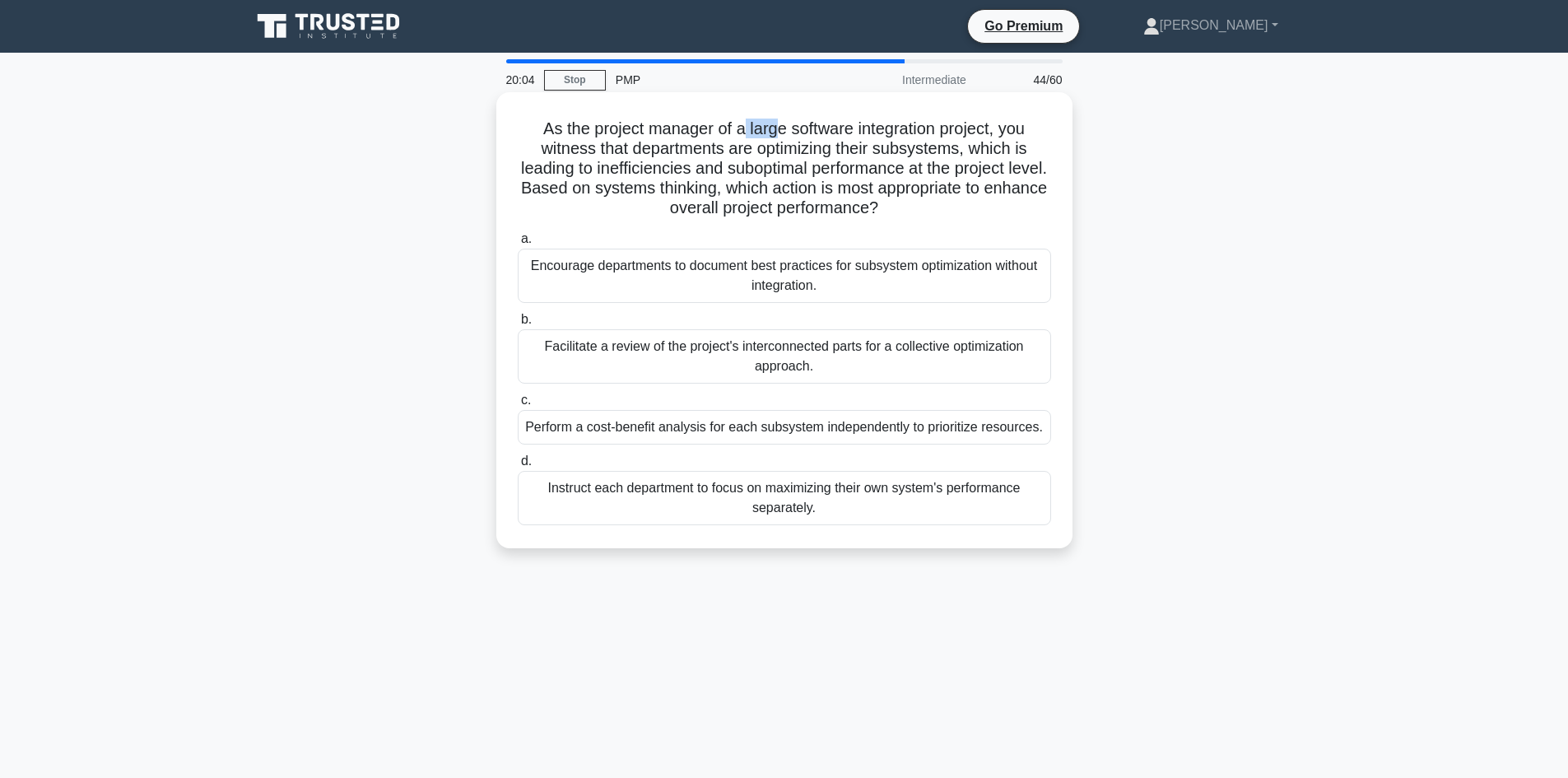
drag, startPoint x: 744, startPoint y: 127, endPoint x: 776, endPoint y: 125, distance: 32.1
click at [776, 125] on h5 "As the project manager of a large software integration project, you witness tha…" at bounding box center [784, 168] width 536 height 100
click at [777, 148] on h5 "As the project manager of a large software integration project, you witness tha…" at bounding box center [784, 168] width 536 height 100
drag, startPoint x: 749, startPoint y: 123, endPoint x: 994, endPoint y: 119, distance: 245.0
click at [994, 119] on h5 "As the project manager of a large software integration project, you witness tha…" at bounding box center [784, 168] width 536 height 100
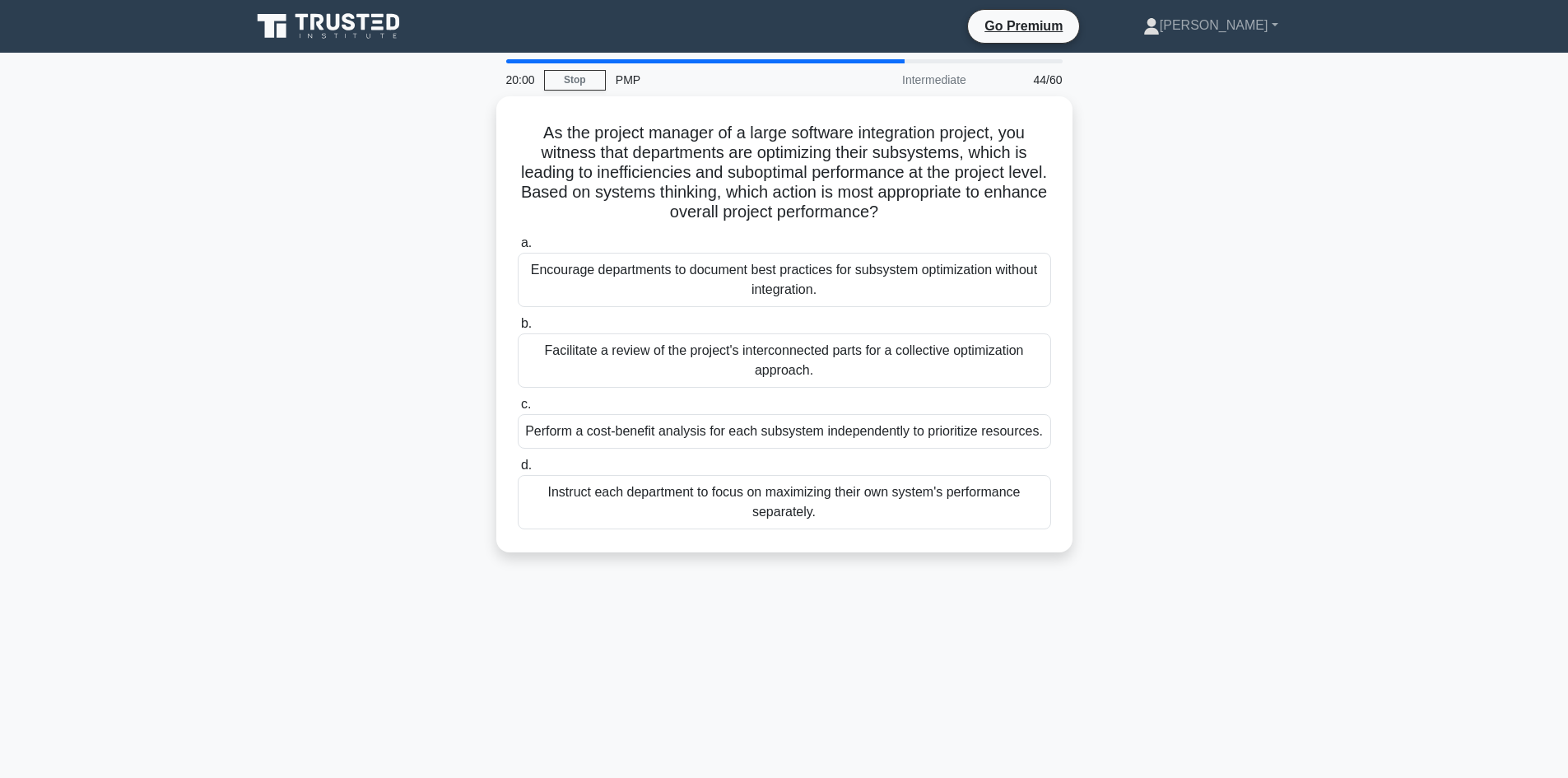
click at [420, 204] on div "As the project manager of a large software integration project, you witness tha…" at bounding box center [784, 335] width 1087 height 476
click at [423, 209] on div "As the project manager of a large software integration project, you witness tha…" at bounding box center [784, 335] width 1087 height 476
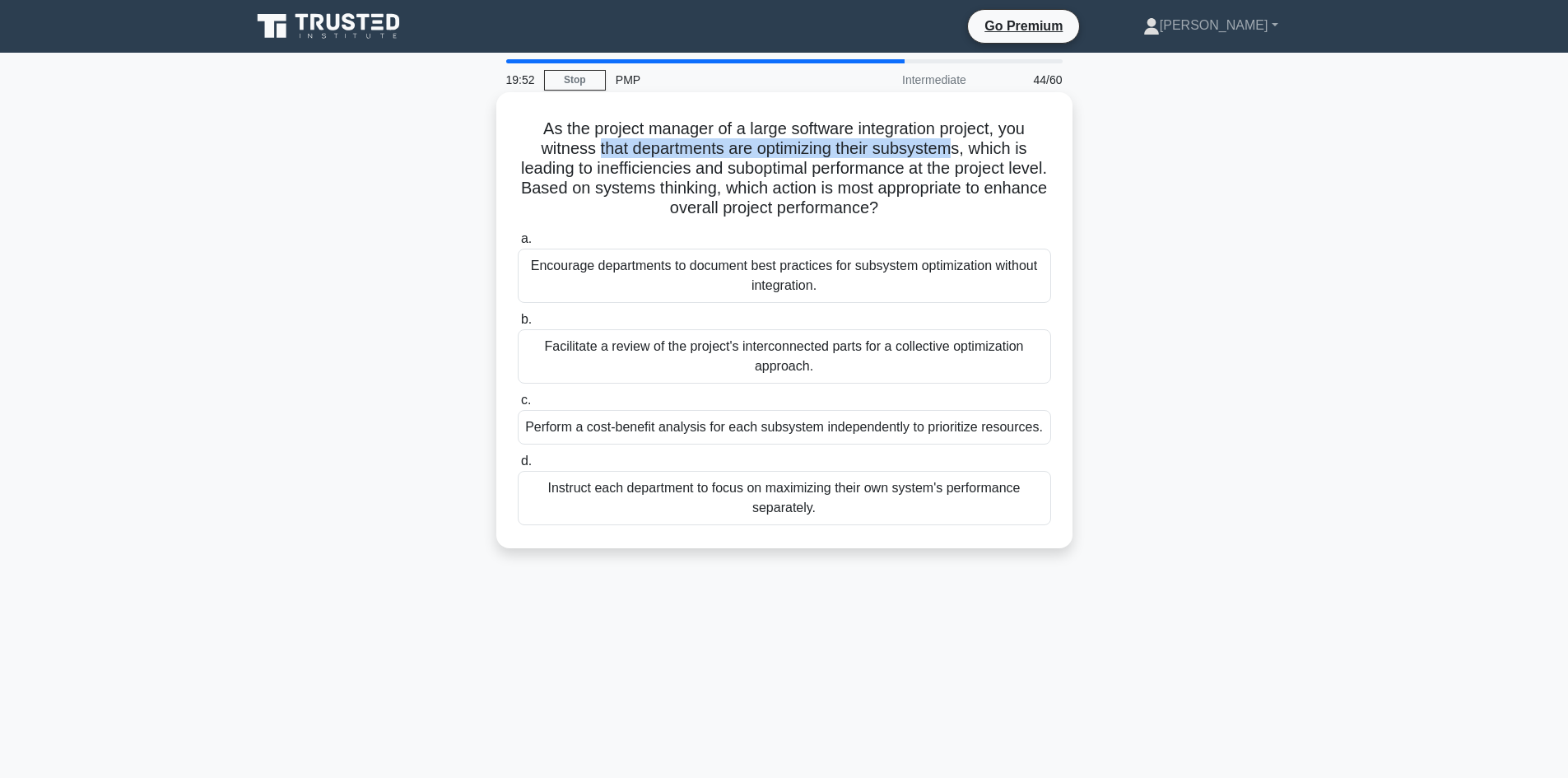
drag, startPoint x: 595, startPoint y: 145, endPoint x: 955, endPoint y: 140, distance: 360.0
click at [955, 140] on h5 "As the project manager of a large software integration project, you witness tha…" at bounding box center [784, 168] width 536 height 100
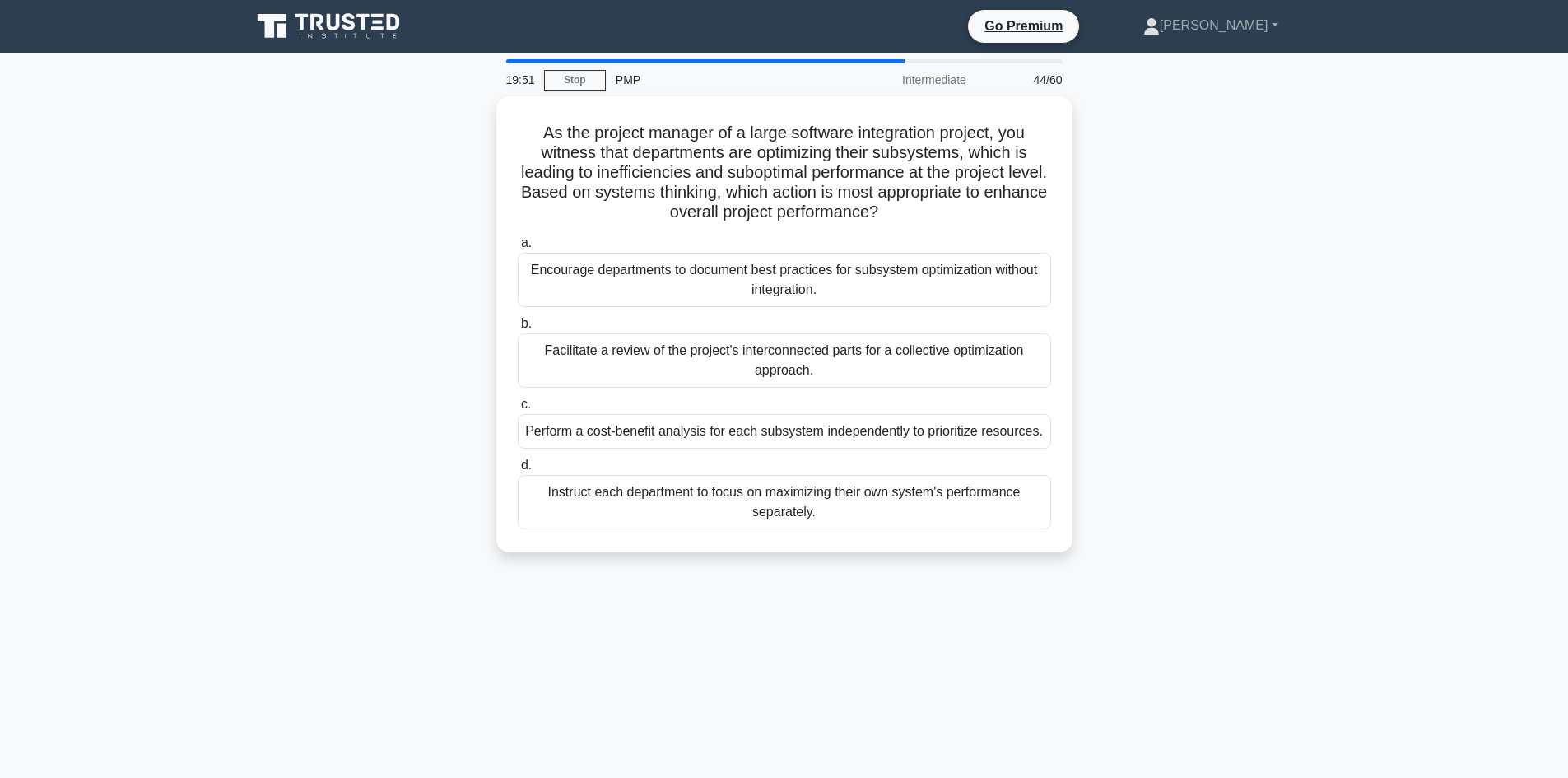
click at [327, 300] on div "As the project manager of a large software integration project, you witness tha…" at bounding box center [784, 335] width 1087 height 476
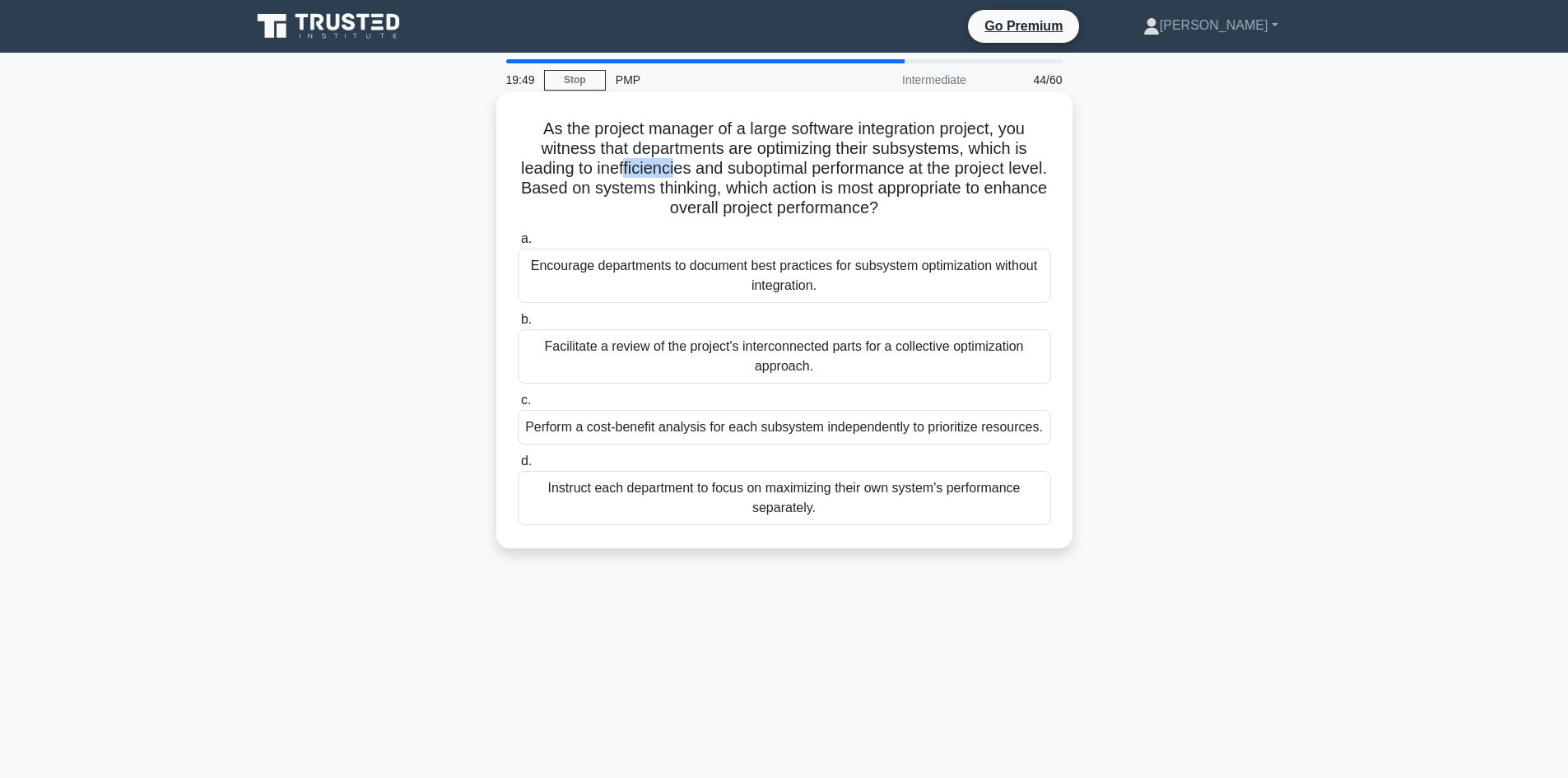
drag, startPoint x: 639, startPoint y: 163, endPoint x: 694, endPoint y: 166, distance: 55.1
click at [694, 166] on h5 "As the project manager of a large software integration project, you witness tha…" at bounding box center [784, 168] width 536 height 100
drag, startPoint x: 765, startPoint y: 170, endPoint x: 827, endPoint y: 163, distance: 62.4
click at [827, 163] on h5 "As the project manager of a large software integration project, you witness tha…" at bounding box center [784, 168] width 536 height 100
drag, startPoint x: 868, startPoint y: 171, endPoint x: 920, endPoint y: 168, distance: 52.1
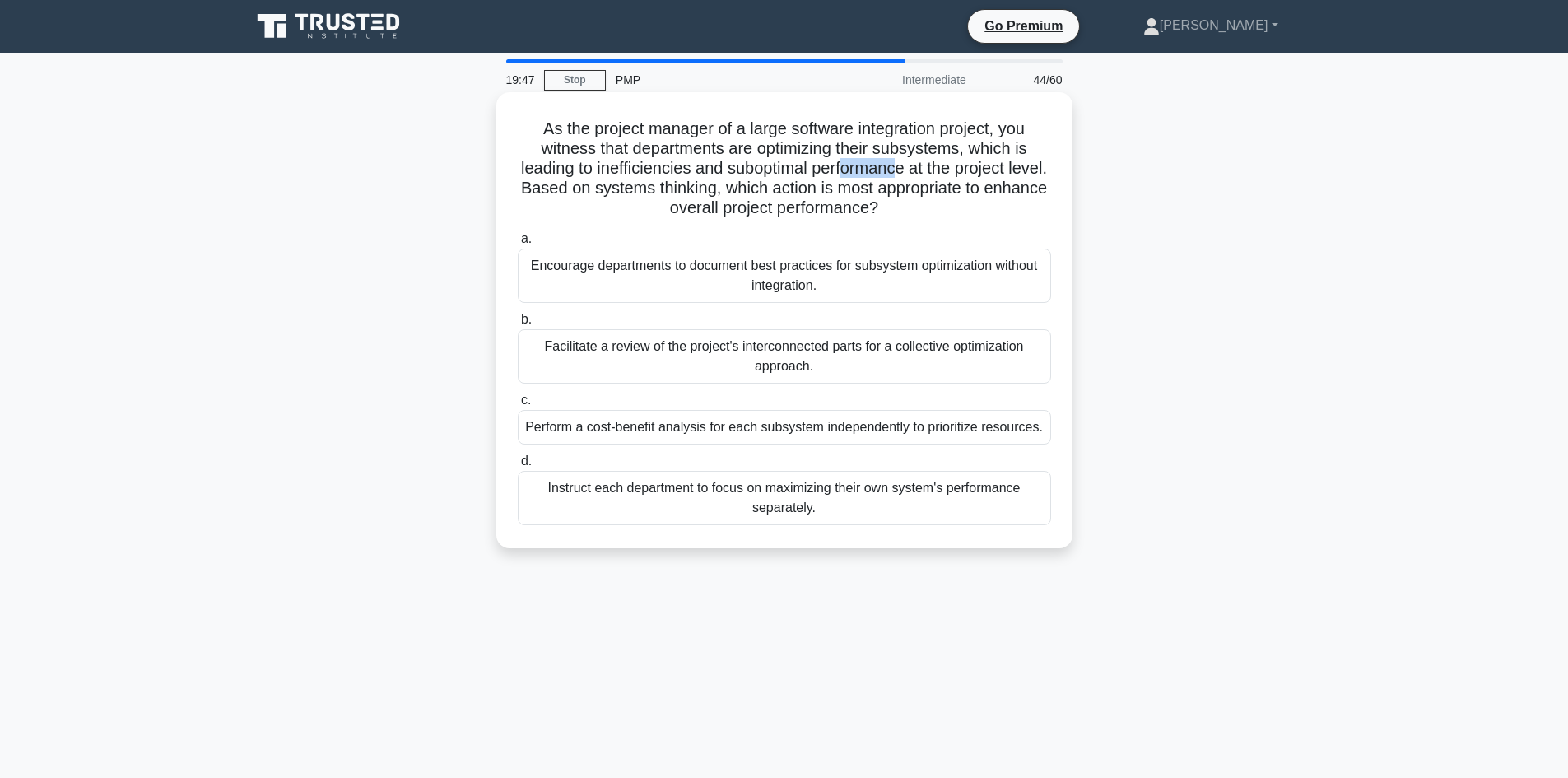
click at [920, 168] on h5 "As the project manager of a large software integration project, you witness tha…" at bounding box center [784, 168] width 536 height 100
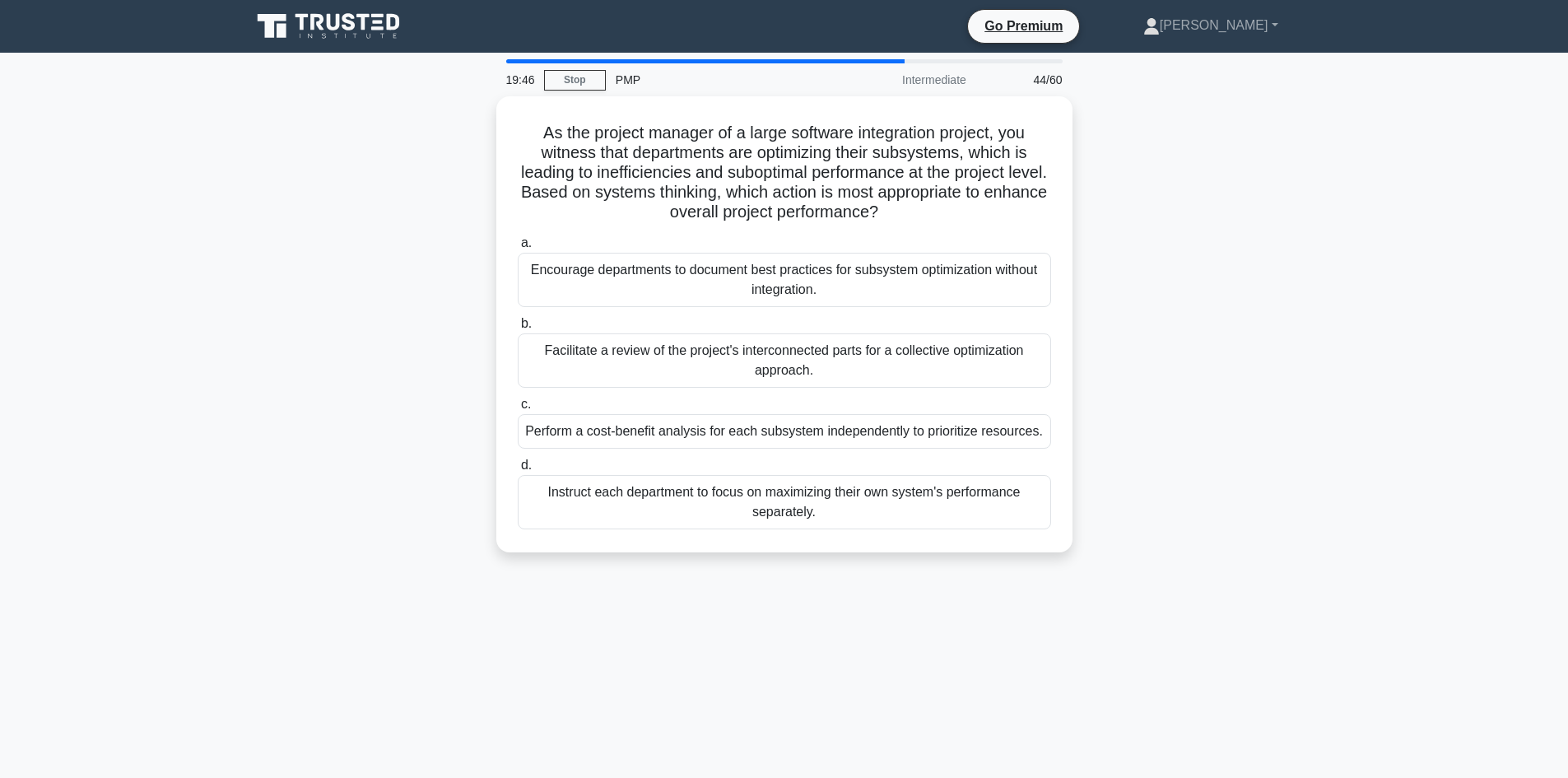
click at [407, 270] on div "As the project manager of a large software integration project, you witness tha…" at bounding box center [784, 335] width 1087 height 476
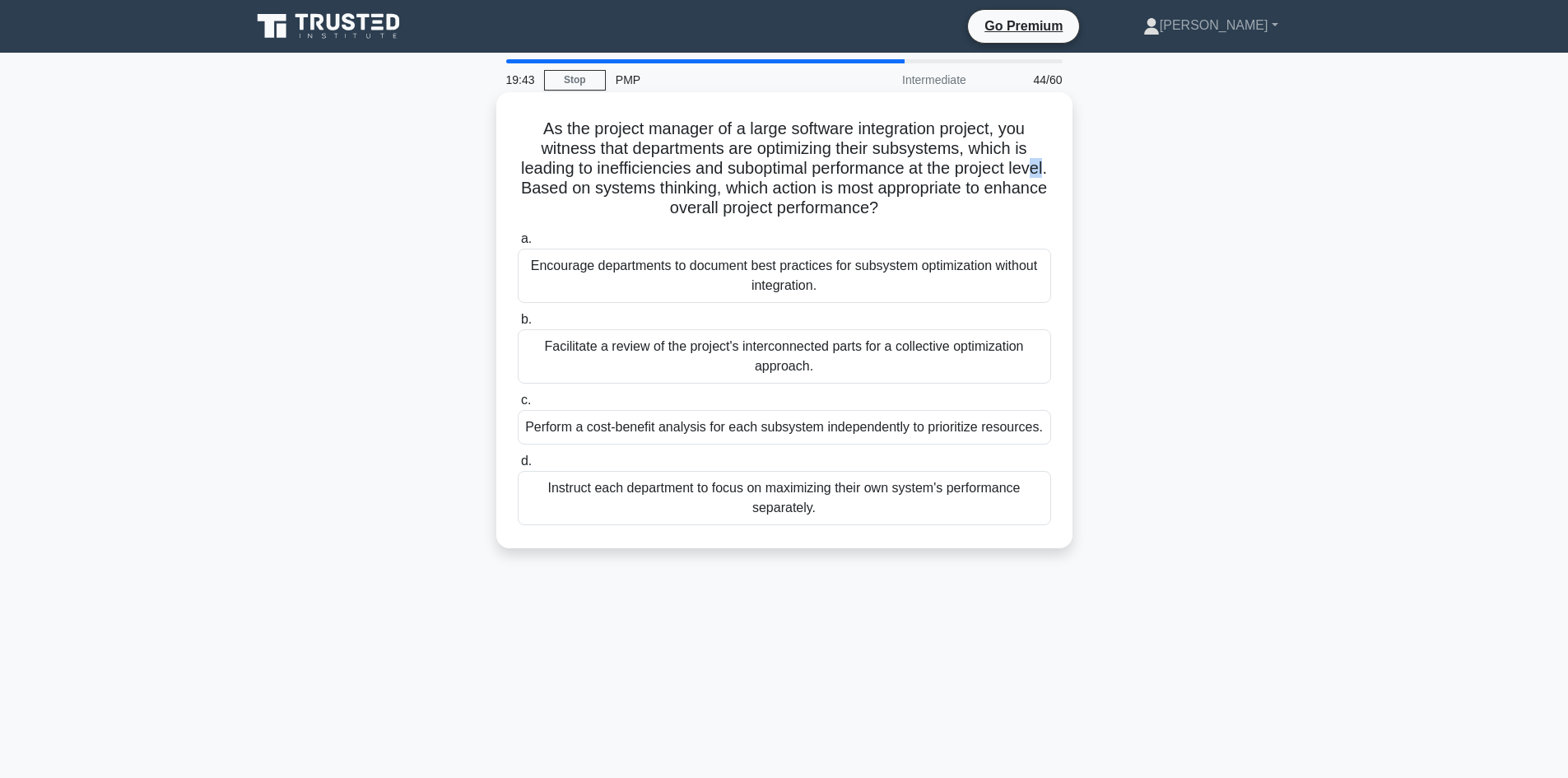
drag, startPoint x: 559, startPoint y: 190, endPoint x: 549, endPoint y: 185, distance: 11.2
click at [549, 185] on h5 "As the project manager of a large software integration project, you witness tha…" at bounding box center [784, 168] width 536 height 100
drag, startPoint x: 780, startPoint y: 153, endPoint x: 943, endPoint y: 152, distance: 163.0
click at [943, 152] on h5 "As the project manager of a large software integration project, you witness tha…" at bounding box center [784, 168] width 536 height 100
drag, startPoint x: 647, startPoint y: 173, endPoint x: 672, endPoint y: 174, distance: 25.0
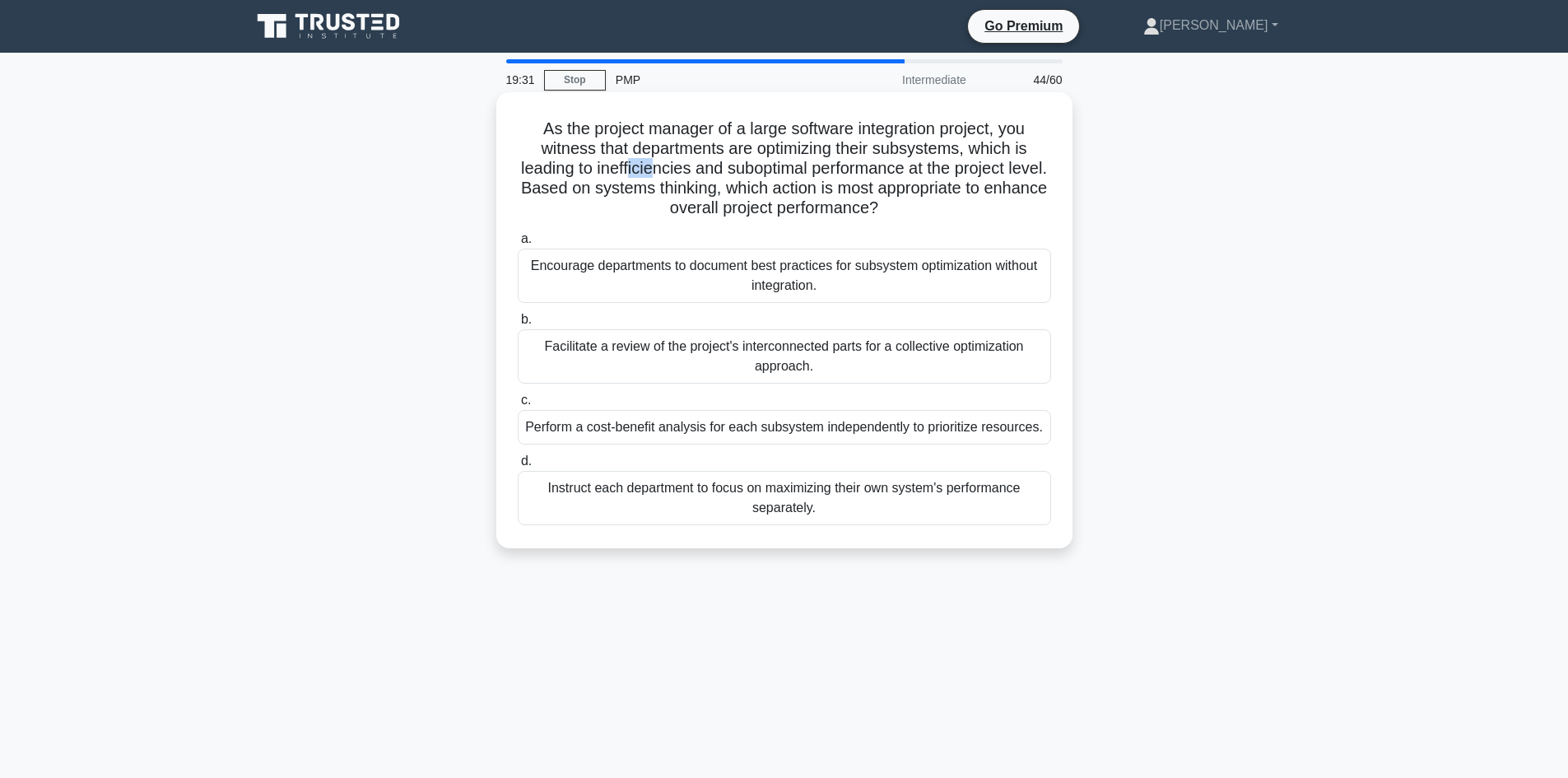
click at [672, 174] on h5 "As the project manager of a large software integration project, you witness tha…" at bounding box center [784, 168] width 536 height 100
drag, startPoint x: 826, startPoint y: 172, endPoint x: 942, endPoint y: 166, distance: 116.2
click at [928, 160] on h5 "As the project manager of a large software integration project, you witness tha…" at bounding box center [784, 168] width 536 height 100
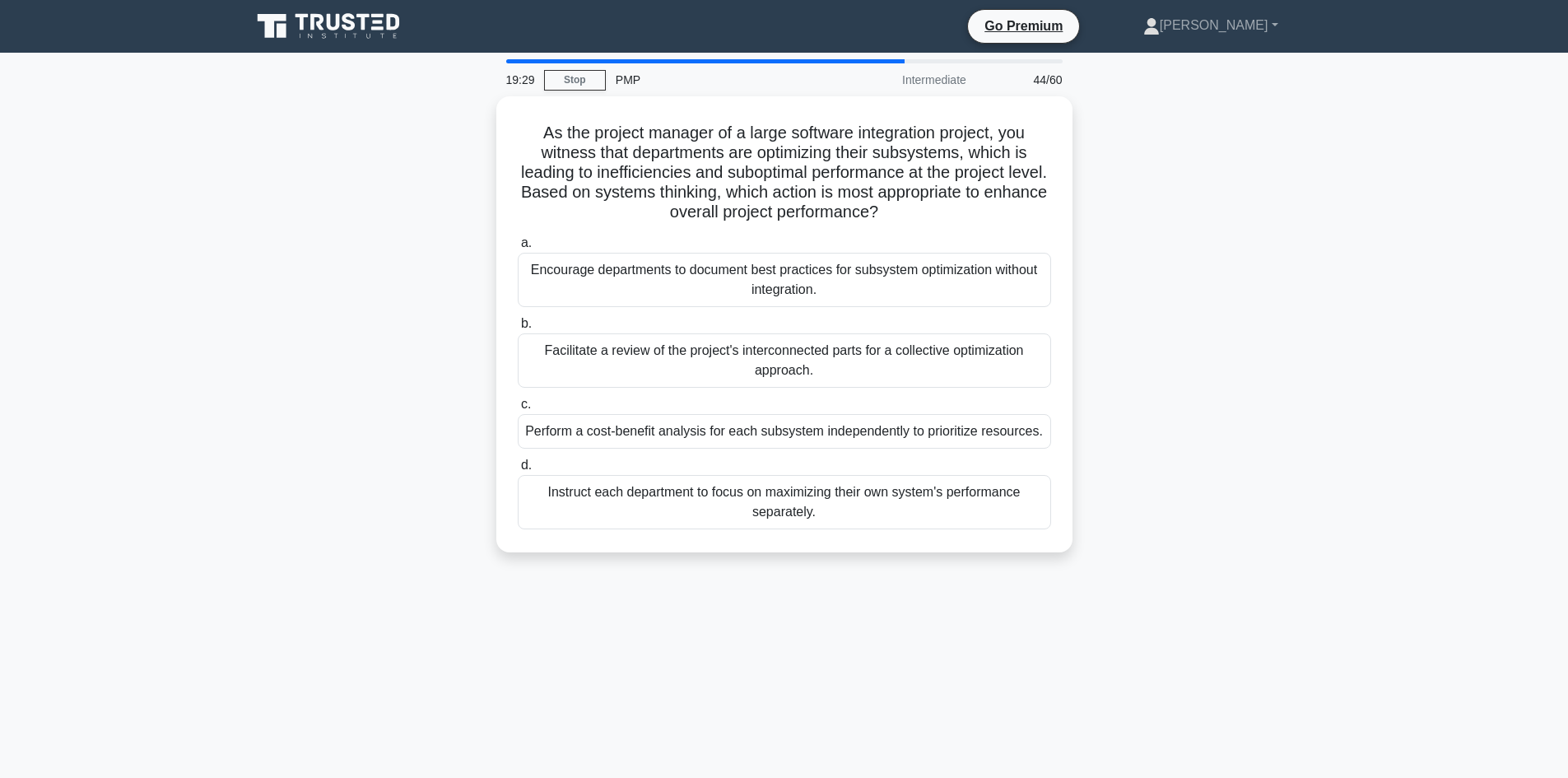
click at [388, 266] on div "As the project manager of a large software integration project, you witness tha…" at bounding box center [784, 335] width 1087 height 476
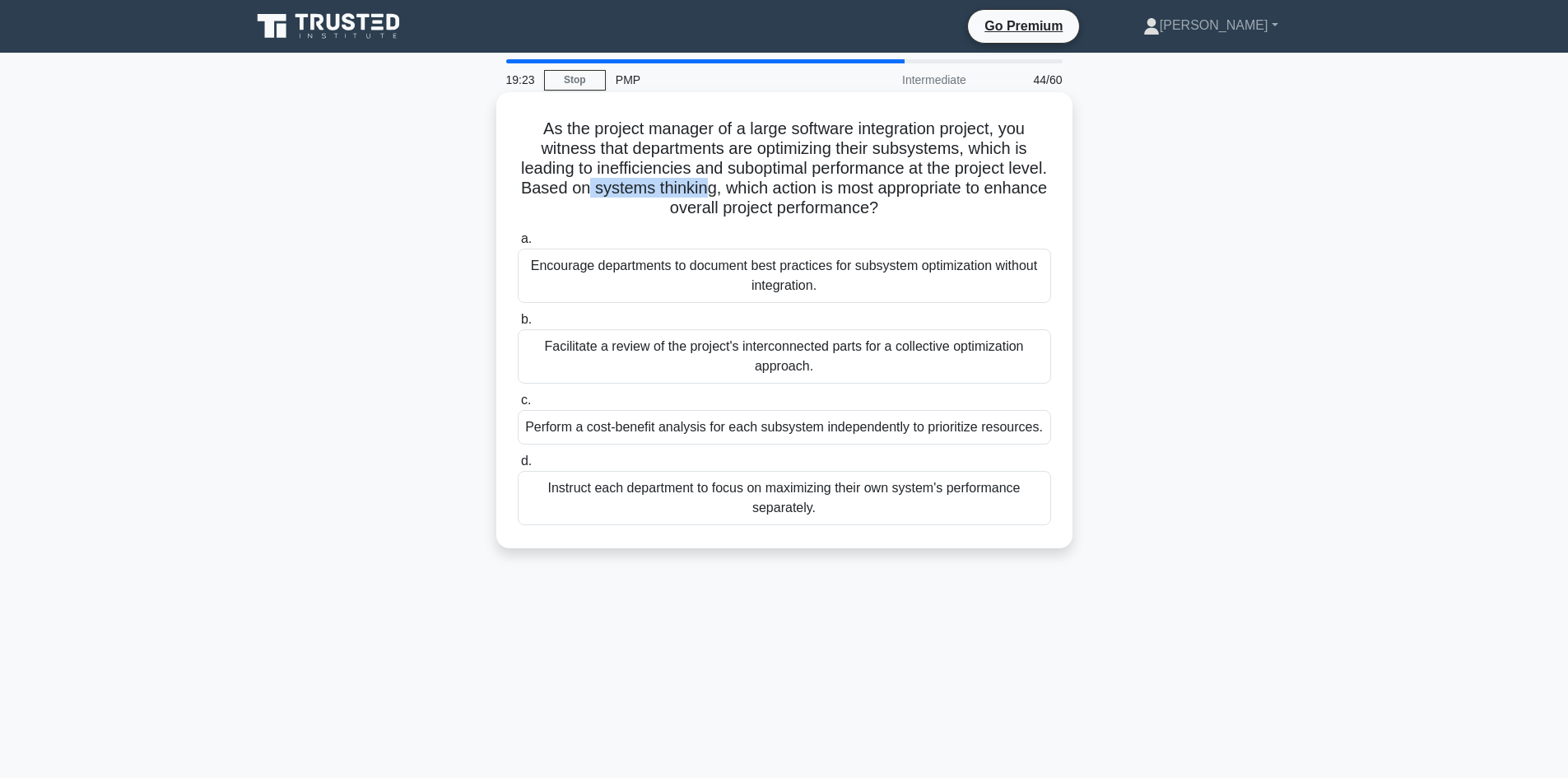
drag, startPoint x: 646, startPoint y: 191, endPoint x: 760, endPoint y: 193, distance: 114.0
click at [760, 193] on h5 "As the project manager of a large software integration project, you witness tha…" at bounding box center [784, 168] width 536 height 100
drag, startPoint x: 716, startPoint y: 211, endPoint x: 873, endPoint y: 225, distance: 157.6
click at [873, 225] on div "As the project manager of a large software integration project, you witness tha…" at bounding box center [784, 320] width 563 height 443
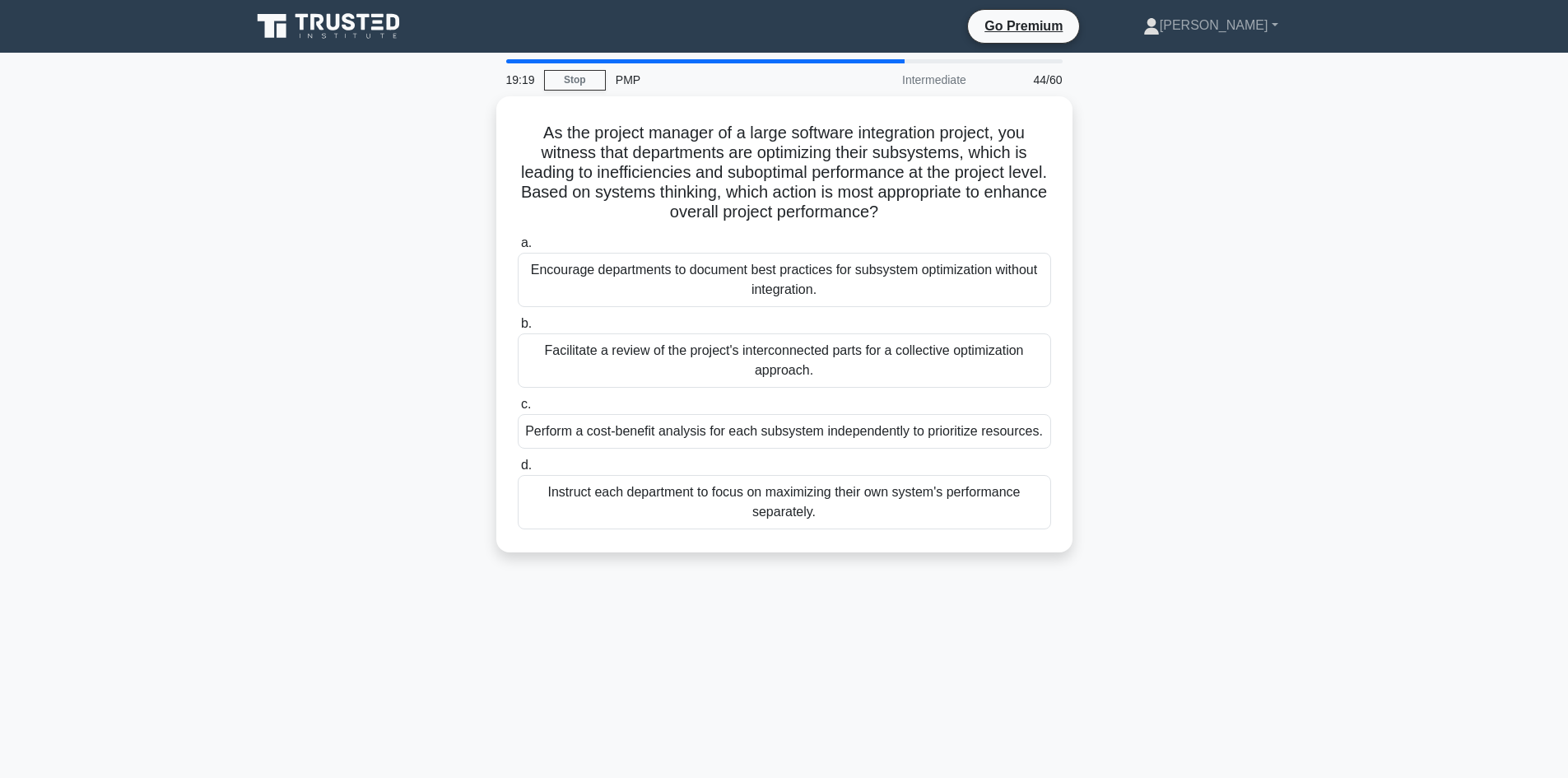
click at [388, 455] on div "As the project manager of a large software integration project, you witness tha…" at bounding box center [784, 335] width 1087 height 476
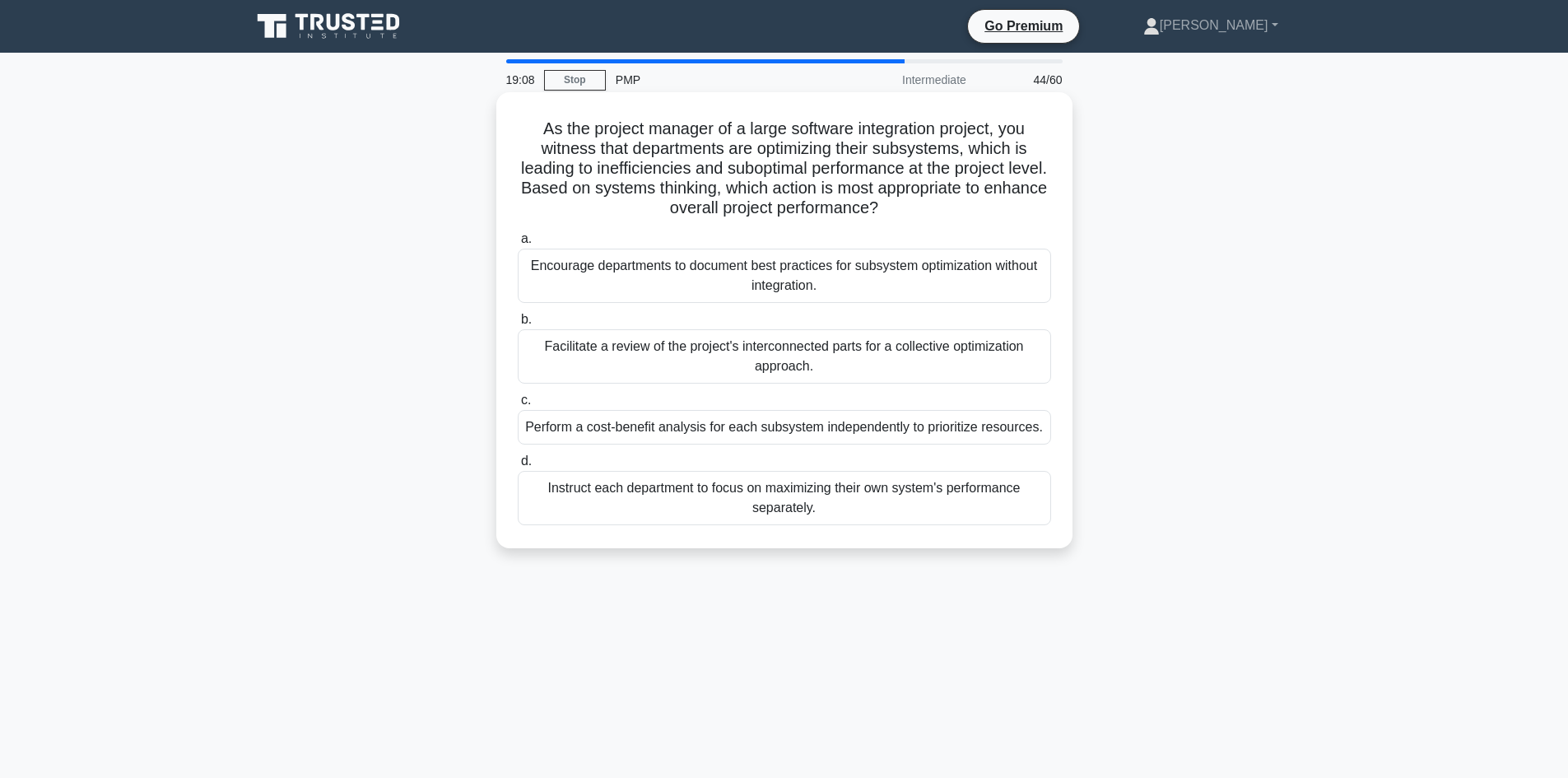
click at [897, 364] on div "Facilitate a review of the project's interconnected parts for a collective opti…" at bounding box center [784, 356] width 534 height 54
click at [518, 325] on input "b. Facilitate a review of the project's interconnected parts for a collective o…" at bounding box center [518, 320] width 0 height 11
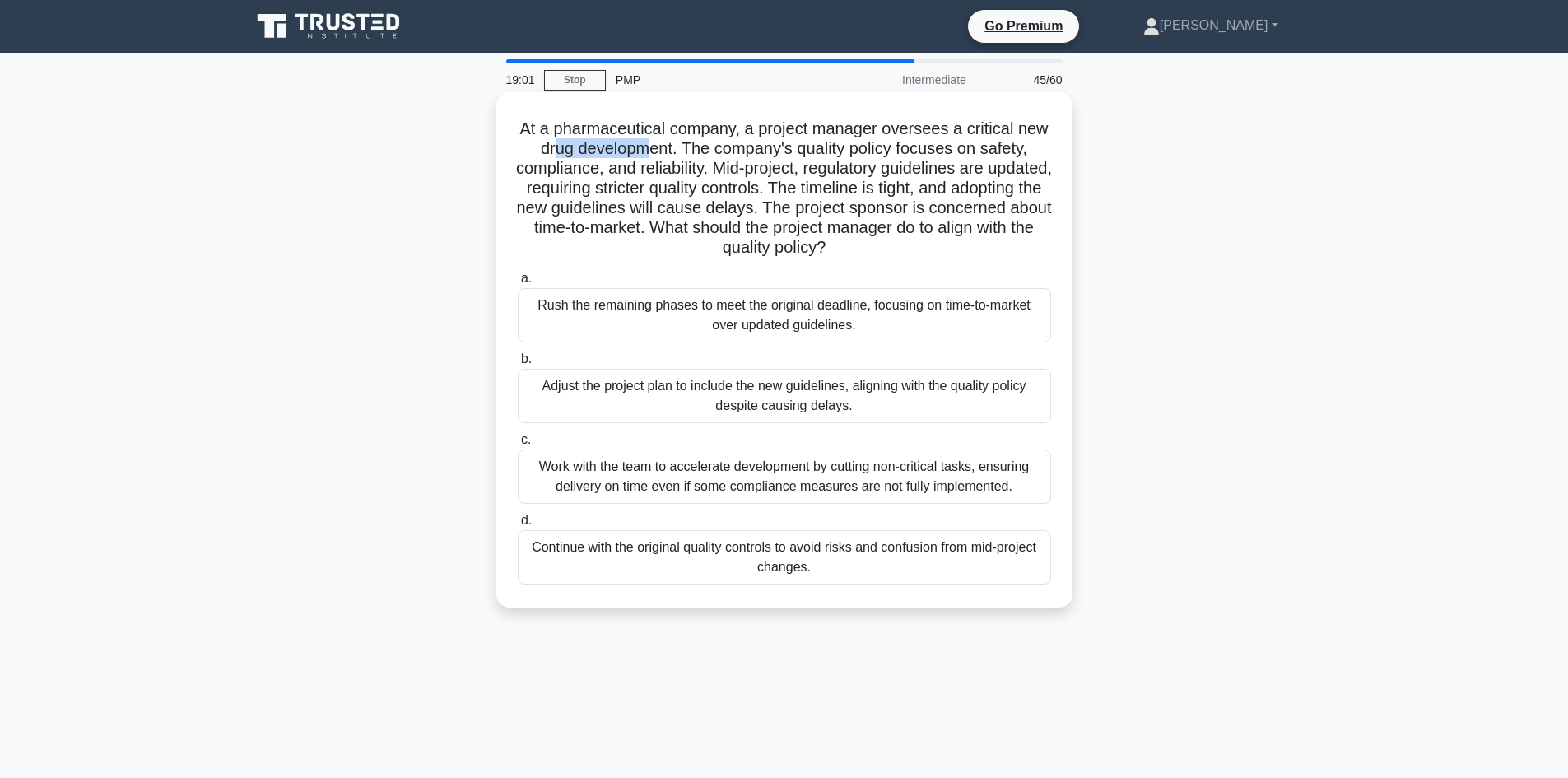
drag, startPoint x: 571, startPoint y: 146, endPoint x: 661, endPoint y: 149, distance: 90.0
click at [661, 149] on h5 "At a pharmaceutical company, a project manager oversees a critical new drug dev…" at bounding box center [784, 189] width 536 height 140
drag, startPoint x: 664, startPoint y: 170, endPoint x: 706, endPoint y: 169, distance: 42.0
click at [706, 169] on h5 "At a pharmaceutical company, a project manager oversees a critical new drug dev…" at bounding box center [784, 189] width 536 height 140
drag, startPoint x: 754, startPoint y: 192, endPoint x: 815, endPoint y: 186, distance: 61.3
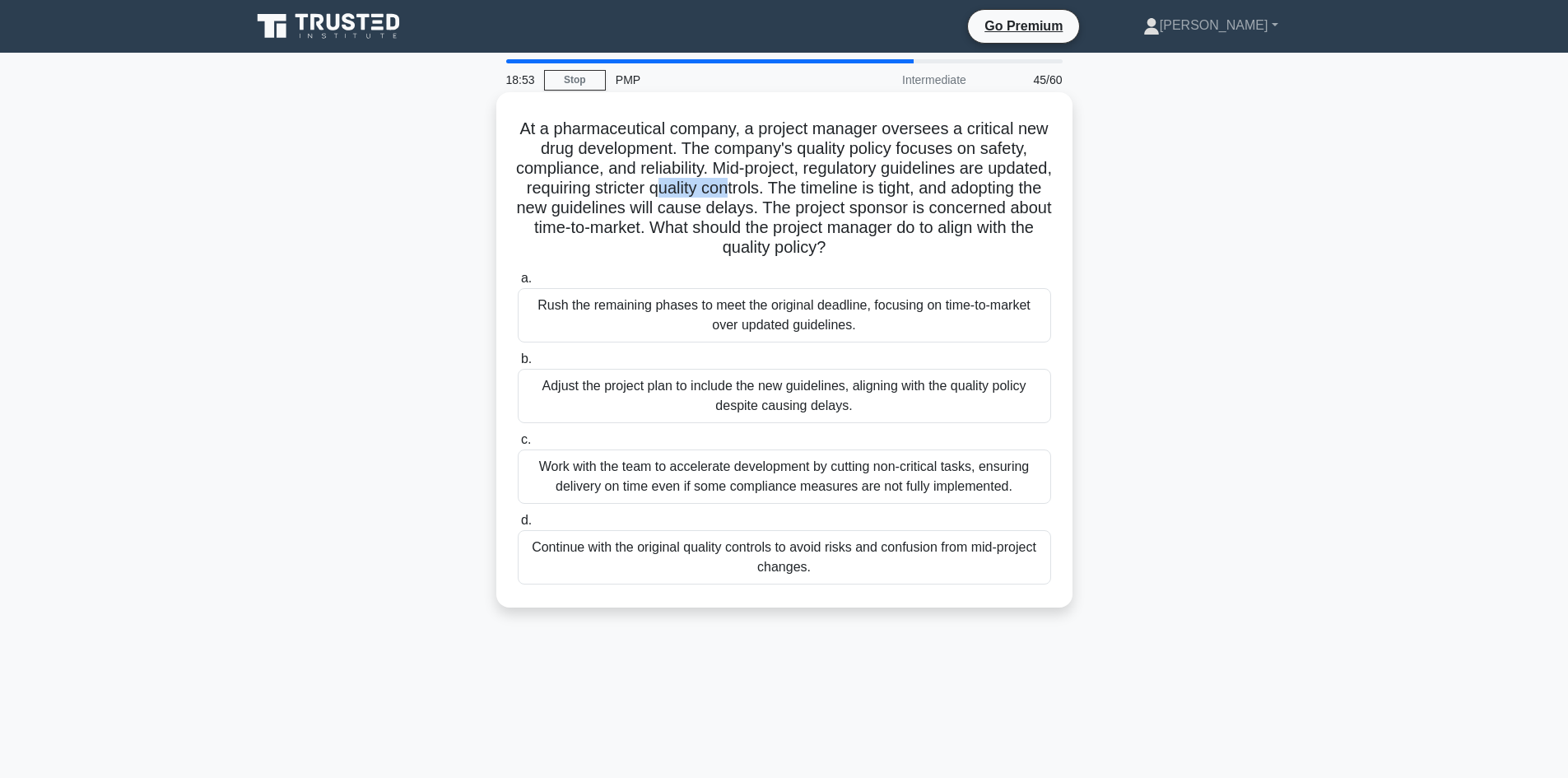
click at [815, 186] on h5 "At a pharmaceutical company, a project manager oversees a critical new drug dev…" at bounding box center [784, 189] width 536 height 140
drag, startPoint x: 636, startPoint y: 208, endPoint x: 737, endPoint y: 211, distance: 101.0
click at [737, 211] on h5 "At a pharmaceutical company, a project manager oversees a critical new drug dev…" at bounding box center [784, 189] width 536 height 140
drag, startPoint x: 765, startPoint y: 207, endPoint x: 840, endPoint y: 206, distance: 75.0
click at [839, 206] on h5 "At a pharmaceutical company, a project manager oversees a critical new drug dev…" at bounding box center [784, 189] width 536 height 140
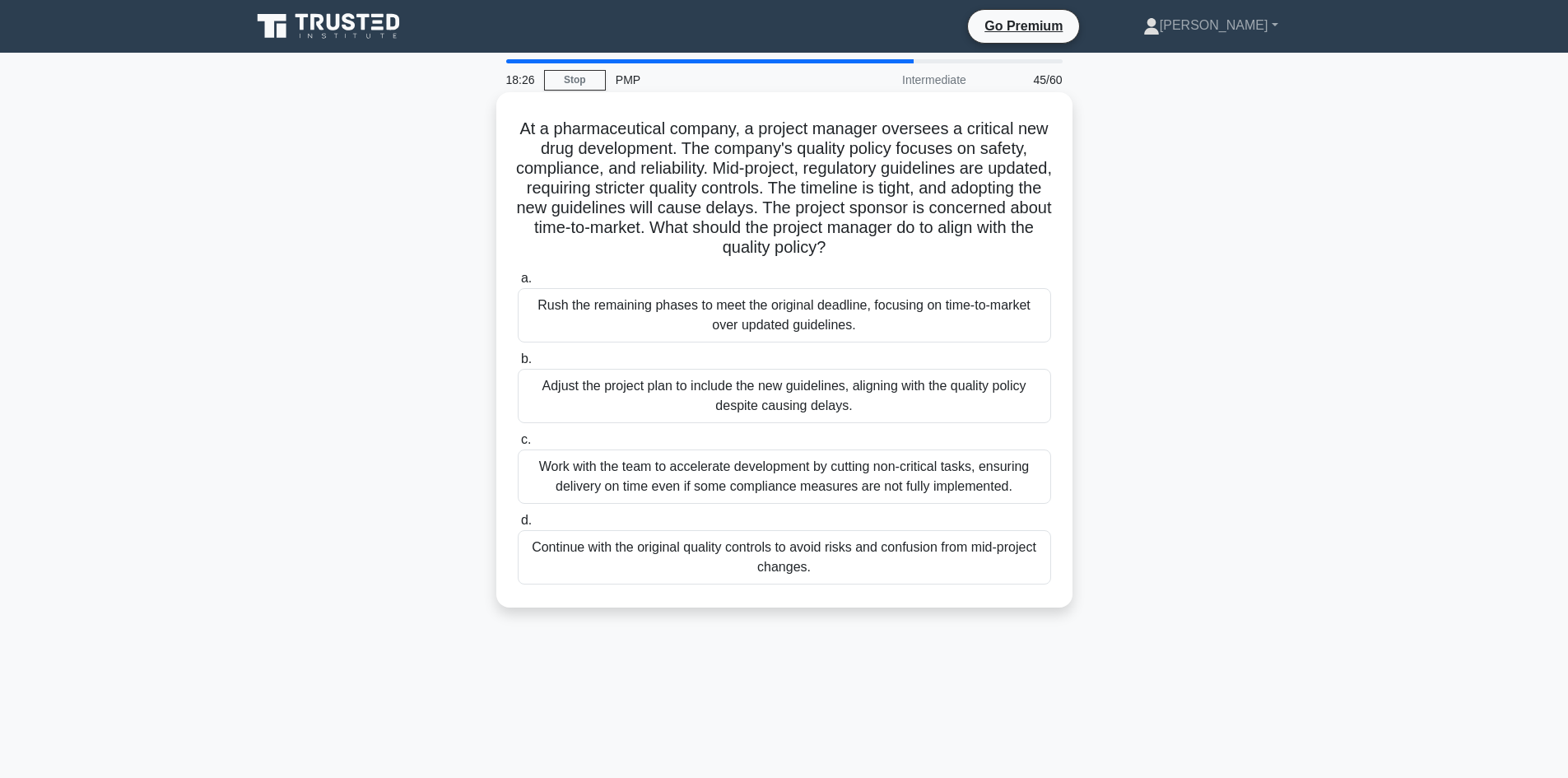
click at [826, 413] on div "Adjust the project plan to include the new guidelines, aligning with the qualit…" at bounding box center [784, 396] width 534 height 54
click at [518, 365] on input "b. Adjust the project plan to include the new guidelines, aligning with the qua…" at bounding box center [518, 359] width 0 height 11
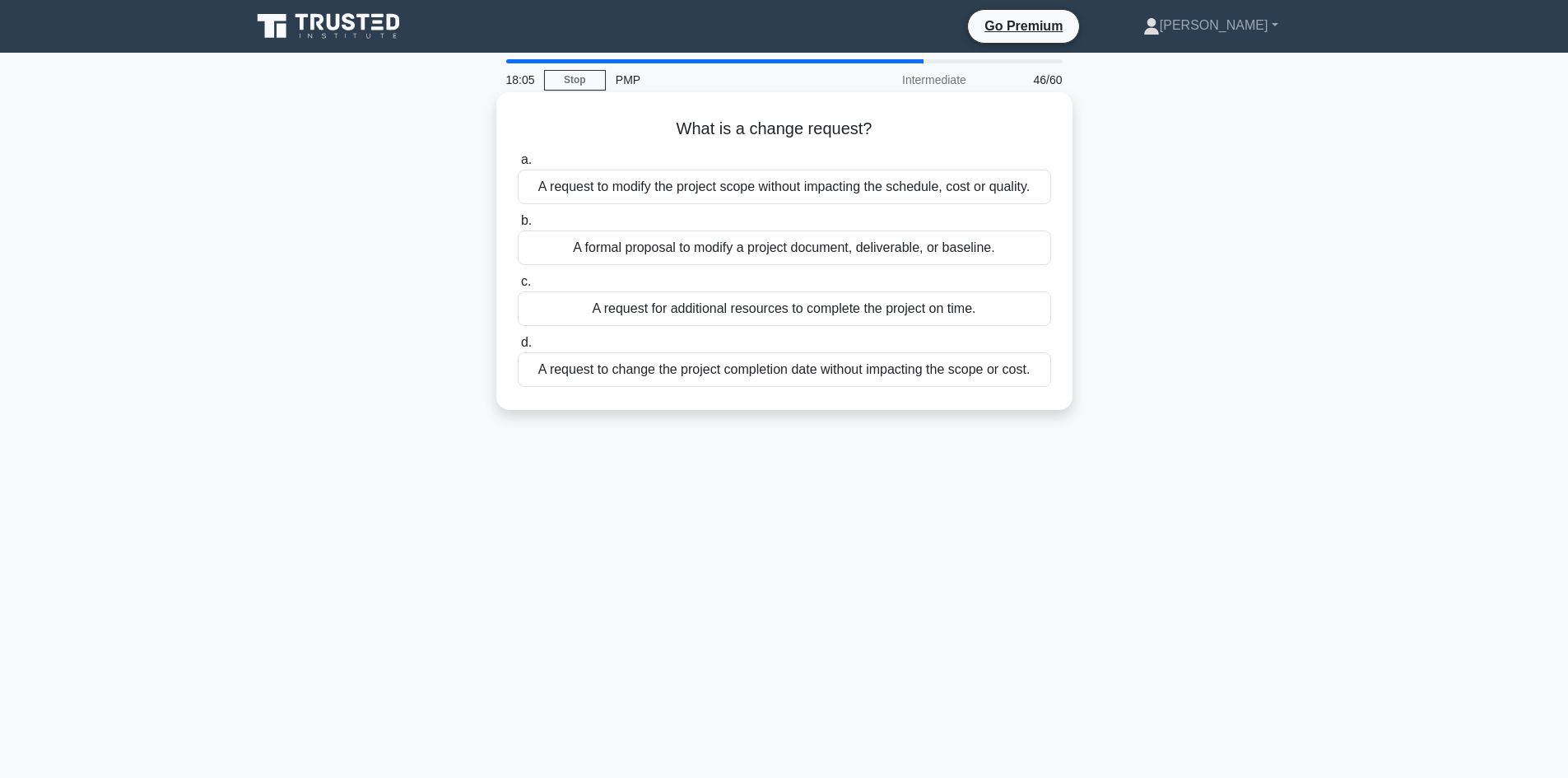
click at [833, 245] on div "A formal proposal to modify a project document, deliverable, or baseline." at bounding box center [784, 247] width 534 height 35
click at [518, 227] on input "b. A formal proposal to modify a project document, deliverable, or baseline." at bounding box center [518, 221] width 0 height 11
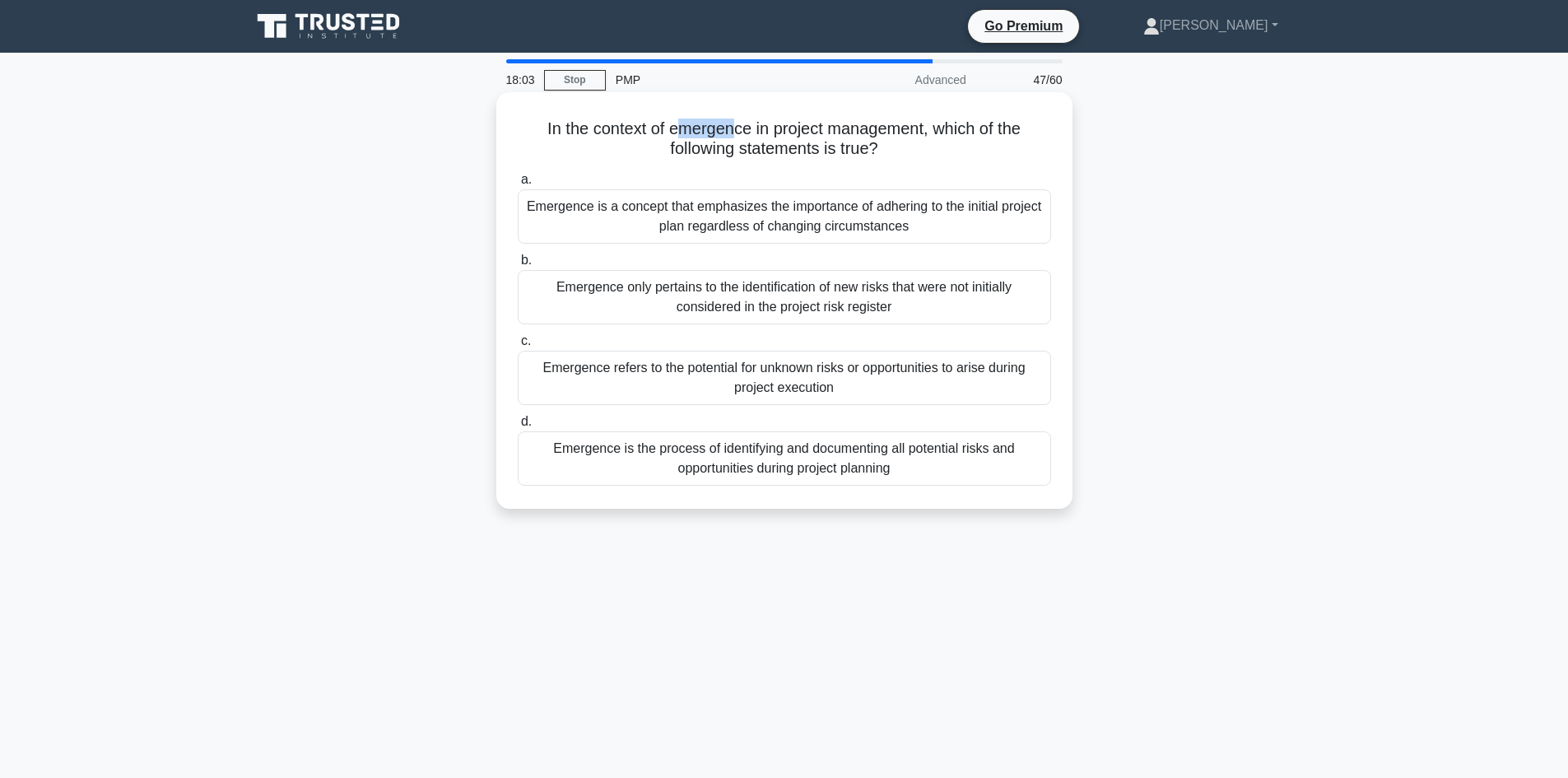
drag, startPoint x: 678, startPoint y: 129, endPoint x: 746, endPoint y: 114, distance: 69.6
click at [735, 115] on div "In the context of emergence in project management, which of the following state…" at bounding box center [784, 301] width 563 height 404
click at [793, 128] on h5 "In the context of emergence in project management, which of the following state…" at bounding box center [784, 139] width 536 height 41
drag, startPoint x: 680, startPoint y: 129, endPoint x: 736, endPoint y: 134, distance: 56.2
click at [736, 134] on h5 "In the context of emergence in project management, which of the following state…" at bounding box center [784, 139] width 536 height 41
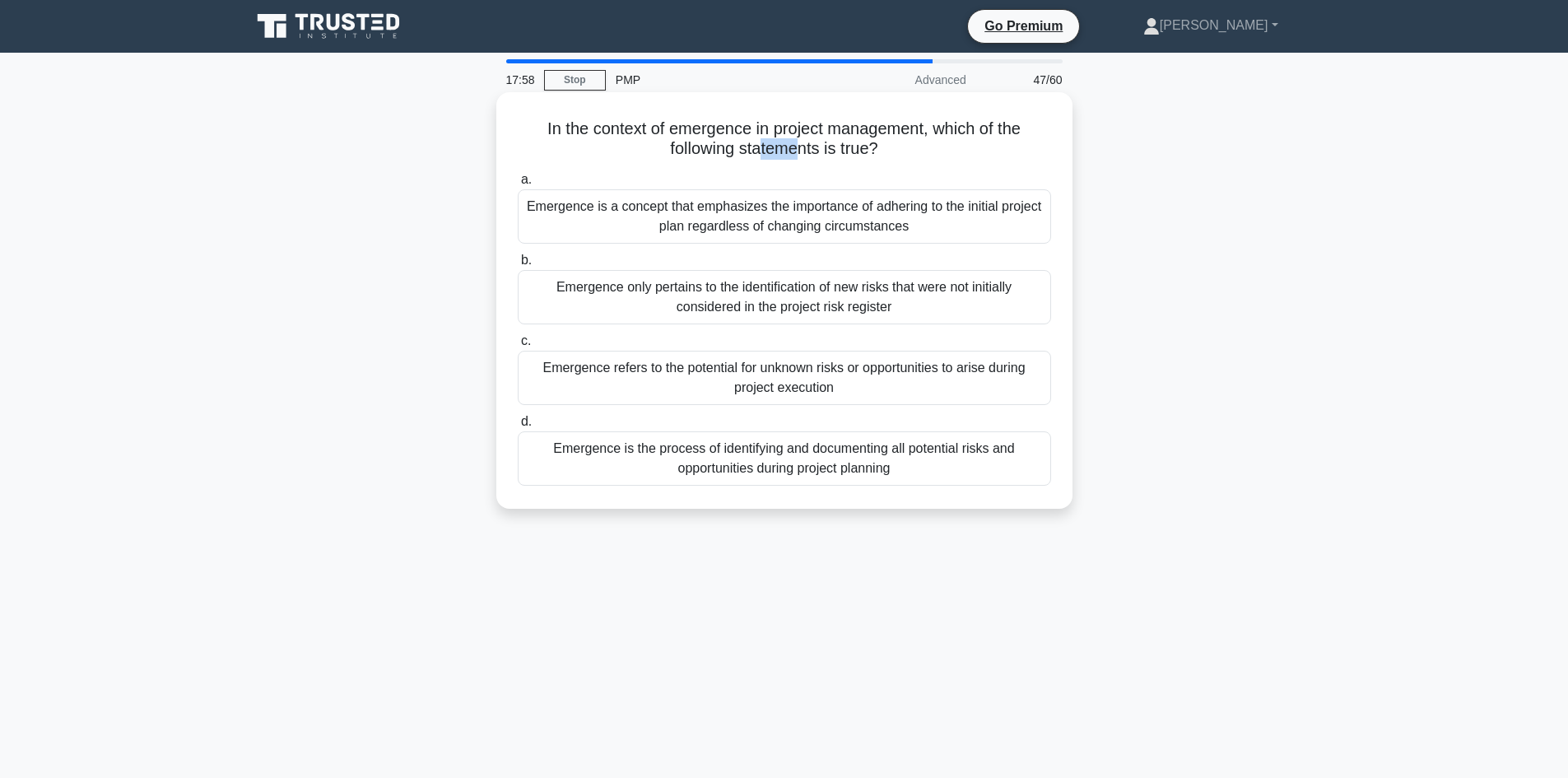
drag, startPoint x: 760, startPoint y: 154, endPoint x: 848, endPoint y: 143, distance: 88.7
click at [797, 150] on h5 "In the context of emergence in project management, which of the following state…" at bounding box center [784, 139] width 536 height 41
drag, startPoint x: 840, startPoint y: 142, endPoint x: 877, endPoint y: 149, distance: 37.7
click at [879, 149] on h5 "In the context of emergence in project management, which of the following state…" at bounding box center [784, 139] width 536 height 41
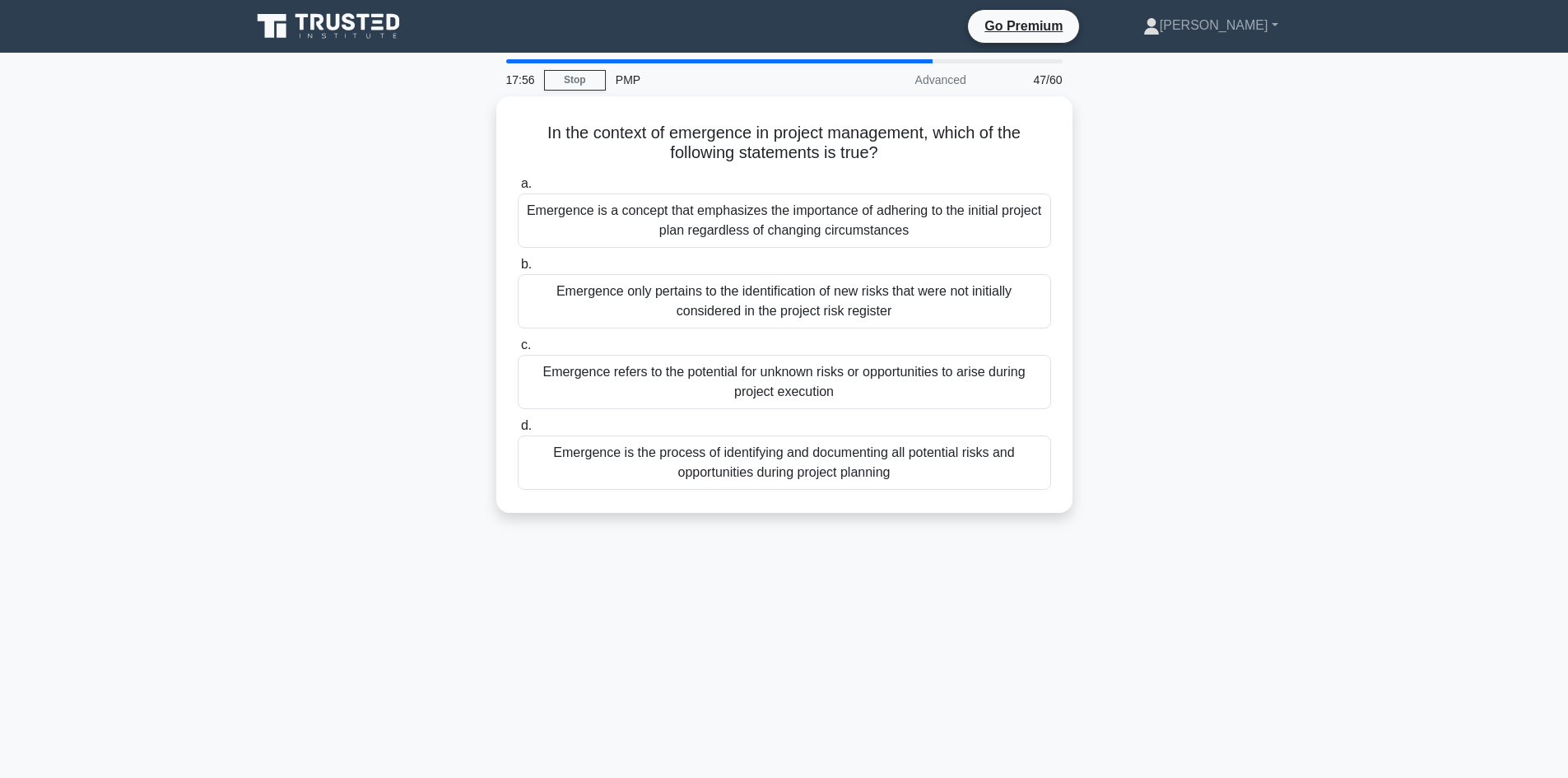
click at [445, 289] on div "In the context of emergence in project management, which of the following state…" at bounding box center [784, 314] width 1087 height 436
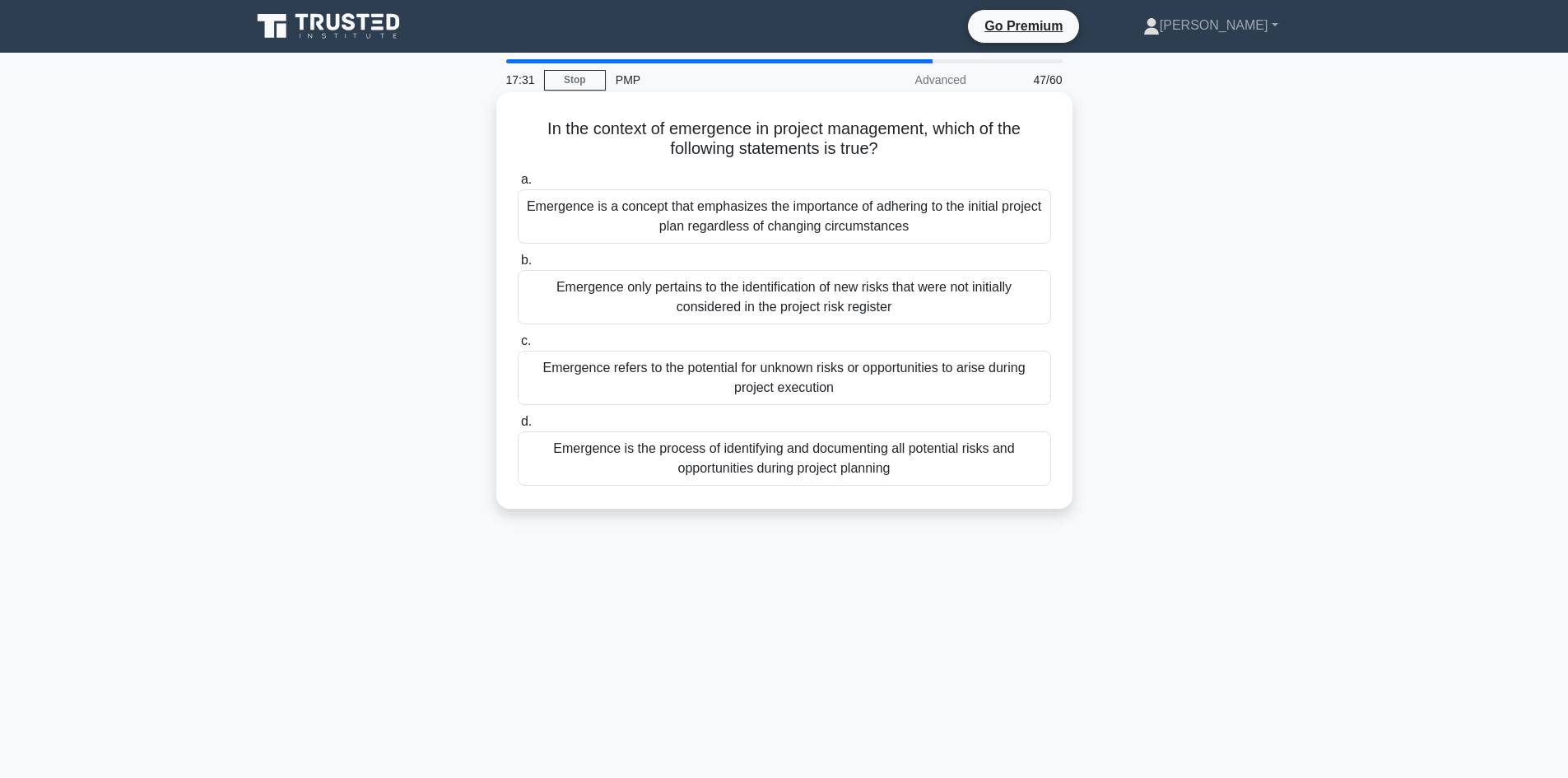
click at [803, 303] on div "Emergence only pertains to the identification of new risks that were not initia…" at bounding box center [784, 297] width 534 height 54
click at [518, 266] on input "b. Emergence only pertains to the identification of new risks that were not ini…" at bounding box center [518, 260] width 0 height 11
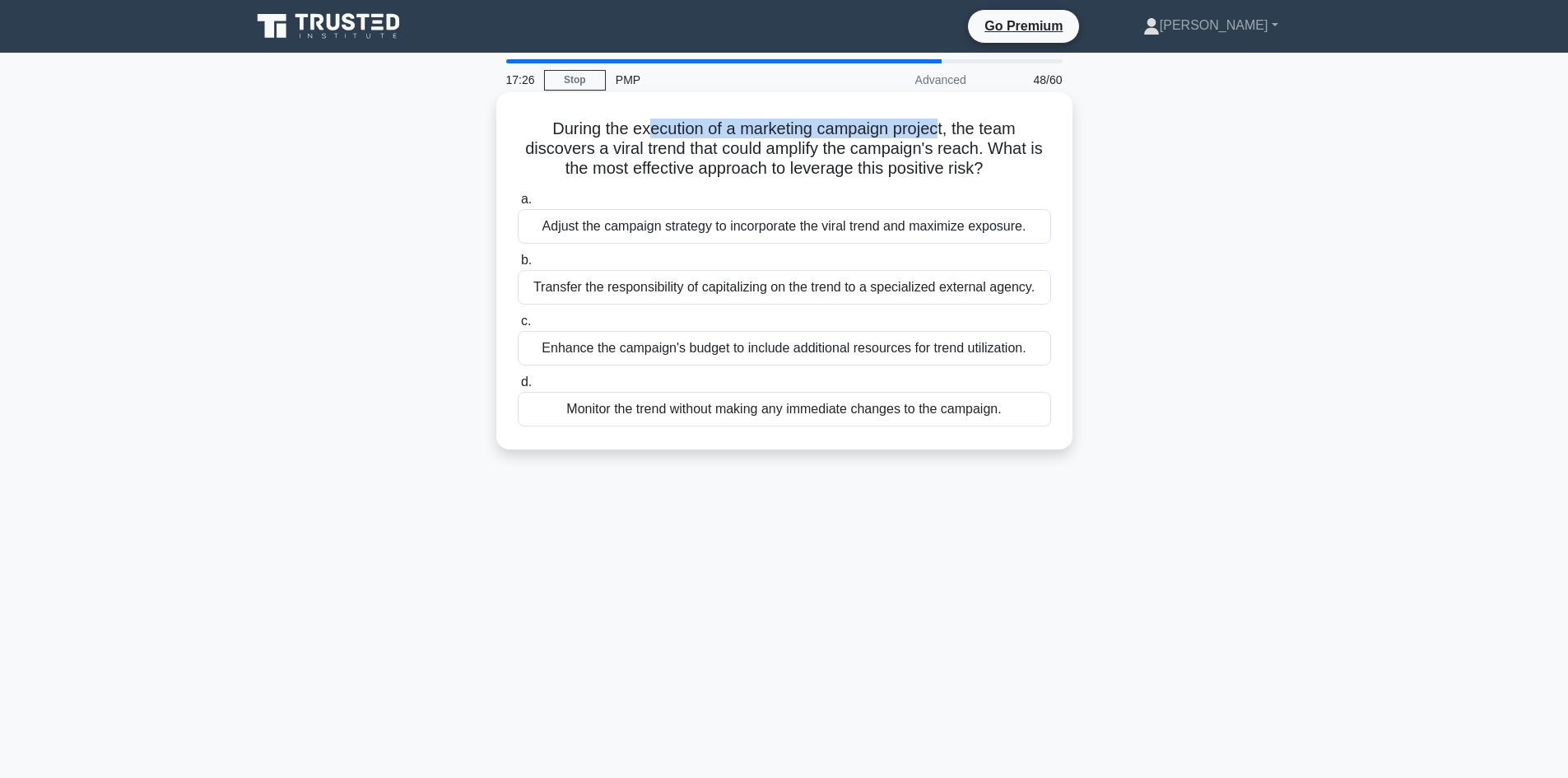
drag, startPoint x: 649, startPoint y: 129, endPoint x: 940, endPoint y: 134, distance: 291.0
click at [940, 134] on h5 "During the execution of a marketing campaign project, the team discovers a vira…" at bounding box center [784, 149] width 536 height 61
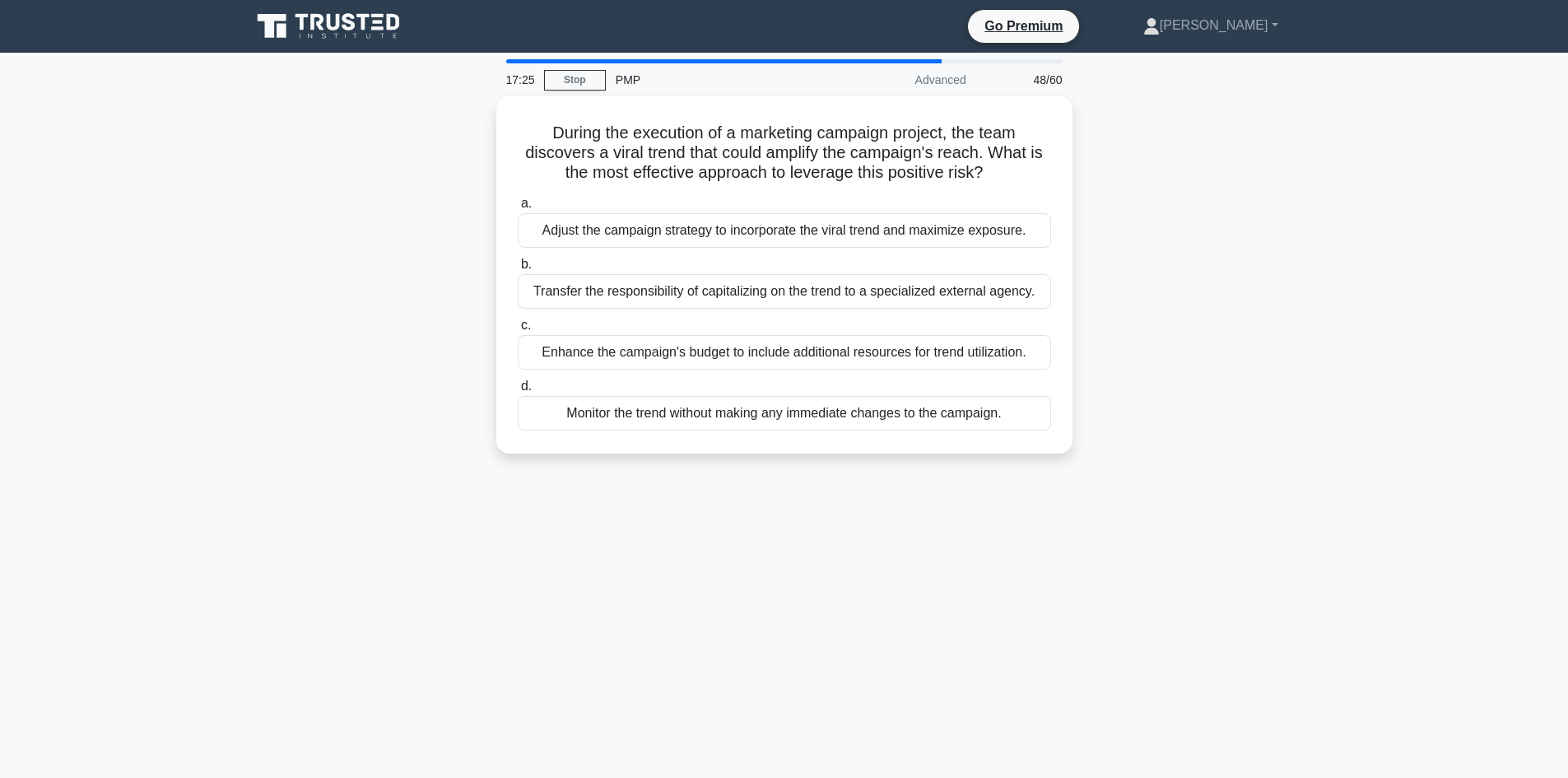
click at [341, 286] on div "During the execution of a marketing campaign project, the team discovers a vira…" at bounding box center [784, 285] width 1087 height 377
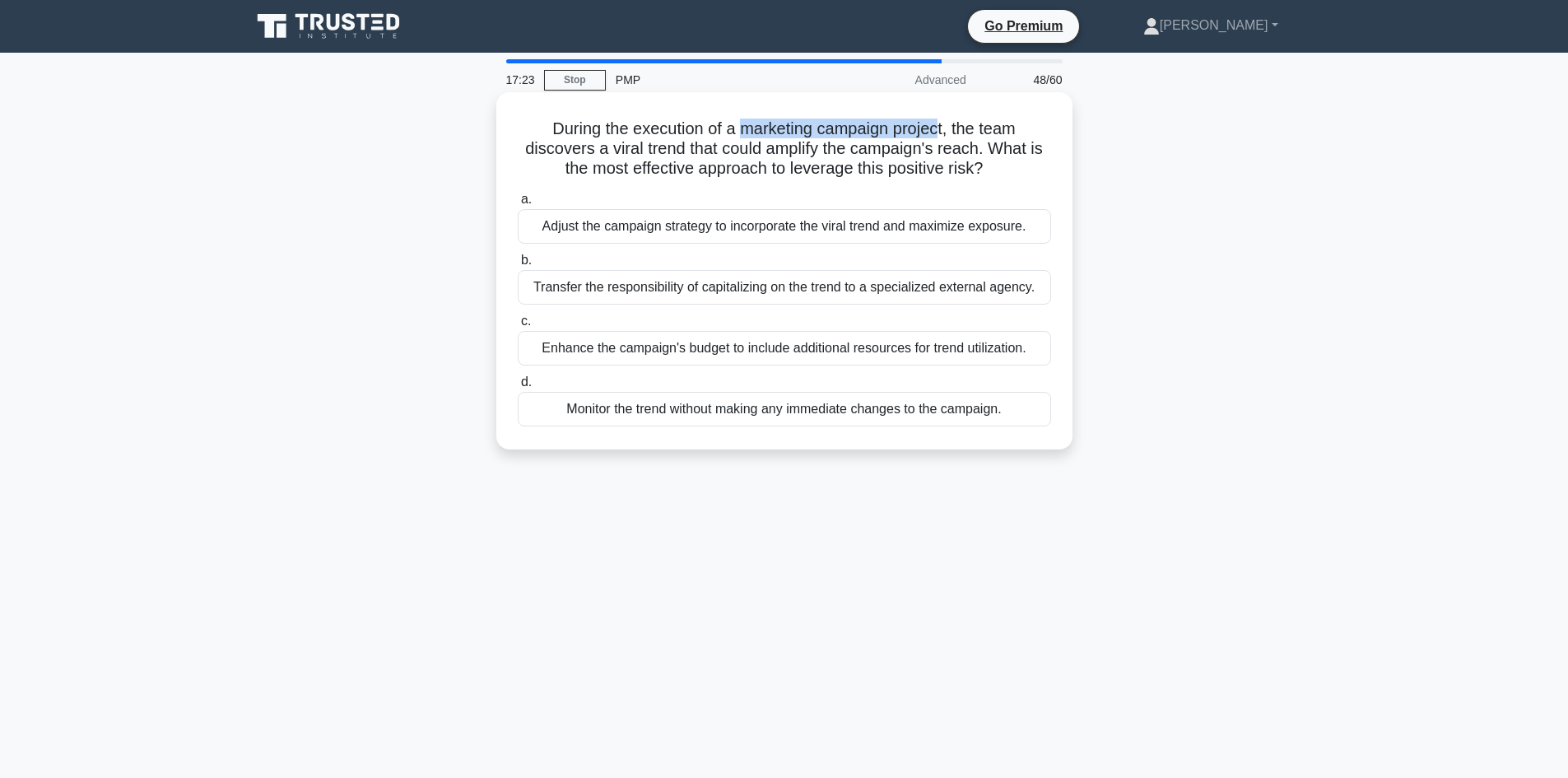
drag, startPoint x: 740, startPoint y: 123, endPoint x: 941, endPoint y: 116, distance: 201.1
click at [941, 116] on div "During the execution of a marketing campaign project, the team discovers a vira…" at bounding box center [784, 271] width 563 height 344
click at [985, 131] on h5 "During the execution of a marketing campaign project, the team discovers a vira…" at bounding box center [784, 149] width 536 height 61
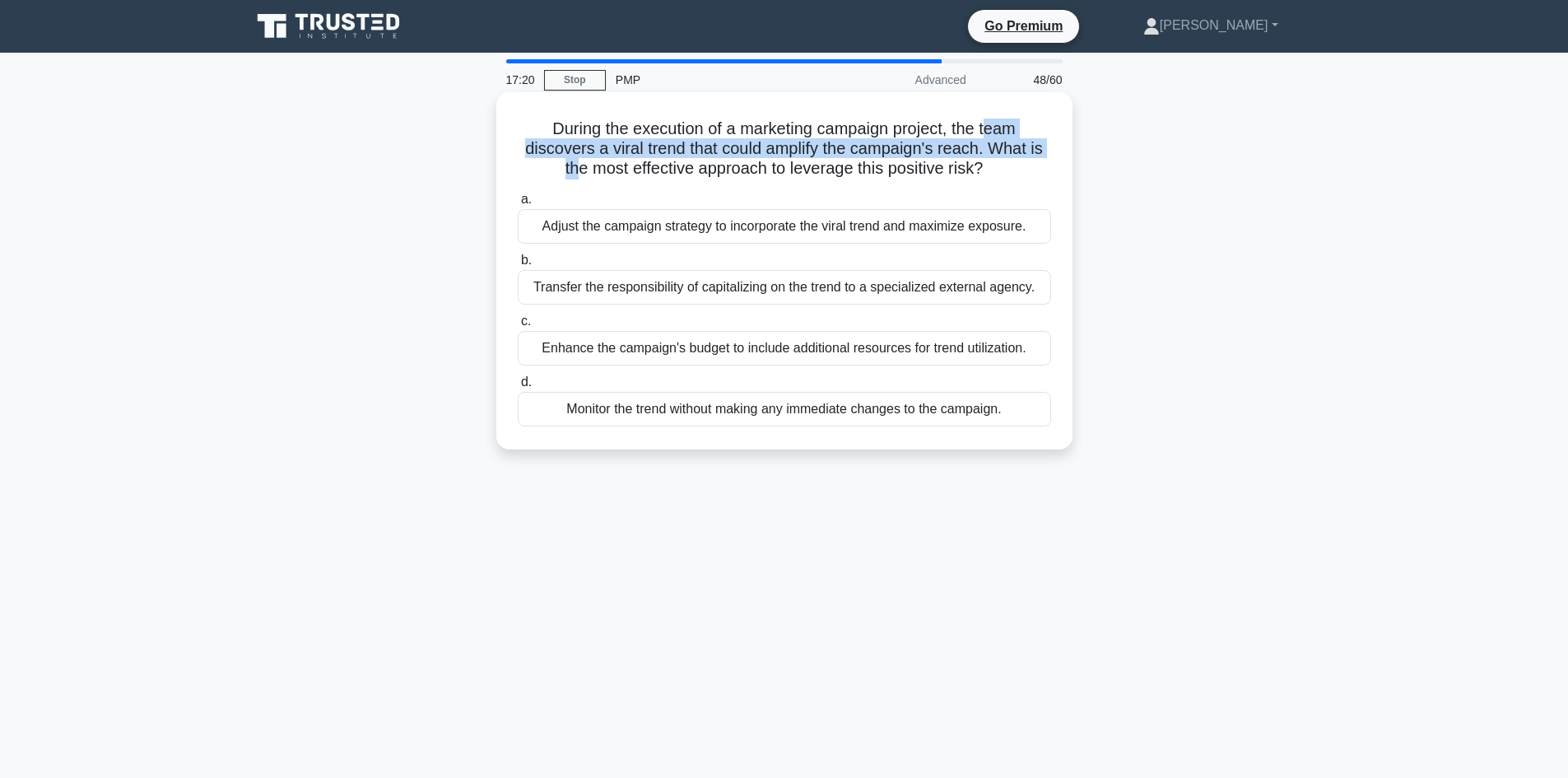
drag, startPoint x: 989, startPoint y: 123, endPoint x: 590, endPoint y: 166, distance: 401.3
click at [577, 162] on h5 "During the execution of a marketing campaign project, the team discovers a vira…" at bounding box center [784, 149] width 536 height 61
drag, startPoint x: 641, startPoint y: 166, endPoint x: 657, endPoint y: 161, distance: 16.8
click at [642, 166] on h5 "During the execution of a marketing campaign project, the team discovers a vira…" at bounding box center [784, 149] width 536 height 61
drag, startPoint x: 780, startPoint y: 147, endPoint x: 956, endPoint y: 155, distance: 176.2
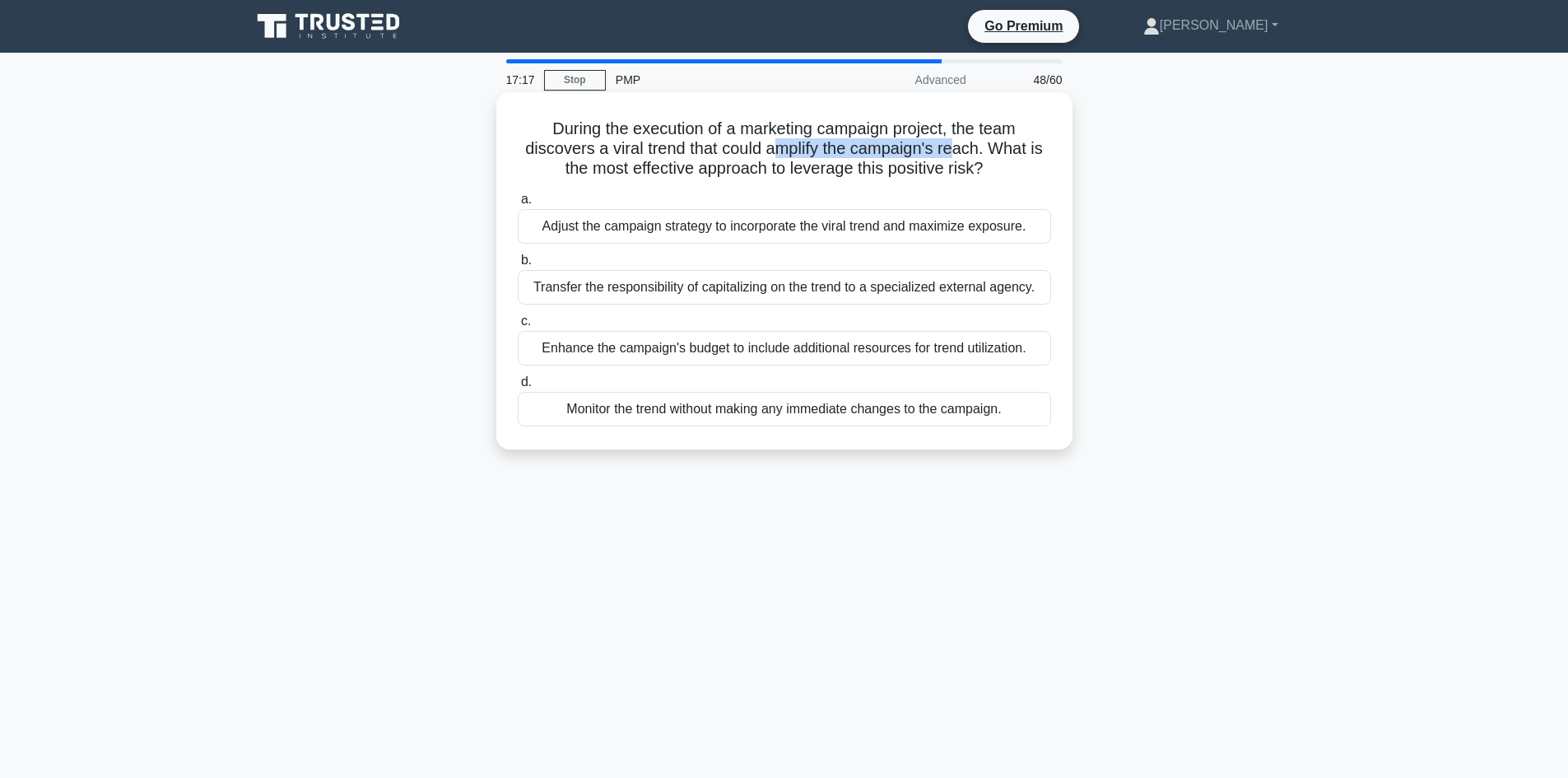
click at [956, 155] on h5 "During the execution of a marketing campaign project, the team discovers a vira…" at bounding box center [784, 149] width 536 height 61
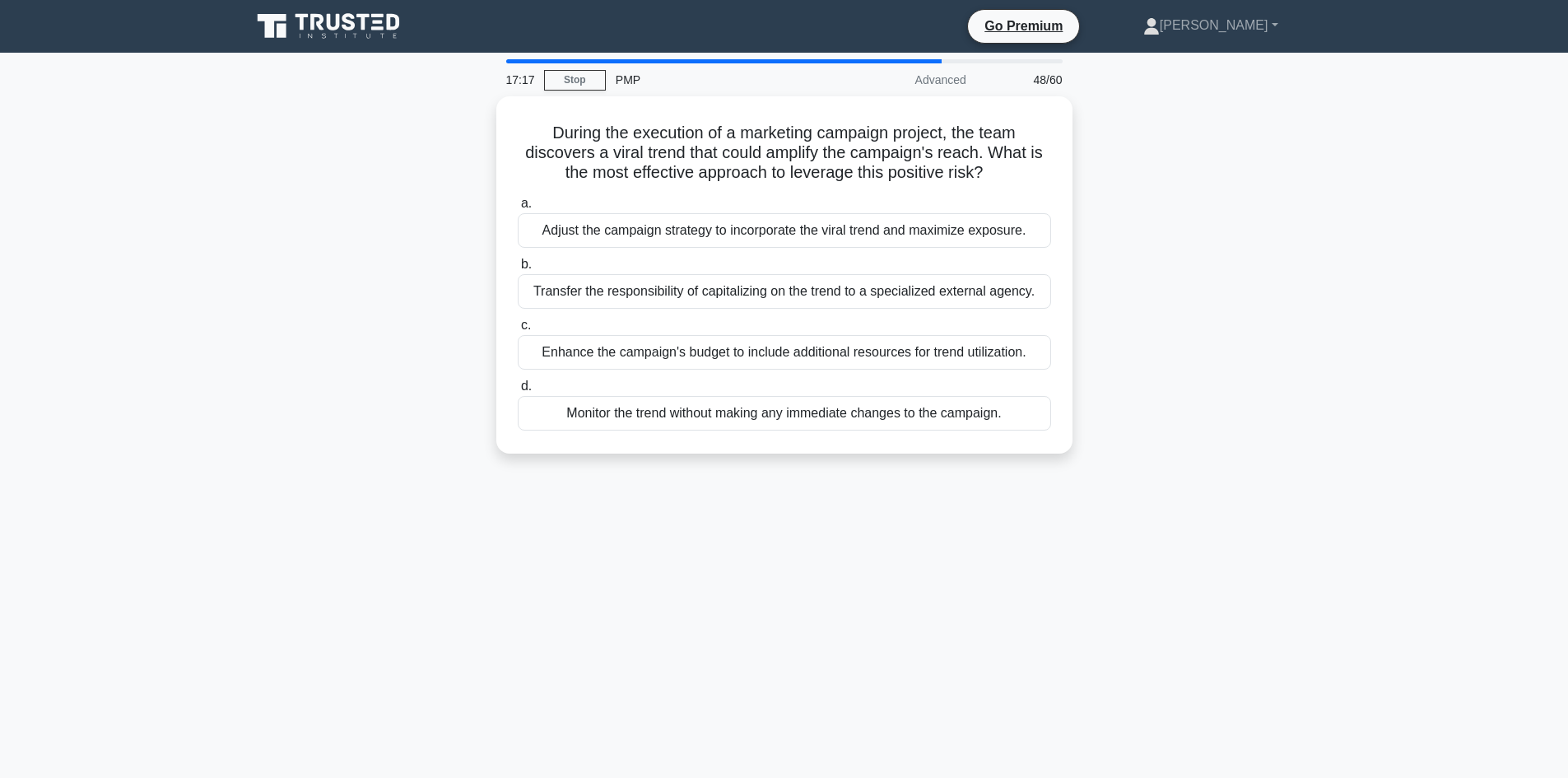
click at [1211, 171] on div "During the execution of a marketing campaign project, the team discovers a vira…" at bounding box center [784, 285] width 1087 height 377
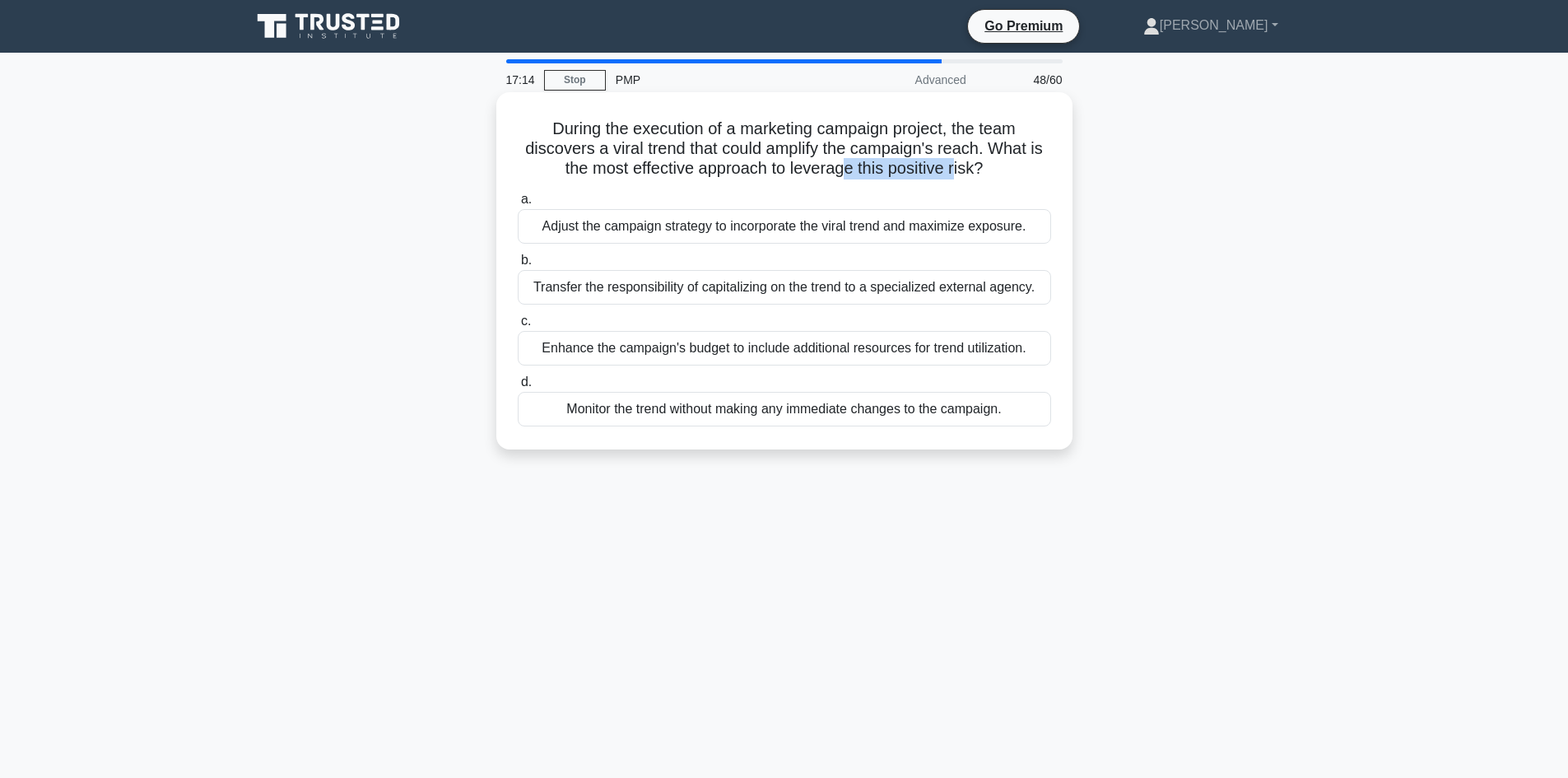
drag, startPoint x: 909, startPoint y: 170, endPoint x: 961, endPoint y: 164, distance: 52.3
click at [961, 164] on h5 "During the execution of a marketing campaign project, the team discovers a vira…" at bounding box center [784, 149] width 536 height 61
drag, startPoint x: 807, startPoint y: 154, endPoint x: 978, endPoint y: 149, distance: 171.1
click at [972, 147] on h5 "During the execution of a marketing campaign project, the team discovers a vira…" at bounding box center [784, 149] width 536 height 61
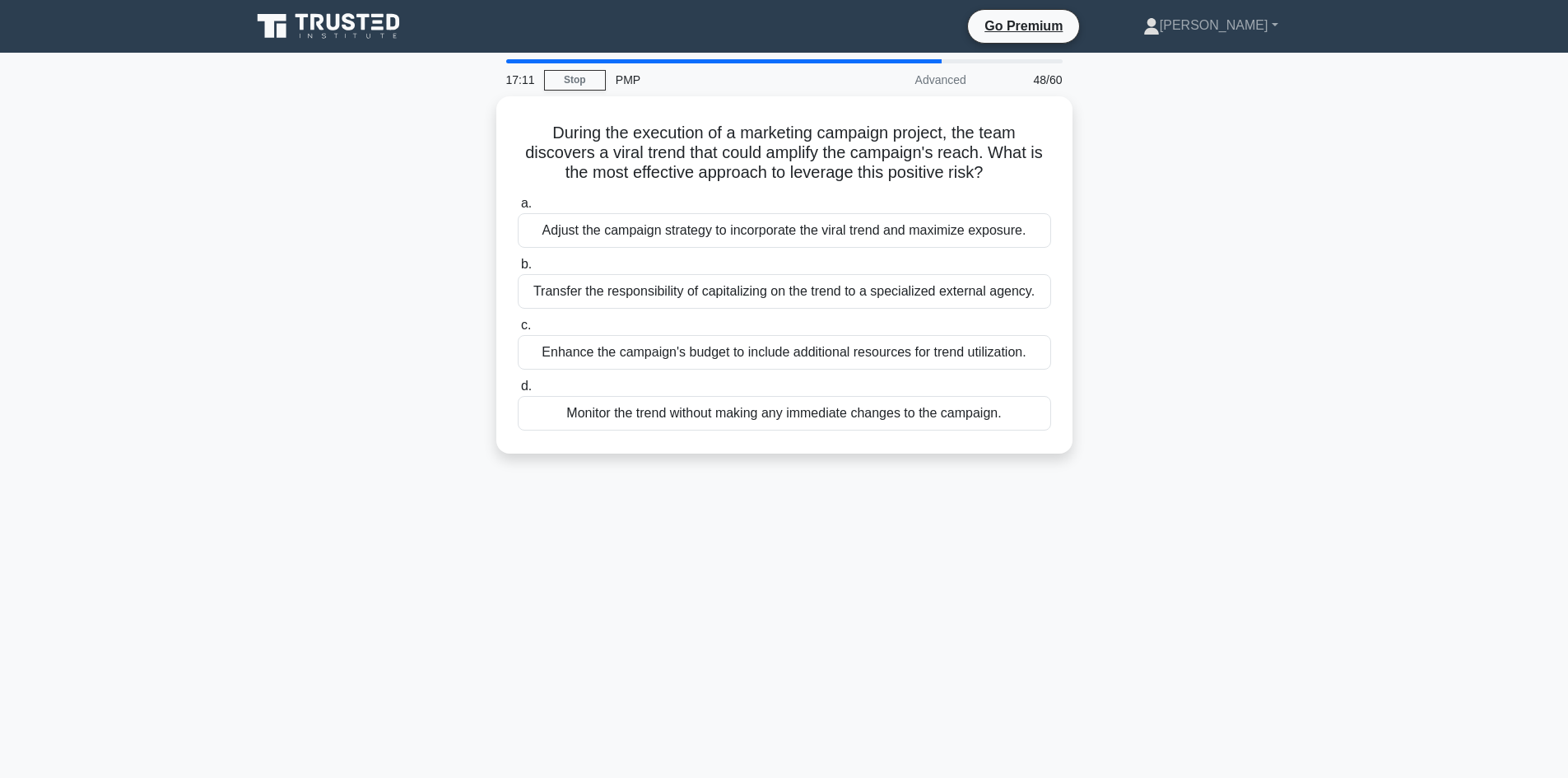
click at [1151, 285] on div "During the execution of a marketing campaign project, the team discovers a vira…" at bounding box center [784, 285] width 1087 height 377
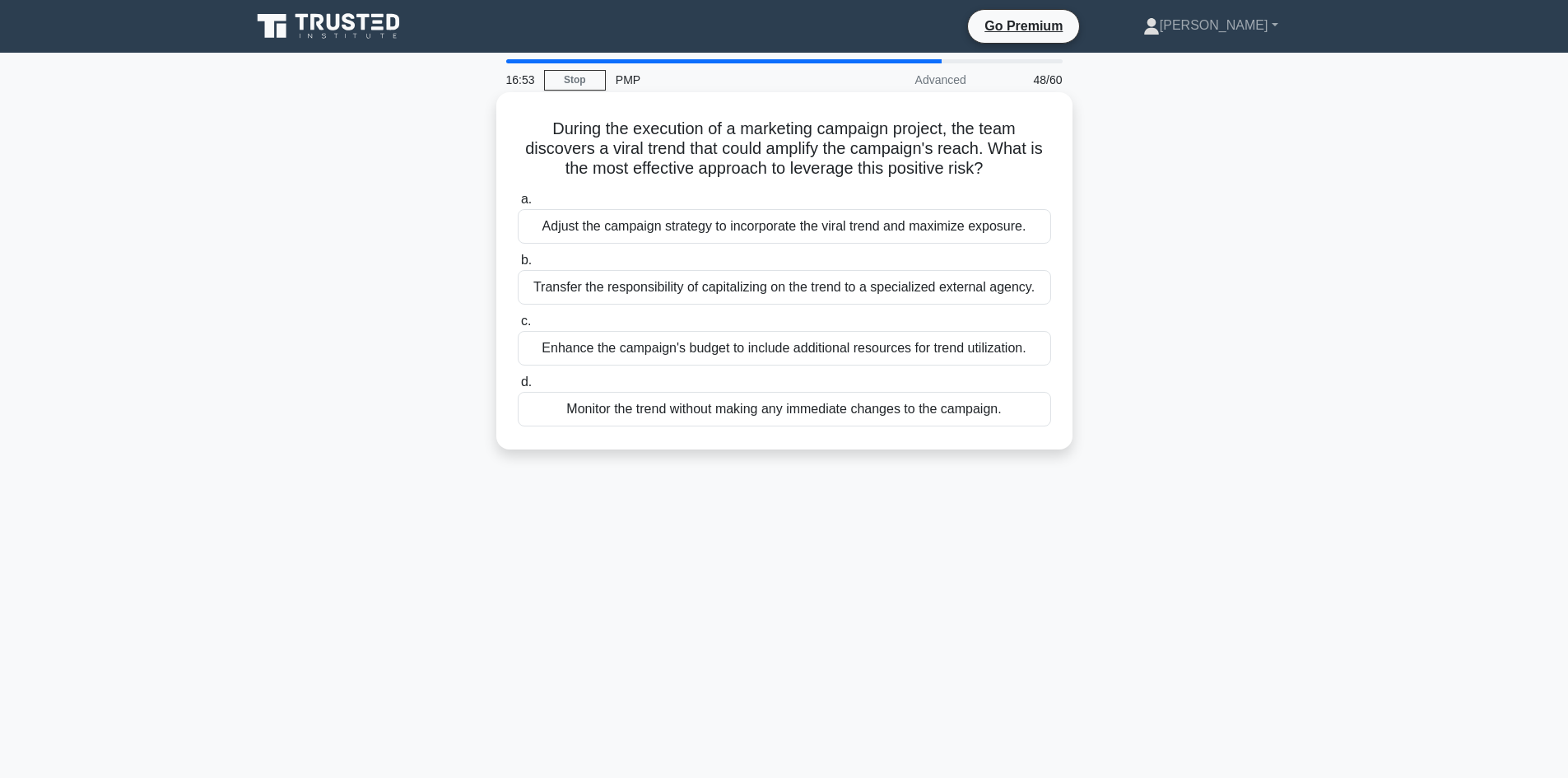
click at [752, 225] on div "Adjust the campaign strategy to incorporate the viral trend and maximize exposu…" at bounding box center [784, 226] width 534 height 35
click at [518, 205] on input "a. Adjust the campaign strategy to incorporate the viral trend and maximize exp…" at bounding box center [518, 199] width 0 height 11
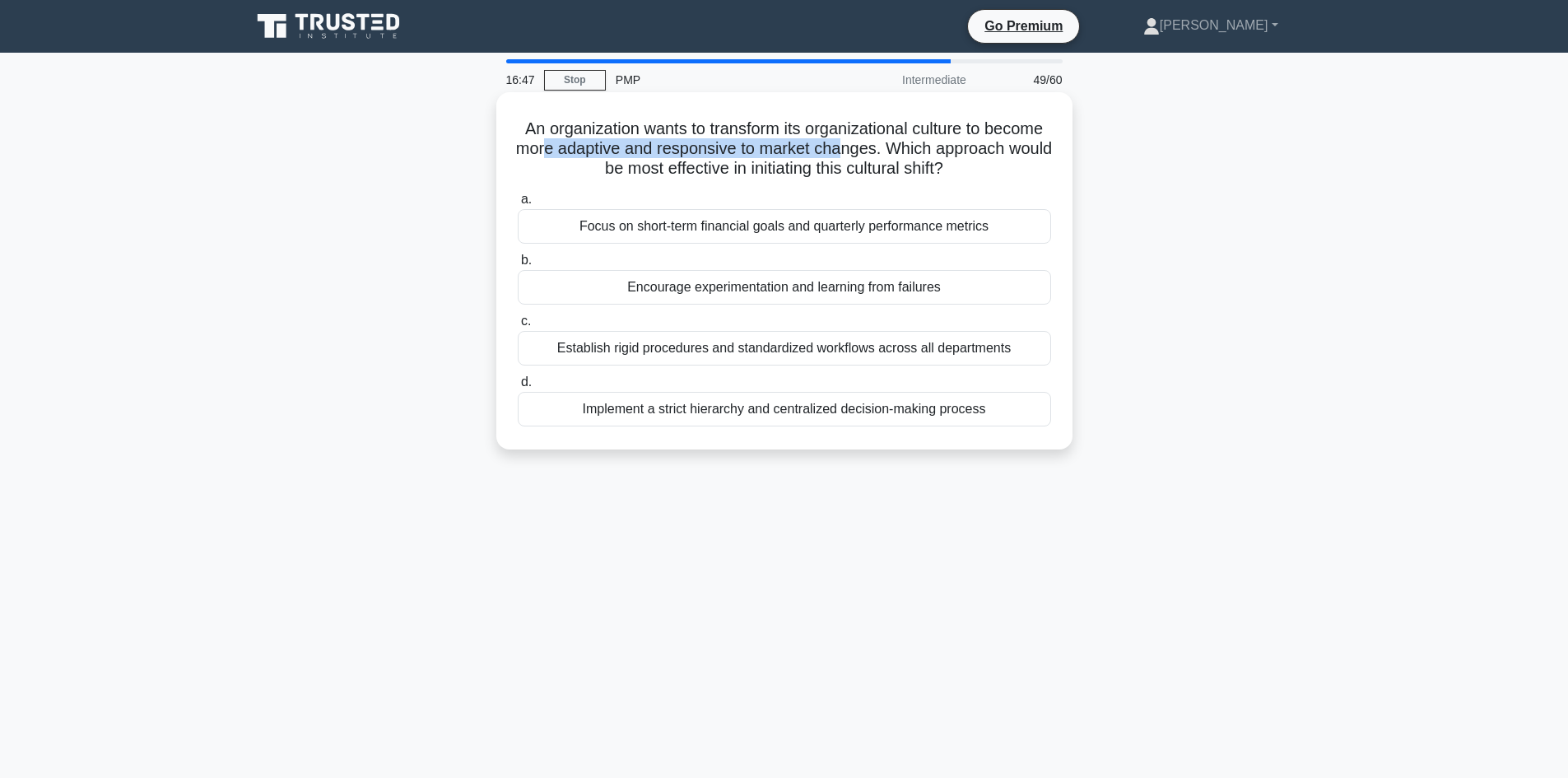
drag, startPoint x: 638, startPoint y: 149, endPoint x: 936, endPoint y: 158, distance: 298.1
click at [936, 158] on h5 "An organization wants to transform its organizational culture to become more ad…" at bounding box center [784, 149] width 536 height 61
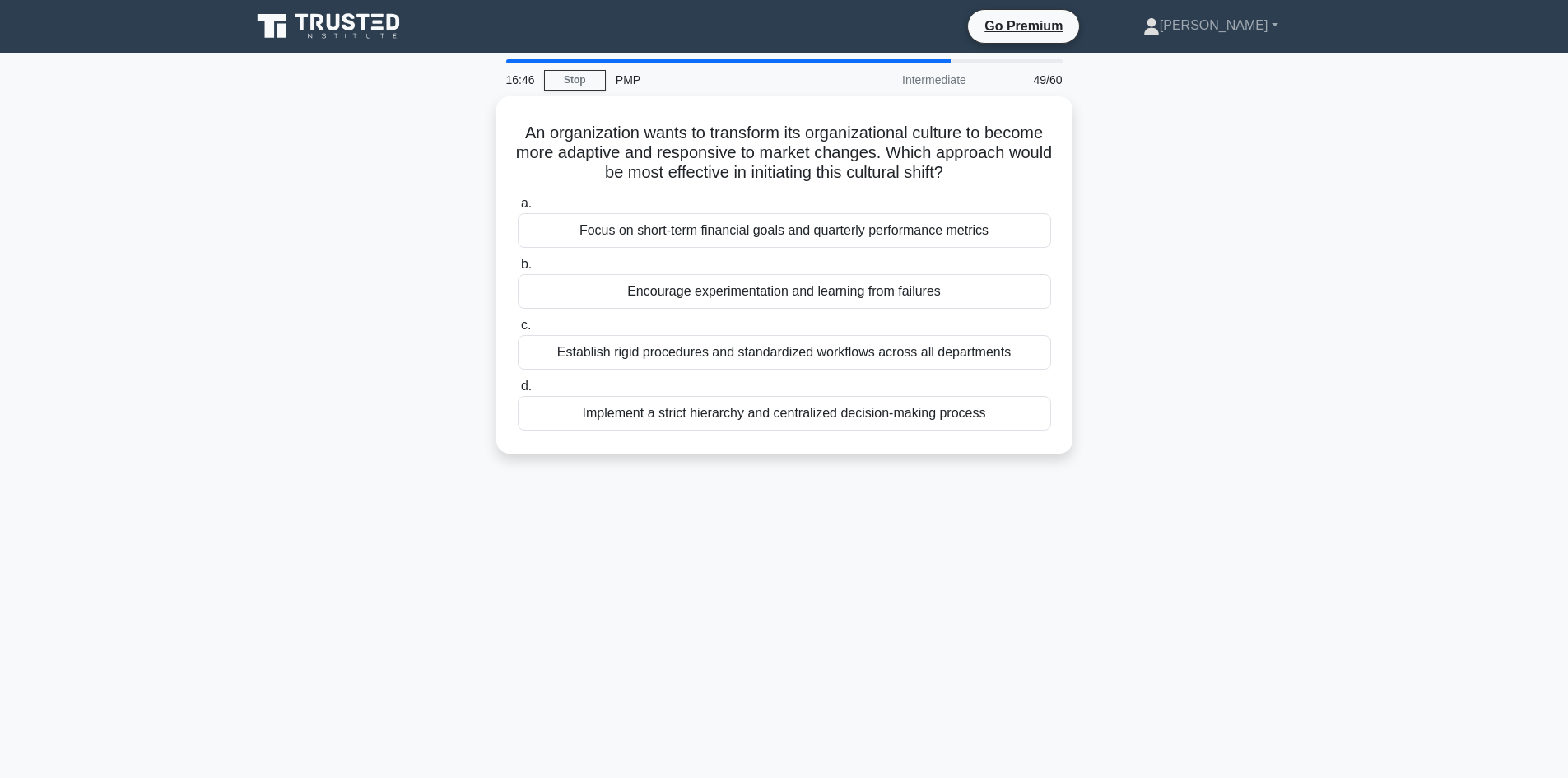
click at [1150, 165] on div "An organization wants to transform its organizational culture to become more ad…" at bounding box center [784, 285] width 1087 height 377
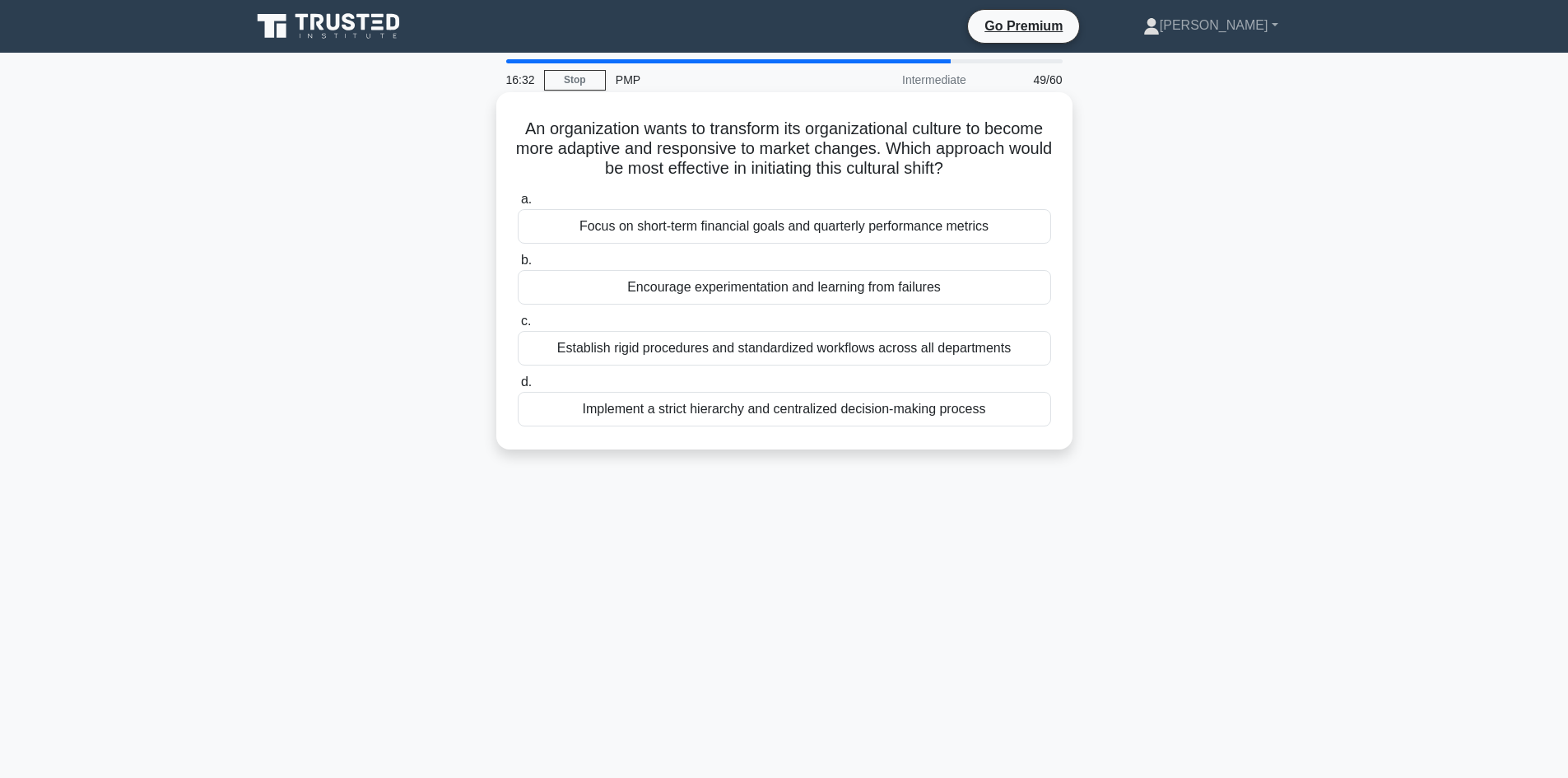
click at [824, 288] on div "Encourage experimentation and learning from failures" at bounding box center [784, 287] width 534 height 35
click at [518, 266] on input "b. Encourage experimentation and learning from failures" at bounding box center [518, 260] width 0 height 11
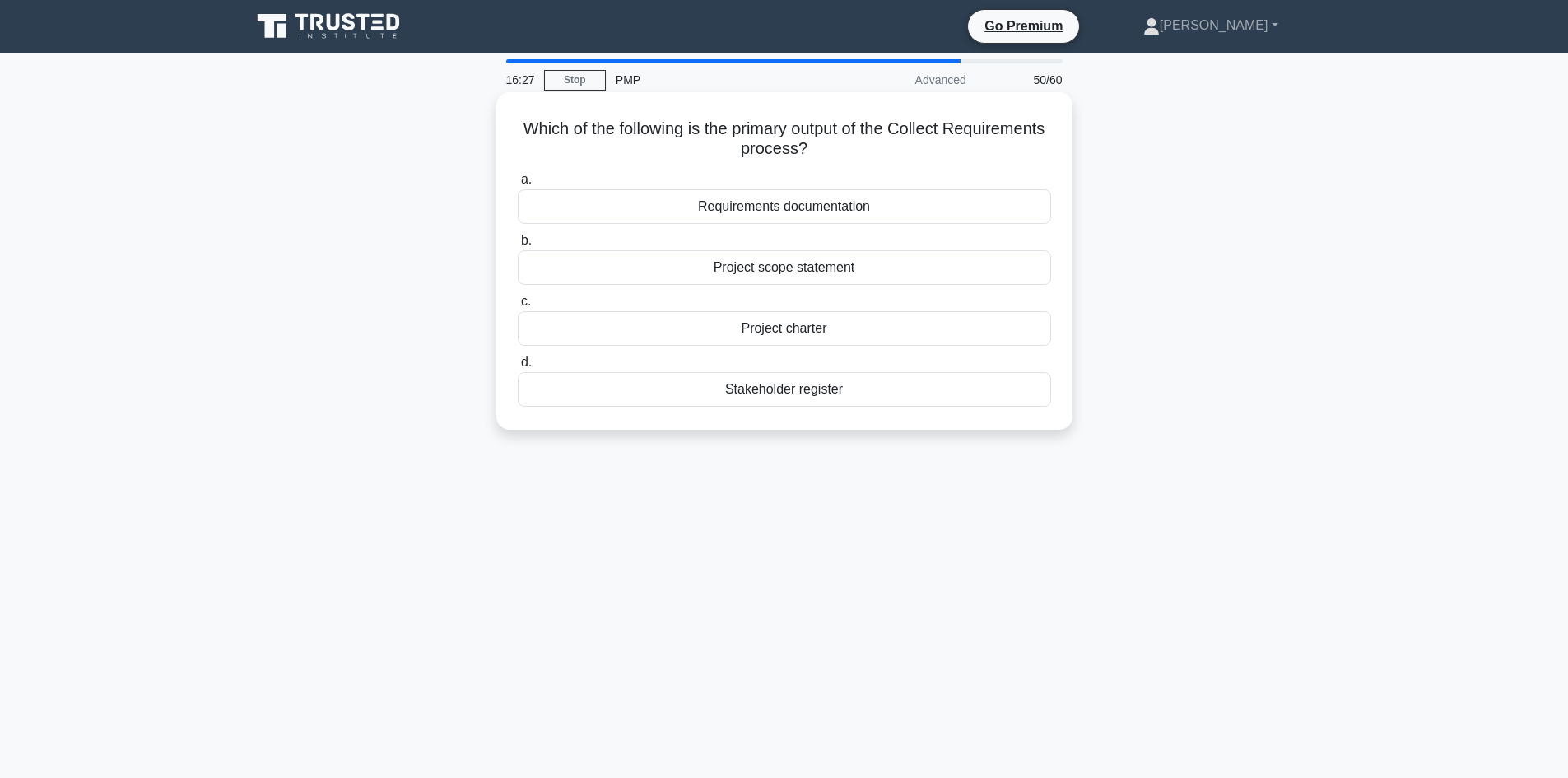
drag, startPoint x: 958, startPoint y: 119, endPoint x: 965, endPoint y: 142, distance: 24.0
click at [965, 142] on h5 "Which of the following is the primary output of the Collect Requirements proces…" at bounding box center [784, 139] width 536 height 41
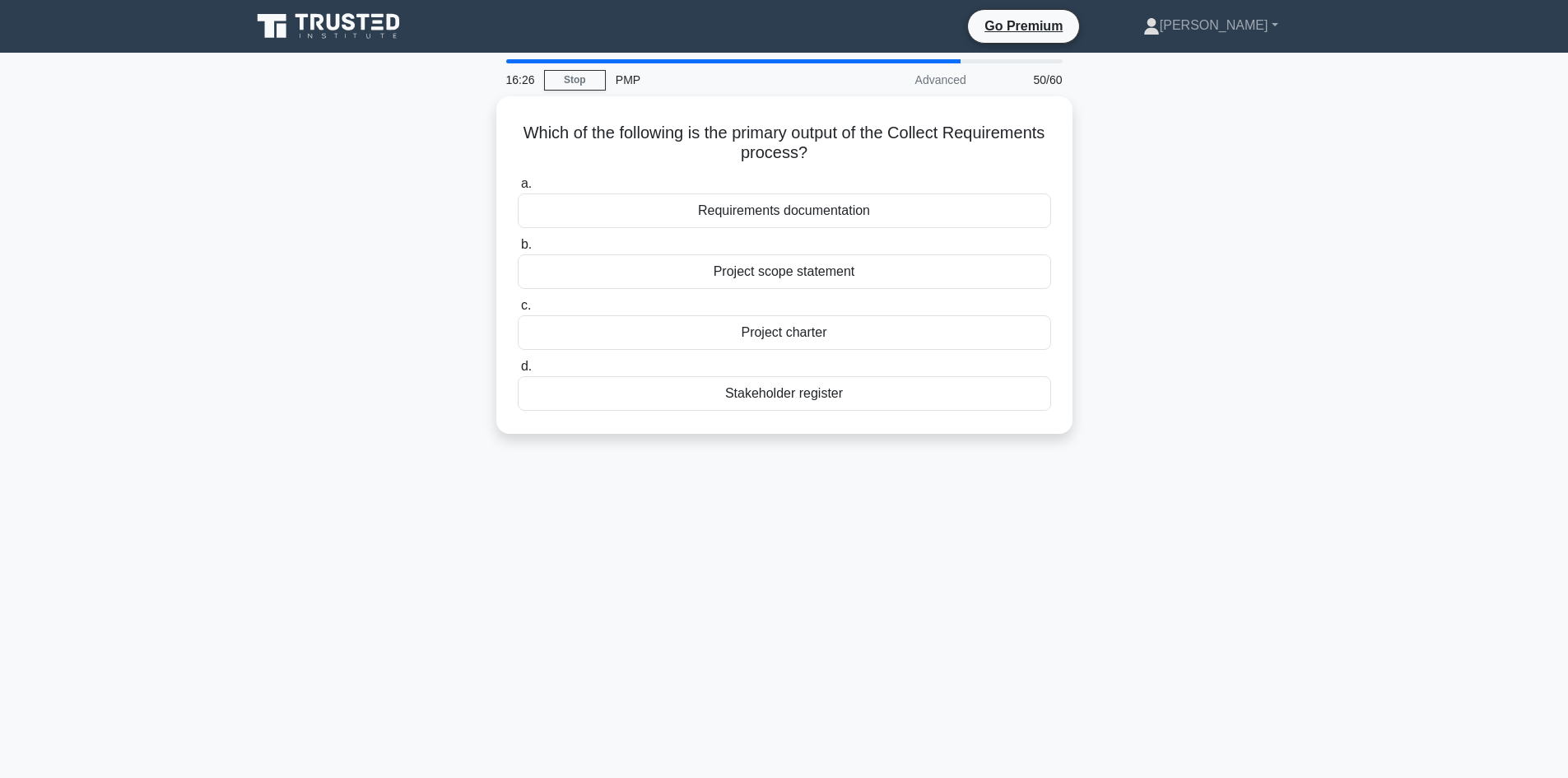
click at [1139, 234] on div "Which of the following is the primary output of the Collect Requirements proces…" at bounding box center [784, 275] width 1087 height 358
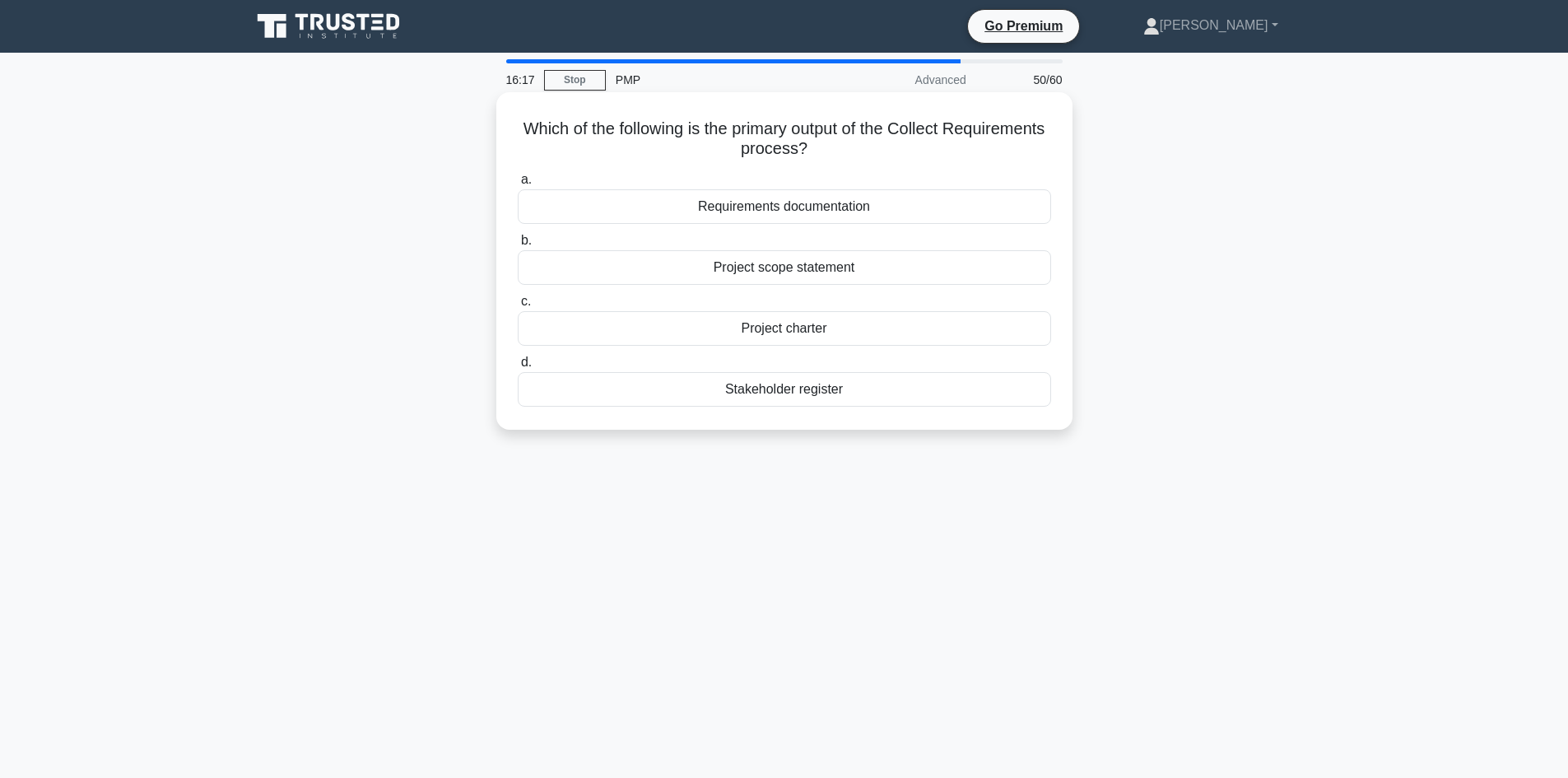
click at [796, 212] on div "Requirements documentation" at bounding box center [784, 206] width 534 height 35
click at [518, 185] on input "a. Requirements documentation" at bounding box center [518, 180] width 0 height 11
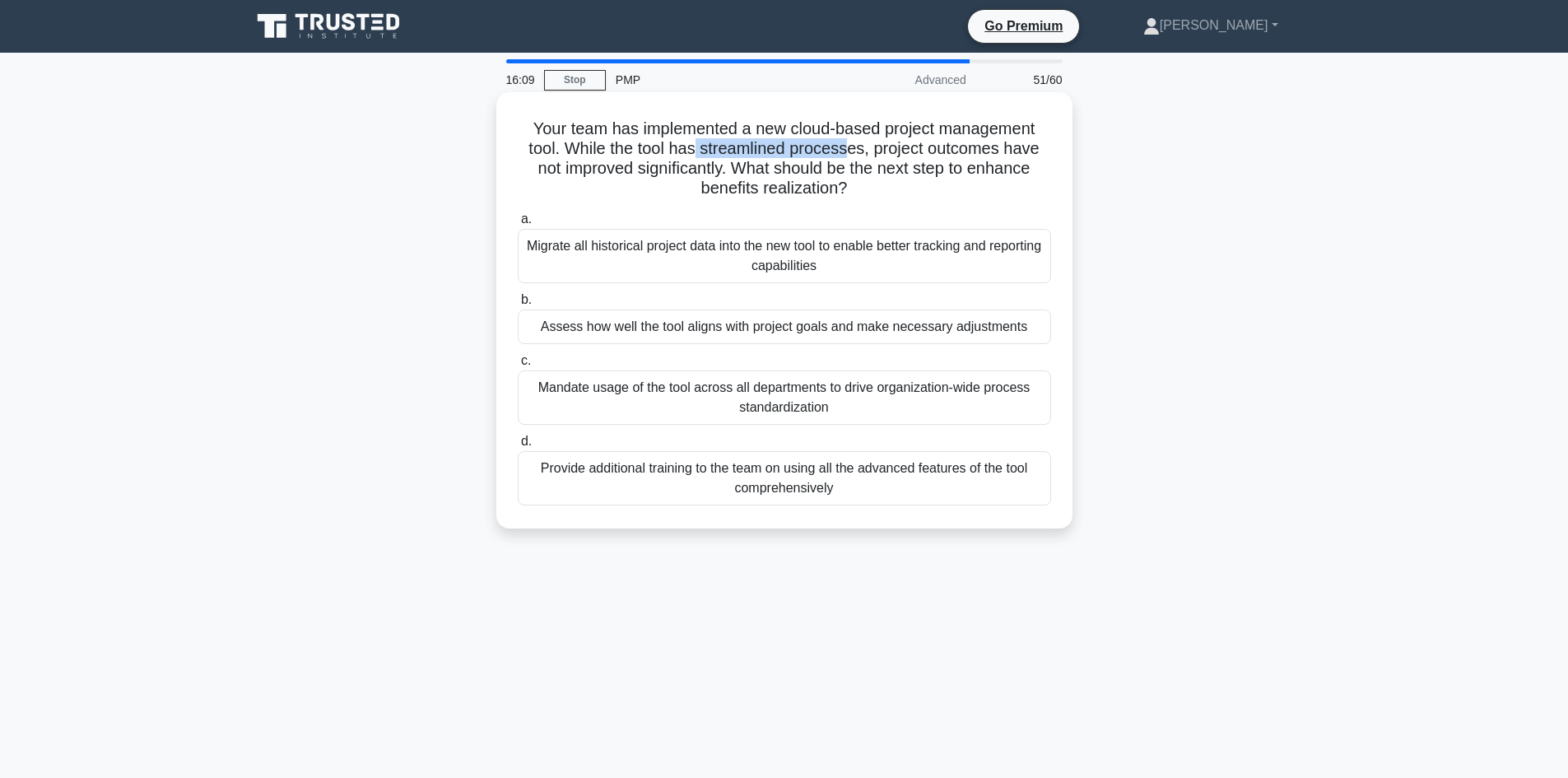
drag, startPoint x: 763, startPoint y: 143, endPoint x: 850, endPoint y: 145, distance: 87.0
click at [850, 145] on h5 "Your team has implemented a new cloud-based project management tool. While the …" at bounding box center [784, 158] width 536 height 81
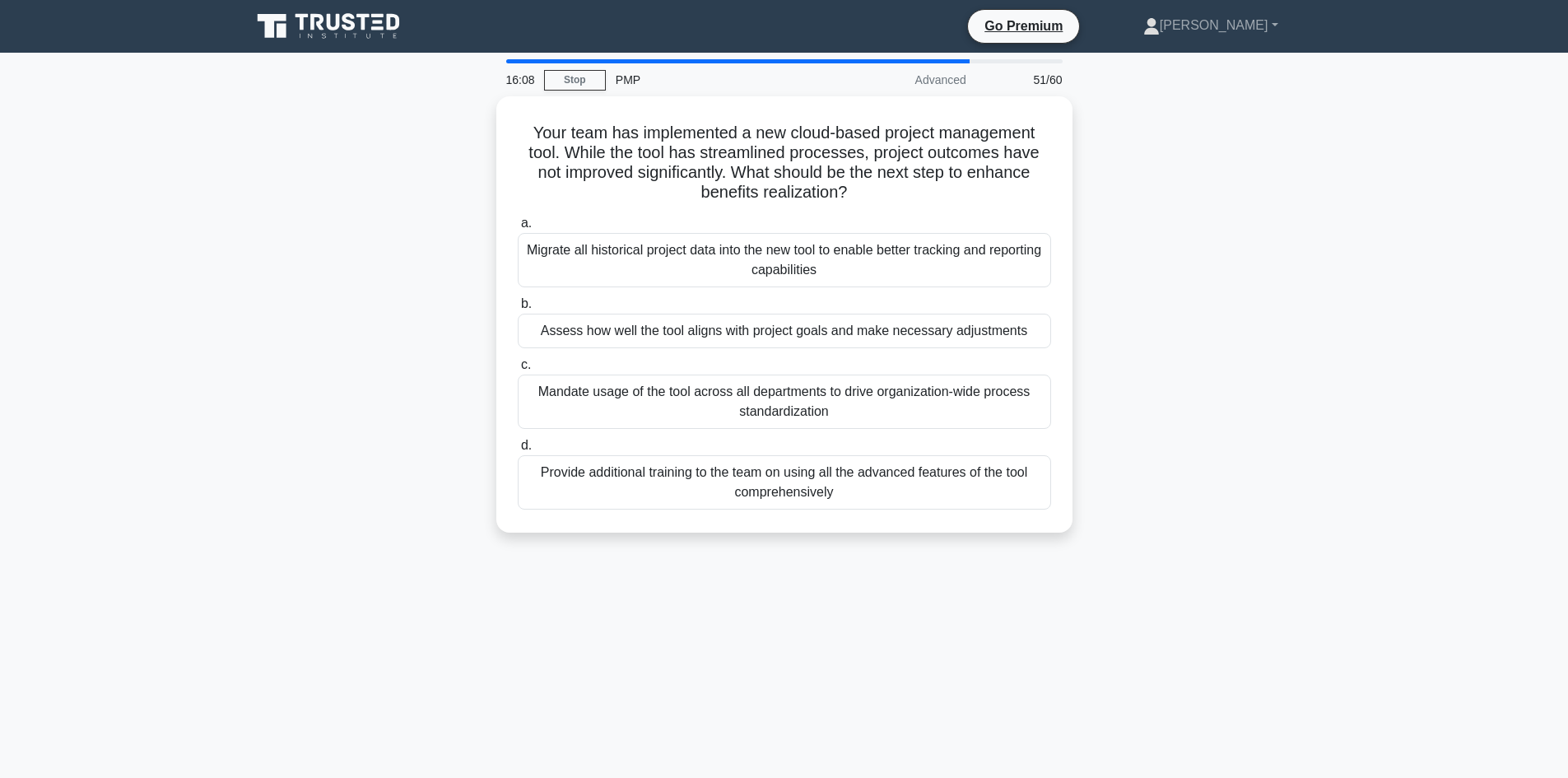
click at [329, 231] on div "Your team has implemented a new cloud-based project management tool. While the …" at bounding box center [784, 324] width 1087 height 456
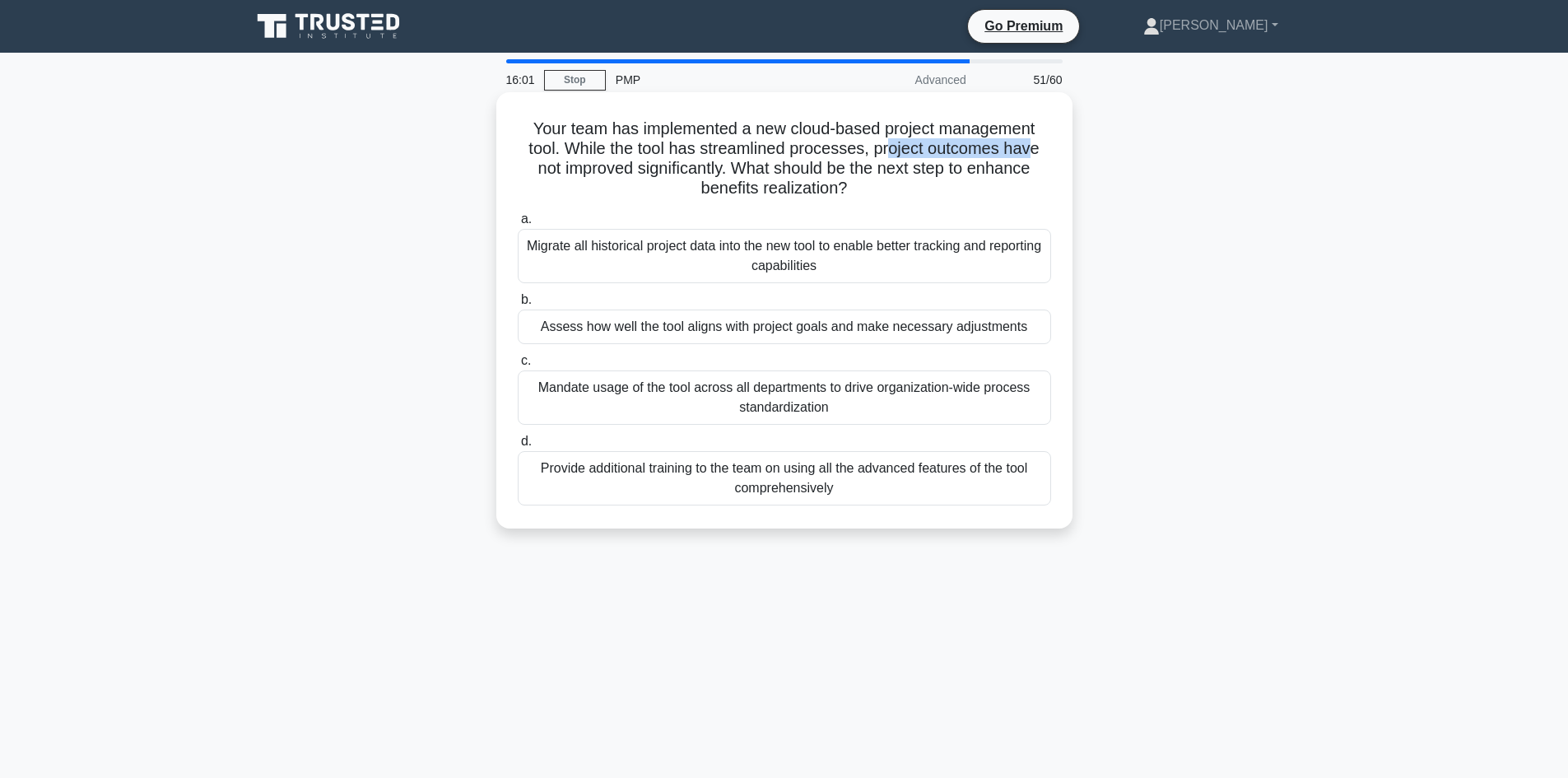
drag, startPoint x: 895, startPoint y: 144, endPoint x: 1030, endPoint y: 145, distance: 135.0
click at [1033, 145] on h5 "Your team has implemented a new cloud-based project management tool. While the …" at bounding box center [784, 158] width 536 height 81
drag, startPoint x: 573, startPoint y: 173, endPoint x: 676, endPoint y: 174, distance: 103.0
click at [676, 174] on h5 "Your team has implemented a new cloud-based project management tool. While the …" at bounding box center [784, 158] width 536 height 81
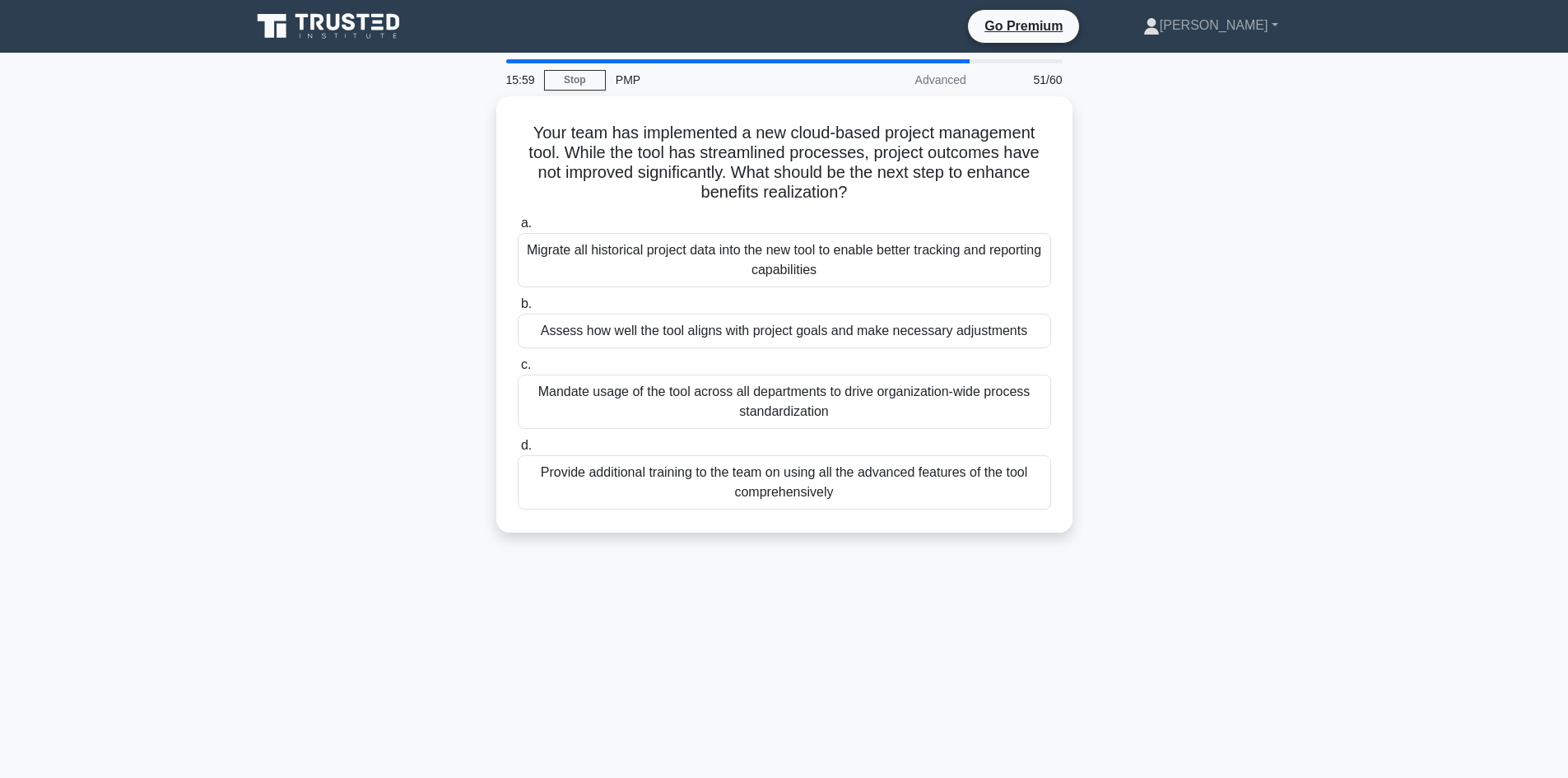
click at [378, 240] on div "Your team has implemented a new cloud-based project management tool. While the …" at bounding box center [784, 324] width 1087 height 456
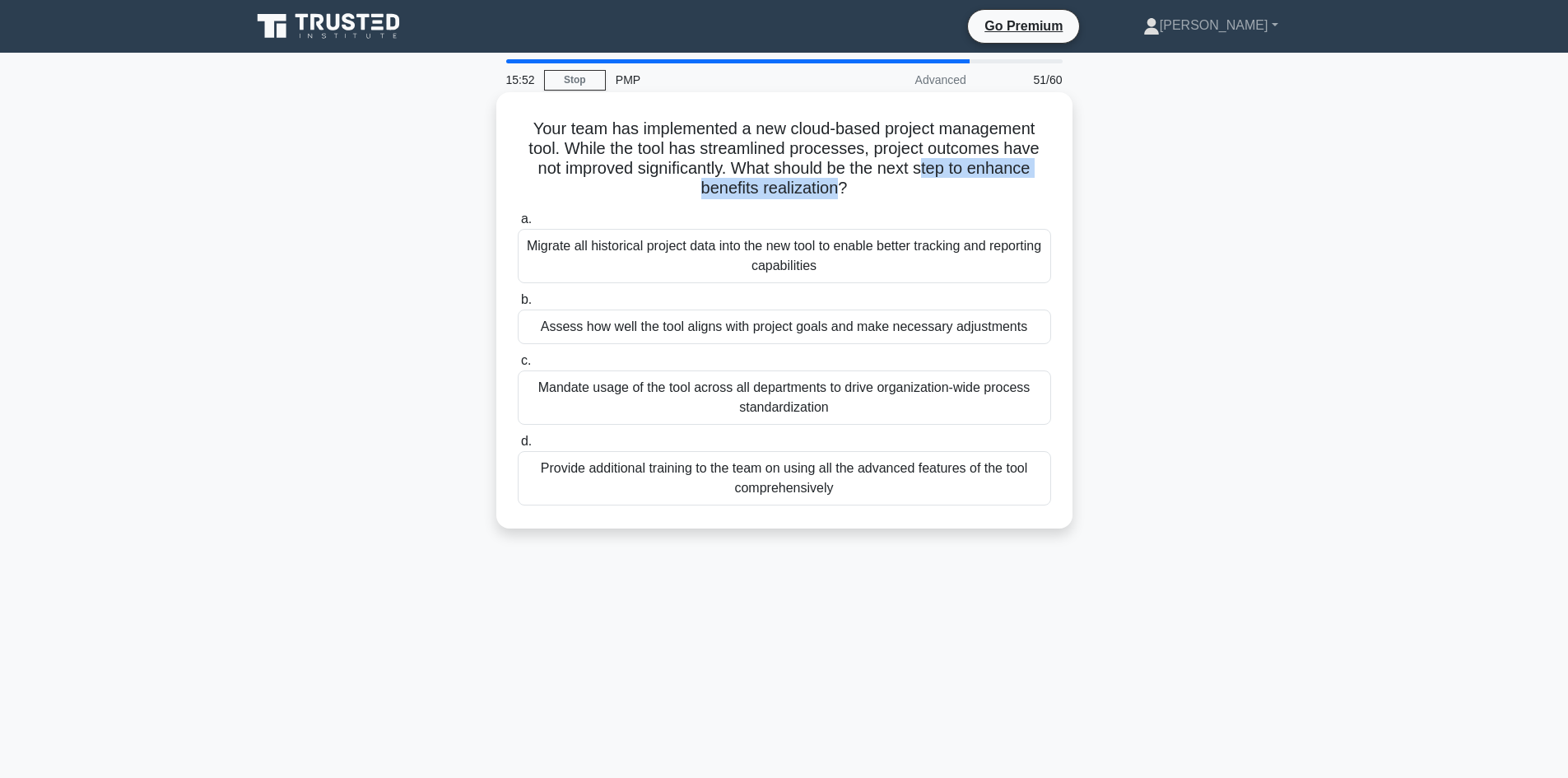
drag, startPoint x: 925, startPoint y: 166, endPoint x: 840, endPoint y: 191, distance: 88.6
click at [840, 191] on h5 "Your team has implemented a new cloud-based project management tool. While the …" at bounding box center [784, 158] width 536 height 81
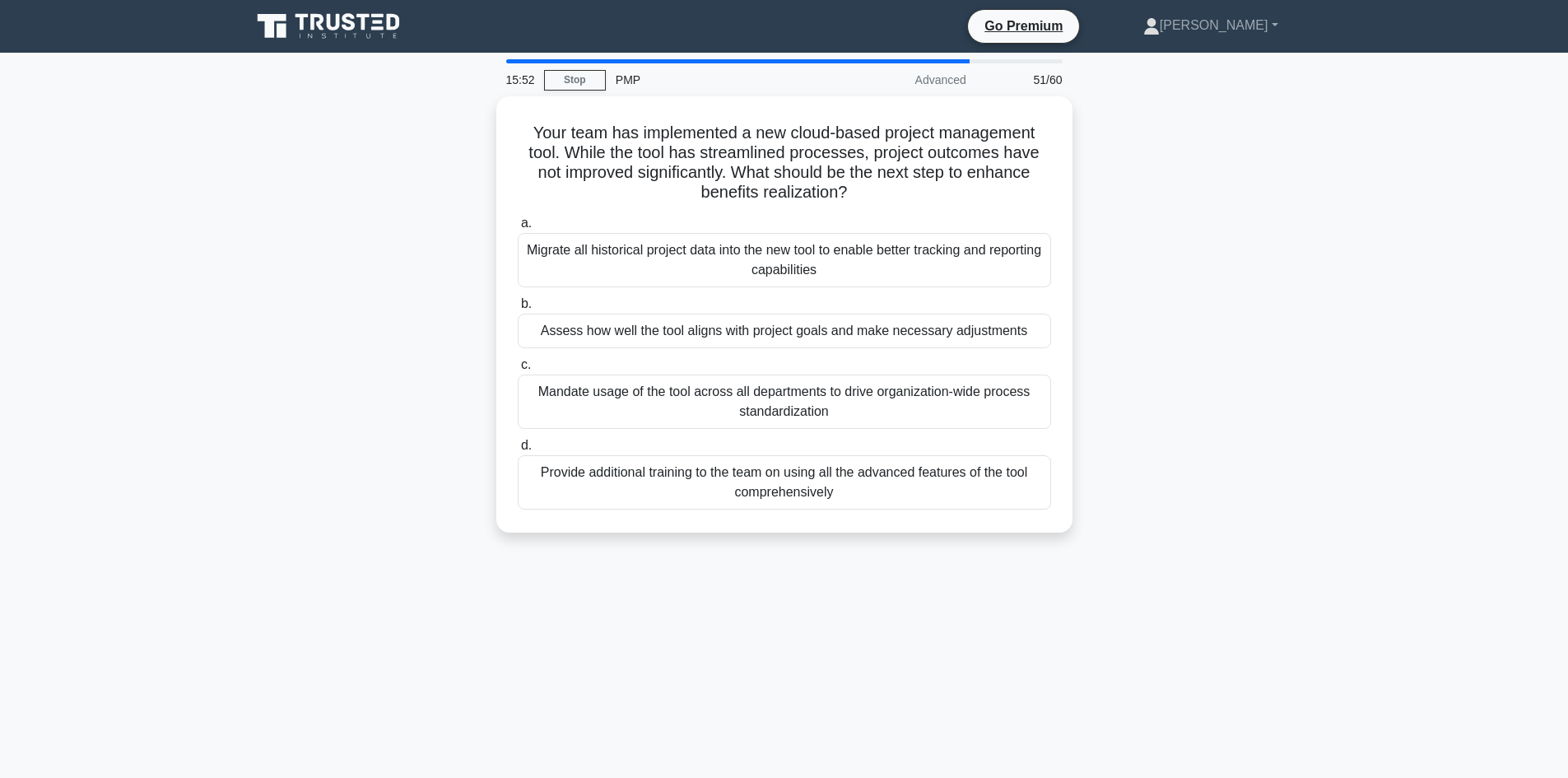
drag, startPoint x: 411, startPoint y: 252, endPoint x: 426, endPoint y: 240, distance: 19.2
click at [412, 250] on div "Your team has implemented a new cloud-based project management tool. While the …" at bounding box center [784, 324] width 1087 height 456
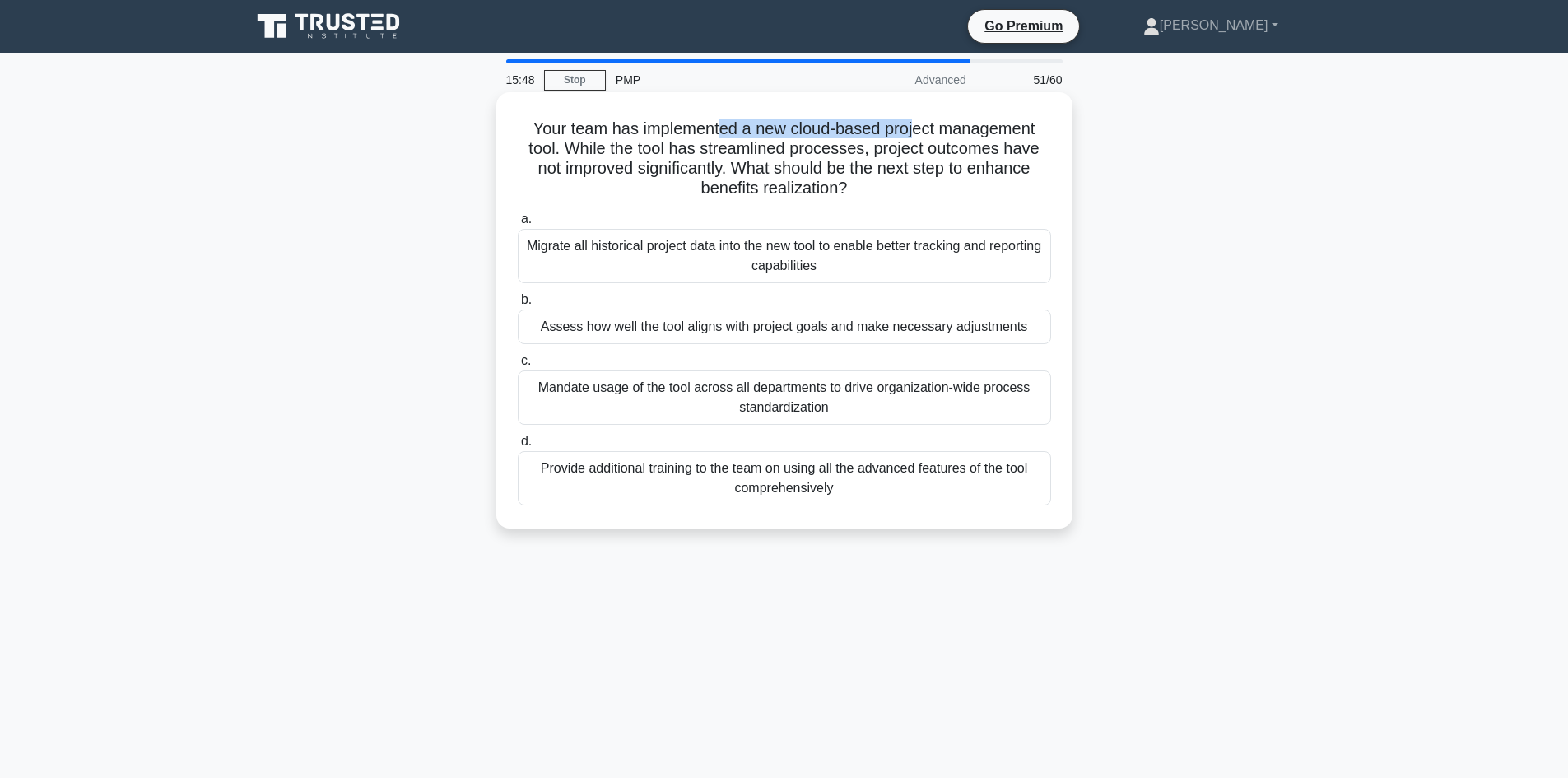
drag, startPoint x: 720, startPoint y: 134, endPoint x: 919, endPoint y: 126, distance: 199.2
click at [919, 126] on h5 "Your team has implemented a new cloud-based project management tool. While the …" at bounding box center [784, 158] width 536 height 81
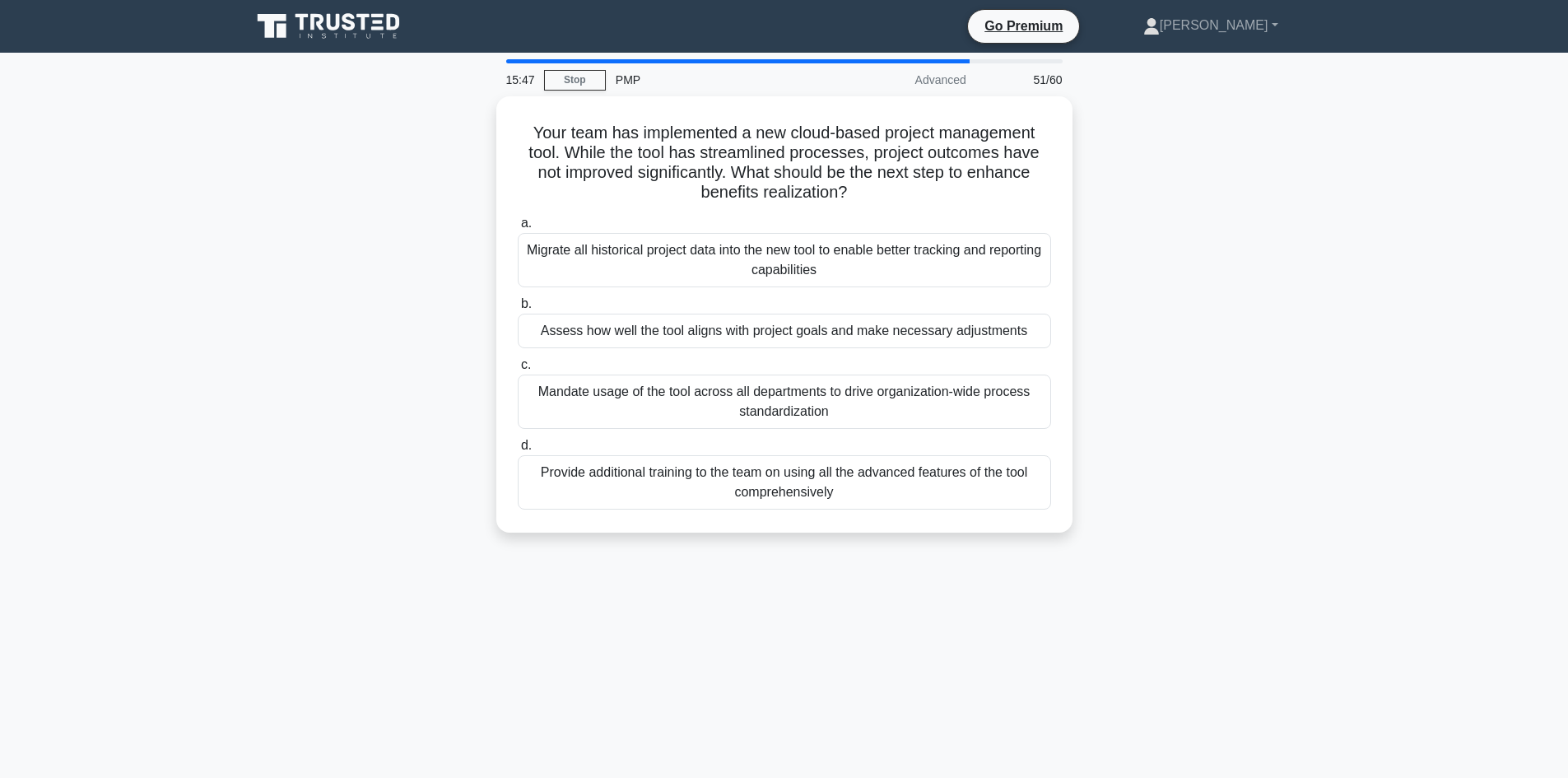
click at [343, 191] on div "Your team has implemented a new cloud-based project management tool. While the …" at bounding box center [784, 324] width 1087 height 456
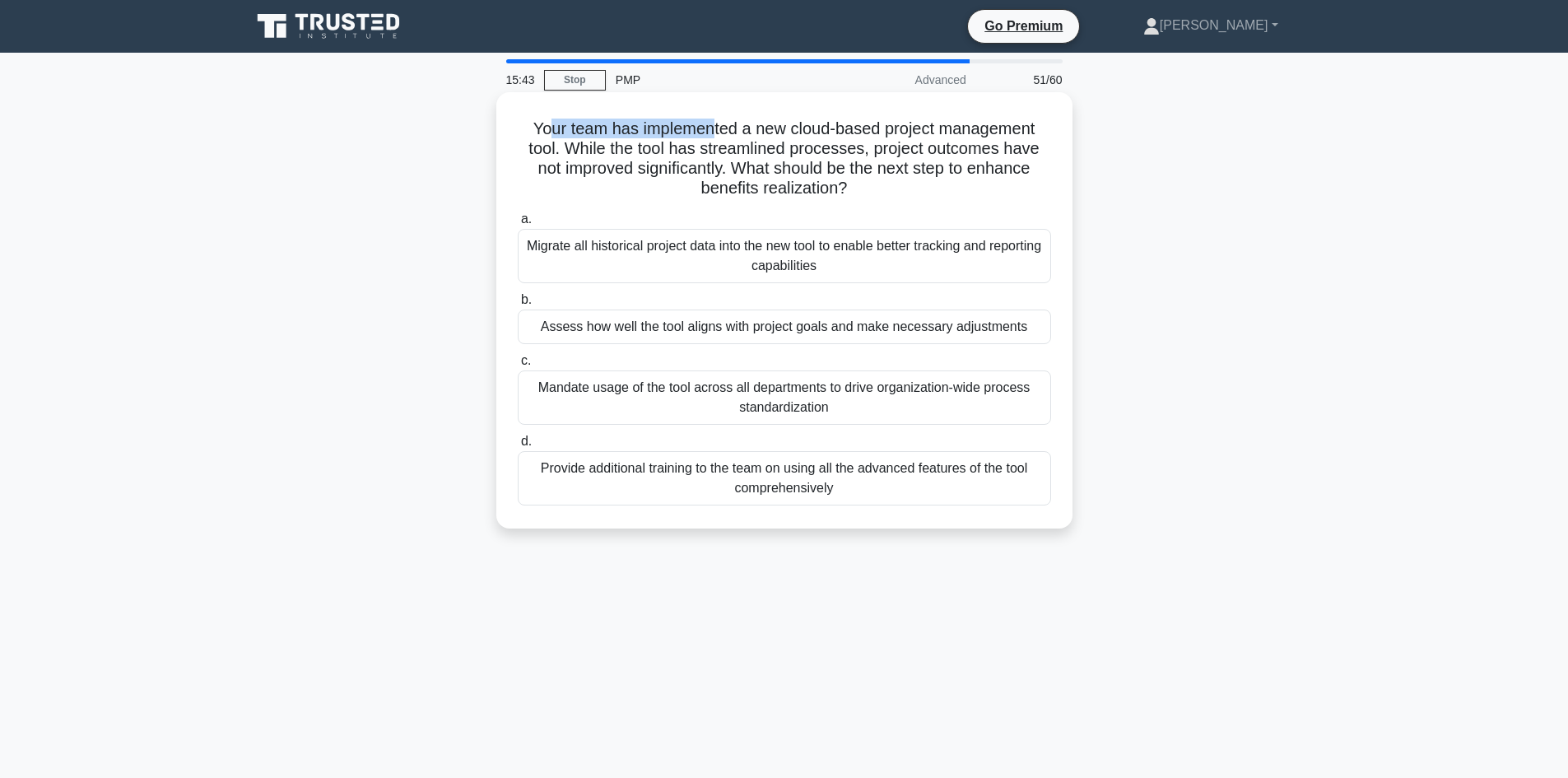
drag, startPoint x: 546, startPoint y: 127, endPoint x: 713, endPoint y: 119, distance: 167.2
click at [713, 119] on h5 "Your team has implemented a new cloud-based project management tool. While the …" at bounding box center [784, 158] width 536 height 81
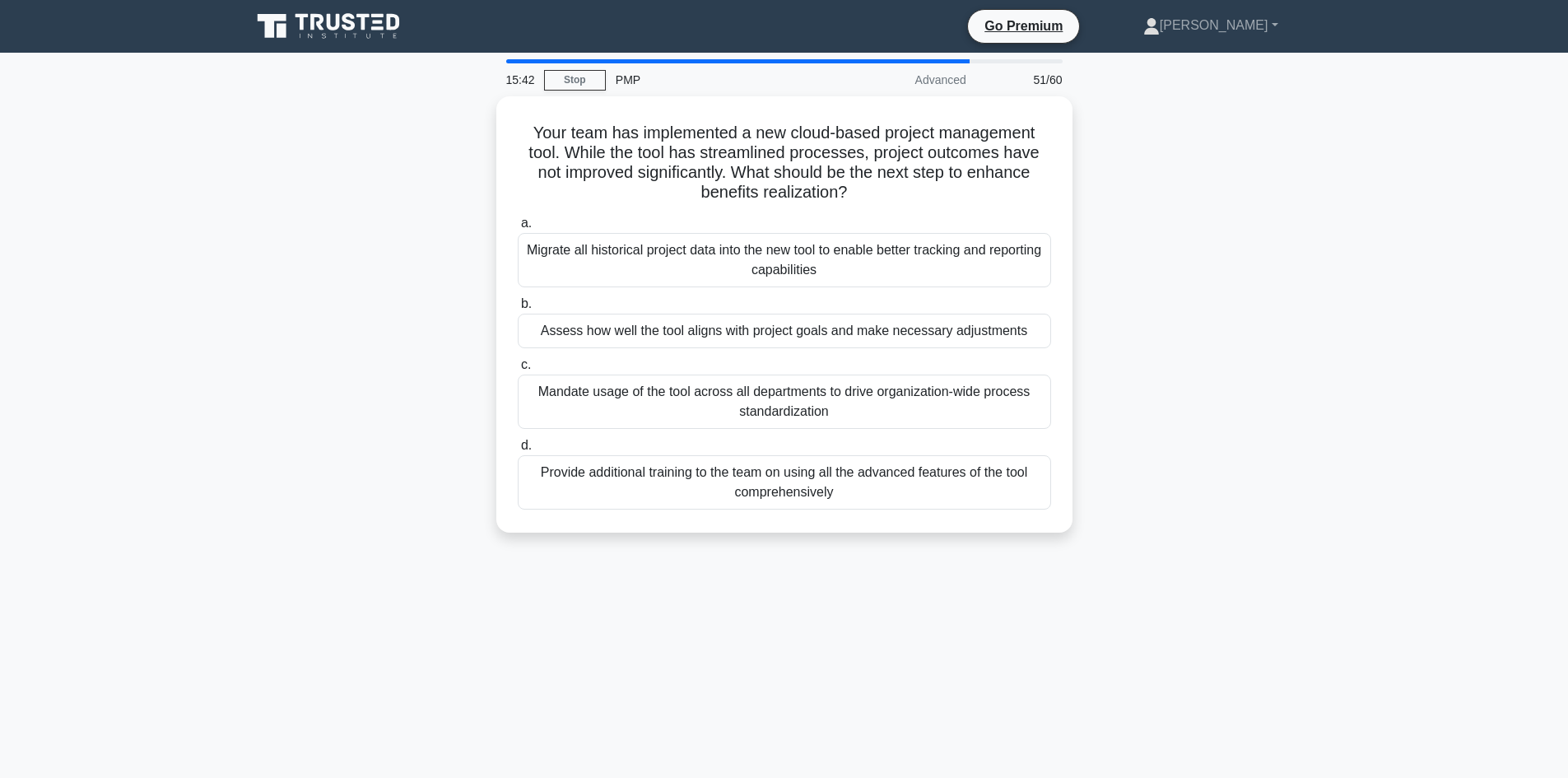
click at [444, 188] on div "Your team has implemented a new cloud-based project management tool. While the …" at bounding box center [784, 324] width 1087 height 456
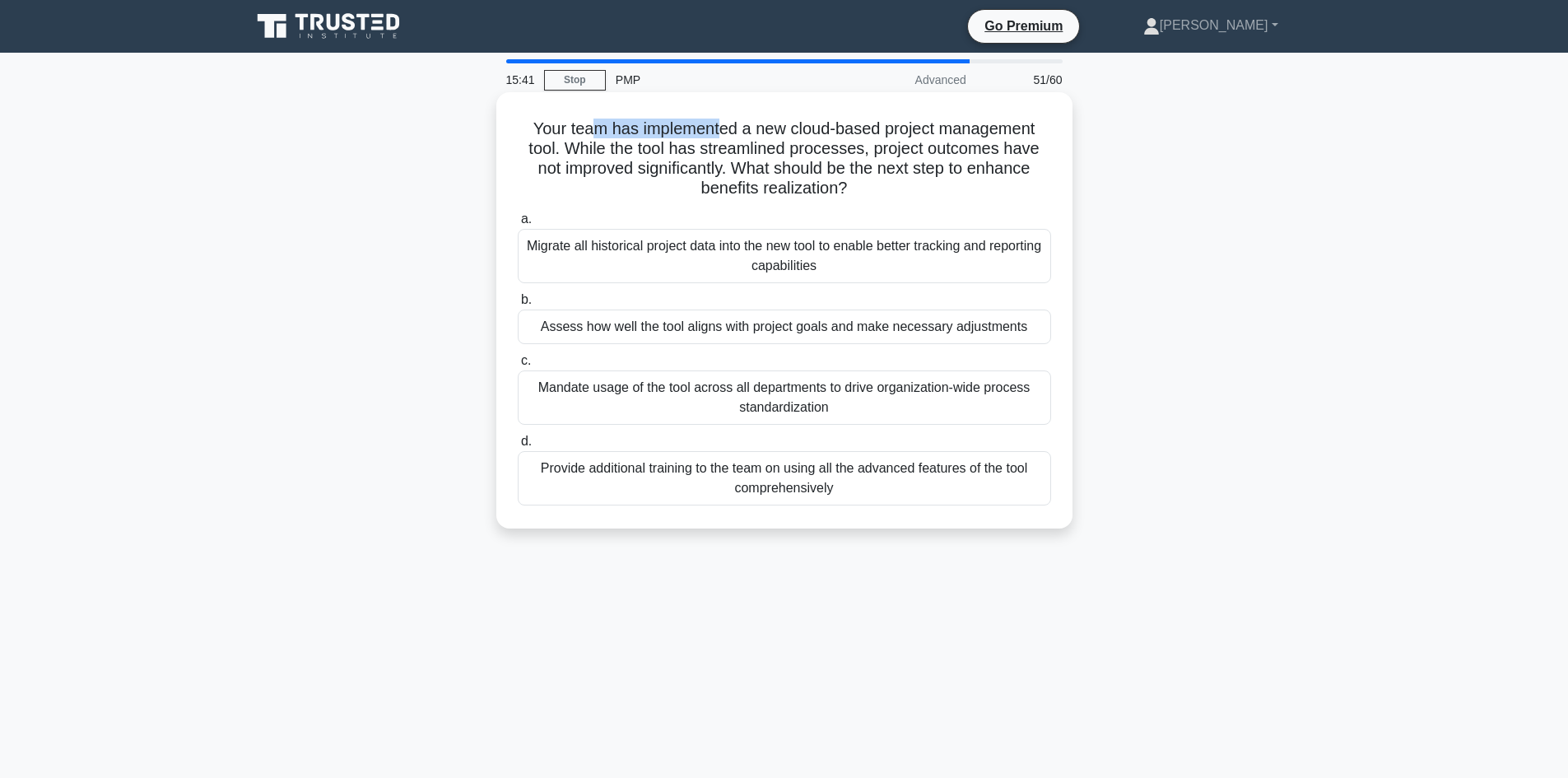
drag, startPoint x: 652, startPoint y: 125, endPoint x: 720, endPoint y: 127, distance: 68.0
click at [720, 127] on h5 "Your team has implemented a new cloud-based project management tool. While the …" at bounding box center [784, 158] width 536 height 81
drag, startPoint x: 788, startPoint y: 127, endPoint x: 993, endPoint y: 122, distance: 205.1
click at [993, 122] on h5 "Your team has implemented a new cloud-based project management tool. While the …" at bounding box center [784, 158] width 536 height 81
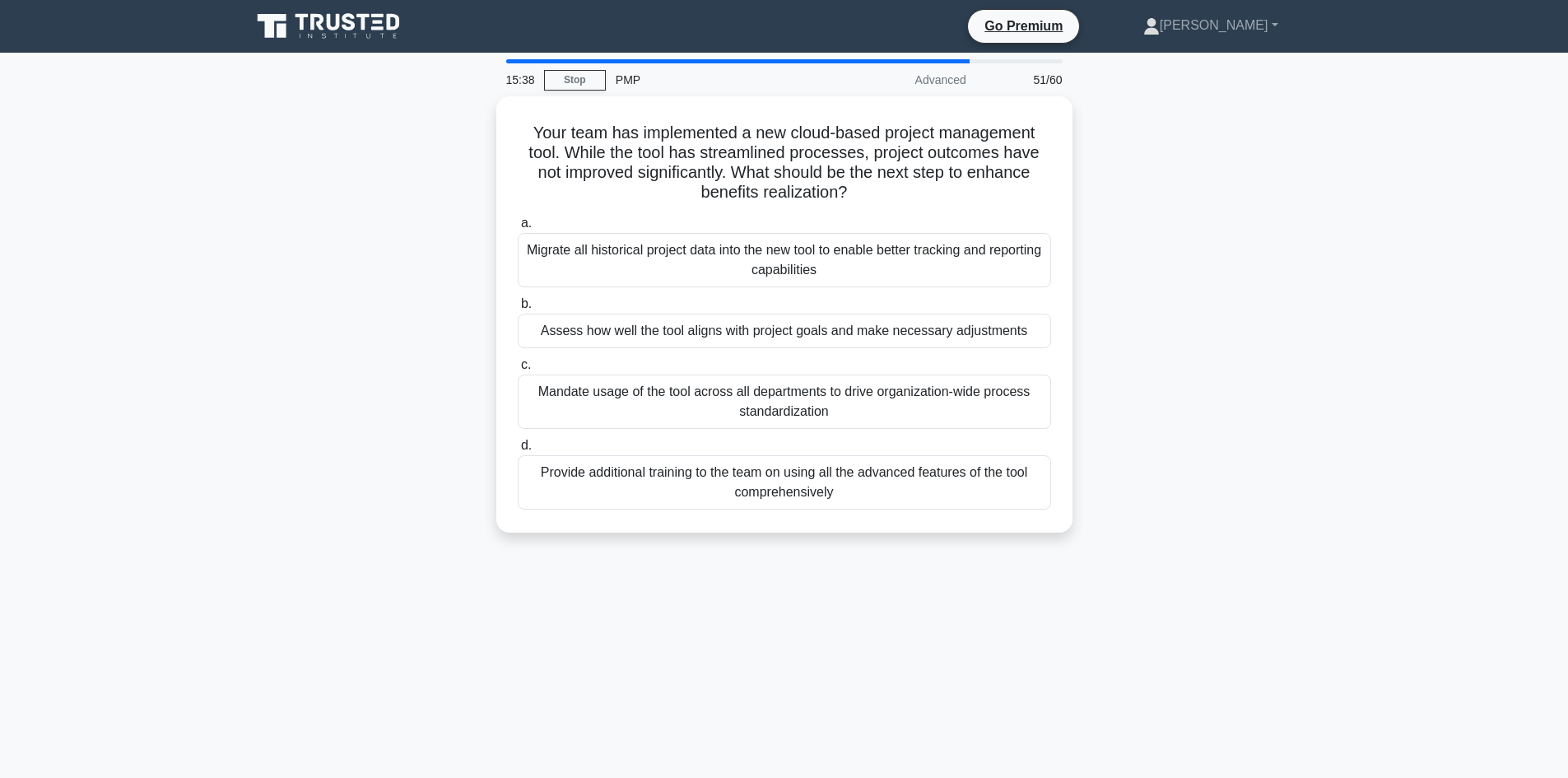
click at [1133, 196] on div "Your team has implemented a new cloud-based project management tool. While the …" at bounding box center [784, 324] width 1087 height 456
click at [350, 235] on div "Your team has implemented a new cloud-based project management tool. While the …" at bounding box center [784, 324] width 1087 height 456
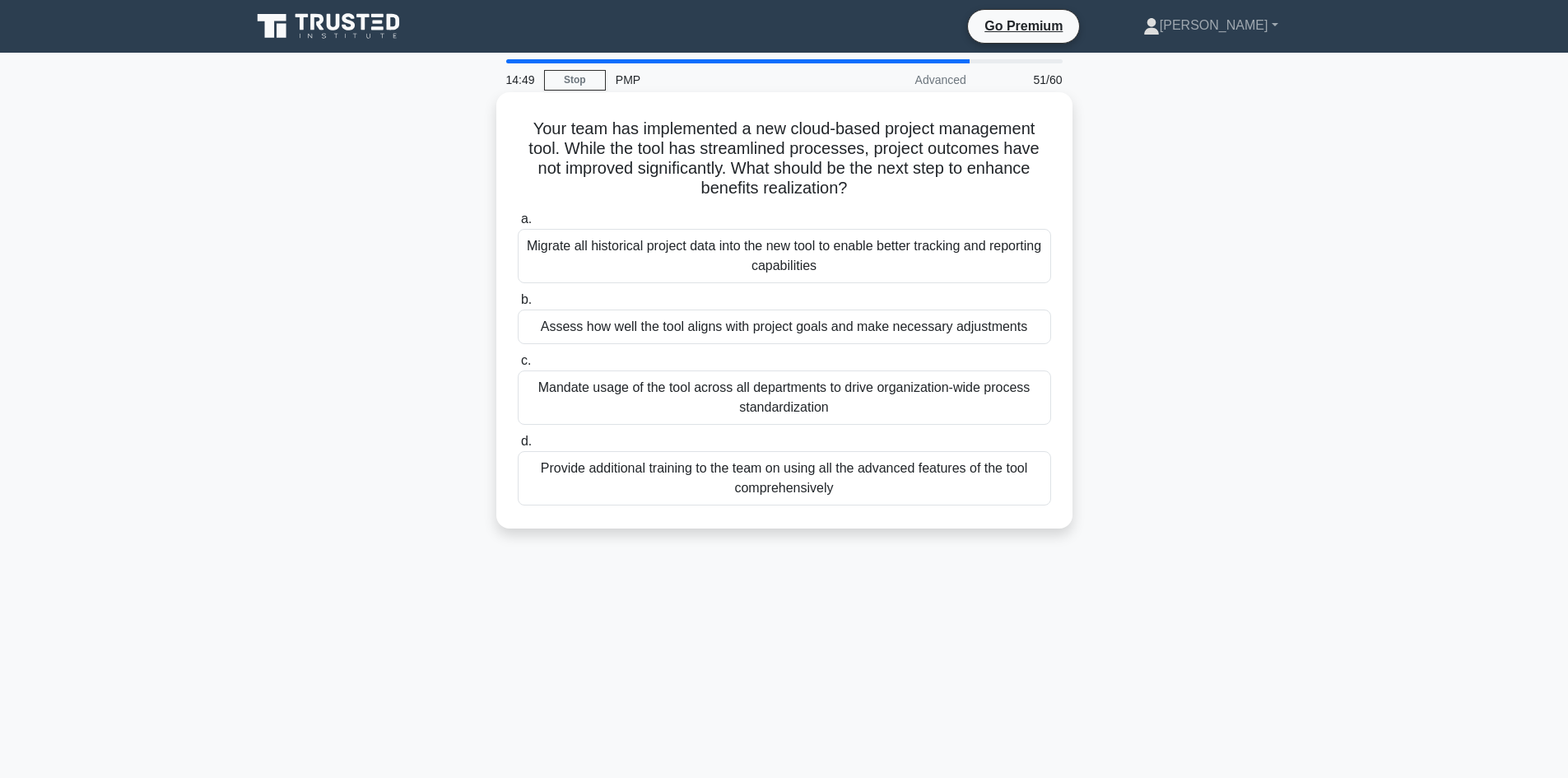
click at [830, 322] on div "Assess how well the tool aligns with project goals and make necessary adjustmen…" at bounding box center [784, 327] width 534 height 35
click at [518, 305] on input "b. Assess how well the tool aligns with project goals and make necessary adjust…" at bounding box center [518, 300] width 0 height 11
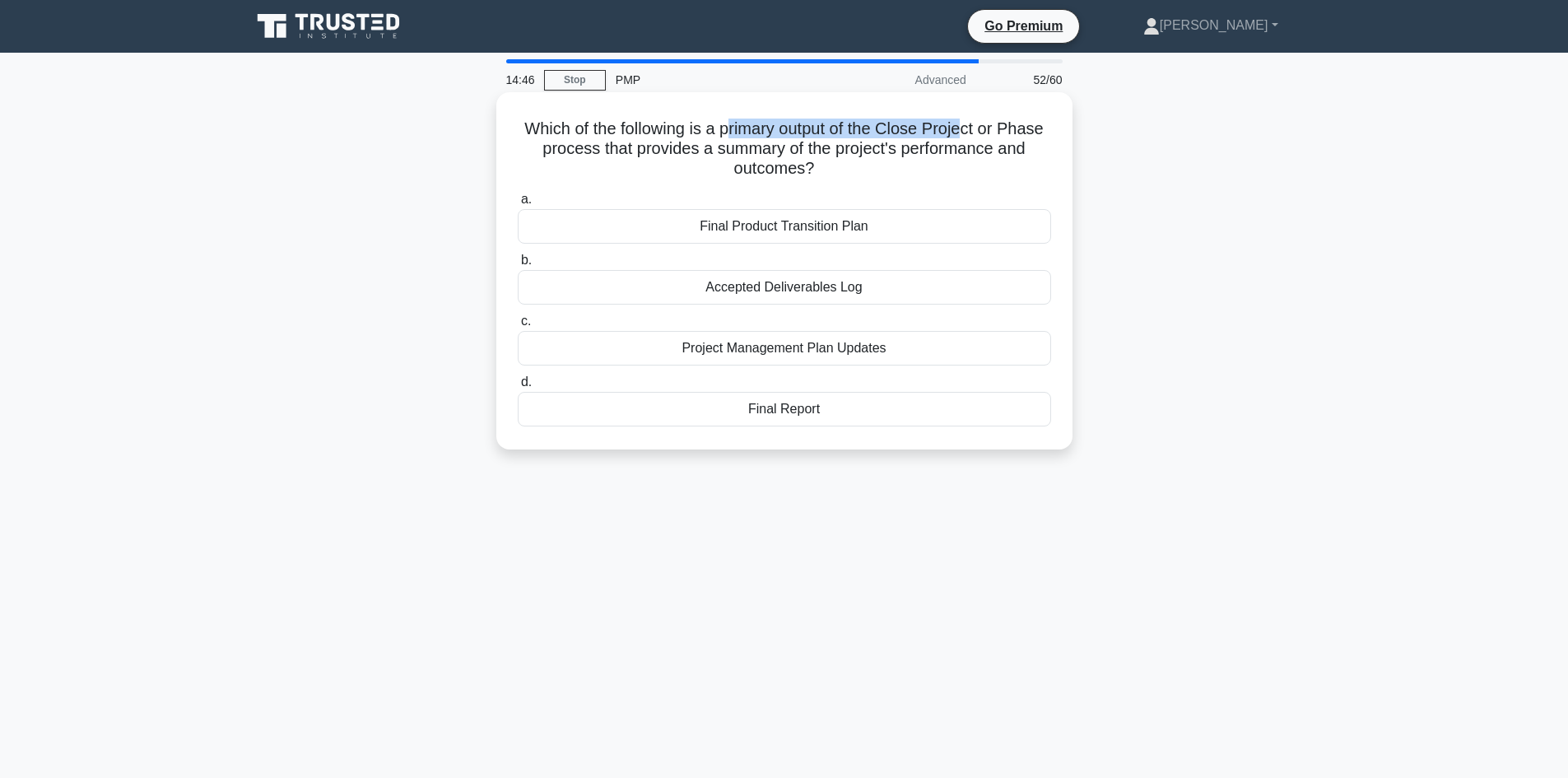
drag, startPoint x: 730, startPoint y: 128, endPoint x: 876, endPoint y: 119, distance: 146.3
click at [965, 127] on h5 "Which of the following is a primary output of the Close Project or Phase proces…" at bounding box center [784, 149] width 536 height 61
drag, startPoint x: 668, startPoint y: 102, endPoint x: 680, endPoint y: 116, distance: 18.4
click at [671, 102] on div "Which of the following is a primary output of the Close Project or Phase proces…" at bounding box center [784, 271] width 563 height 344
drag, startPoint x: 891, startPoint y: 127, endPoint x: 1009, endPoint y: 127, distance: 118.0
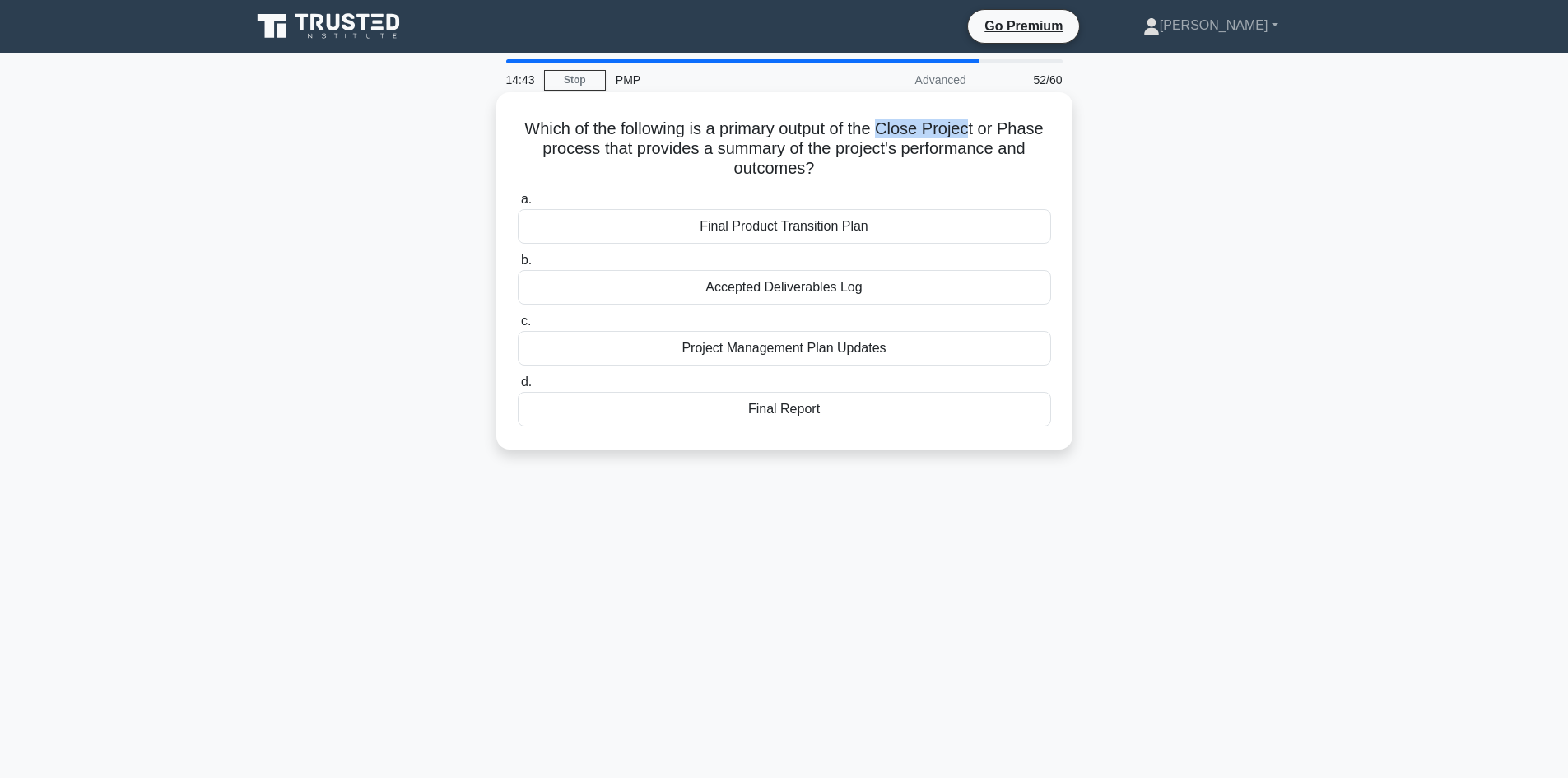
click at [980, 135] on h5 "Which of the following is a primary output of the Close Project or Phase proces…" at bounding box center [784, 149] width 536 height 61
click at [581, 145] on h5 "Which of the following is a primary output of the Close Project or Phase proces…" at bounding box center [784, 149] width 536 height 61
drag, startPoint x: 851, startPoint y: 146, endPoint x: 875, endPoint y: 173, distance: 36.1
click at [875, 173] on h5 "Which of the following is a primary output of the Close Project or Phase proces…" at bounding box center [784, 149] width 536 height 61
click at [1188, 230] on div "Which of the following is a primary output of the Close Project or Phase proces…" at bounding box center [784, 285] width 1087 height 377
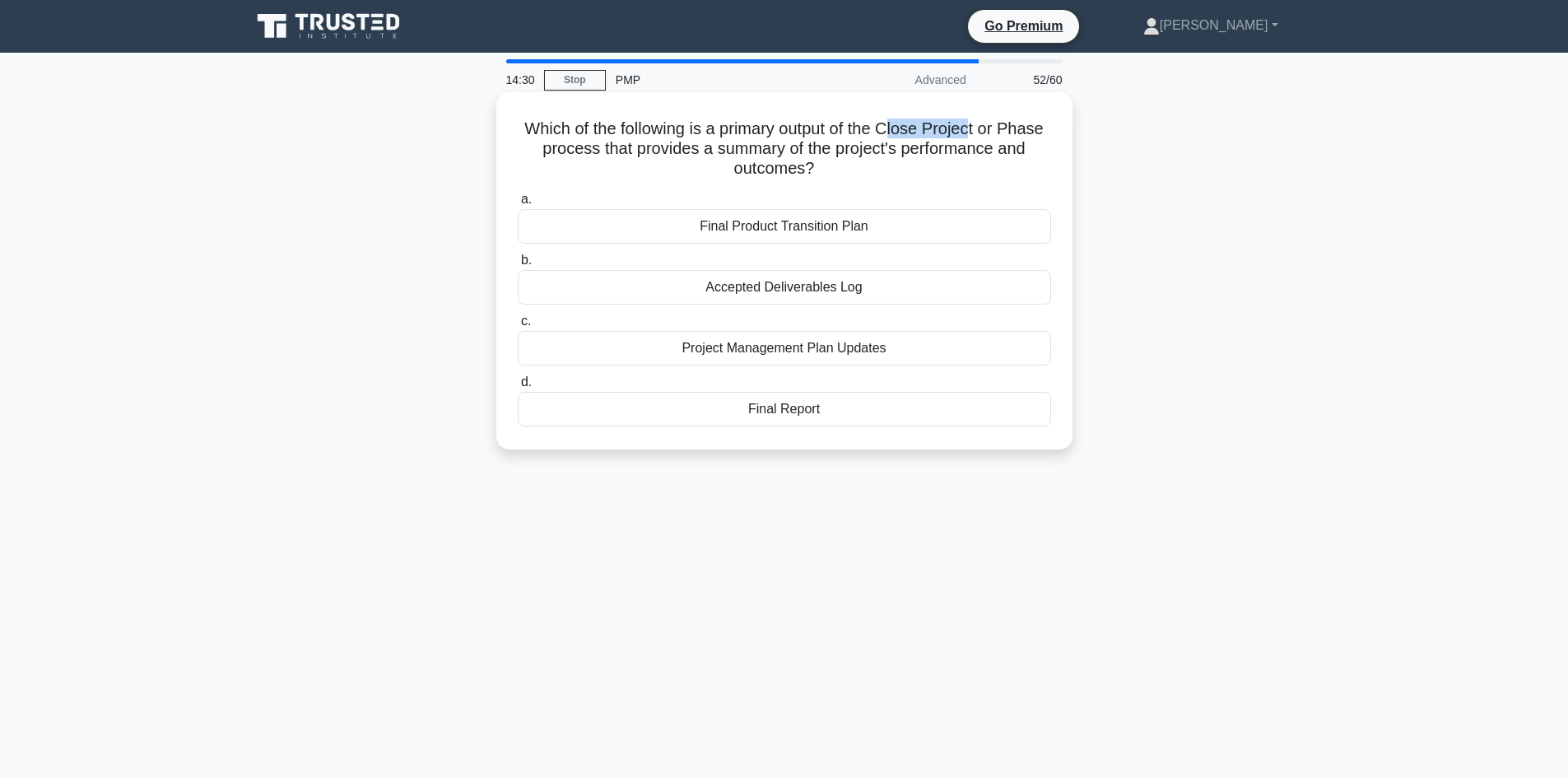
drag, startPoint x: 894, startPoint y: 123, endPoint x: 979, endPoint y: 129, distance: 85.2
click at [979, 129] on h5 "Which of the following is a primary output of the Close Project or Phase proces…" at bounding box center [784, 149] width 536 height 61
drag, startPoint x: 554, startPoint y: 153, endPoint x: 570, endPoint y: 153, distance: 16.0
click at [570, 153] on h5 "Which of the following is a primary output of the Close Project or Phase proces…" at bounding box center [784, 149] width 536 height 61
click at [900, 152] on h5 "Which of the following is a primary output of the Close Project or Phase proces…" at bounding box center [784, 149] width 536 height 61
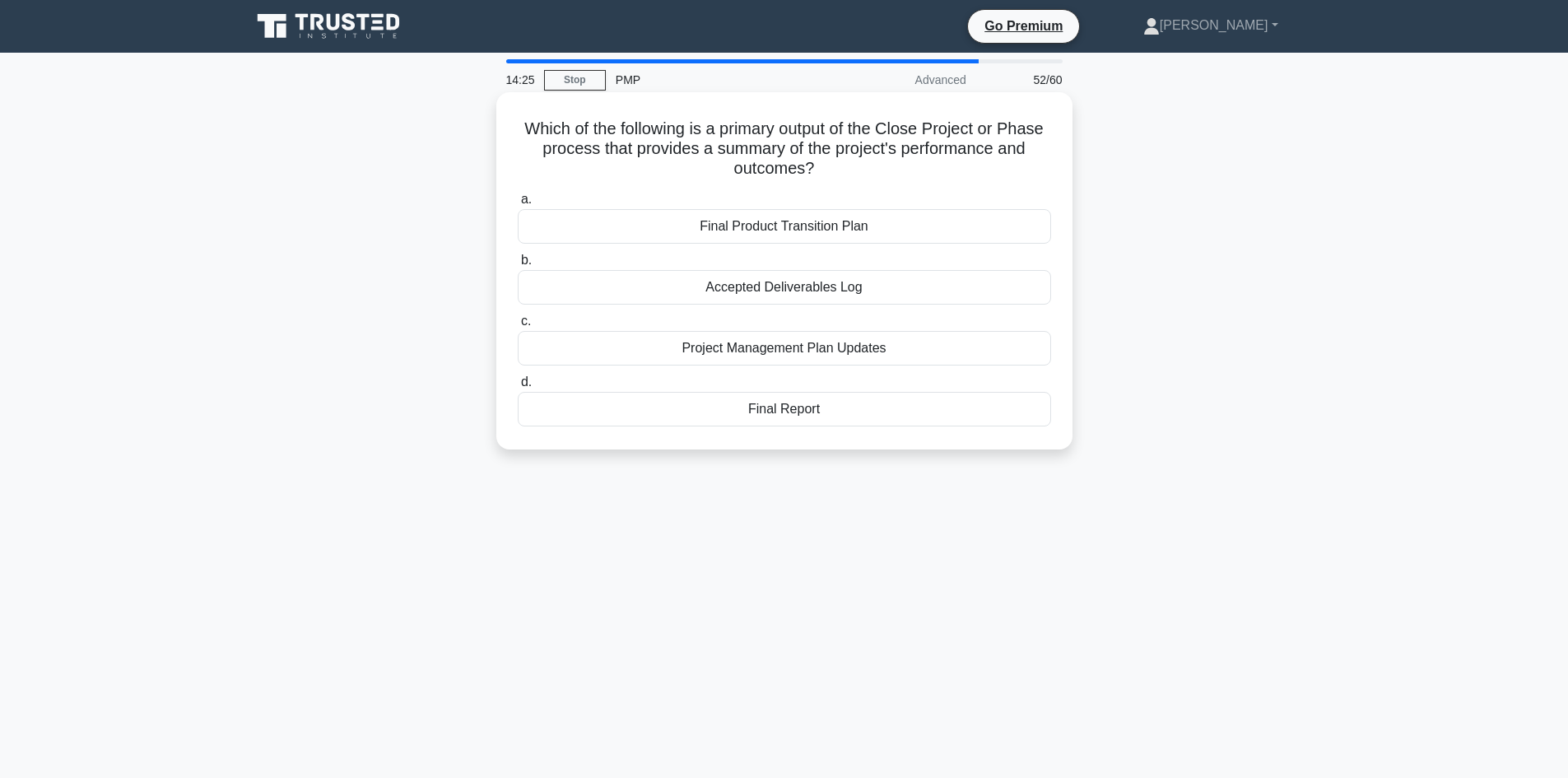
drag, startPoint x: 832, startPoint y: 155, endPoint x: 850, endPoint y: 168, distance: 22.2
click at [844, 167] on h5 "Which of the following is a primary output of the Close Project or Phase proces…" at bounding box center [784, 149] width 536 height 61
click at [1284, 410] on div "Which of the following is a primary output of the Close Project or Phase proces…" at bounding box center [784, 285] width 1087 height 377
click at [790, 289] on div "Accepted Deliverables Log" at bounding box center [784, 287] width 534 height 35
click at [518, 266] on input "b. Accepted Deliverables Log" at bounding box center [518, 260] width 0 height 11
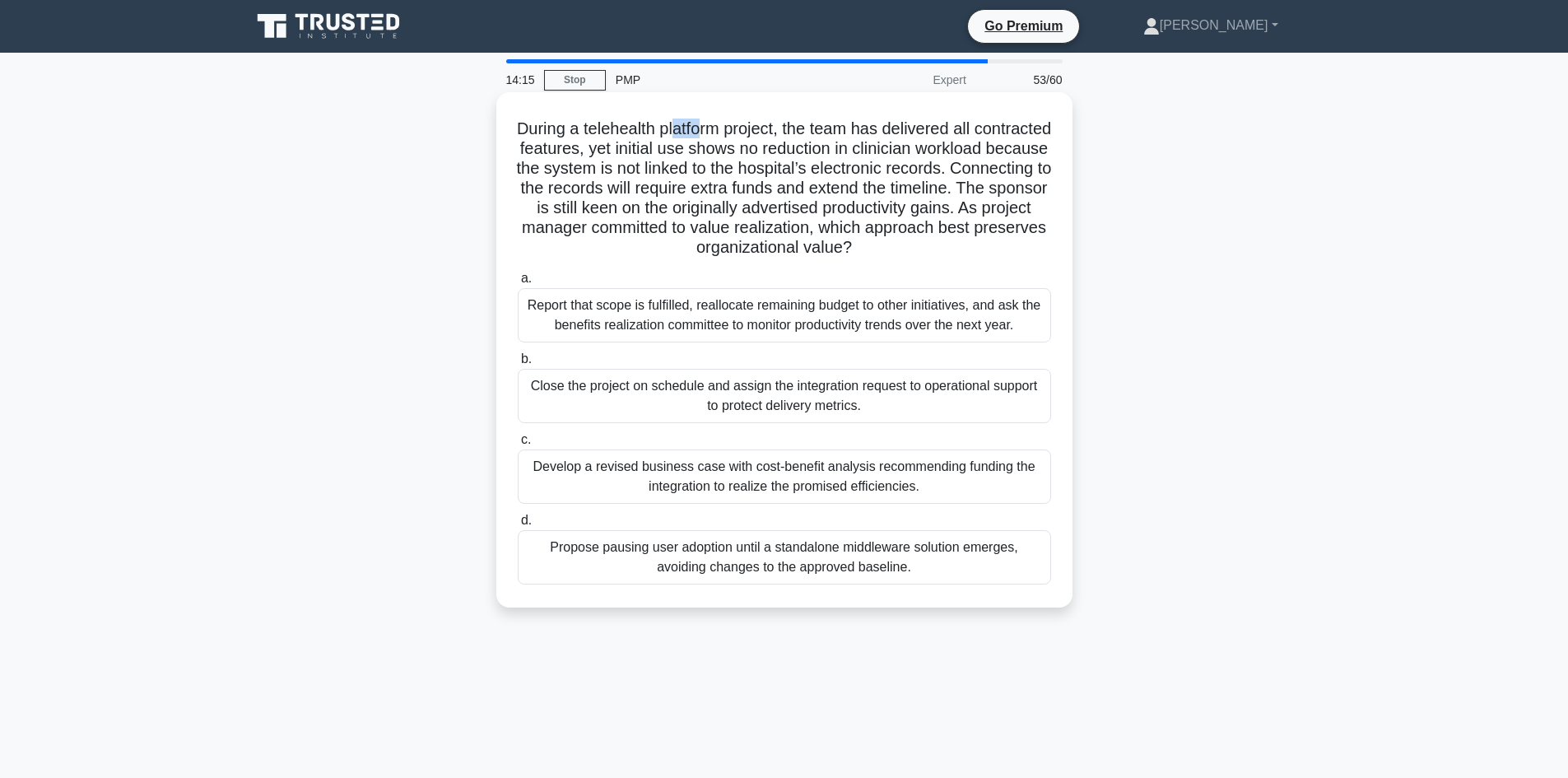
drag, startPoint x: 710, startPoint y: 128, endPoint x: 738, endPoint y: 127, distance: 28.0
click at [738, 127] on h5 "During a telehealth platform project, the team has delivered all contracted fea…" at bounding box center [784, 189] width 536 height 140
drag, startPoint x: 773, startPoint y: 123, endPoint x: 789, endPoint y: 126, distance: 16.3
click at [789, 126] on h5 "During a telehealth platform project, the team has delivered all contracted fea…" at bounding box center [784, 189] width 536 height 140
drag, startPoint x: 642, startPoint y: 133, endPoint x: 667, endPoint y: 132, distance: 25.0
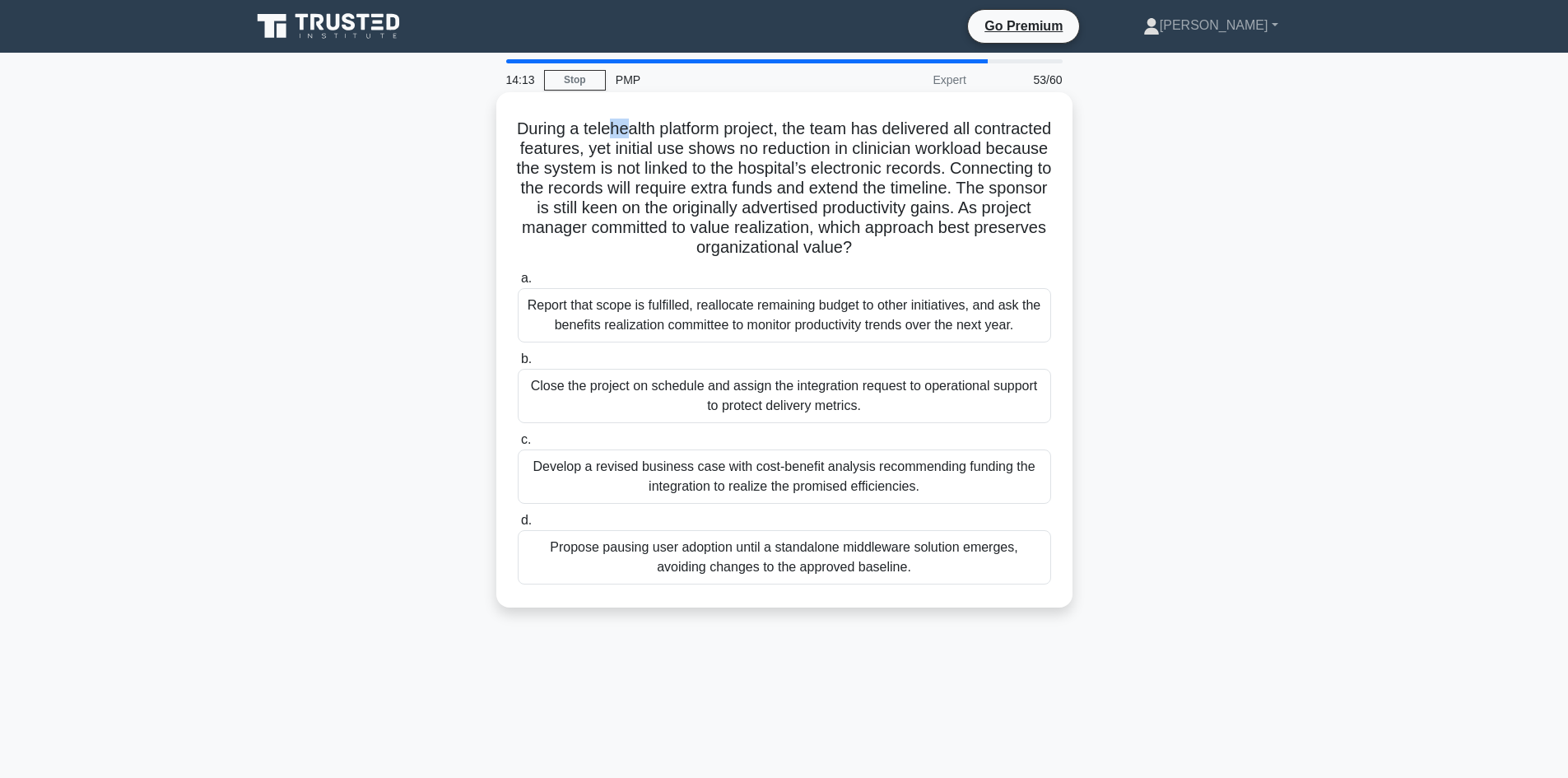
click at [667, 132] on h5 "During a telehealth platform project, the team has delivered all contracted fea…" at bounding box center [784, 189] width 536 height 140
drag, startPoint x: 719, startPoint y: 130, endPoint x: 741, endPoint y: 127, distance: 22.2
click at [741, 127] on h5 "During a telehealth platform project, the team has delivered all contracted fea…" at bounding box center [784, 189] width 536 height 140
drag, startPoint x: 779, startPoint y: 128, endPoint x: 793, endPoint y: 135, distance: 15.7
click at [793, 135] on h5 "During a telehealth platform project, the team has delivered all contracted fea…" at bounding box center [784, 189] width 536 height 140
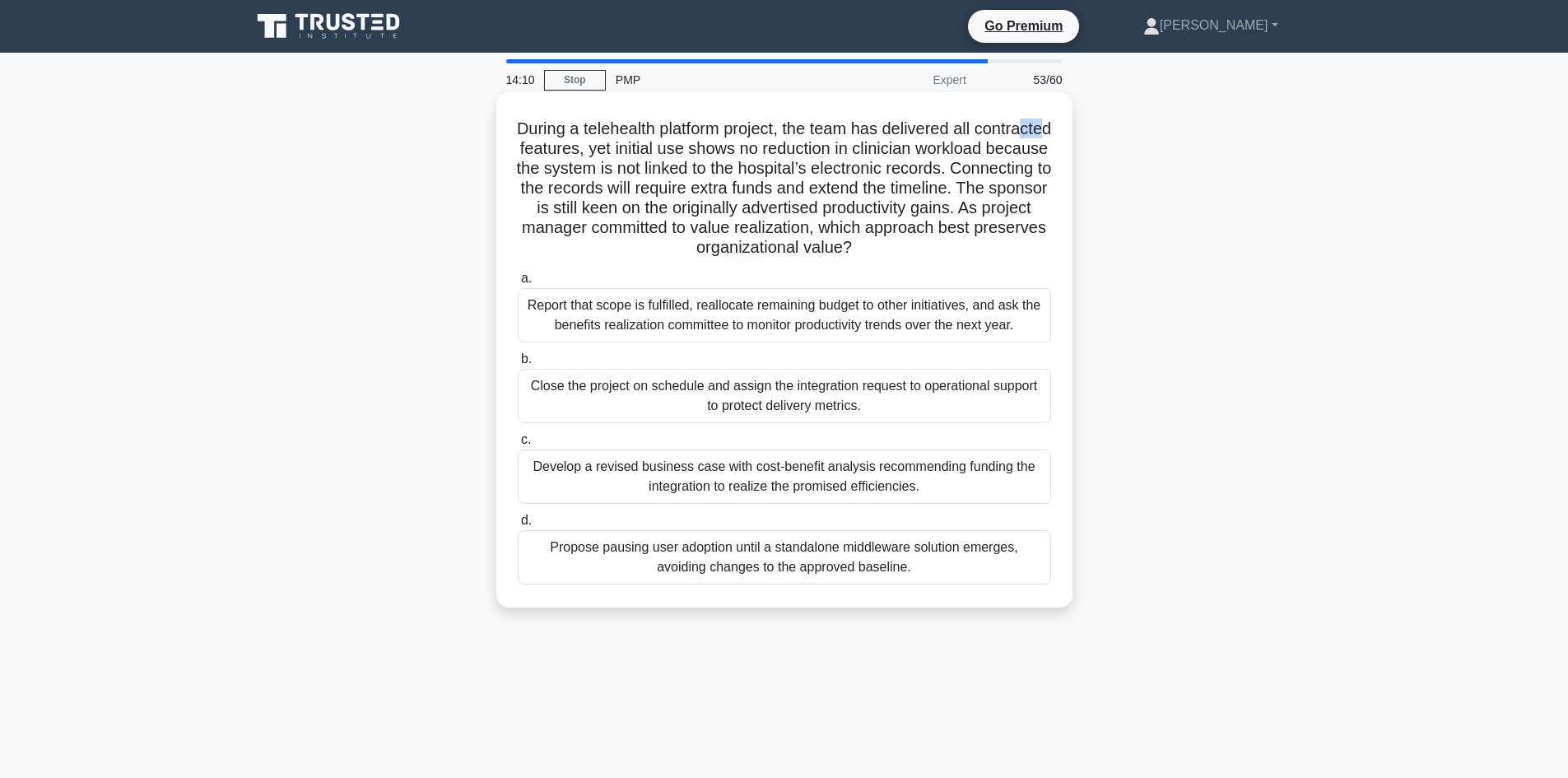
drag, startPoint x: 592, startPoint y: 151, endPoint x: 611, endPoint y: 152, distance: 19.0
click at [607, 152] on h5 "During a telehealth platform project, the team has delivered all contracted fea…" at bounding box center [784, 189] width 536 height 140
drag, startPoint x: 638, startPoint y: 148, endPoint x: 666, endPoint y: 160, distance: 30.5
click at [650, 149] on h5 "During a telehealth platform project, the team has delivered all contracted fea…" at bounding box center [784, 189] width 536 height 140
drag, startPoint x: 823, startPoint y: 152, endPoint x: 834, endPoint y: 154, distance: 11.2
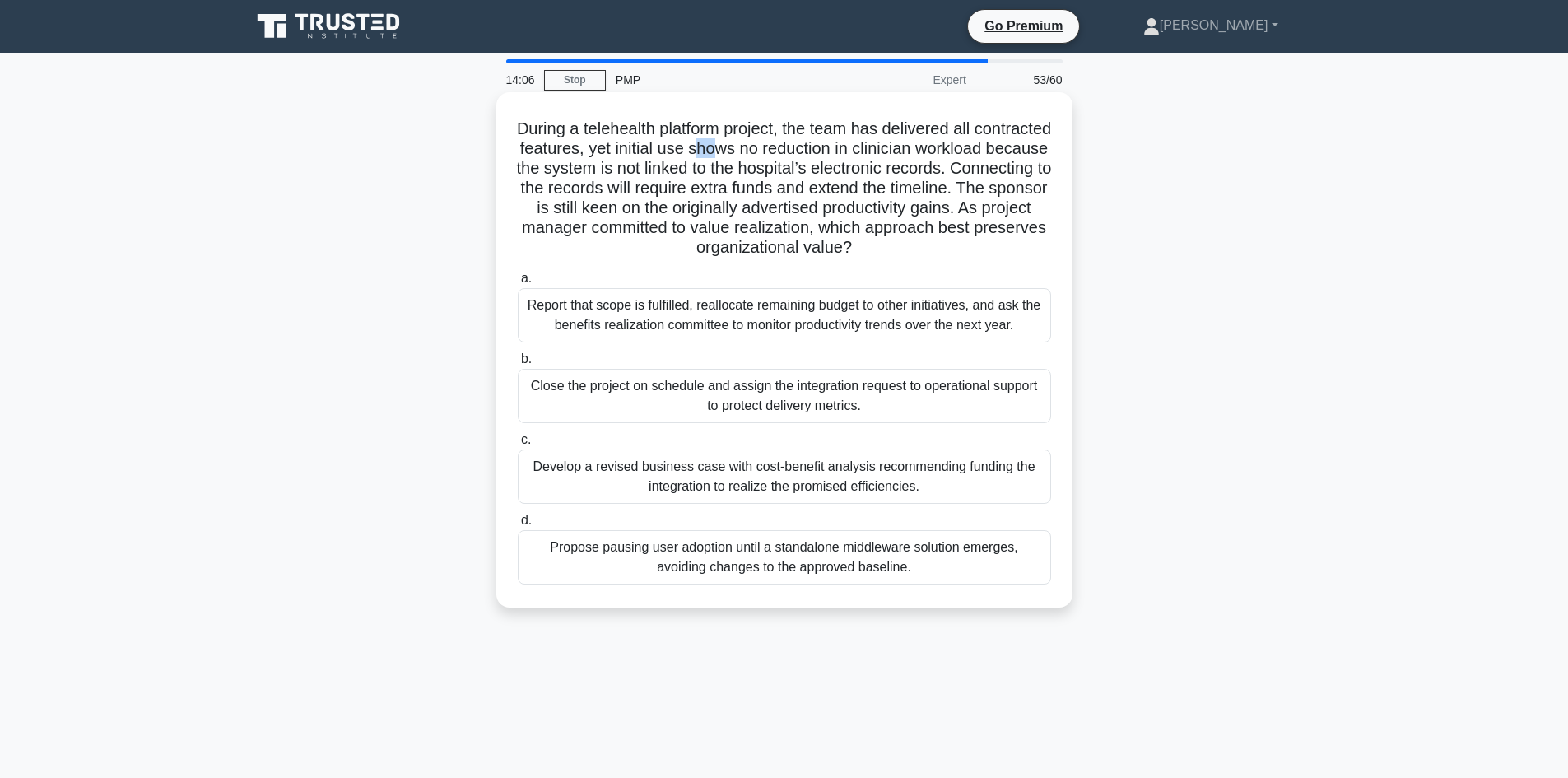
click at [834, 154] on h5 "During a telehealth platform project, the team has delivered all contracted fea…" at bounding box center [784, 189] width 536 height 140
drag, startPoint x: 913, startPoint y: 166, endPoint x: 1023, endPoint y: 169, distance: 110.0
click at [1023, 169] on h5 "During a telehealth platform project, the team has delivered all contracted fea…" at bounding box center [784, 189] width 536 height 140
drag, startPoint x: 550, startPoint y: 186, endPoint x: 562, endPoint y: 189, distance: 12.4
click at [559, 188] on h5 "During a telehealth platform project, the team has delivered all contracted fea…" at bounding box center [784, 189] width 536 height 140
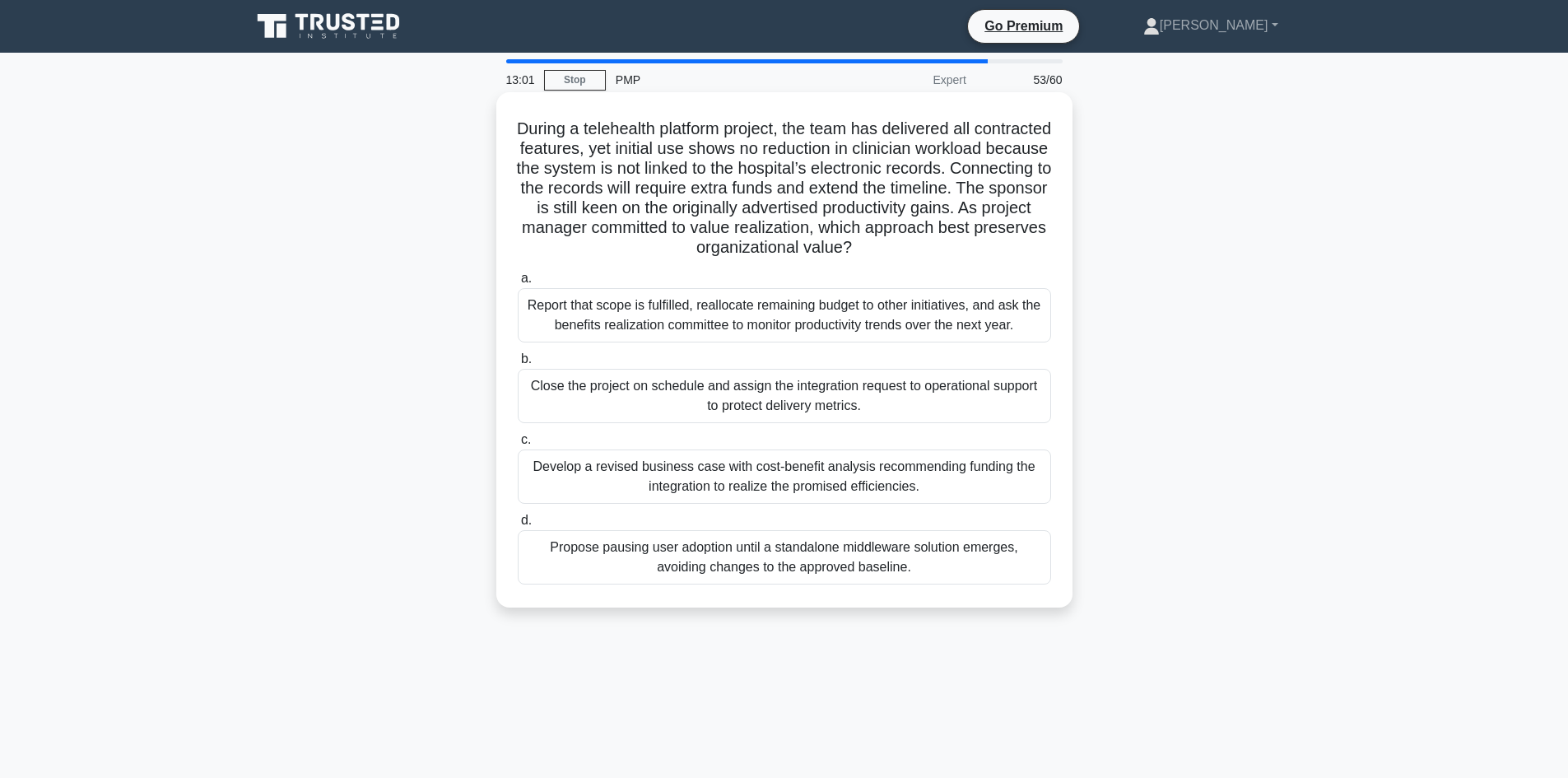
click at [659, 482] on div "Develop a revised business case with cost-benefit analysis recommending funding…" at bounding box center [784, 476] width 534 height 54
click at [518, 445] on input "c. Develop a revised business case with cost-benefit analysis recommending fund…" at bounding box center [518, 440] width 0 height 11
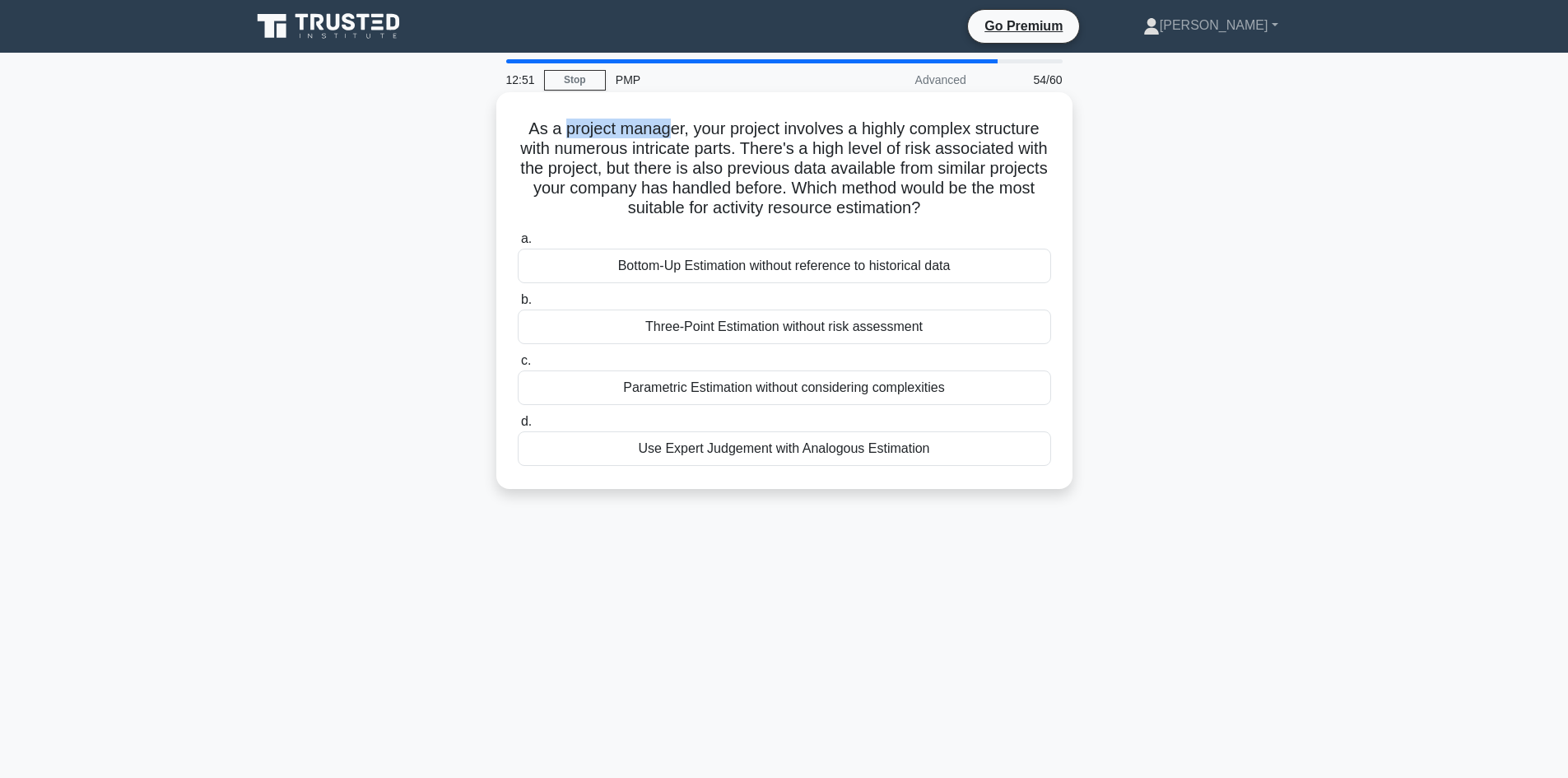
drag, startPoint x: 557, startPoint y: 129, endPoint x: 719, endPoint y: 135, distance: 162.1
click at [665, 135] on h5 "As a project manager, your project involves a highly complex structure with num…" at bounding box center [784, 168] width 536 height 100
drag, startPoint x: 878, startPoint y: 129, endPoint x: 1009, endPoint y: 139, distance: 131.4
click at [1010, 139] on h5 "As a project manager, your project involves a highly complex structure with num…" at bounding box center [784, 168] width 536 height 100
drag, startPoint x: 584, startPoint y: 145, endPoint x: 745, endPoint y: 144, distance: 161.0
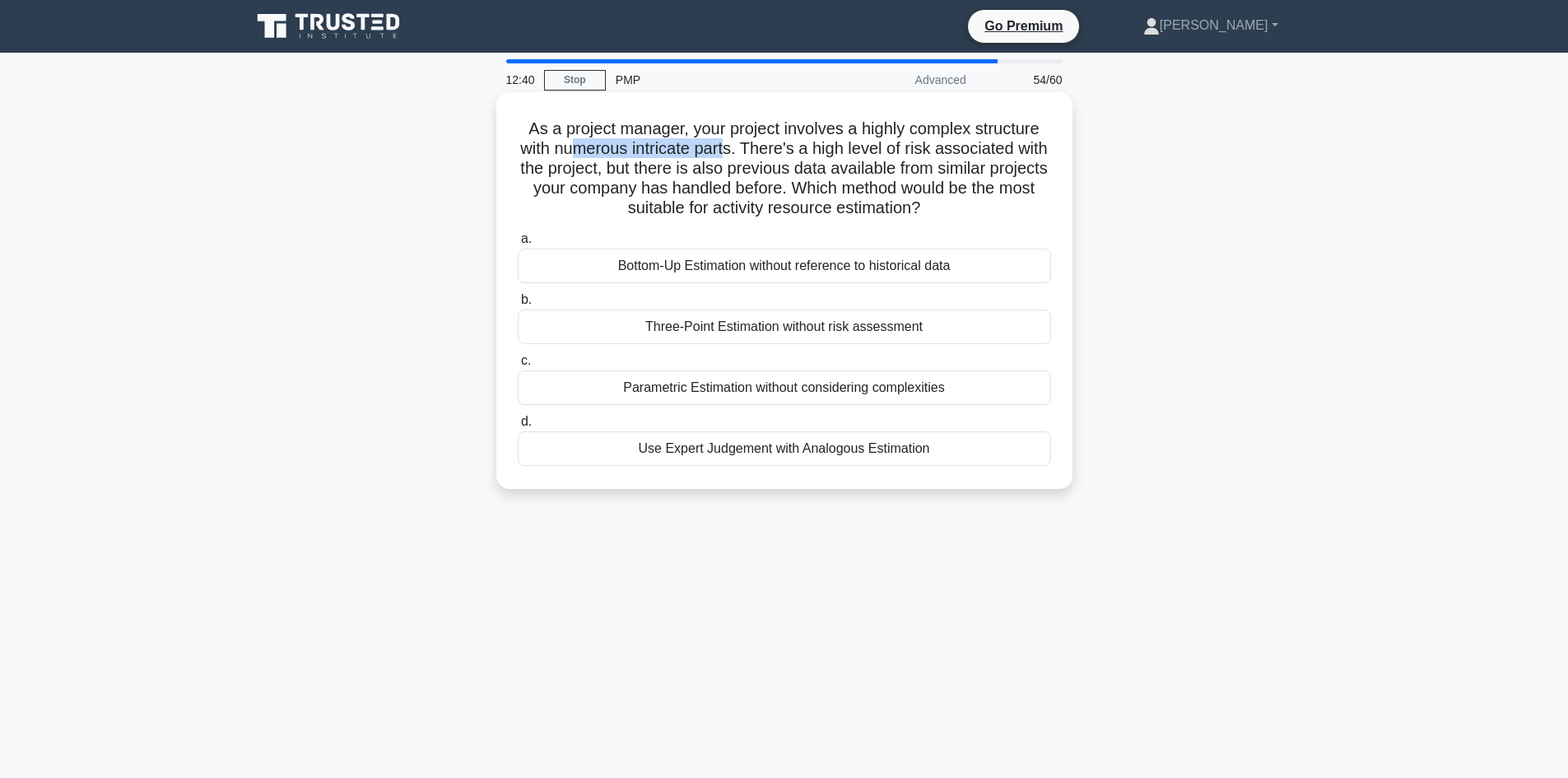
click at [745, 144] on h5 "As a project manager, your project involves a highly complex structure with num…" at bounding box center [784, 168] width 536 height 100
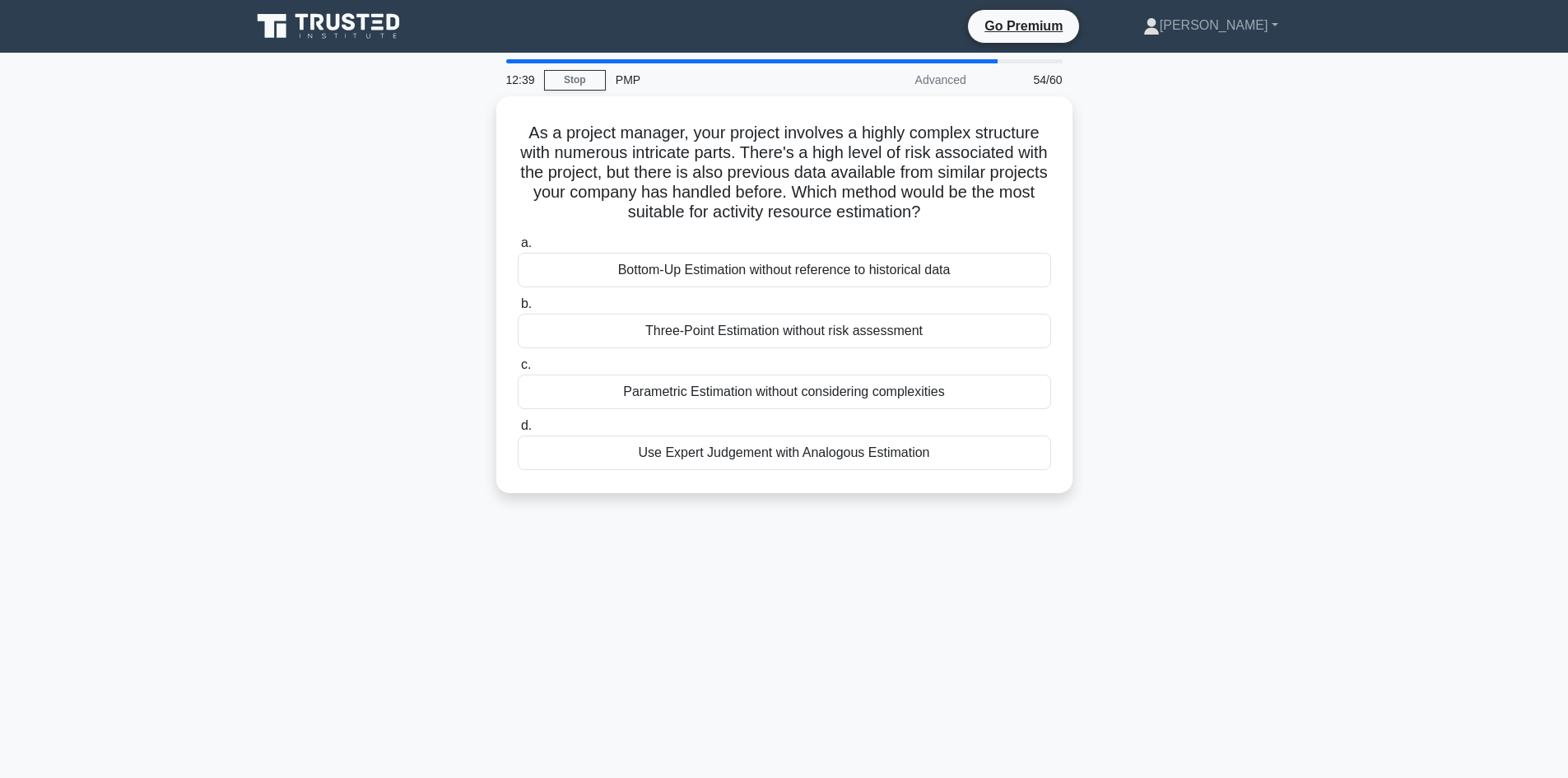
click at [473, 229] on div "As a project manager, your project involves a highly complex structure with num…" at bounding box center [784, 304] width 1087 height 417
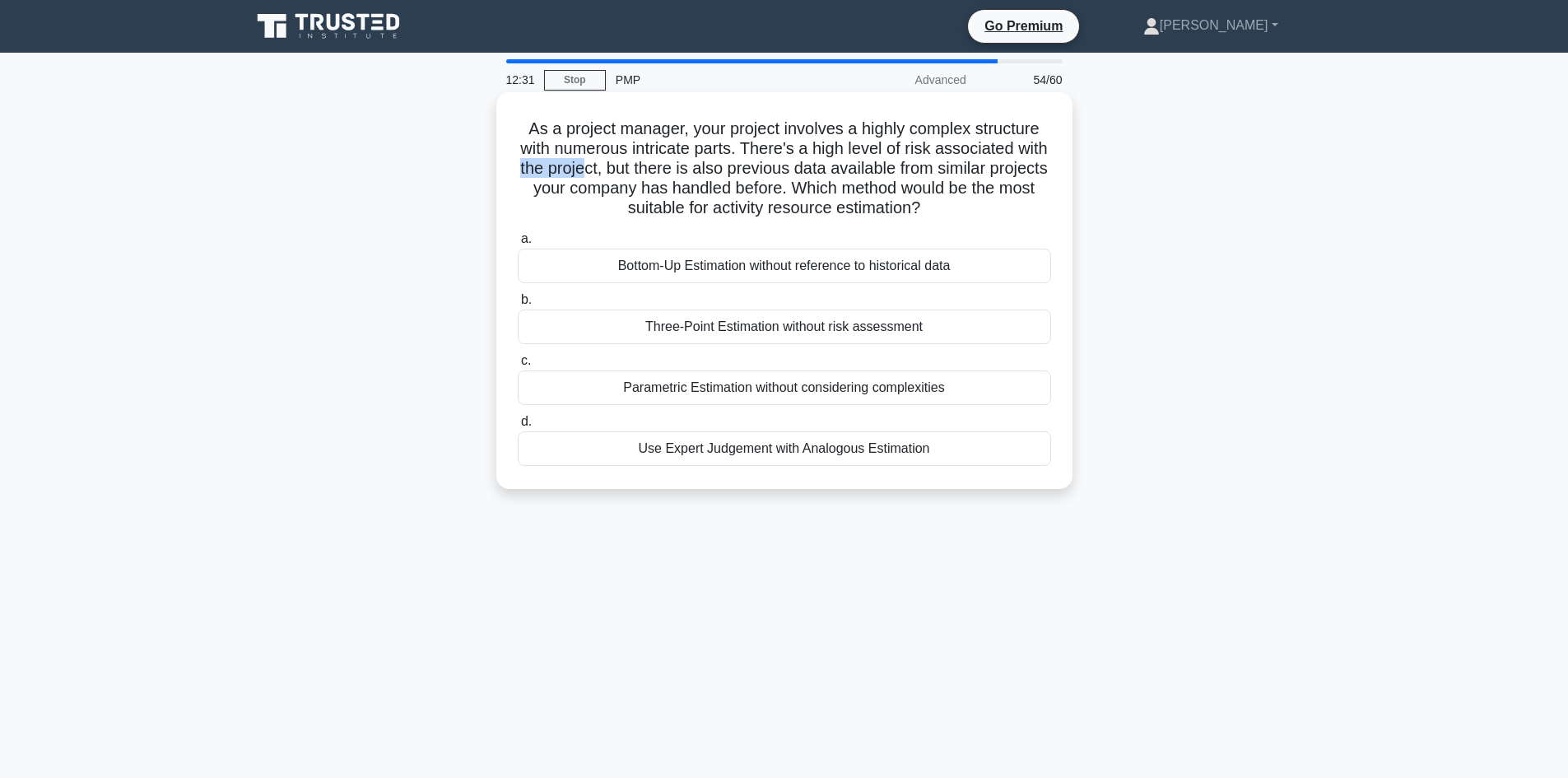
drag, startPoint x: 617, startPoint y: 162, endPoint x: 627, endPoint y: 166, distance: 10.8
click at [627, 166] on h5 "As a project manager, your project involves a highly complex structure with num…" at bounding box center [784, 168] width 536 height 100
click at [1018, 172] on h5 "As a project manager, your project involves a highly complex structure with num…" at bounding box center [784, 168] width 536 height 100
drag, startPoint x: 751, startPoint y: 206, endPoint x: 913, endPoint y: 200, distance: 162.1
click at [913, 200] on h5 "As a project manager, your project involves a highly complex structure with num…" at bounding box center [784, 168] width 536 height 100
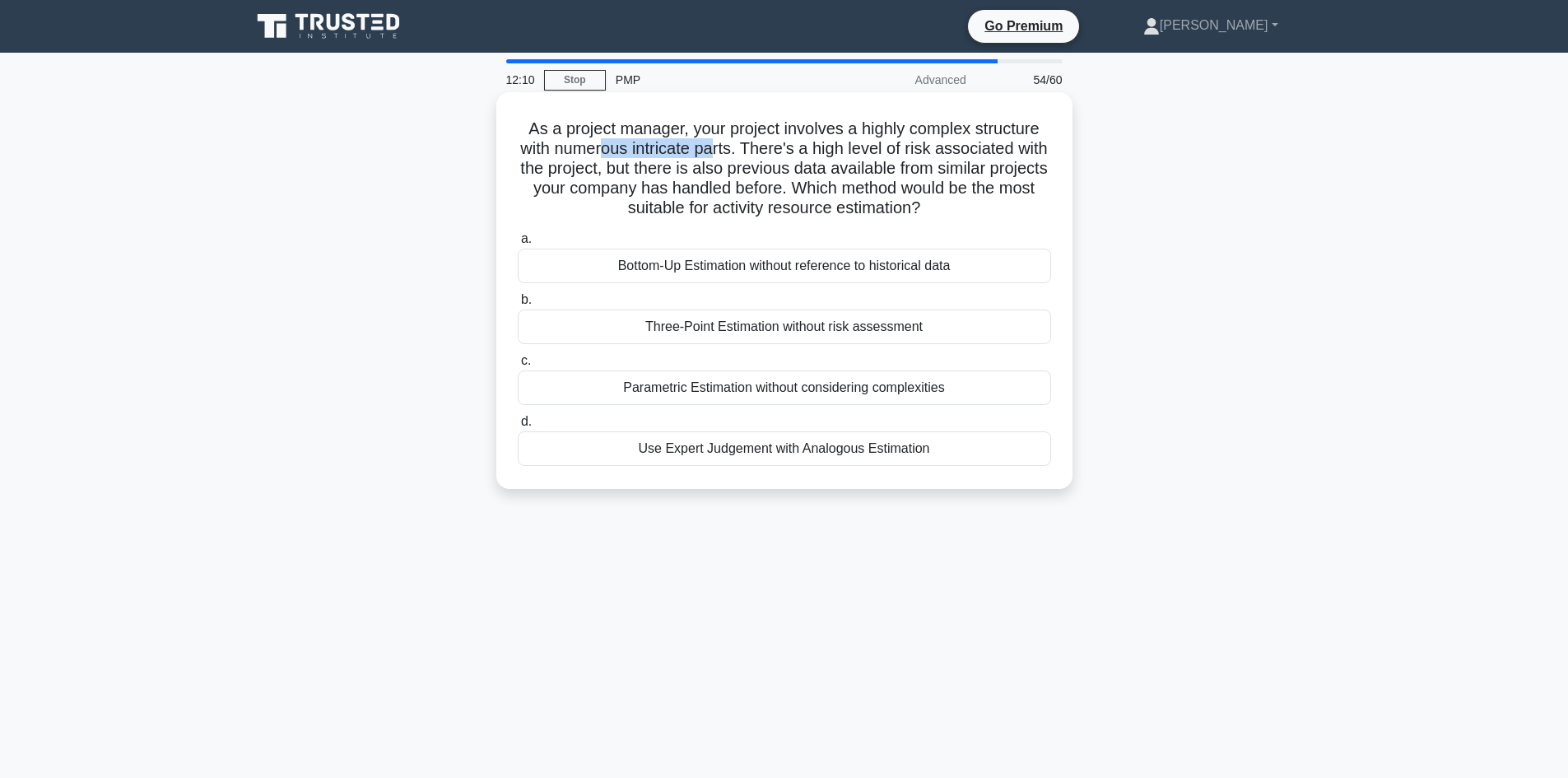
drag, startPoint x: 641, startPoint y: 147, endPoint x: 734, endPoint y: 146, distance: 93.0
click at [734, 146] on h5 "As a project manager, your project involves a highly complex structure with num…" at bounding box center [784, 168] width 536 height 100
click at [719, 270] on div "Bottom-Up Estimation without reference to historical data" at bounding box center [784, 266] width 534 height 35
click at [518, 244] on input "a. Bottom-Up Estimation without reference to historical data" at bounding box center [518, 239] width 0 height 11
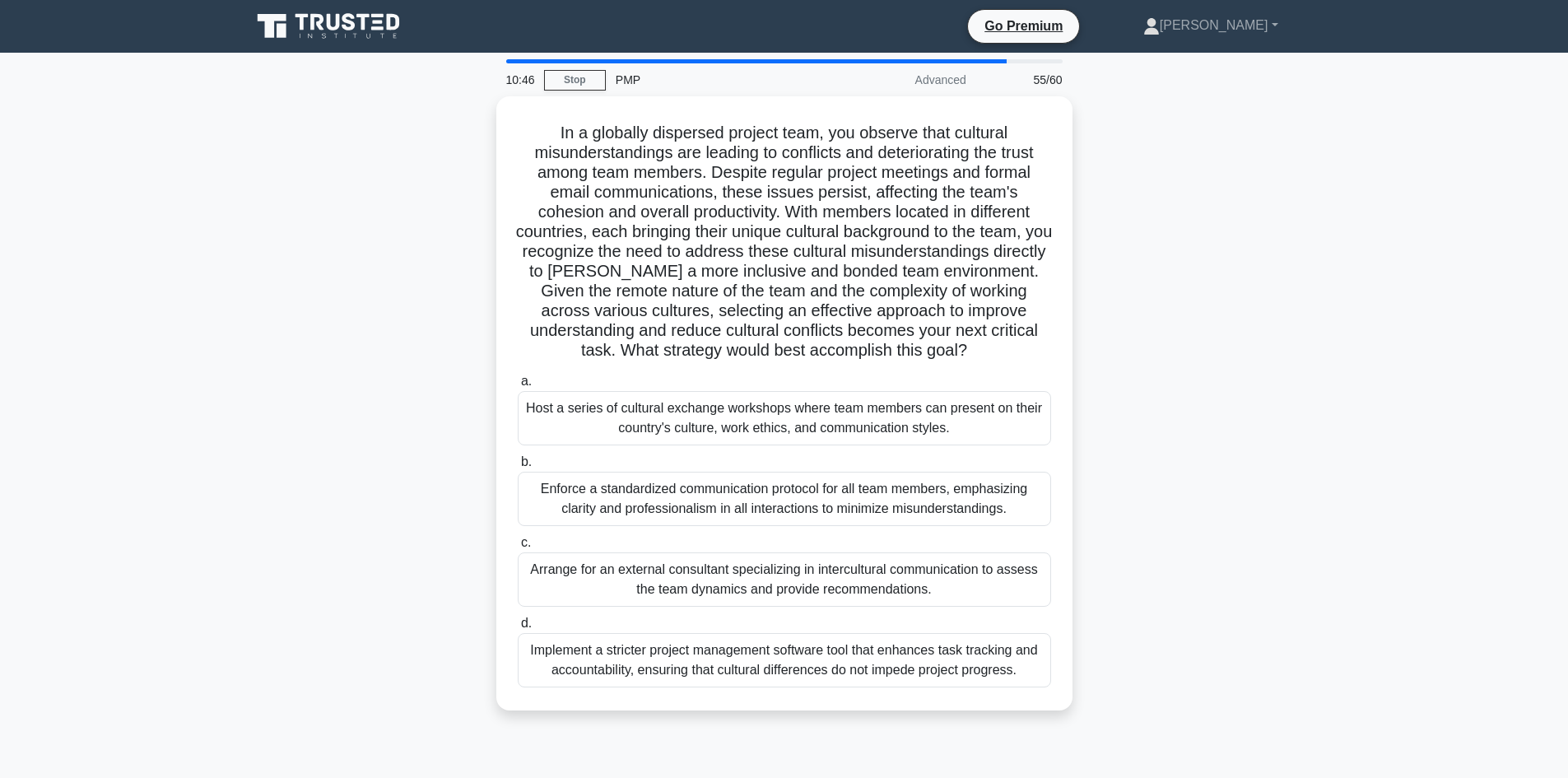
click at [403, 591] on div "In a globally dispersed project team, you observe that cultural misunderstandin…" at bounding box center [784, 413] width 1087 height 634
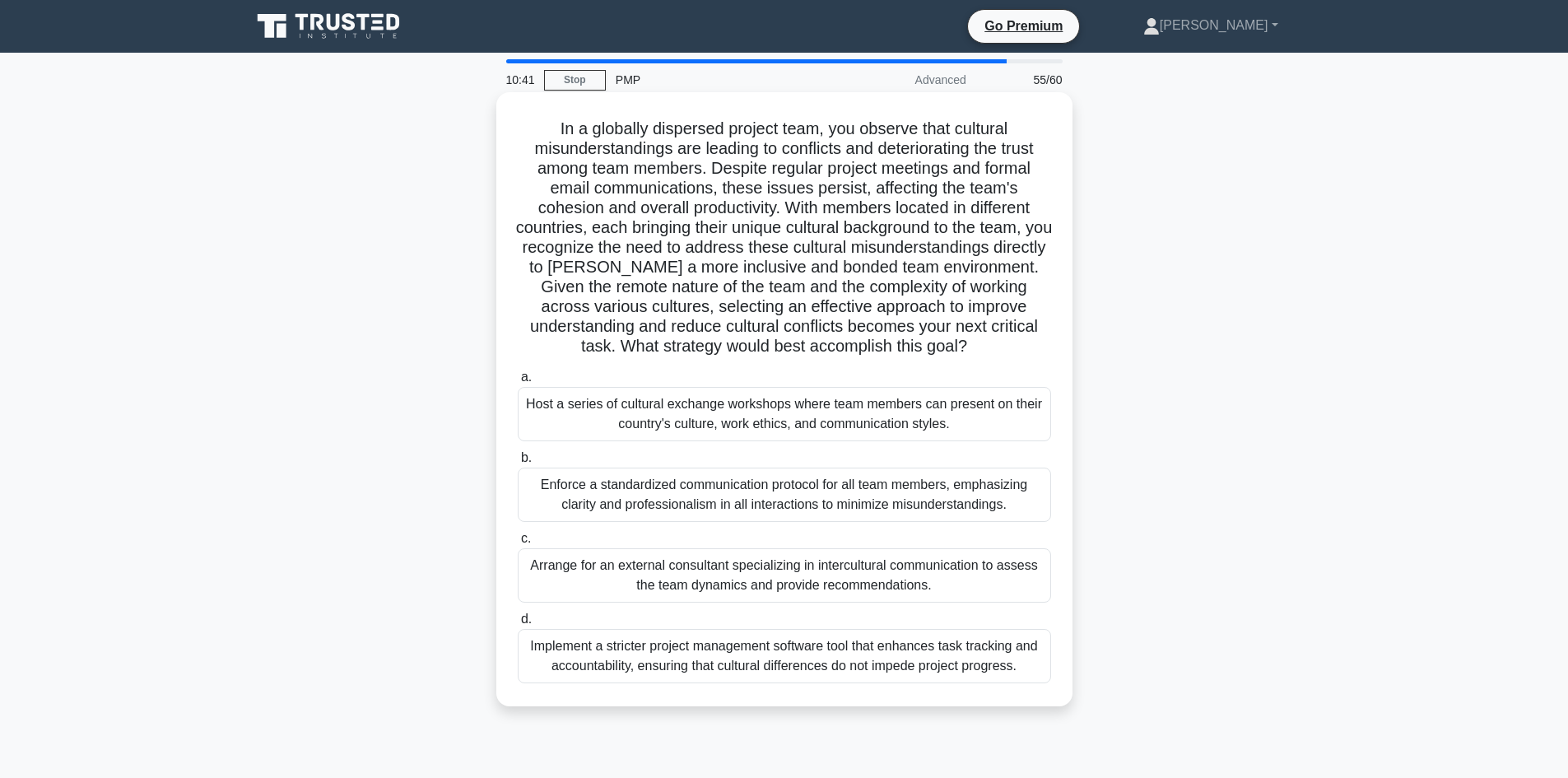
click at [717, 289] on h5 "In a globally dispersed project team, you observe that cultural misunderstandin…" at bounding box center [784, 238] width 536 height 239
drag, startPoint x: 942, startPoint y: 289, endPoint x: 1037, endPoint y: 289, distance: 95.0
click at [1037, 289] on h5 "In a globally dispersed project team, you observe that cultural misunderstandin…" at bounding box center [784, 238] width 536 height 239
drag, startPoint x: 588, startPoint y: 312, endPoint x: 656, endPoint y: 314, distance: 68.0
click at [656, 314] on h5 "In a globally dispersed project team, you observe that cultural misunderstandin…" at bounding box center [784, 238] width 536 height 239
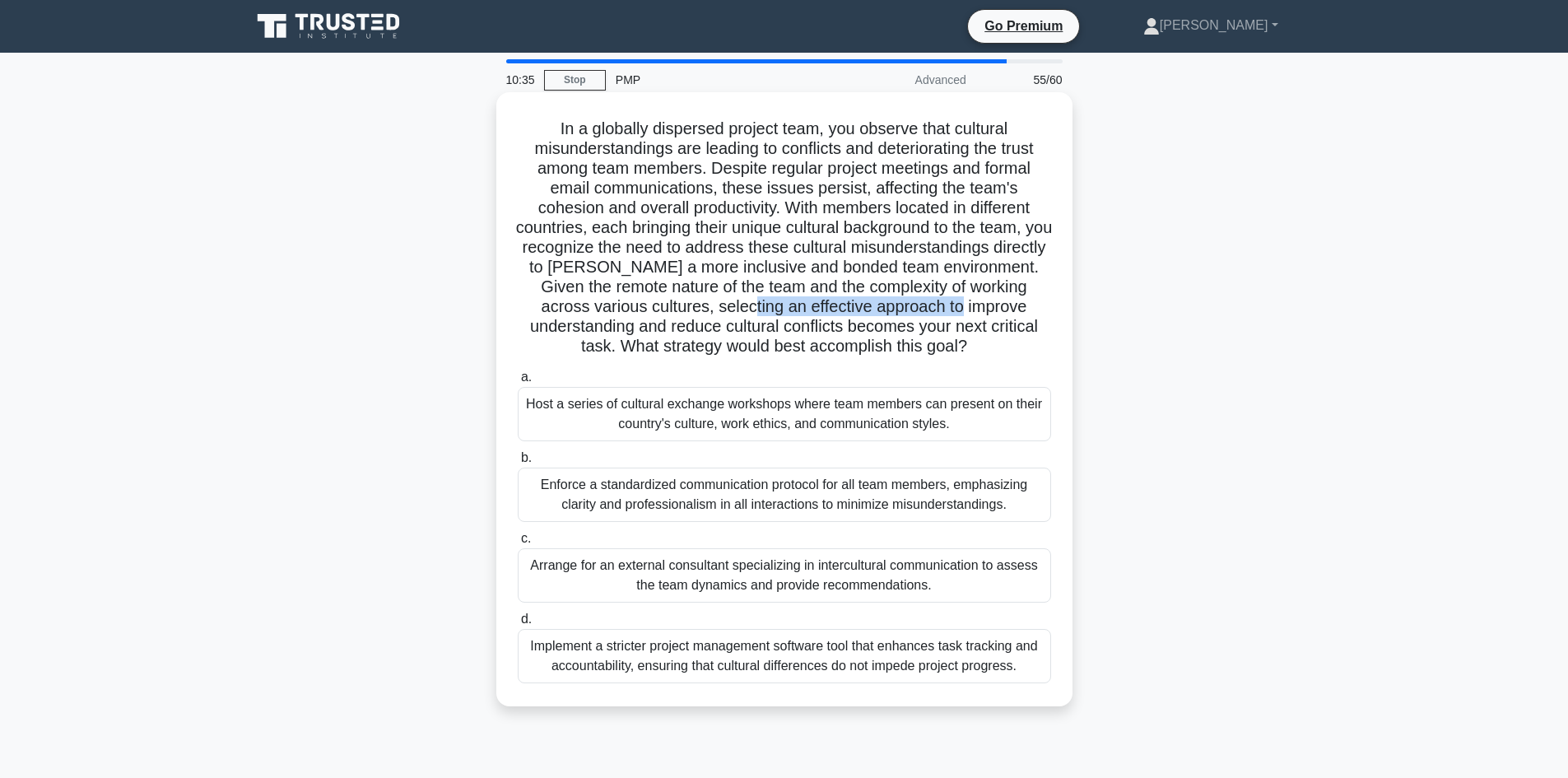
drag, startPoint x: 774, startPoint y: 306, endPoint x: 993, endPoint y: 313, distance: 219.1
click at [993, 313] on h5 "In a globally dispersed project team, you observe that cultural misunderstandin…" at bounding box center [784, 238] width 536 height 239
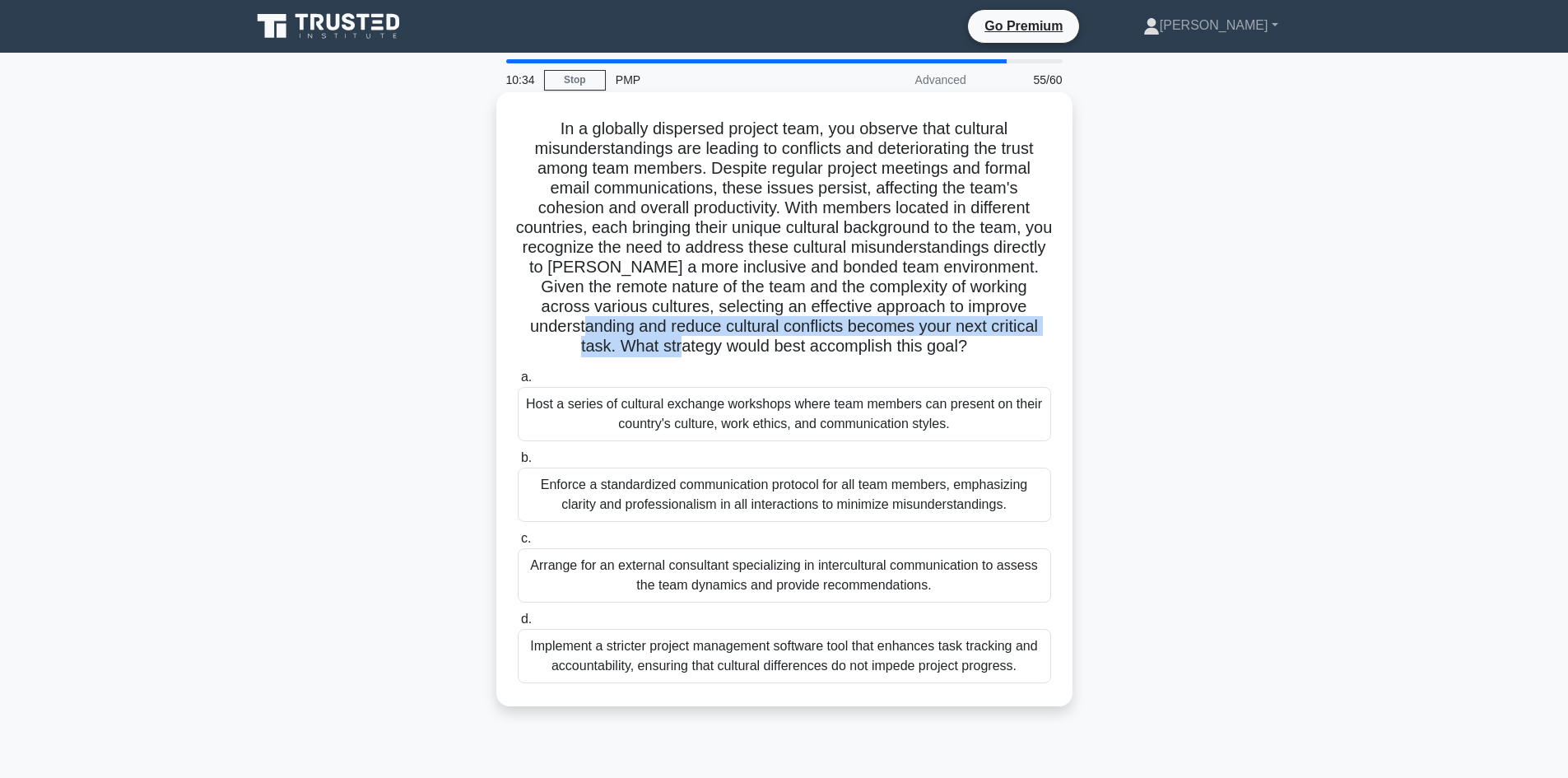
drag, startPoint x: 699, startPoint y: 335, endPoint x: 740, endPoint y: 339, distance: 41.2
click at [740, 339] on h5 "In a globally dispersed project team, you observe that cultural misunderstandin…" at bounding box center [784, 238] width 536 height 239
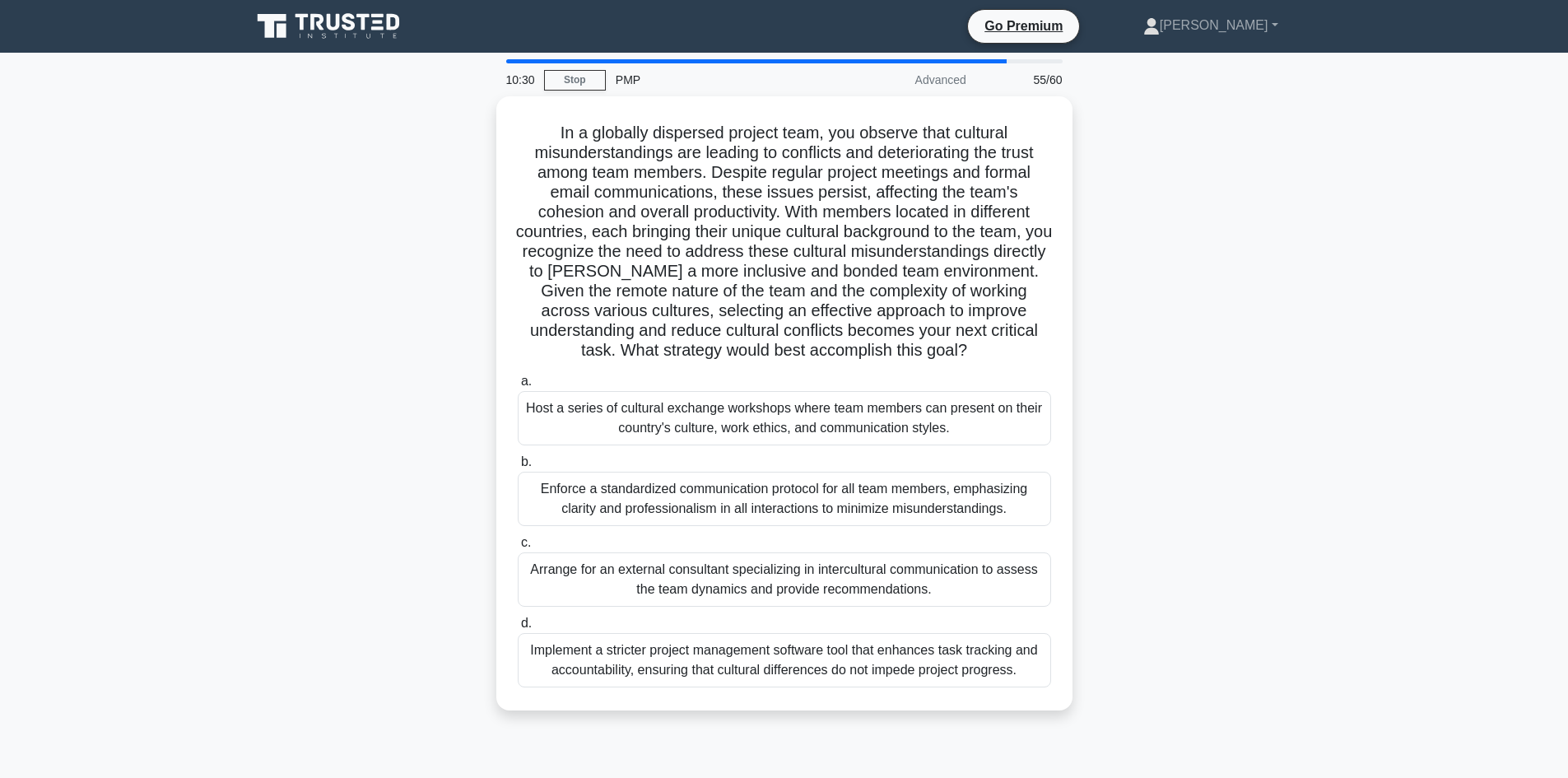
click at [321, 382] on div "In a globally dispersed project team, you observe that cultural misunderstandin…" at bounding box center [784, 413] width 1087 height 634
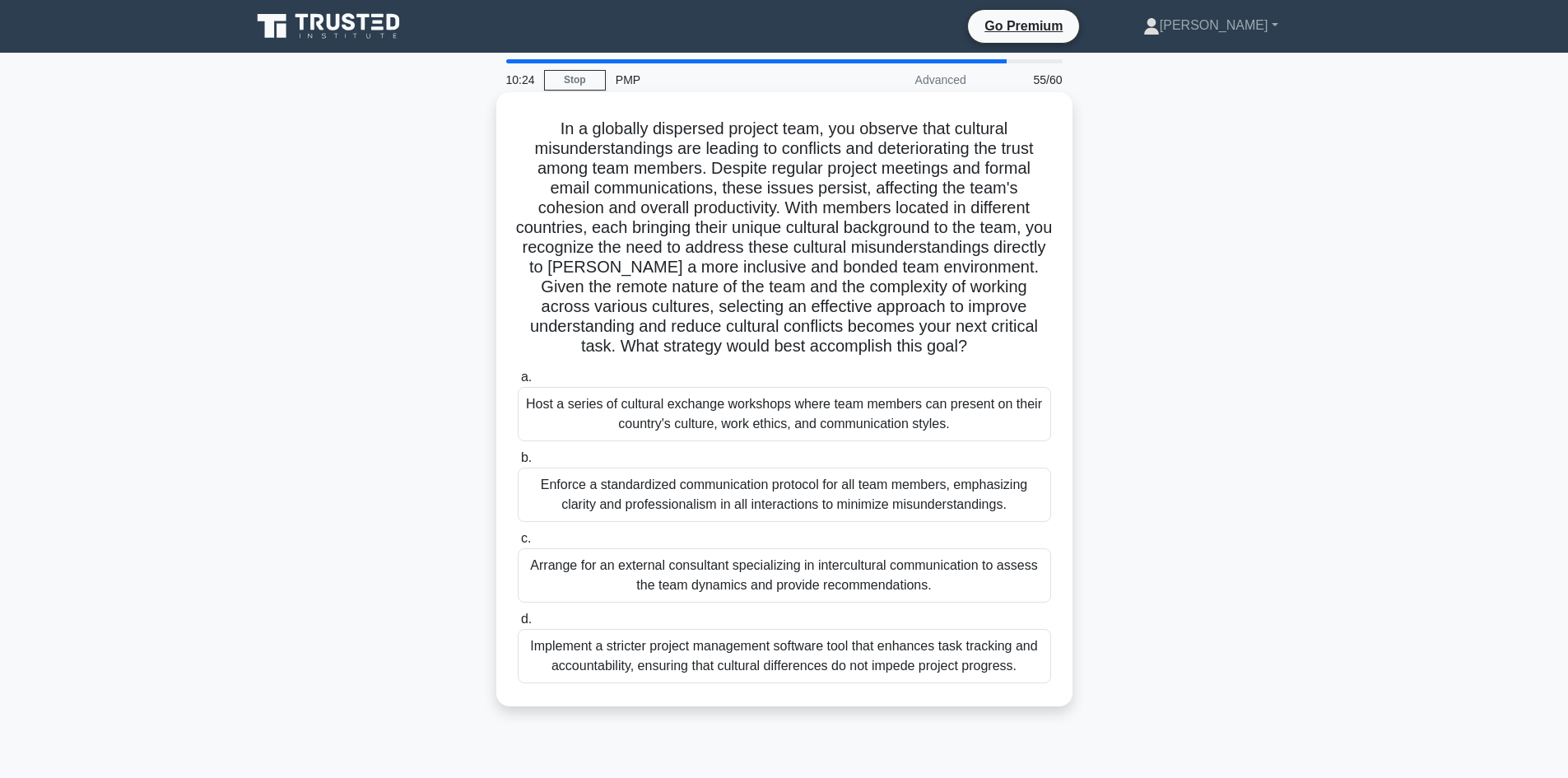
click at [772, 670] on div "Implement a stricter project management software tool that enhances task tracki…" at bounding box center [784, 655] width 534 height 54
click at [518, 625] on input "d. Implement a stricter project management software tool that enhances task tra…" at bounding box center [518, 620] width 0 height 11
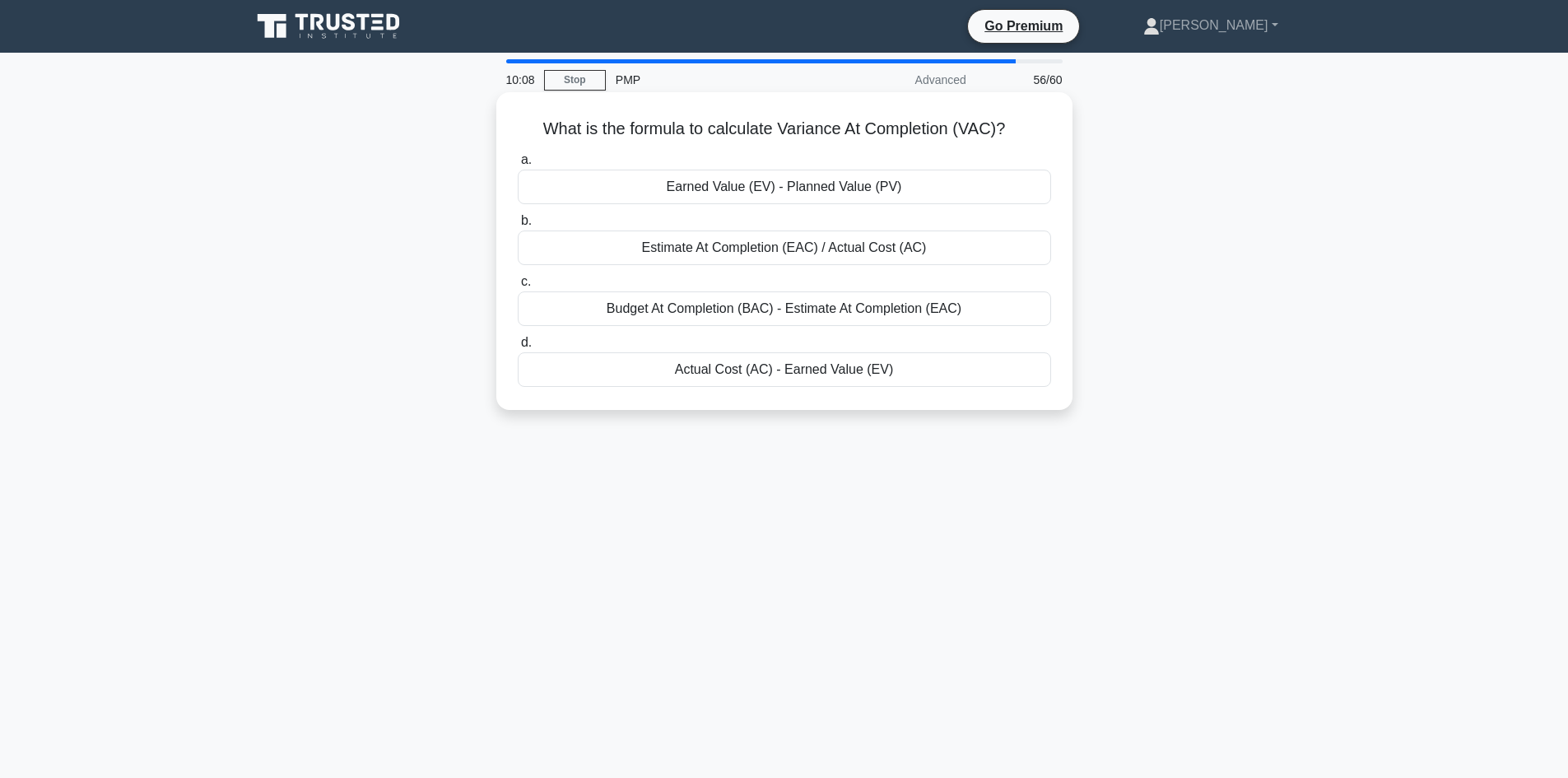
click at [784, 312] on div "Budget At Completion (BAC) - Estimate At Completion (EAC)" at bounding box center [784, 308] width 534 height 35
click at [518, 288] on input "c. Budget At Completion (BAC) - Estimate At Completion (EAC)" at bounding box center [518, 281] width 0 height 11
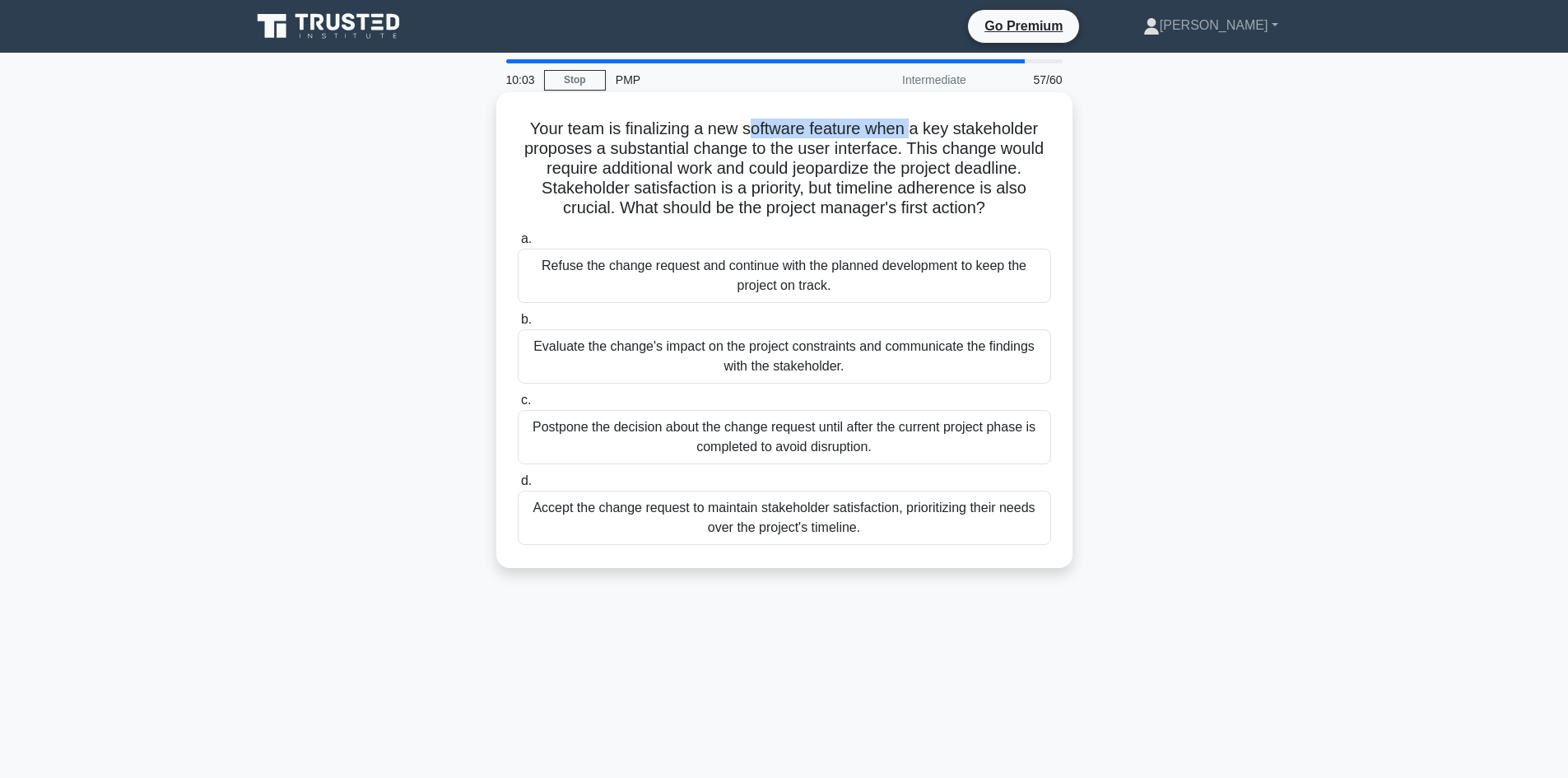
drag, startPoint x: 783, startPoint y: 133, endPoint x: 919, endPoint y: 127, distance: 136.1
click at [916, 127] on h5 "Your team is finalizing a new software feature when a key stakeholder proposes …" at bounding box center [784, 168] width 536 height 100
click at [730, 358] on div "Evaluate the change's impact on the project constraints and communicate the fin…" at bounding box center [784, 356] width 534 height 54
click at [518, 325] on input "b. Evaluate the change's impact on the project constraints and communicate the …" at bounding box center [518, 320] width 0 height 11
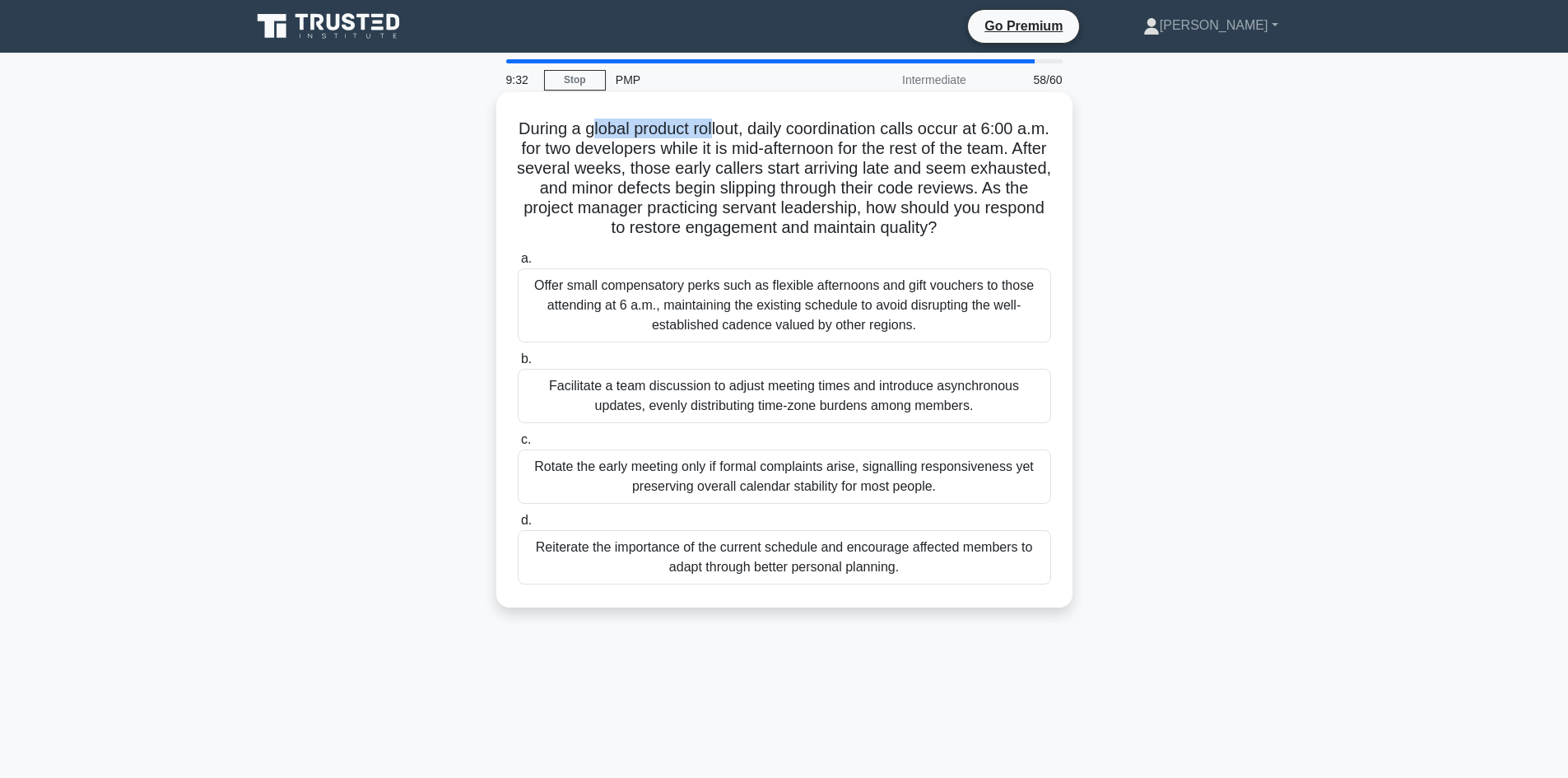
drag, startPoint x: 603, startPoint y: 127, endPoint x: 733, endPoint y: 134, distance: 130.2
click at [733, 134] on h5 "During a global product rollout, daily coordination calls occur at 6:00 a.m. fo…" at bounding box center [784, 179] width 536 height 120
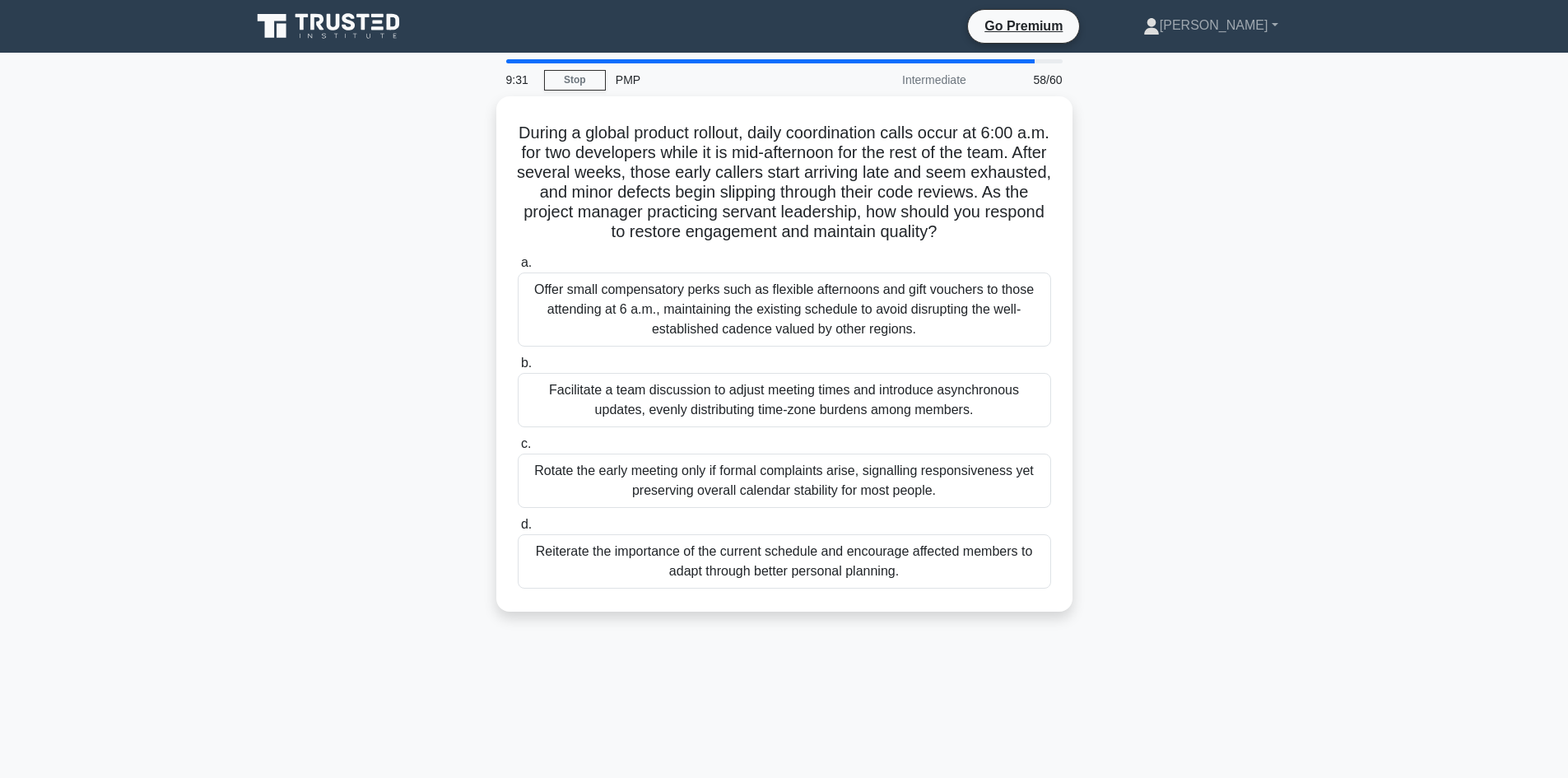
click at [406, 219] on div "During a global product rollout, daily coordination calls occur at 6:00 a.m. fo…" at bounding box center [784, 364] width 1087 height 535
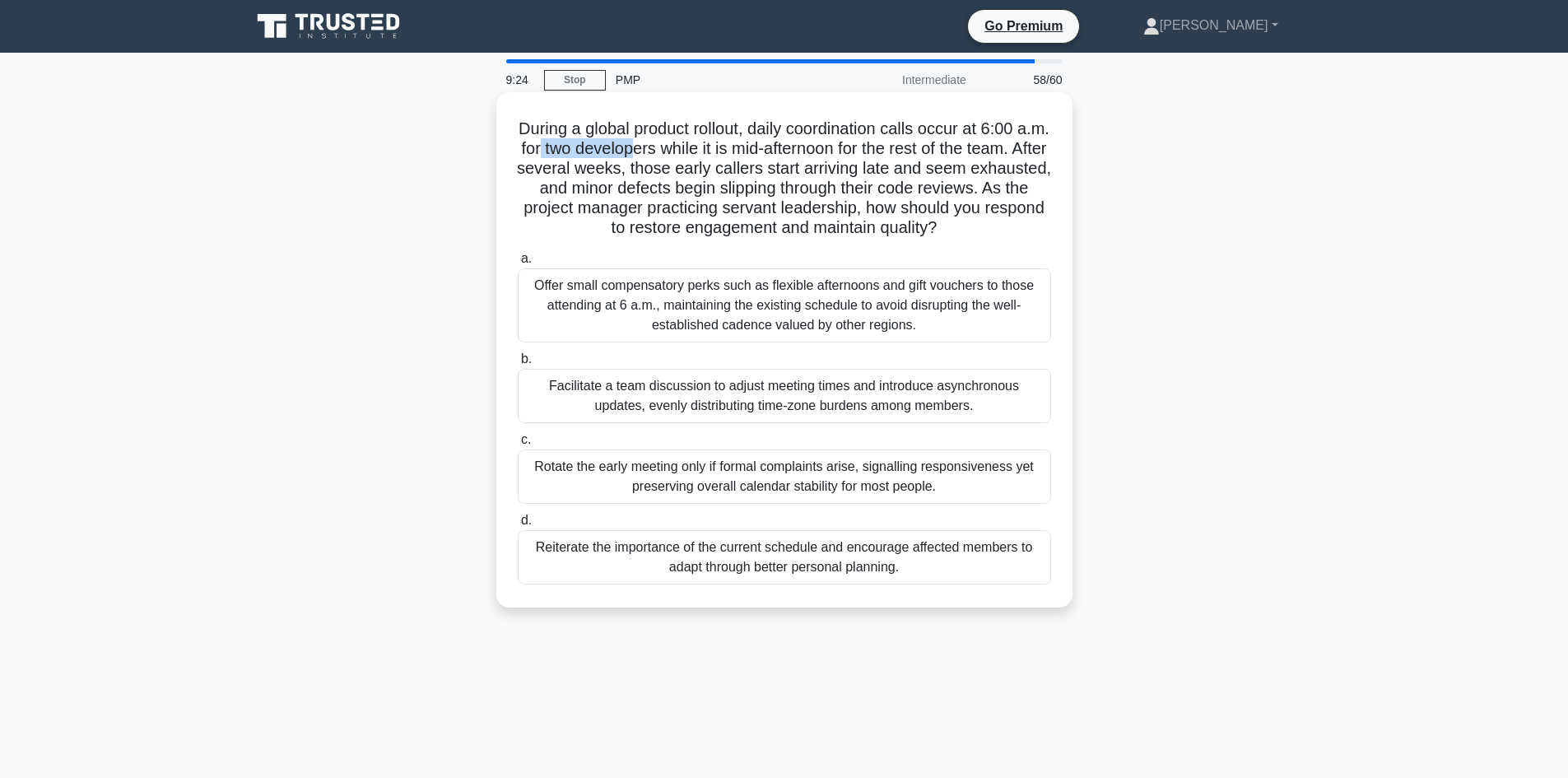
drag, startPoint x: 592, startPoint y: 148, endPoint x: 687, endPoint y: 145, distance: 95.0
click at [687, 145] on h5 "During a global product rollout, daily coordination calls occur at 6:00 a.m. fo…" at bounding box center [784, 179] width 536 height 120
drag, startPoint x: 923, startPoint y: 166, endPoint x: 988, endPoint y: 172, distance: 65.3
click at [988, 172] on h5 "During a global product rollout, daily coordination calls occur at 6:00 a.m. fo…" at bounding box center [784, 179] width 536 height 120
click at [635, 196] on h5 "During a global product rollout, daily coordination calls occur at 6:00 a.m. fo…" at bounding box center [784, 179] width 536 height 120
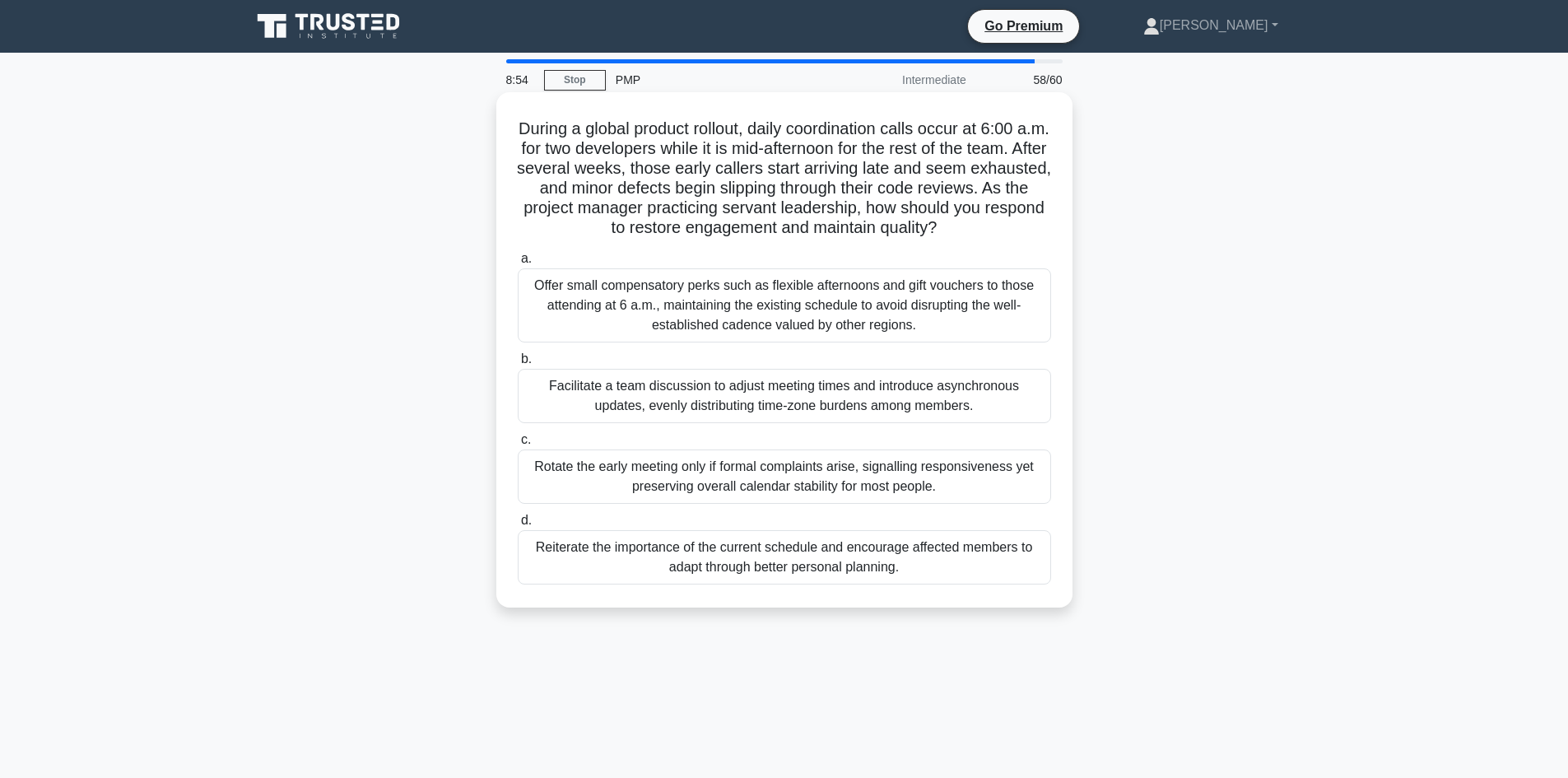
click at [768, 397] on div "Facilitate a team discussion to adjust meeting times and introduce asynchronous…" at bounding box center [784, 396] width 534 height 54
click at [518, 365] on input "b. Facilitate a team discussion to adjust meeting times and introduce asynchron…" at bounding box center [518, 359] width 0 height 11
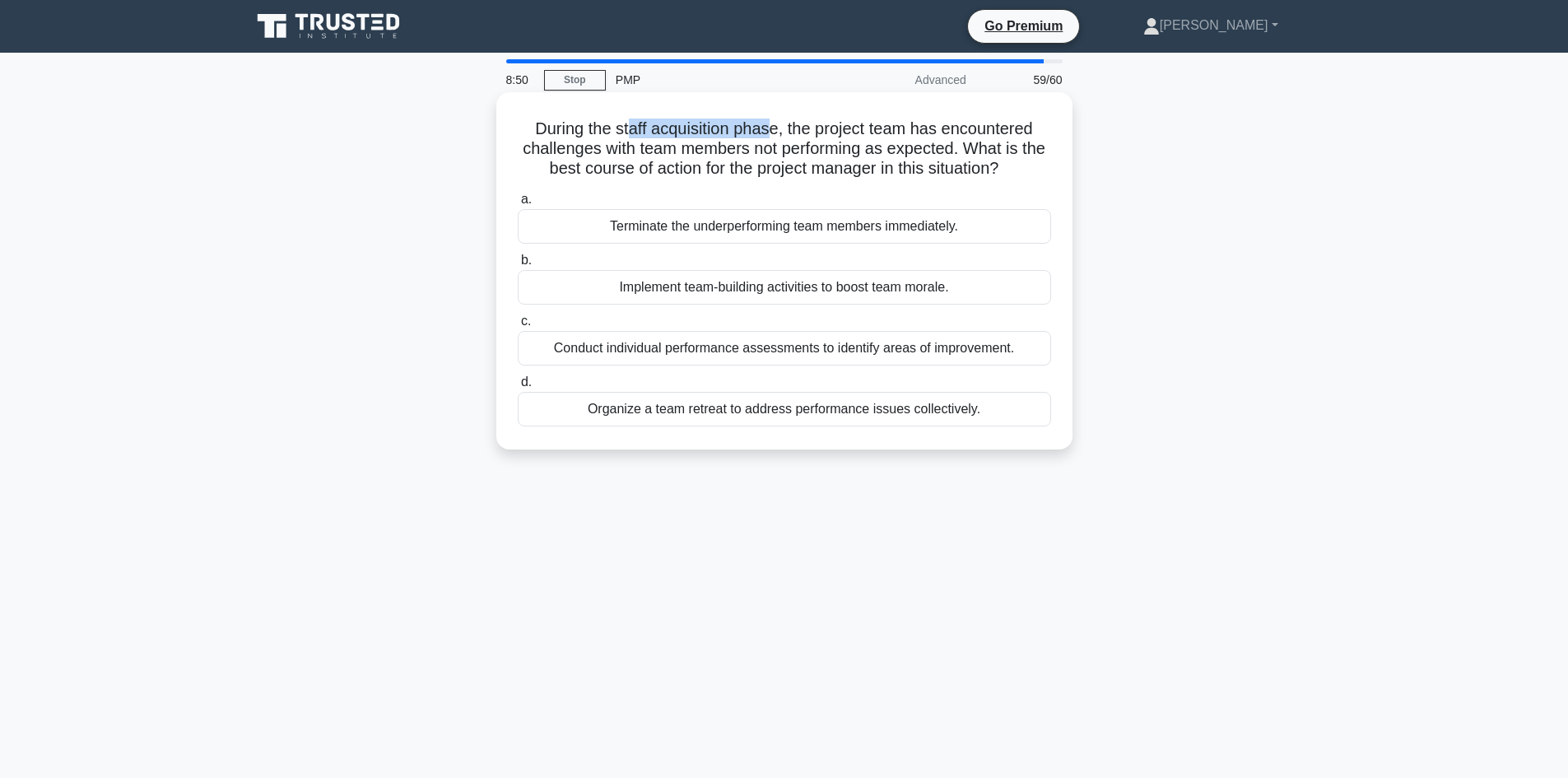
drag, startPoint x: 629, startPoint y: 126, endPoint x: 771, endPoint y: 136, distance: 142.4
click at [771, 136] on h5 "During the staff acquisition phase, the project team has encountered challenges…" at bounding box center [784, 149] width 536 height 61
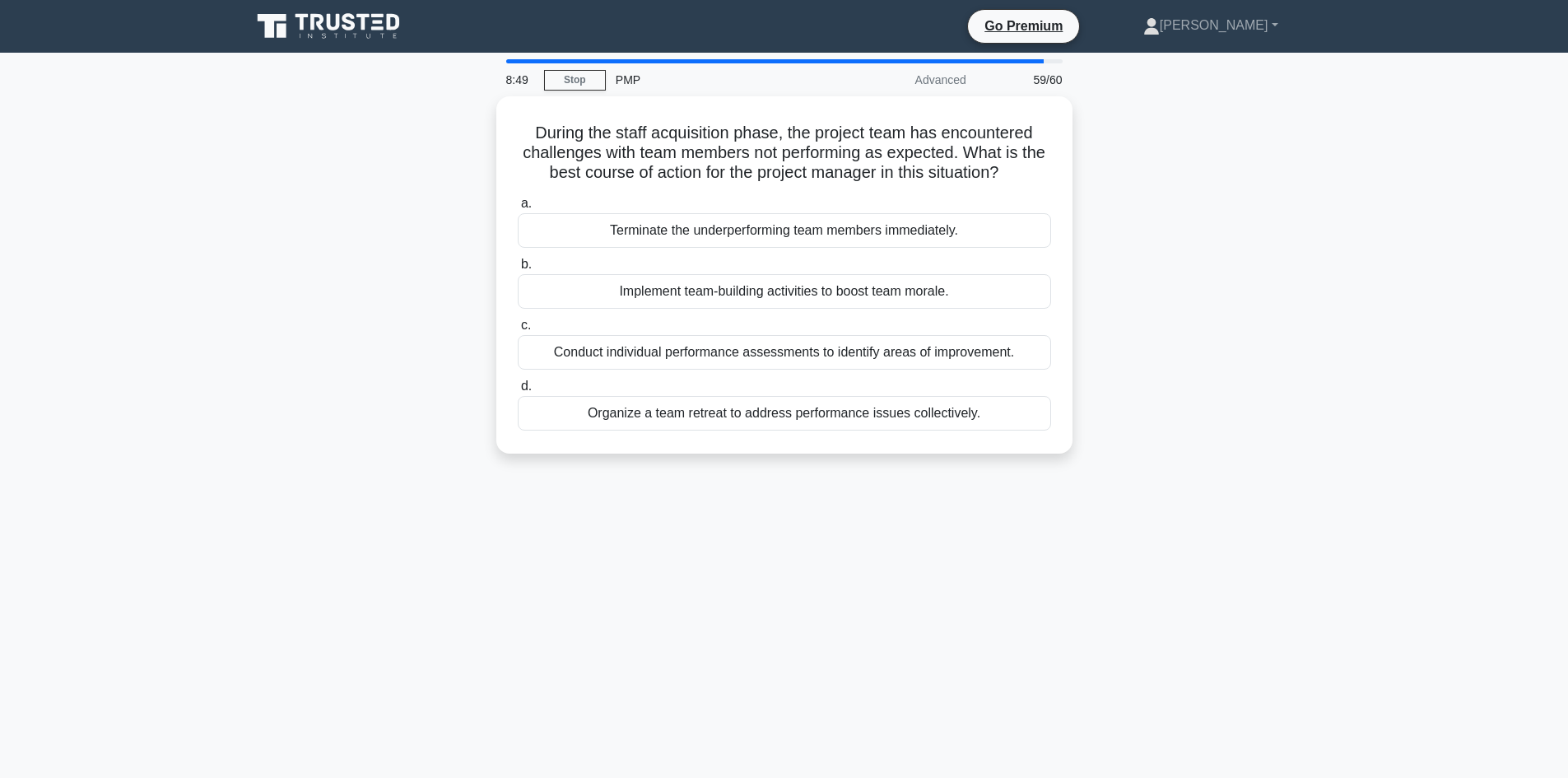
click at [416, 252] on div "During the staff acquisition phase, the project team has encountered challenges…" at bounding box center [784, 285] width 1087 height 377
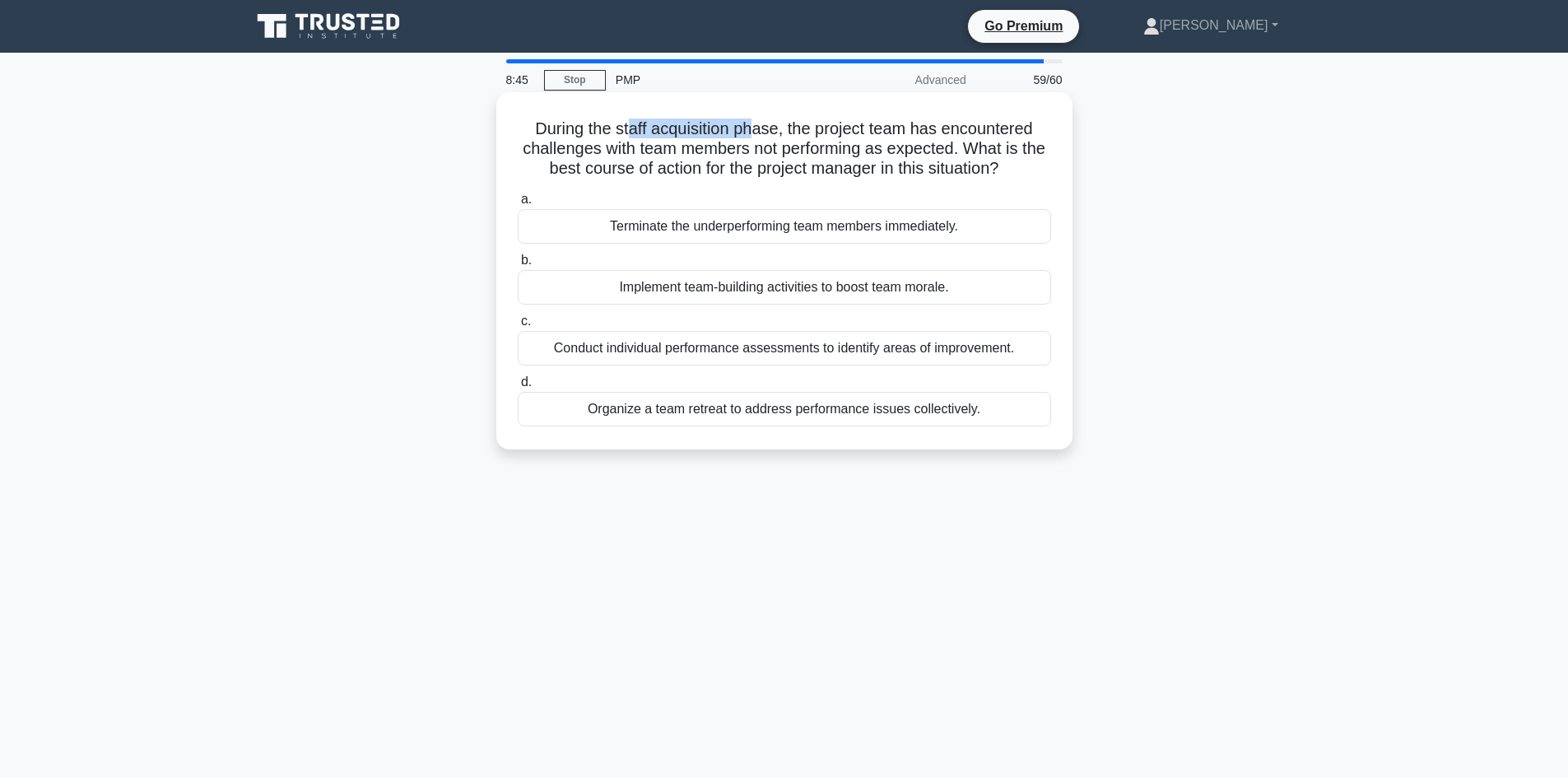
drag, startPoint x: 628, startPoint y: 131, endPoint x: 754, endPoint y: 123, distance: 126.3
click at [754, 123] on h5 "During the staff acquisition phase, the project team has encountered challenges…" at bounding box center [784, 149] width 536 height 61
drag, startPoint x: 856, startPoint y: 143, endPoint x: 929, endPoint y: 143, distance: 73.0
click at [929, 143] on h5 "During the staff acquisition phase, the project team has encountered challenges…" at bounding box center [784, 149] width 536 height 61
click at [735, 346] on div "Conduct individual performance assessments to identify areas of improvement." at bounding box center [784, 348] width 534 height 35
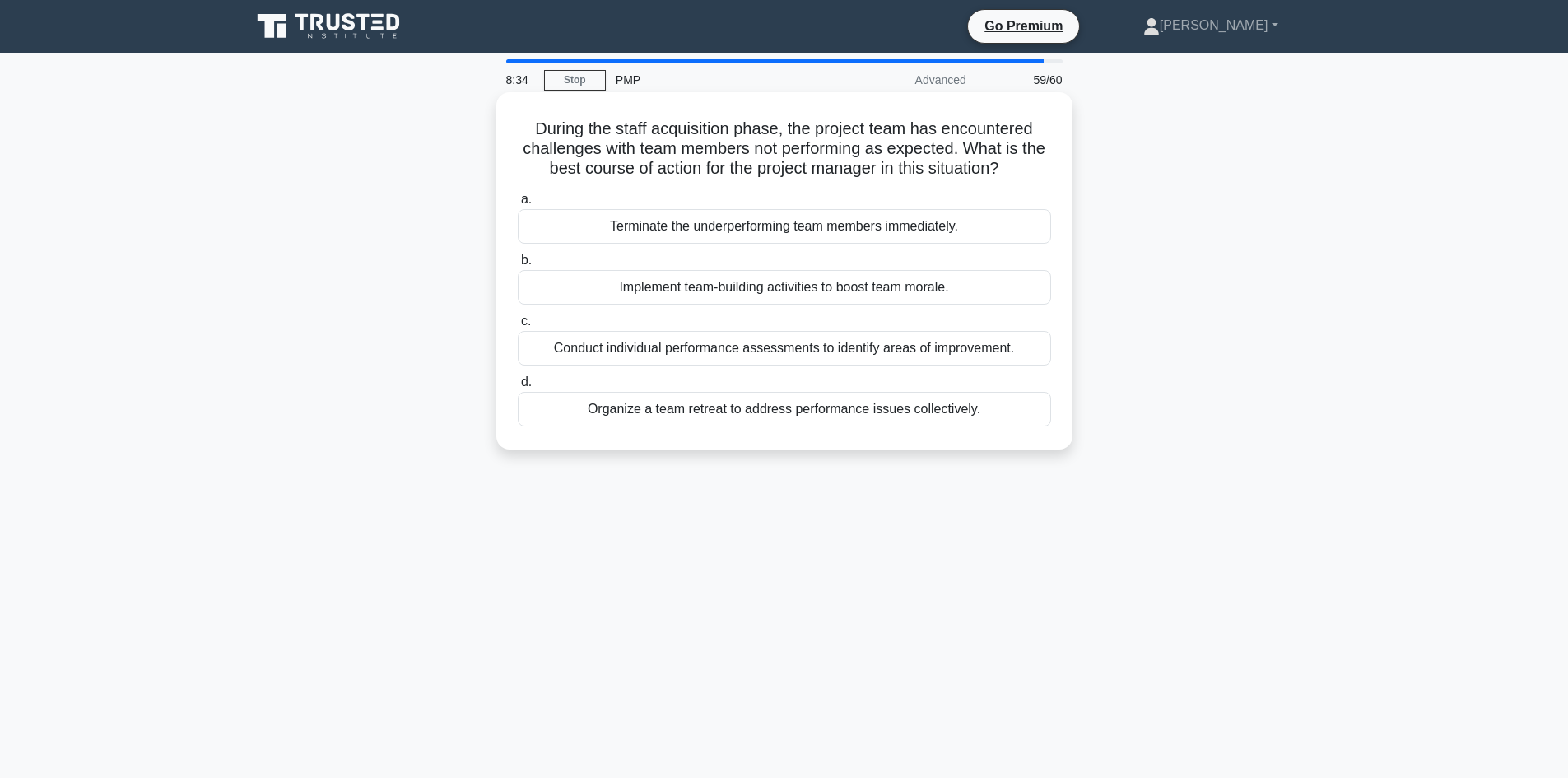
click at [518, 327] on input "c. Conduct individual performance assessments to identify areas of improvement." at bounding box center [518, 321] width 0 height 11
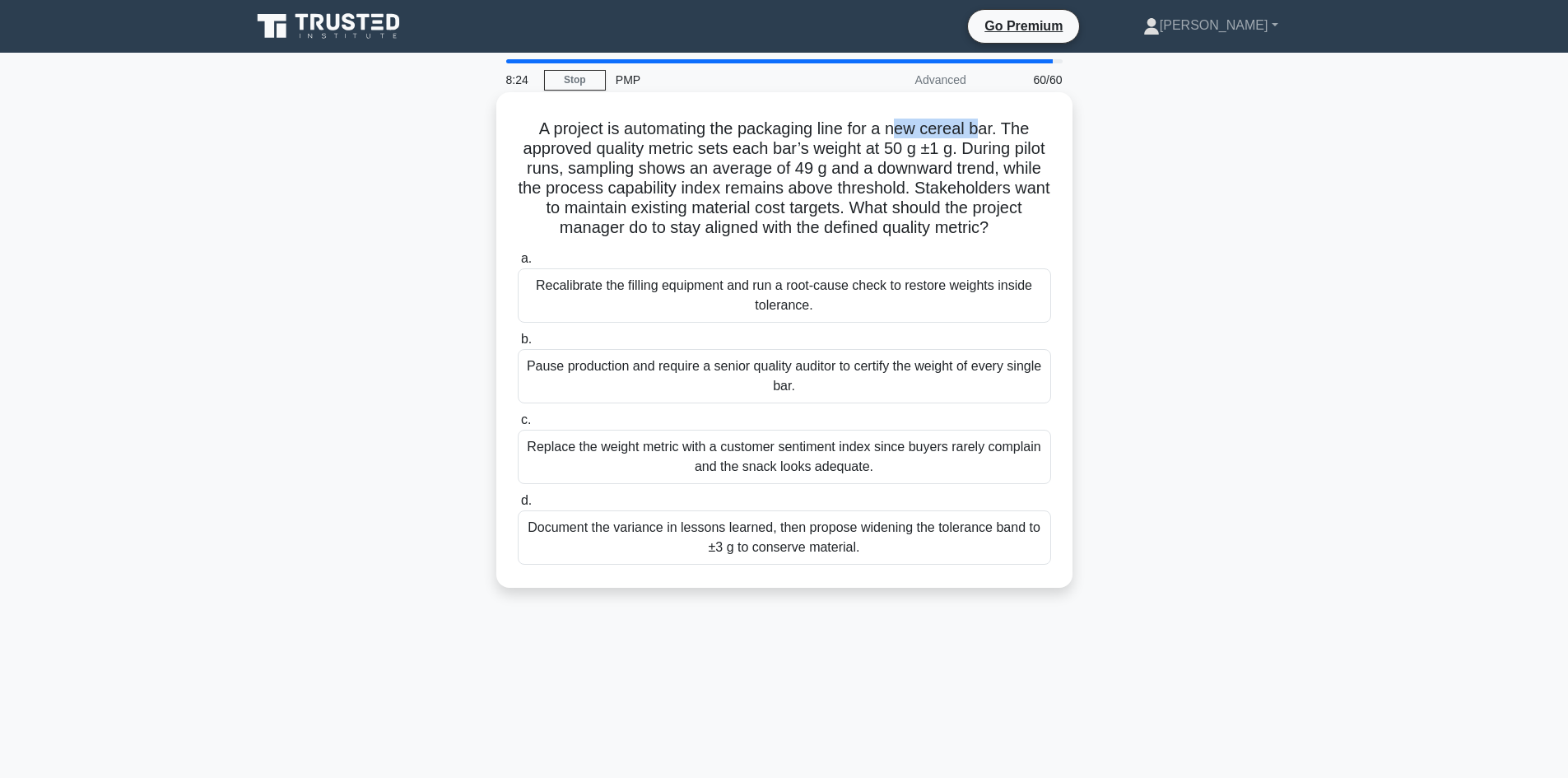
drag, startPoint x: 901, startPoint y: 125, endPoint x: 989, endPoint y: 123, distance: 88.0
click at [989, 123] on h5 "A project is automating the packaging line for a new cereal bar. The approved q…" at bounding box center [784, 179] width 536 height 120
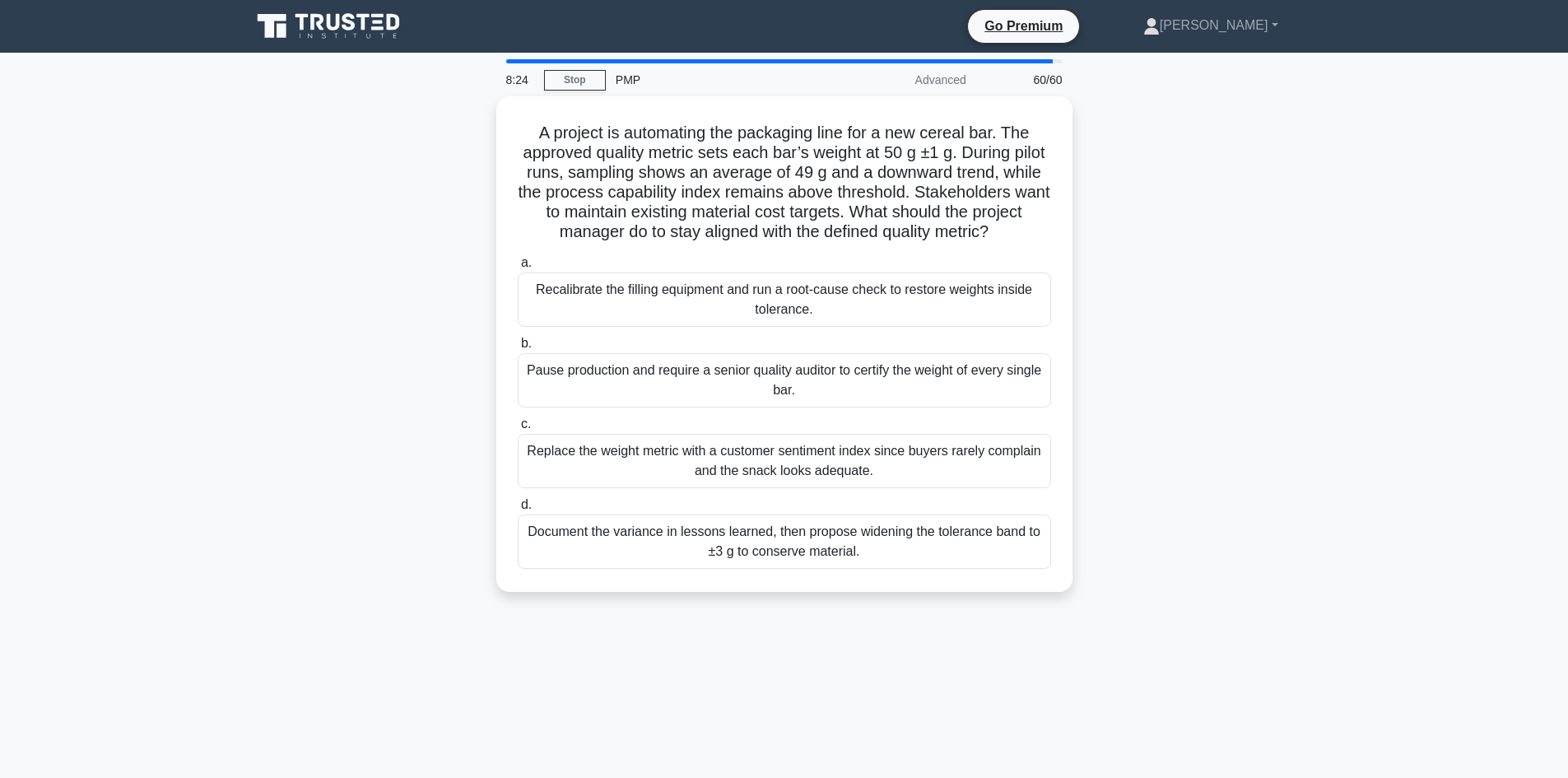
click at [369, 196] on div "A project is automating the packaging line for a new cereal bar. The approved q…" at bounding box center [784, 354] width 1087 height 515
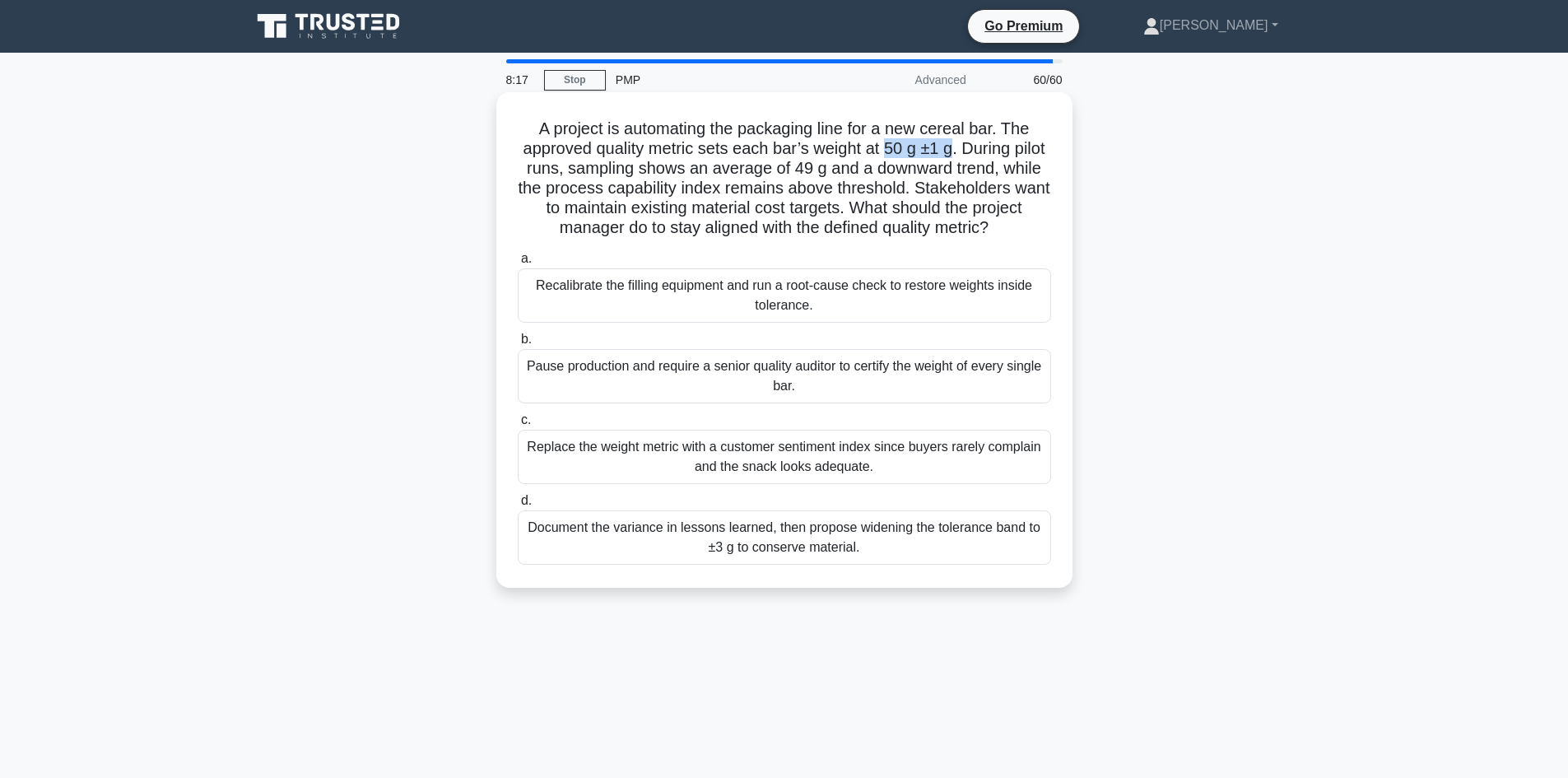
drag, startPoint x: 906, startPoint y: 147, endPoint x: 1011, endPoint y: 160, distance: 105.8
click at [974, 148] on h5 "A project is automating the packaging line for a new cereal bar. The approved q…" at bounding box center [784, 179] width 536 height 120
drag, startPoint x: 833, startPoint y: 166, endPoint x: 864, endPoint y: 167, distance: 31.0
click at [864, 167] on h5 "A project is automating the packaging line for a new cereal bar. The approved q…" at bounding box center [784, 179] width 536 height 120
drag, startPoint x: 883, startPoint y: 207, endPoint x: 982, endPoint y: 208, distance: 99.0
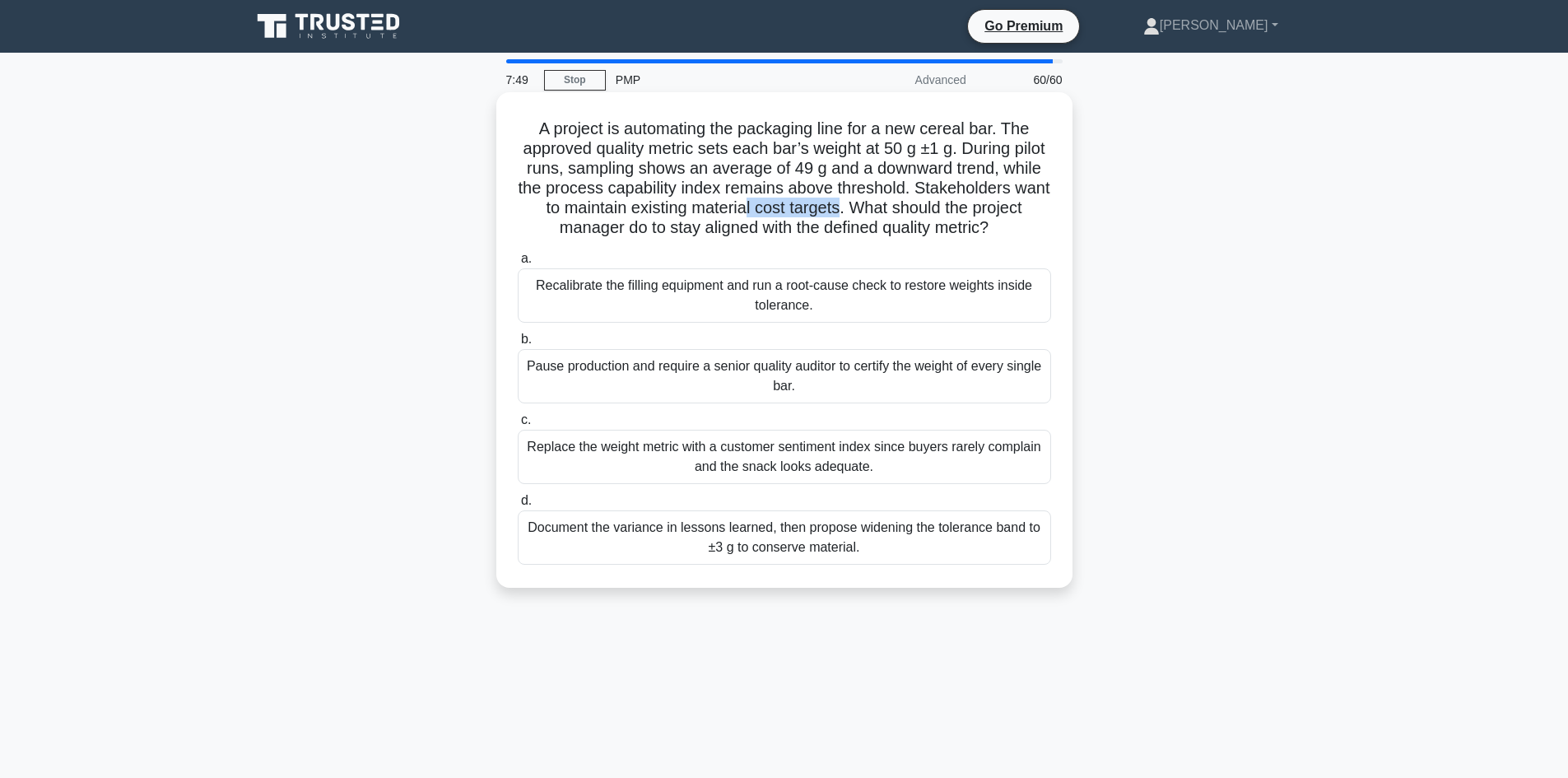
click at [982, 208] on h5 "A project is automating the packaging line for a new cereal bar. The approved q…" at bounding box center [784, 179] width 536 height 120
drag, startPoint x: 637, startPoint y: 186, endPoint x: 822, endPoint y: 194, distance: 185.2
click at [822, 194] on h5 "A project is automating the packaging line for a new cereal bar. The approved q…" at bounding box center [784, 179] width 536 height 120
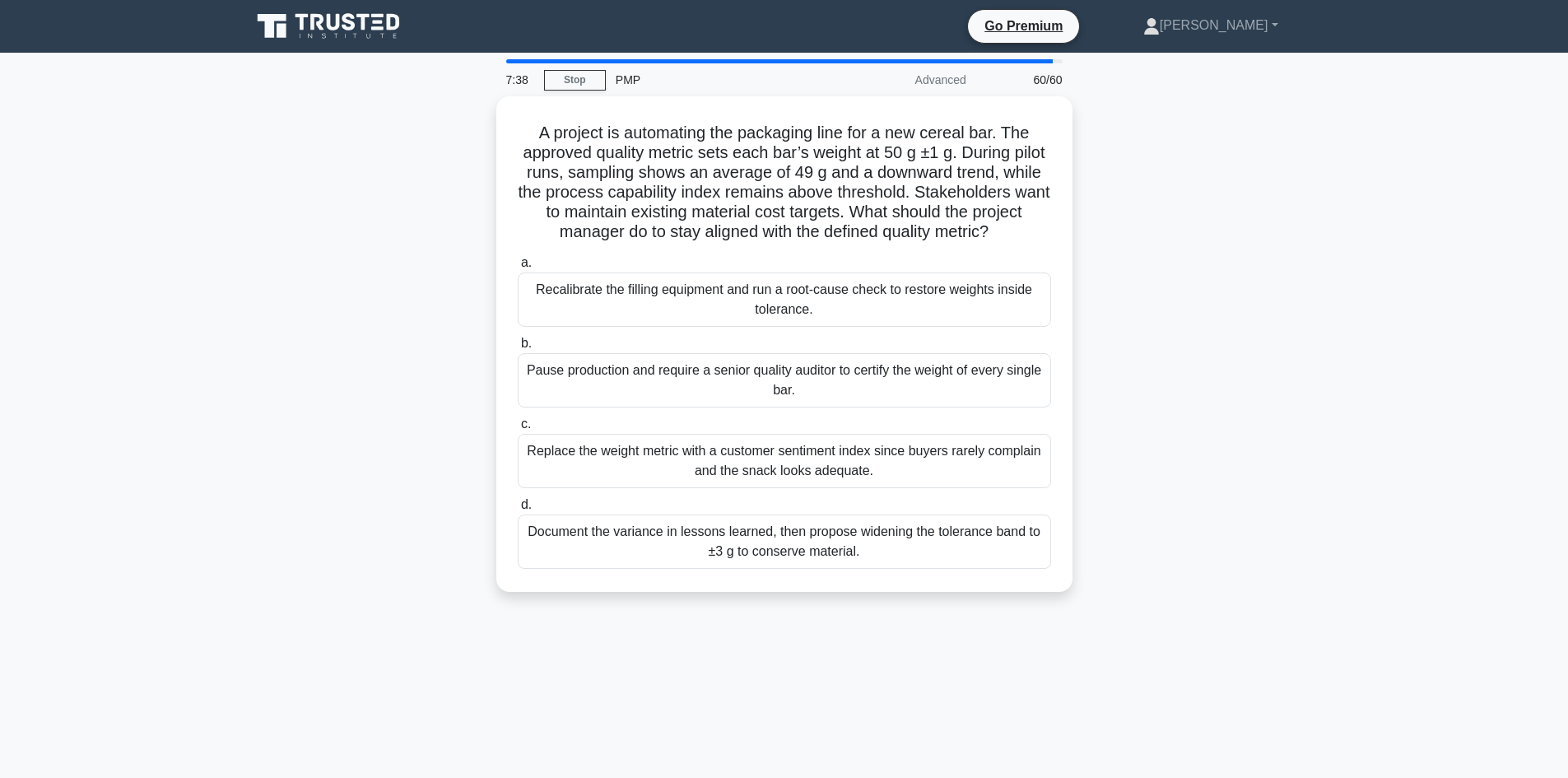
click at [396, 460] on div "A project is automating the packaging line for a new cereal bar. The approved q…" at bounding box center [784, 354] width 1087 height 515
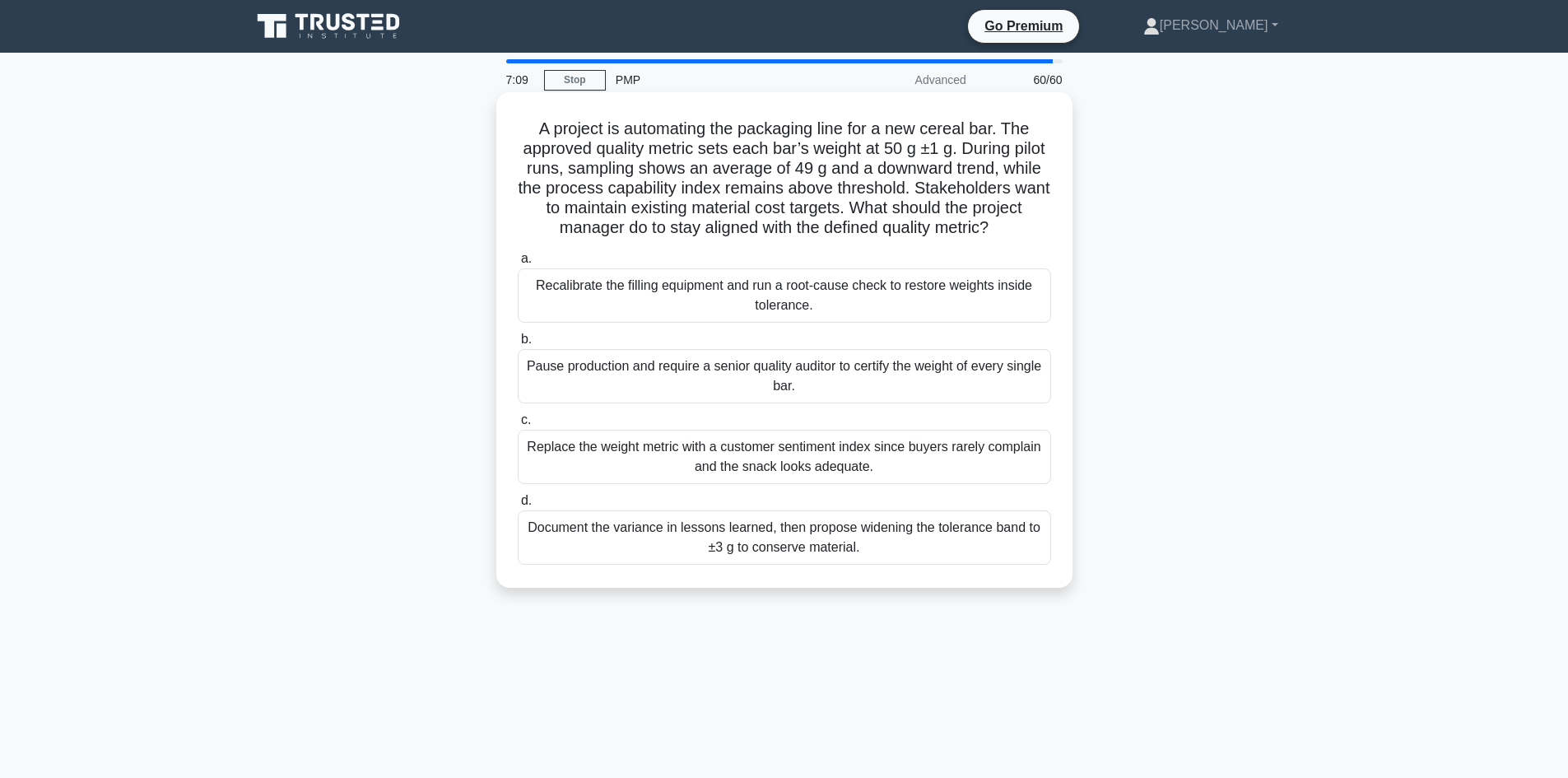
click at [849, 323] on div "Recalibrate the filling equipment and run a root-cause check to restore weights…" at bounding box center [784, 295] width 534 height 54
click at [518, 265] on input "a. Recalibrate the filling equipment and run a root-cause check to restore weig…" at bounding box center [518, 258] width 0 height 11
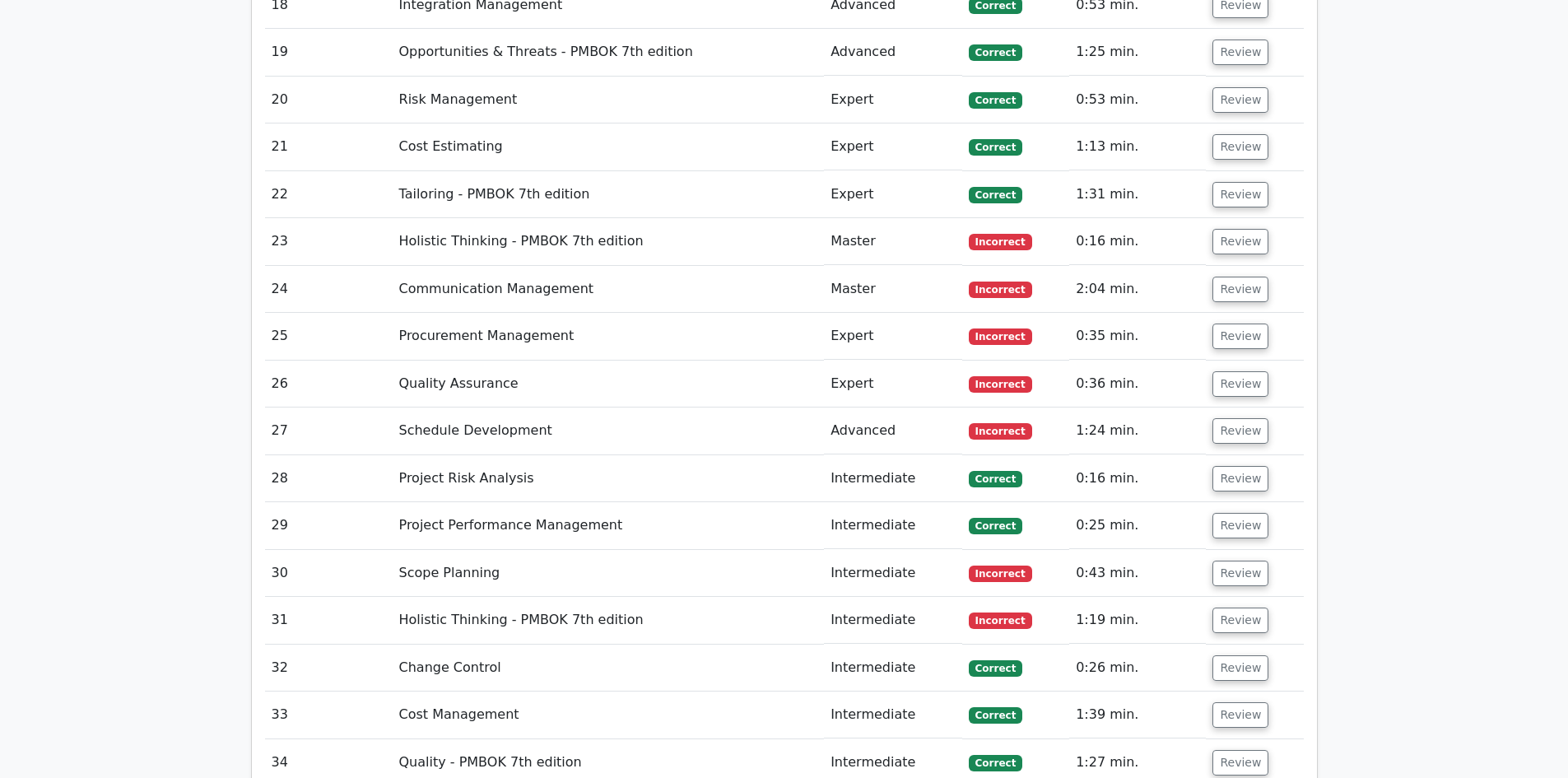
scroll to position [3704, 0]
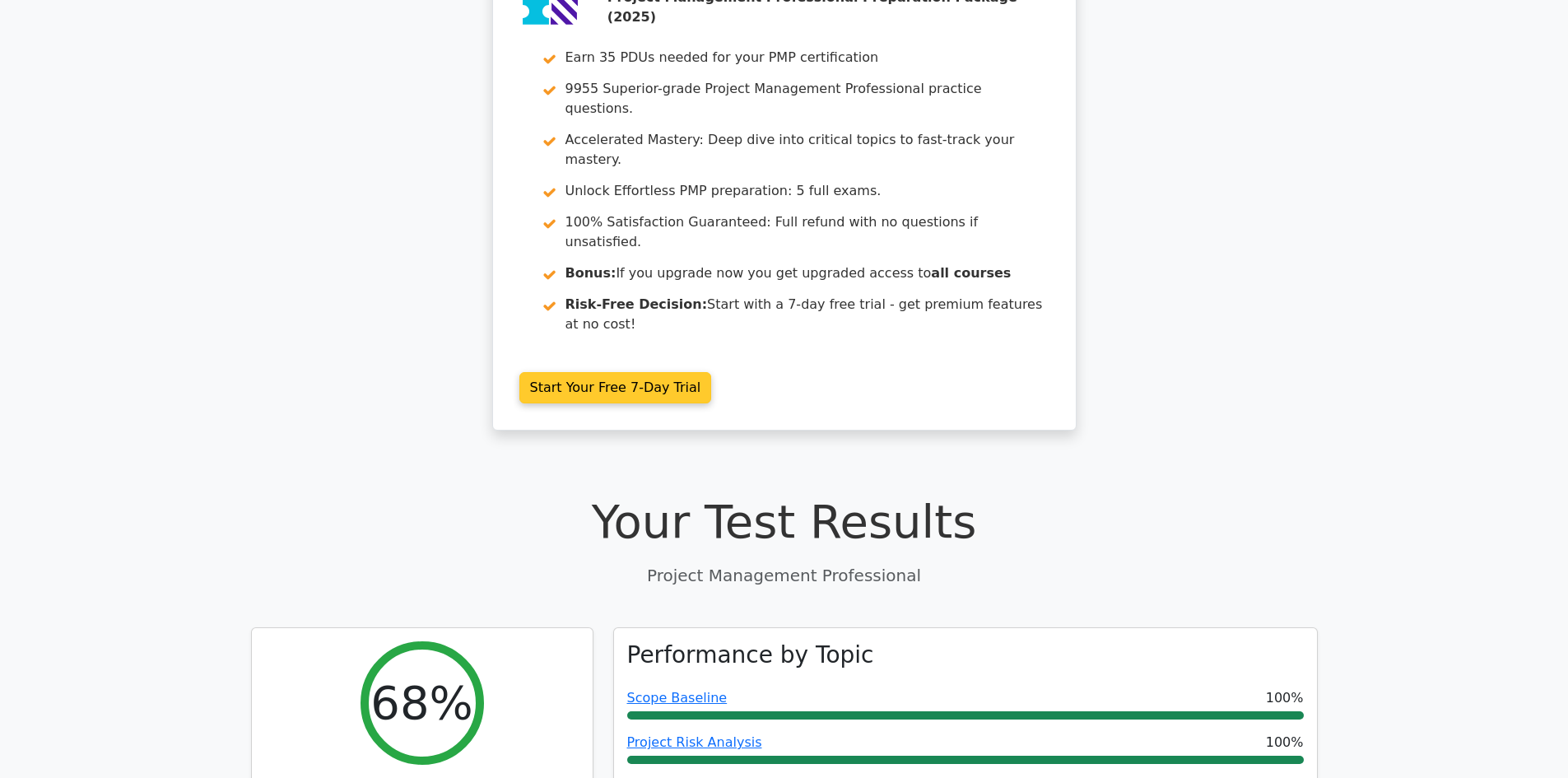
scroll to position [0, 0]
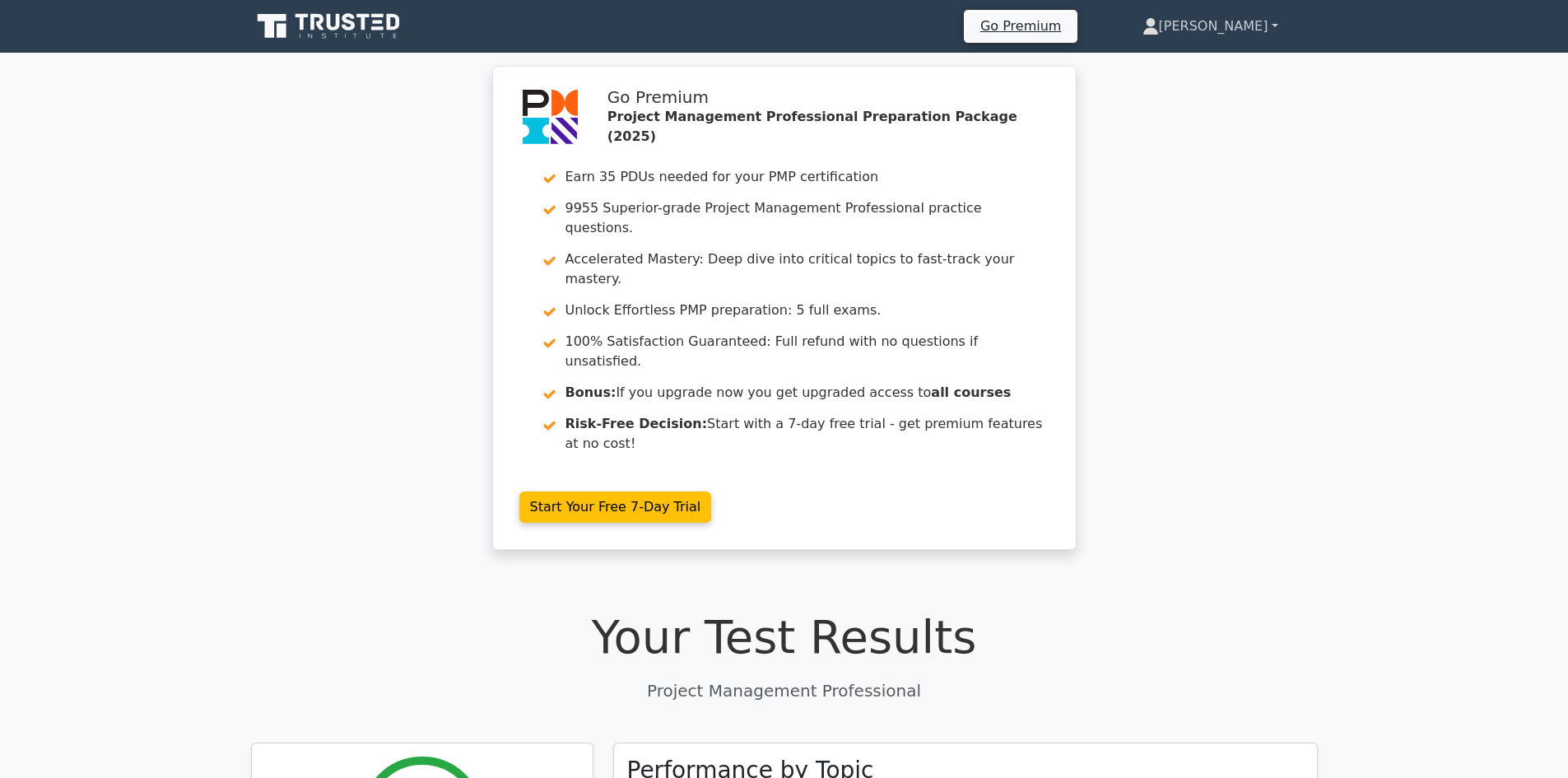
click at [1274, 21] on link "[PERSON_NAME]" at bounding box center [1210, 26] width 215 height 33
click at [1202, 65] on link "Profile" at bounding box center [1168, 65] width 130 height 27
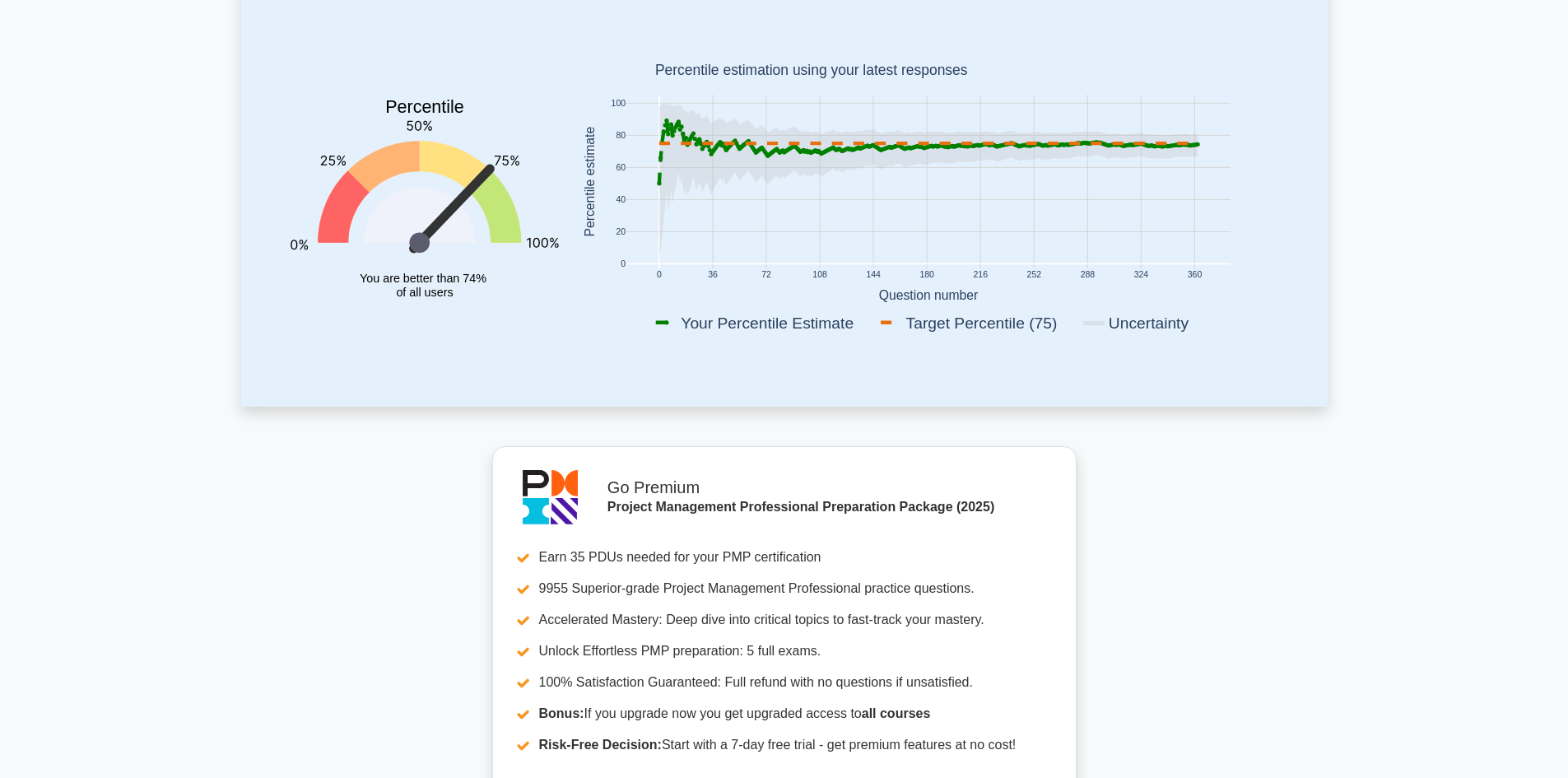
scroll to position [412, 0]
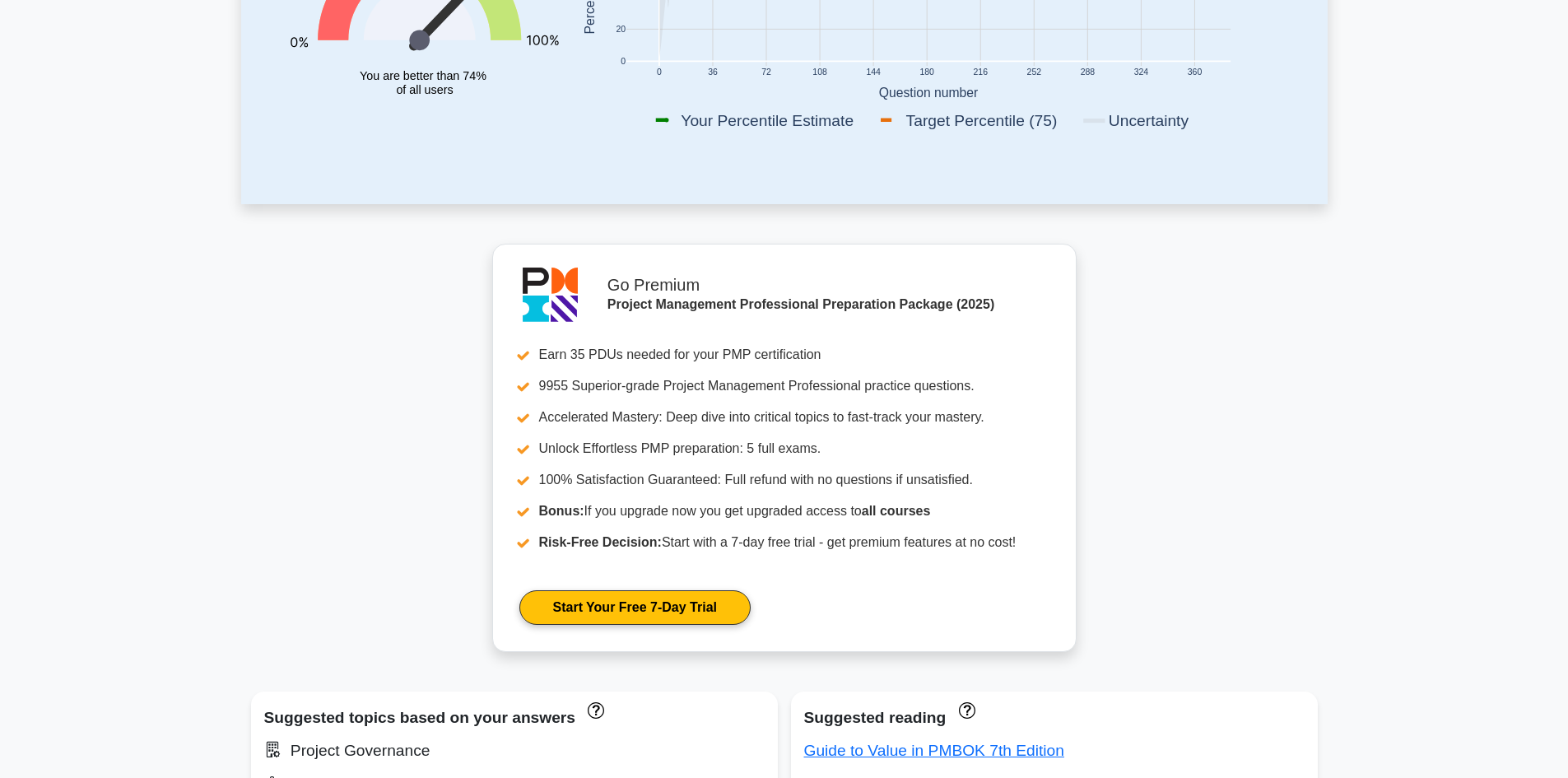
scroll to position [165, 0]
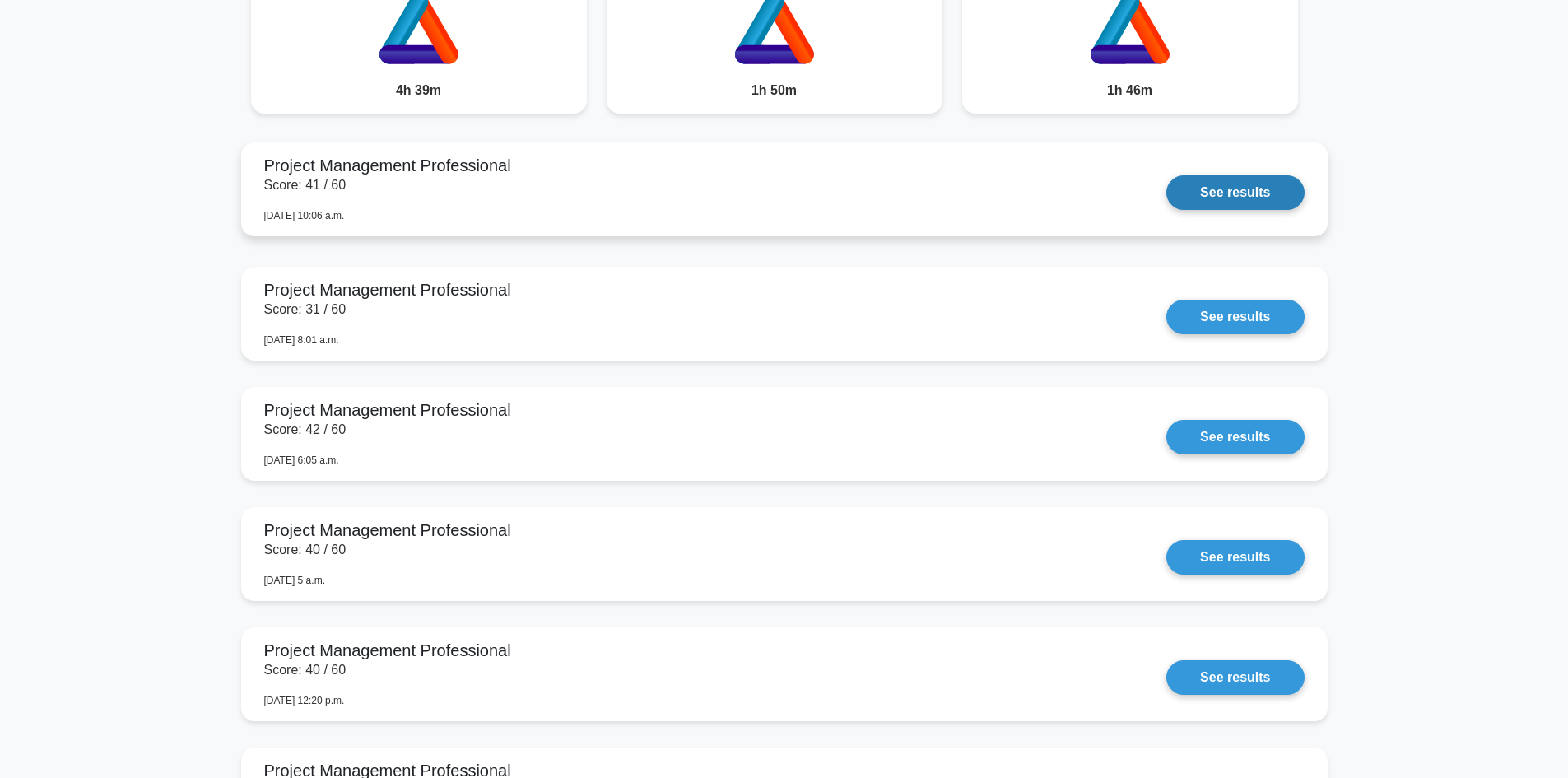
scroll to position [1152, 0]
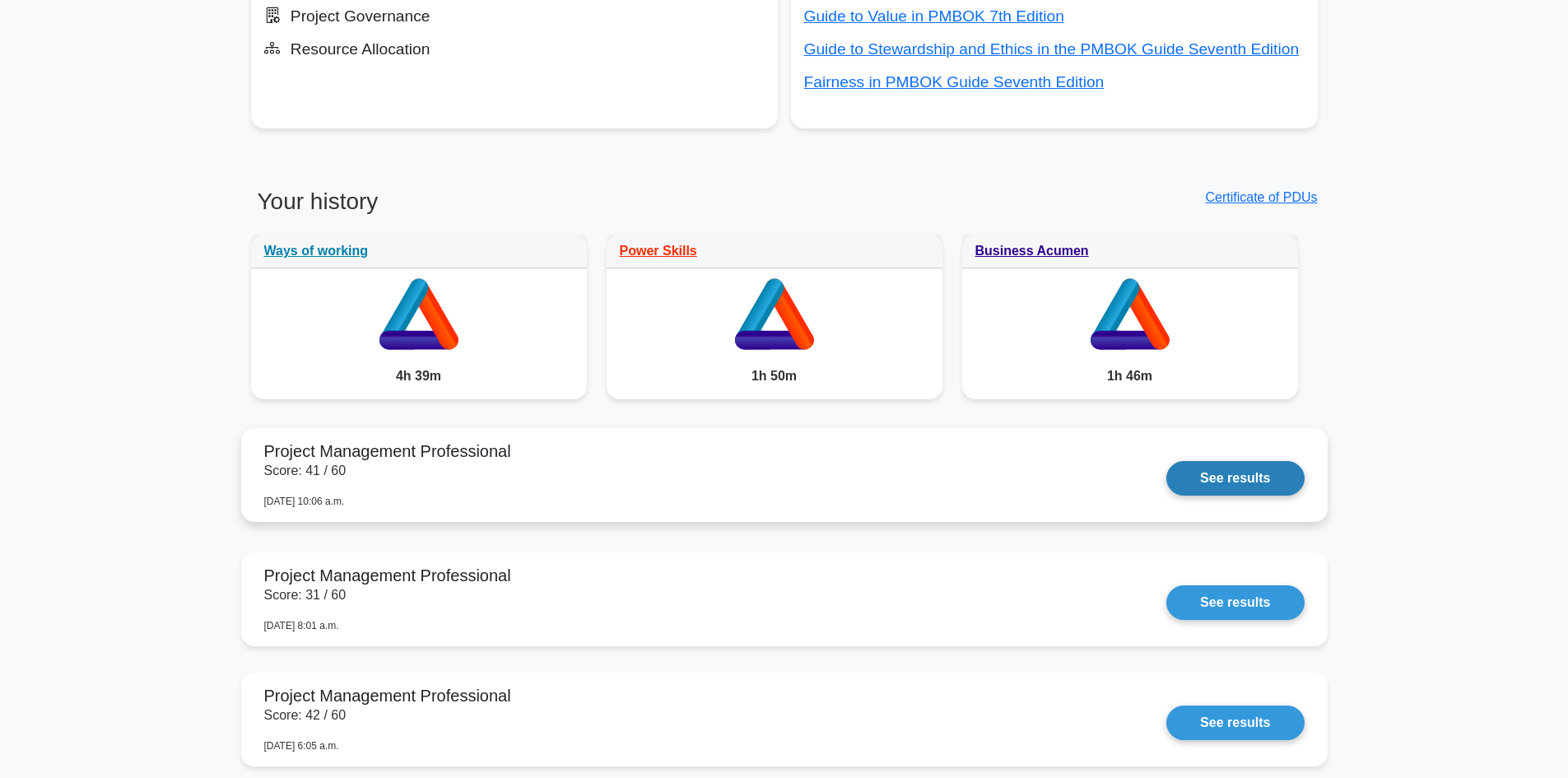
click at [1235, 481] on link "See results" at bounding box center [1234, 478] width 137 height 35
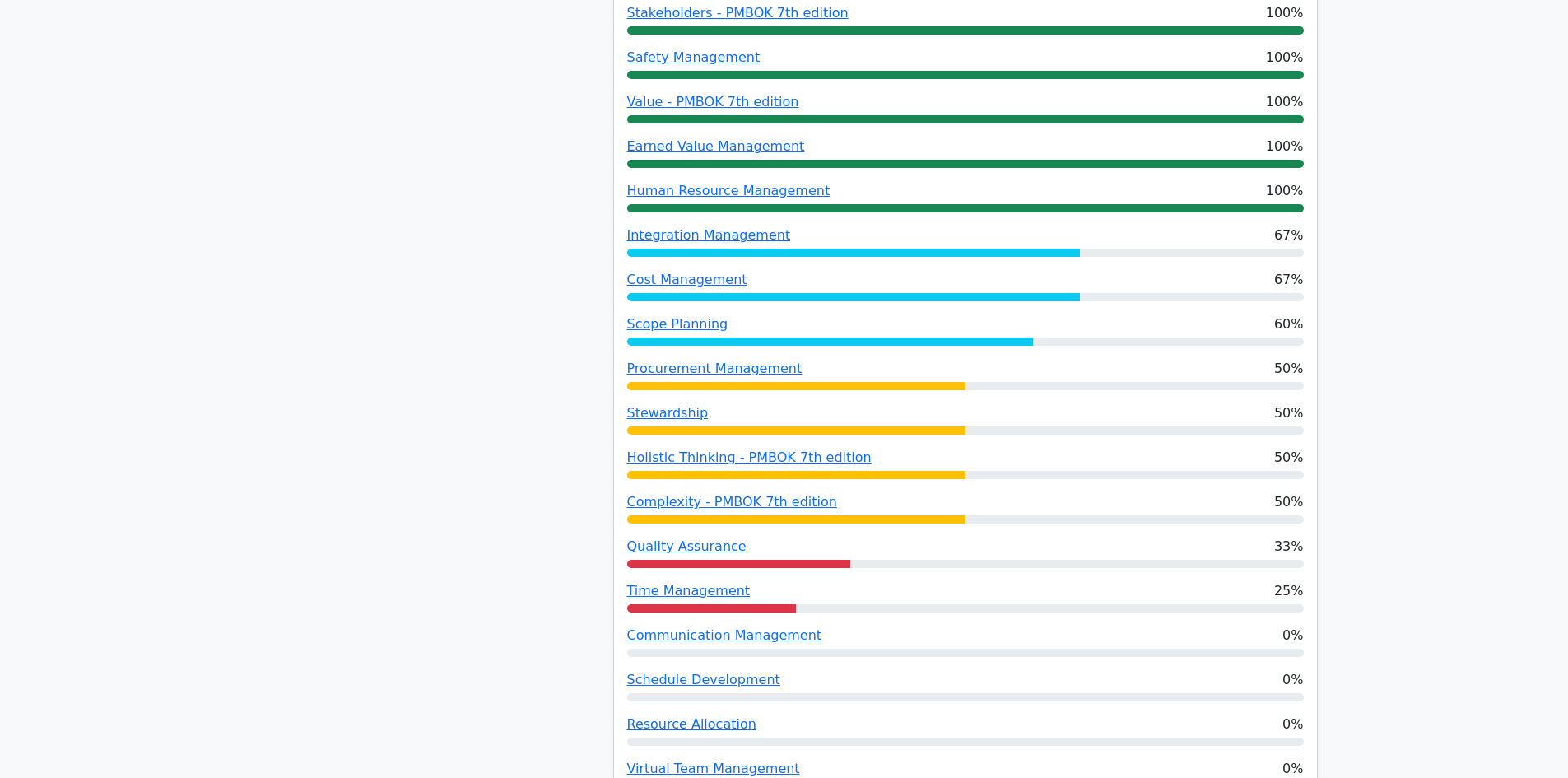
scroll to position [1399, 0]
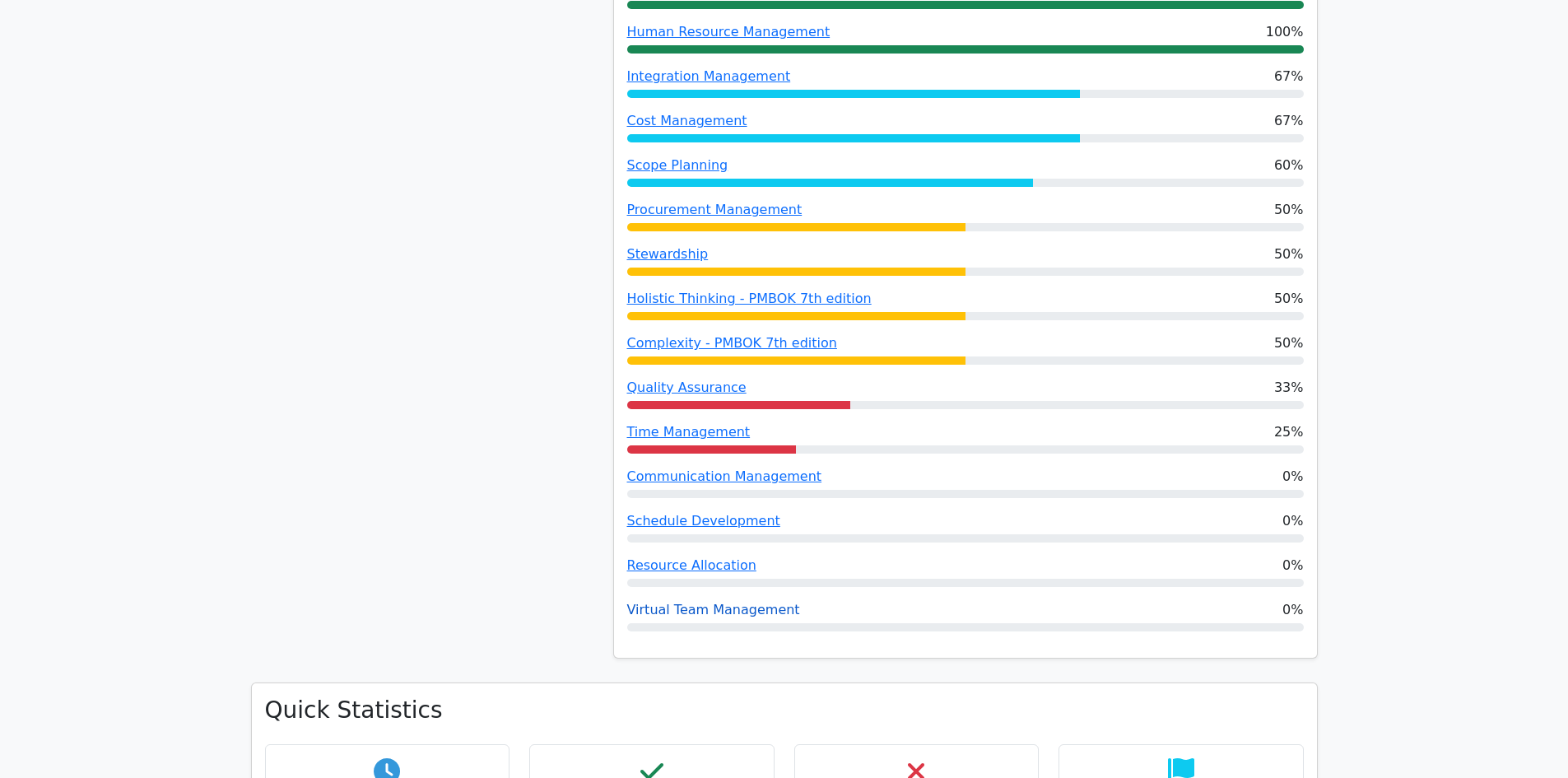
click at [689, 602] on link "Virtual Team Management" at bounding box center [713, 610] width 173 height 16
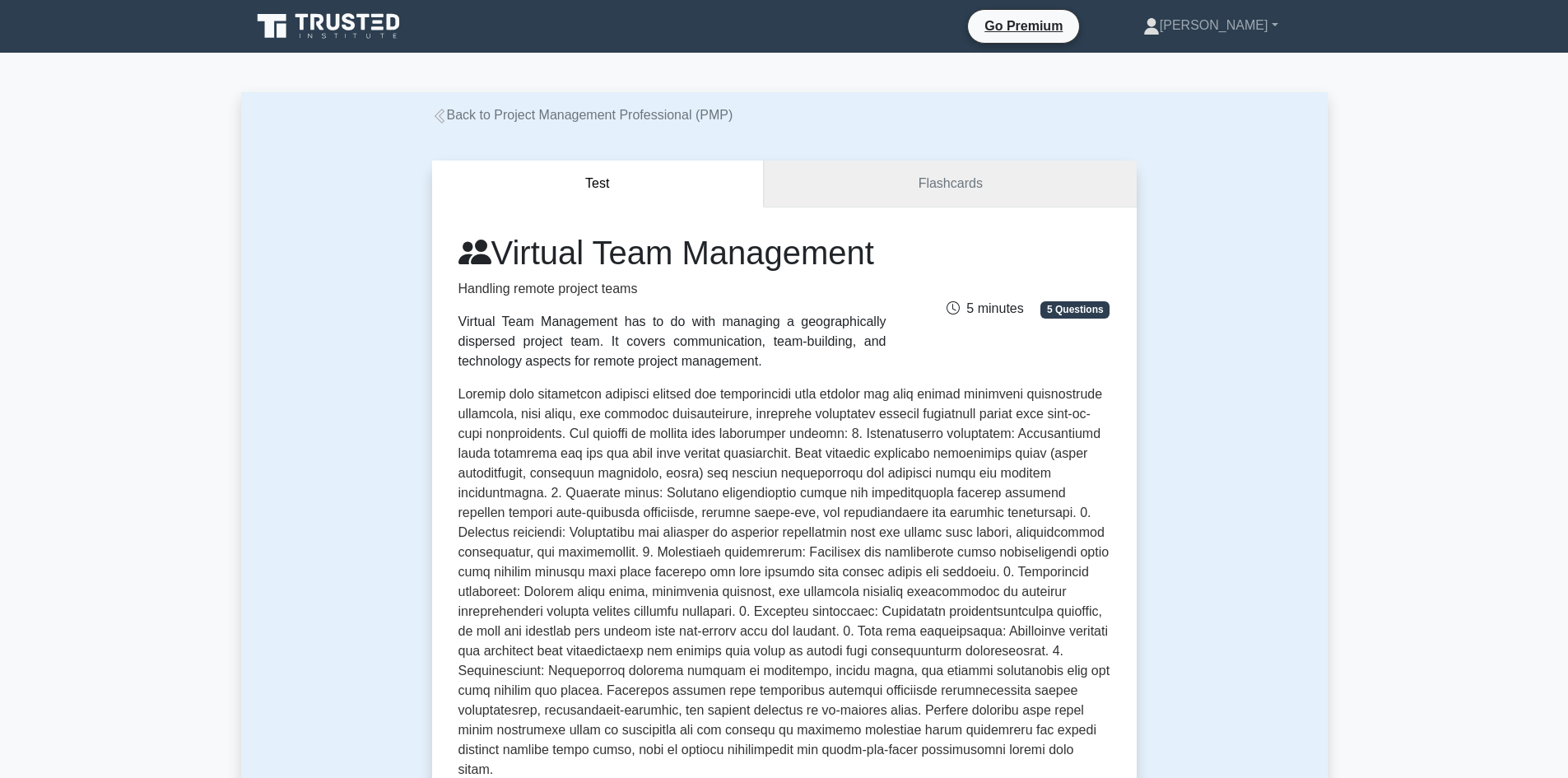
click at [964, 185] on link "Flashcards" at bounding box center [949, 183] width 372 height 47
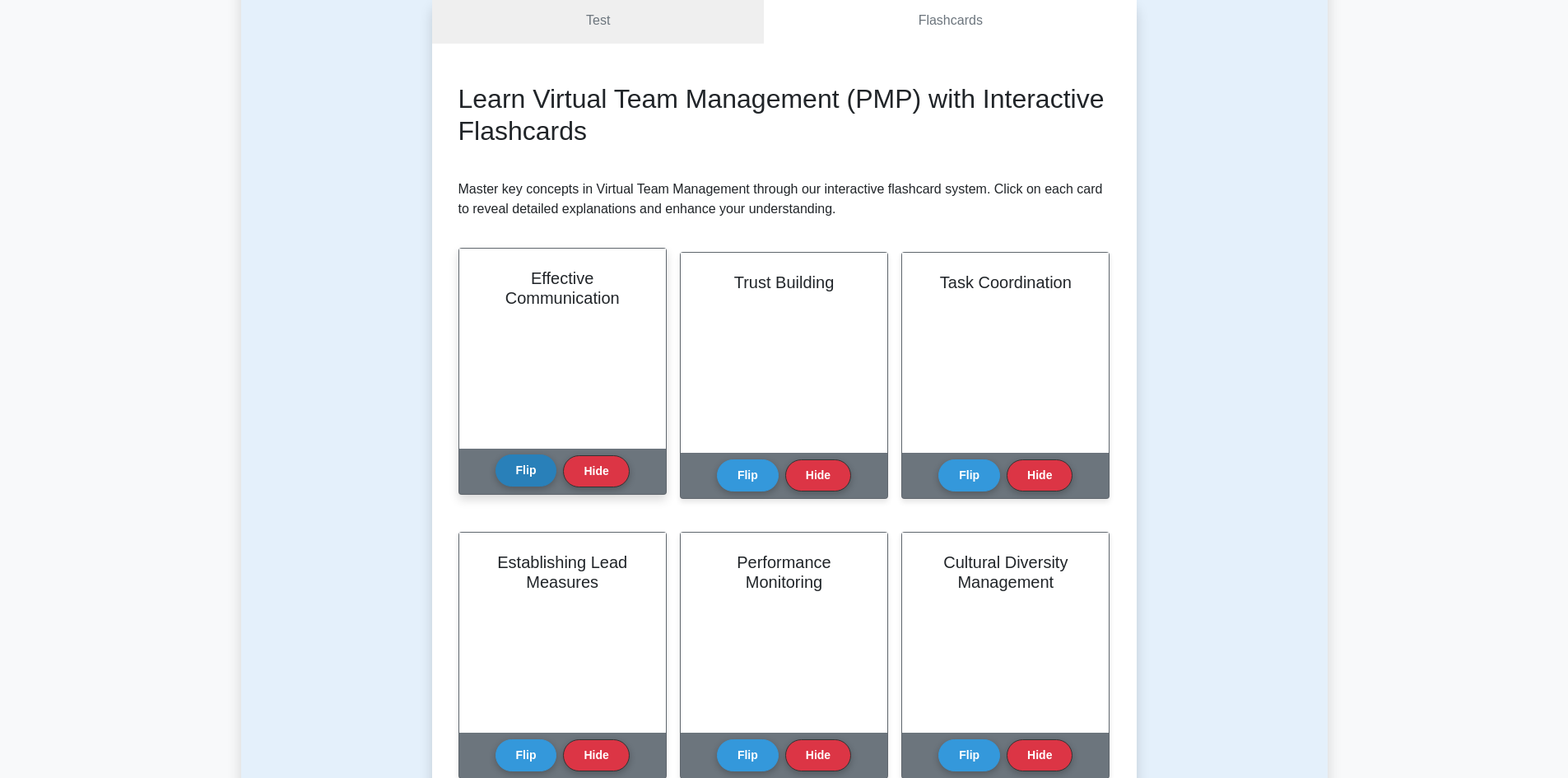
scroll to position [165, 0]
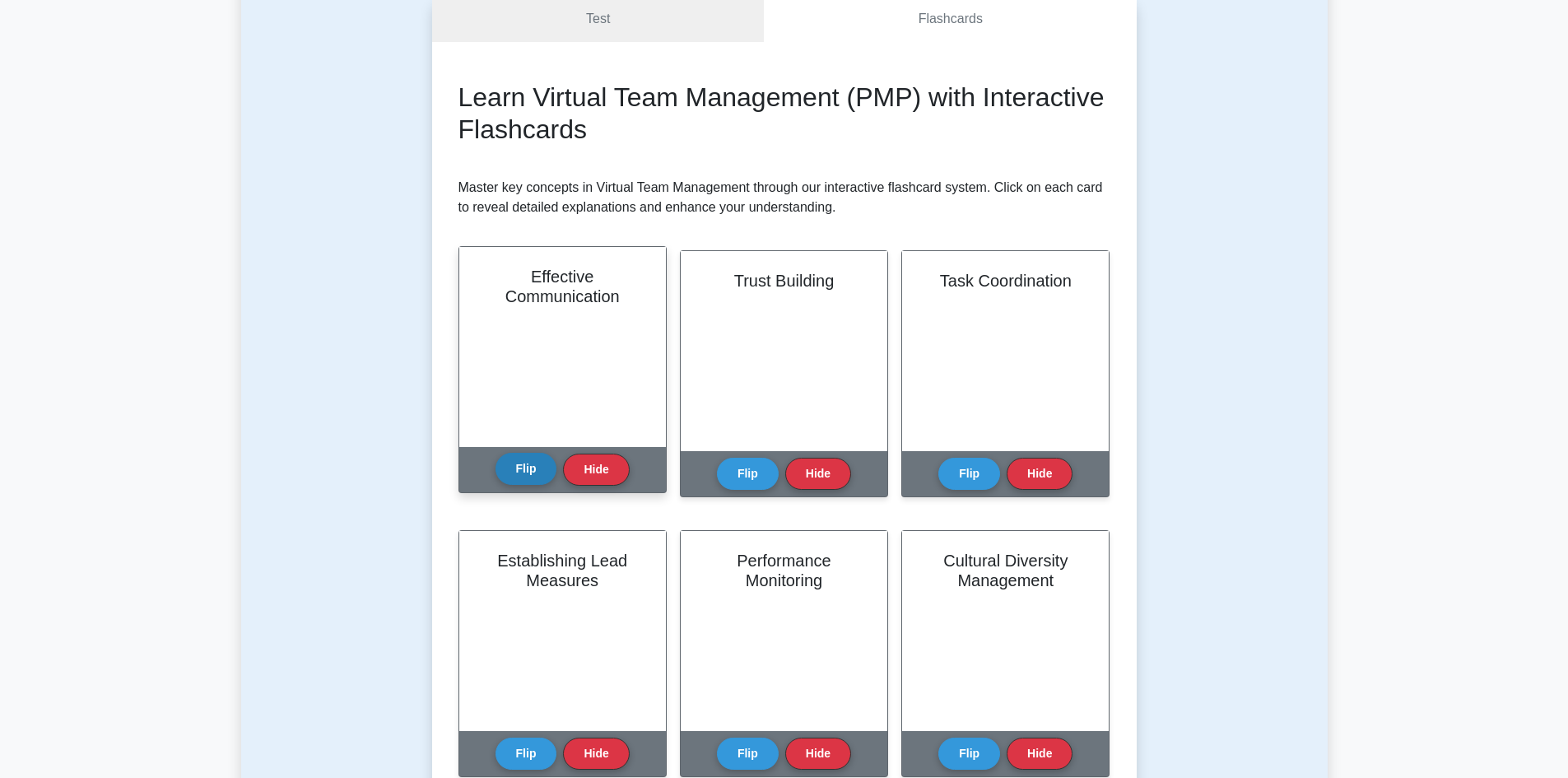
click at [530, 468] on button "Flip" at bounding box center [527, 468] width 62 height 32
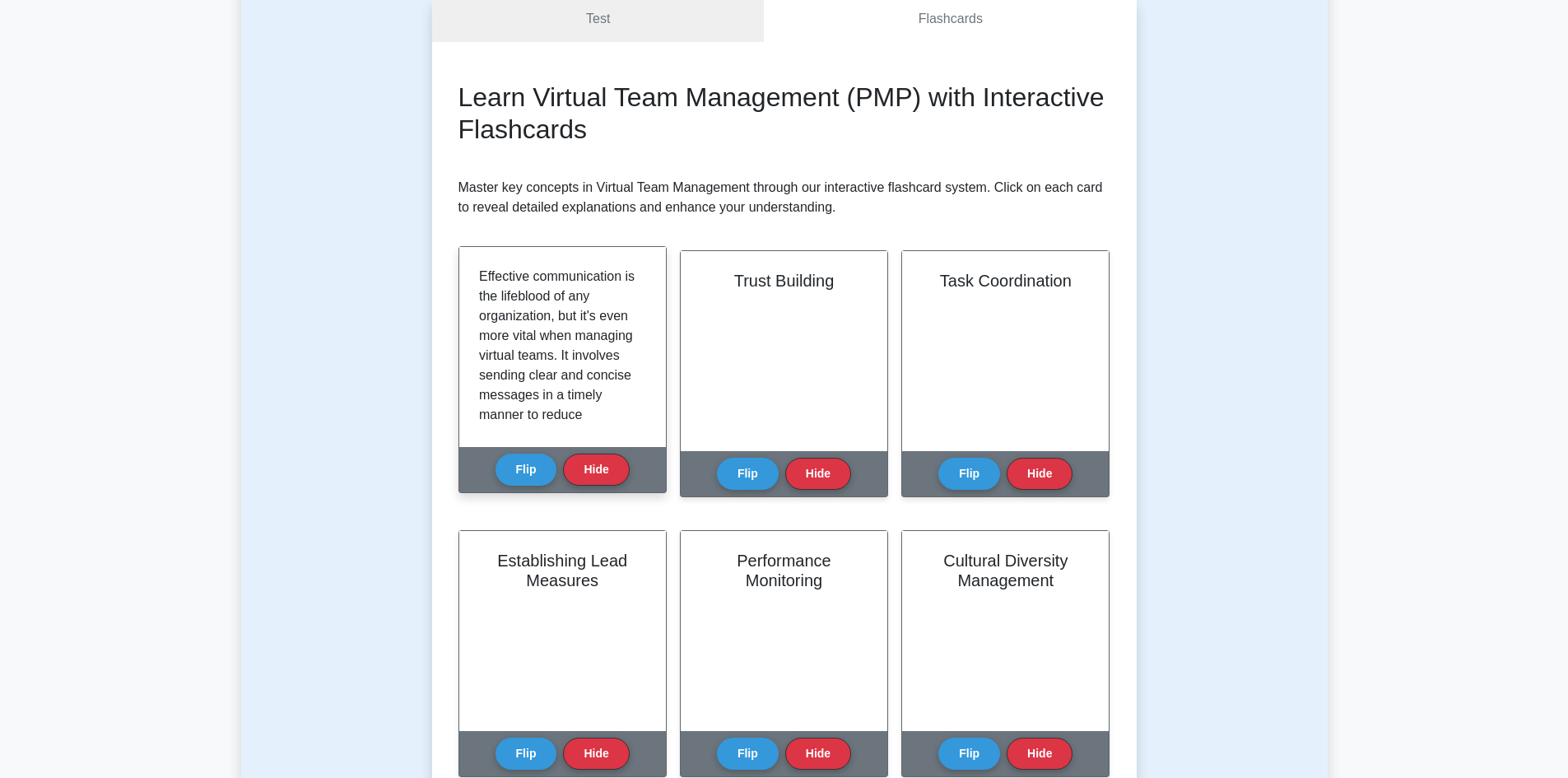
click at [638, 296] on div "Effective communication is the lifeblood of any organization, but it's even mor…" at bounding box center [562, 346] width 167 height 160
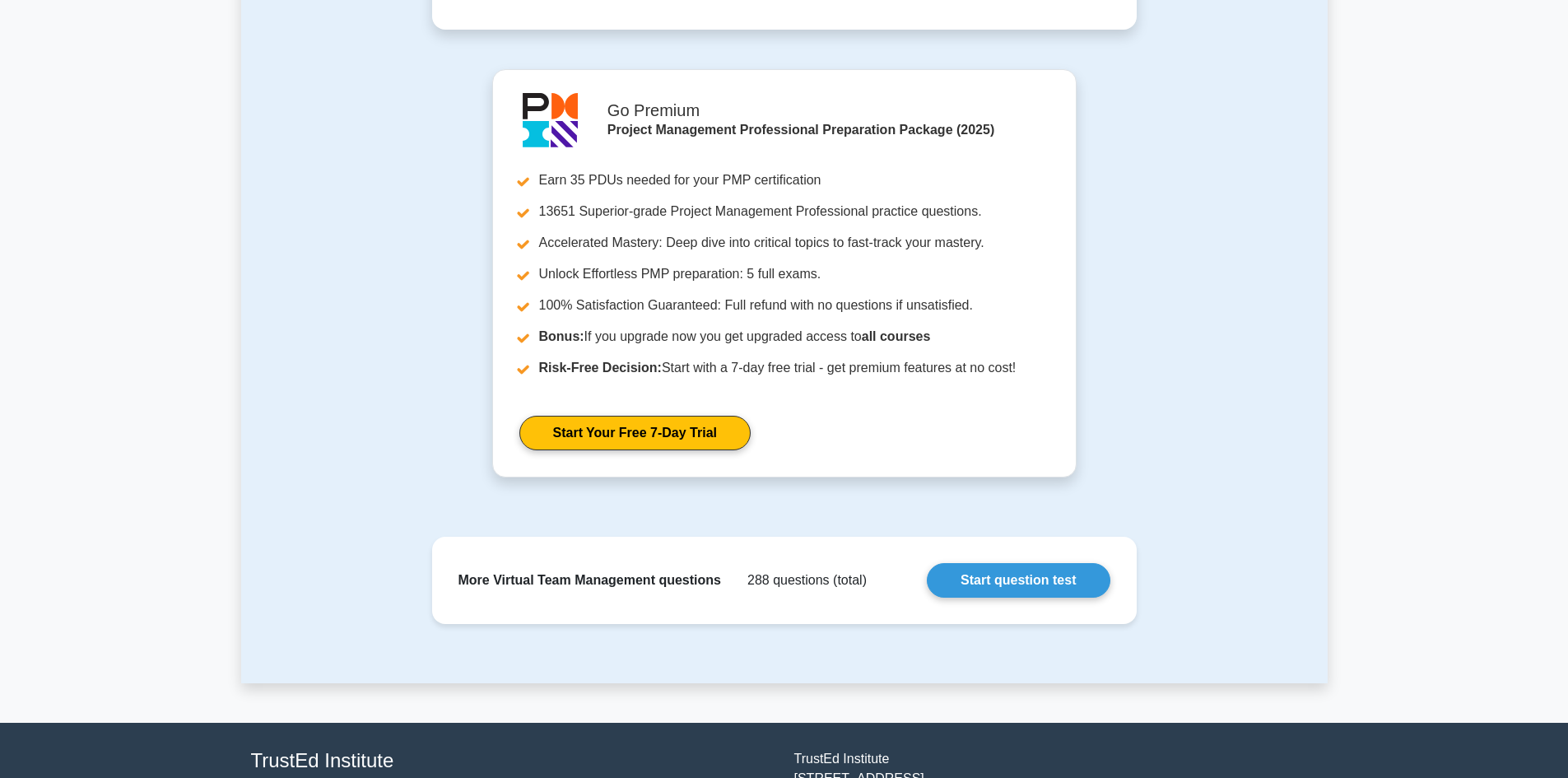
scroll to position [1942, 0]
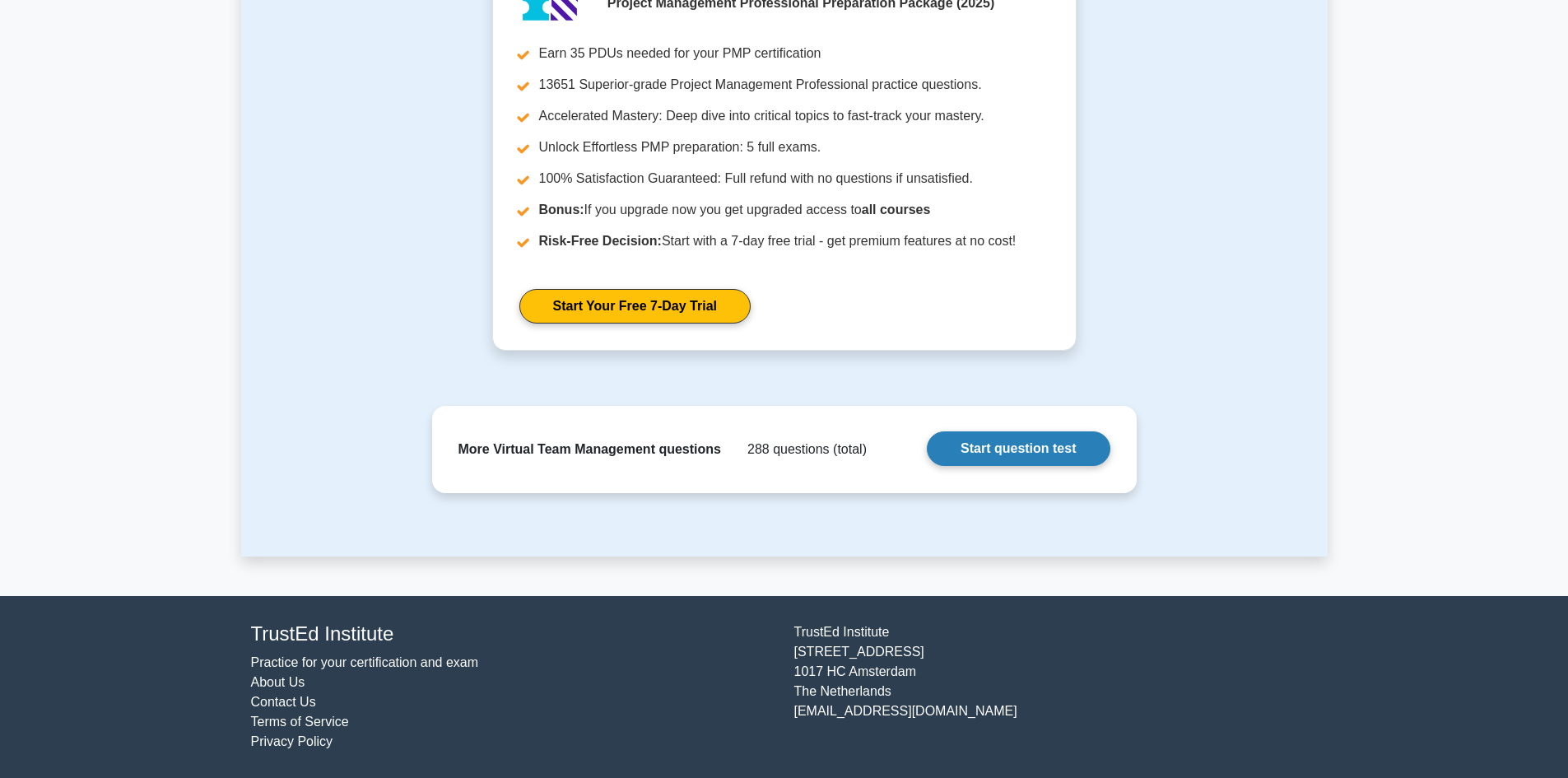
click at [1035, 452] on link "Start question test" at bounding box center [1018, 448] width 182 height 35
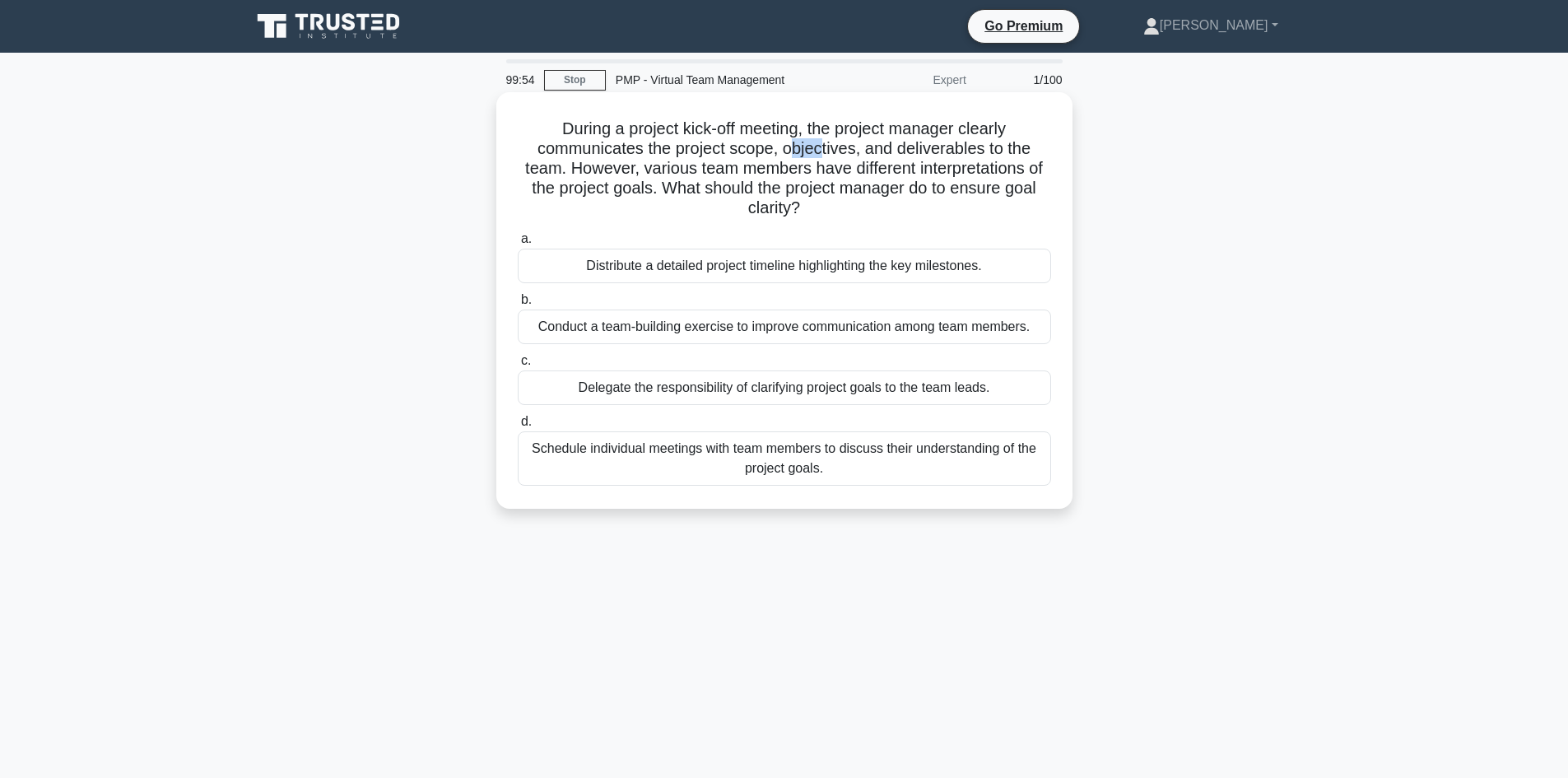
drag, startPoint x: 792, startPoint y: 156, endPoint x: 819, endPoint y: 153, distance: 27.2
click at [819, 153] on h5 "During a project kick-off meeting, the project manager clearly communicates the…" at bounding box center [784, 168] width 536 height 100
drag, startPoint x: 915, startPoint y: 135, endPoint x: 964, endPoint y: 140, distance: 49.3
click at [964, 140] on h5 "During a project kick-off meeting, the project manager clearly communicates the…" at bounding box center [784, 168] width 536 height 100
click at [994, 147] on h5 "During a project kick-off meeting, the project manager clearly communicates the…" at bounding box center [784, 168] width 536 height 100
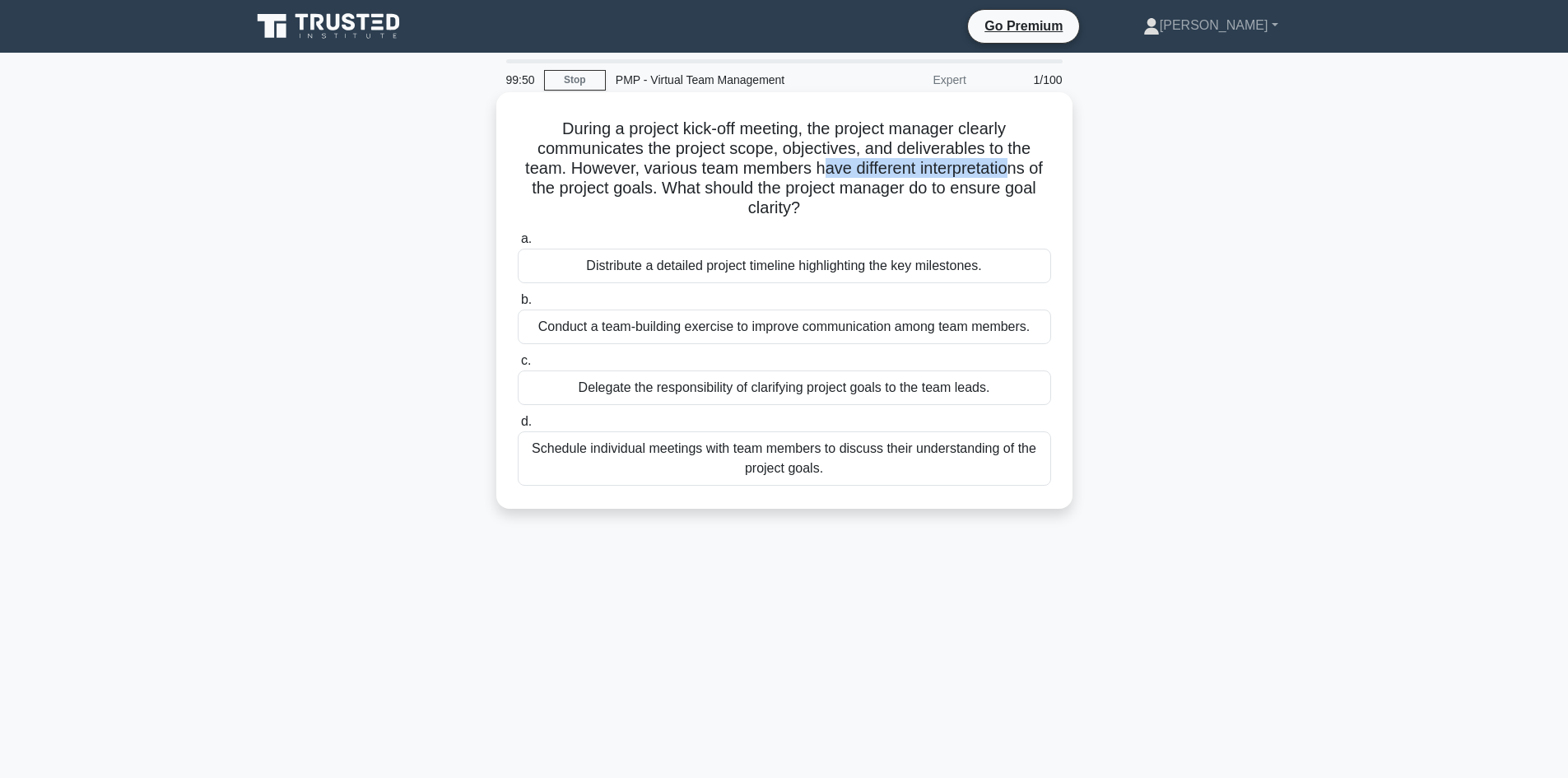
drag, startPoint x: 818, startPoint y: 169, endPoint x: 1016, endPoint y: 174, distance: 198.1
click at [1016, 174] on h5 "During a project kick-off meeting, the project manager clearly communicates the…" at bounding box center [784, 168] width 536 height 100
drag, startPoint x: 615, startPoint y: 183, endPoint x: 642, endPoint y: 191, distance: 28.2
click at [640, 190] on h5 "During a project kick-off meeting, the project manager clearly communicates the…" at bounding box center [784, 168] width 536 height 100
click at [804, 474] on div "Schedule individual meetings with team members to discuss their understanding o…" at bounding box center [784, 458] width 534 height 54
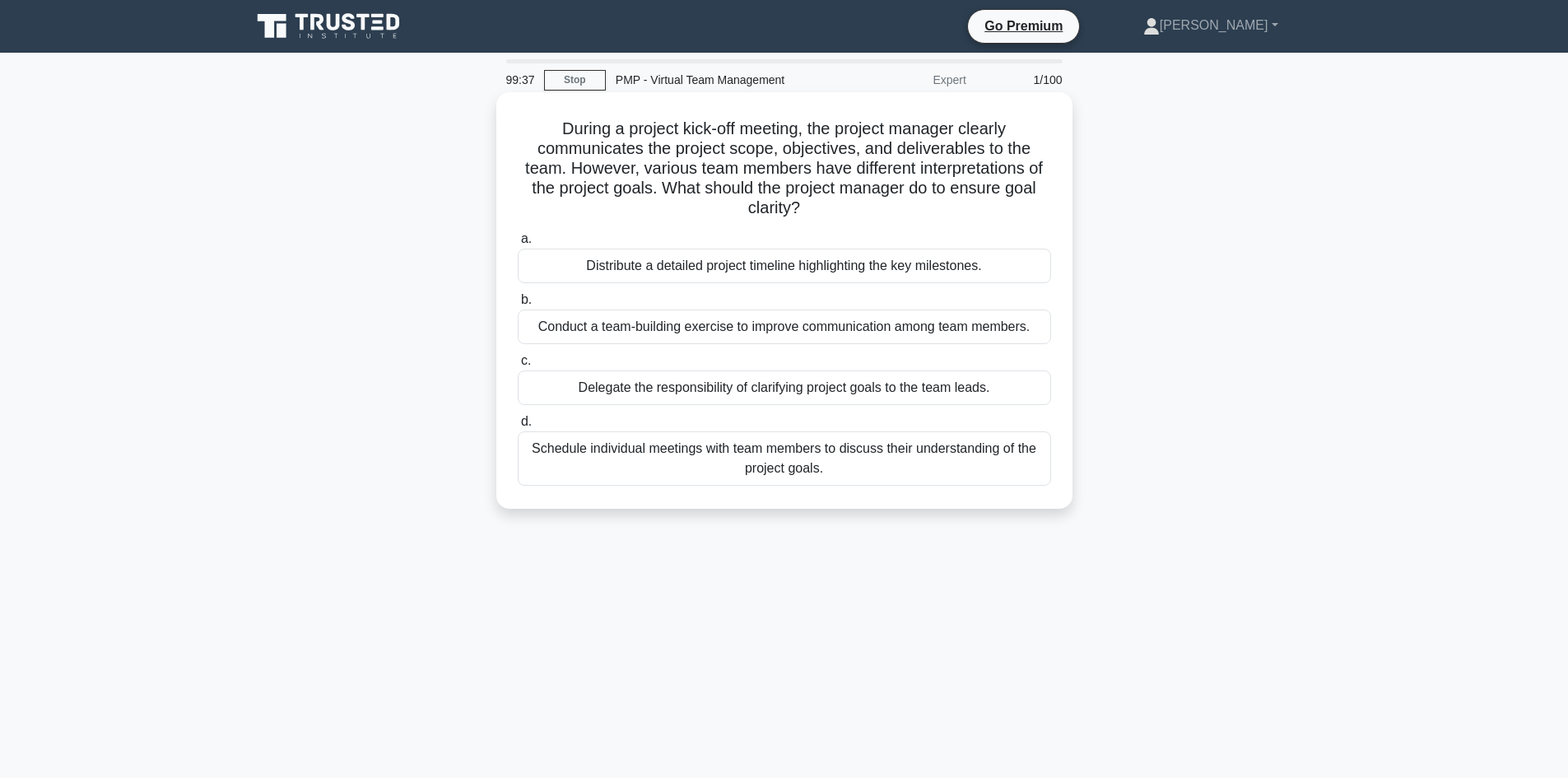
click at [518, 428] on input "d. Schedule individual meetings with team members to discuss their understandin…" at bounding box center [518, 422] width 0 height 11
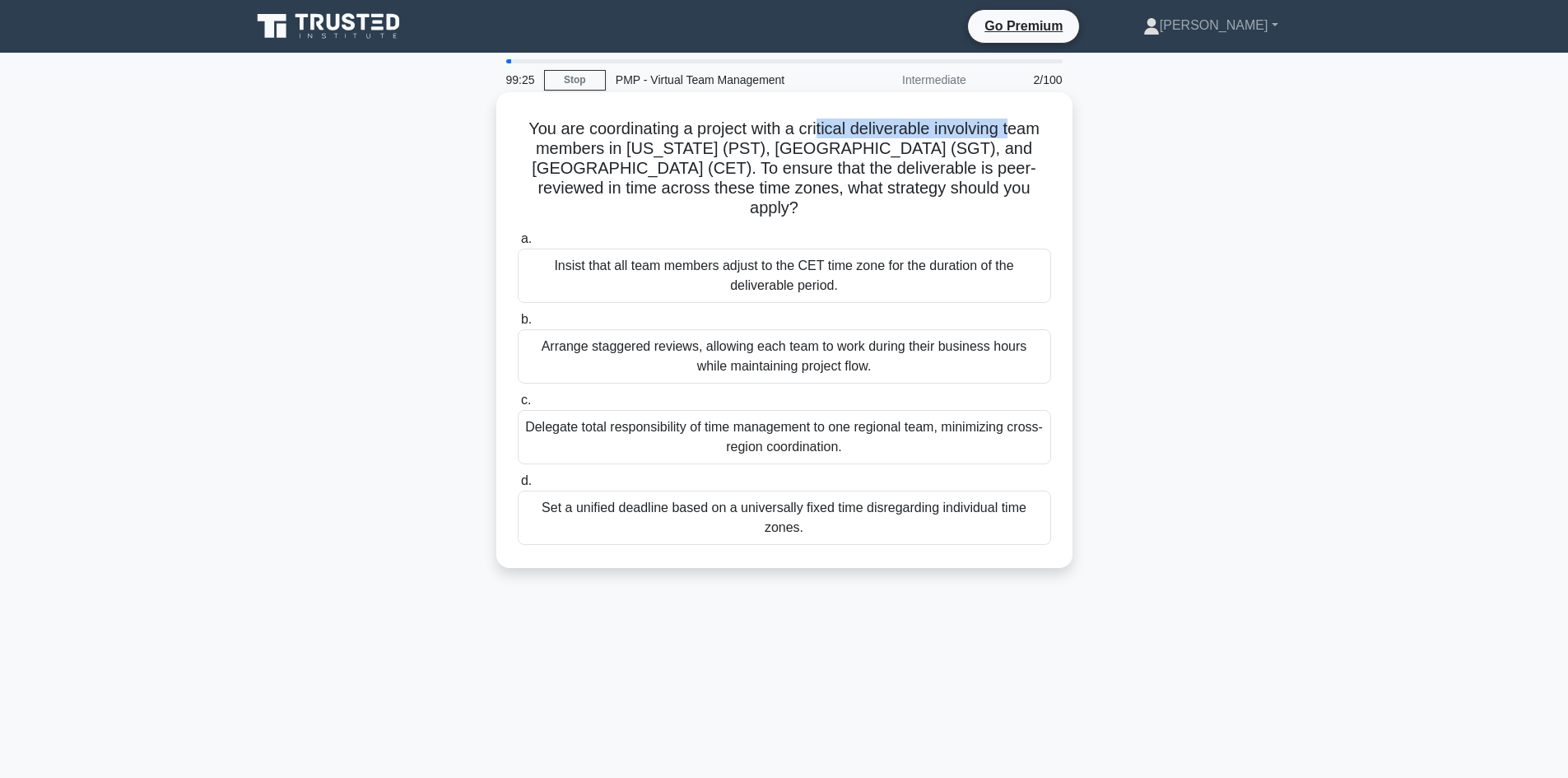
drag, startPoint x: 815, startPoint y: 126, endPoint x: 984, endPoint y: 131, distance: 169.1
click at [1018, 132] on h5 "You are coordinating a project with a critical deliverable involving team membe…" at bounding box center [784, 168] width 536 height 100
drag, startPoint x: 680, startPoint y: 150, endPoint x: 716, endPoint y: 151, distance: 36.0
click at [715, 151] on h5 "You are coordinating a project with a critical deliverable involving team membe…" at bounding box center [784, 168] width 536 height 100
drag, startPoint x: 767, startPoint y: 147, endPoint x: 864, endPoint y: 146, distance: 97.0
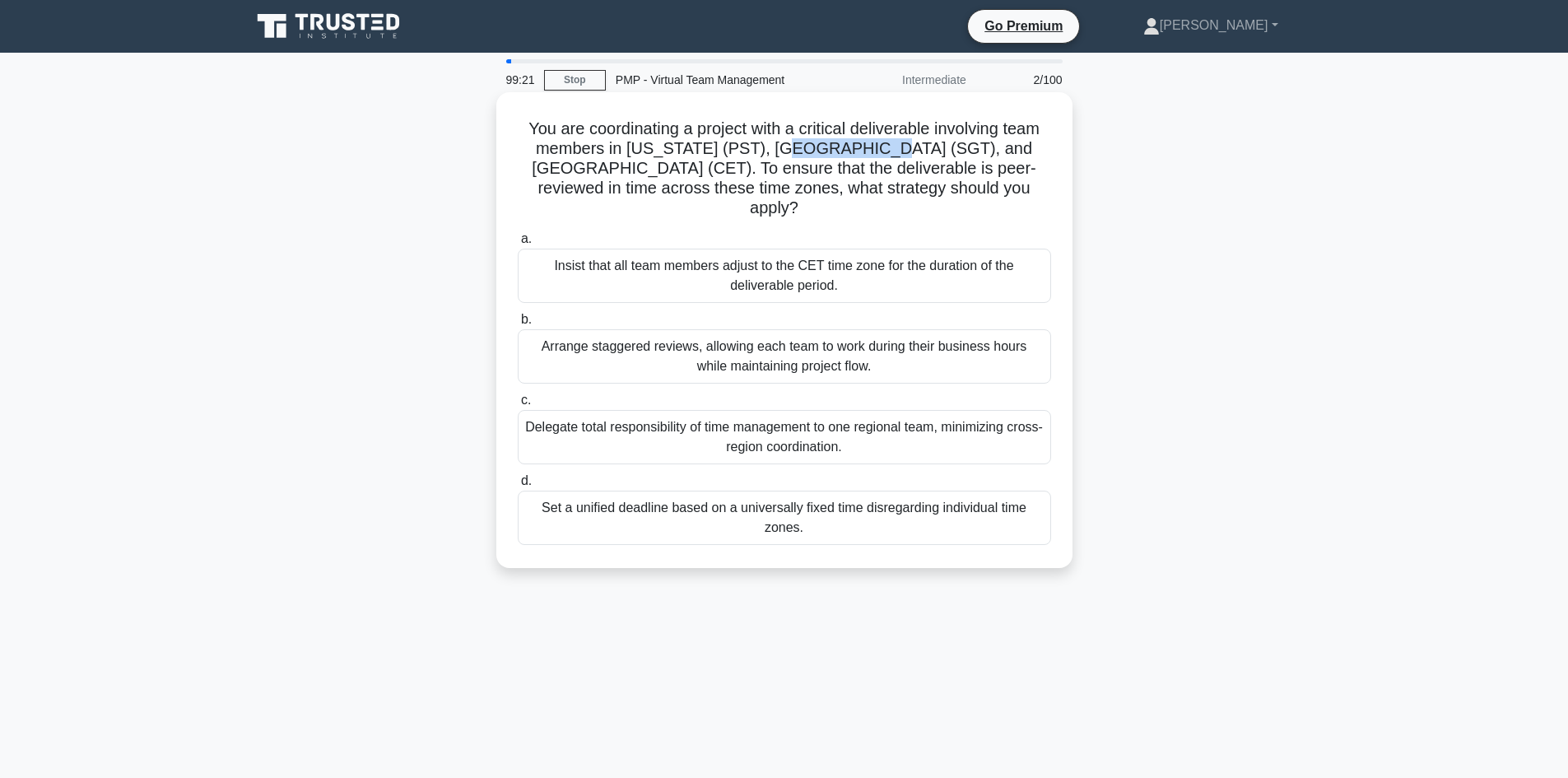
click at [864, 146] on h5 "You are coordinating a project with a critical deliverable involving team membe…" at bounding box center [784, 168] width 536 height 100
drag, startPoint x: 932, startPoint y: 150, endPoint x: 1013, endPoint y: 147, distance: 81.1
click at [1013, 147] on h5 "You are coordinating a project with a critical deliverable involving team membe…" at bounding box center [784, 168] width 536 height 100
drag, startPoint x: 808, startPoint y: 182, endPoint x: 892, endPoint y: 169, distance: 85.0
click at [892, 169] on h5 "You are coordinating a project with a critical deliverable involving team membe…" at bounding box center [784, 168] width 536 height 100
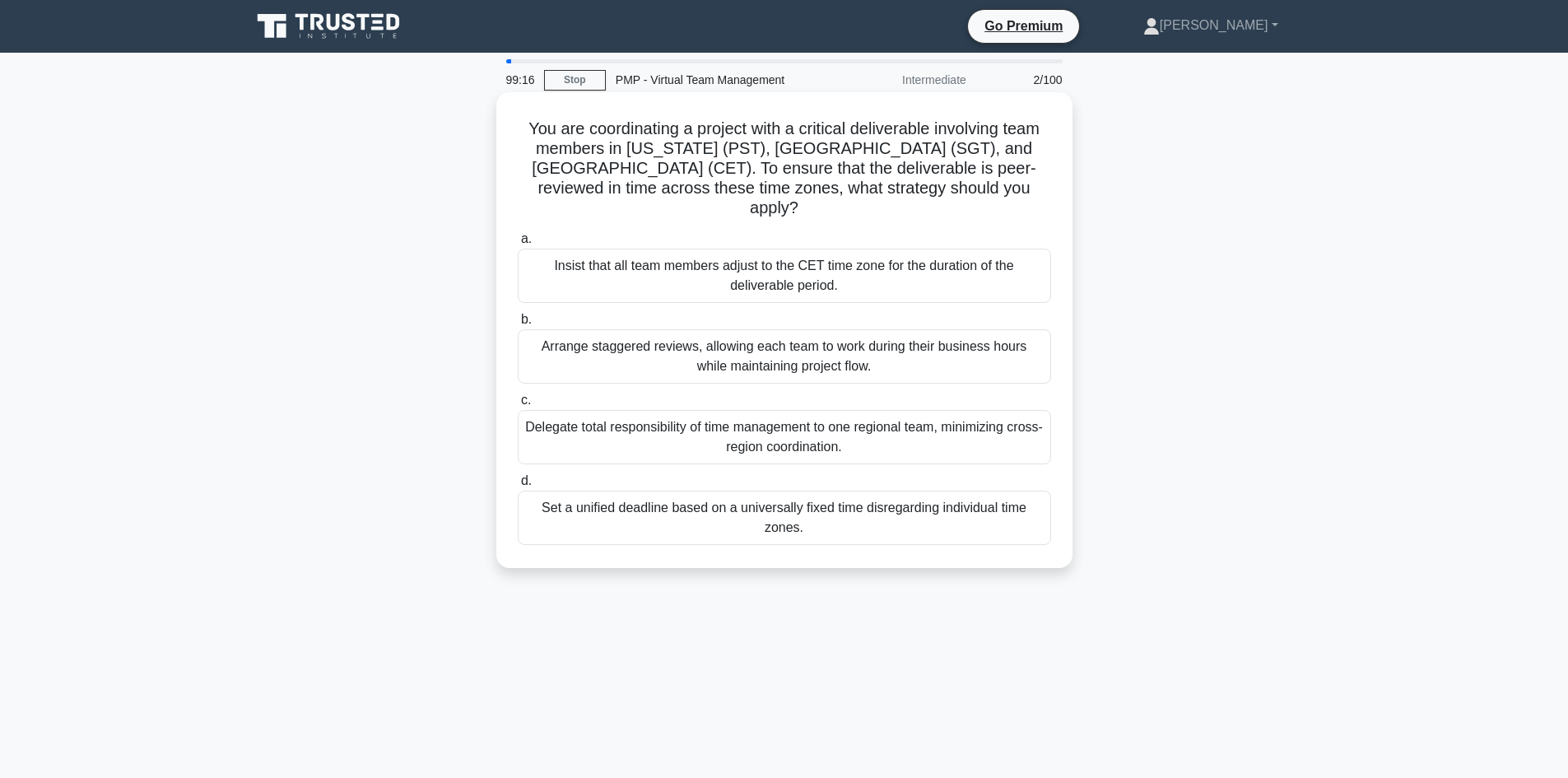
click at [898, 166] on h5 "You are coordinating a project with a critical deliverable involving team membe…" at bounding box center [784, 168] width 536 height 100
click at [787, 347] on div "Arrange staggered reviews, allowing each team to work during their business hou…" at bounding box center [784, 356] width 534 height 54
click at [518, 325] on input "b. Arrange staggered reviews, allowing each team to work during their business …" at bounding box center [518, 320] width 0 height 11
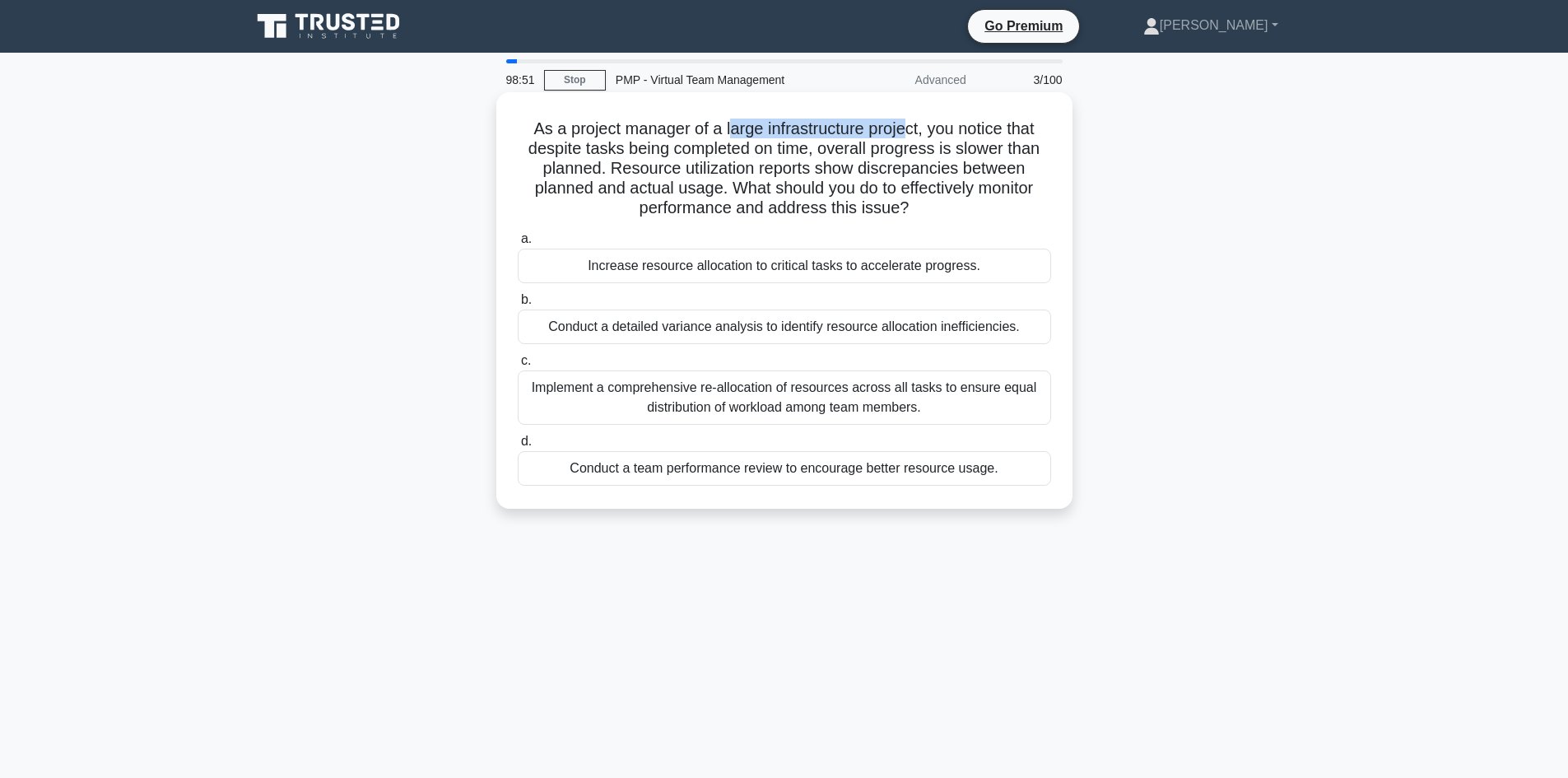
drag, startPoint x: 729, startPoint y: 133, endPoint x: 903, endPoint y: 135, distance: 174.0
click at [903, 135] on h5 "As a project manager of a large infrastructure project, you notice that despite…" at bounding box center [784, 168] width 536 height 100
click at [739, 164] on h5 "As a project manager of a large infrastructure project, you notice that despite…" at bounding box center [784, 168] width 536 height 100
drag, startPoint x: 721, startPoint y: 130, endPoint x: 906, endPoint y: 136, distance: 185.1
click at [906, 136] on h5 "As a project manager of a large infrastructure project, you notice that despite…" at bounding box center [784, 168] width 536 height 100
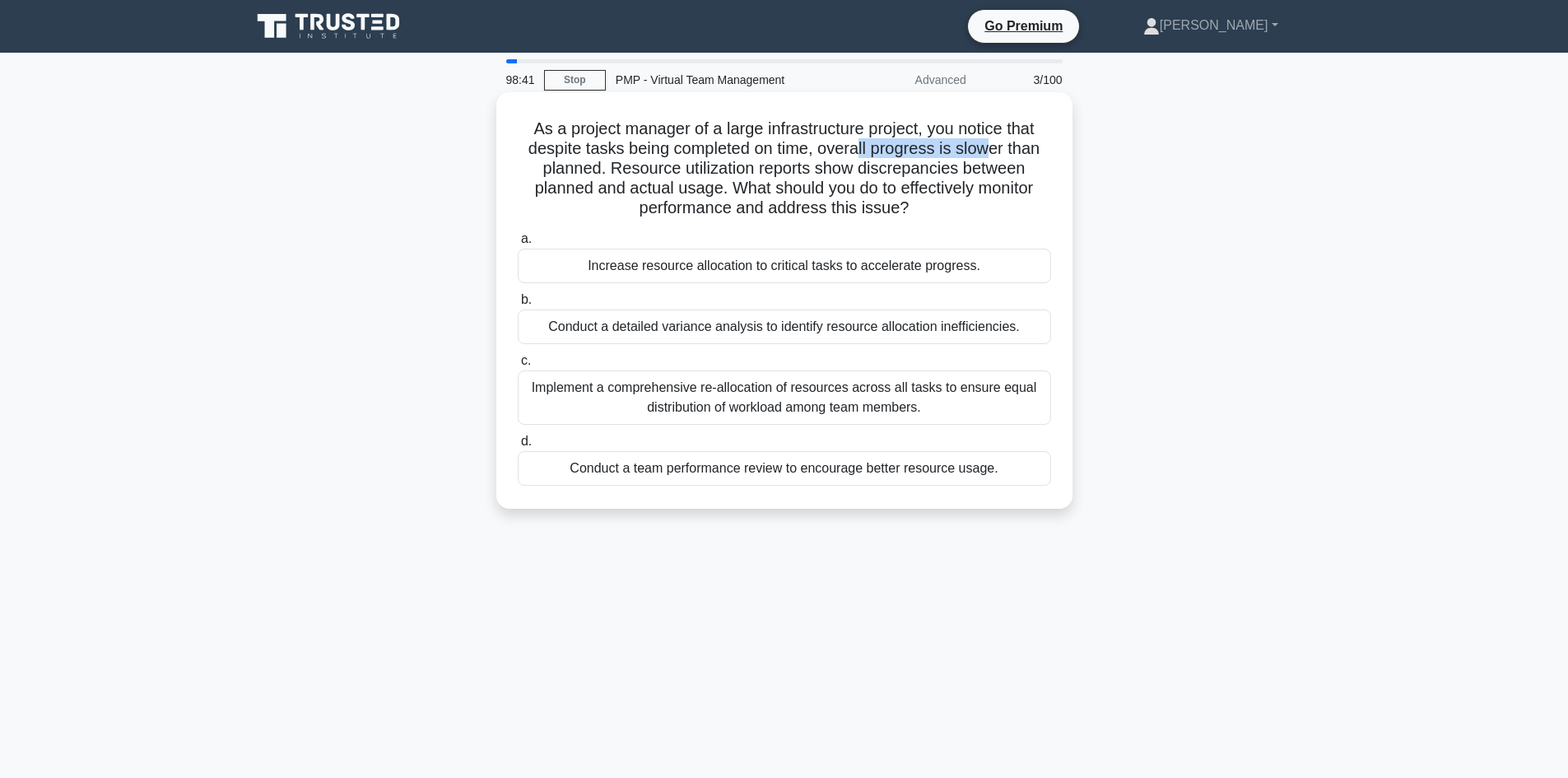
drag, startPoint x: 963, startPoint y: 152, endPoint x: 995, endPoint y: 157, distance: 32.4
click at [995, 157] on h5 "As a project manager of a large infrastructure project, you notice that despite…" at bounding box center [784, 168] width 536 height 100
drag, startPoint x: 570, startPoint y: 164, endPoint x: 587, endPoint y: 169, distance: 17.7
click at [585, 169] on h5 "As a project manager of a large infrastructure project, you notice that despite…" at bounding box center [784, 168] width 536 height 100
click at [811, 326] on div "Conduct a detailed variance analysis to identify resource allocation inefficien…" at bounding box center [784, 327] width 534 height 35
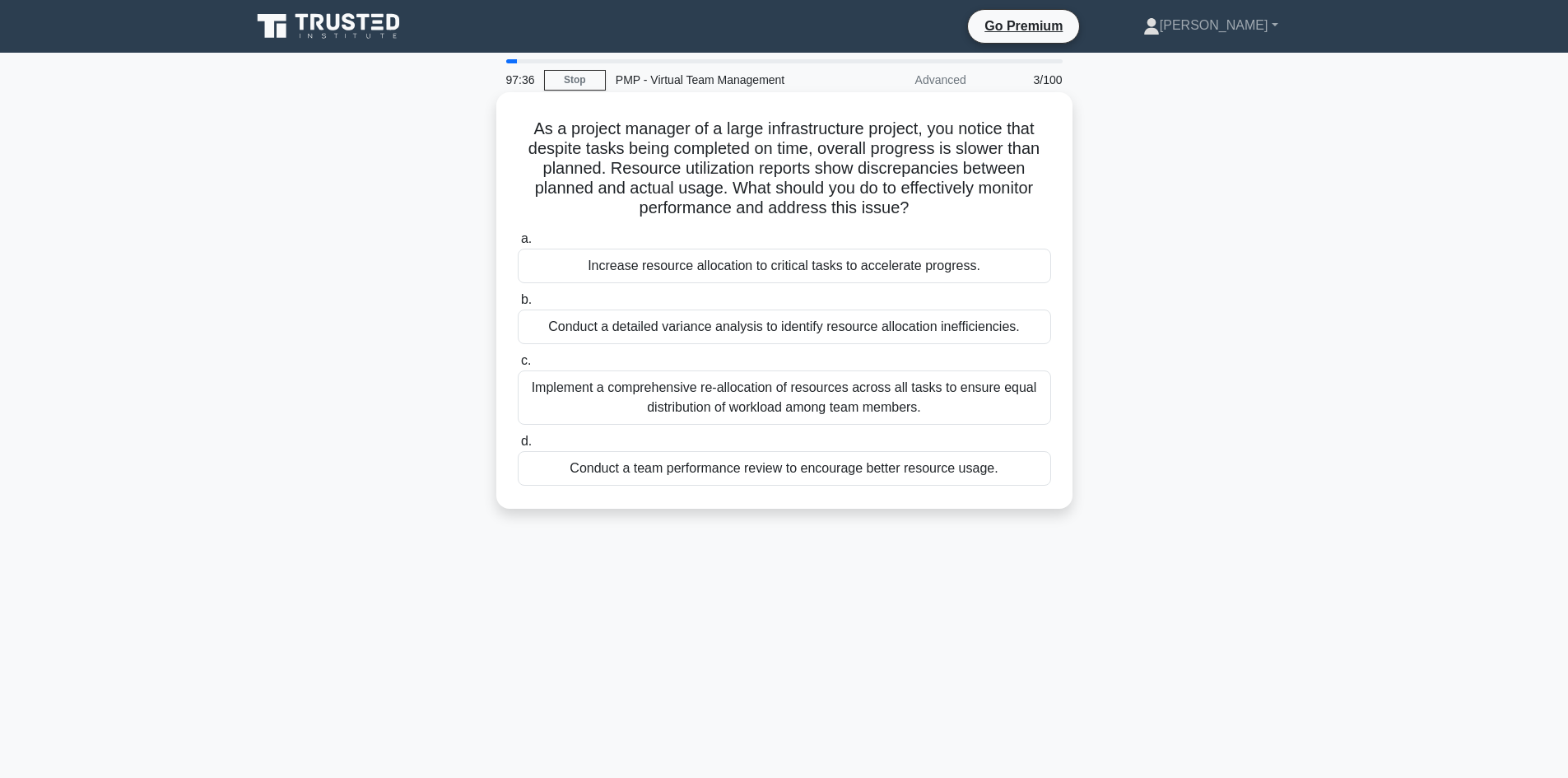
click at [518, 305] on input "b. Conduct a detailed variance analysis to identify resource allocation ineffic…" at bounding box center [518, 300] width 0 height 11
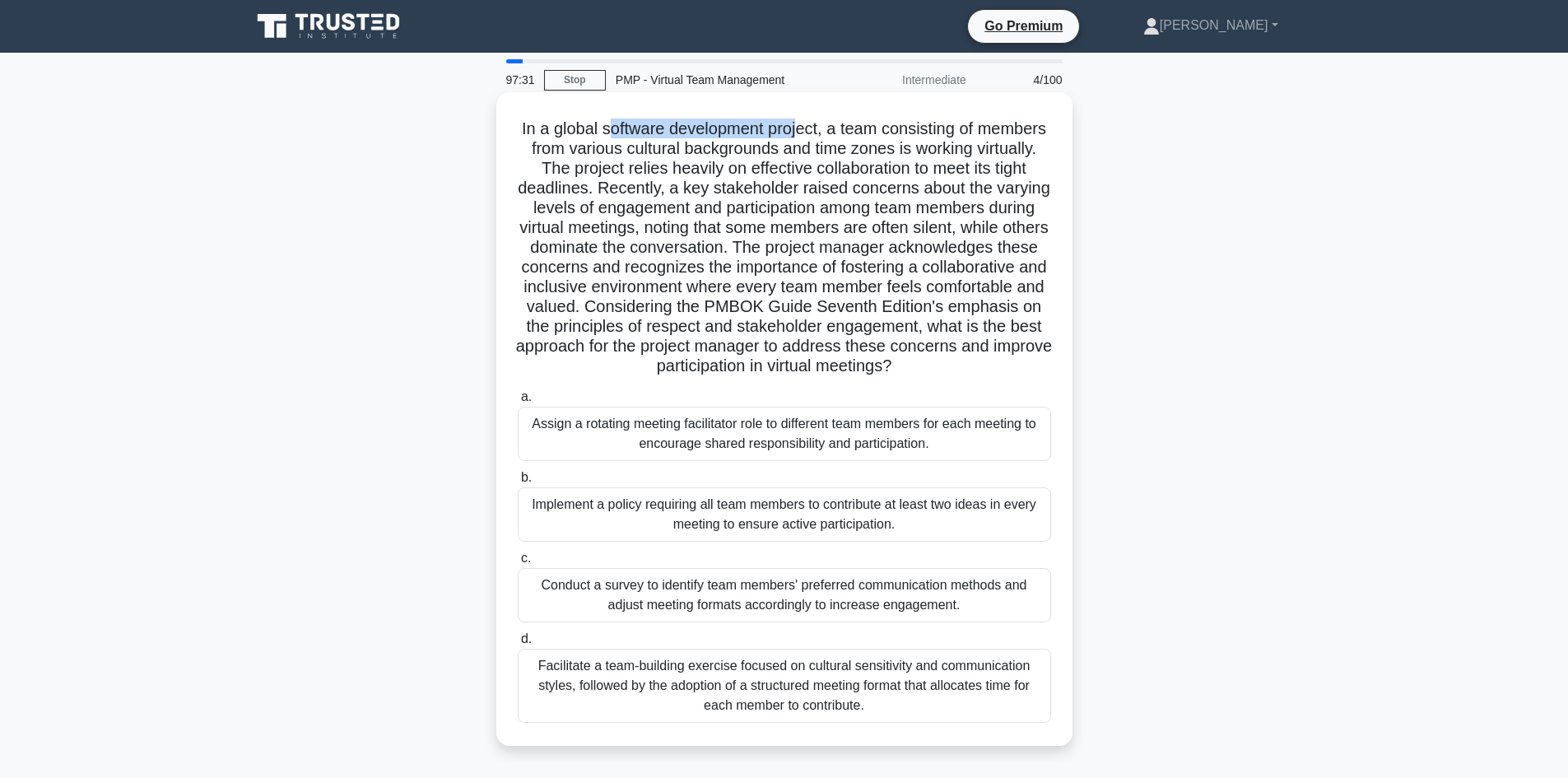
drag, startPoint x: 642, startPoint y: 135, endPoint x: 836, endPoint y: 131, distance: 194.0
click at [836, 131] on h5 "In a global software development project, a team consisting of members from var…" at bounding box center [784, 248] width 536 height 258
drag, startPoint x: 522, startPoint y: 176, endPoint x: 544, endPoint y: 165, distance: 24.6
click at [528, 172] on h5 "In a global software development project, a team consisting of members from var…" at bounding box center [784, 248] width 536 height 258
drag, startPoint x: 569, startPoint y: 132, endPoint x: 839, endPoint y: 135, distance: 270.0
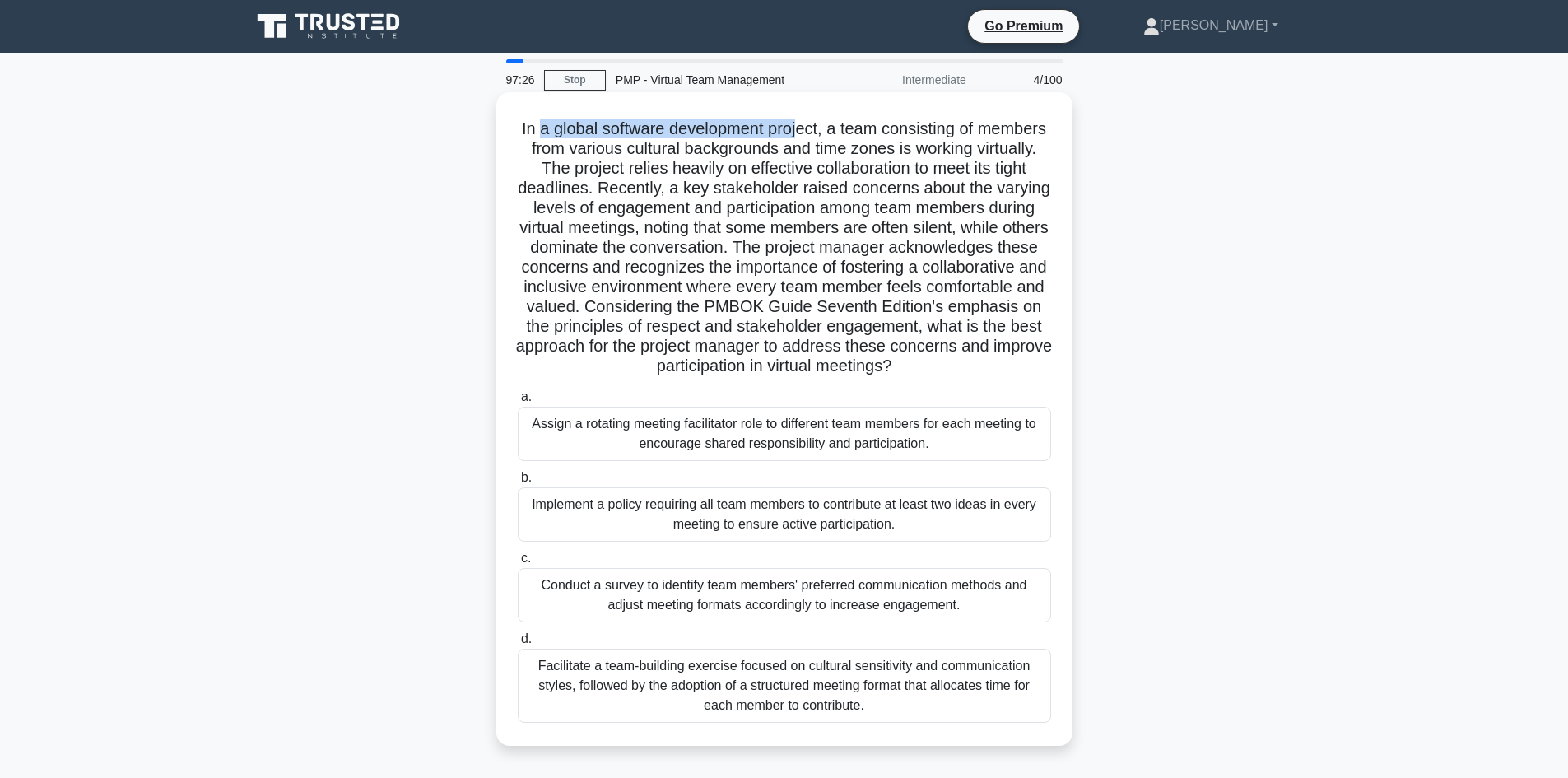
click at [839, 135] on h5 "In a global software development project, a team consisting of members from var…" at bounding box center [784, 248] width 536 height 258
drag, startPoint x: 563, startPoint y: 192, endPoint x: 596, endPoint y: 192, distance: 33.0
click at [596, 192] on h5 "In a global software development project, a team consisting of members from var…" at bounding box center [784, 248] width 536 height 258
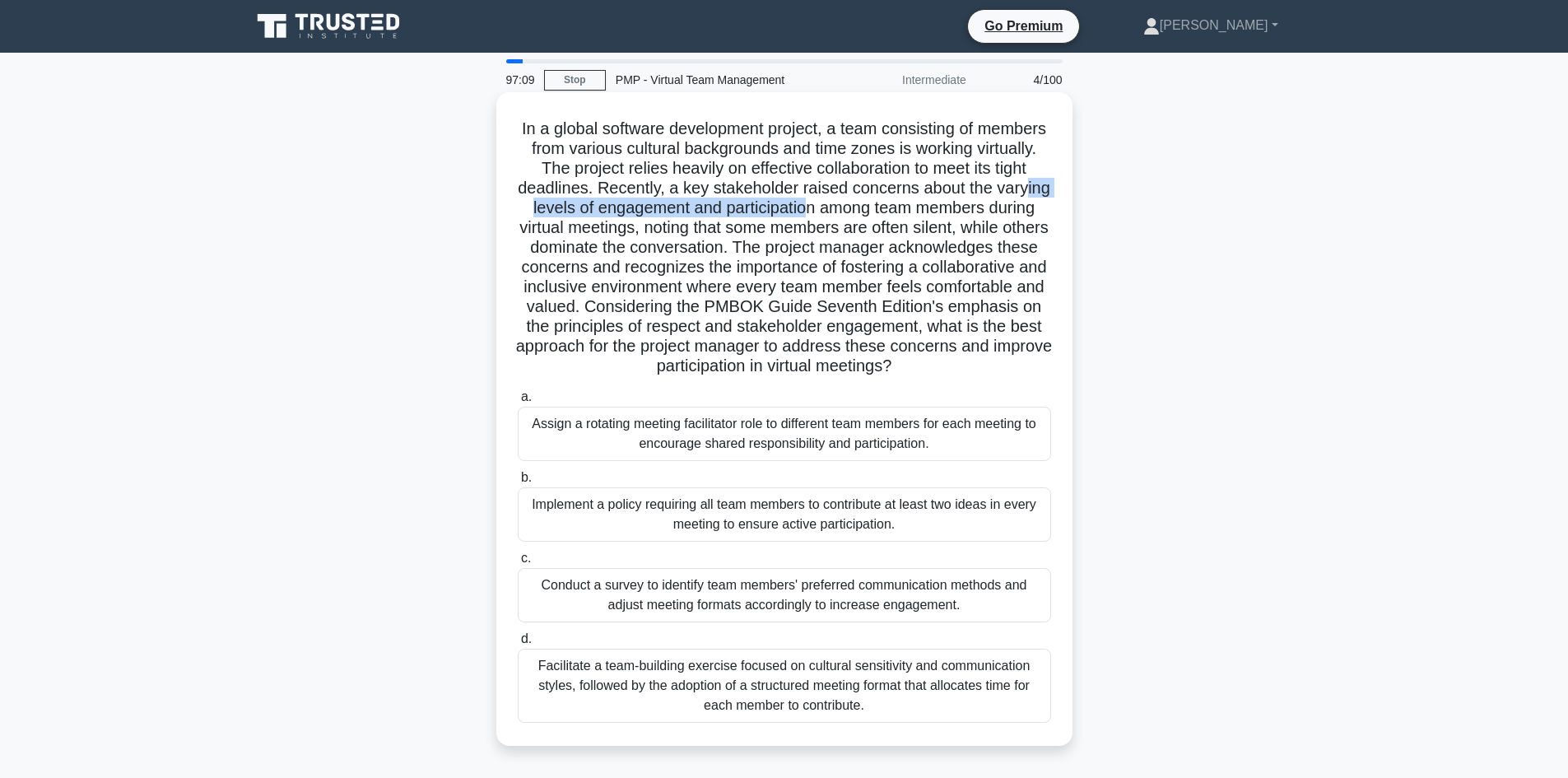
drag, startPoint x: 550, startPoint y: 209, endPoint x: 859, endPoint y: 215, distance: 309.1
click at [859, 215] on h5 "In a global software development project, a team consisting of members from var…" at bounding box center [784, 248] width 536 height 258
drag, startPoint x: 879, startPoint y: 205, endPoint x: 1052, endPoint y: 204, distance: 173.0
click at [1052, 204] on div "In a global software development project, a team consisting of members from var…" at bounding box center [784, 420] width 563 height 641
drag, startPoint x: 561, startPoint y: 229, endPoint x: 700, endPoint y: 231, distance: 139.0
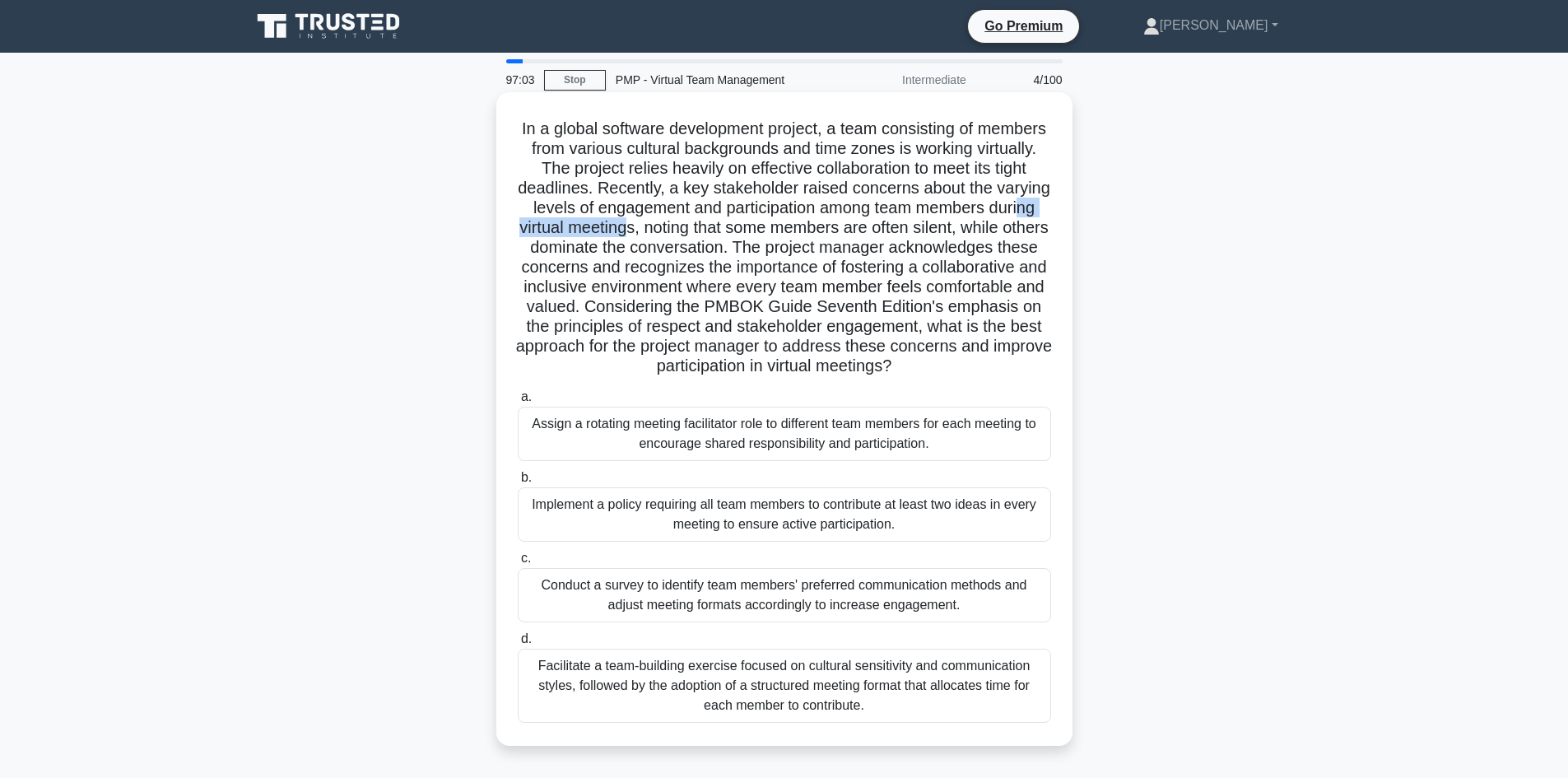
click at [700, 231] on h5 "In a global software development project, a team consisting of members from var…" at bounding box center [784, 248] width 536 height 258
drag, startPoint x: 804, startPoint y: 227, endPoint x: 913, endPoint y: 227, distance: 109.0
click at [913, 227] on h5 "In a global software development project, a team consisting of members from var…" at bounding box center [784, 248] width 536 height 258
drag, startPoint x: 926, startPoint y: 233, endPoint x: 1014, endPoint y: 224, distance: 88.5
click at [1025, 223] on h5 "In a global software development project, a team consisting of members from var…" at bounding box center [784, 248] width 536 height 258
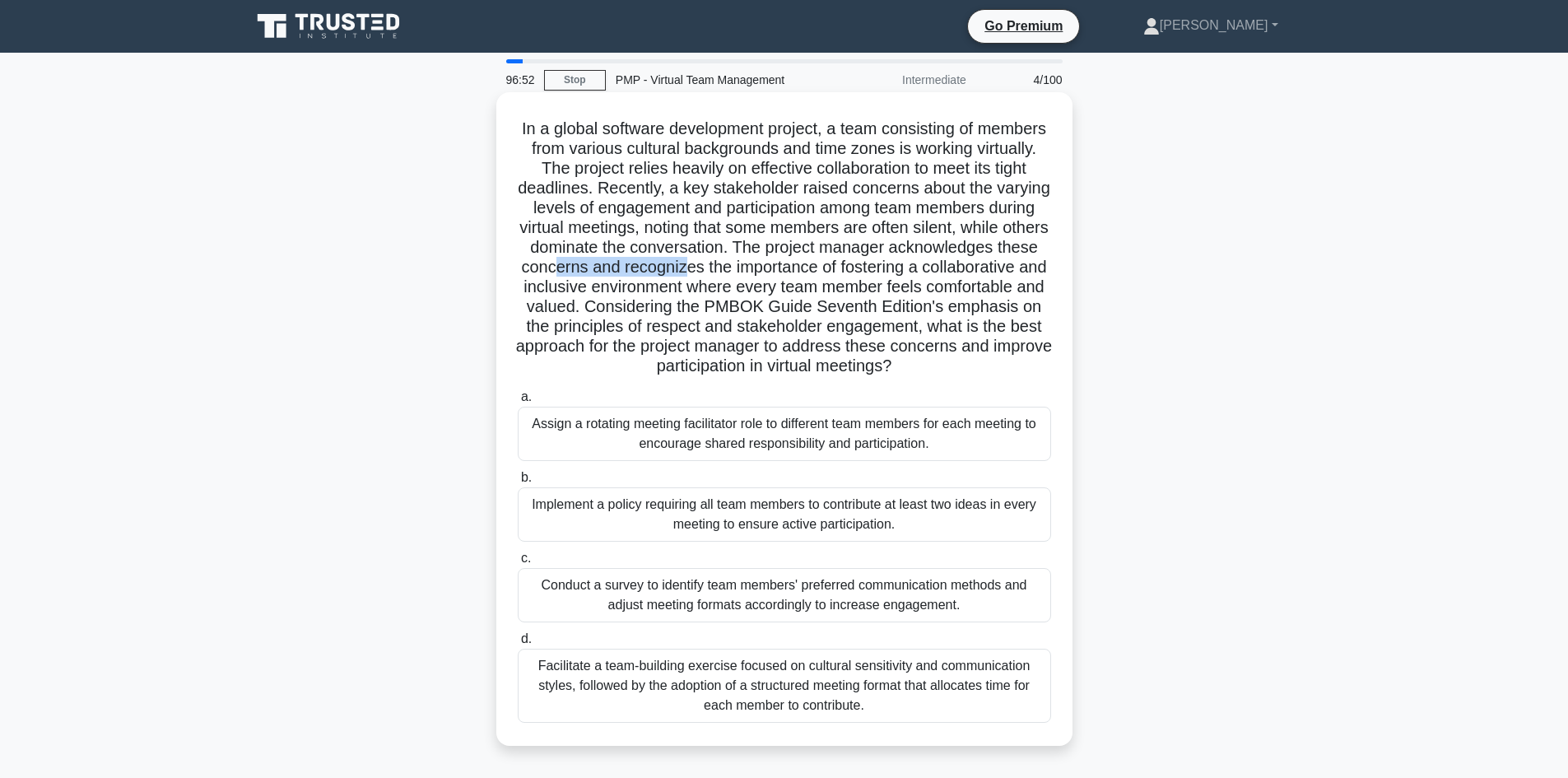
drag, startPoint x: 733, startPoint y: 268, endPoint x: 868, endPoint y: 276, distance: 135.2
click at [868, 276] on h5 "In a global software development project, a team consisting of members from var…" at bounding box center [784, 248] width 536 height 258
drag, startPoint x: 930, startPoint y: 268, endPoint x: 656, endPoint y: 282, distance: 274.4
click at [656, 282] on h5 "In a global software development project, a team consisting of members from var…" at bounding box center [784, 248] width 536 height 258
click at [703, 699] on div "Facilitate a team-building exercise focused on cultural sensitivity and communi…" at bounding box center [784, 686] width 534 height 74
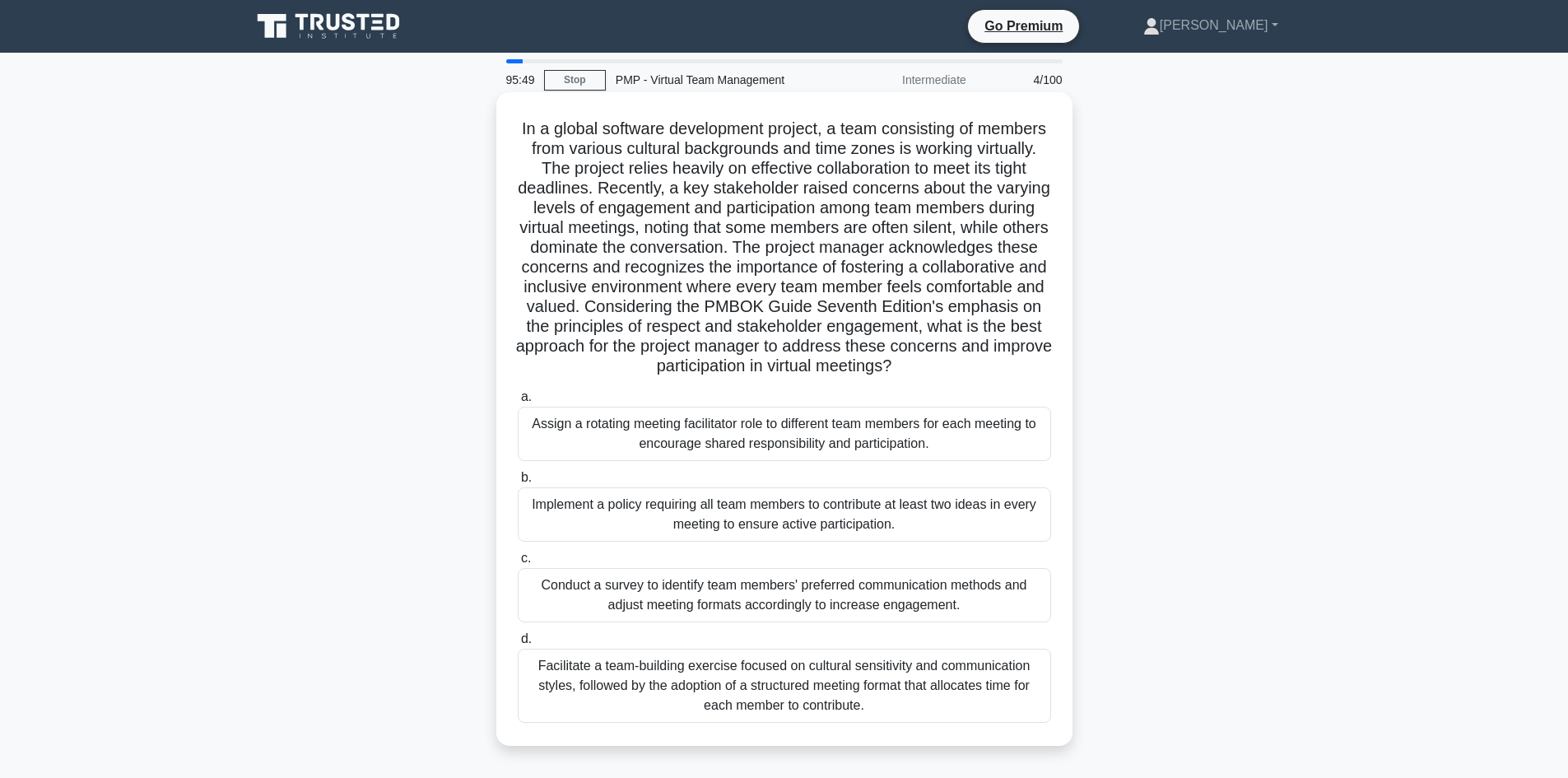
click at [518, 644] on input "d. Facilitate a team-building exercise focused on cultural sensitivity and comm…" at bounding box center [518, 639] width 0 height 11
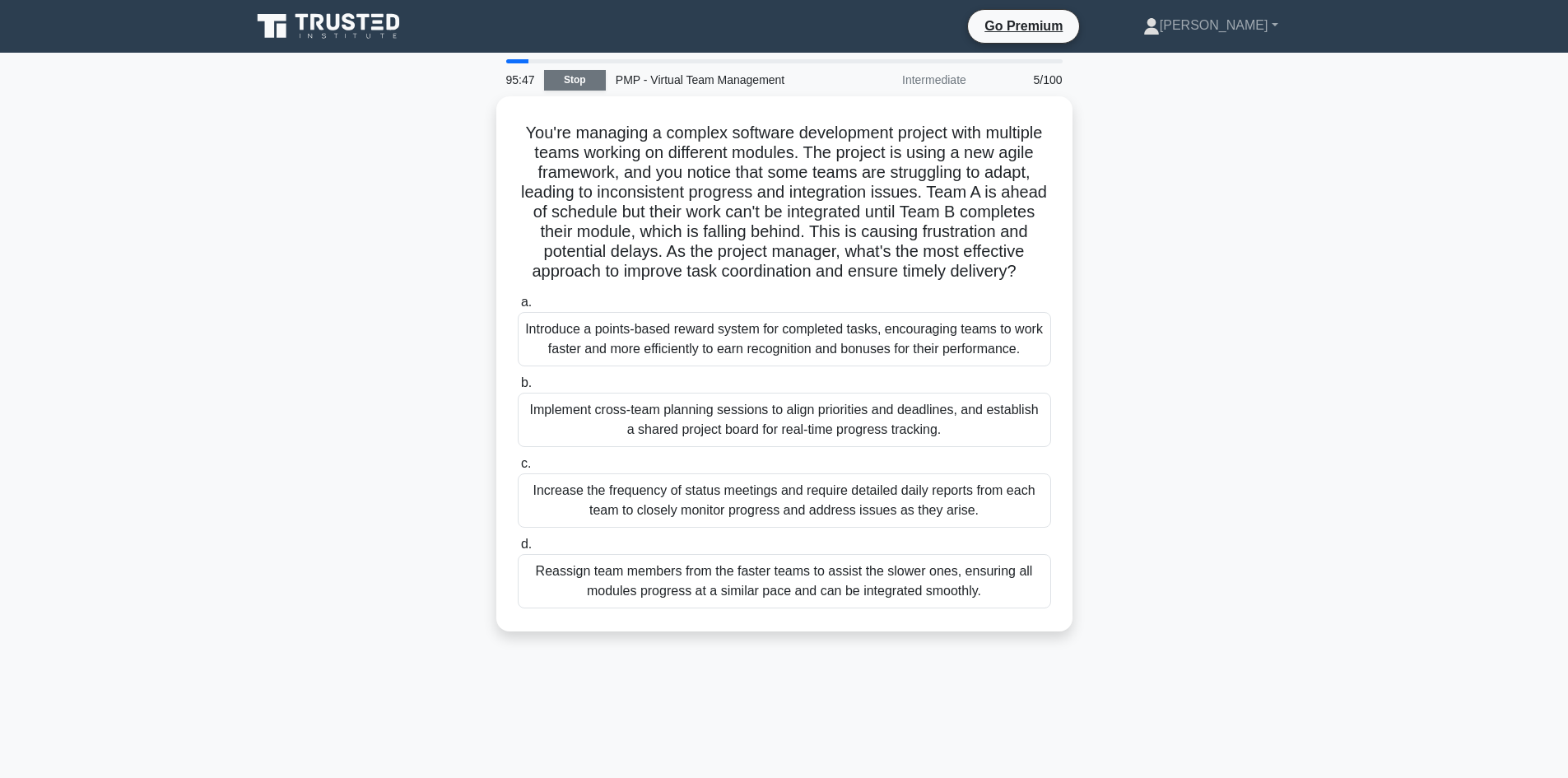
click at [569, 78] on link "Stop" at bounding box center [575, 80] width 62 height 20
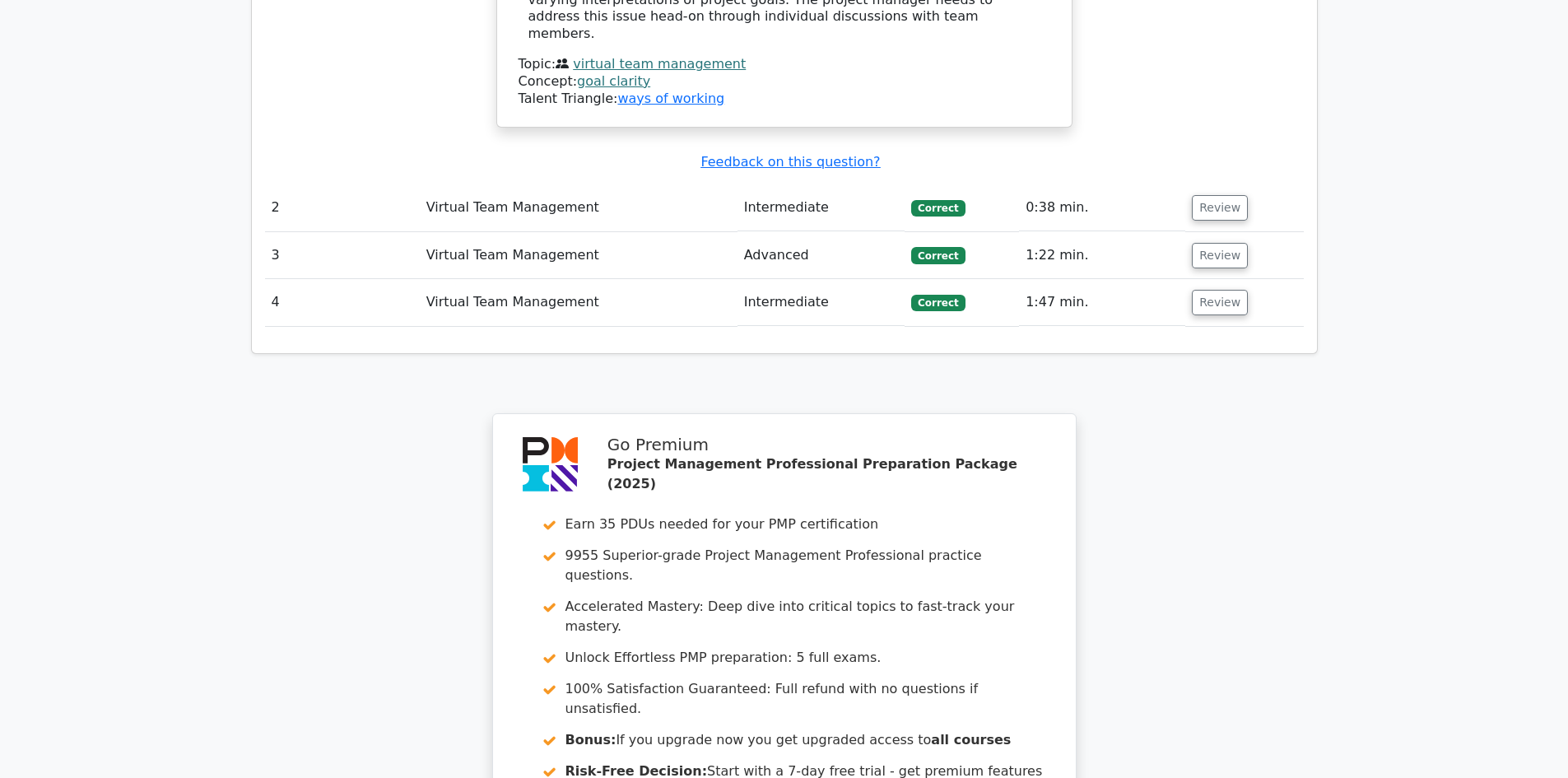
scroll to position [1837, 0]
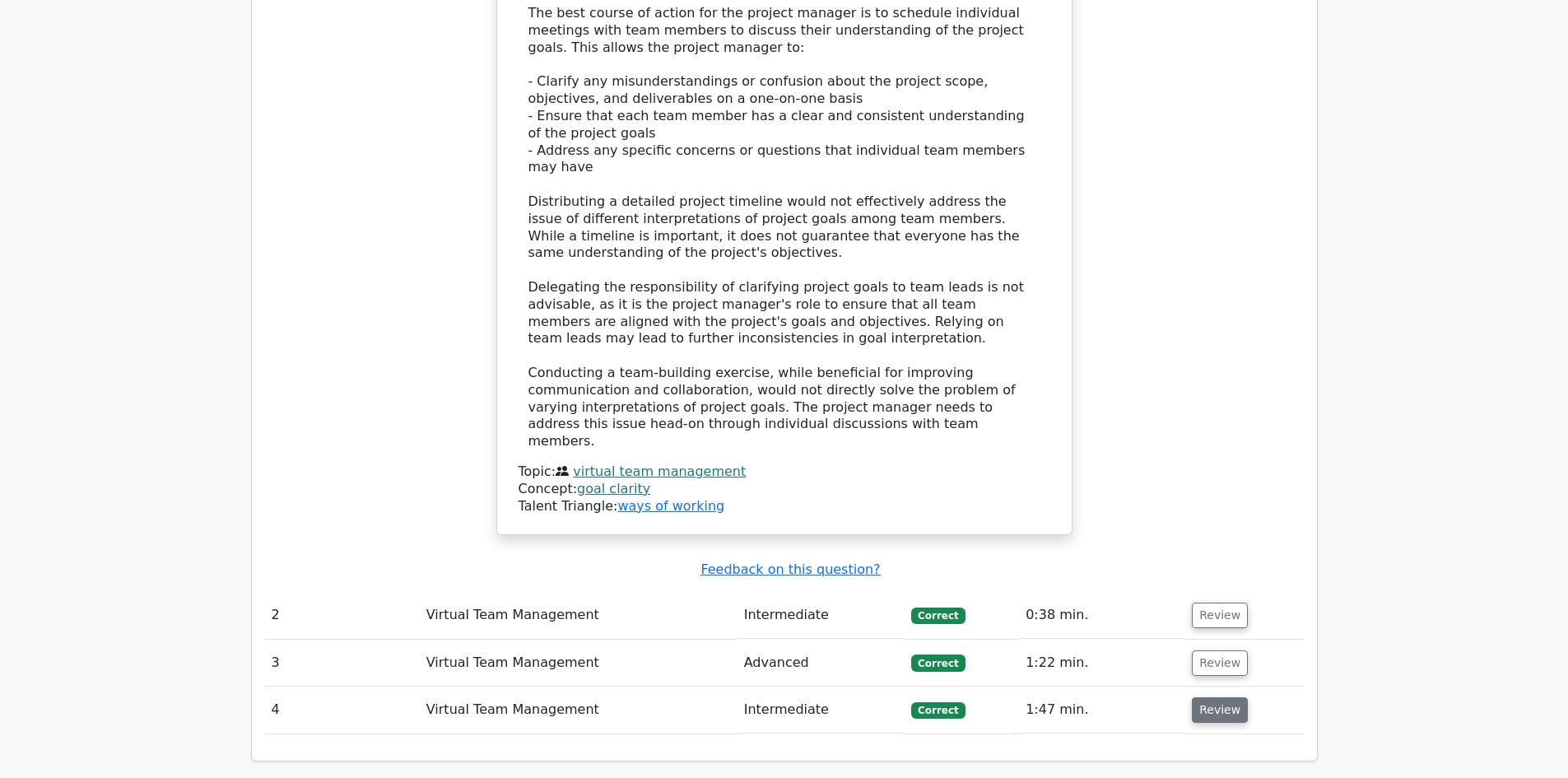
click at [1229, 697] on button "Review" at bounding box center [1219, 710] width 56 height 26
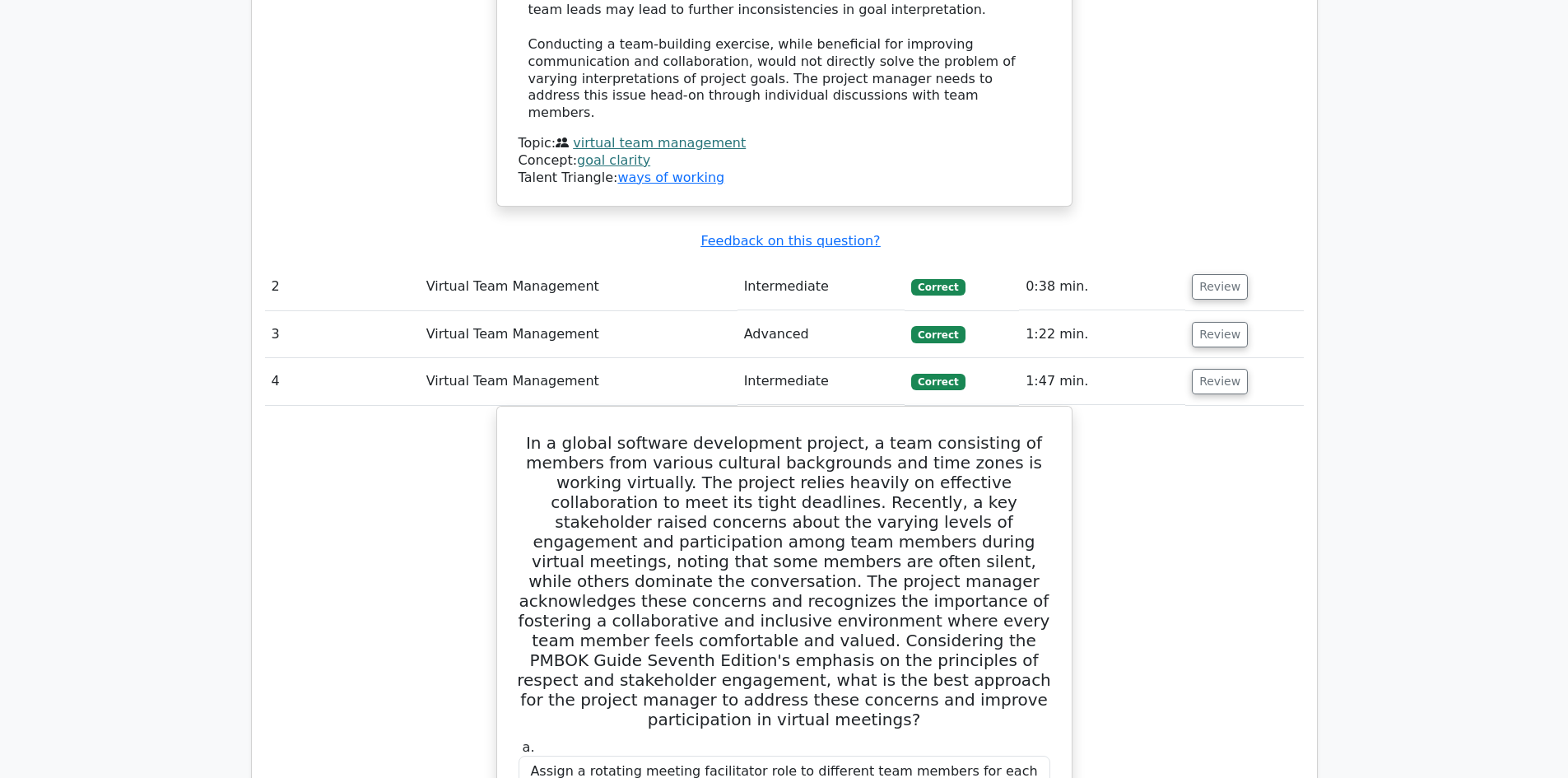
scroll to position [2331, 0]
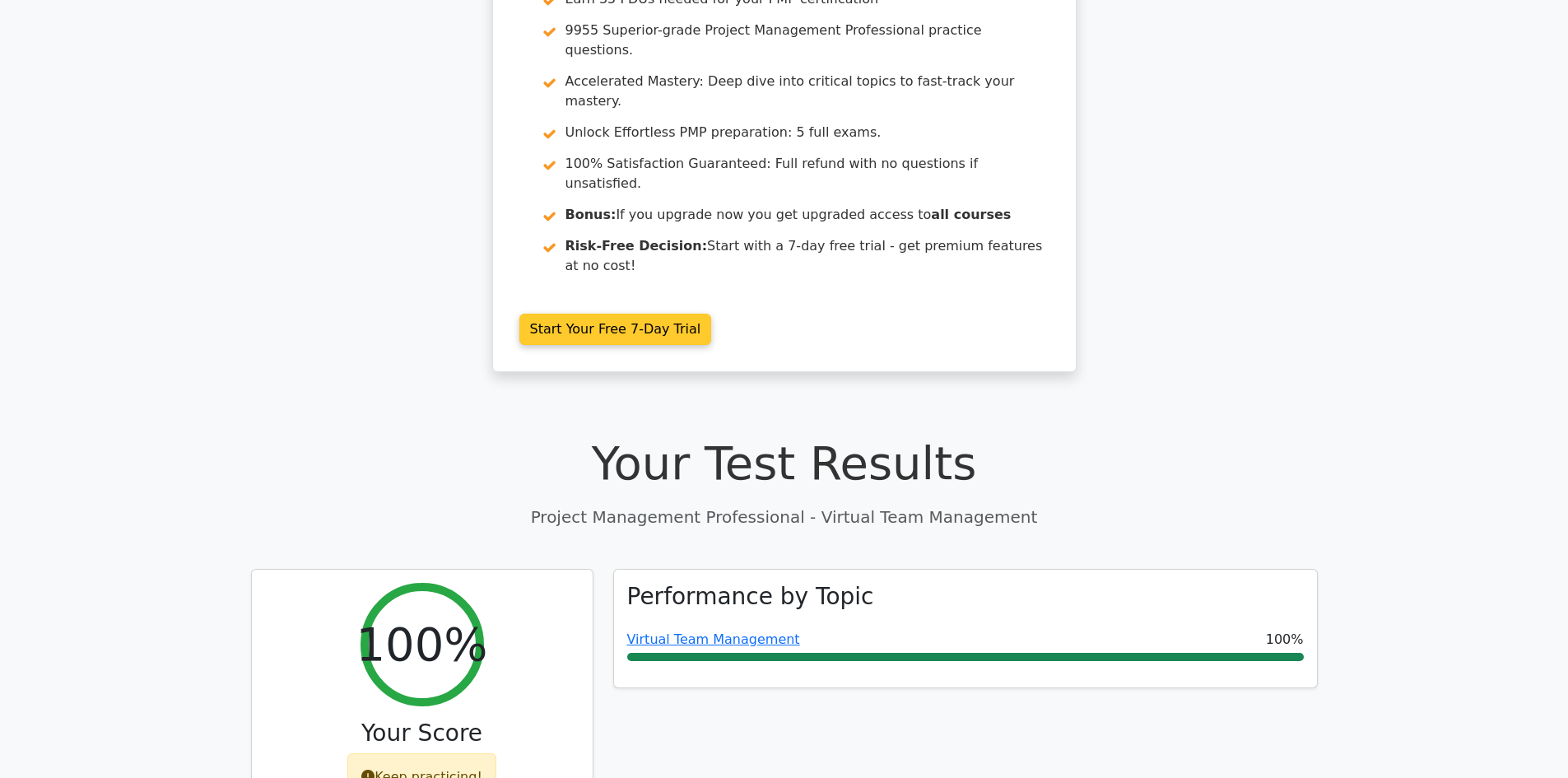
scroll to position [0, 0]
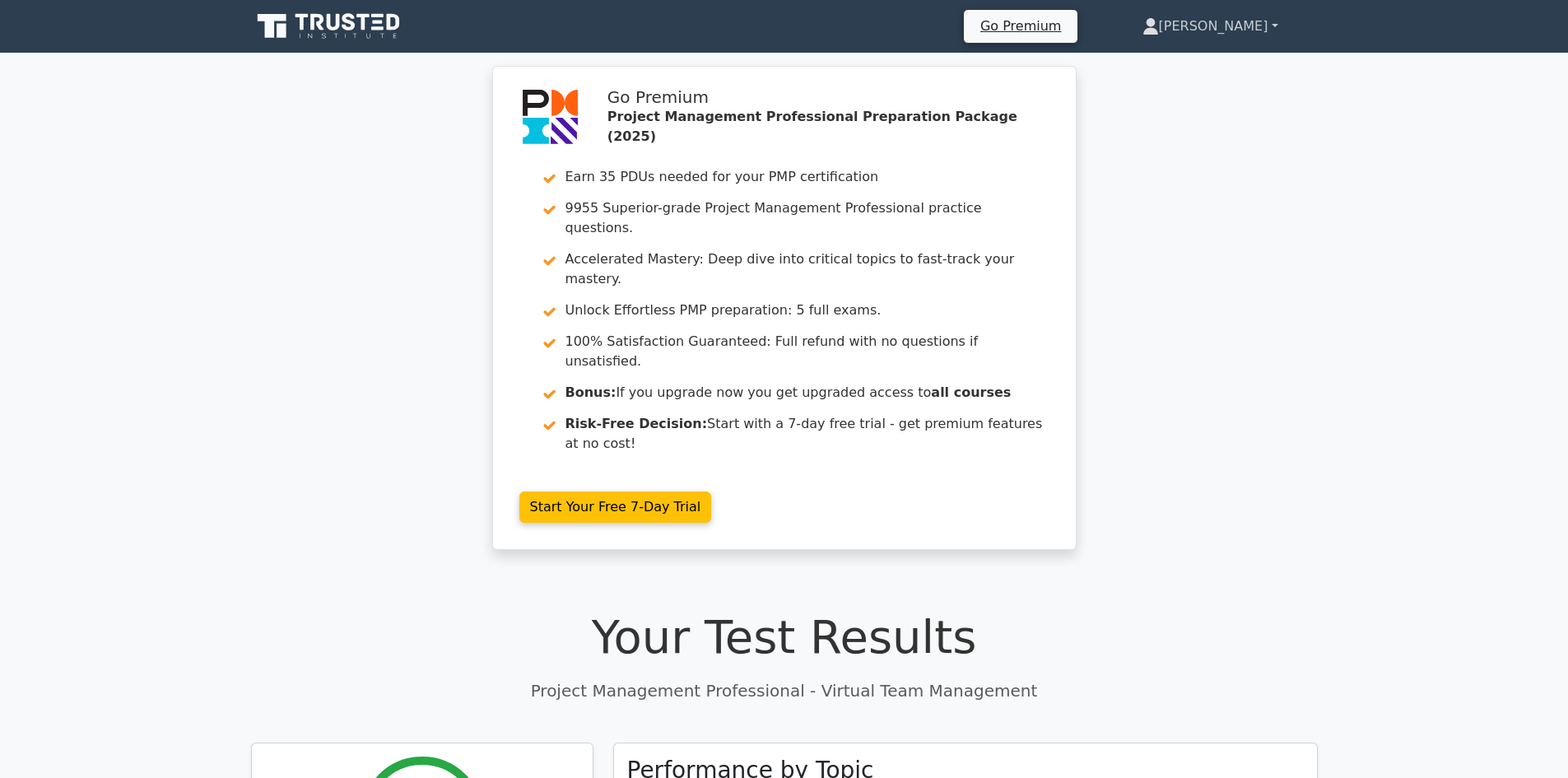
click at [1262, 23] on link "[PERSON_NAME]" at bounding box center [1210, 26] width 215 height 33
click at [1216, 65] on link "Profile" at bounding box center [1168, 65] width 130 height 27
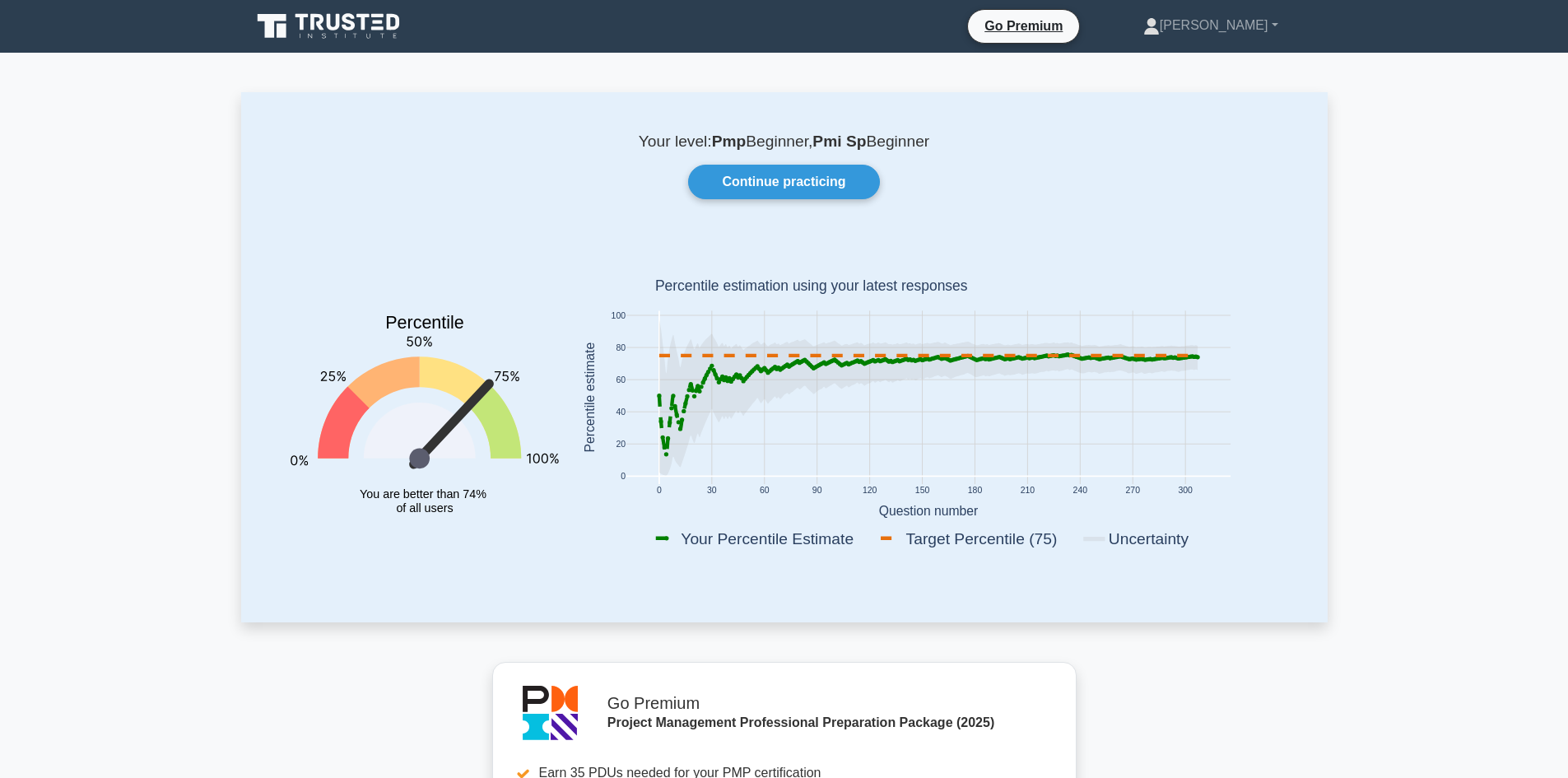
click at [325, 16] on icon at bounding box center [330, 26] width 158 height 31
